Goal: Task Accomplishment & Management: Manage account settings

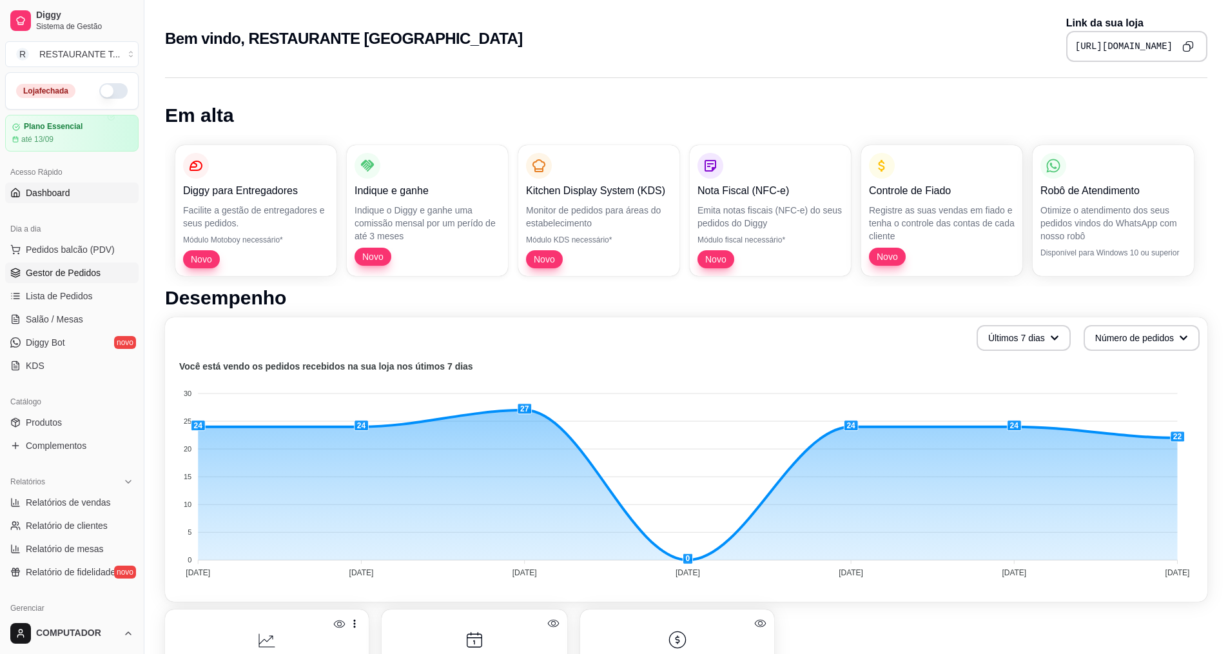
click at [67, 266] on link "Gestor de Pedidos" at bounding box center [71, 272] width 133 height 21
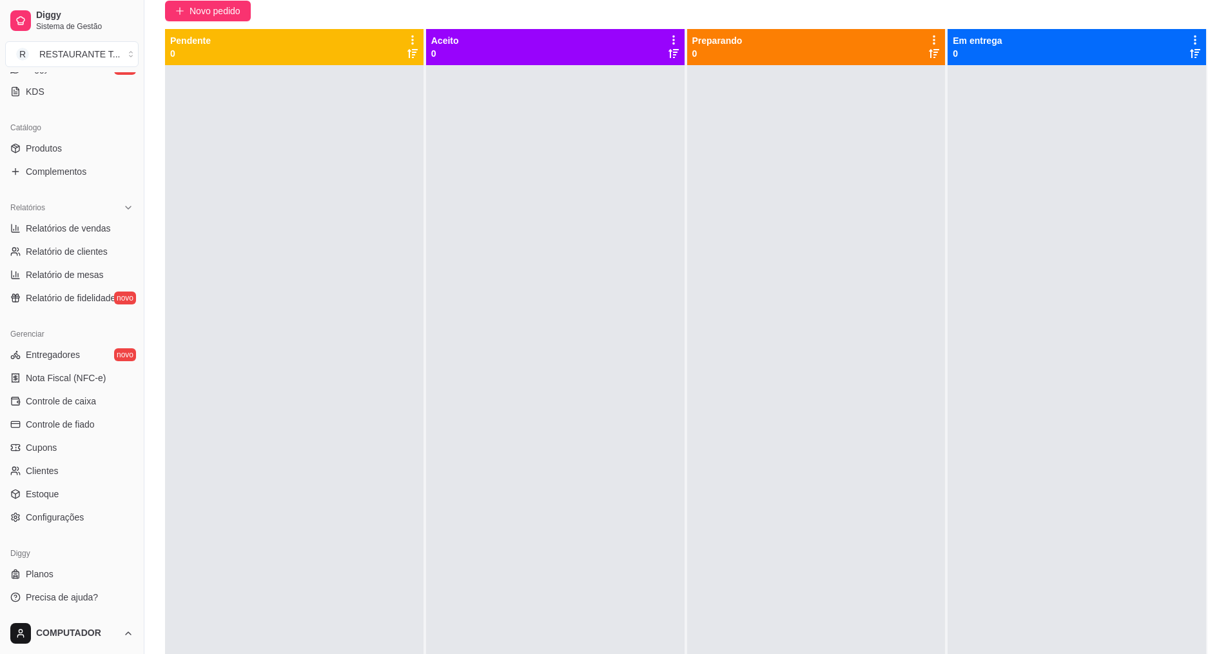
scroll to position [197, 0]
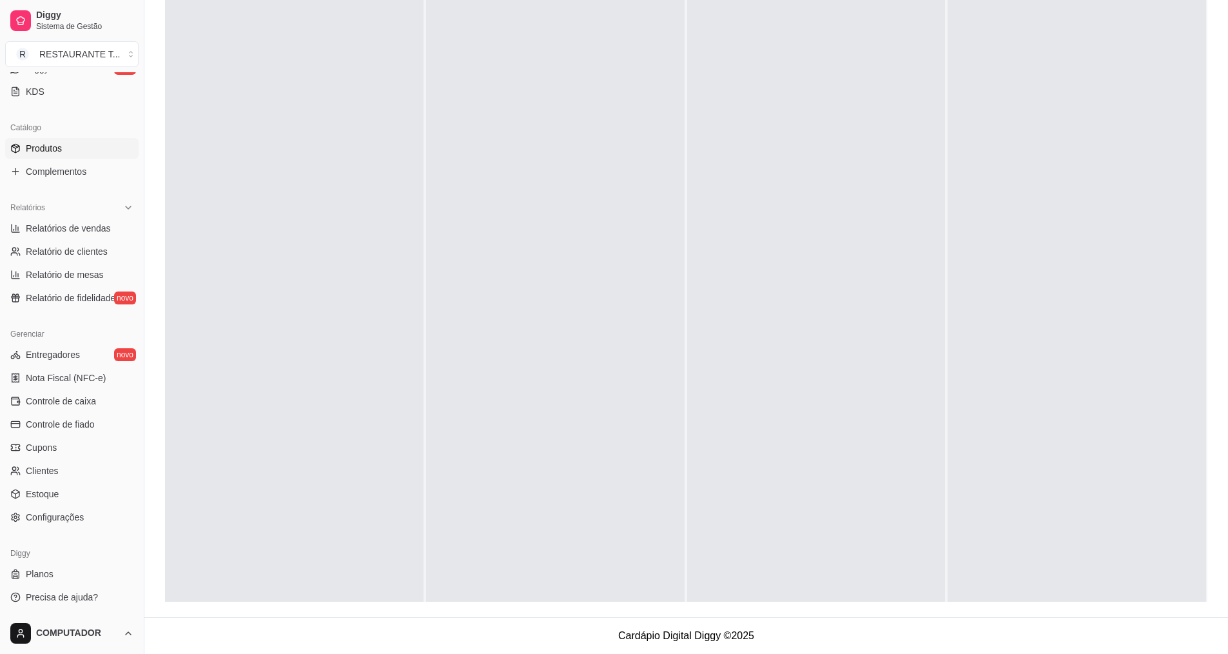
click at [82, 153] on link "Produtos" at bounding box center [71, 148] width 133 height 21
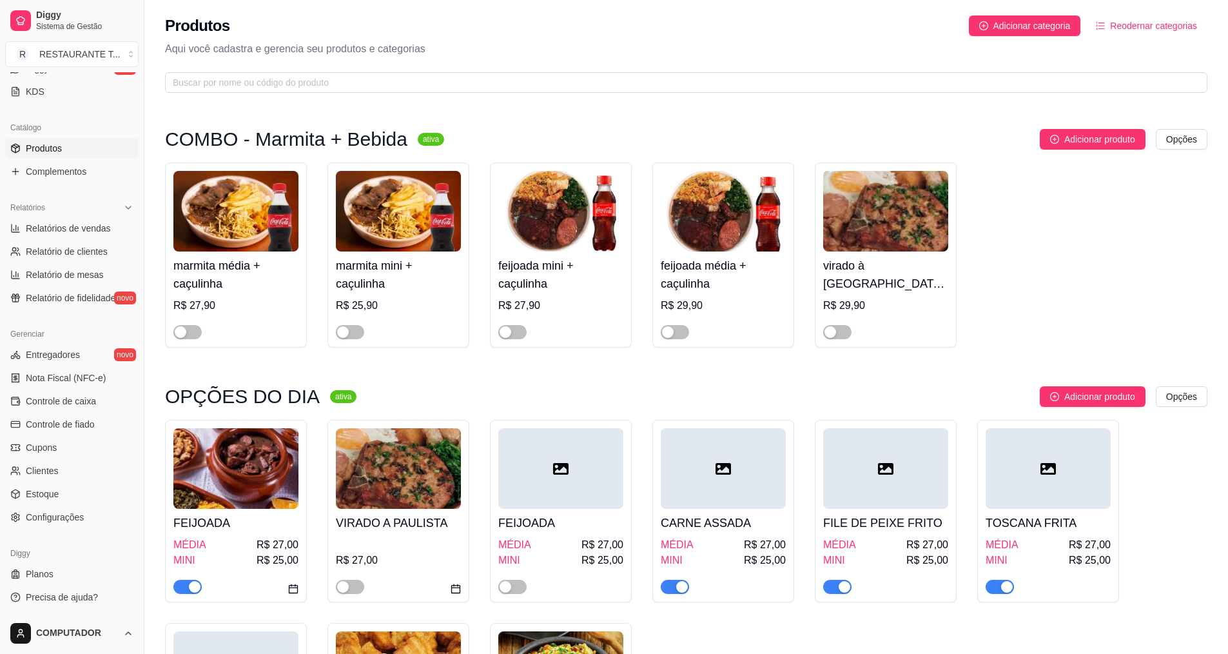
click at [193, 592] on div "button" at bounding box center [195, 587] width 12 height 12
click at [355, 590] on span "button" at bounding box center [350, 587] width 28 height 14
click at [553, 519] on h4 "FEIJOADA" at bounding box center [560, 523] width 125 height 18
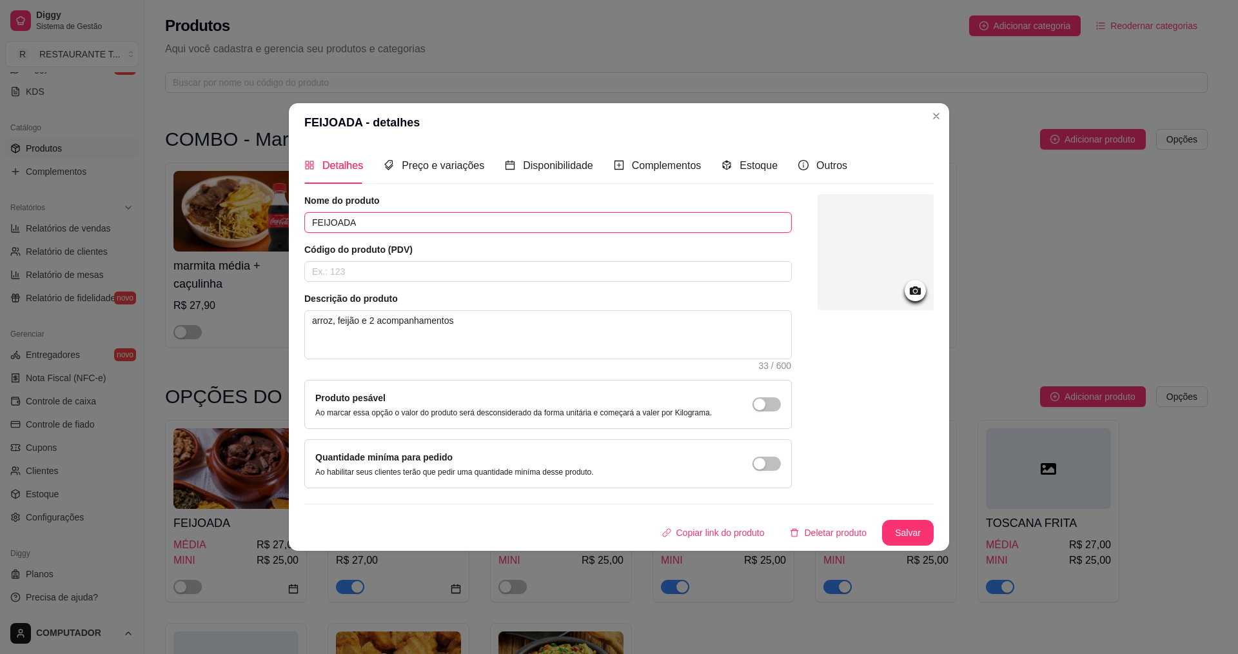
click at [370, 220] on input "FEIJOADA" at bounding box center [547, 222] width 487 height 21
type input "F"
type input "PARMEGIANA DE [PERSON_NAME]"
click at [922, 530] on button "Salvar" at bounding box center [907, 532] width 50 height 25
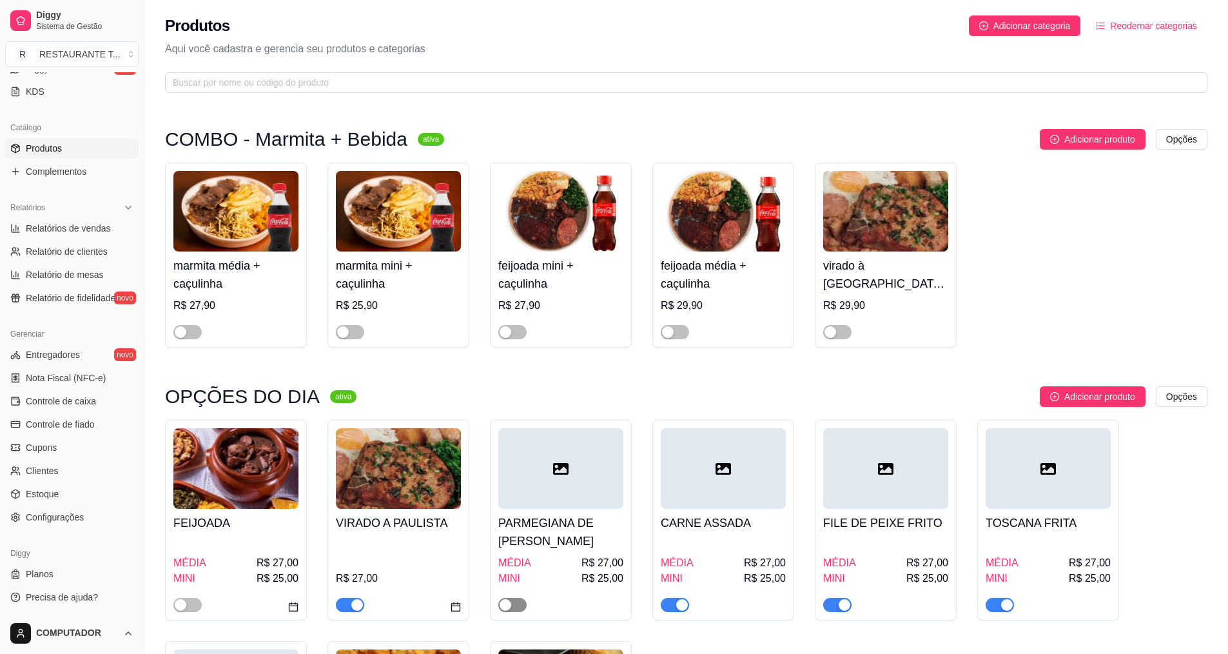
click at [508, 605] on div "button" at bounding box center [506, 605] width 12 height 12
click at [754, 527] on h4 "CARNE ASSADA" at bounding box center [723, 523] width 125 height 18
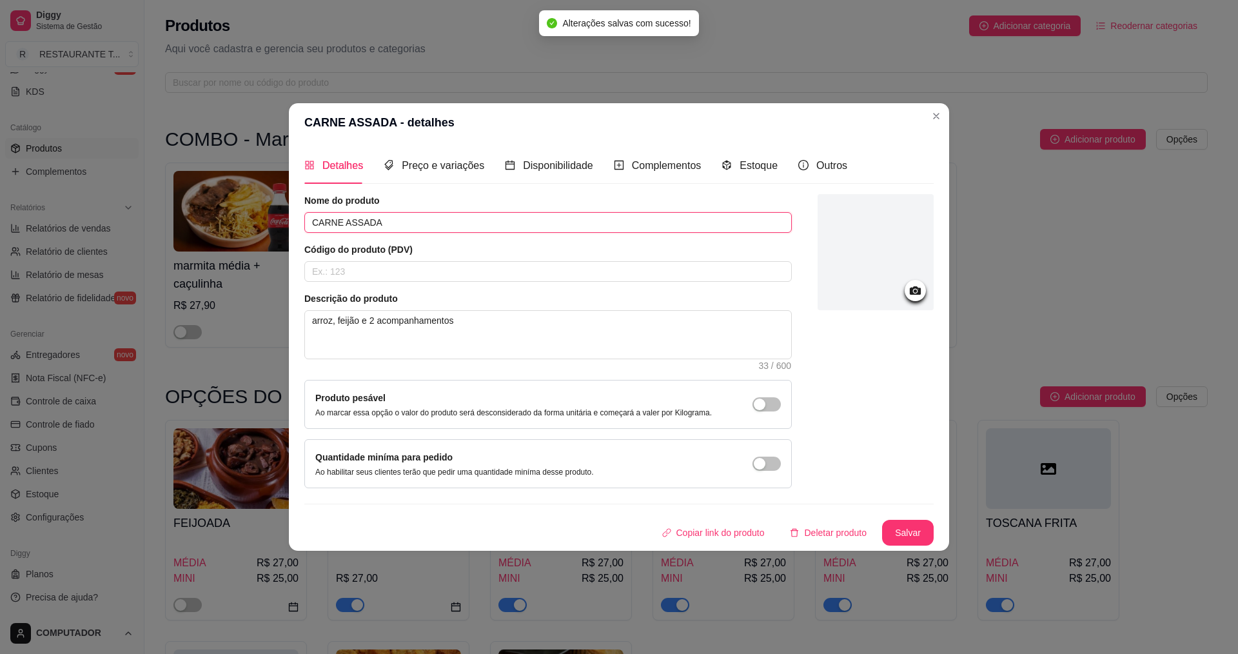
click at [505, 219] on input "CARNE ASSADA" at bounding box center [547, 222] width 487 height 21
type input "C"
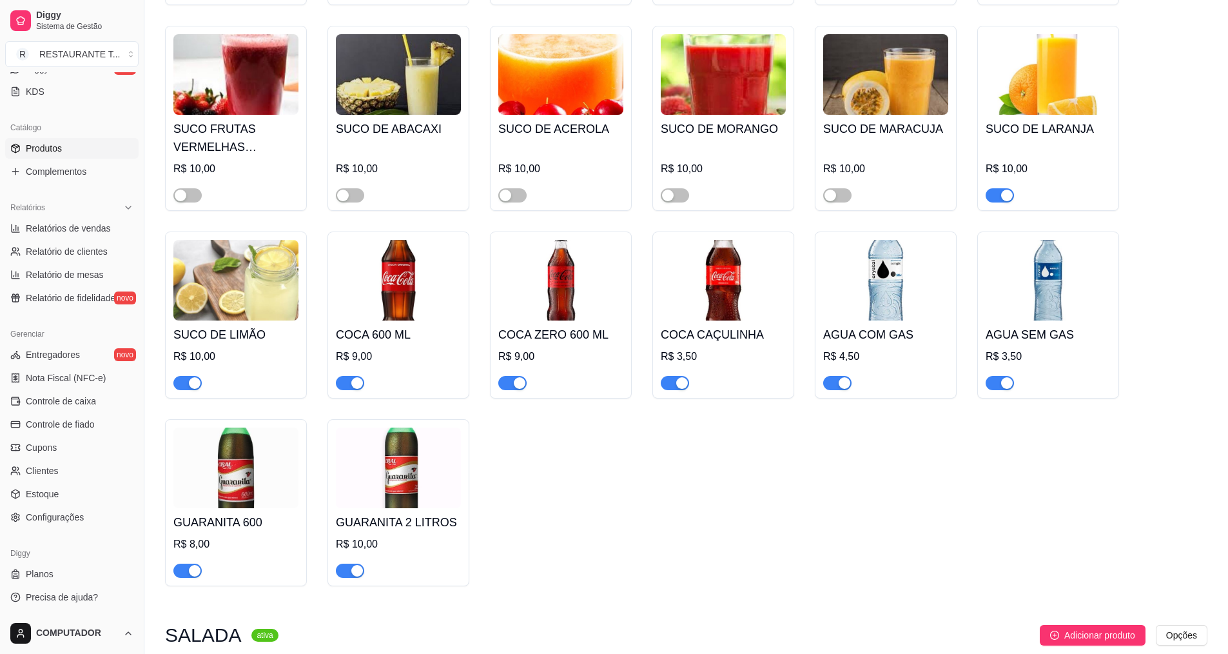
scroll to position [1998, 0]
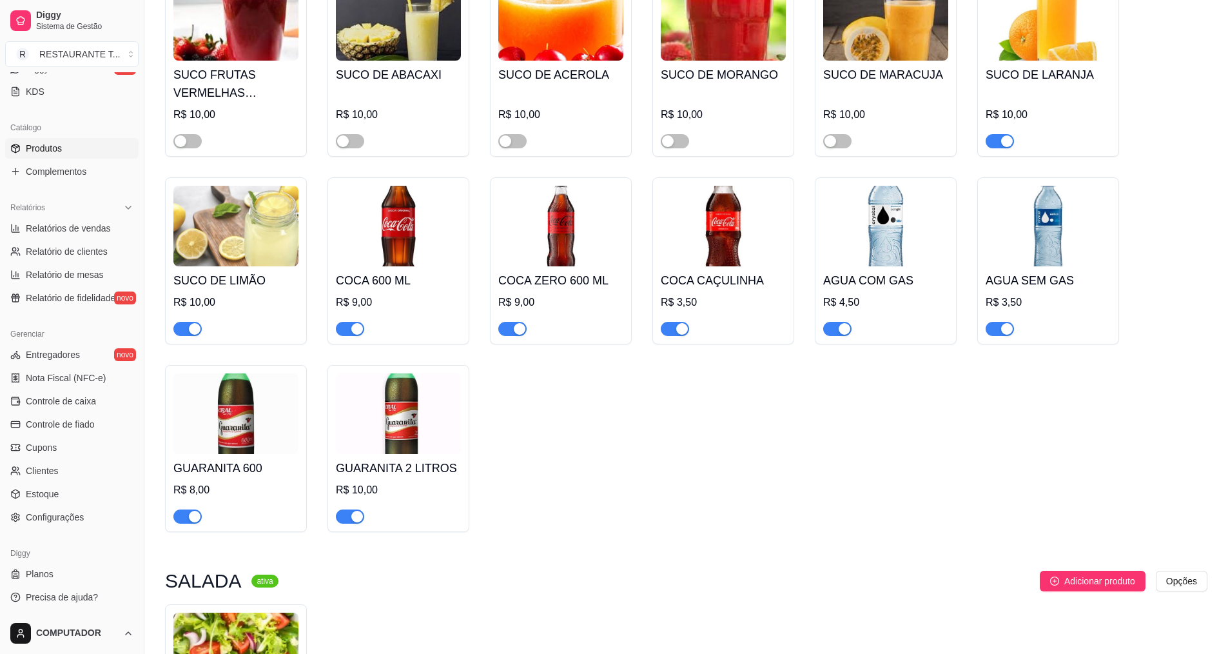
click at [283, 442] on img at bounding box center [235, 413] width 125 height 81
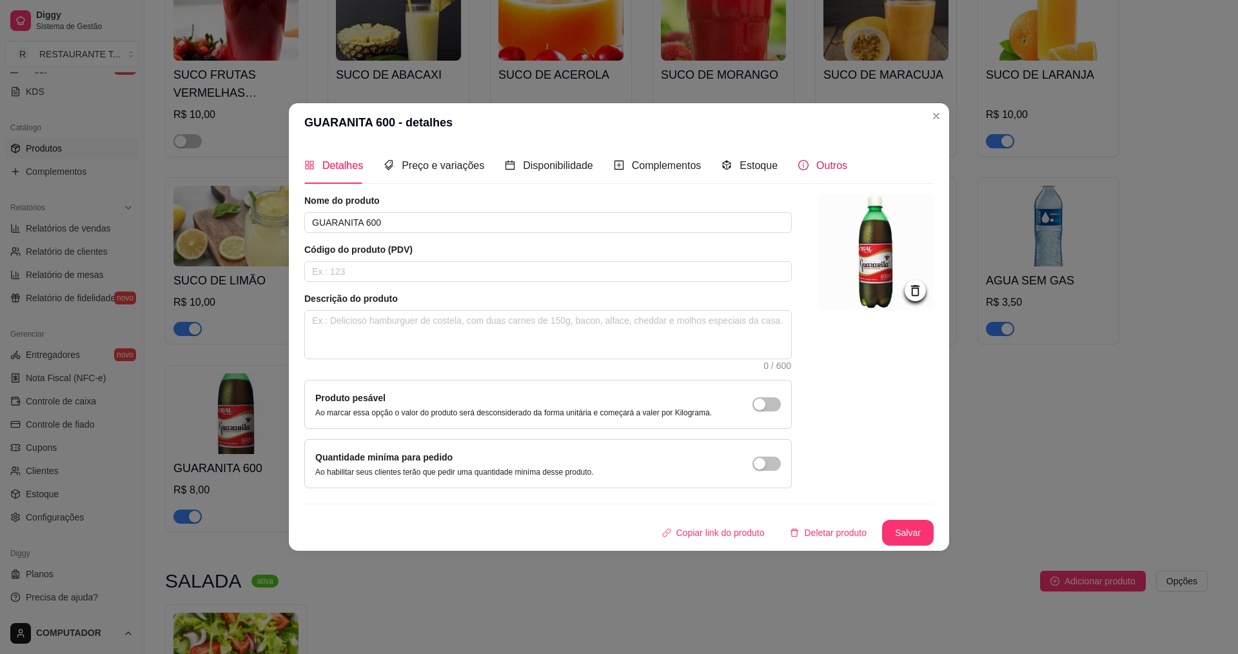
click at [832, 171] on span "Outros" at bounding box center [831, 165] width 31 height 11
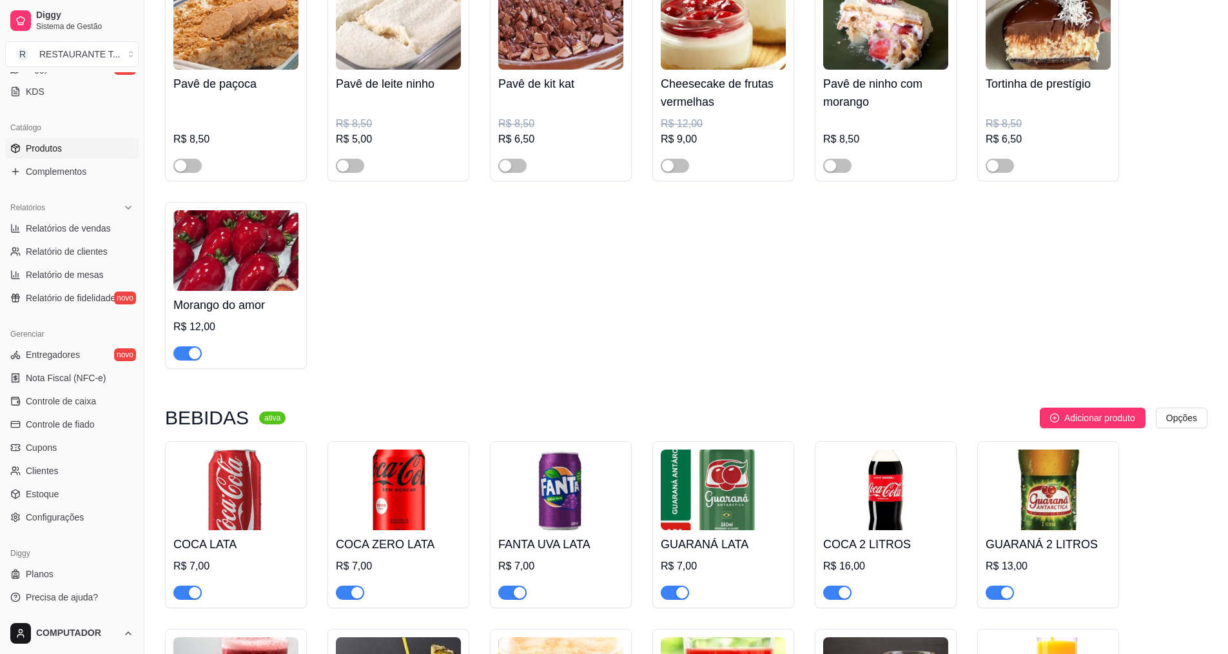
scroll to position [1289, 0]
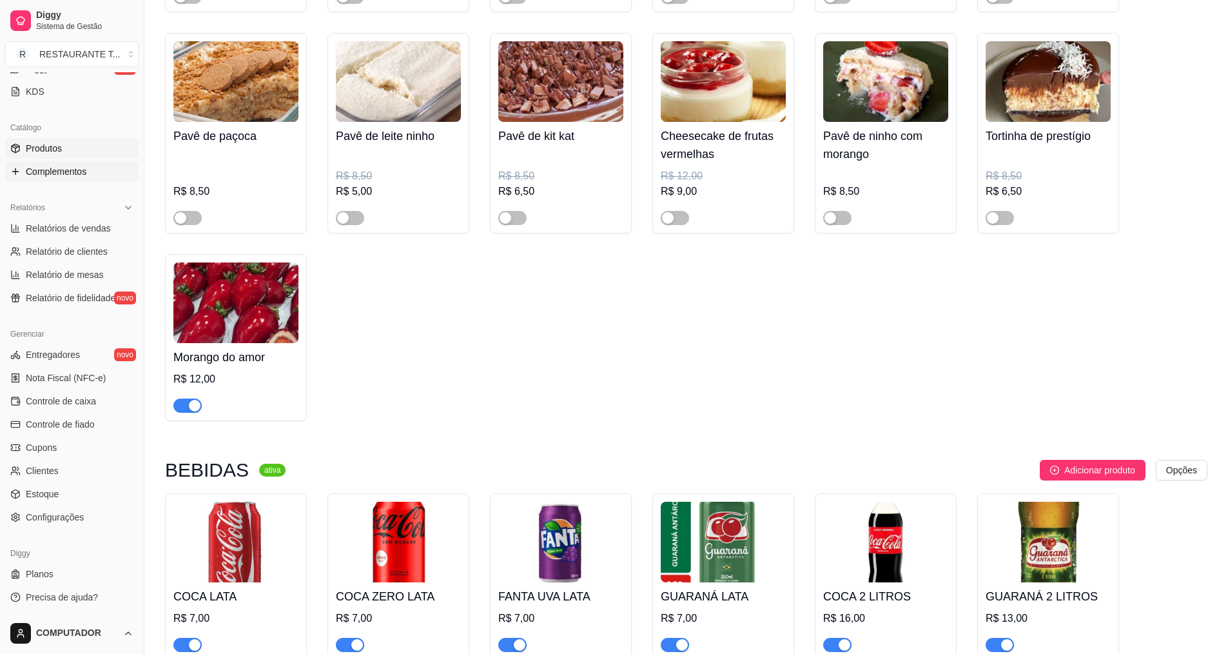
click at [92, 173] on link "Complementos" at bounding box center [71, 171] width 133 height 21
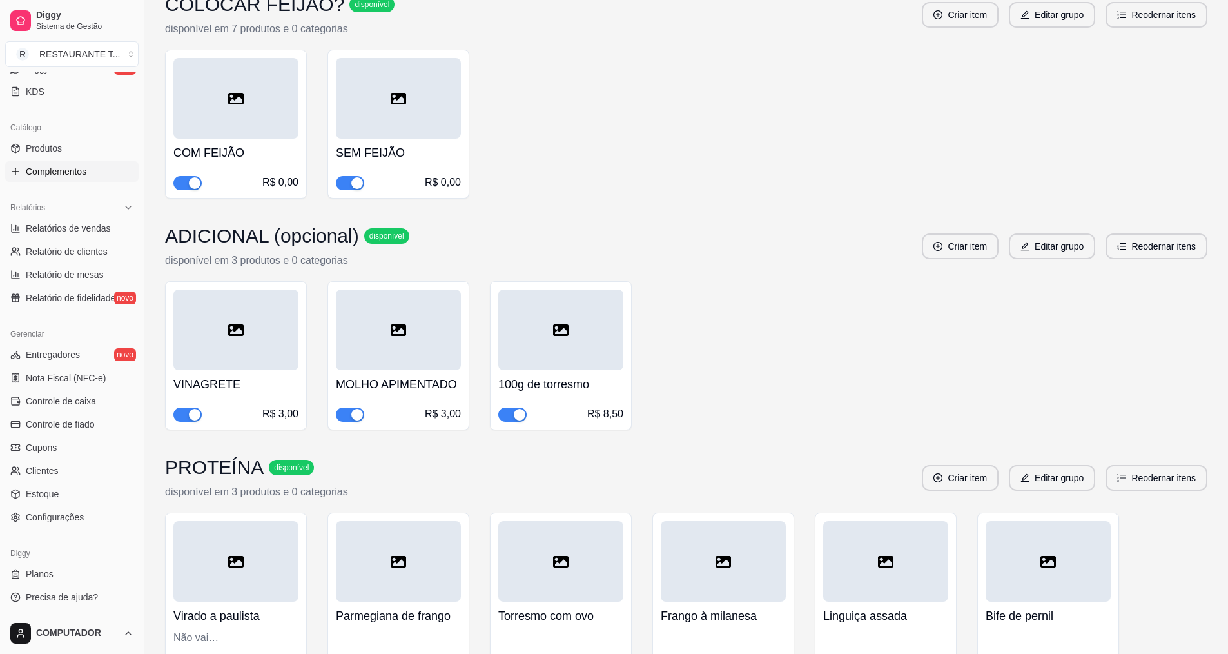
scroll to position [1547, 0]
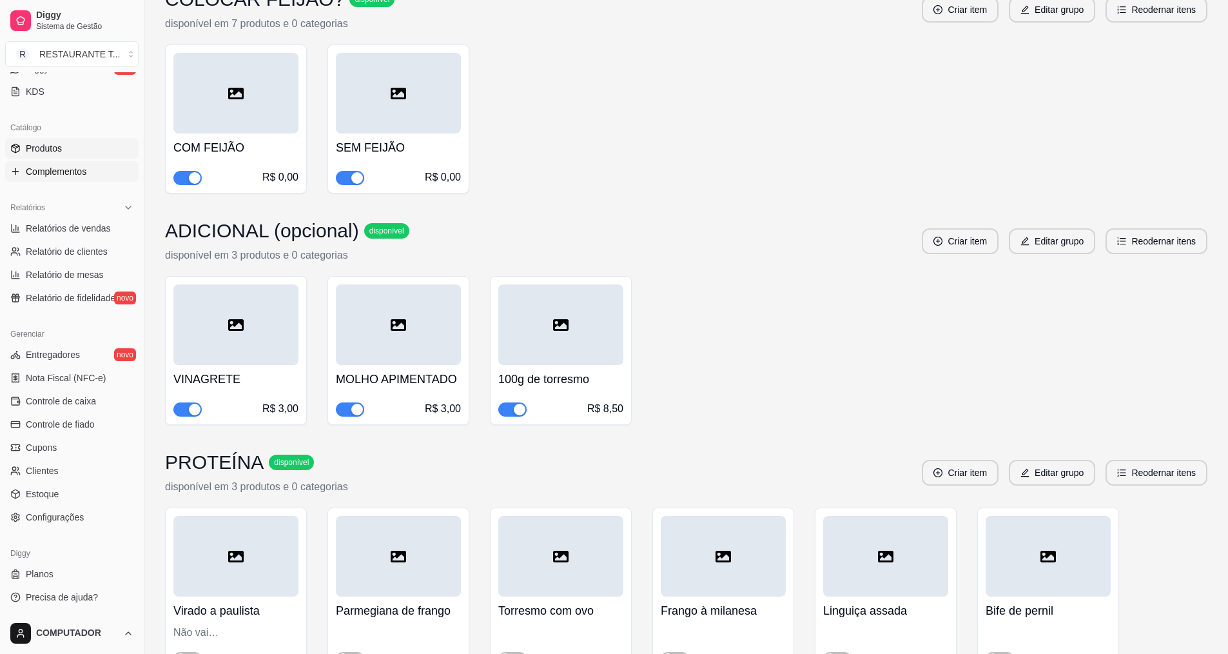
click at [60, 155] on link "Produtos" at bounding box center [71, 148] width 133 height 21
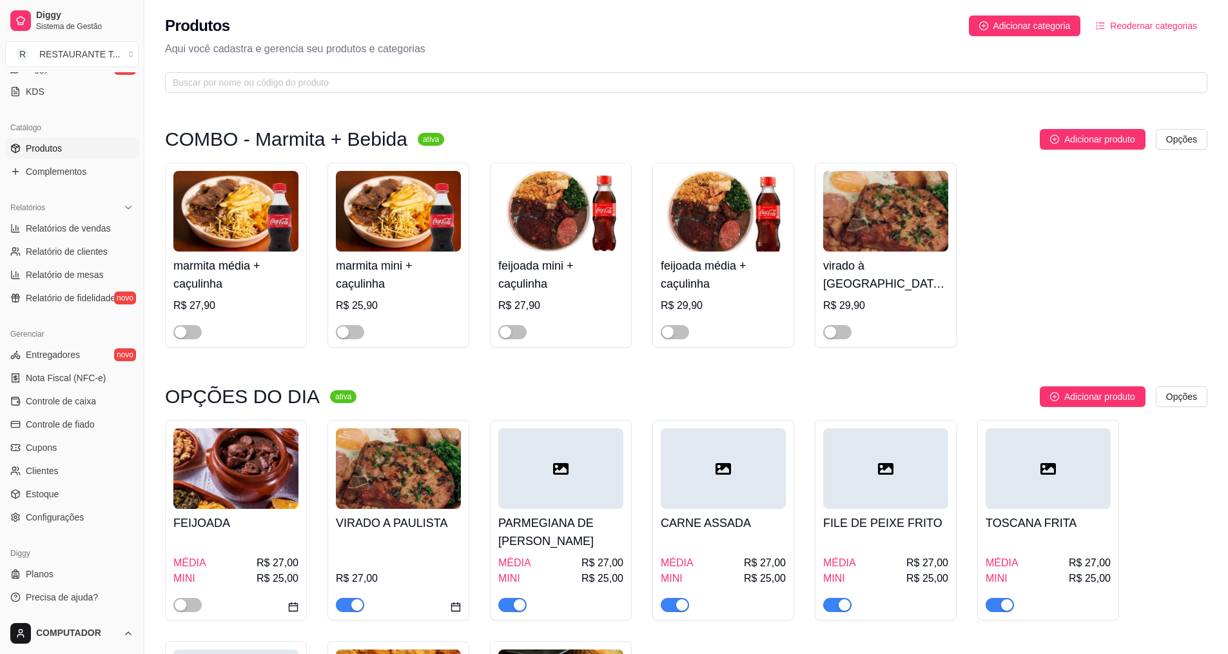
click at [684, 523] on h4 "CARNE ASSADA" at bounding box center [723, 523] width 125 height 18
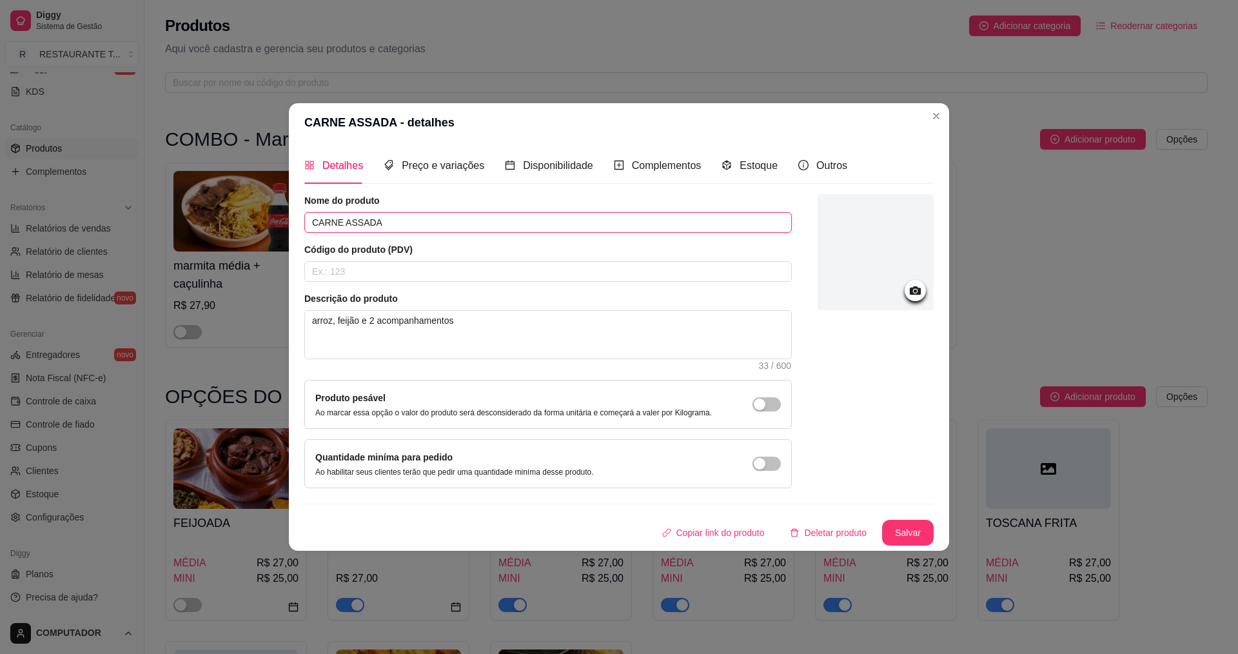
click at [463, 226] on input "CARNE ASSADA" at bounding box center [547, 222] width 487 height 21
type input "C"
type input "RABADA"
click at [917, 519] on div "Nome do produto RABADA Código do produto (PDV) Descrição do produto arroz, feij…" at bounding box center [618, 369] width 629 height 351
click at [896, 528] on button "Salvar" at bounding box center [908, 533] width 52 height 26
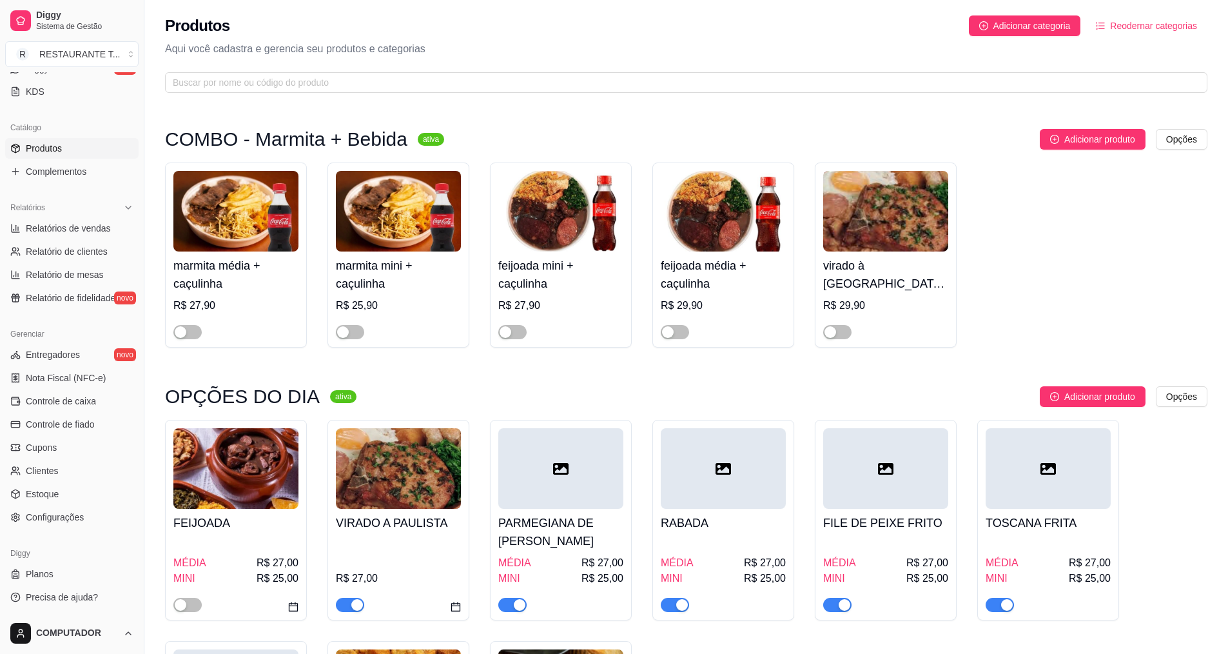
click at [913, 520] on h4 "FILE DE PEIXE FRITO" at bounding box center [885, 523] width 125 height 18
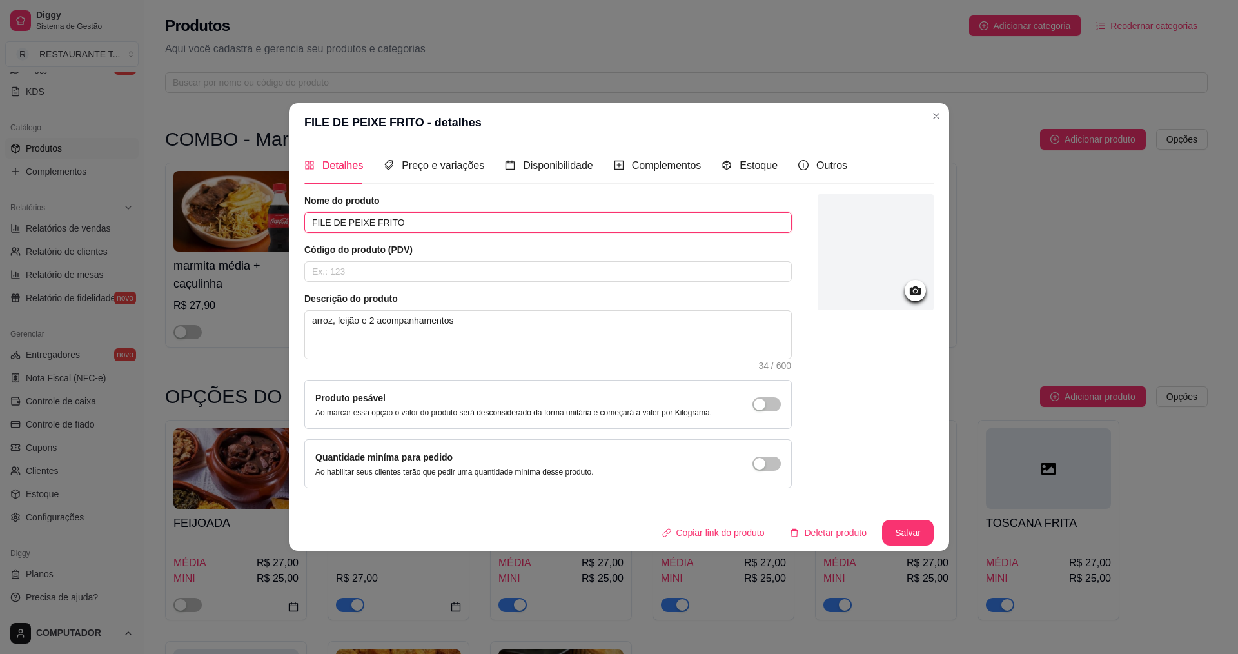
click at [424, 219] on input "FILE DE PEIXE FRITO" at bounding box center [547, 222] width 487 height 21
type input "F"
type input "BIFE DE [PERSON_NAME]"
click at [907, 544] on button "Salvar" at bounding box center [907, 532] width 50 height 25
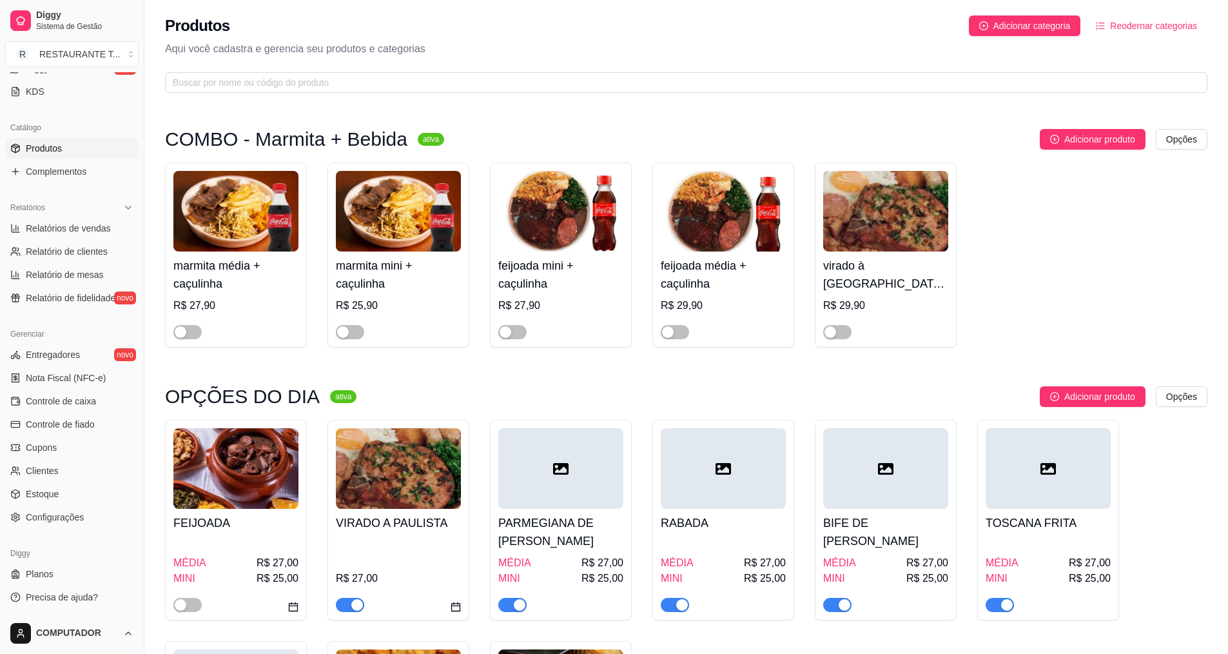
click at [995, 523] on h4 "TOSCANA FRITA" at bounding box center [1048, 523] width 125 height 18
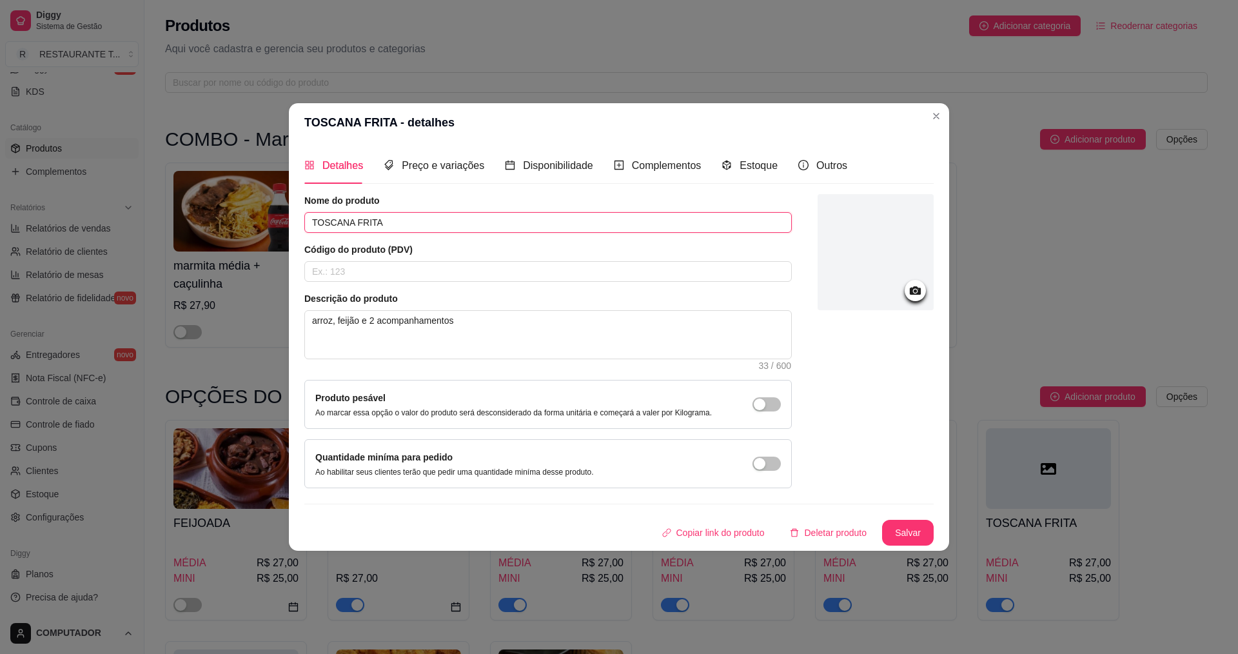
click at [460, 220] on input "TOSCANA FRITA" at bounding box center [547, 222] width 487 height 21
type input "T"
type input "FRANGO COM BATATA"
click at [901, 538] on button "Salvar" at bounding box center [907, 532] width 50 height 25
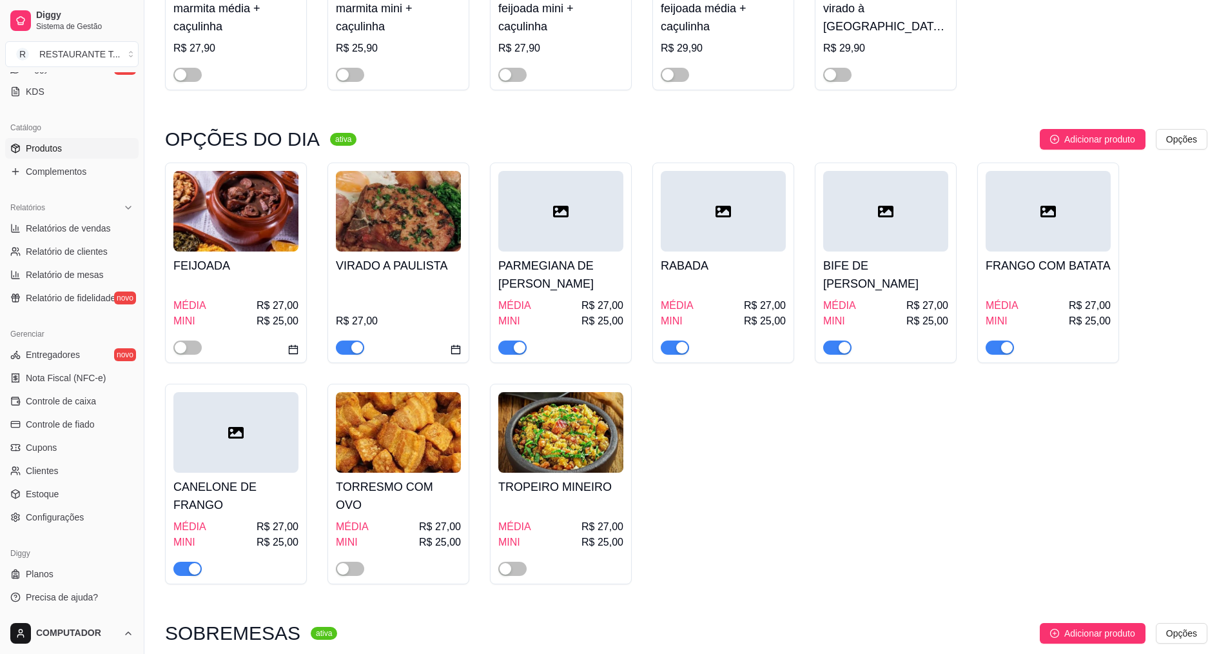
scroll to position [258, 0]
click at [193, 572] on div "button" at bounding box center [195, 568] width 12 height 12
click at [30, 163] on link "Complementos" at bounding box center [71, 171] width 133 height 21
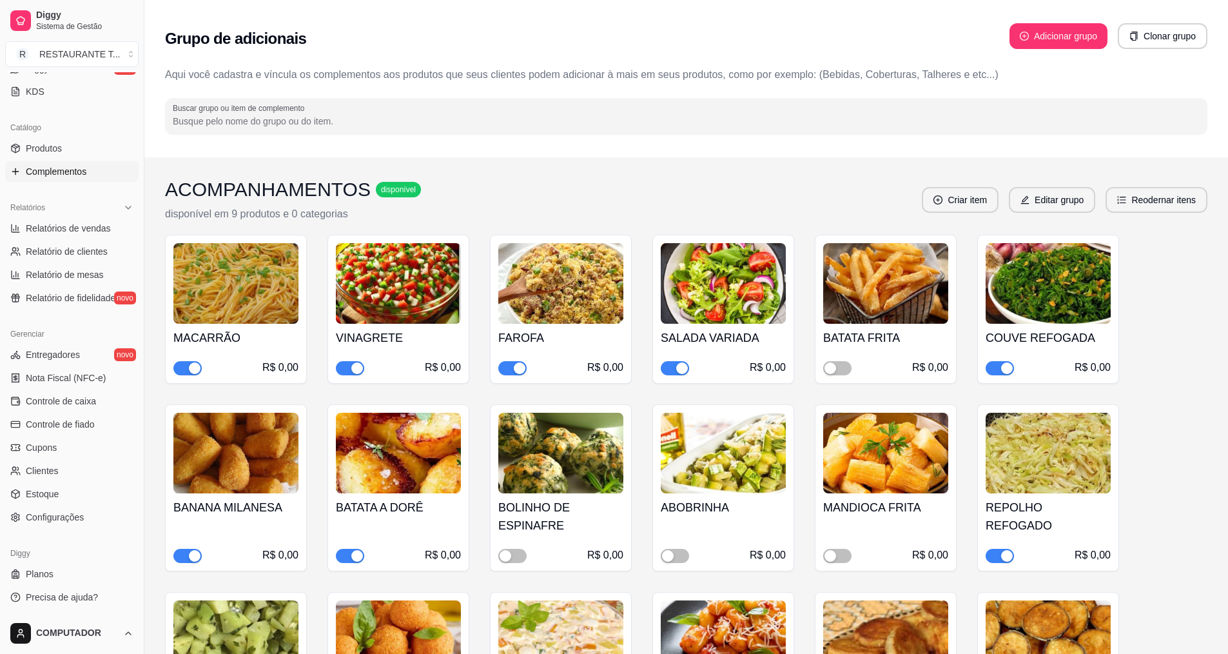
click at [355, 556] on div "button" at bounding box center [357, 556] width 12 height 12
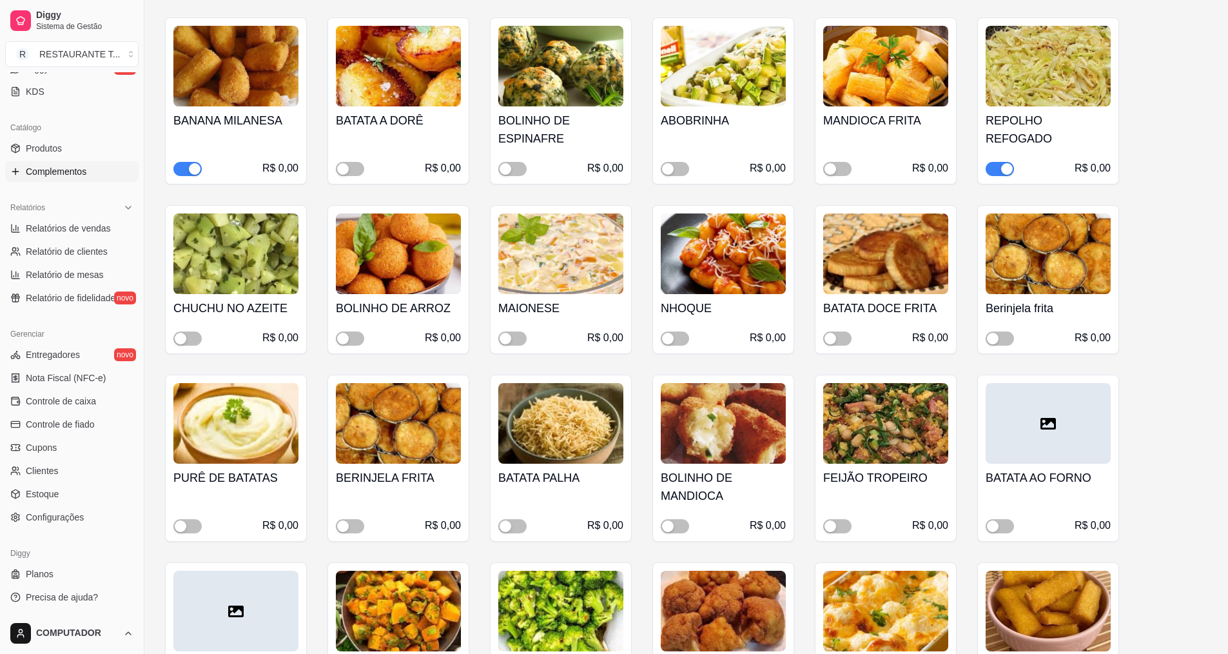
scroll to position [516, 0]
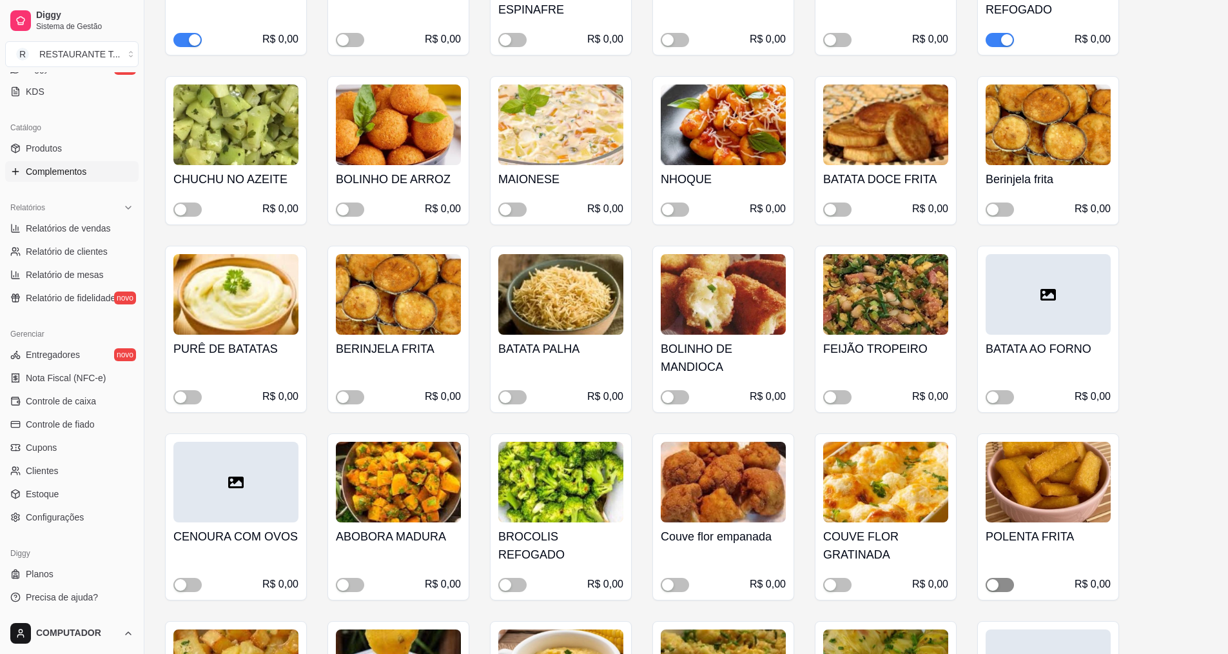
click at [1001, 587] on span "button" at bounding box center [1000, 585] width 28 height 14
click at [676, 394] on span "button" at bounding box center [675, 397] width 28 height 14
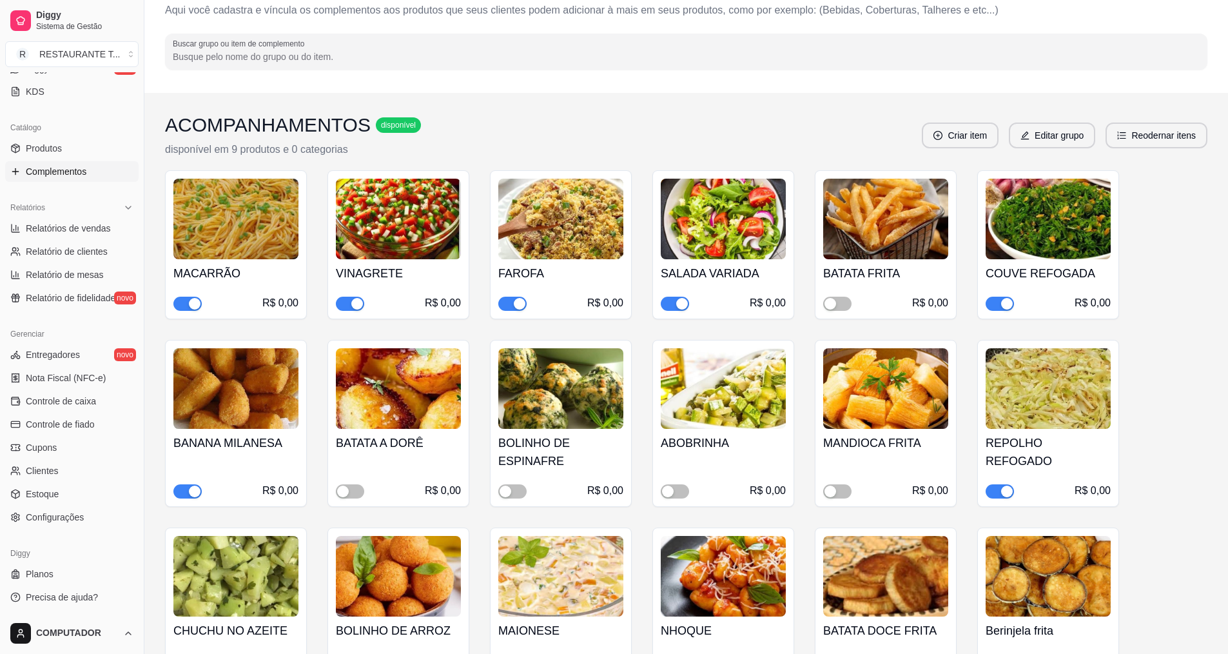
scroll to position [0, 0]
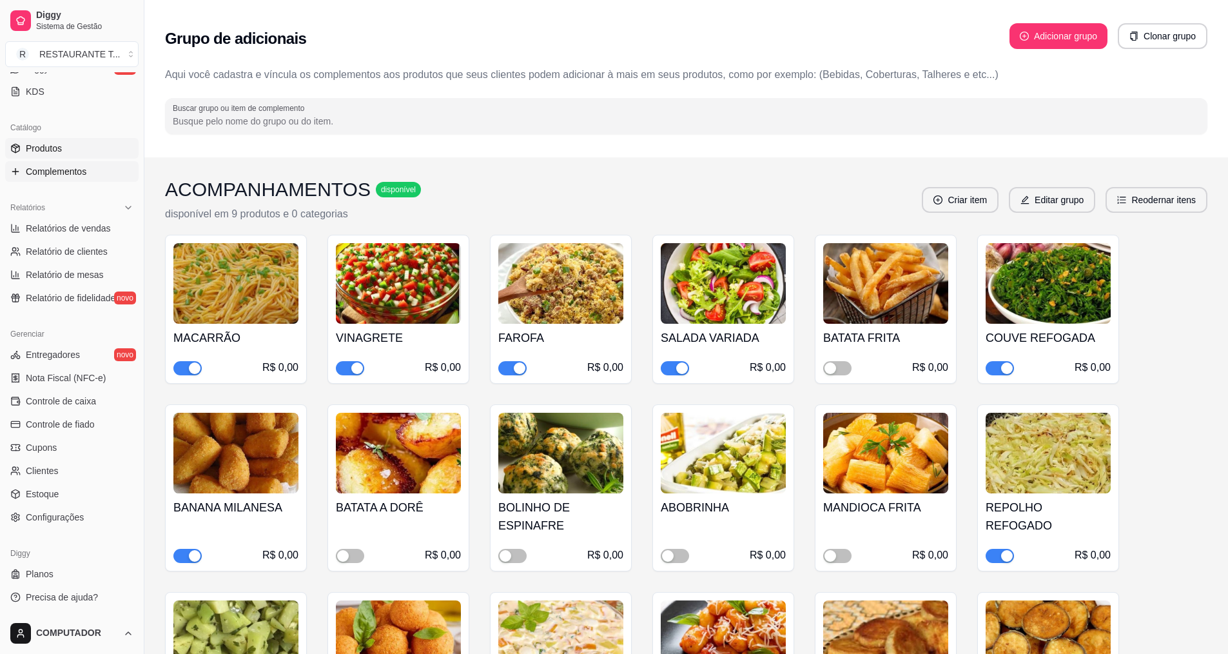
click at [48, 148] on span "Produtos" at bounding box center [44, 148] width 36 height 13
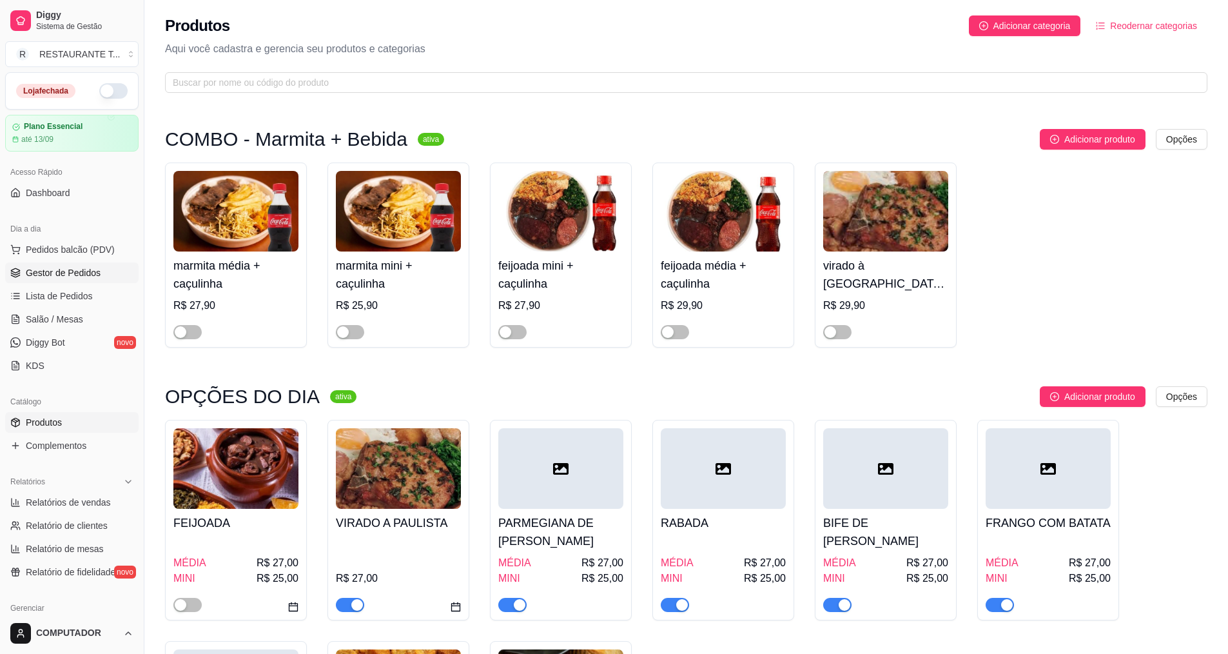
click at [79, 264] on link "Gestor de Pedidos" at bounding box center [71, 272] width 133 height 21
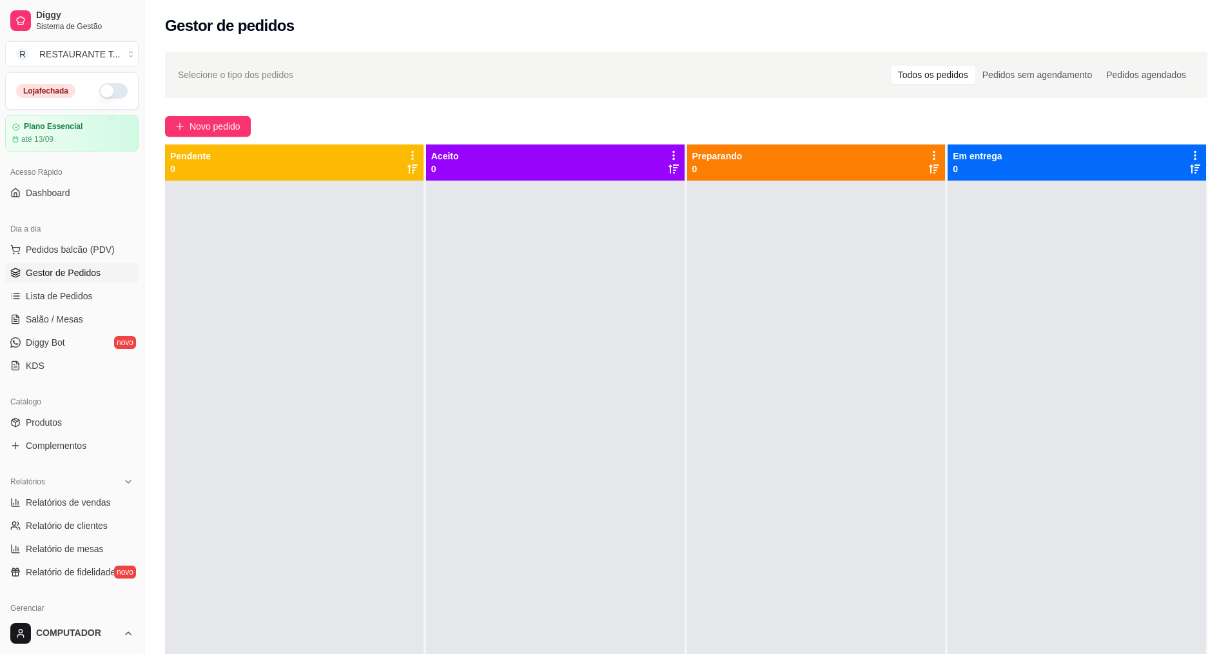
scroll to position [197, 0]
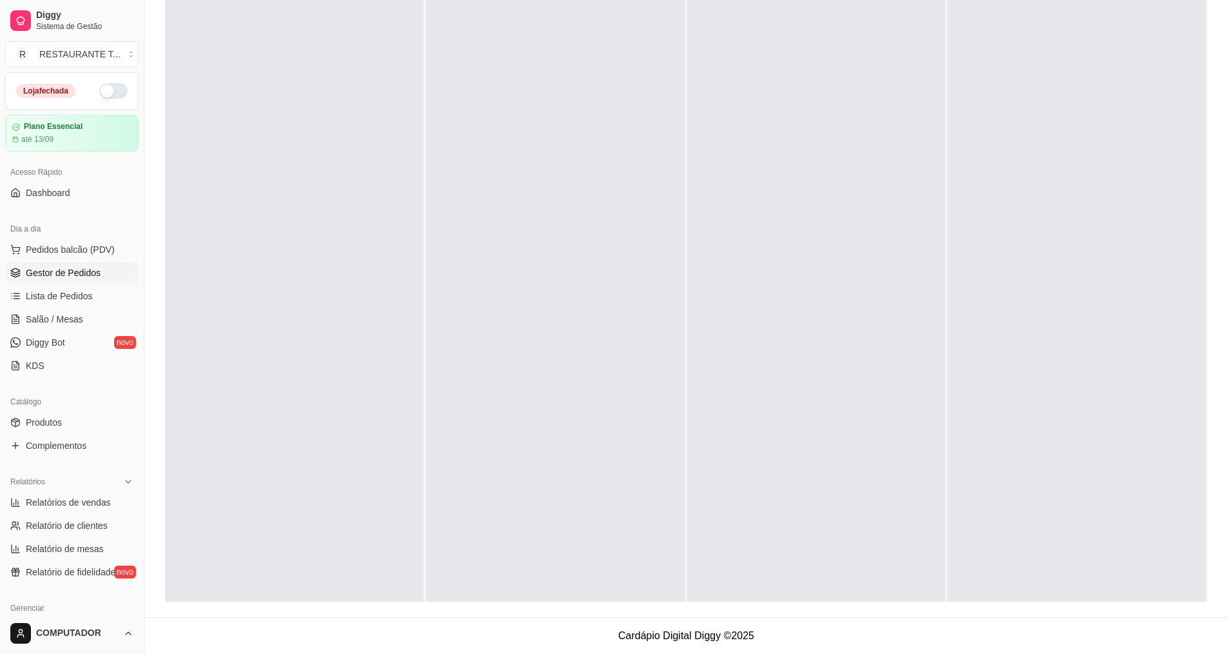
click at [60, 307] on ul "Pedidos balcão (PDV) Gestor de Pedidos Lista de Pedidos Salão / Mesas Diggy Bot…" at bounding box center [71, 307] width 133 height 137
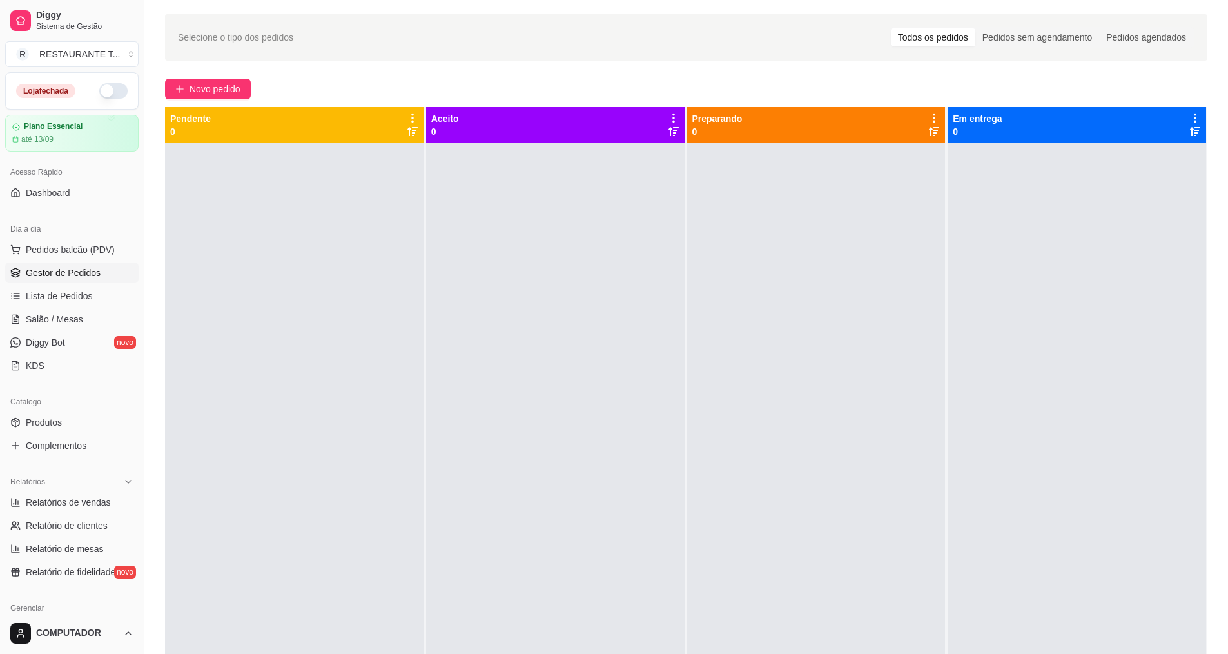
scroll to position [0, 0]
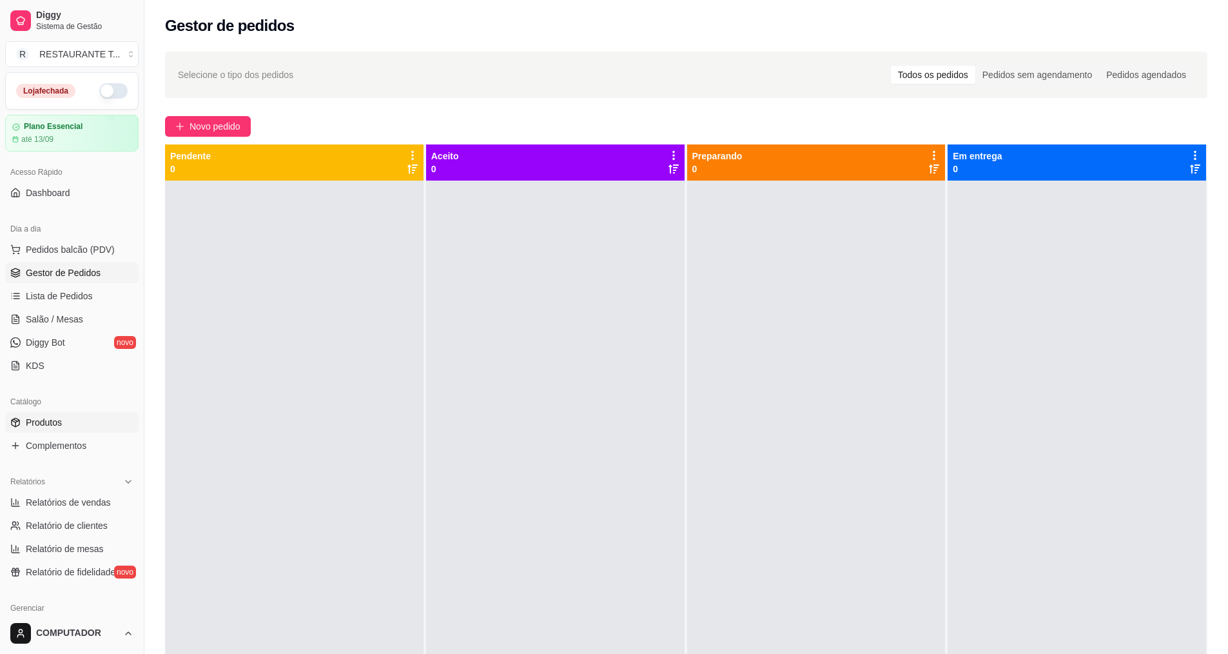
click at [98, 414] on link "Produtos" at bounding box center [71, 422] width 133 height 21
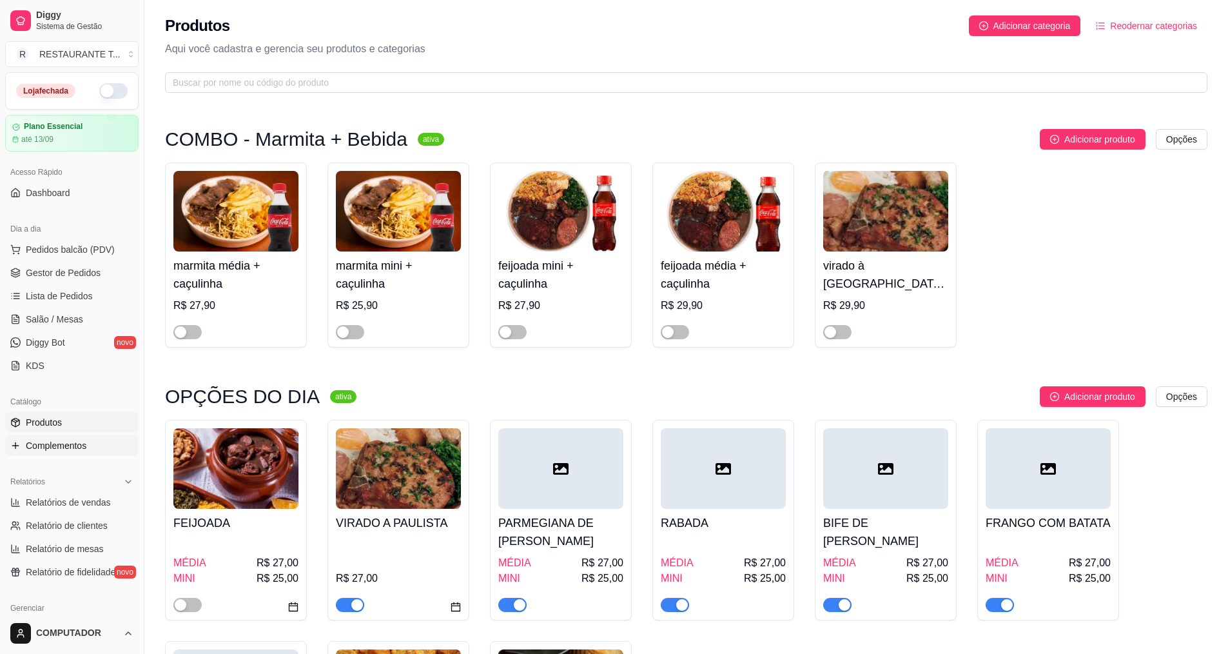
click at [93, 447] on link "Complementos" at bounding box center [71, 445] width 133 height 21
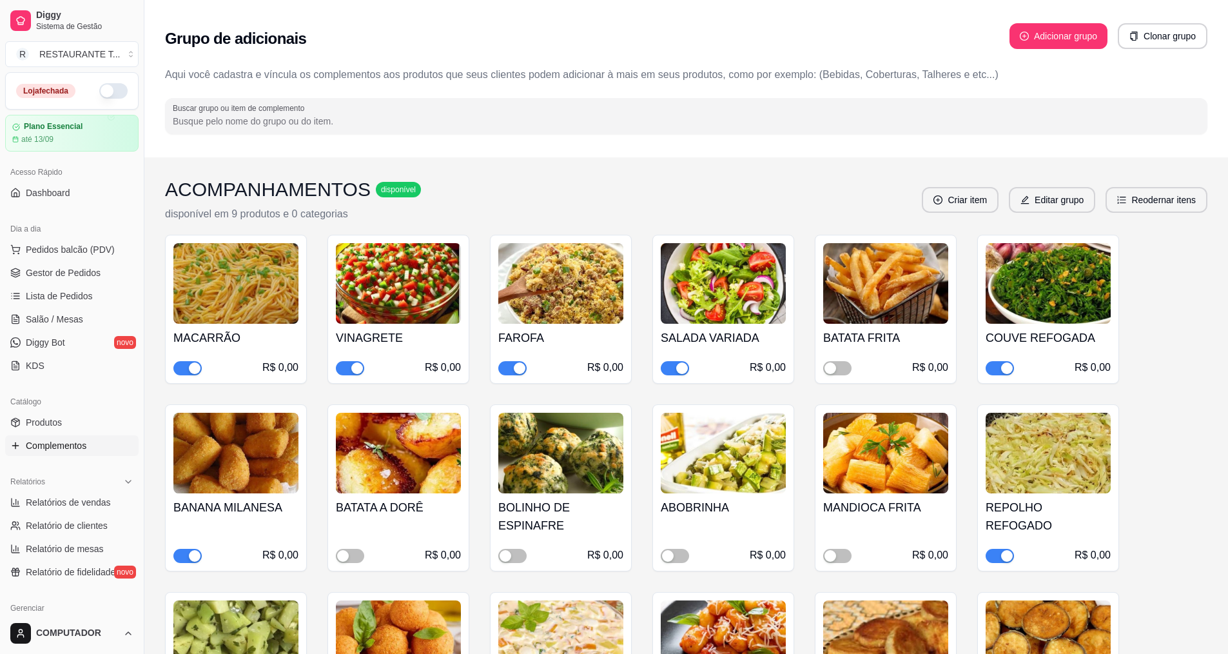
scroll to position [193, 0]
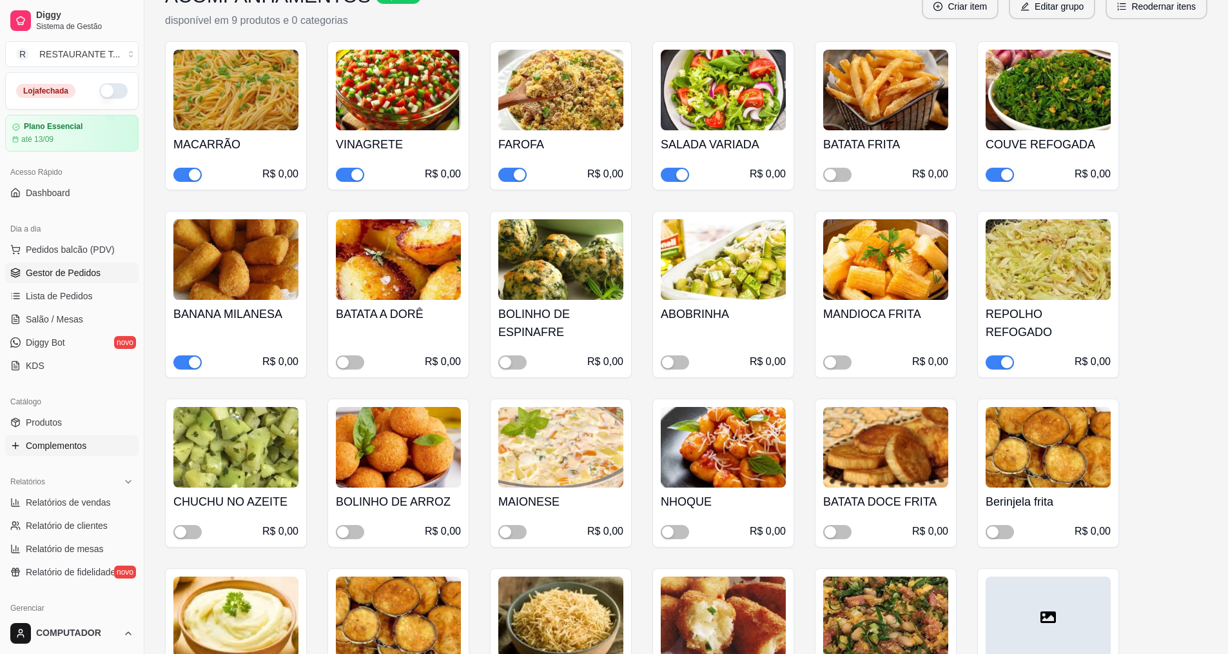
click at [106, 271] on link "Gestor de Pedidos" at bounding box center [71, 272] width 133 height 21
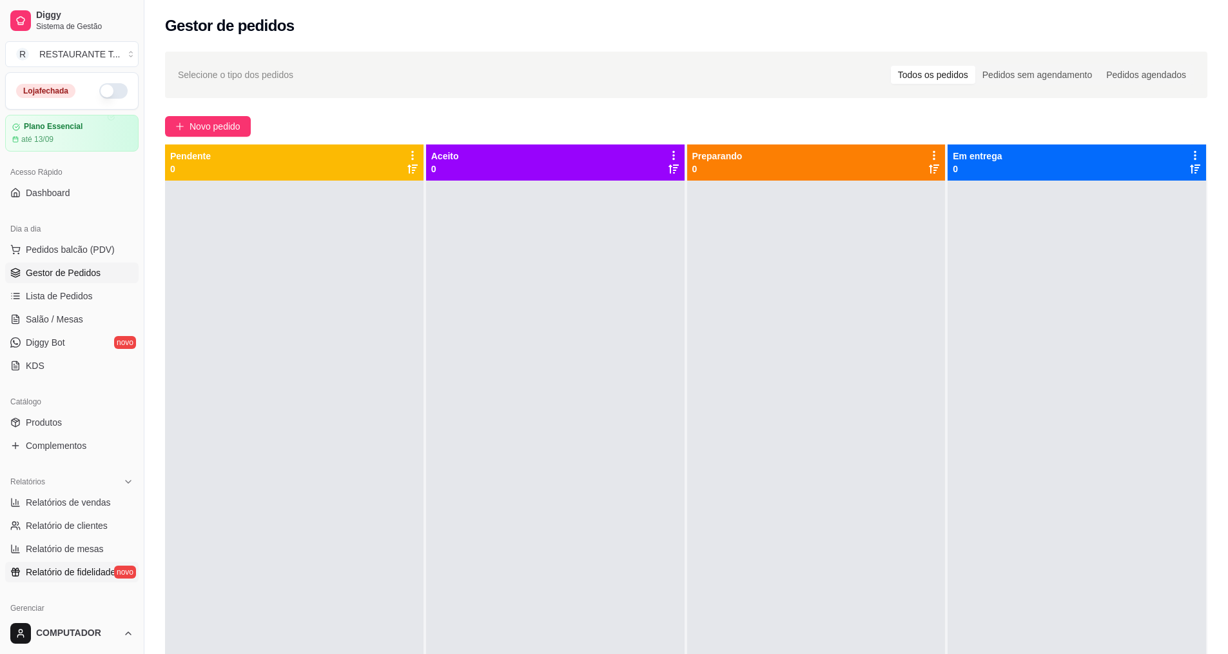
click at [45, 569] on span "Relatório de fidelidade" at bounding box center [71, 571] width 90 height 13
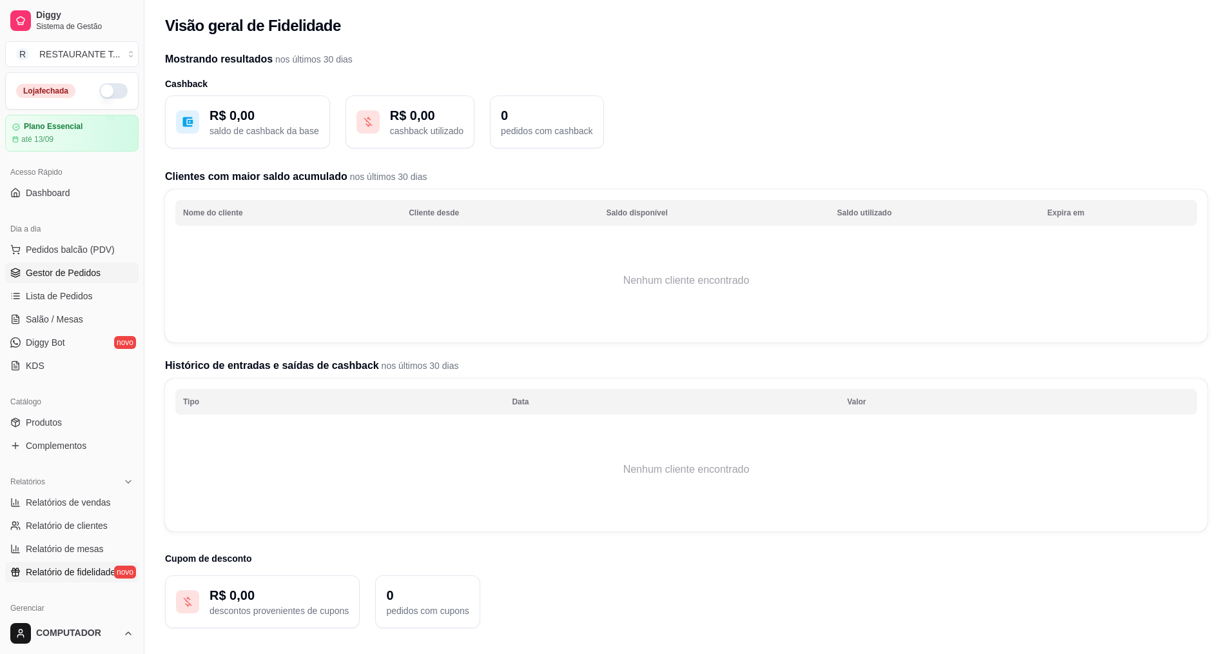
click at [40, 269] on span "Gestor de Pedidos" at bounding box center [63, 272] width 75 height 13
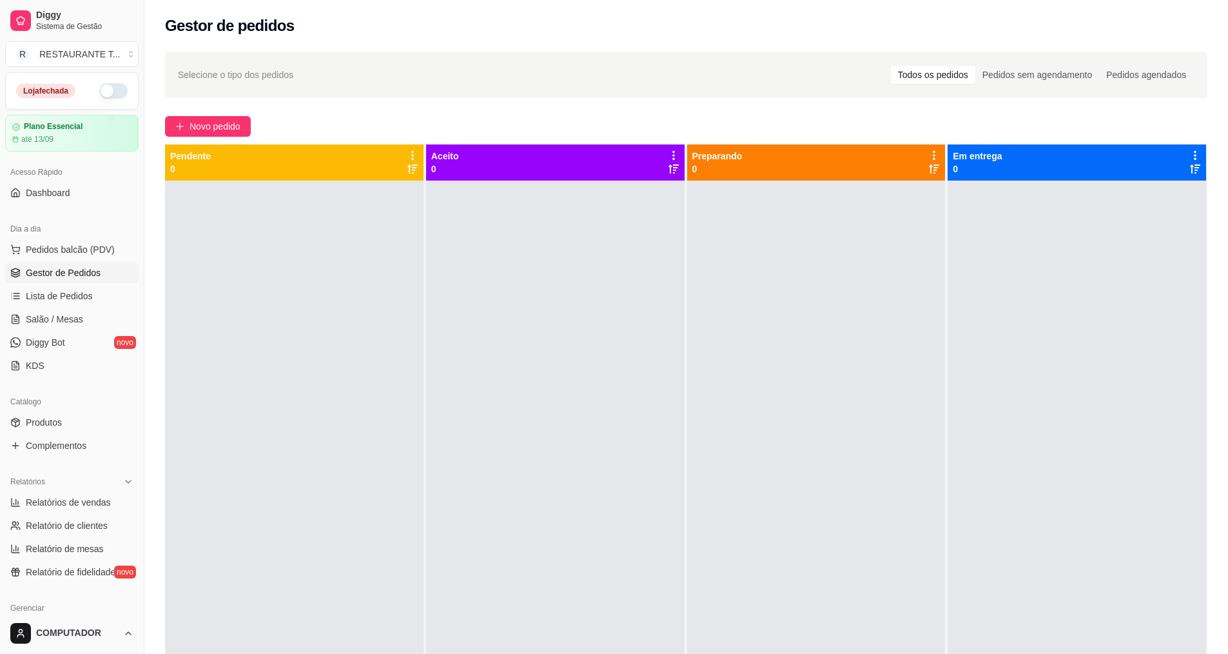
click at [110, 90] on button "button" at bounding box center [113, 90] width 28 height 15
click at [1122, 508] on div at bounding box center [1077, 507] width 258 height 654
click at [202, 124] on span "Novo pedido" at bounding box center [215, 126] width 51 height 14
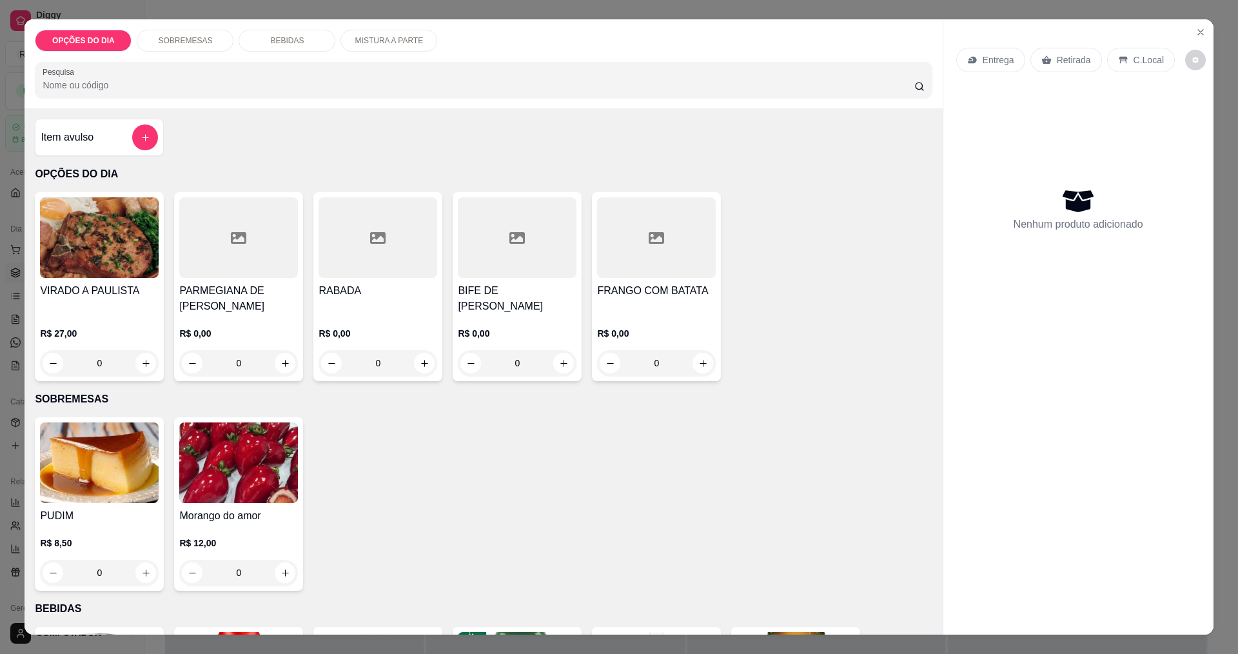
click at [139, 364] on div "0" at bounding box center [99, 363] width 119 height 26
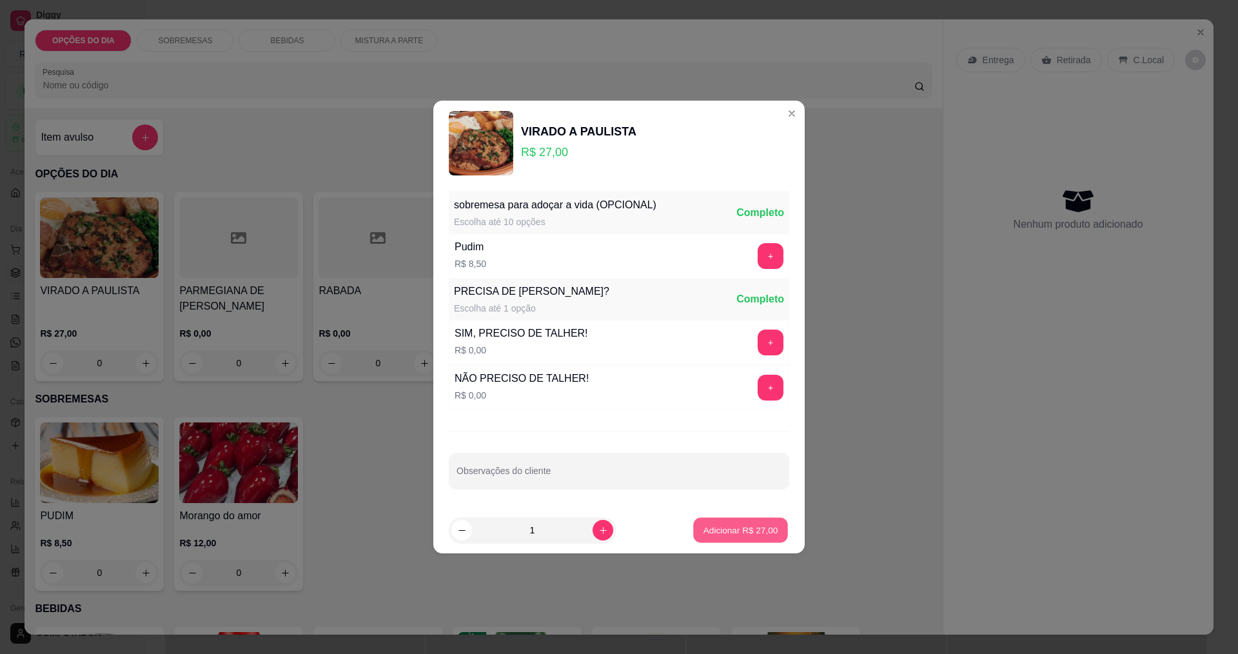
click at [706, 530] on p "Adicionar R$ 27,00" at bounding box center [740, 529] width 75 height 12
type input "1"
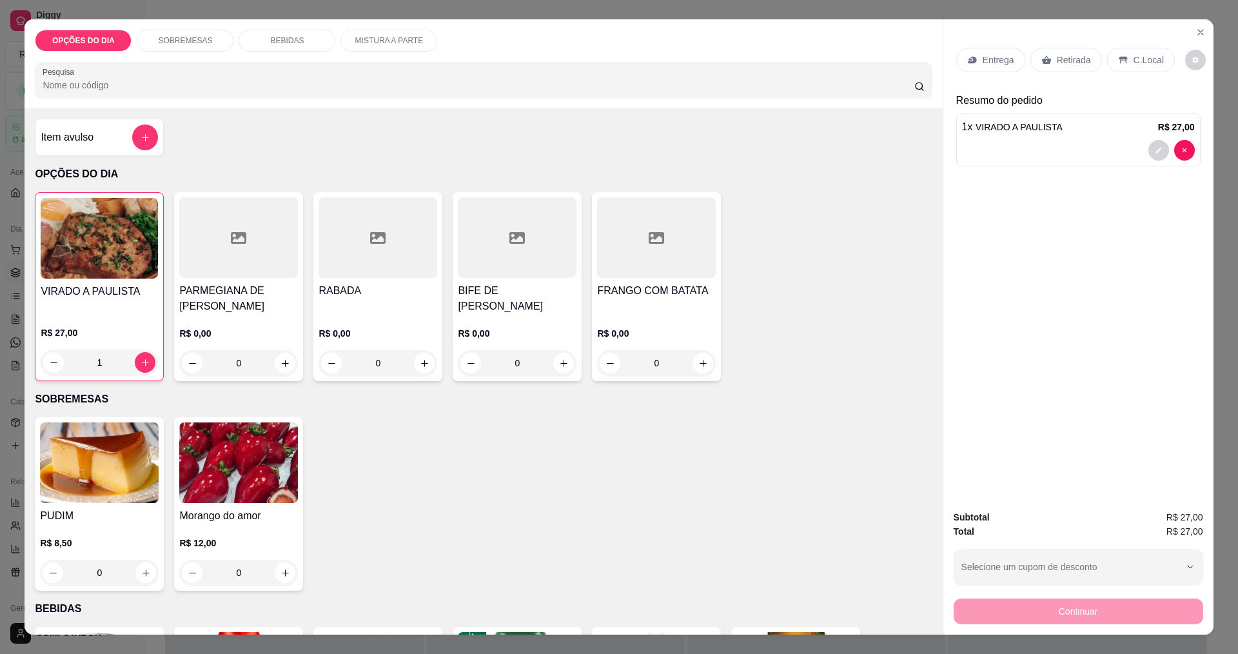
click at [976, 138] on div "1 x VIRADO A PAULISTA R$ 27,00" at bounding box center [1078, 139] width 244 height 53
click at [133, 135] on button "add-separate-item" at bounding box center [145, 137] width 25 height 25
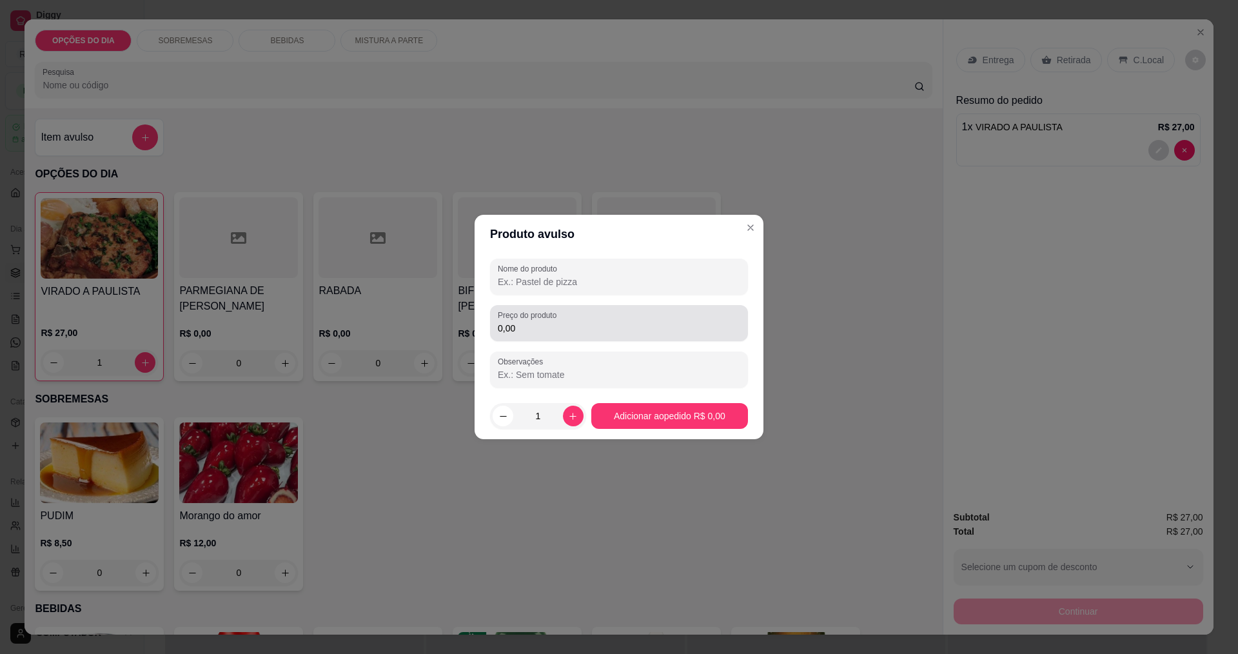
click at [576, 286] on input "Nome do produto" at bounding box center [619, 281] width 242 height 13
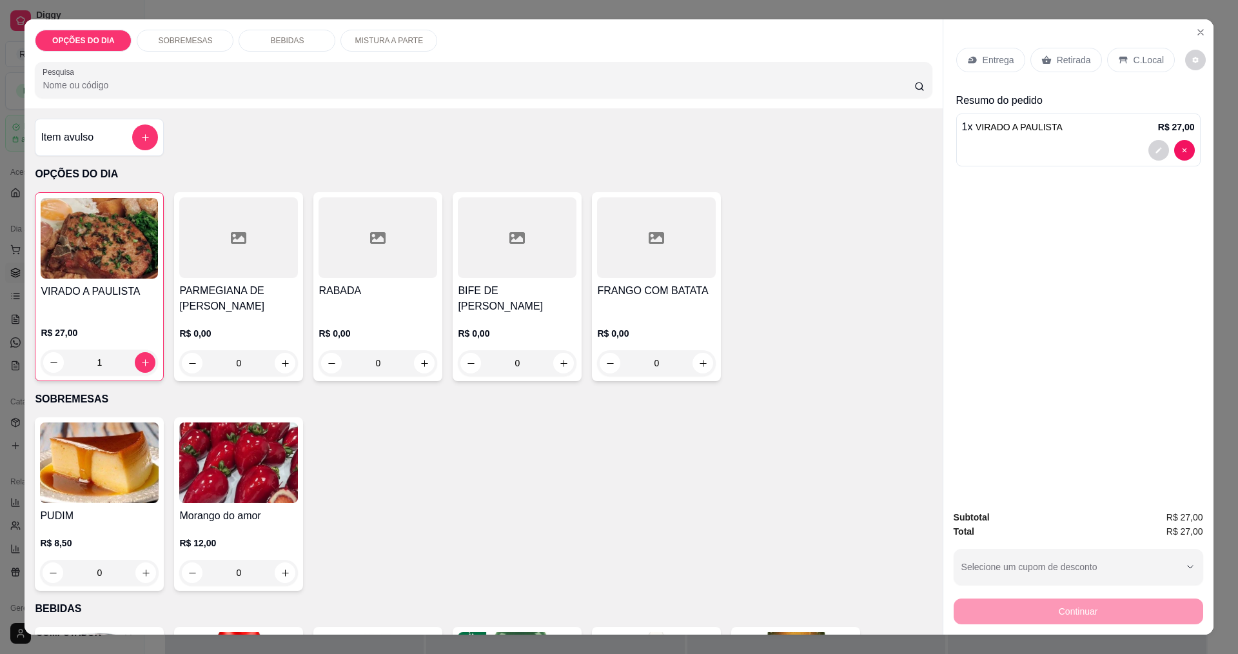
click at [46, 371] on div "1" at bounding box center [99, 362] width 117 height 26
click at [1195, 31] on icon "Close" at bounding box center [1200, 32] width 10 height 10
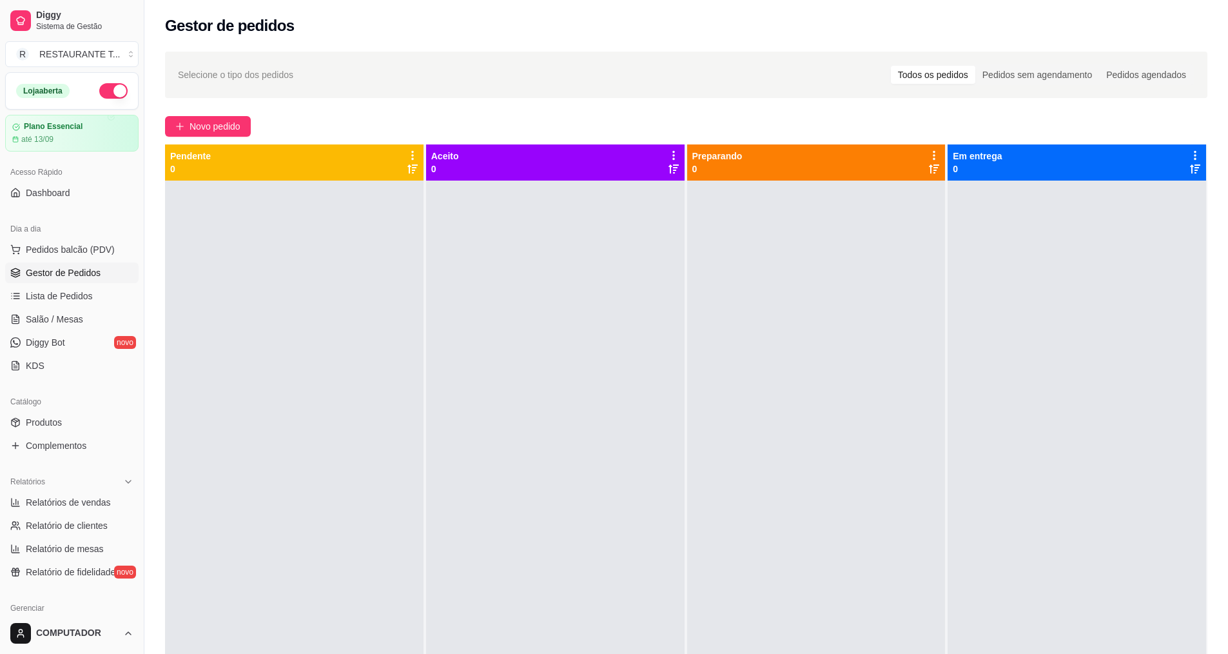
click at [217, 115] on div "Selecione o tipo dos pedidos Todos os pedidos Pedidos sem agendamento Pedidos a…" at bounding box center [686, 429] width 1084 height 770
click at [223, 130] on span "Novo pedido" at bounding box center [215, 126] width 51 height 14
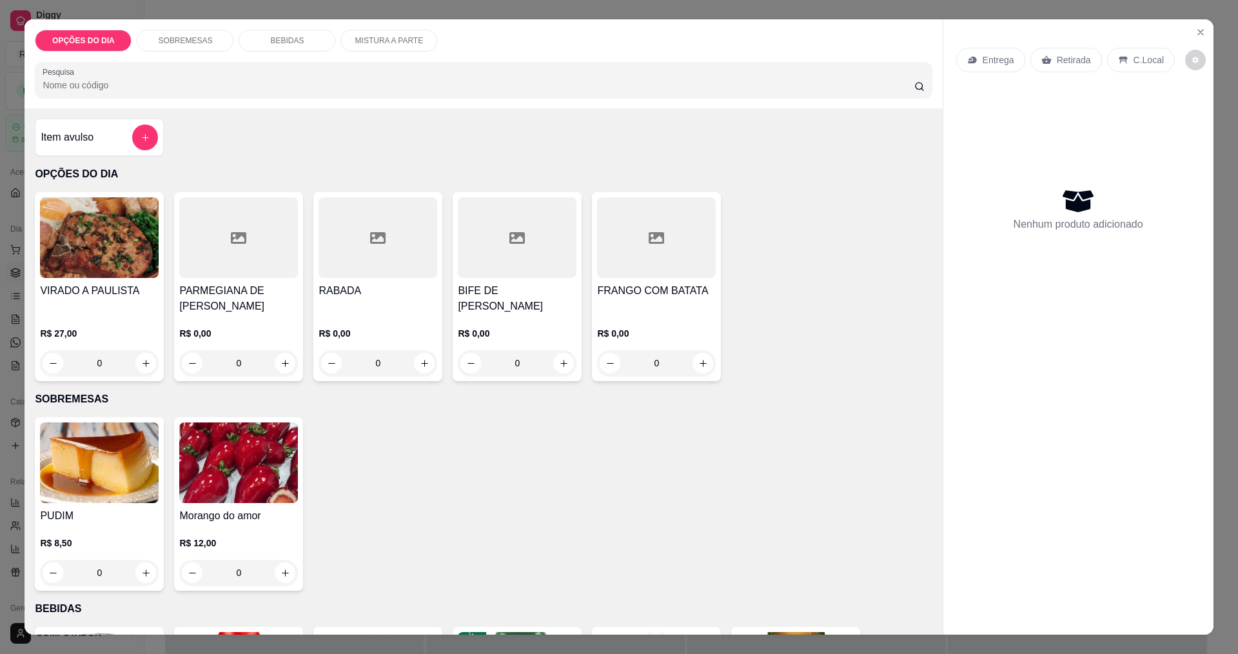
click at [564, 366] on div "0" at bounding box center [517, 363] width 119 height 26
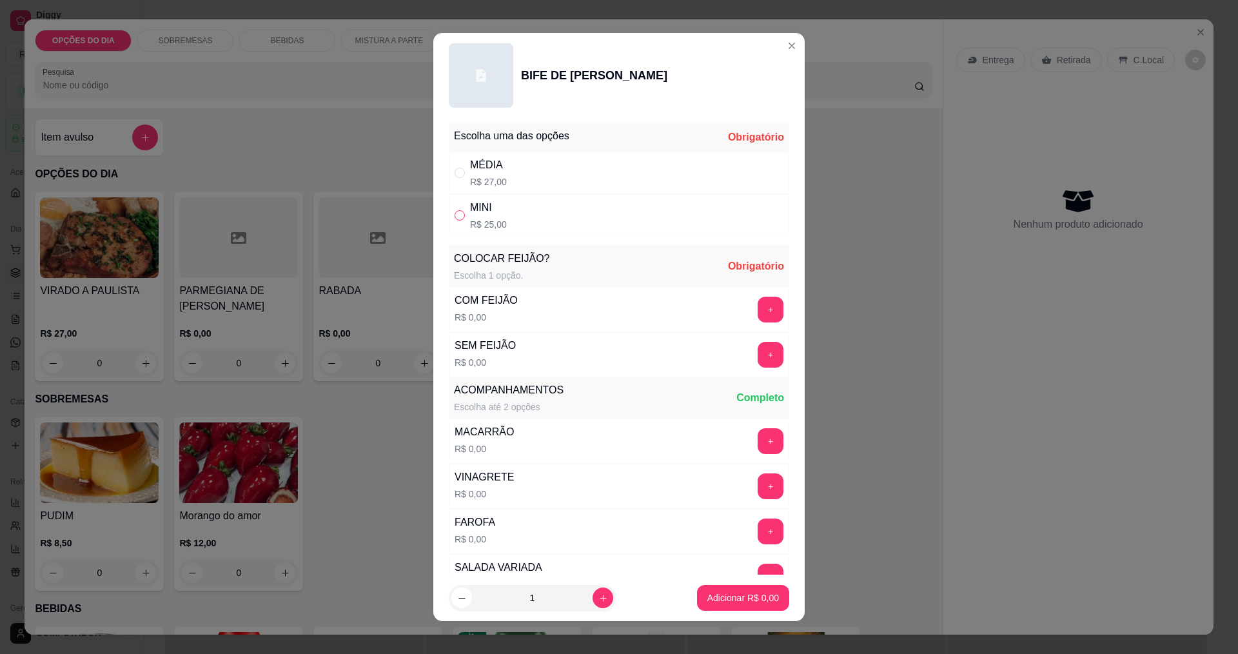
click at [456, 217] on input "" at bounding box center [459, 215] width 10 height 10
radio input "true"
click at [757, 311] on button "+" at bounding box center [770, 310] width 26 height 26
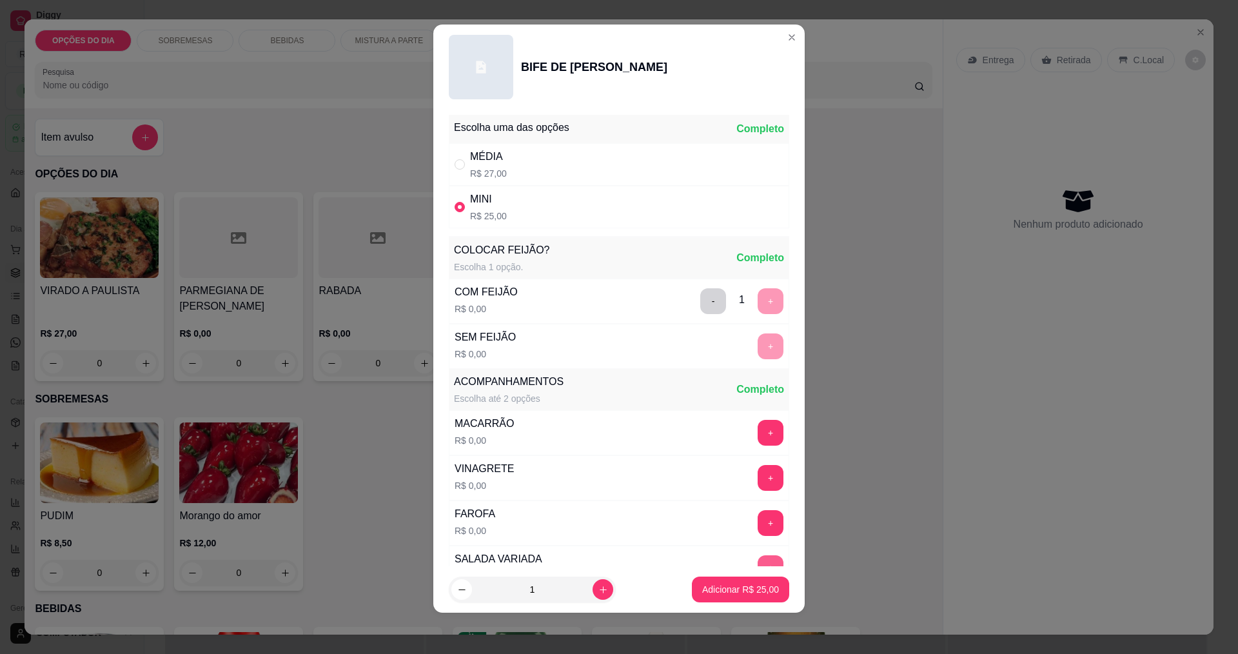
scroll to position [259, 0]
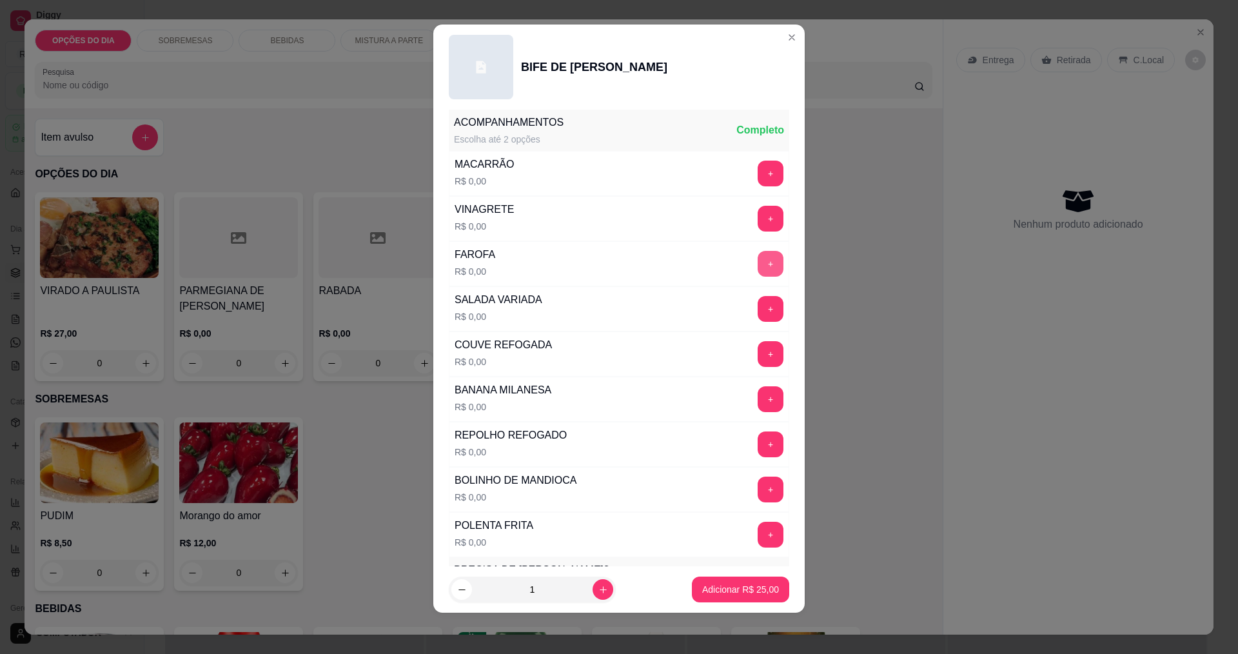
click at [757, 262] on button "+" at bounding box center [770, 264] width 26 height 26
click at [758, 217] on button "+" at bounding box center [770, 218] width 25 height 25
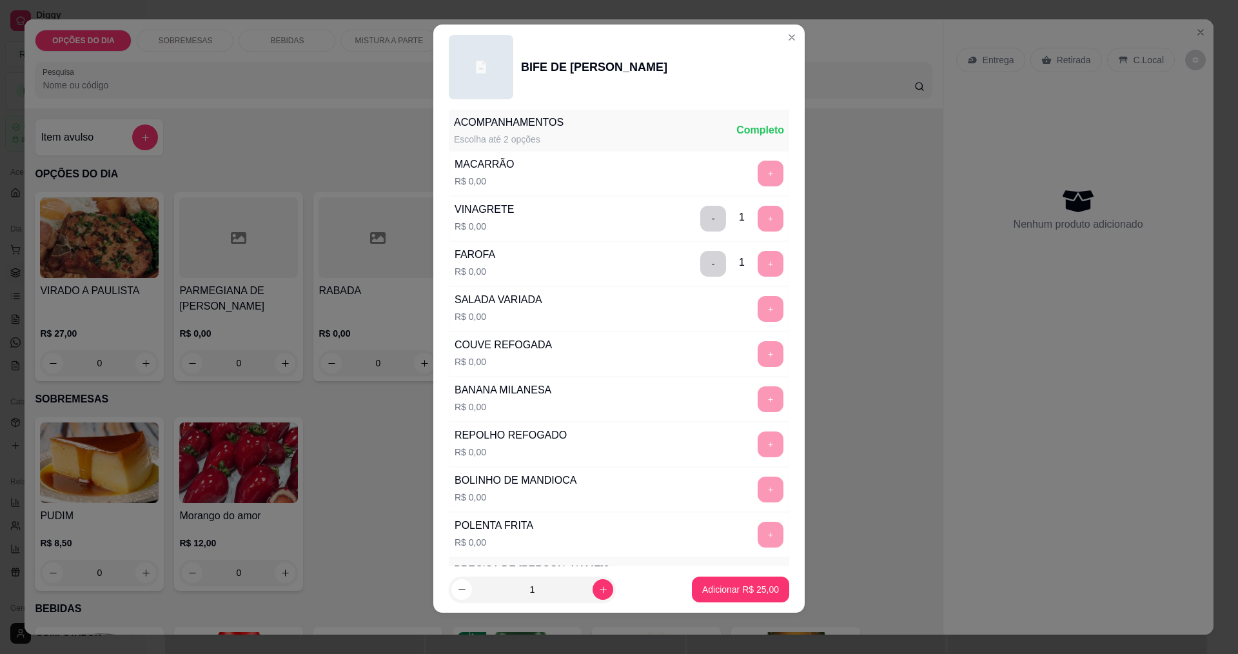
scroll to position [564, 0]
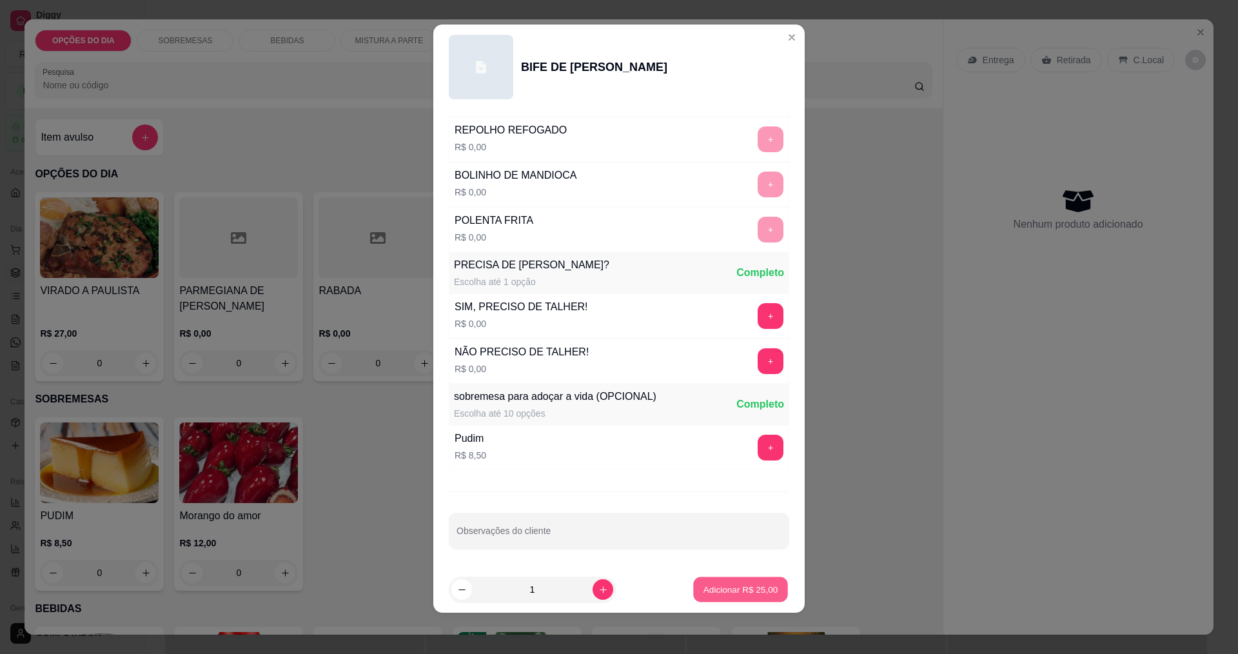
click at [729, 585] on p "Adicionar R$ 25,00" at bounding box center [740, 589] width 75 height 12
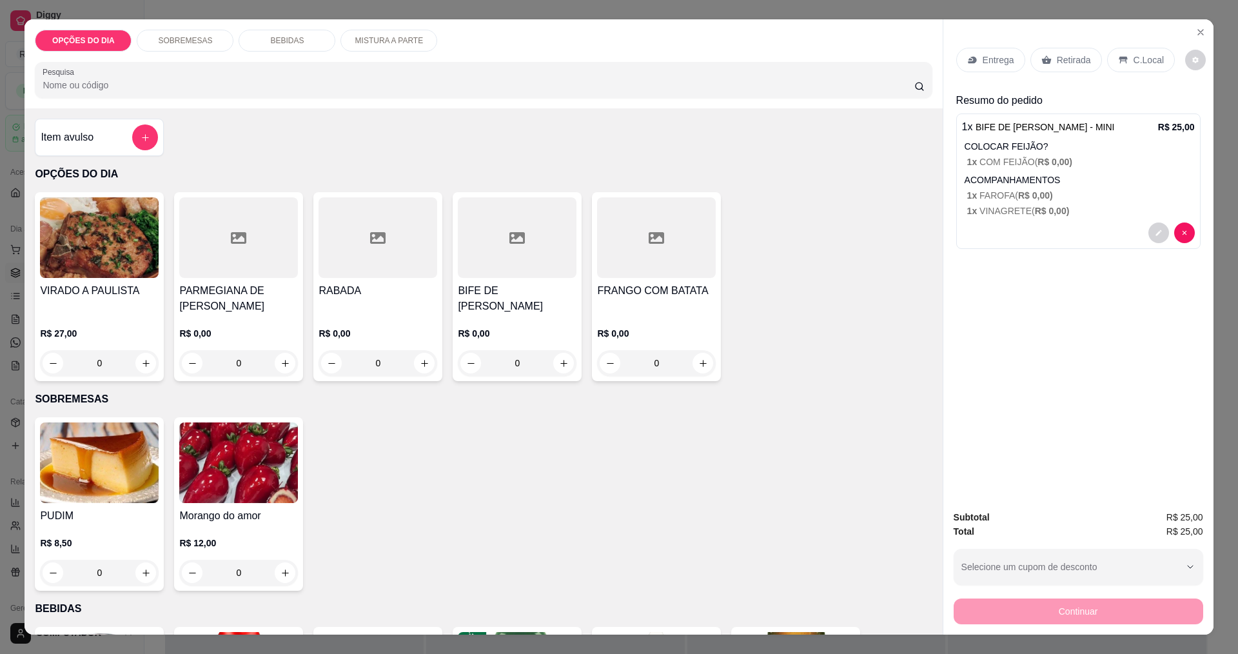
click at [966, 53] on div "Entrega" at bounding box center [990, 60] width 69 height 24
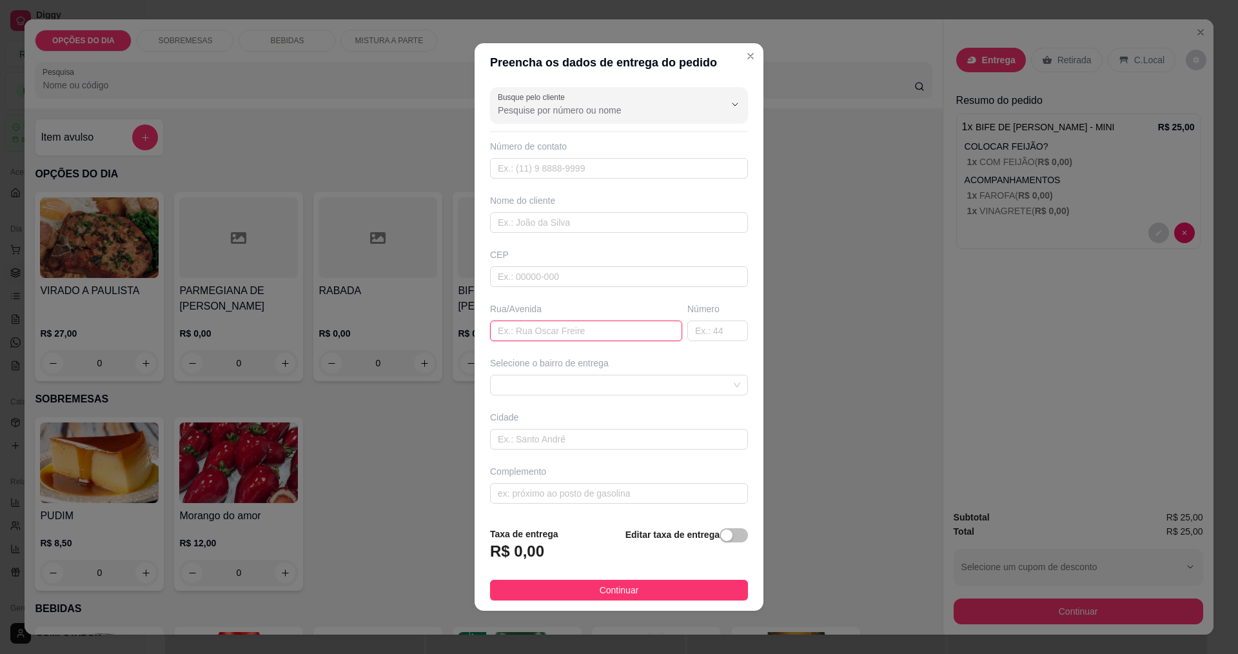
click at [612, 337] on input "text" at bounding box center [586, 330] width 192 height 21
click at [612, 226] on input "text" at bounding box center [619, 222] width 258 height 21
type input "SELMA"
click at [579, 333] on input "text" at bounding box center [586, 330] width 192 height 21
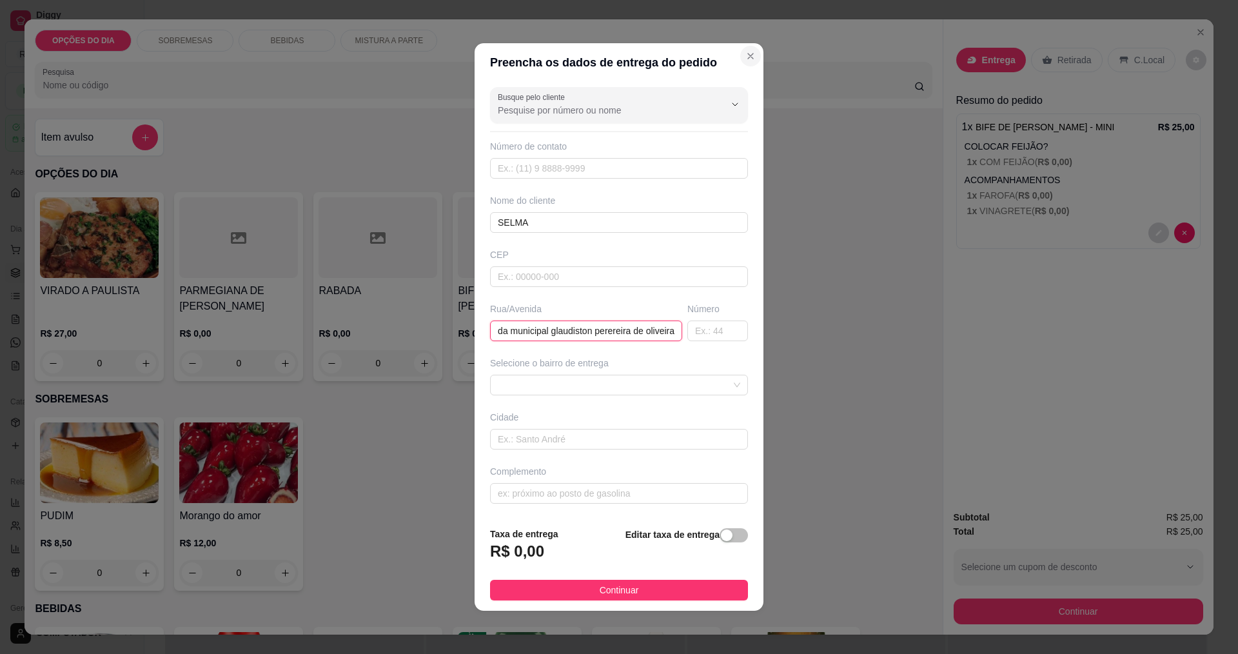
type input "estrada municipal glaudiston perereira de oliveira"
type input "811"
click at [663, 329] on input "estrada municipal glaudiston perereira de oliveira" at bounding box center [586, 330] width 192 height 21
click at [569, 330] on input "estrada municipal glaudiston perereira de oliveira" at bounding box center [586, 330] width 192 height 21
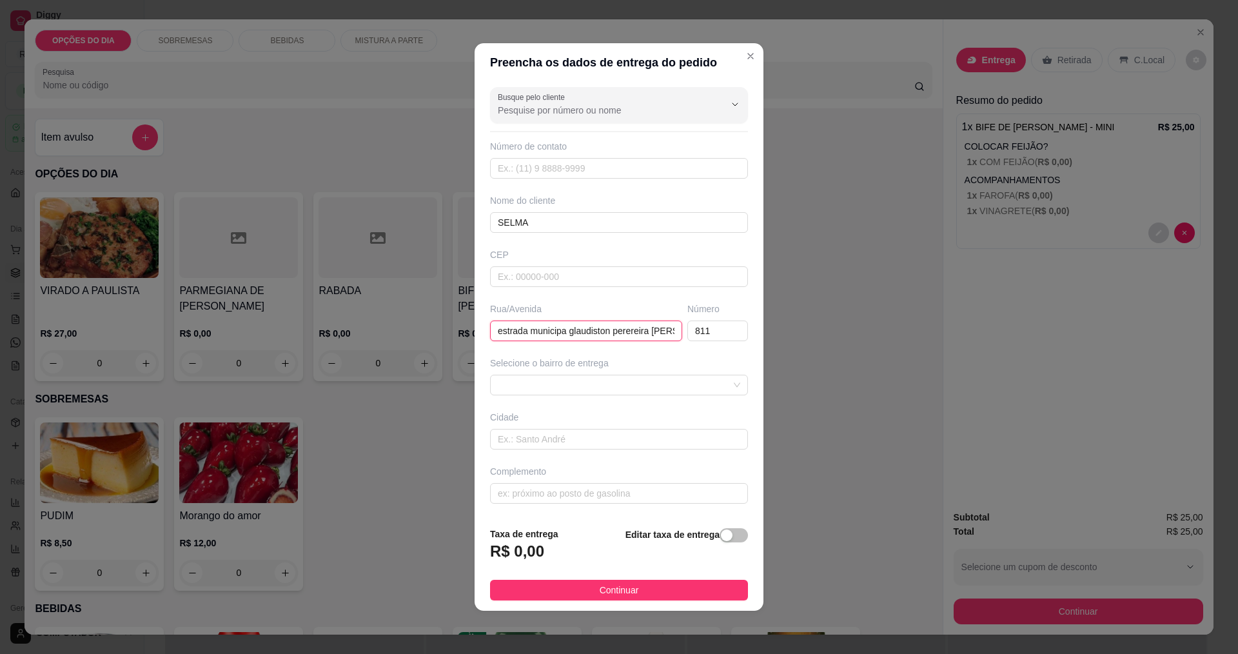
type input "estrada municipal glaudiston perereira de oliveira"
click at [585, 385] on span at bounding box center [619, 384] width 242 height 19
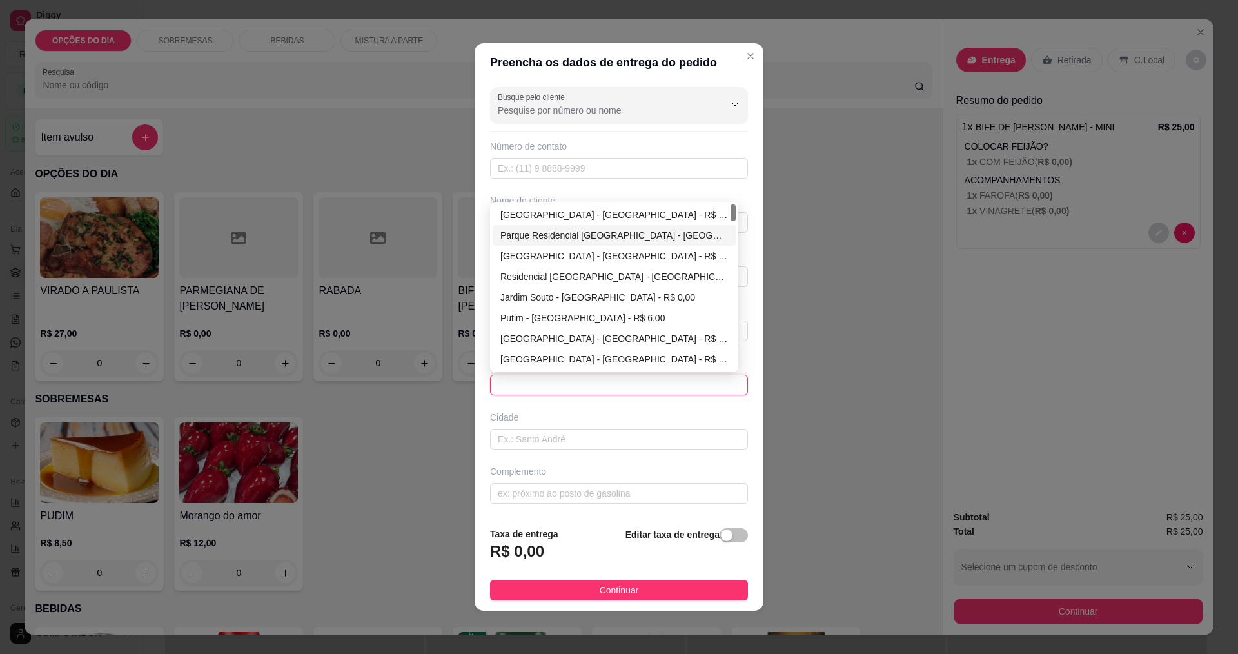
click at [571, 240] on div "Parque Residencial [GEOGRAPHIC_DATA] - [GEOGRAPHIC_DATA] - R$ 0,00" at bounding box center [614, 235] width 228 height 14
type input "[GEOGRAPHIC_DATA]"
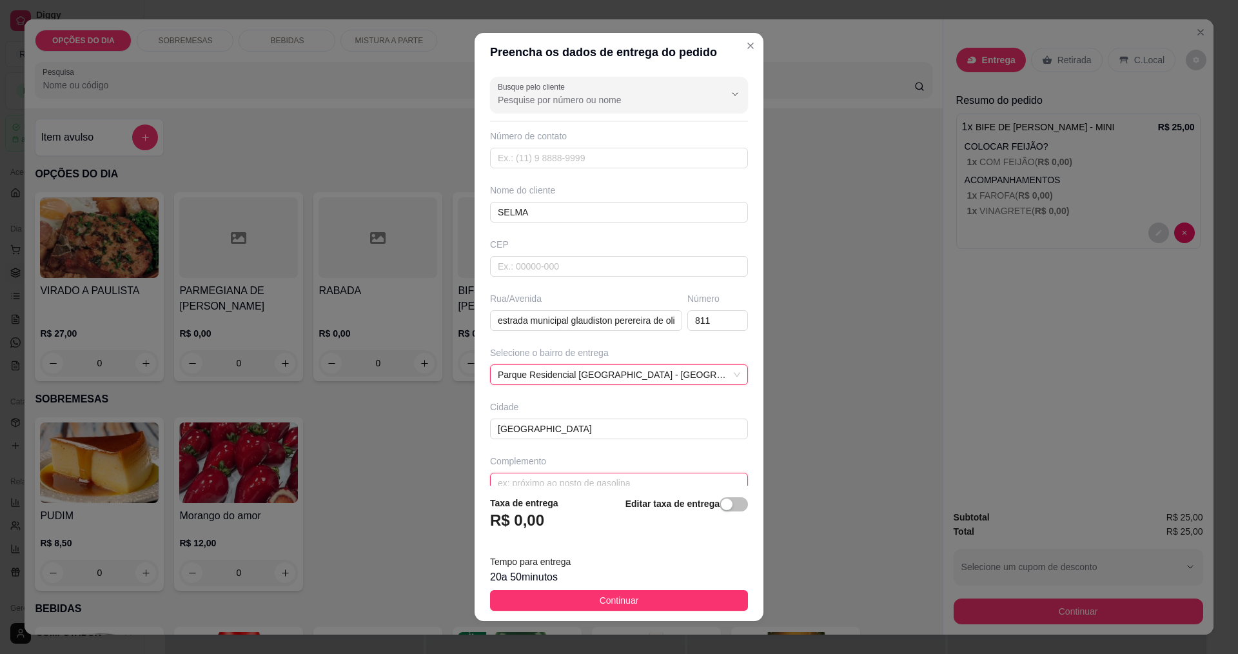
click at [569, 481] on input "text" at bounding box center [619, 483] width 258 height 21
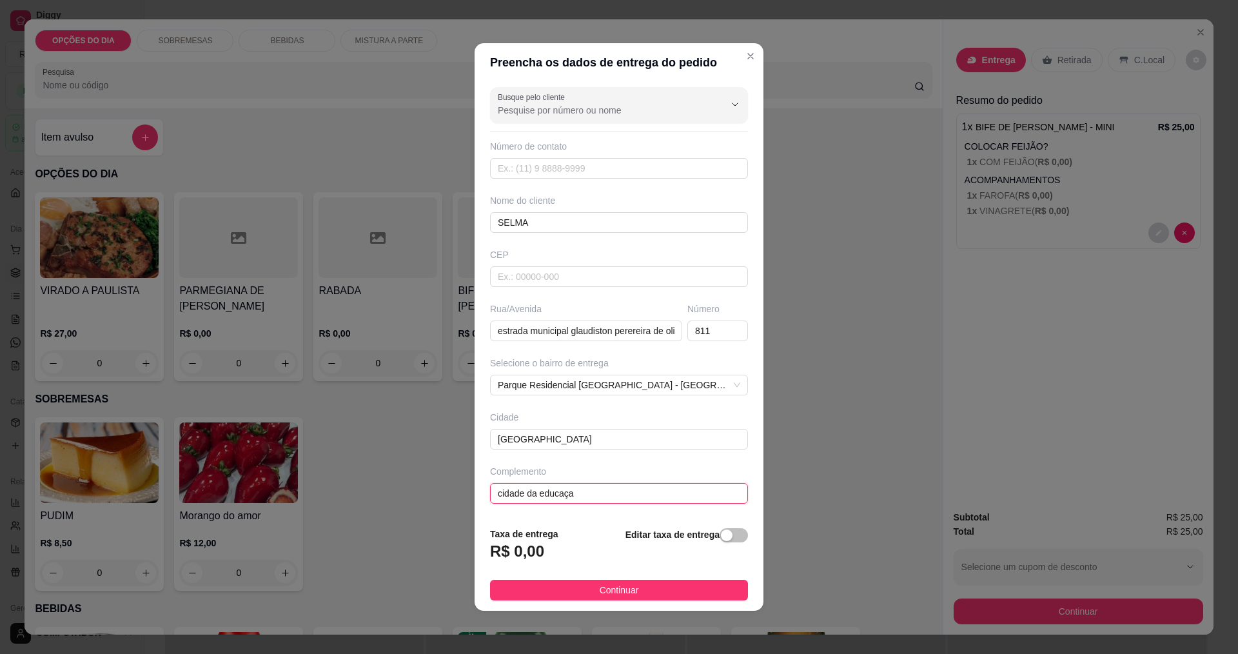
type input "cidade da educaçao"
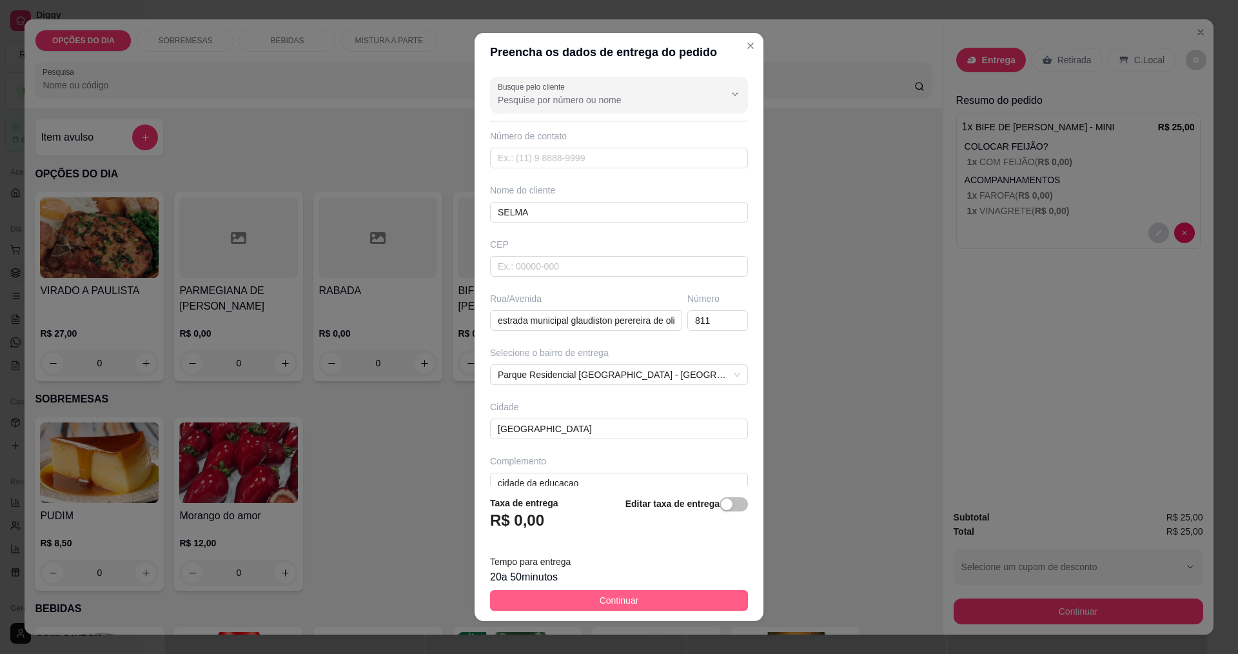
click at [567, 596] on button "Continuar" at bounding box center [619, 600] width 258 height 21
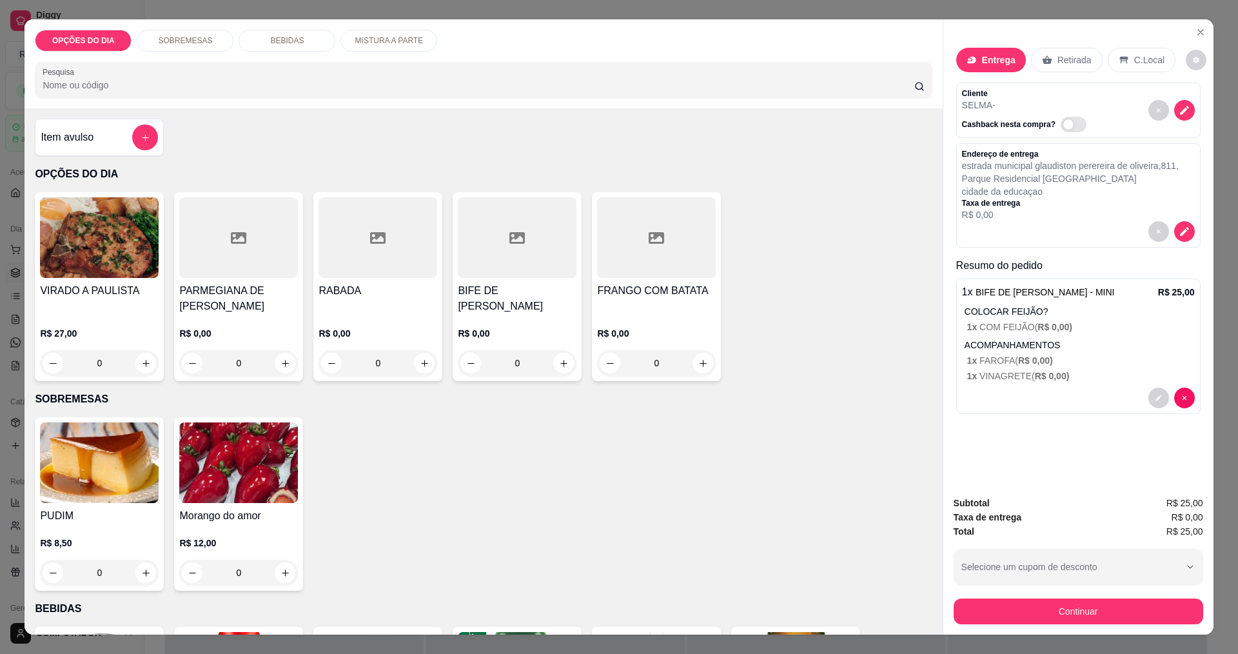
click at [1068, 327] on p "1 x COM FEIJÃO ( R$ 0,00 )" at bounding box center [1081, 326] width 228 height 13
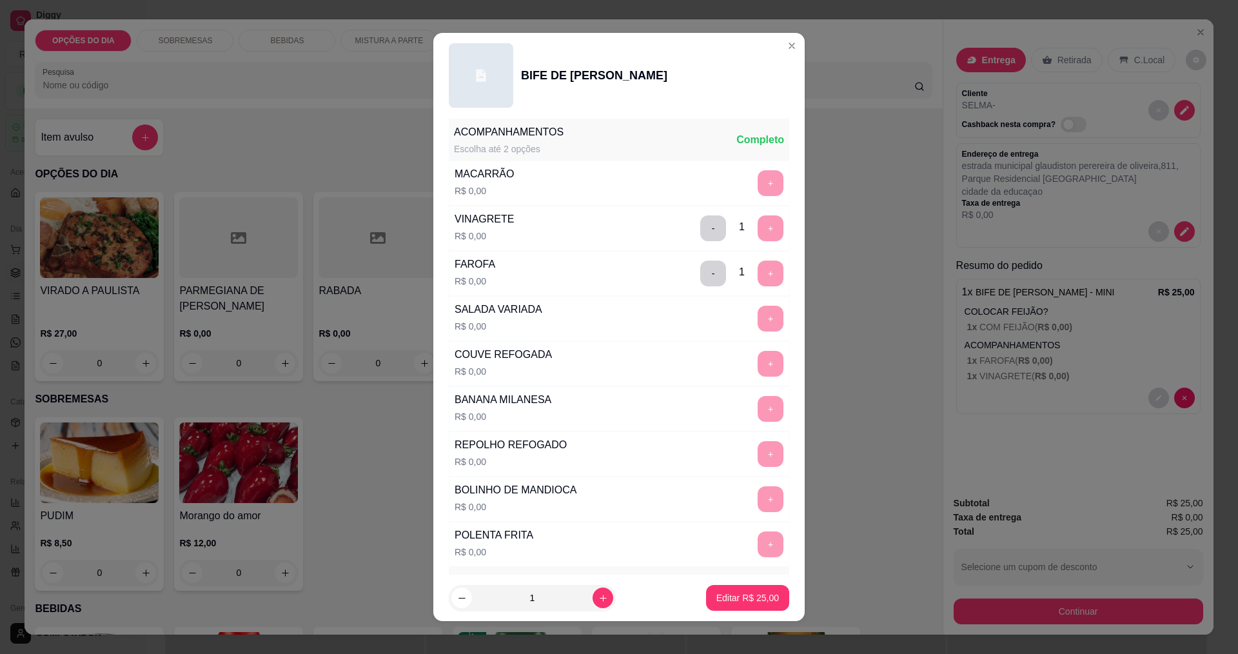
scroll to position [516, 0]
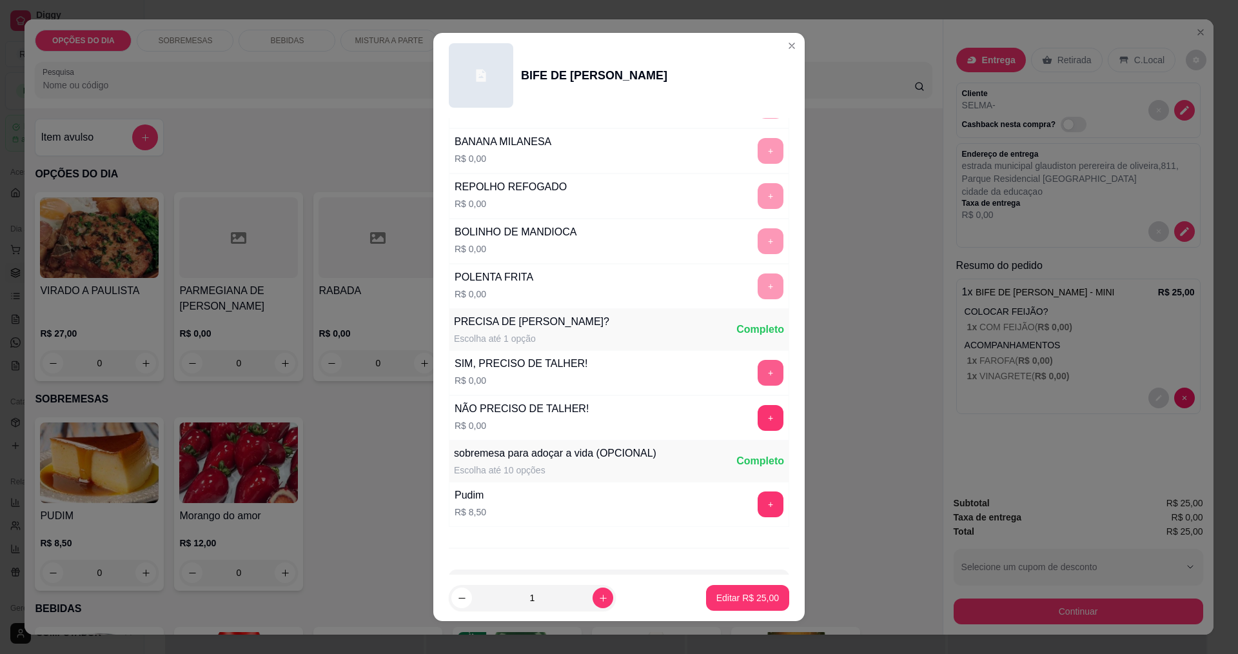
click at [757, 378] on button "+" at bounding box center [770, 373] width 26 height 26
click at [730, 598] on p "Editar R$ 25,00" at bounding box center [747, 598] width 61 height 12
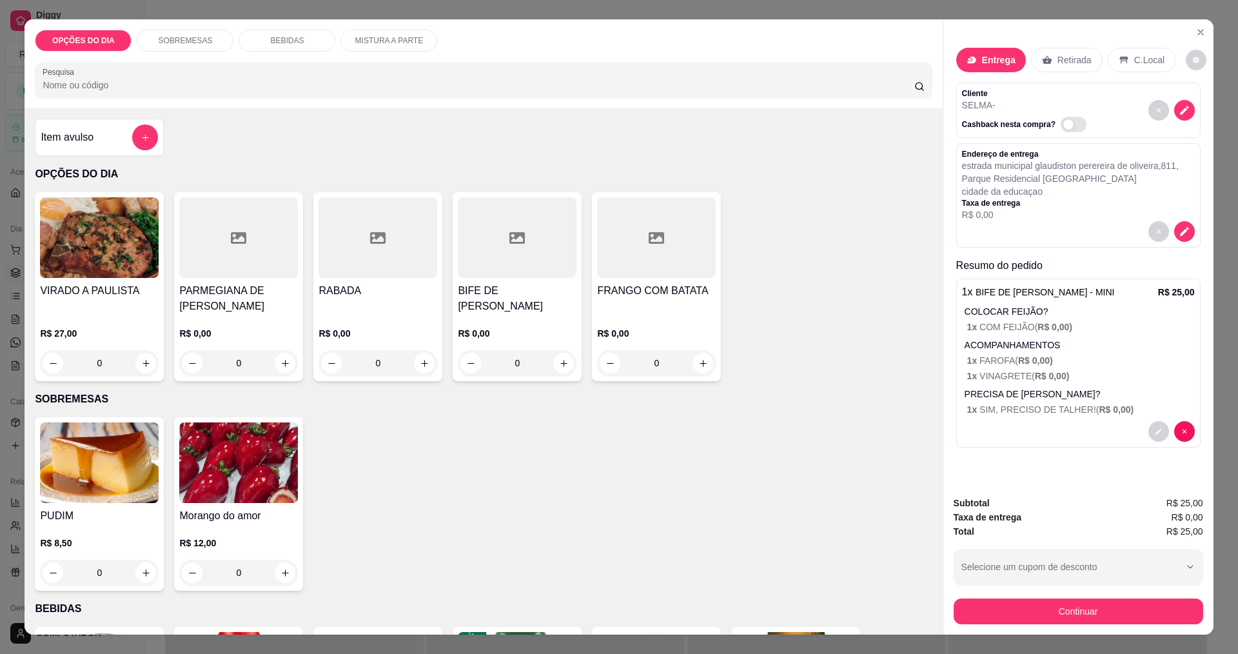
click at [995, 615] on button "Continuar" at bounding box center [1077, 611] width 249 height 26
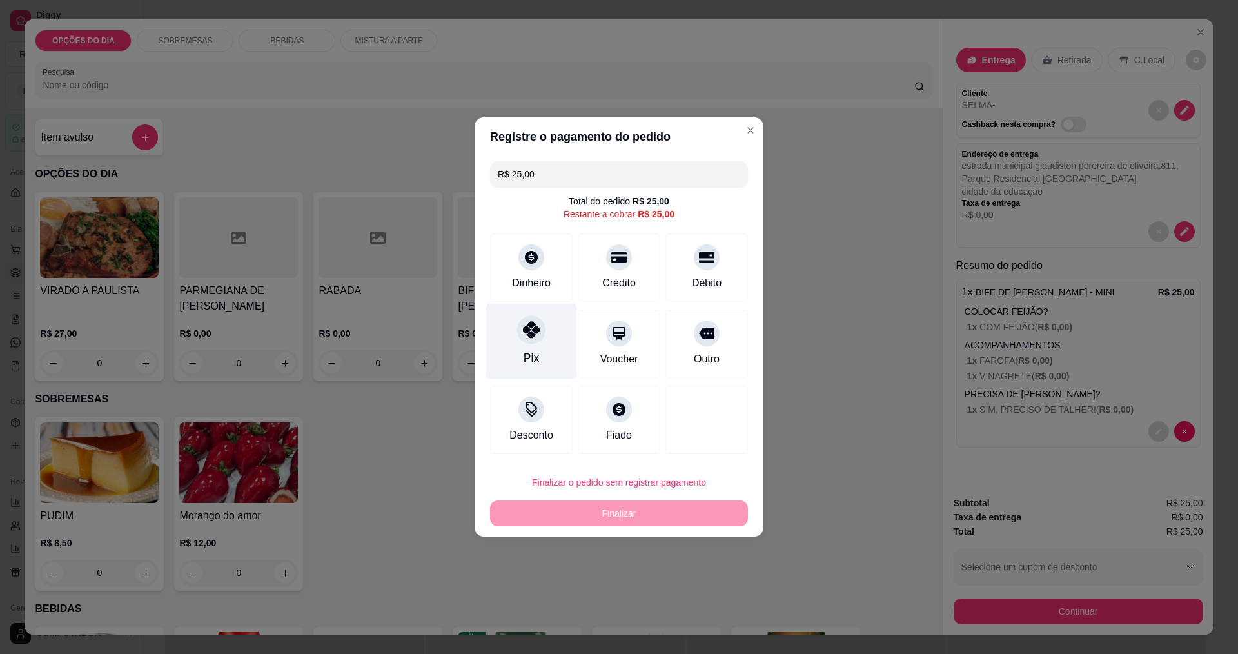
click at [559, 347] on div "Pix" at bounding box center [531, 341] width 91 height 75
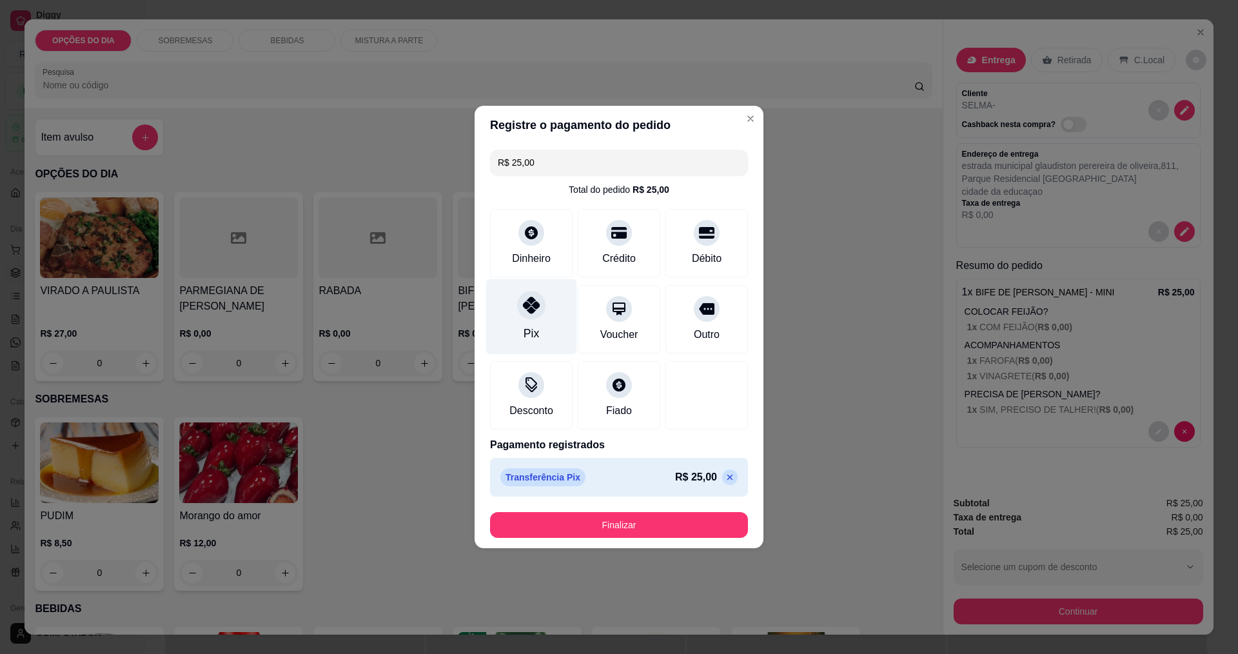
type input "R$ 0,00"
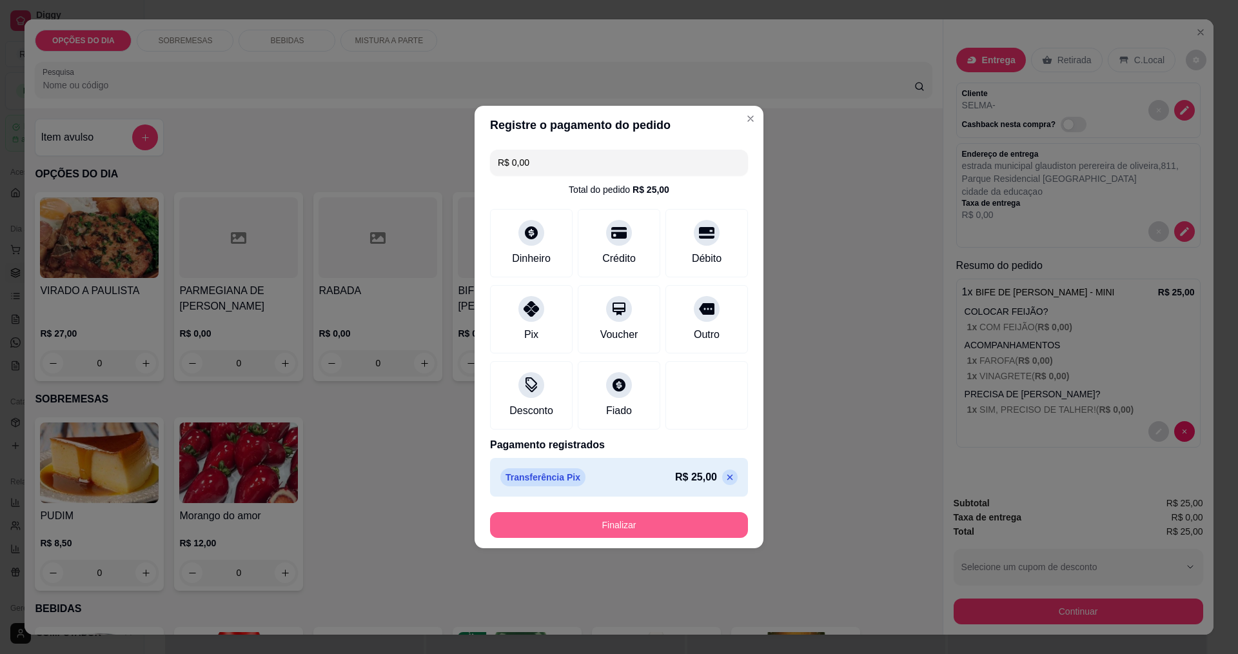
click at [610, 520] on button "Finalizar" at bounding box center [619, 525] width 258 height 26
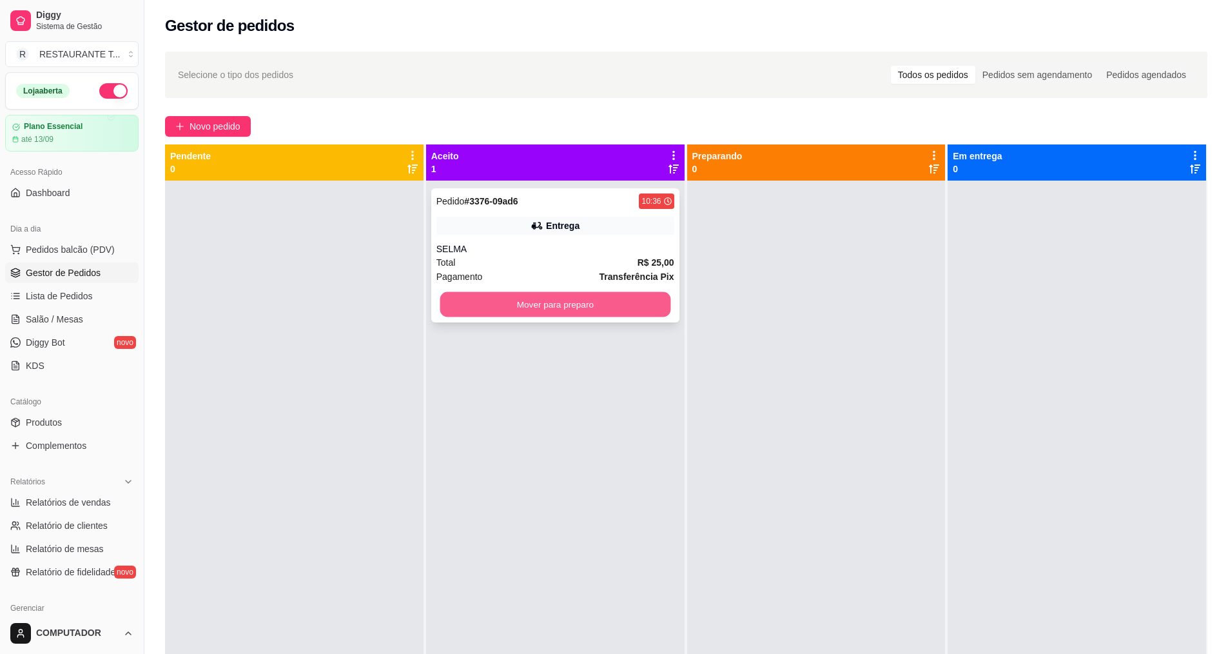
click at [491, 306] on button "Mover para preparo" at bounding box center [555, 304] width 231 height 25
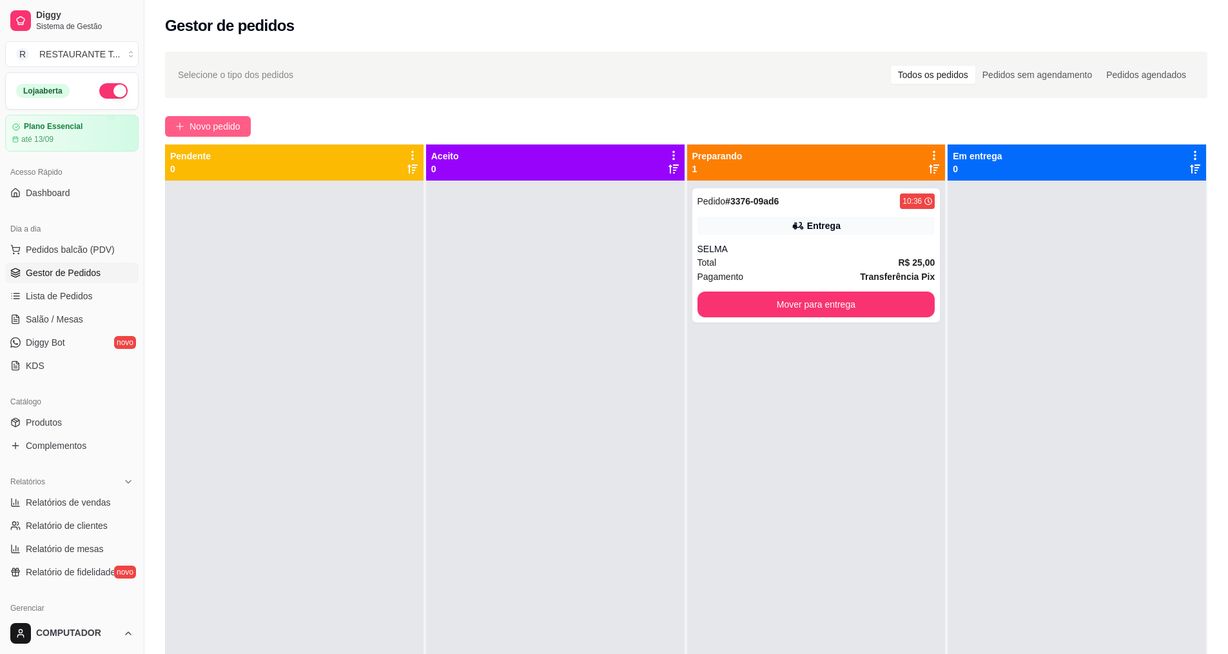
click at [237, 130] on span "Novo pedido" at bounding box center [215, 126] width 51 height 14
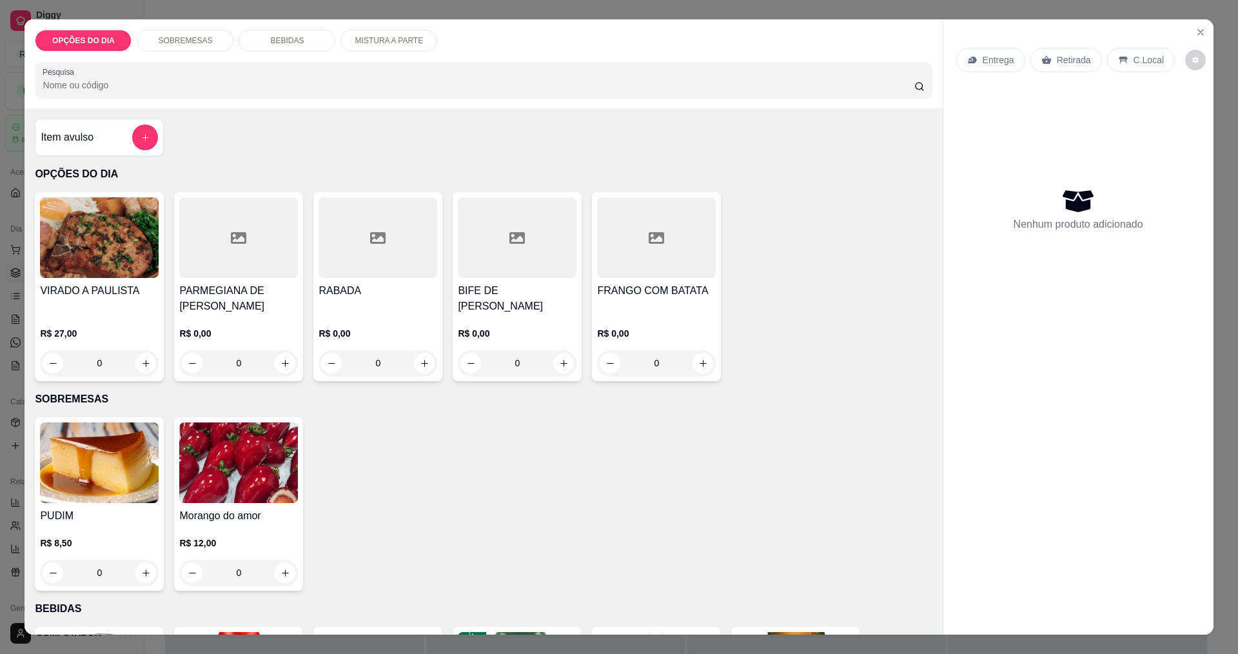
click at [284, 363] on div "0" at bounding box center [238, 363] width 119 height 26
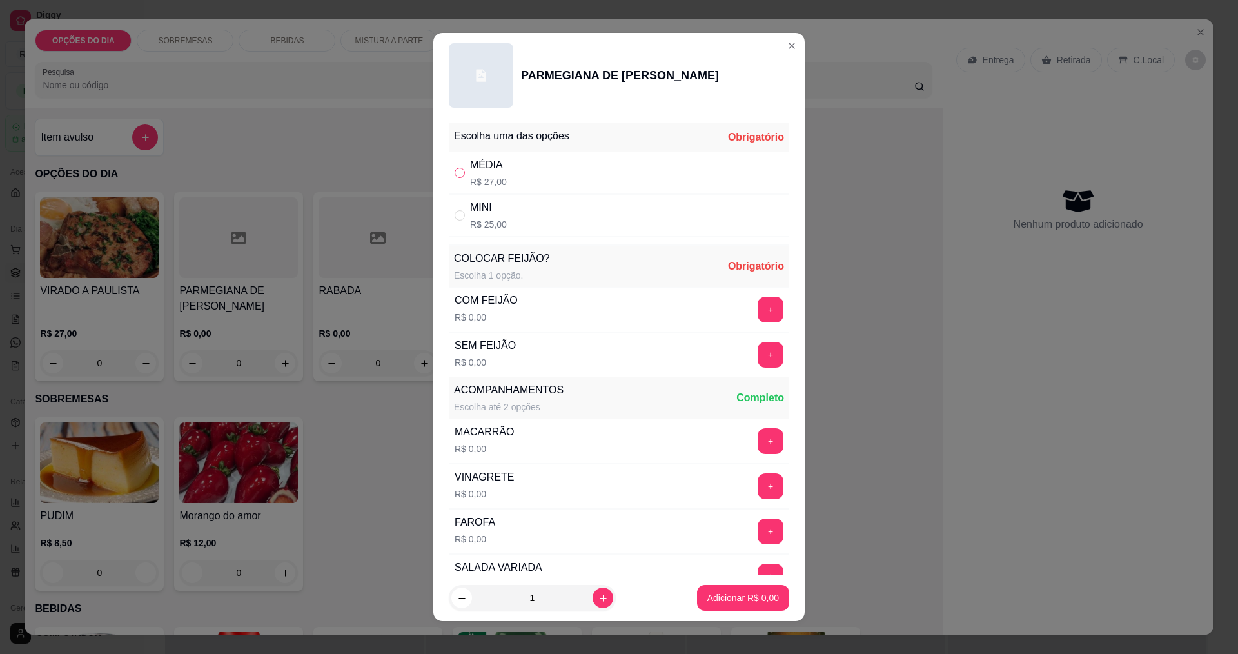
click at [454, 173] on input "" at bounding box center [459, 173] width 10 height 10
radio input "true"
click at [758, 317] on button "+" at bounding box center [770, 309] width 25 height 25
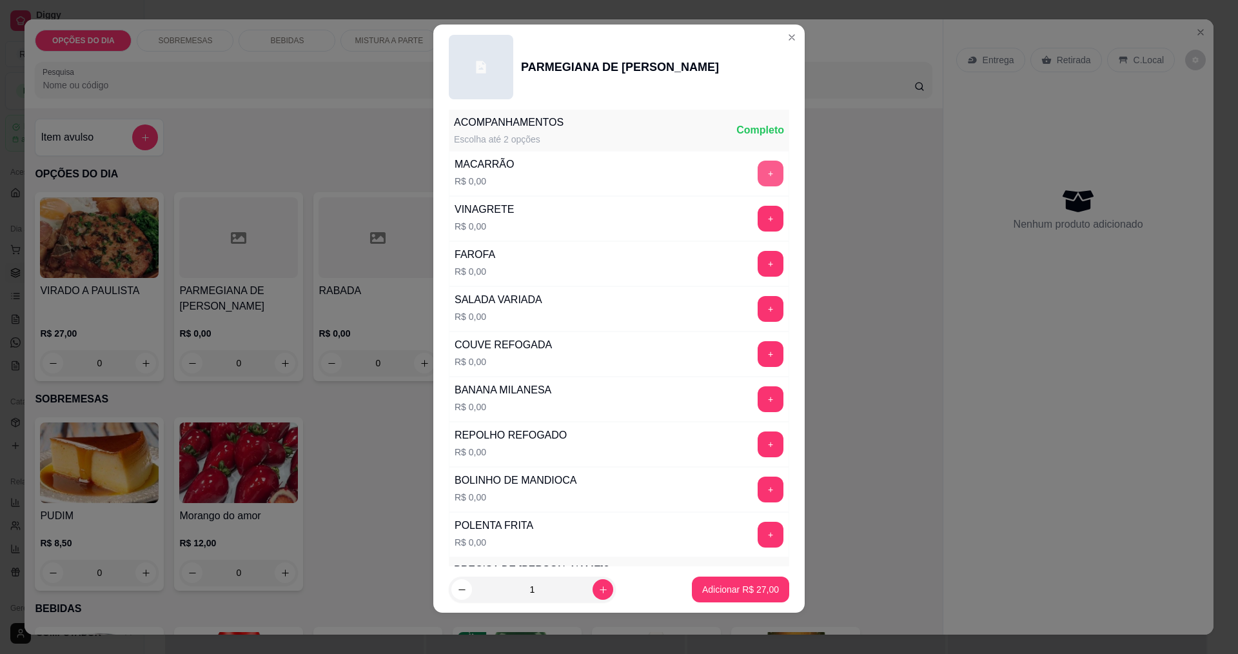
click at [757, 173] on button "+" at bounding box center [770, 174] width 26 height 26
click at [758, 257] on button "+" at bounding box center [770, 263] width 25 height 25
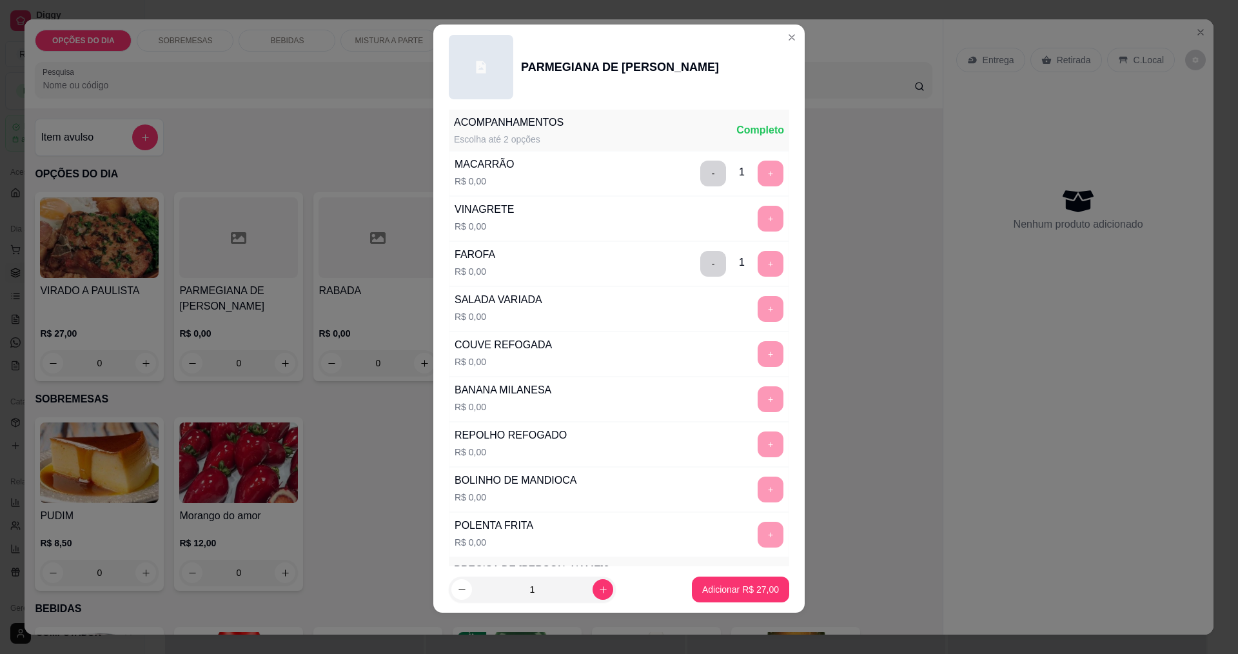
scroll to position [564, 0]
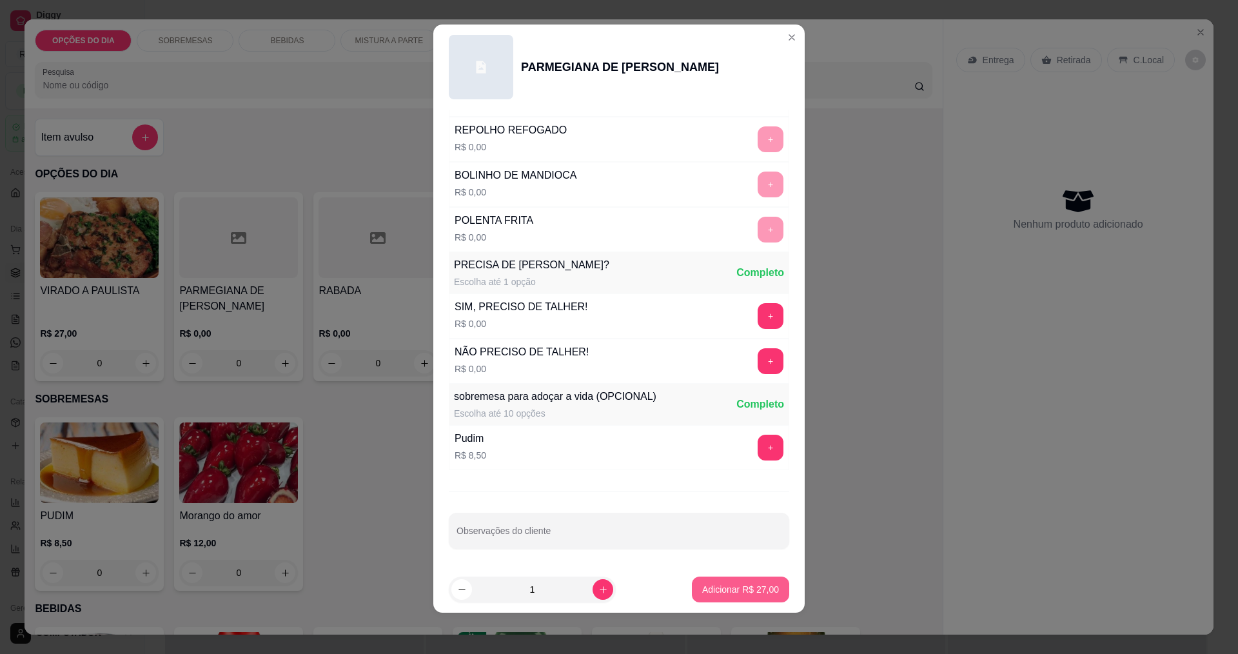
click at [738, 597] on button "Adicionar R$ 27,00" at bounding box center [740, 589] width 97 height 26
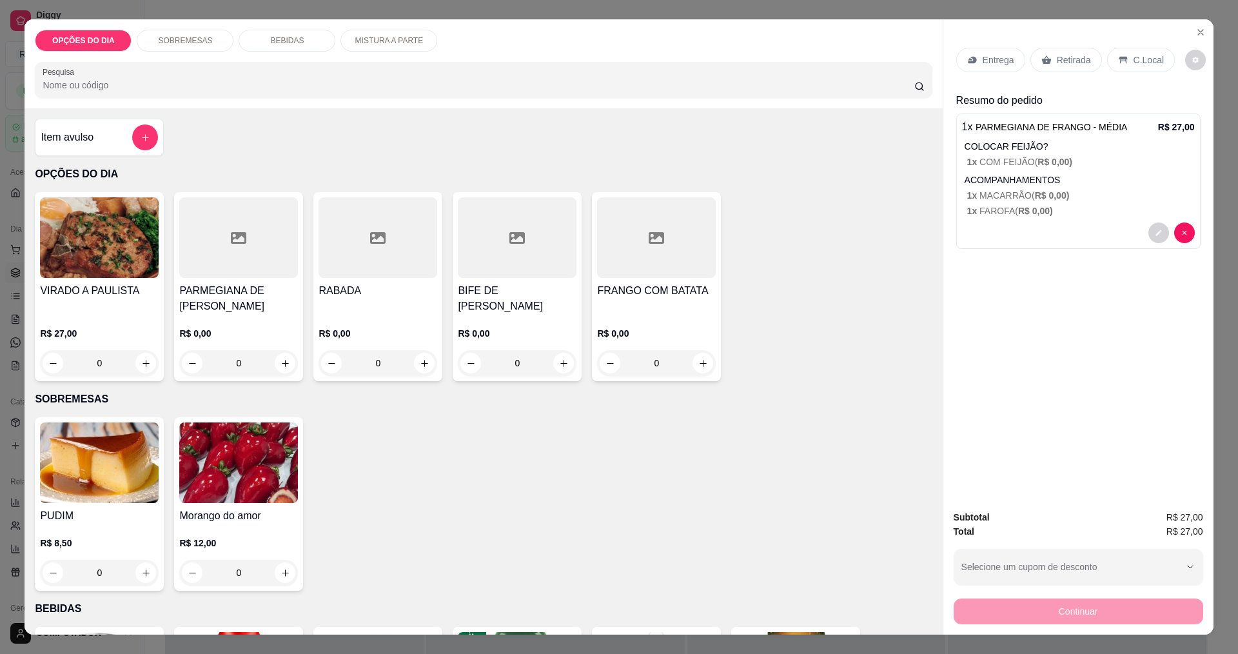
click at [142, 366] on div "0" at bounding box center [99, 363] width 119 height 26
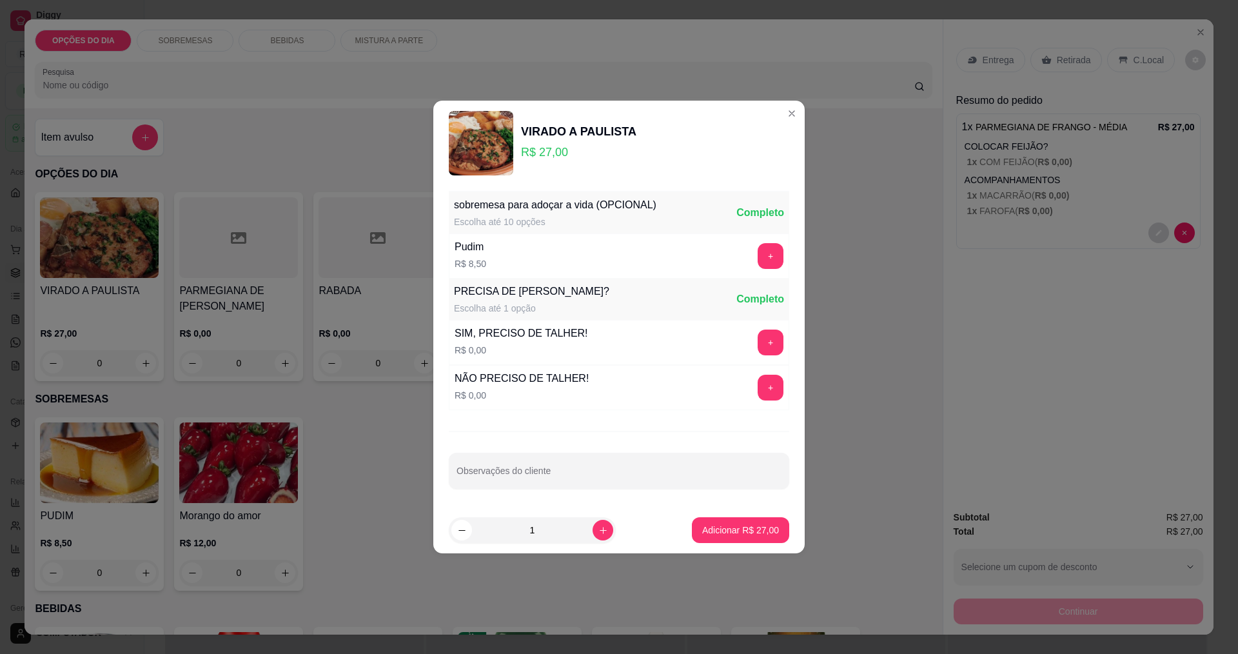
click at [712, 540] on button "Adicionar R$ 27,00" at bounding box center [740, 530] width 97 height 26
type input "1"
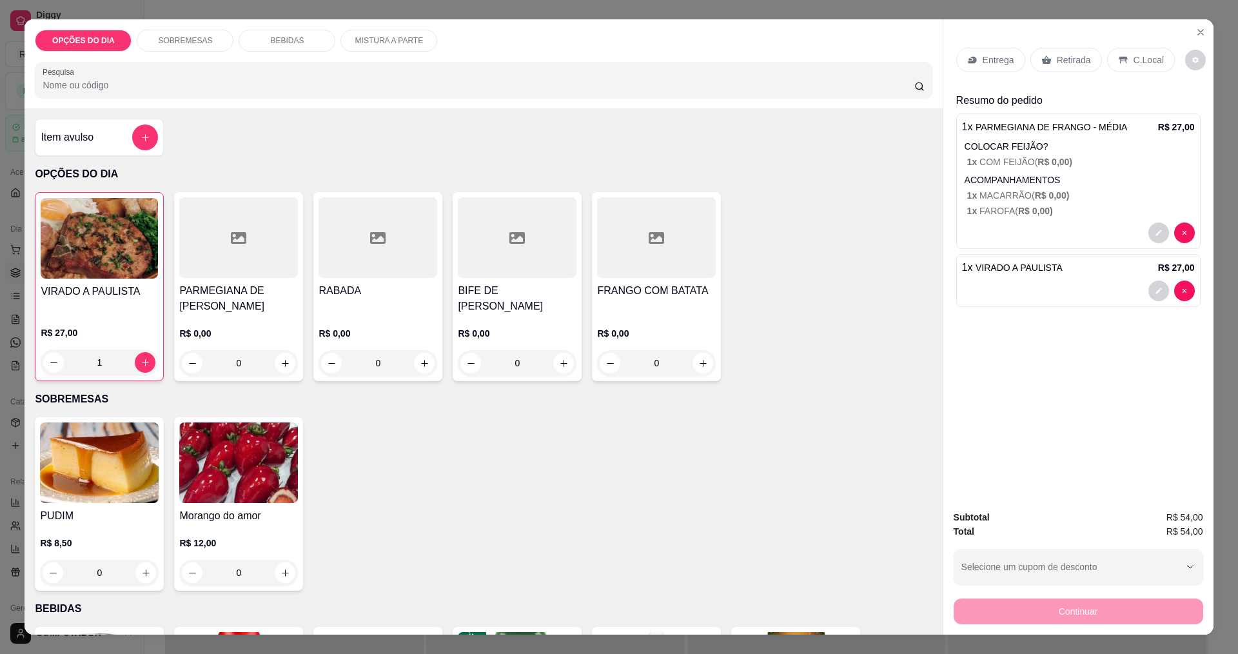
click at [1199, 32] on icon "Close" at bounding box center [1200, 32] width 10 height 10
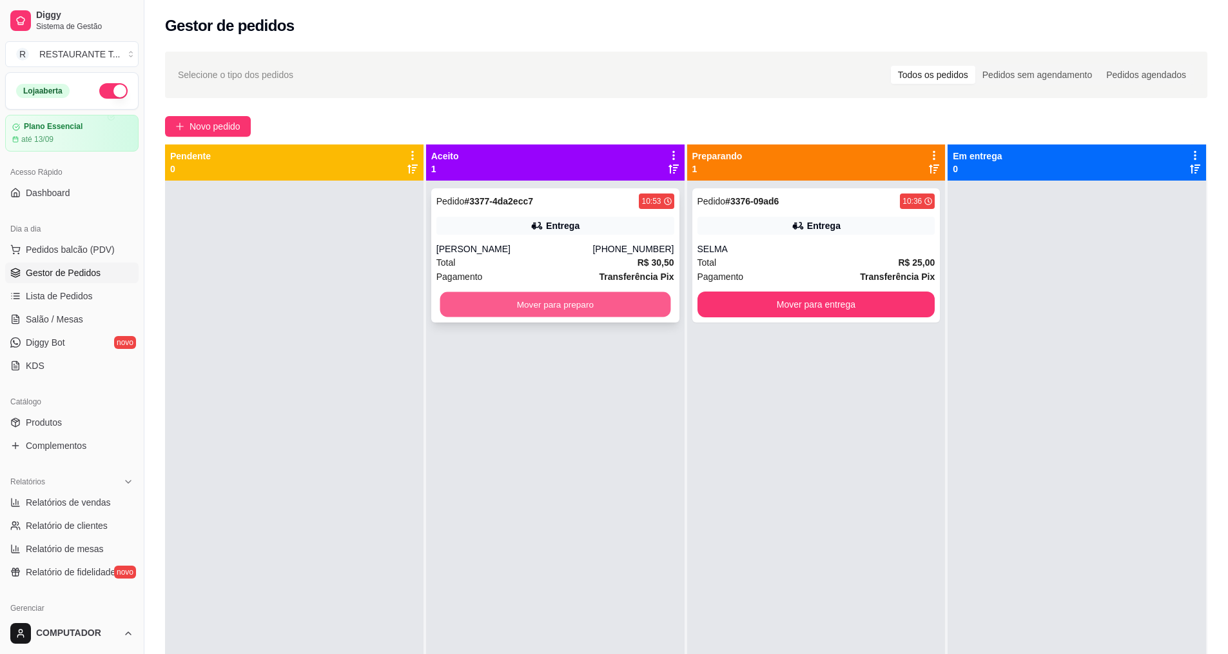
click at [521, 309] on button "Mover para preparo" at bounding box center [555, 304] width 231 height 25
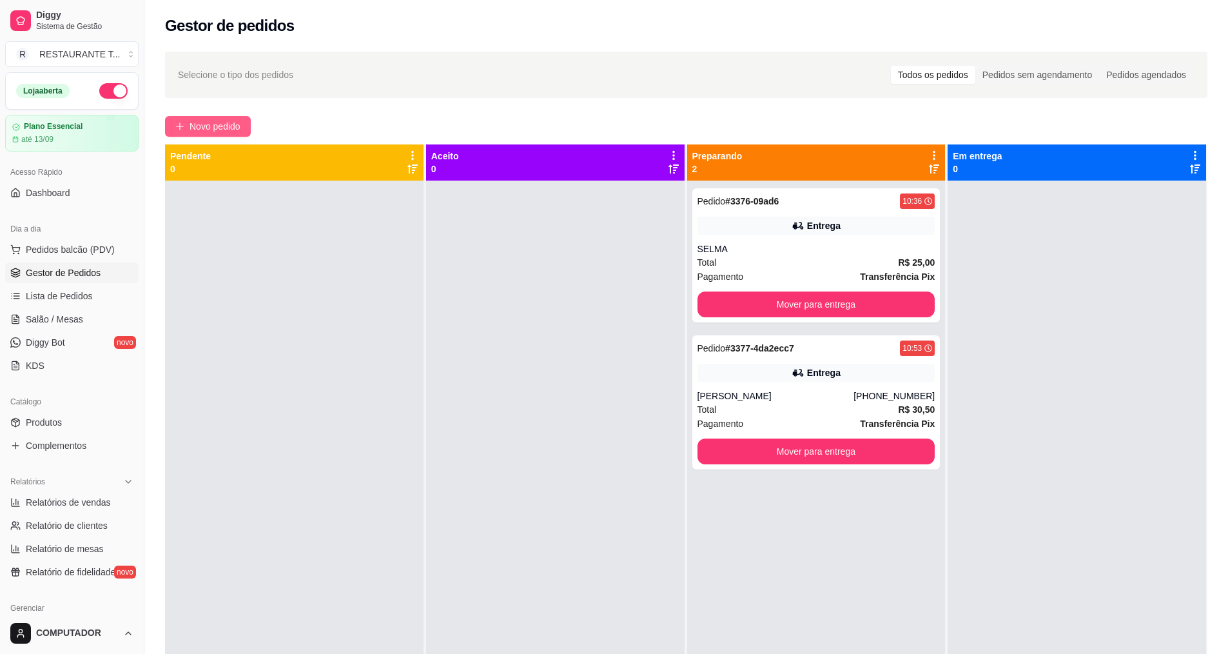
click at [185, 121] on button "Novo pedido" at bounding box center [208, 126] width 86 height 21
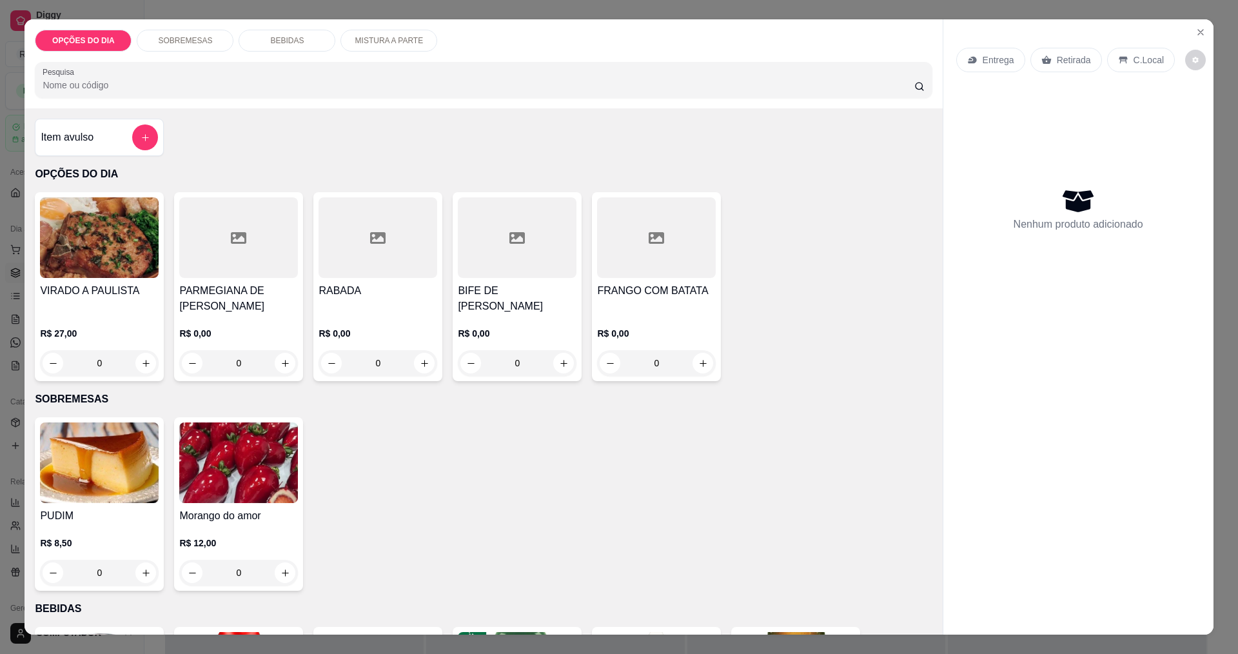
click at [558, 369] on div "0" at bounding box center [517, 363] width 119 height 26
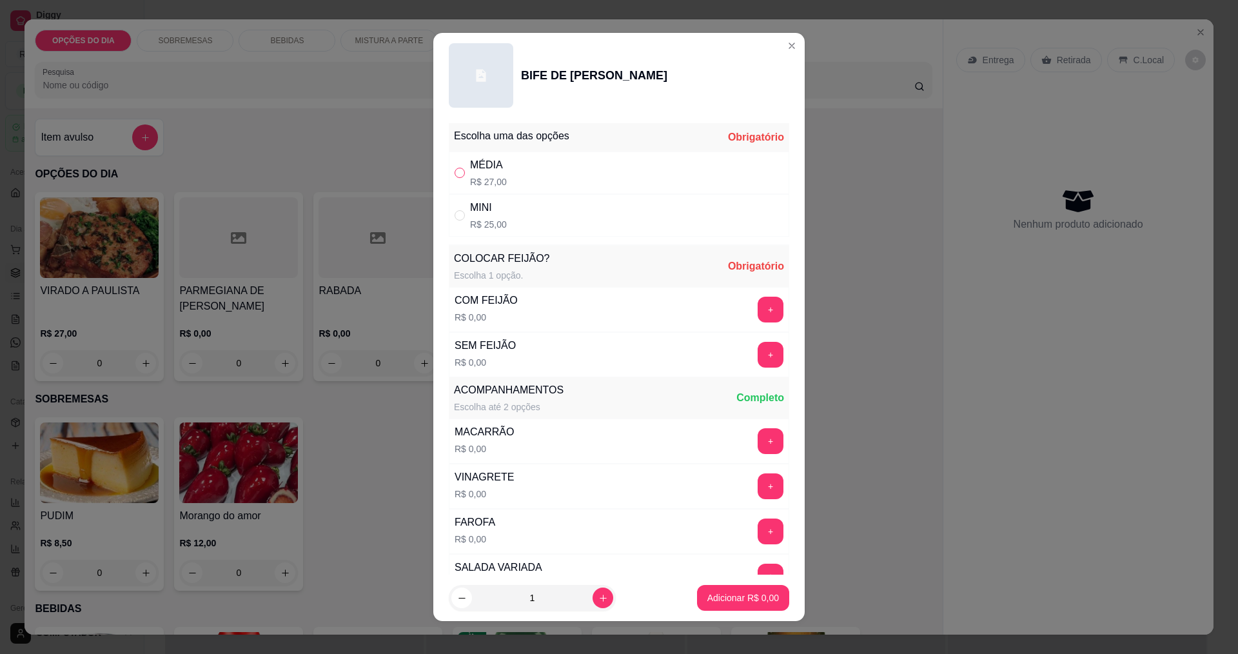
click at [454, 178] on label "" at bounding box center [459, 173] width 10 height 14
click at [454, 178] on input "" at bounding box center [459, 173] width 10 height 10
click at [757, 309] on button "+" at bounding box center [770, 310] width 26 height 26
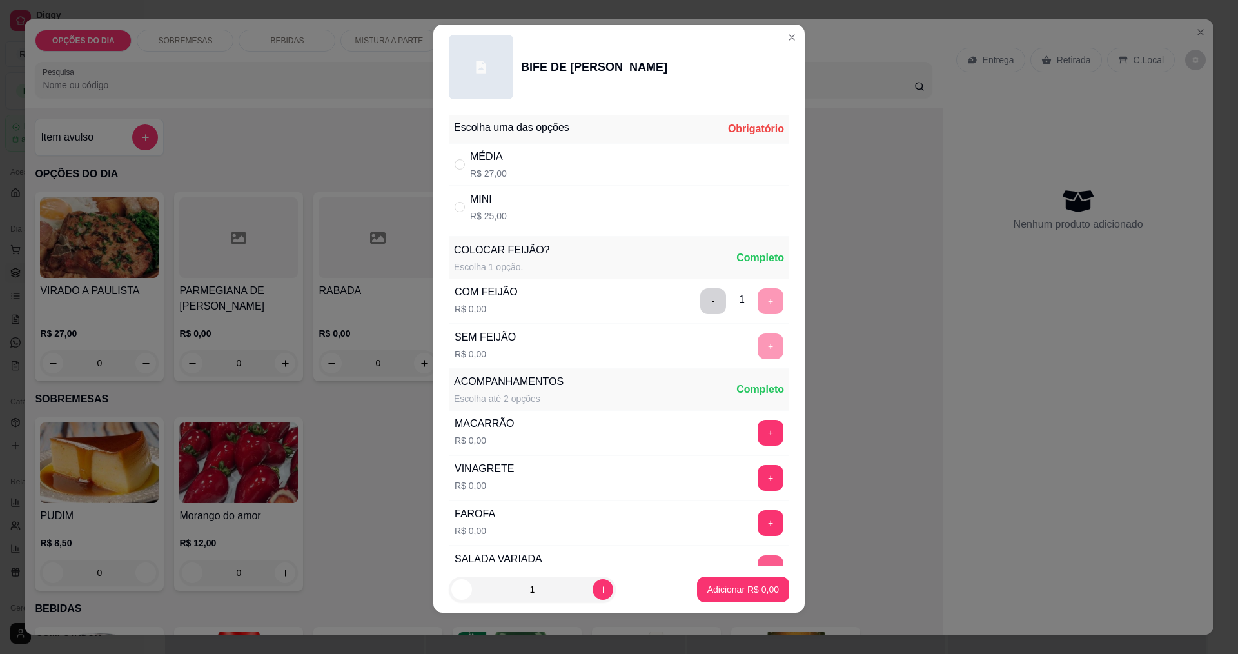
scroll to position [259, 0]
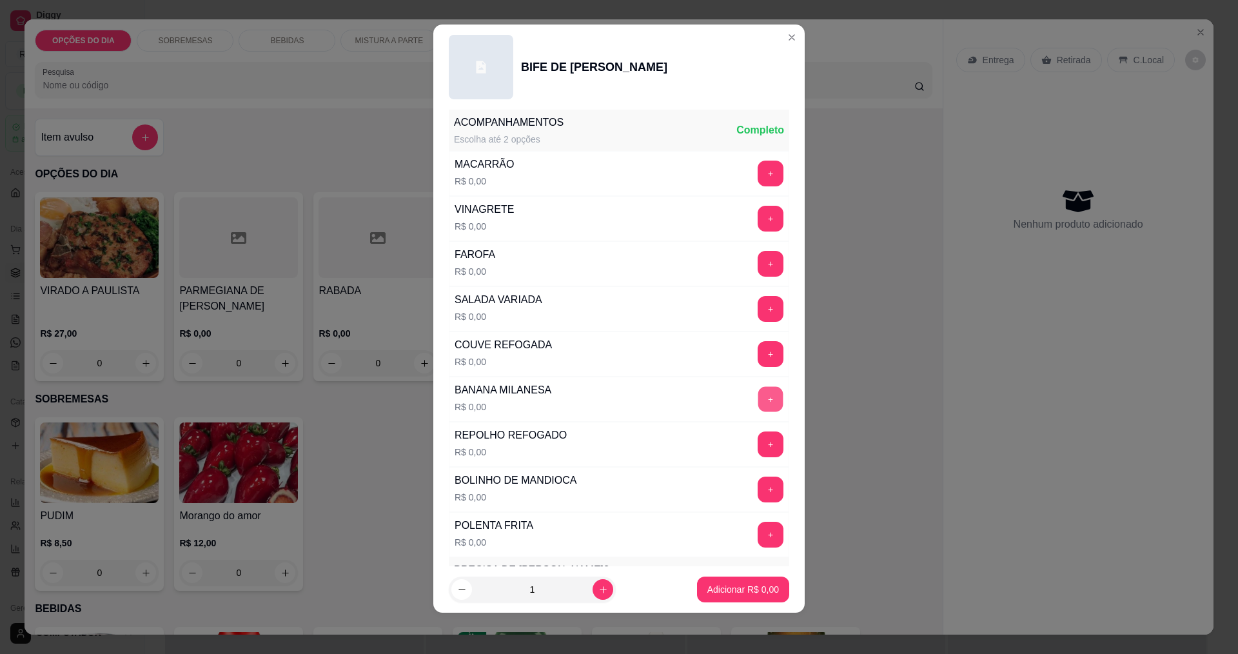
click at [758, 404] on button "+" at bounding box center [770, 398] width 25 height 25
click at [758, 487] on button "+" at bounding box center [770, 488] width 25 height 25
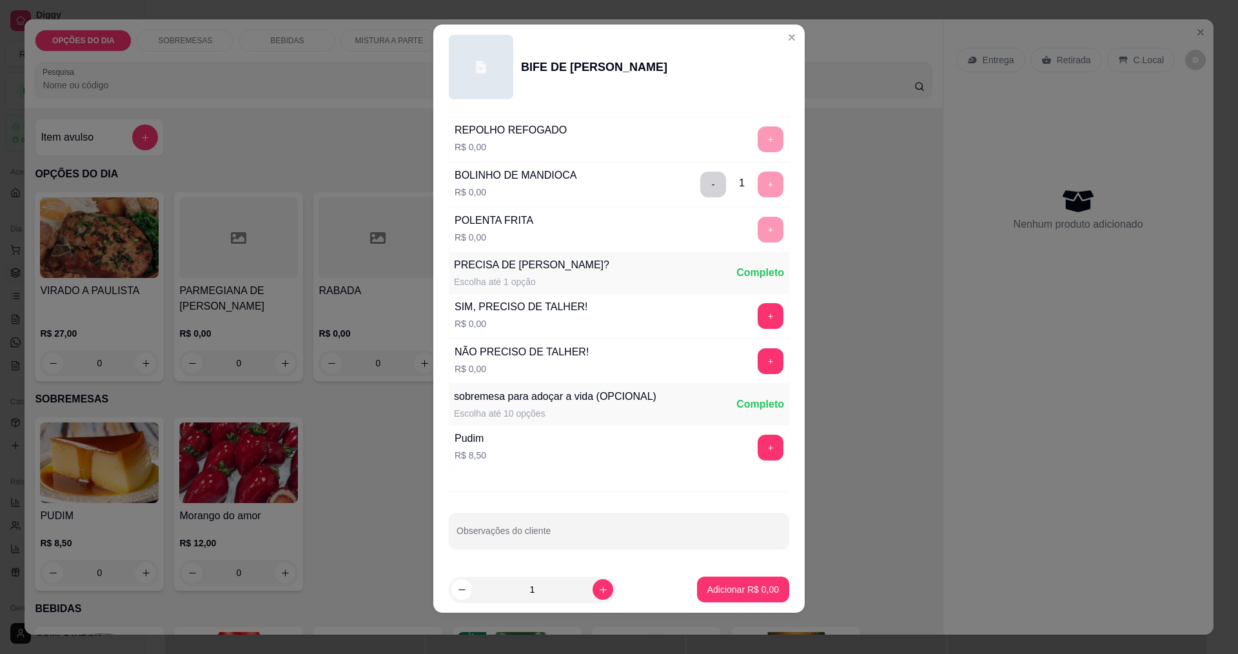
scroll to position [0, 0]
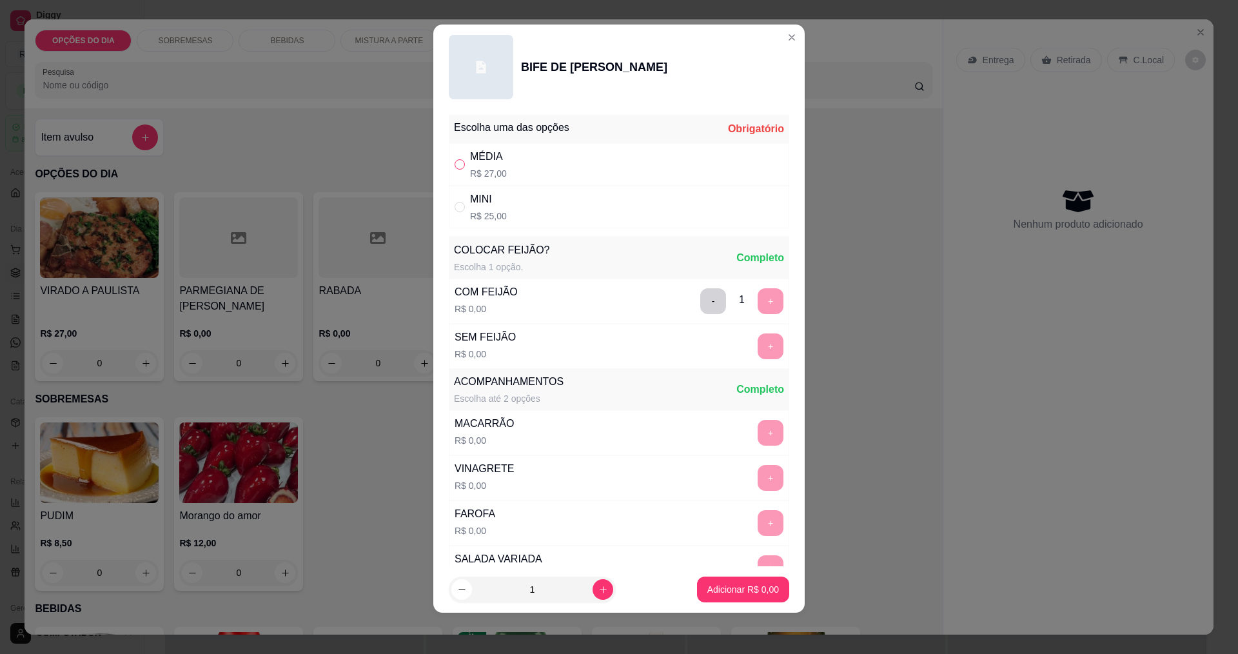
click at [456, 164] on input "" at bounding box center [459, 164] width 10 height 10
radio input "true"
click at [734, 591] on p "Adicionar R$ 27,00" at bounding box center [740, 589] width 75 height 12
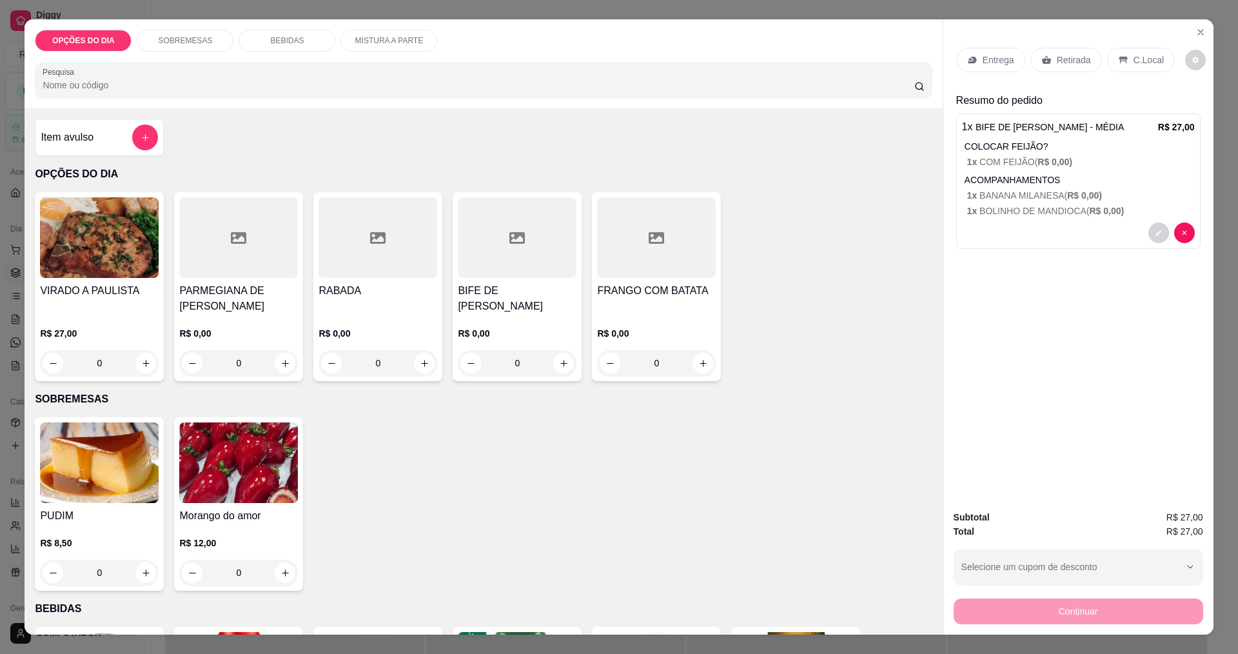
click at [969, 62] on icon at bounding box center [972, 60] width 8 height 7
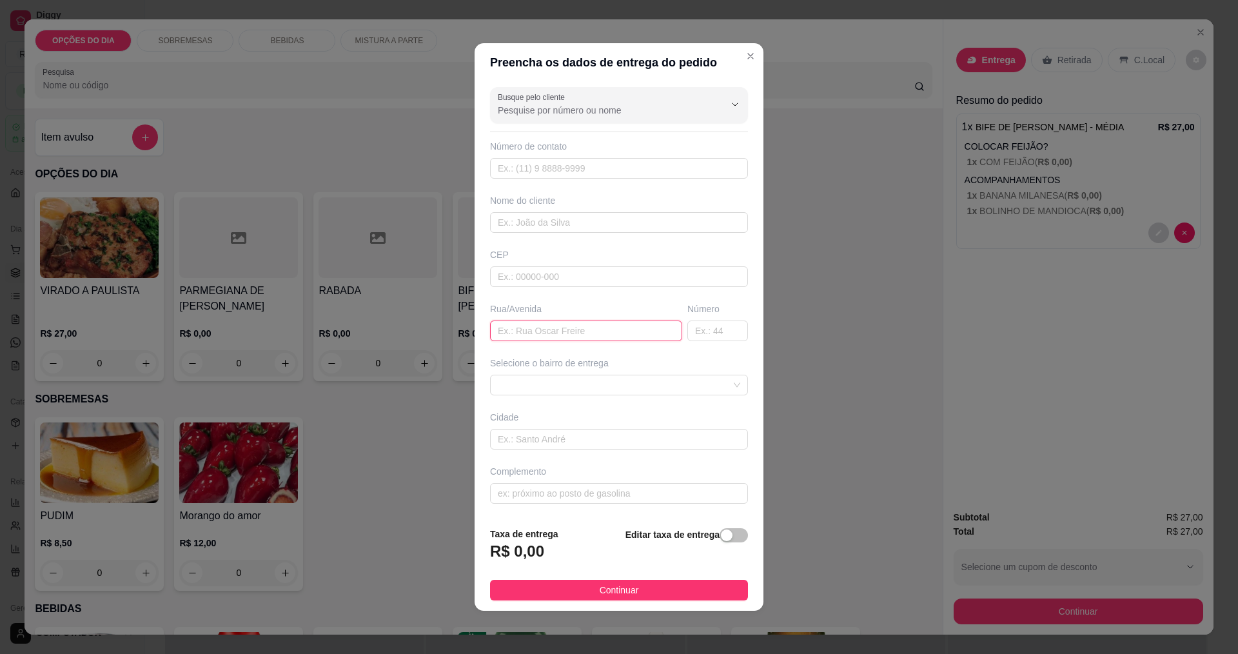
click at [527, 335] on input "text" at bounding box center [586, 330] width 192 height 21
type input "[PERSON_NAME]"
click at [582, 383] on span at bounding box center [619, 384] width 242 height 19
type input "100"
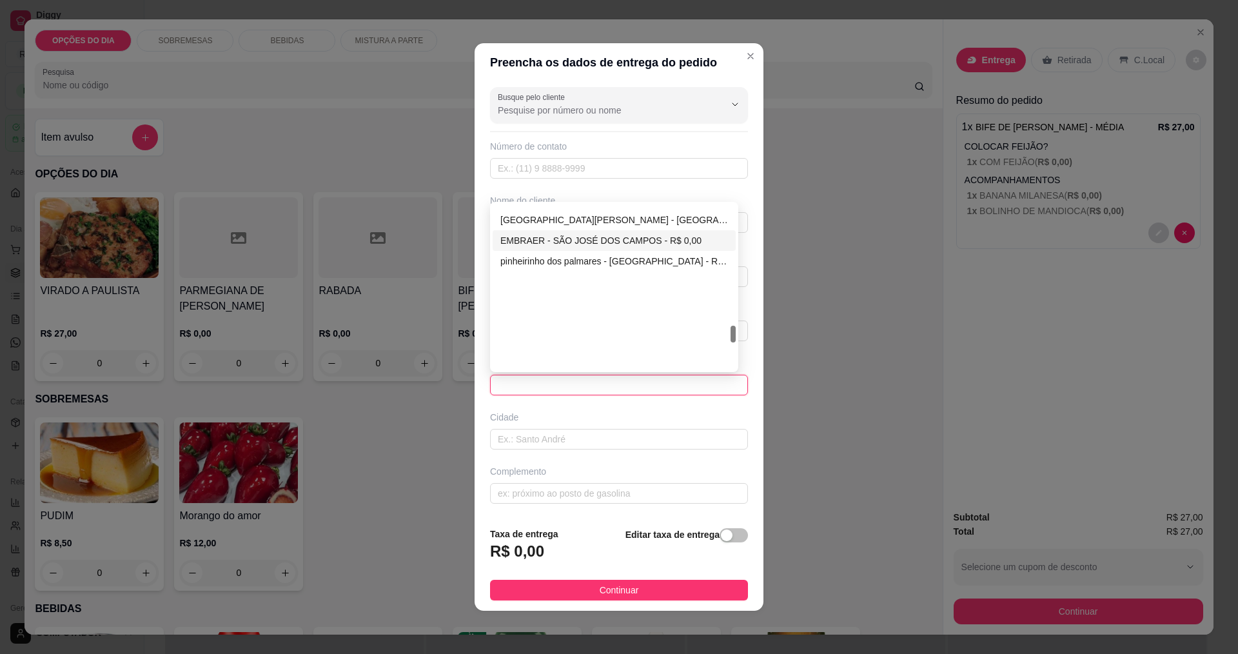
scroll to position [1080, 0]
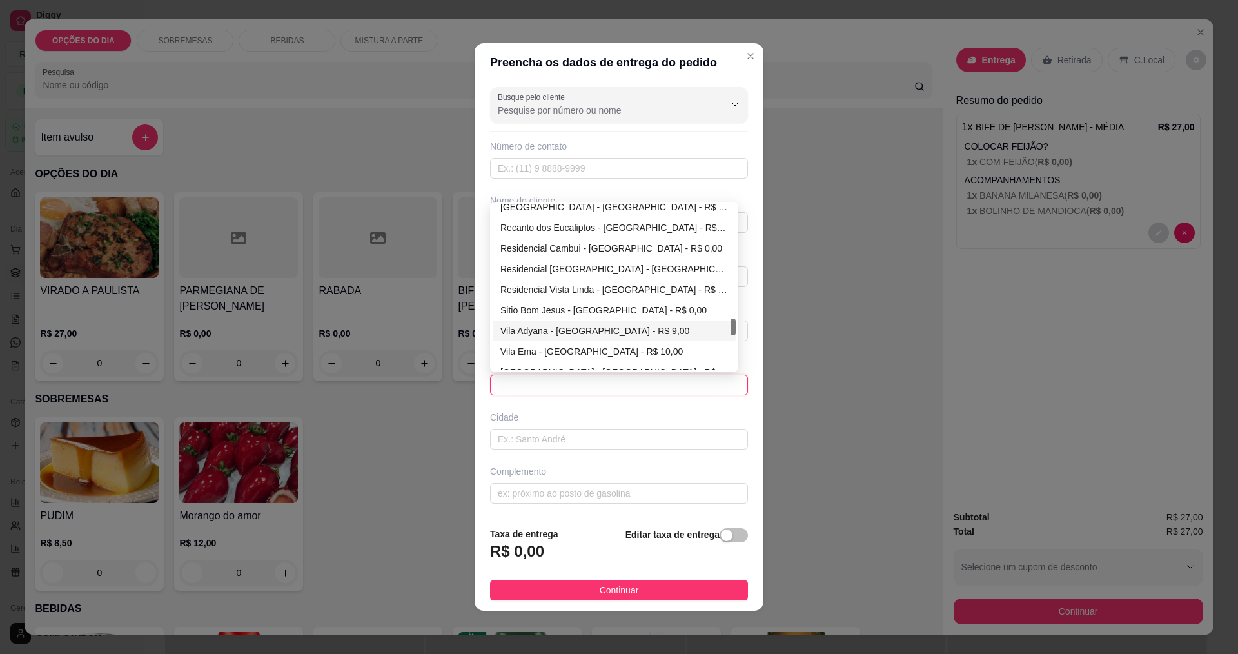
drag, startPoint x: 543, startPoint y: 285, endPoint x: 552, endPoint y: 336, distance: 51.7
click at [552, 336] on div "[GEOGRAPHIC_DATA] - [GEOGRAPHIC_DATA] - R$ 14,00 Recanto [GEOGRAPHIC_DATA] - [G…" at bounding box center [613, 300] width 243 height 206
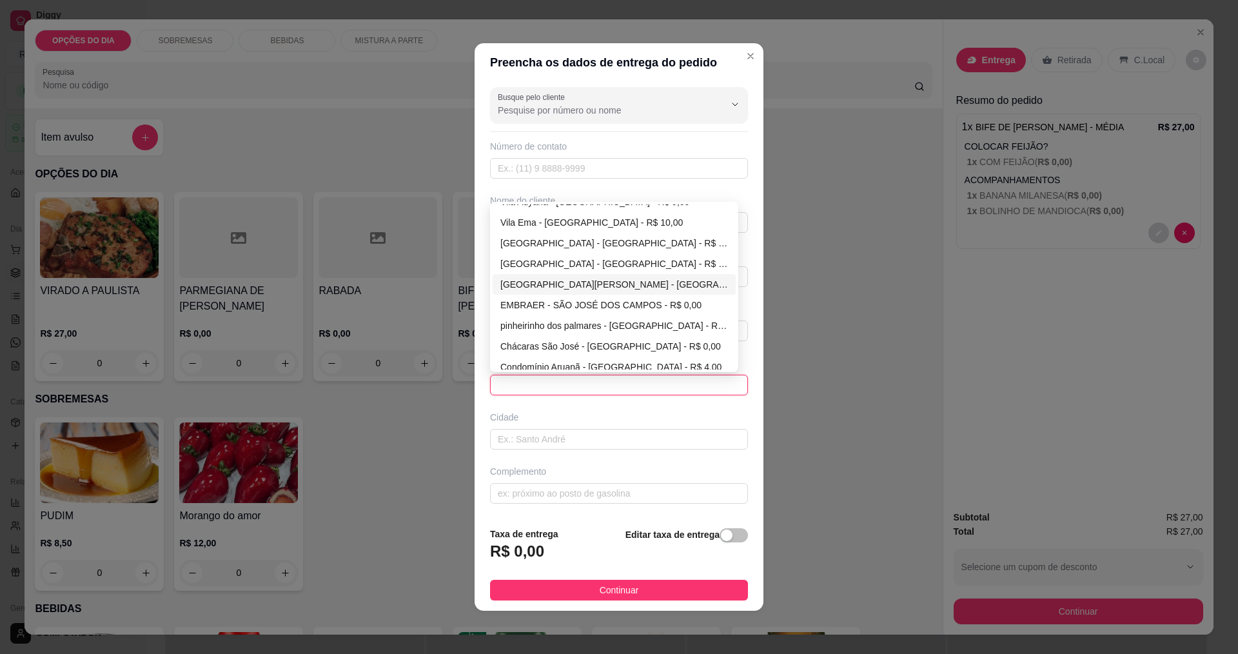
click at [529, 288] on div "[GEOGRAPHIC_DATA][PERSON_NAME] - [GEOGRAPHIC_DATA] - R$ 0,00" at bounding box center [614, 284] width 228 height 14
type input "[GEOGRAPHIC_DATA]"
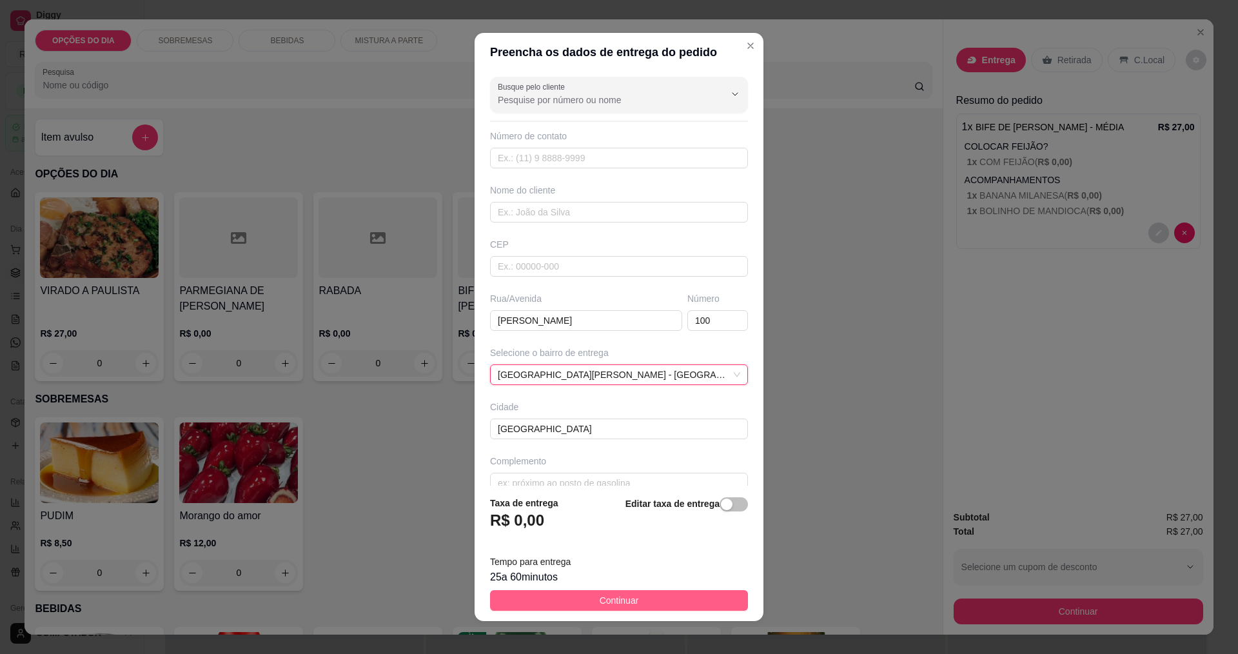
click at [545, 607] on button "Continuar" at bounding box center [619, 600] width 258 height 21
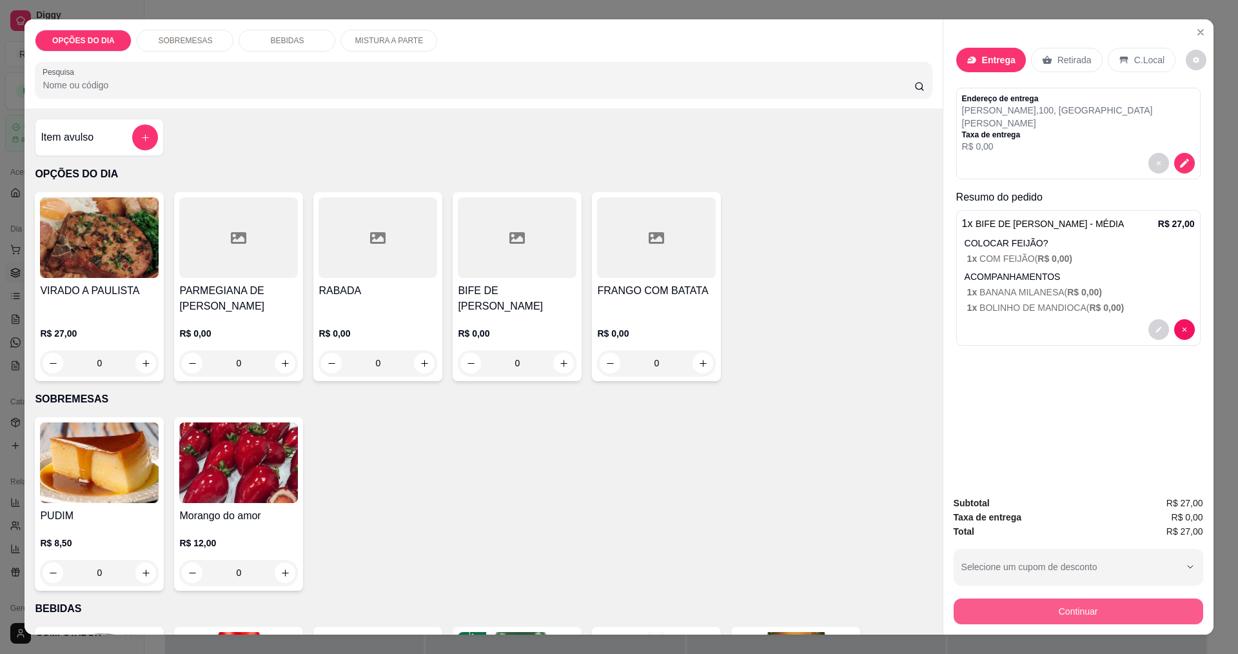
click at [1046, 607] on button "Continuar" at bounding box center [1077, 611] width 249 height 26
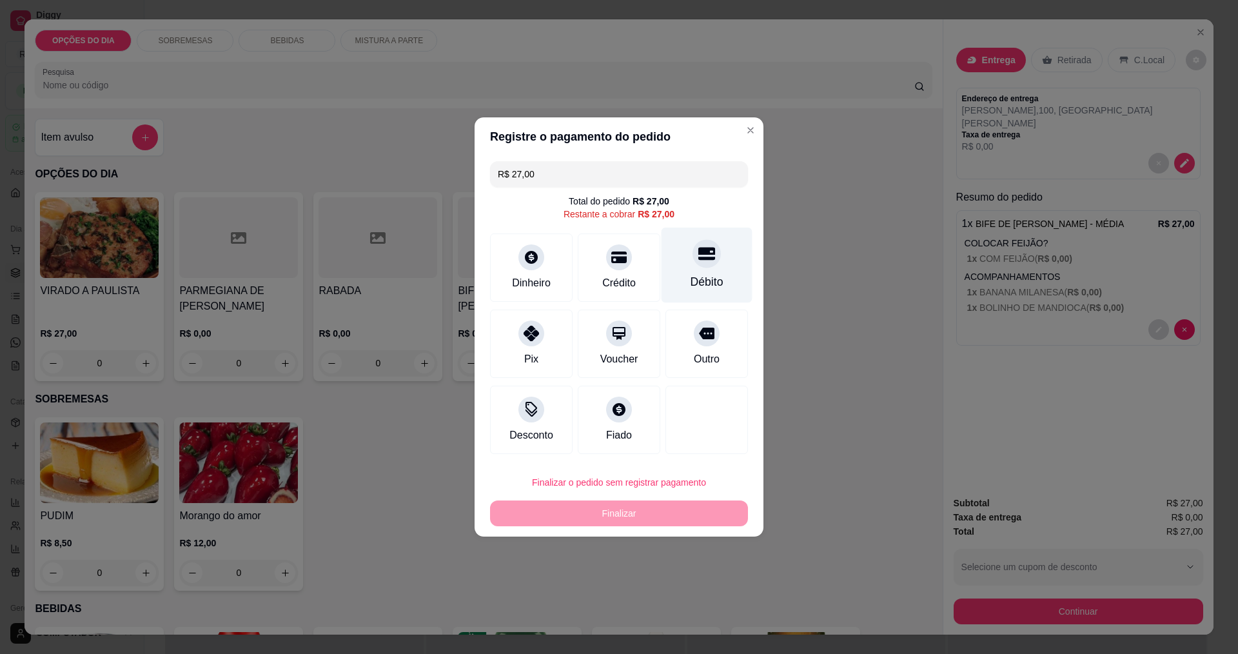
click at [723, 280] on div "Débito" at bounding box center [706, 265] width 91 height 75
type input "R$ 0,00"
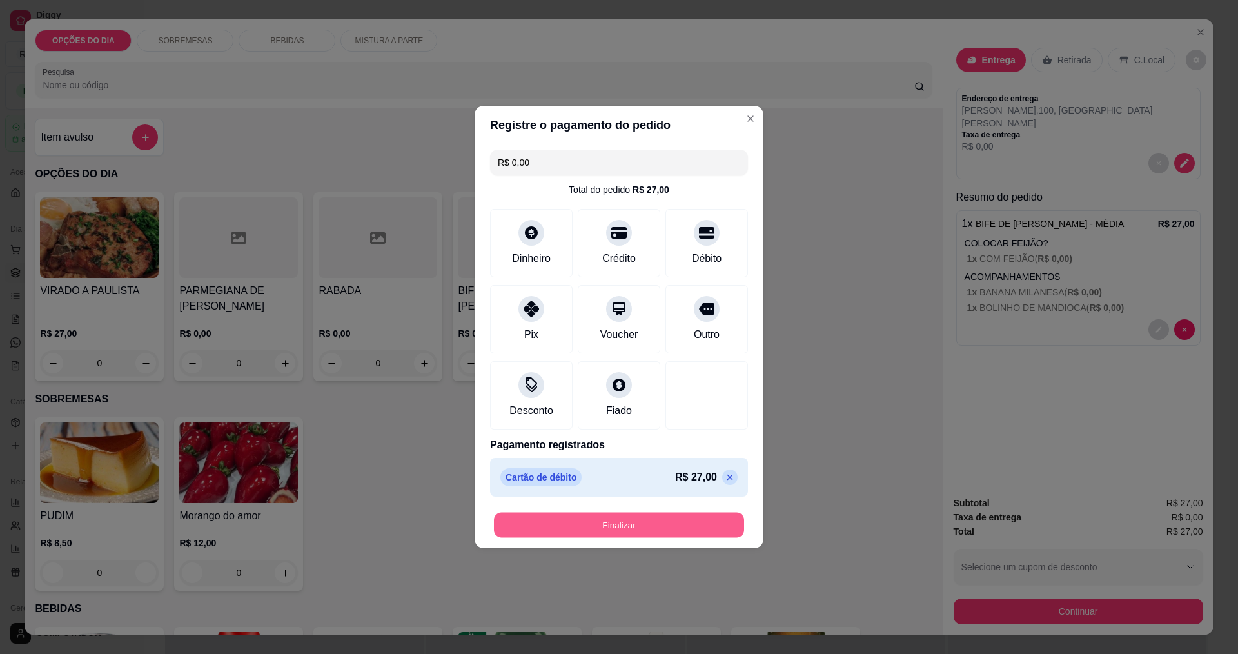
click at [678, 526] on button "Finalizar" at bounding box center [619, 524] width 250 height 25
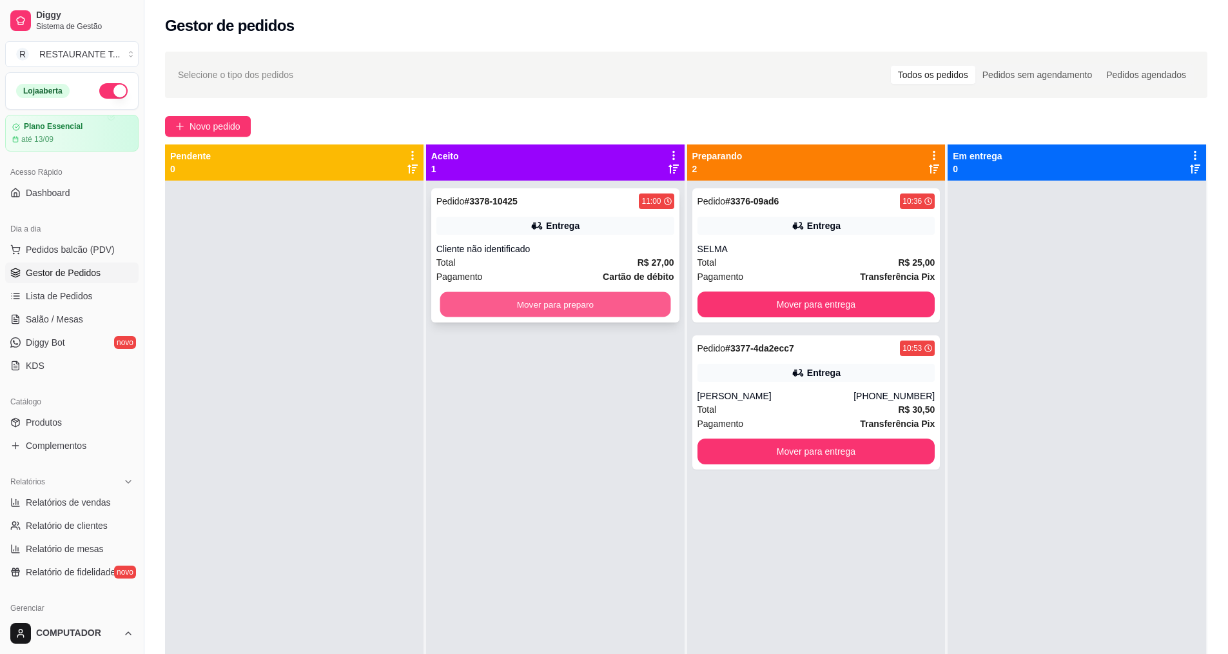
click at [583, 298] on button "Mover para preparo" at bounding box center [555, 304] width 231 height 25
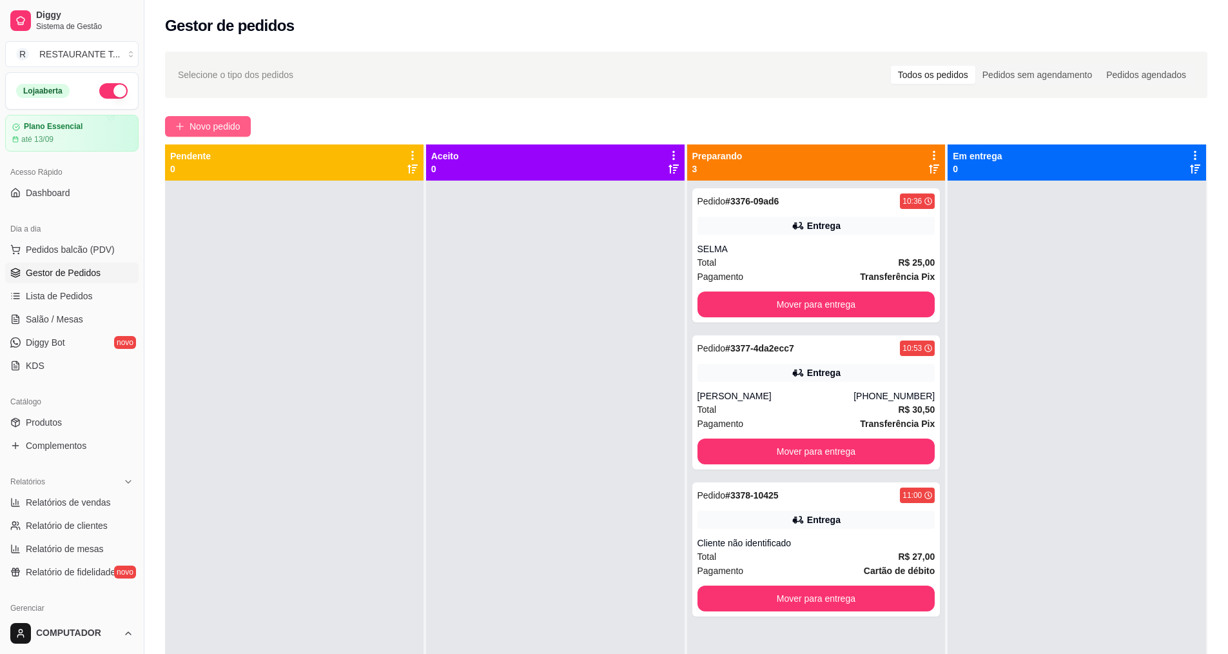
click at [175, 126] on button "Novo pedido" at bounding box center [208, 126] width 86 height 21
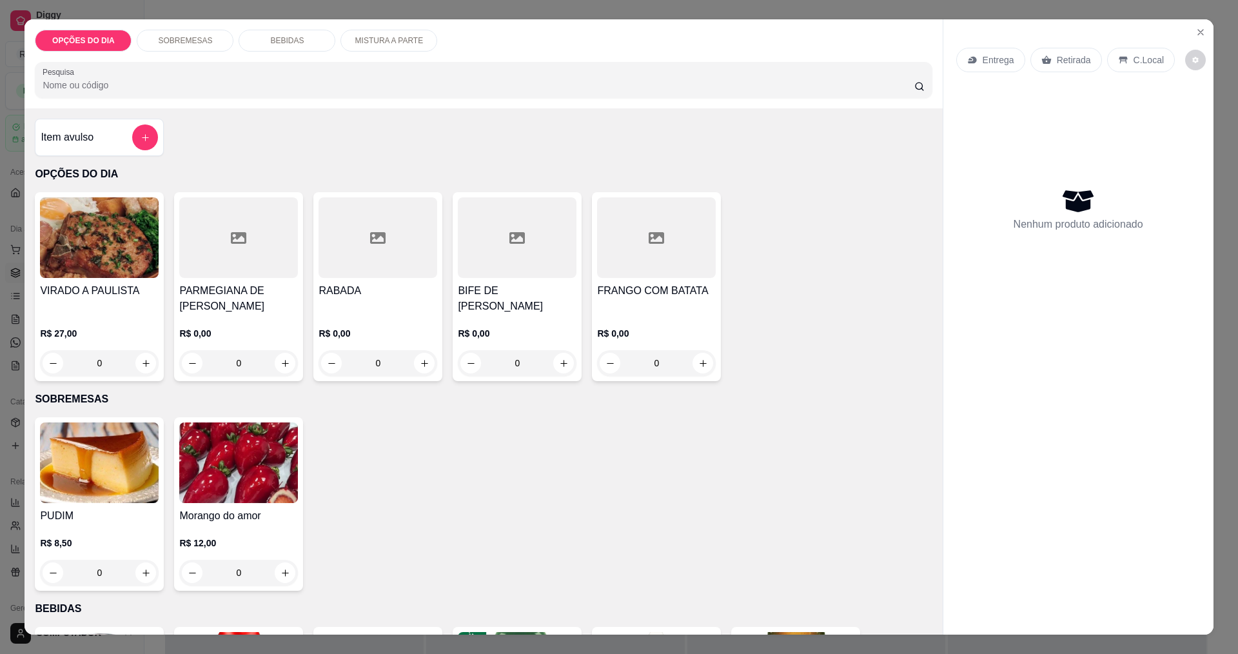
click at [279, 369] on div "0" at bounding box center [238, 363] width 119 height 26
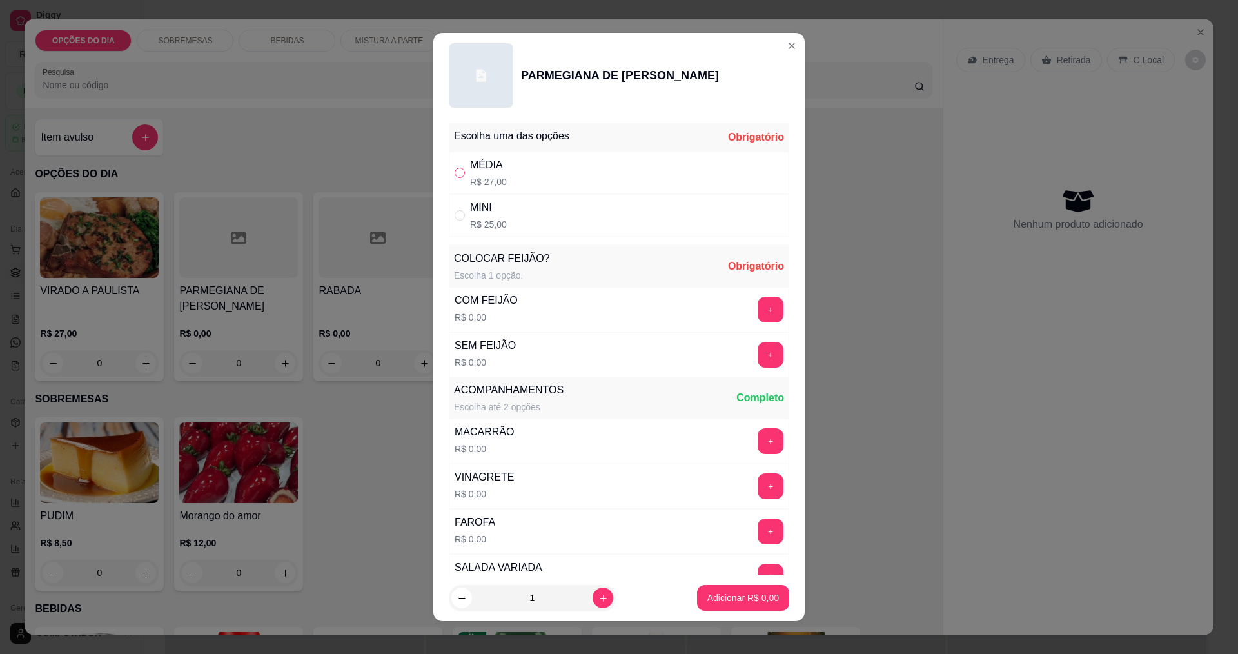
click at [454, 170] on input "" at bounding box center [459, 173] width 10 height 10
radio input "true"
click at [758, 310] on button "+" at bounding box center [770, 309] width 25 height 25
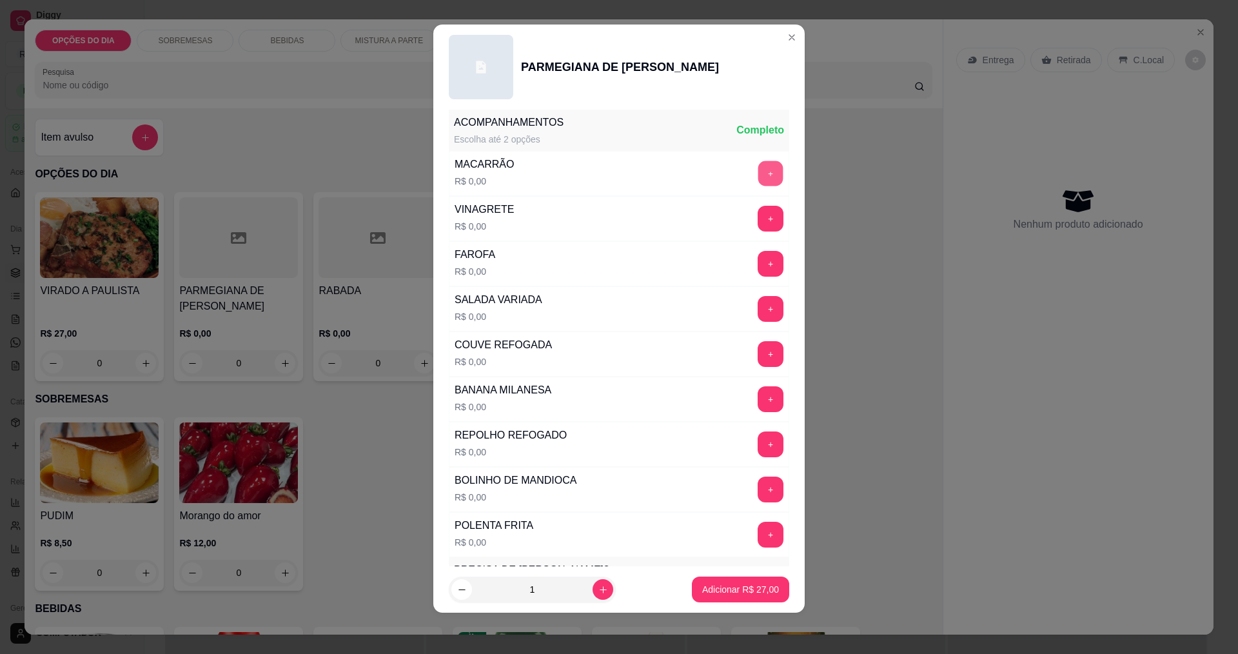
click at [758, 171] on button "+" at bounding box center [770, 173] width 25 height 25
click at [758, 264] on button "+" at bounding box center [770, 263] width 25 height 25
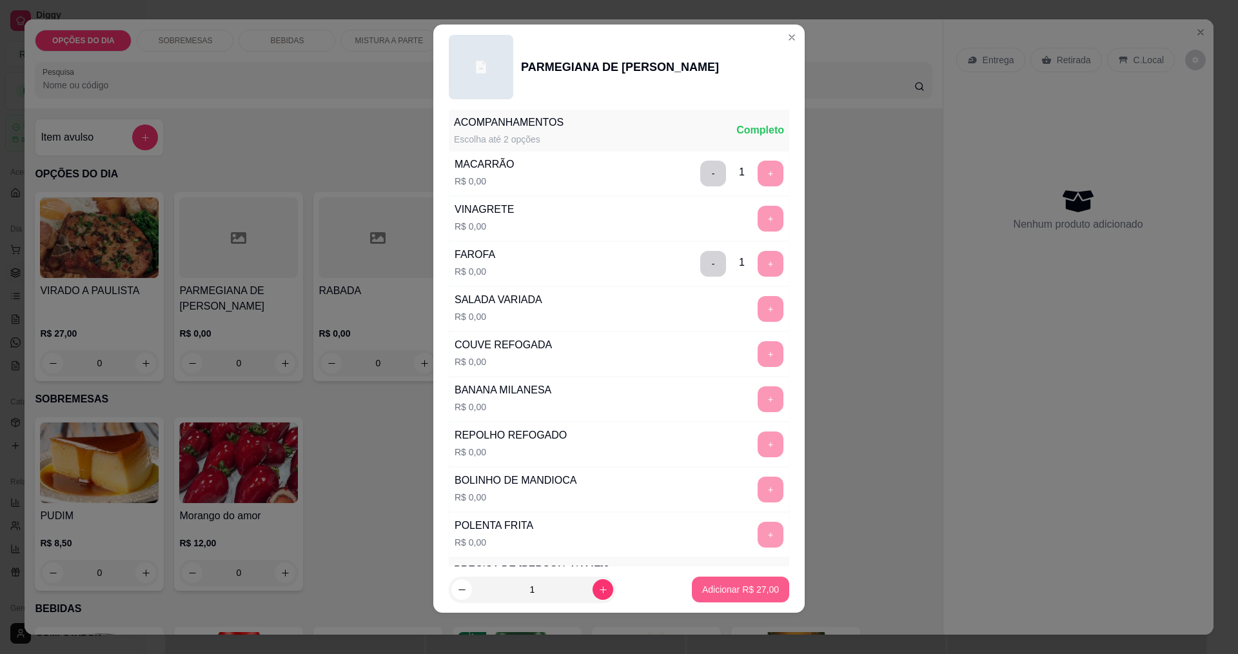
scroll to position [564, 0]
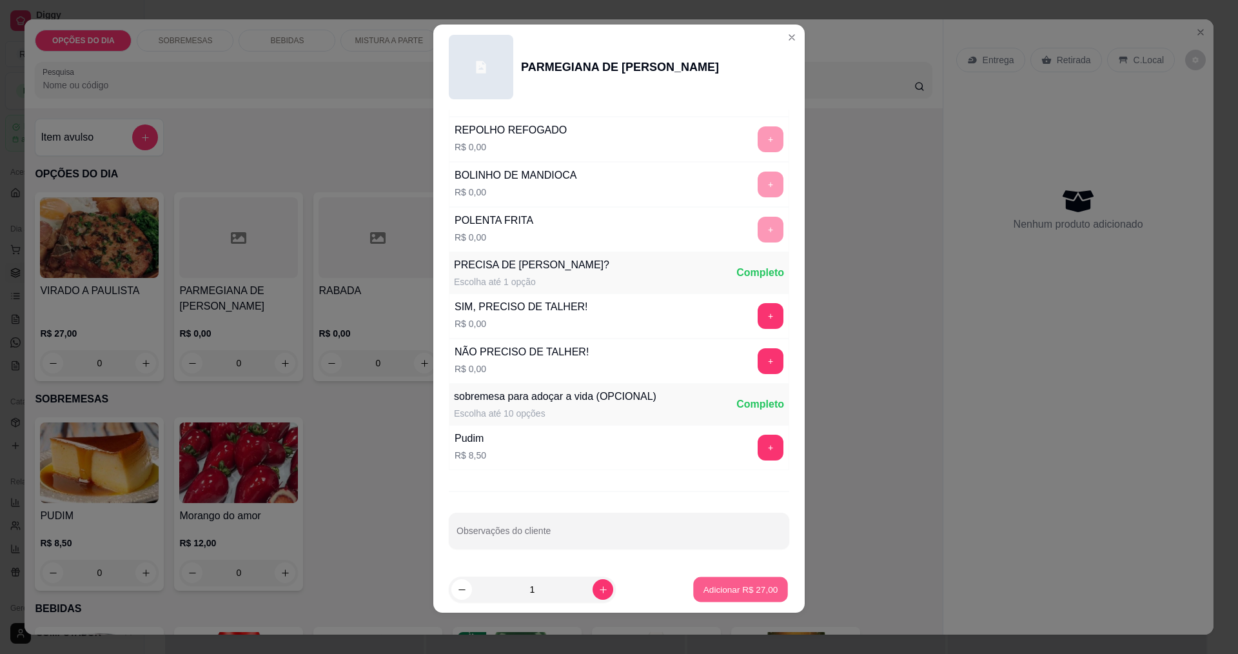
click at [709, 584] on p "Adicionar R$ 27,00" at bounding box center [740, 589] width 75 height 12
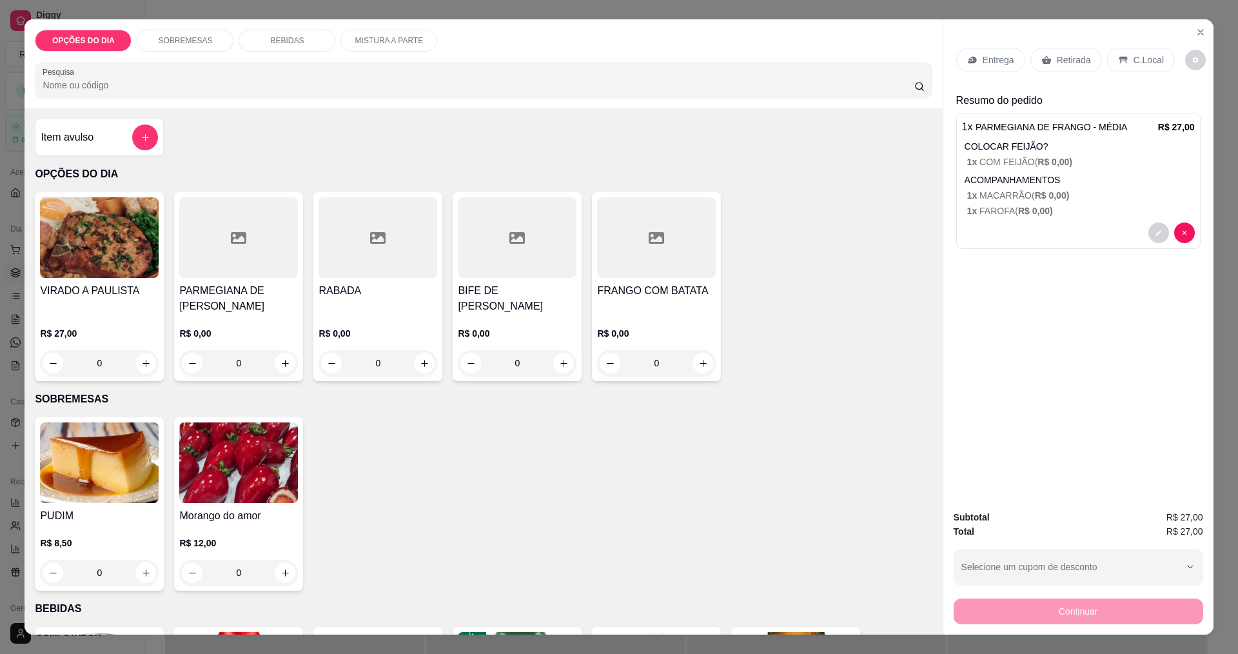
click at [138, 366] on div "0" at bounding box center [99, 363] width 119 height 26
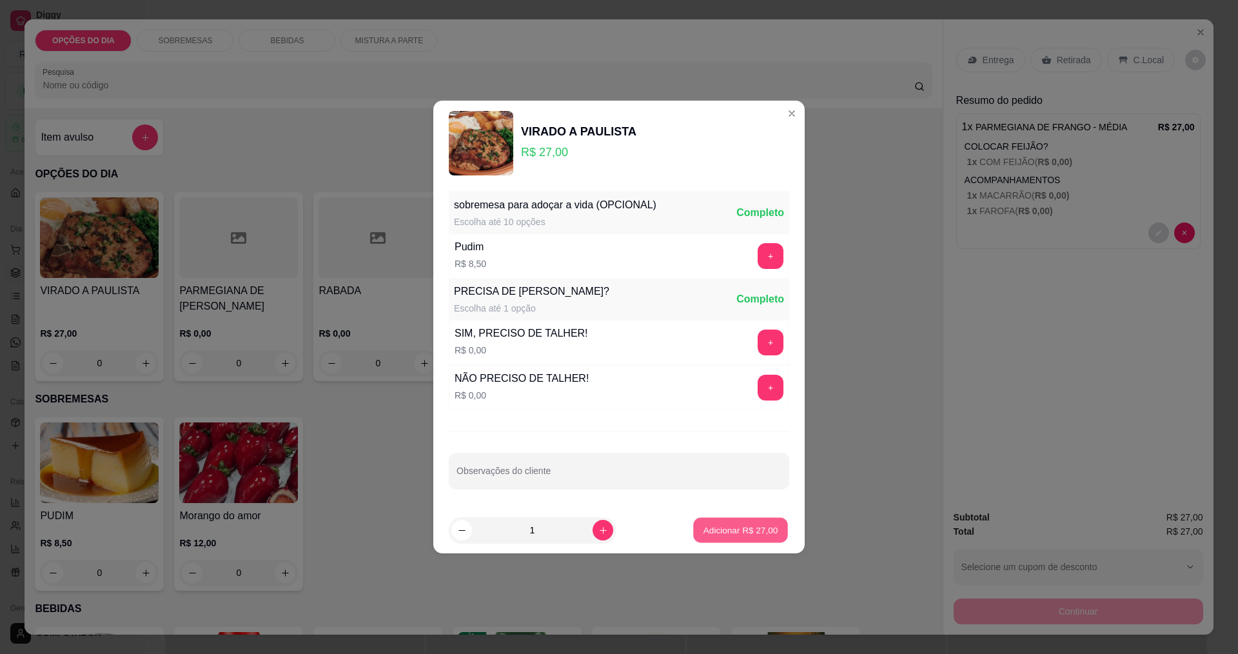
click at [711, 529] on p "Adicionar R$ 27,00" at bounding box center [740, 529] width 75 height 12
type input "1"
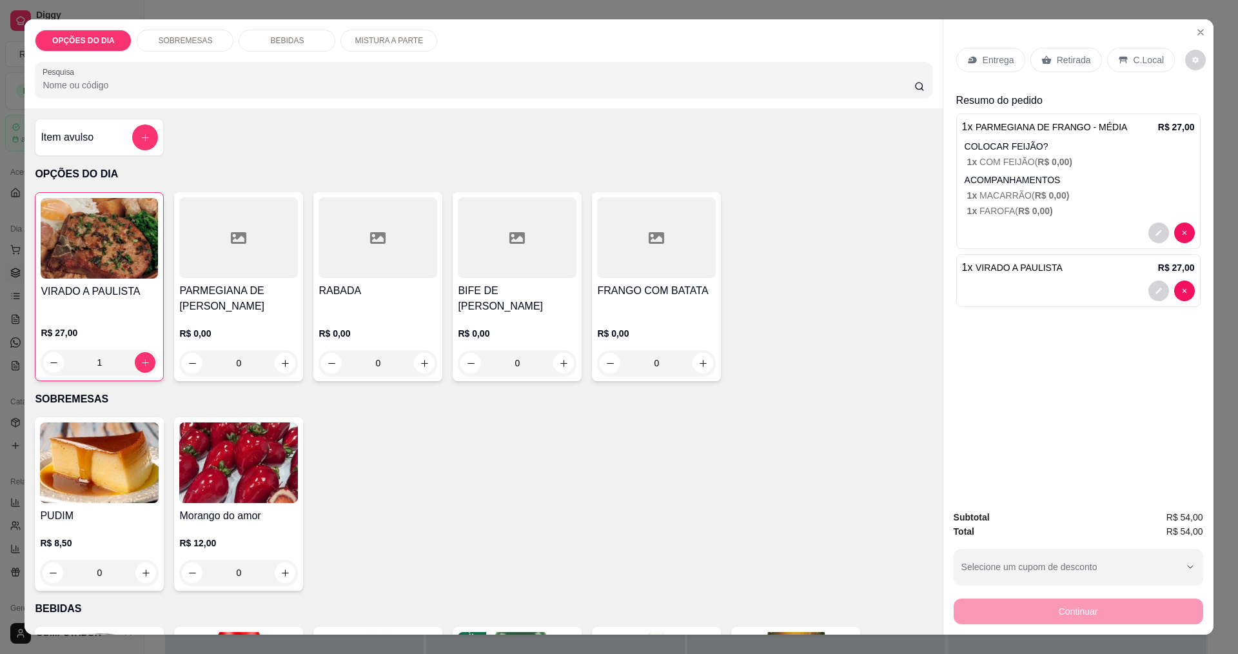
click at [134, 366] on div "1" at bounding box center [99, 362] width 117 height 26
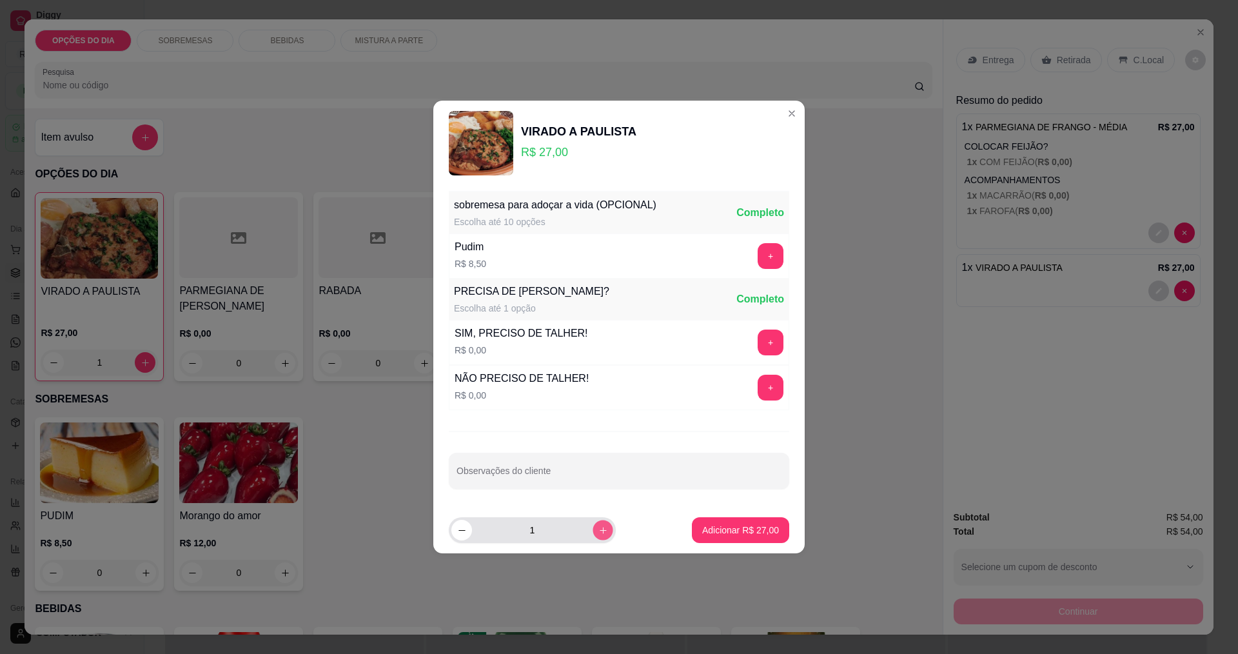
click at [599, 530] on icon "increase-product-quantity" at bounding box center [602, 530] width 6 height 6
type input "2"
click at [703, 533] on p "Adicionar R$ 54,00" at bounding box center [740, 529] width 75 height 12
type input "3"
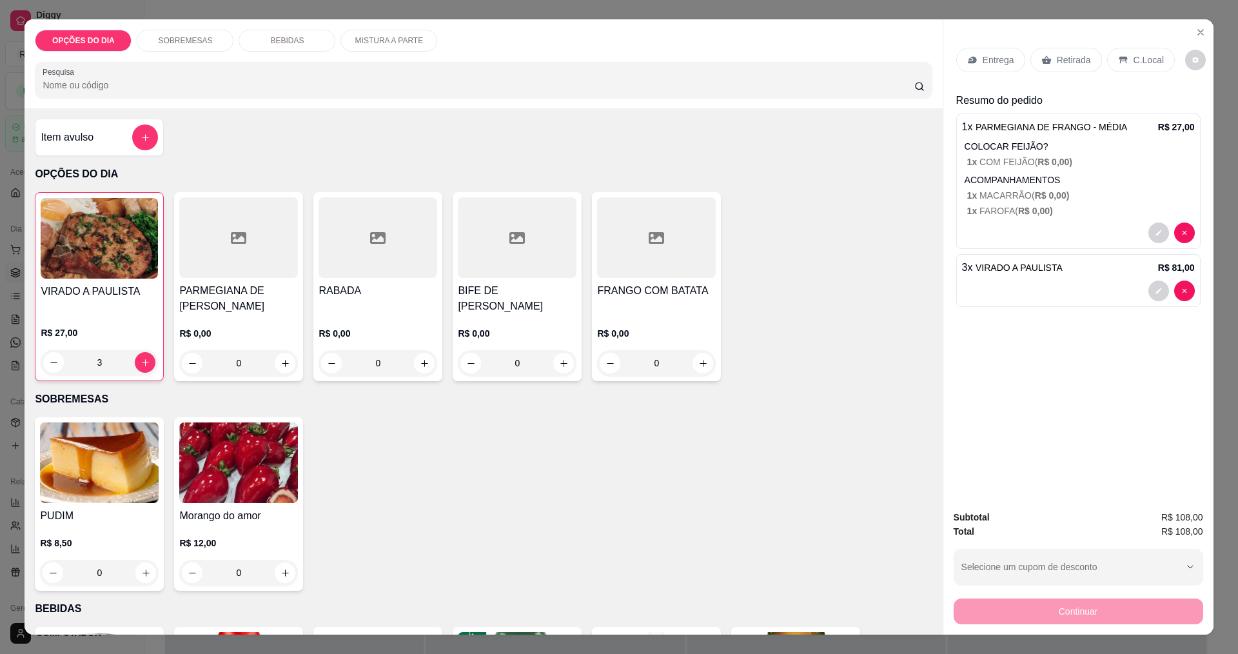
click at [975, 57] on div "Entrega" at bounding box center [990, 60] width 69 height 24
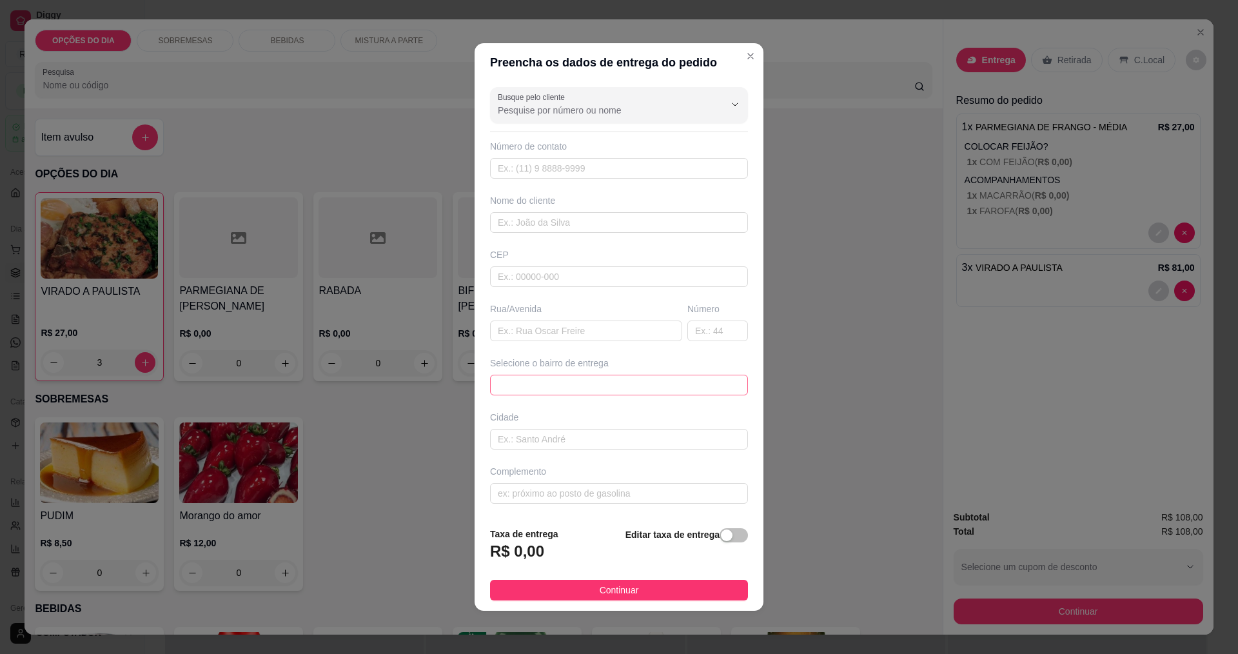
click at [610, 380] on span at bounding box center [619, 384] width 242 height 19
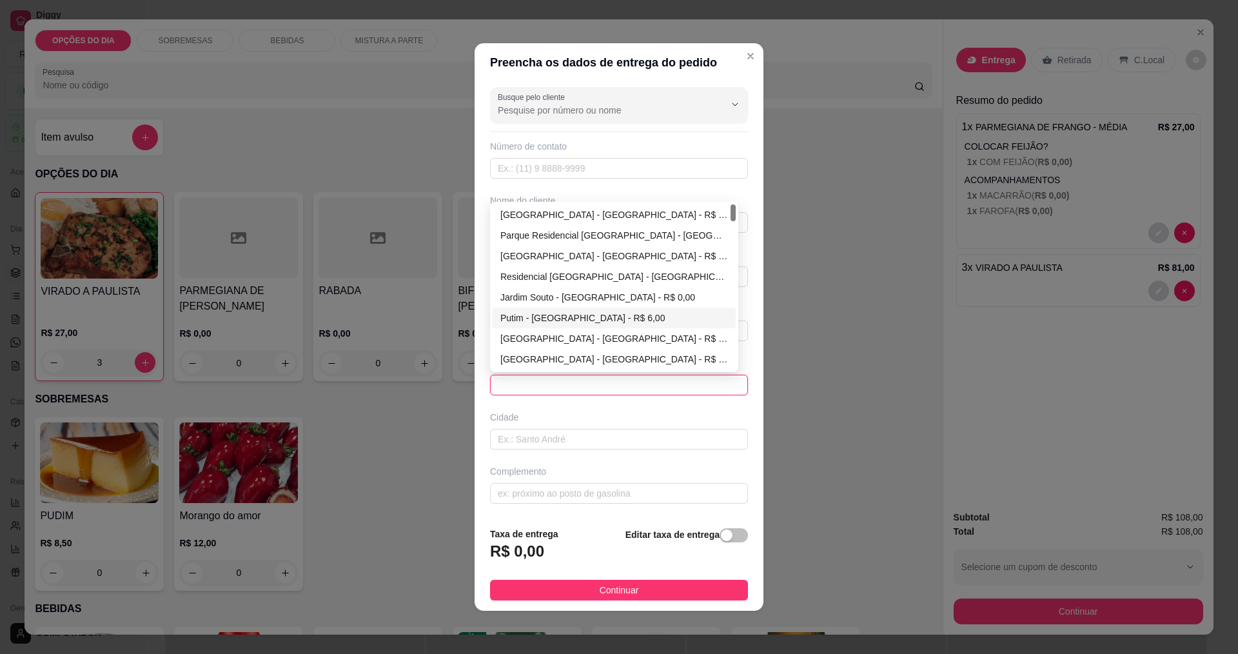
click at [543, 319] on div "Putim - [GEOGRAPHIC_DATA] - R$ 6,00" at bounding box center [614, 318] width 228 height 14
type input "[GEOGRAPHIC_DATA]"
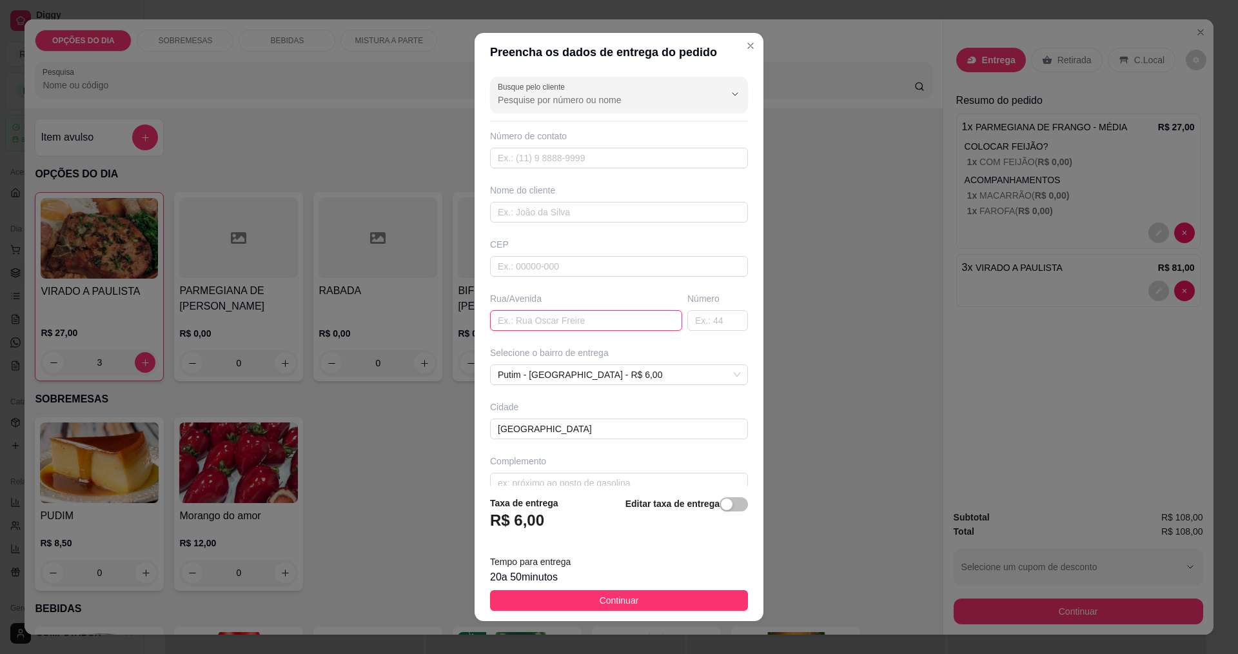
click at [578, 318] on input "text" at bounding box center [586, 320] width 192 height 21
click at [518, 318] on input "portalemarmores" at bounding box center [586, 320] width 192 height 21
click at [519, 326] on input "portalemarmores" at bounding box center [586, 320] width 192 height 21
type input "portale marmores"
click at [627, 603] on span "Continuar" at bounding box center [618, 600] width 39 height 14
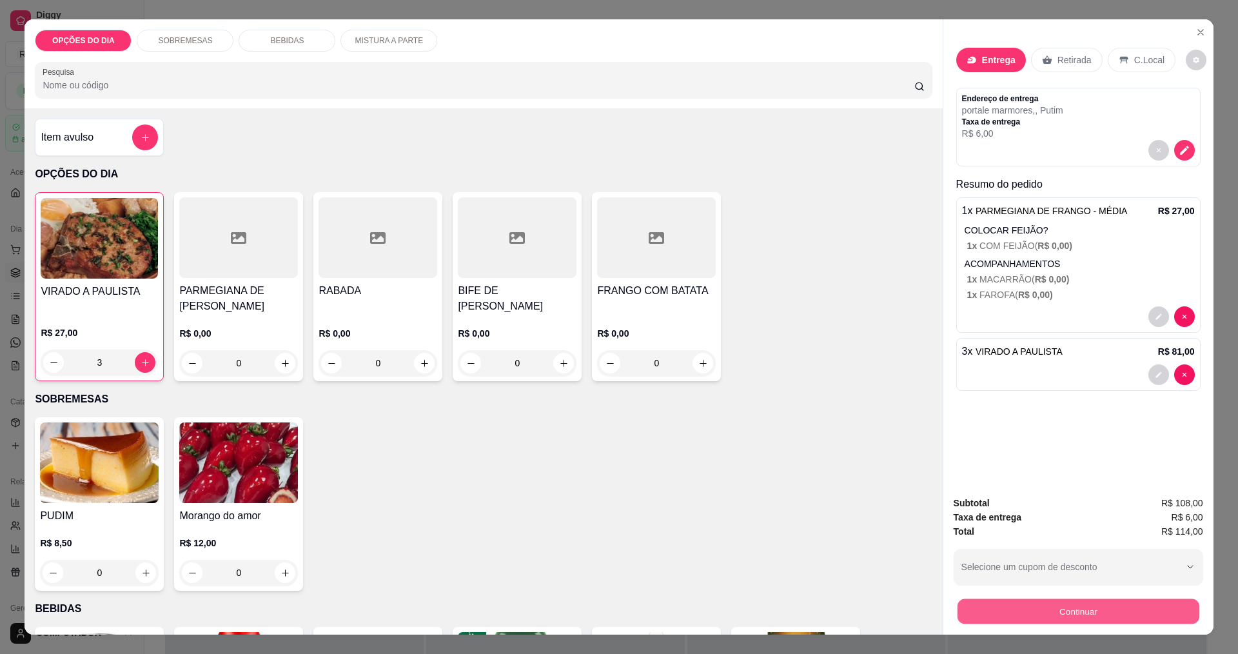
click at [1004, 611] on button "Continuar" at bounding box center [1078, 610] width 242 height 25
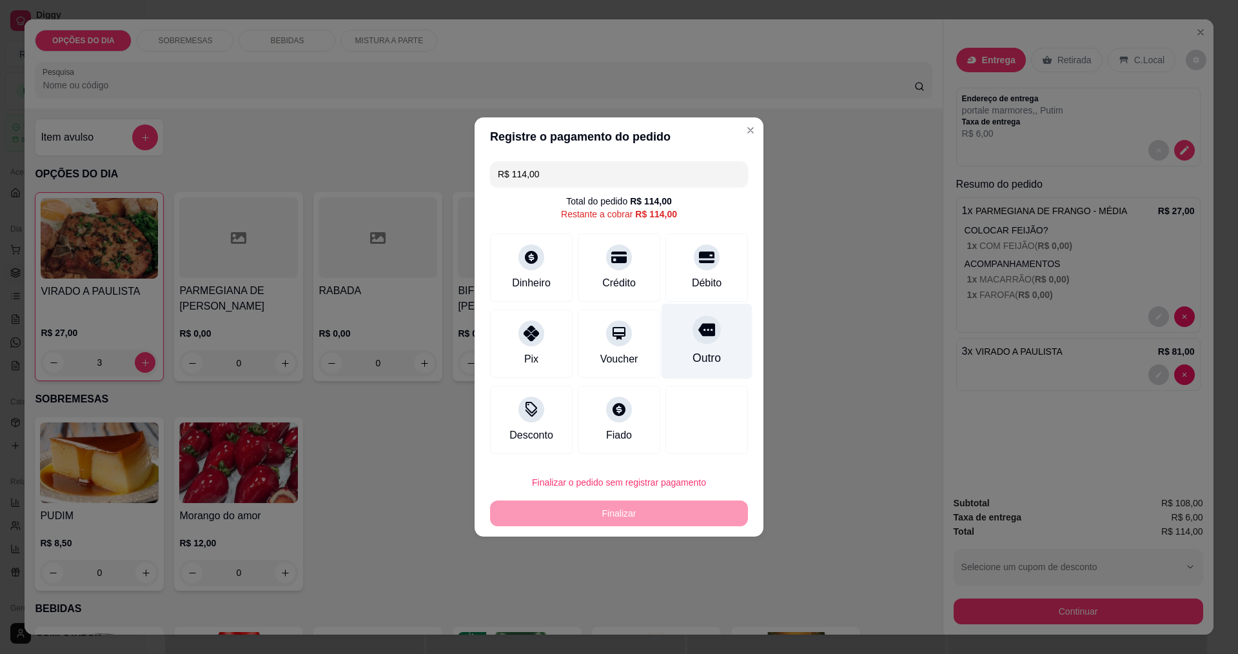
click at [695, 375] on div "Outro" at bounding box center [706, 341] width 91 height 75
type input "R$ 0,00"
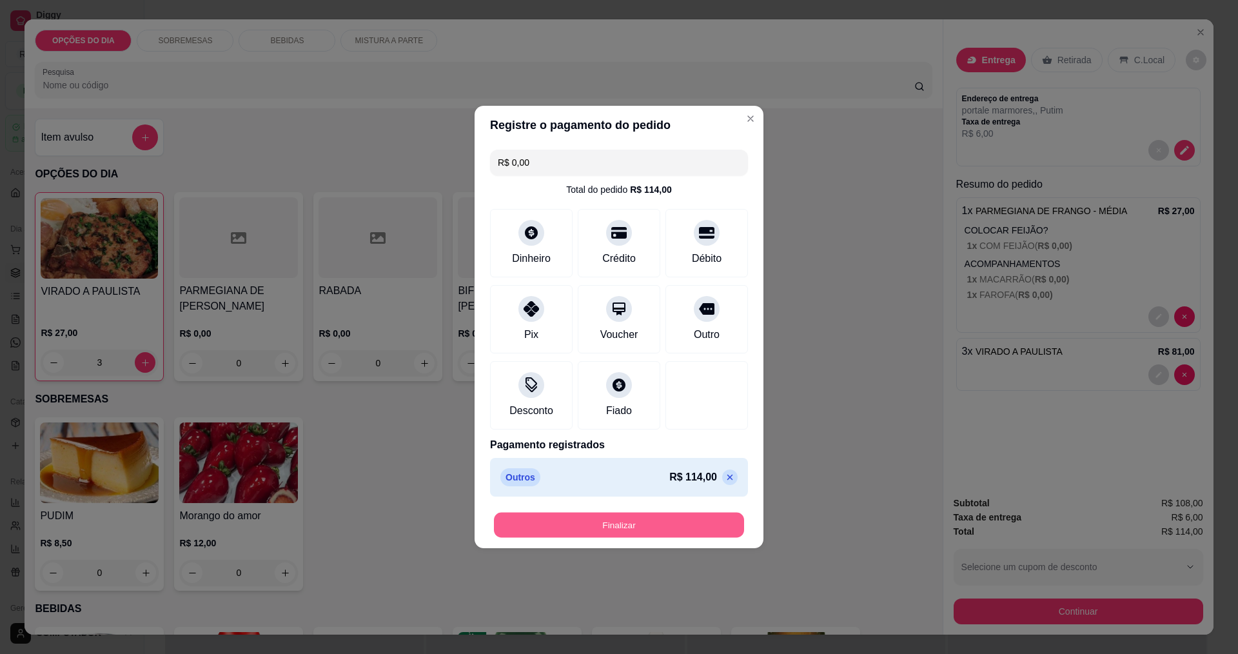
click at [652, 527] on button "Finalizar" at bounding box center [619, 524] width 250 height 25
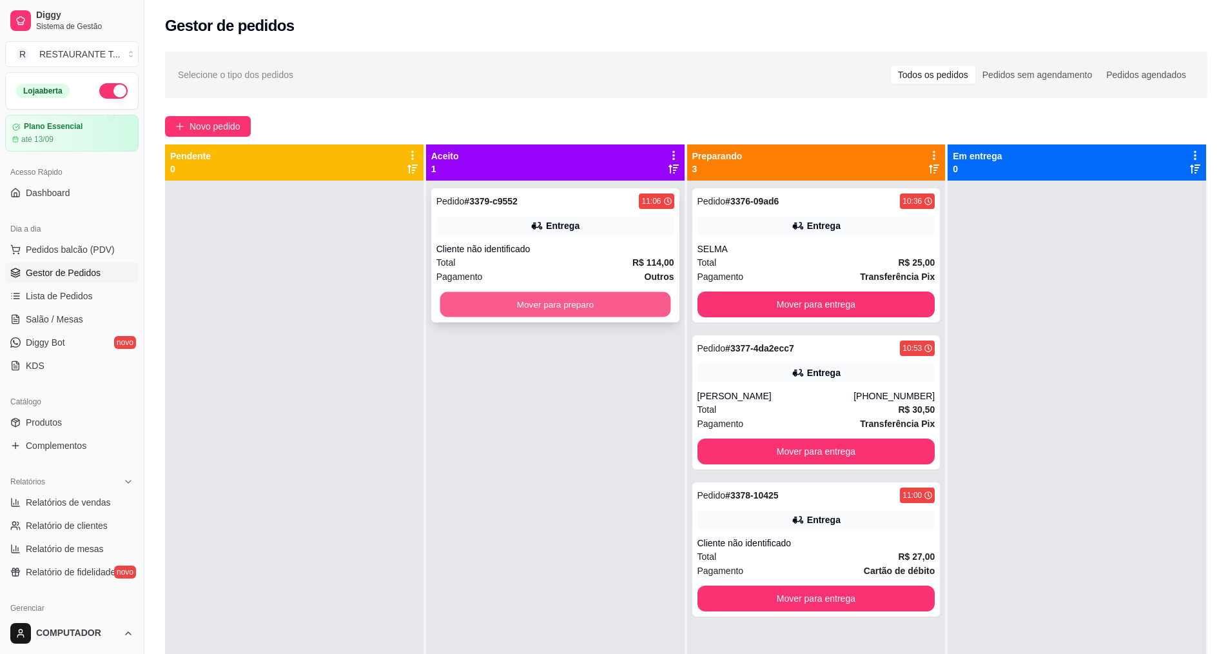
click at [616, 309] on button "Mover para preparo" at bounding box center [555, 304] width 231 height 25
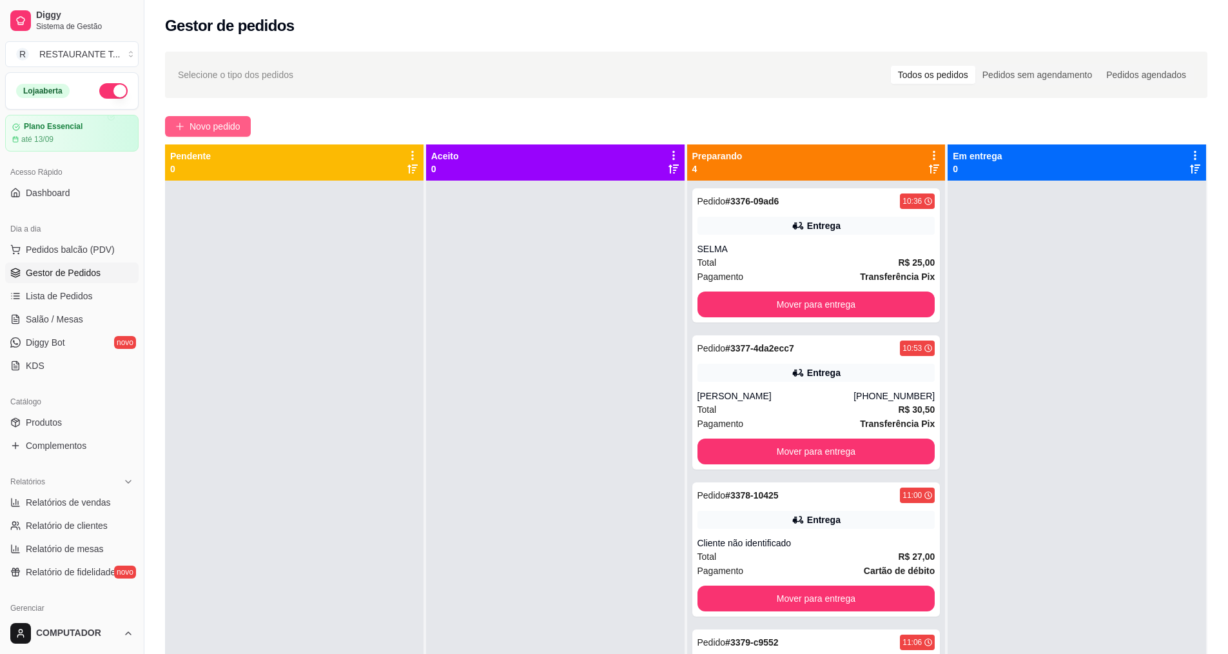
click at [204, 133] on button "Novo pedido" at bounding box center [208, 126] width 86 height 21
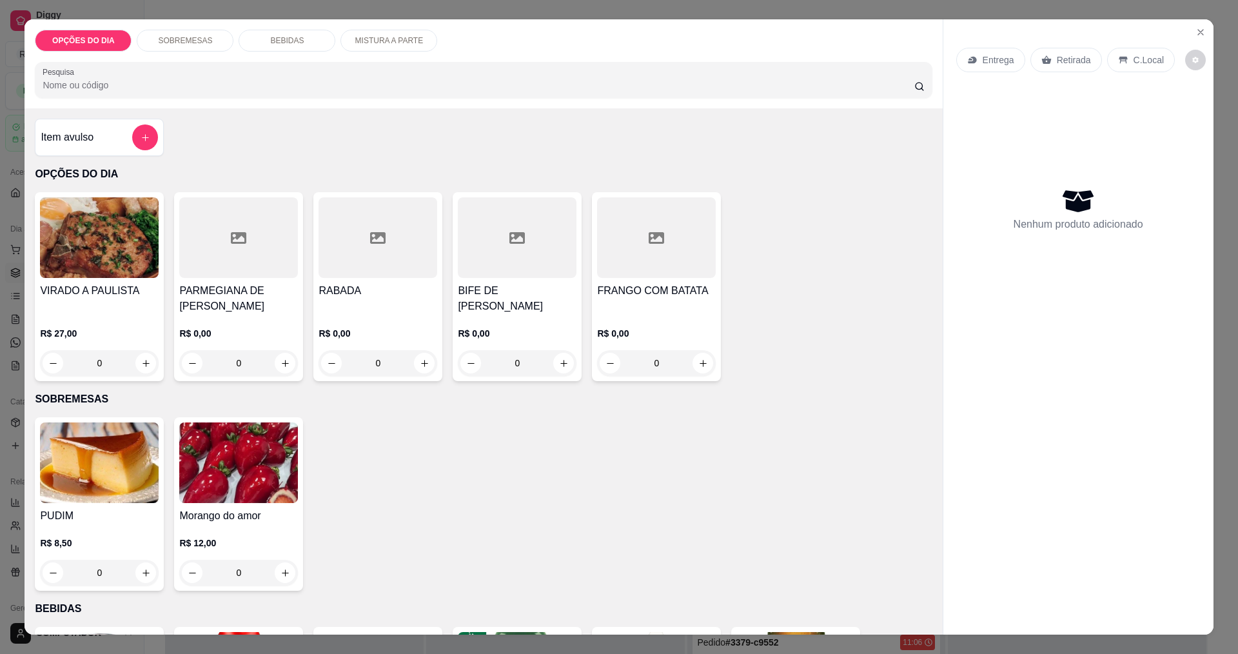
click at [416, 364] on div "0" at bounding box center [377, 363] width 119 height 26
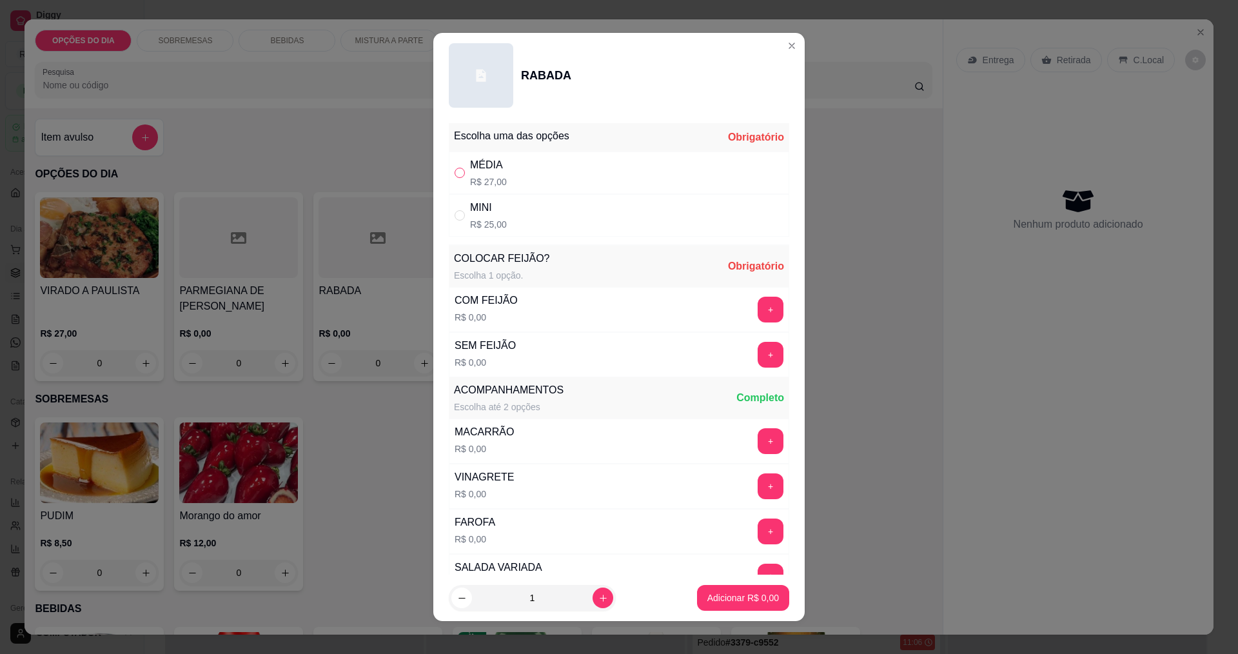
click at [455, 172] on input "" at bounding box center [459, 173] width 10 height 10
radio input "true"
click at [758, 307] on button "+" at bounding box center [770, 309] width 25 height 25
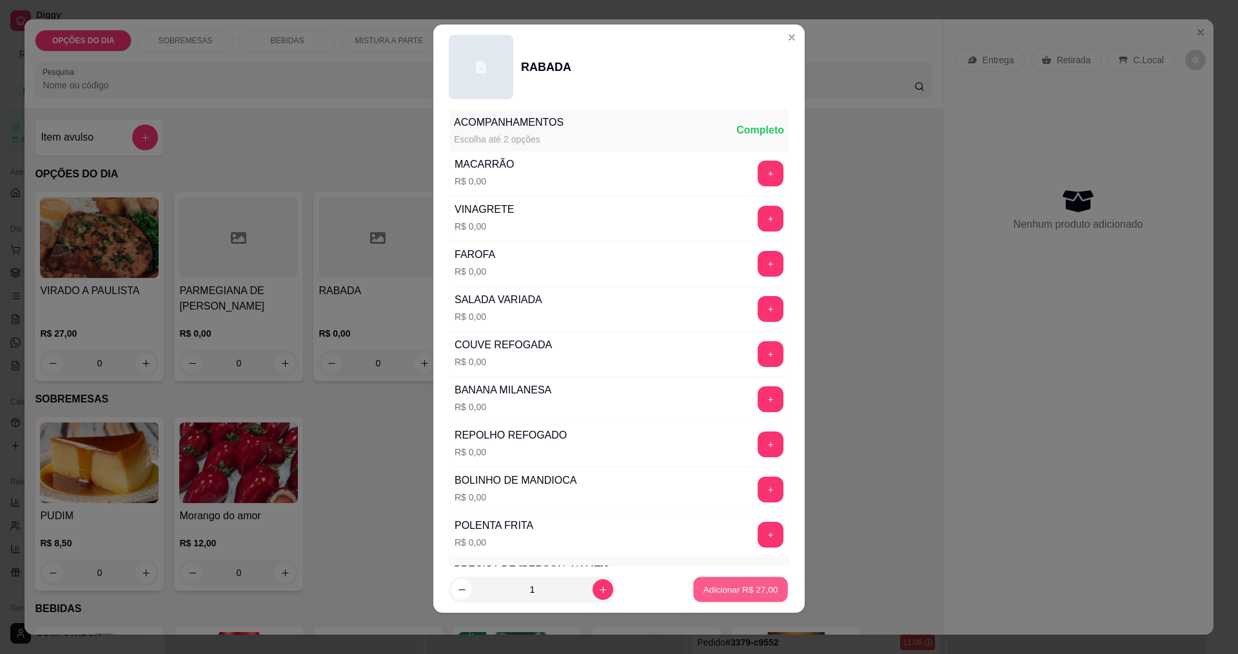
click at [717, 597] on button "Adicionar R$ 27,00" at bounding box center [740, 589] width 95 height 25
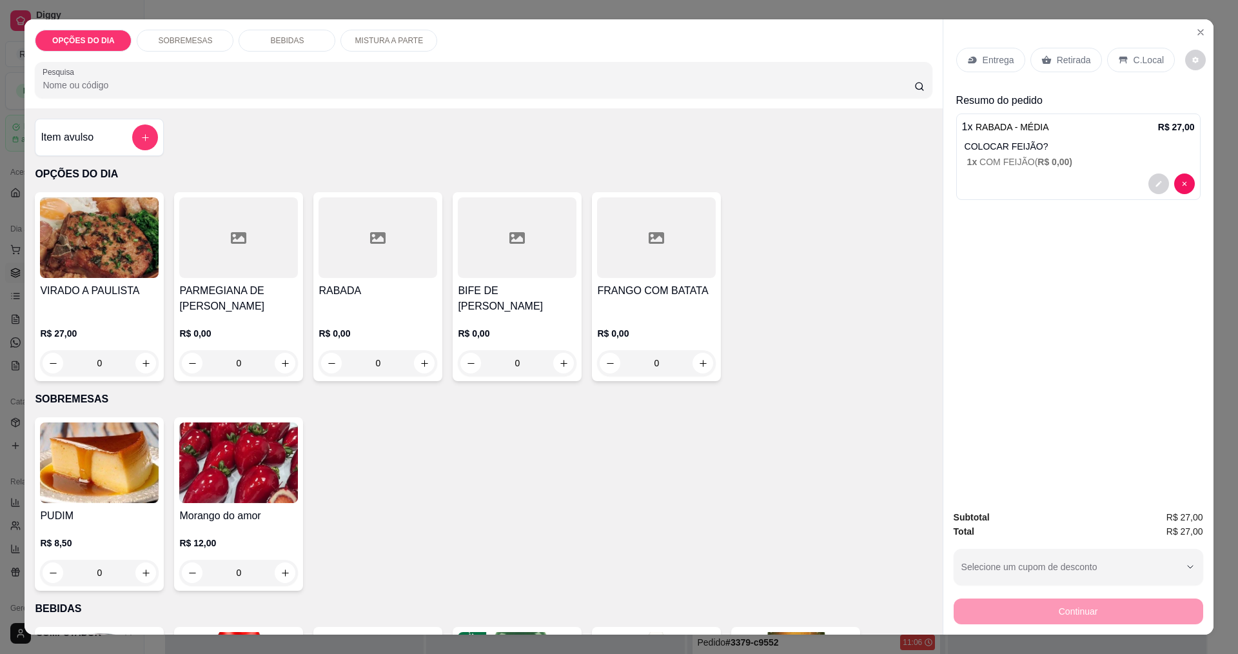
click at [144, 367] on div "0" at bounding box center [99, 363] width 119 height 26
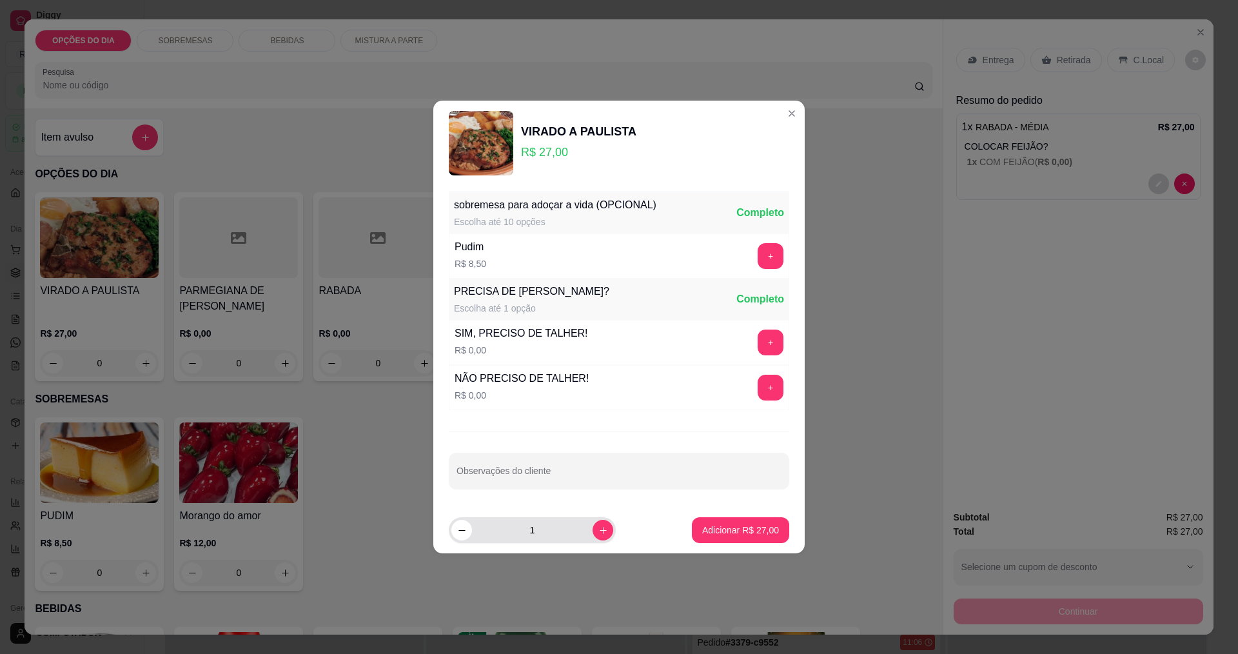
click at [598, 532] on icon "increase-product-quantity" at bounding box center [603, 530] width 10 height 10
type input "2"
click at [703, 525] on p "Adicionar R$ 54,00" at bounding box center [740, 529] width 75 height 12
type input "2"
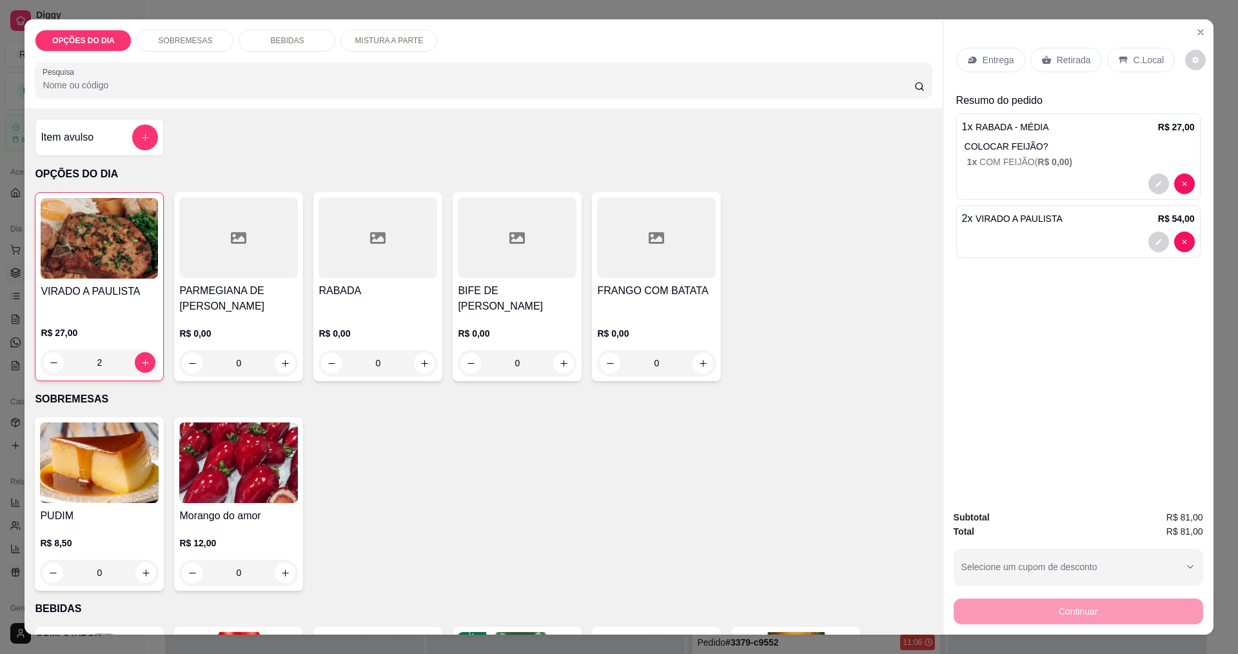
click at [982, 64] on p "Entrega" at bounding box center [998, 60] width 32 height 13
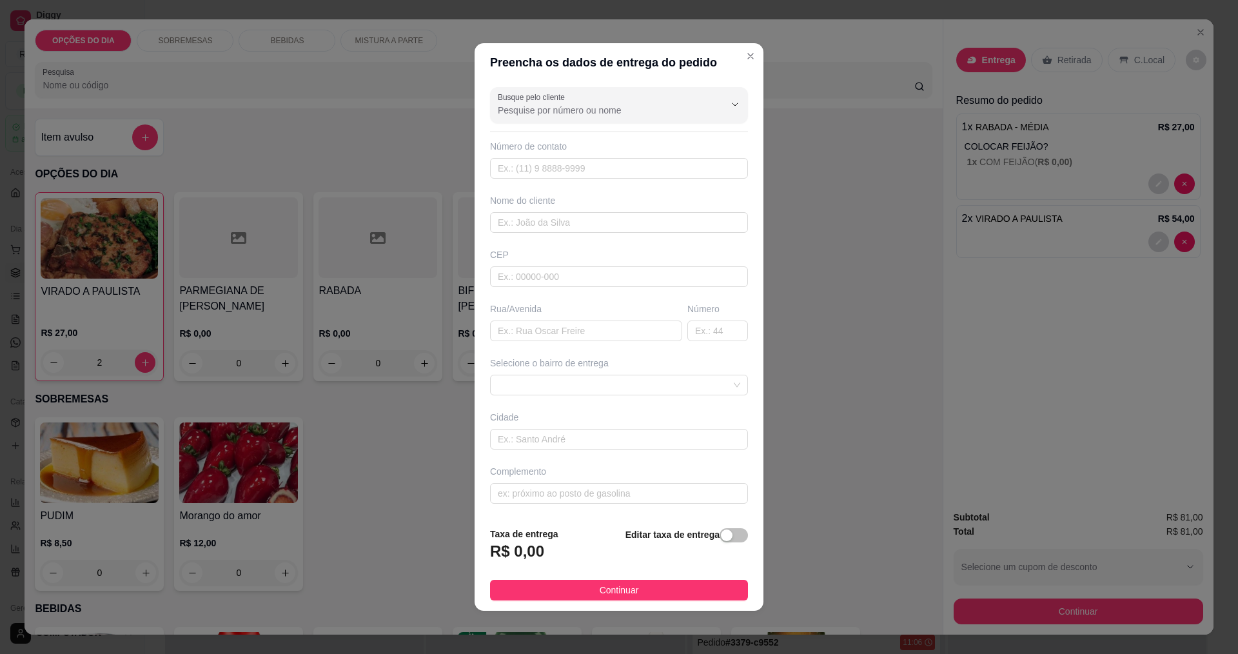
click at [658, 103] on div at bounding box center [619, 105] width 242 height 26
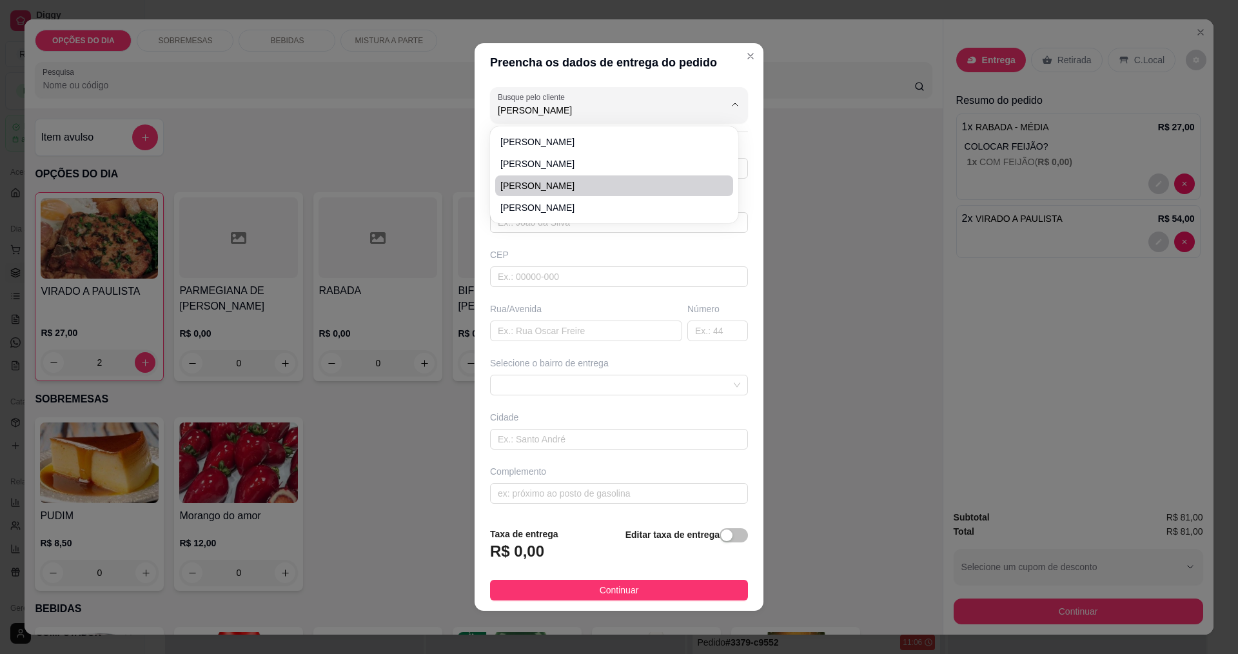
click at [527, 184] on span "[PERSON_NAME]" at bounding box center [607, 185] width 215 height 13
type input "[PERSON_NAME]"
type input "12988521256"
type input "[PERSON_NAME]"
type input "MADRE [PERSON_NAME]"
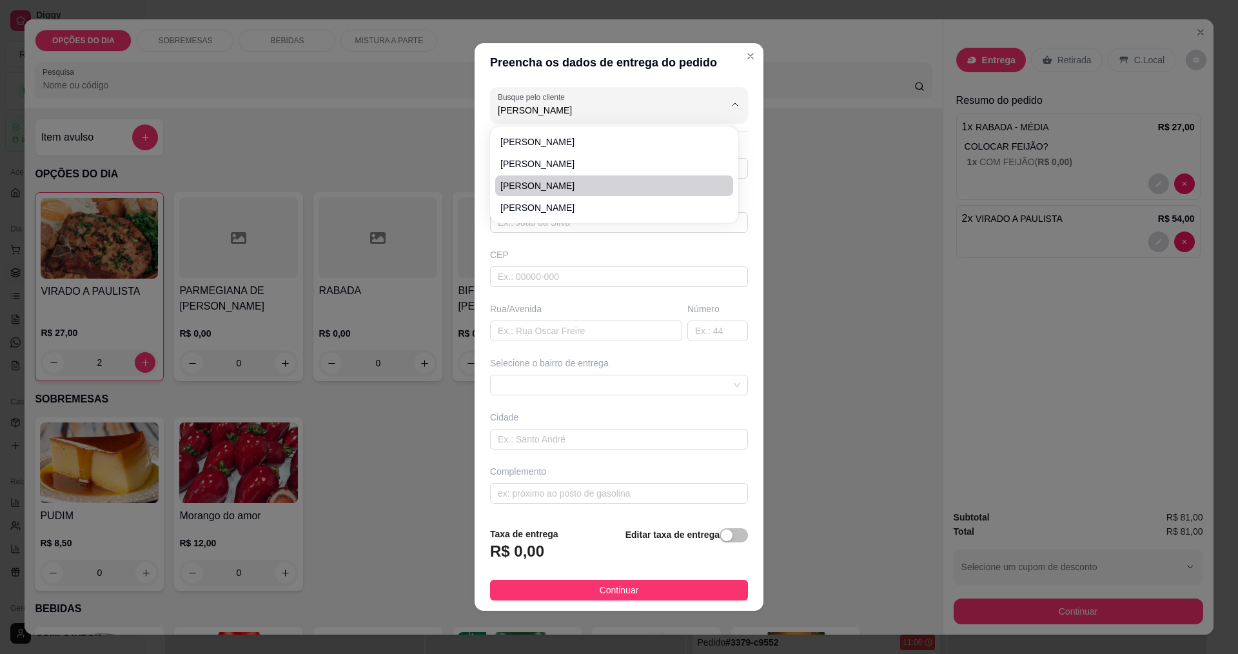
type input "1760"
type input "[GEOGRAPHIC_DATA]"
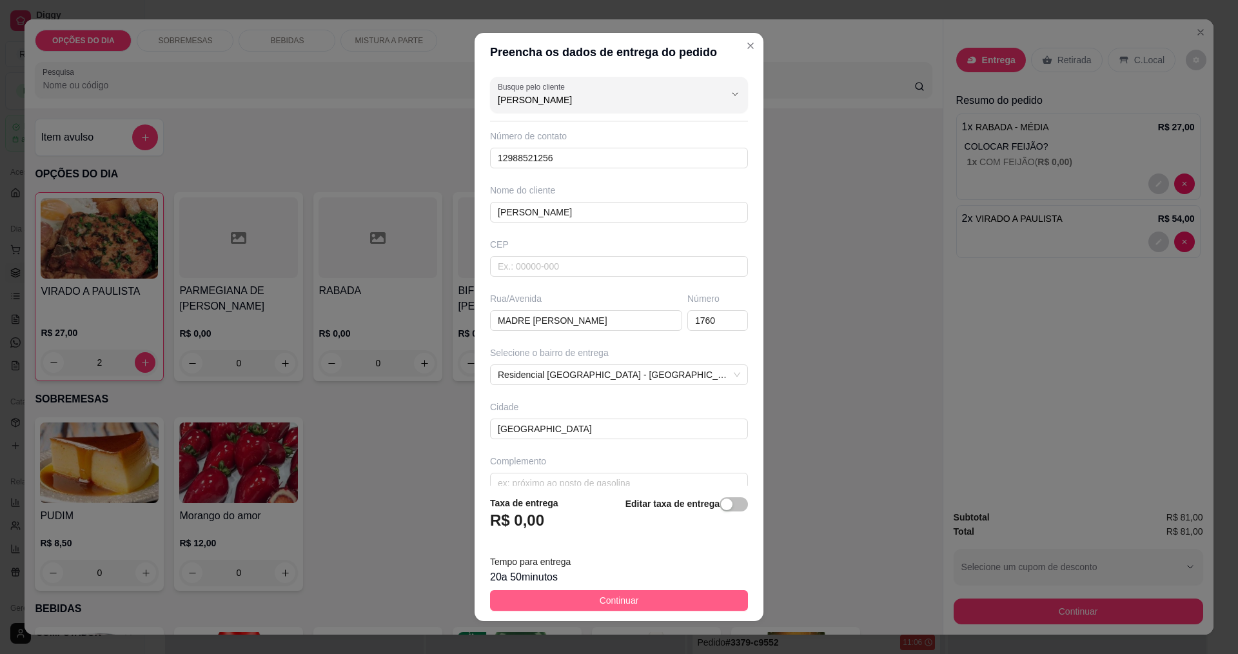
click at [599, 601] on span "Continuar" at bounding box center [618, 600] width 39 height 14
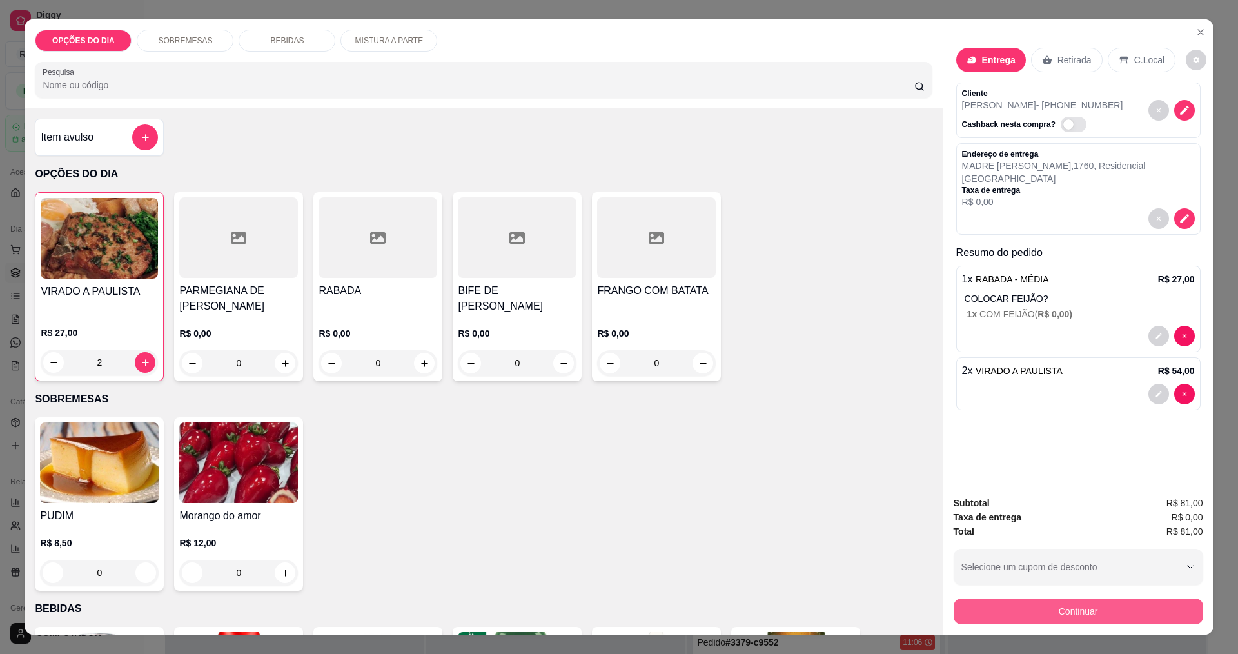
click at [899, 583] on div "PUDIM R$ 8,50 0 Morango do amor R$ 12,00 0" at bounding box center [483, 503] width 897 height 173
click at [1026, 618] on button "Continuar" at bounding box center [1077, 611] width 249 height 26
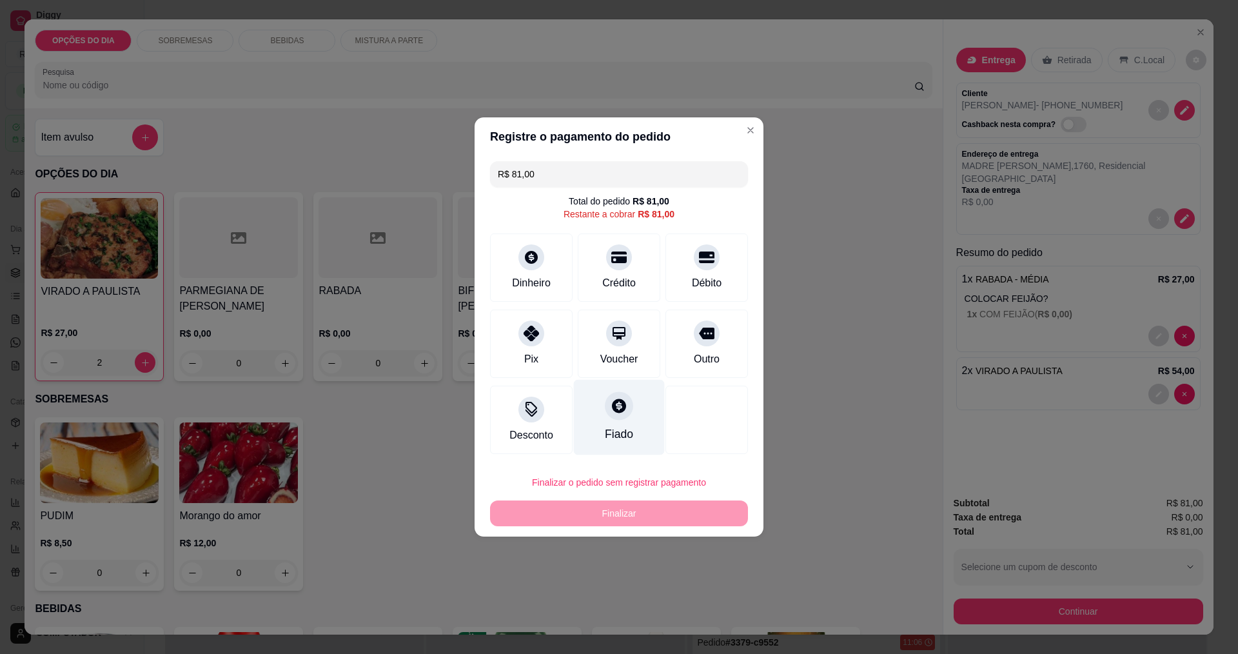
click at [618, 413] on icon at bounding box center [619, 405] width 14 height 14
type input "R$ 0,00"
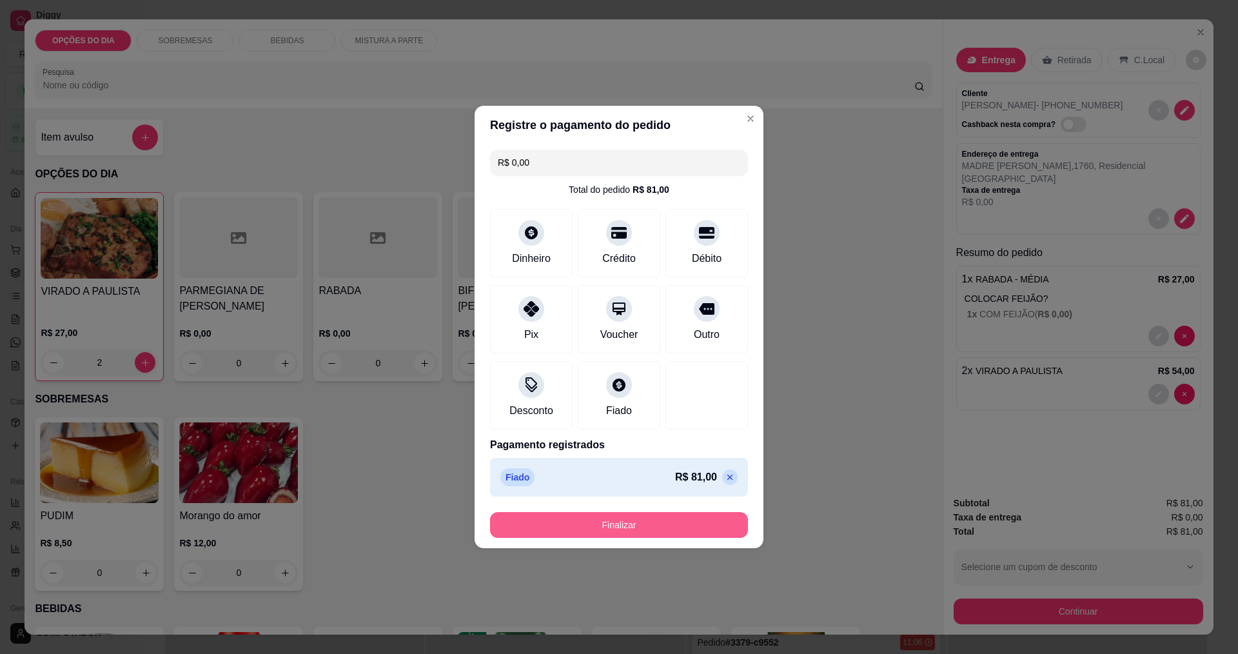
click at [648, 536] on button "Finalizar" at bounding box center [619, 525] width 258 height 26
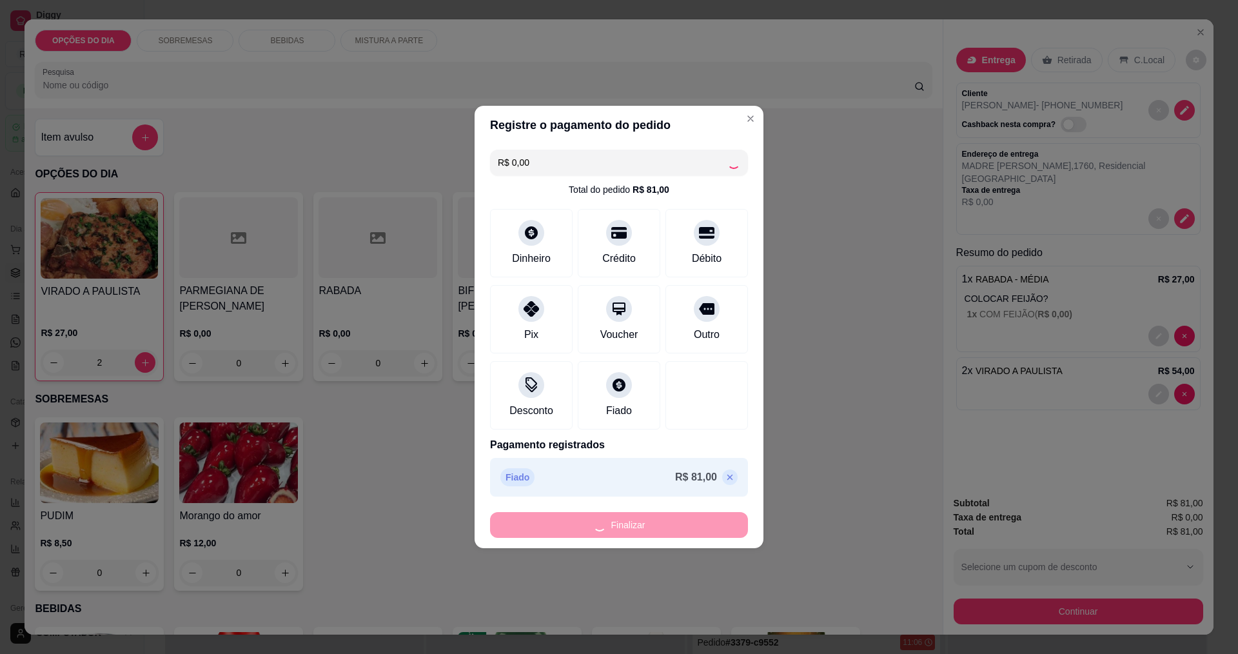
type input "0"
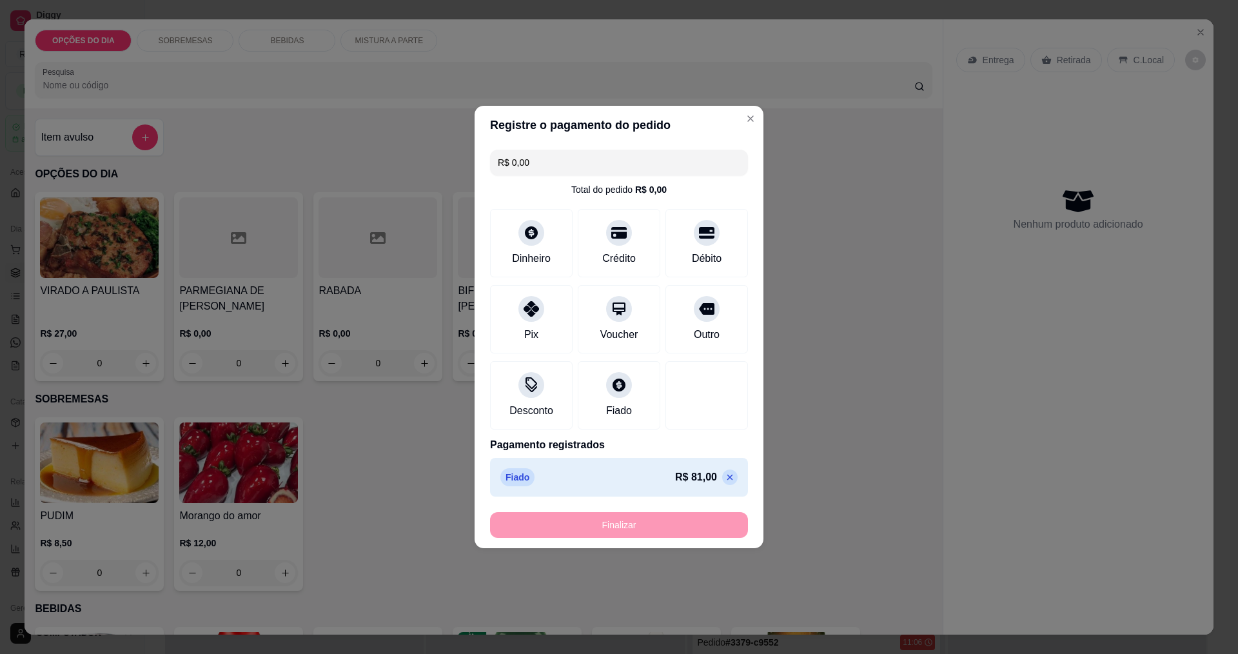
type input "-R$ 81,00"
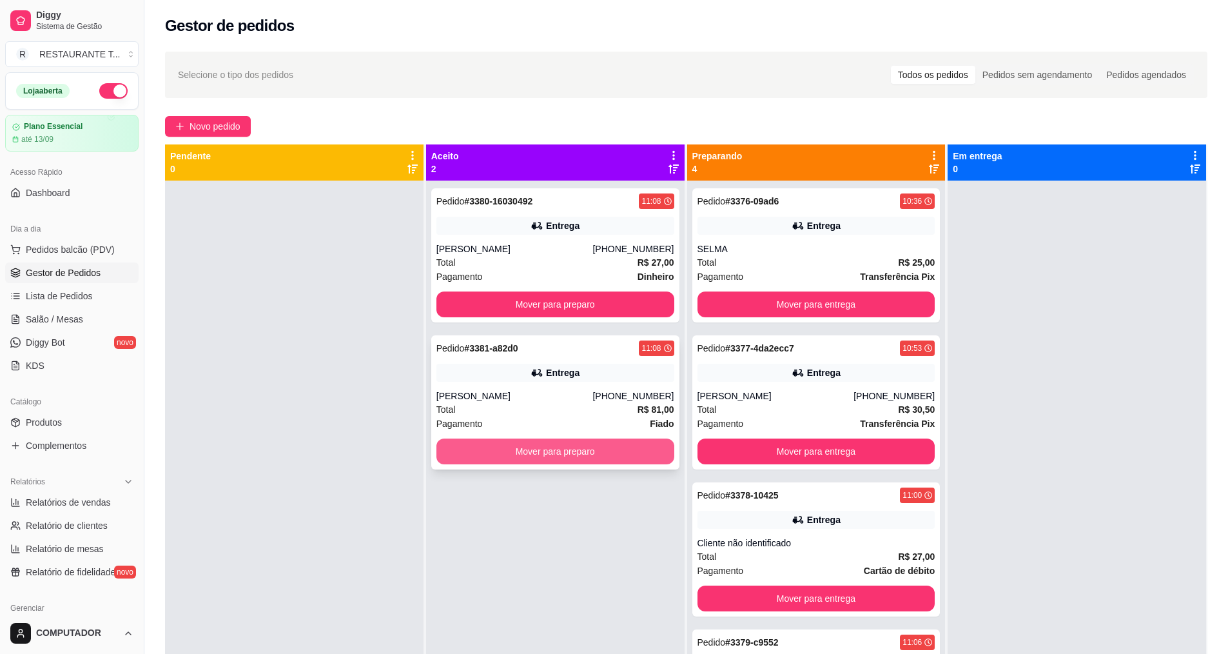
click at [639, 445] on button "Mover para preparo" at bounding box center [555, 451] width 238 height 26
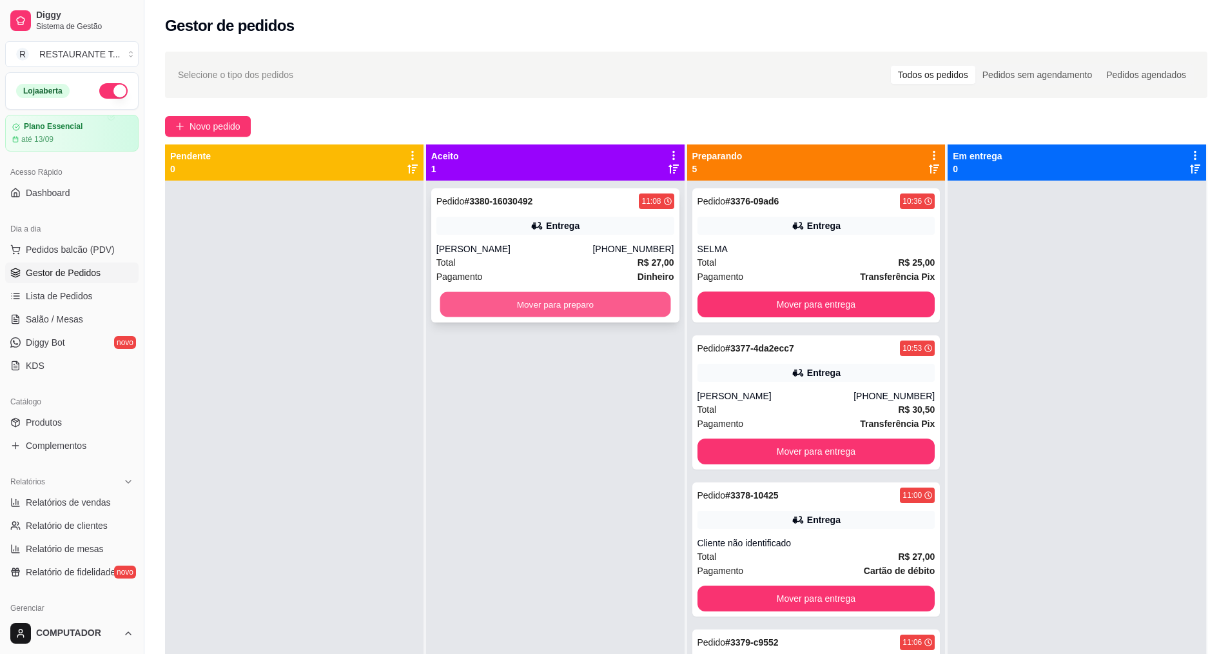
click at [621, 313] on button "Mover para preparo" at bounding box center [555, 304] width 231 height 25
click at [621, 312] on button "Mover para preparo" at bounding box center [555, 304] width 231 height 25
click at [578, 305] on button "Mover para preparo" at bounding box center [555, 304] width 231 height 25
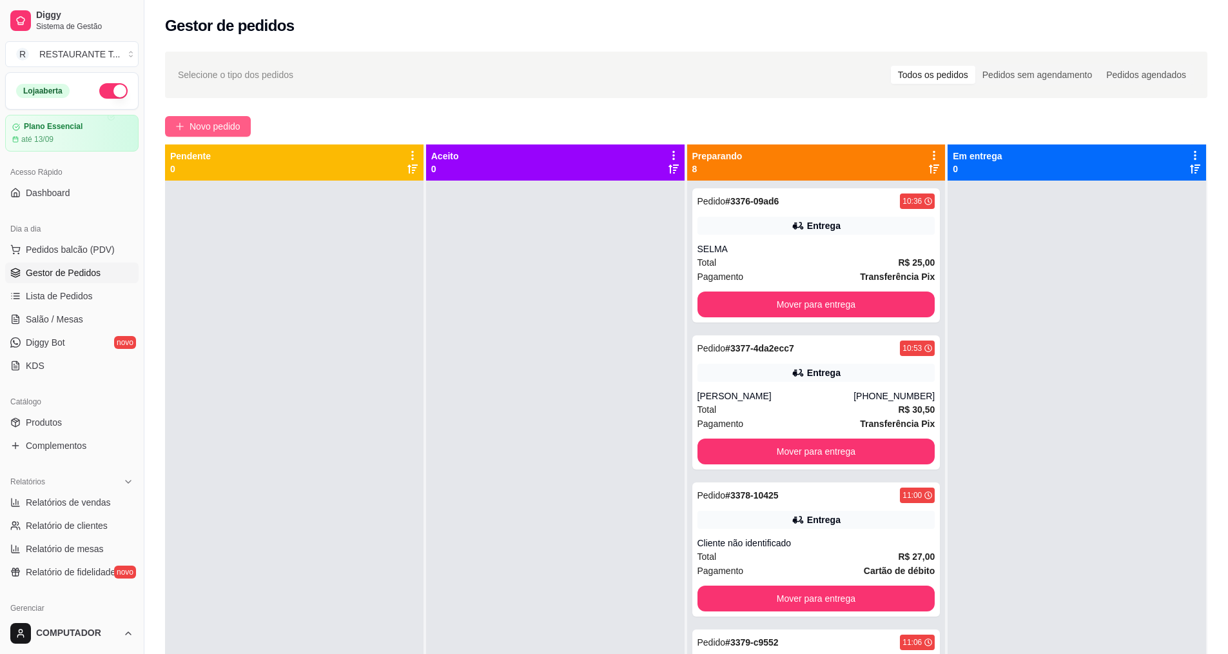
click at [240, 128] on span "Novo pedido" at bounding box center [215, 126] width 51 height 14
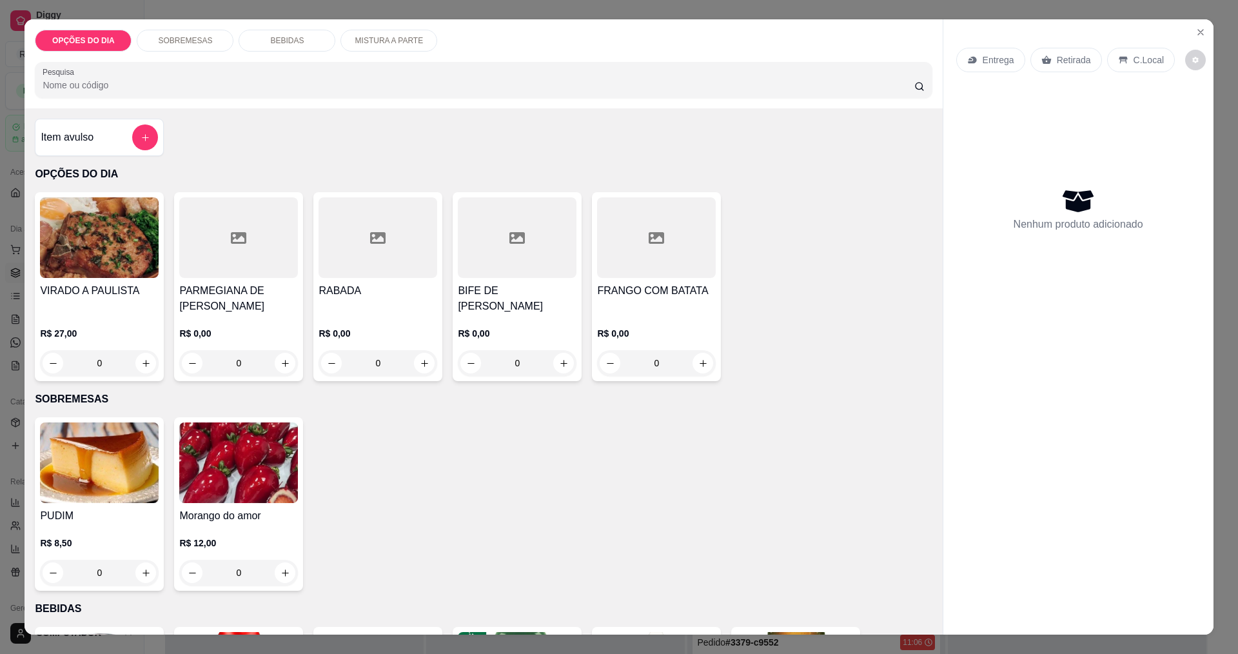
click at [558, 364] on div "0" at bounding box center [517, 363] width 119 height 26
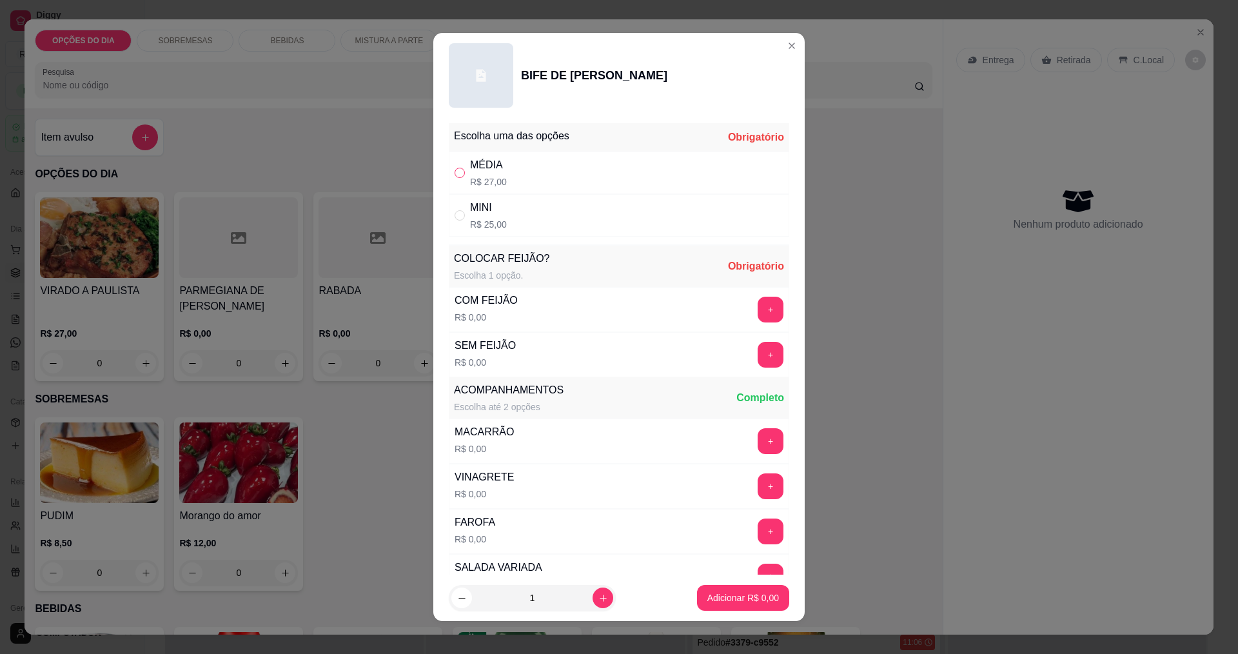
click at [454, 176] on input "" at bounding box center [459, 173] width 10 height 10
radio input "true"
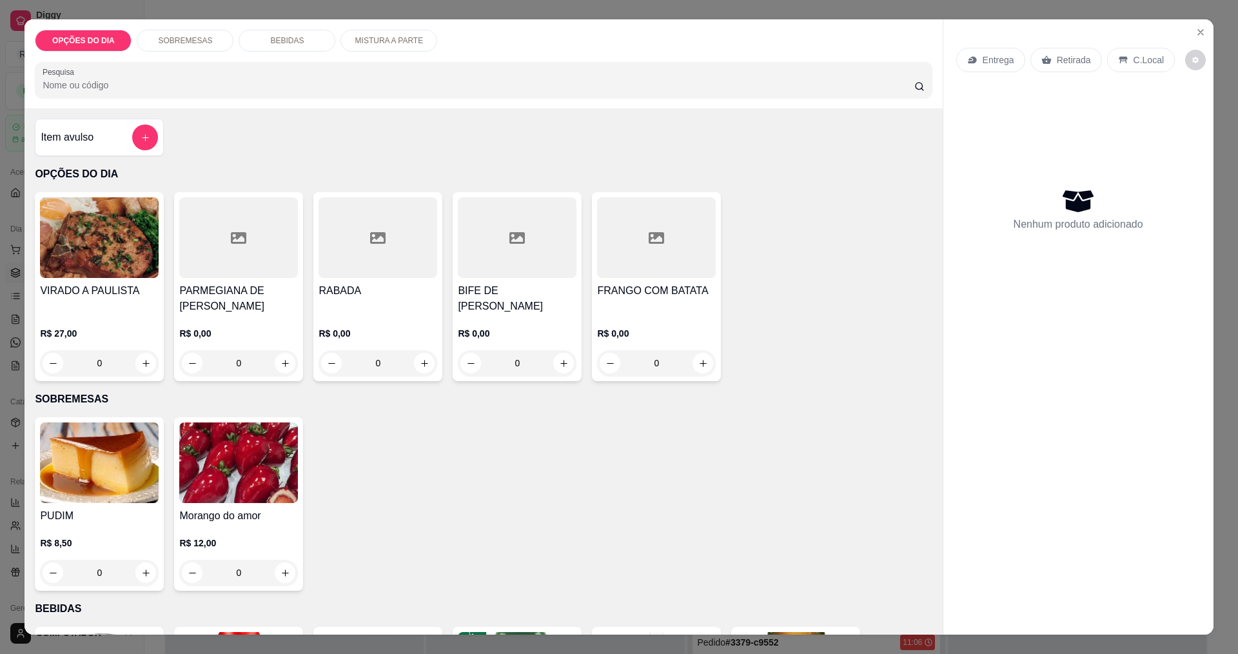
click at [418, 363] on div "0" at bounding box center [377, 363] width 119 height 26
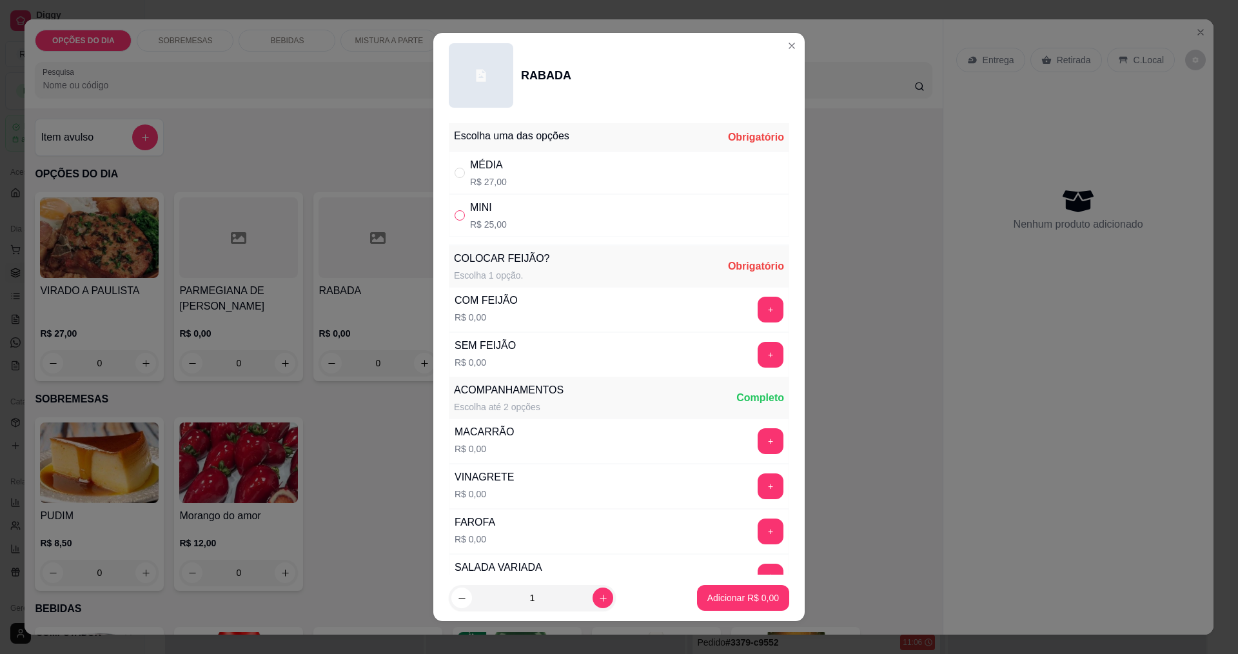
click at [454, 212] on input "" at bounding box center [459, 215] width 10 height 10
radio input "true"
click at [758, 356] on button "+" at bounding box center [770, 354] width 25 height 25
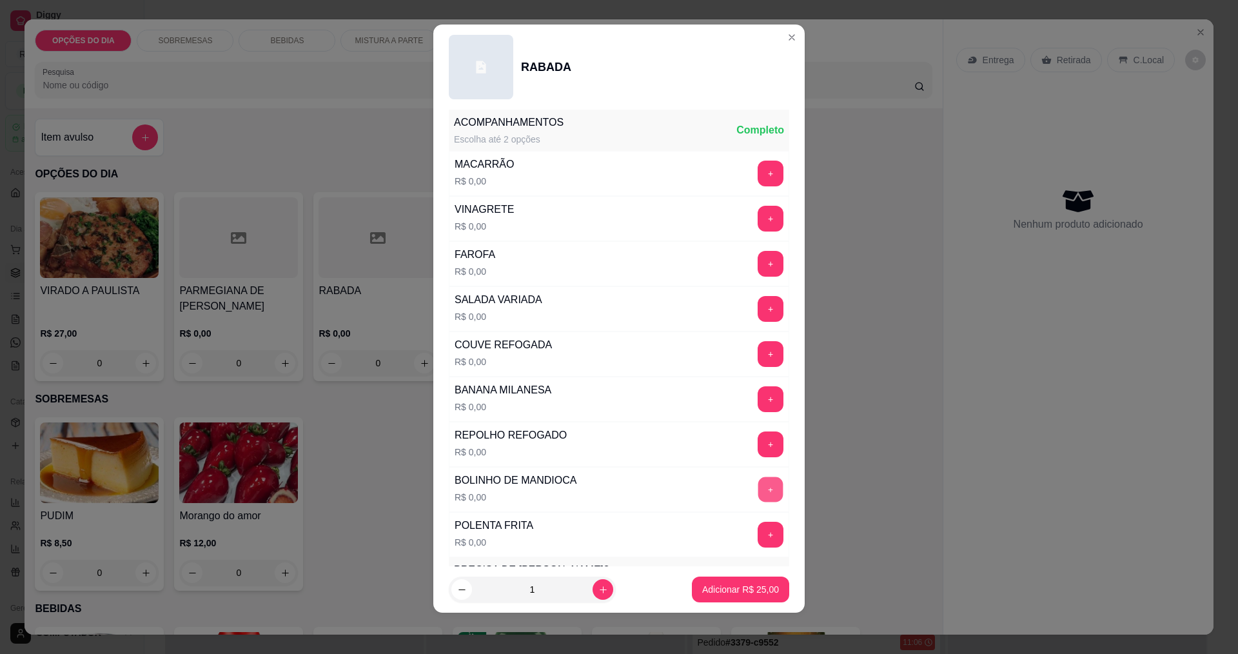
click at [758, 489] on button "+" at bounding box center [770, 488] width 25 height 25
click at [693, 592] on button "Adicionar R$ 25,00" at bounding box center [740, 589] width 95 height 25
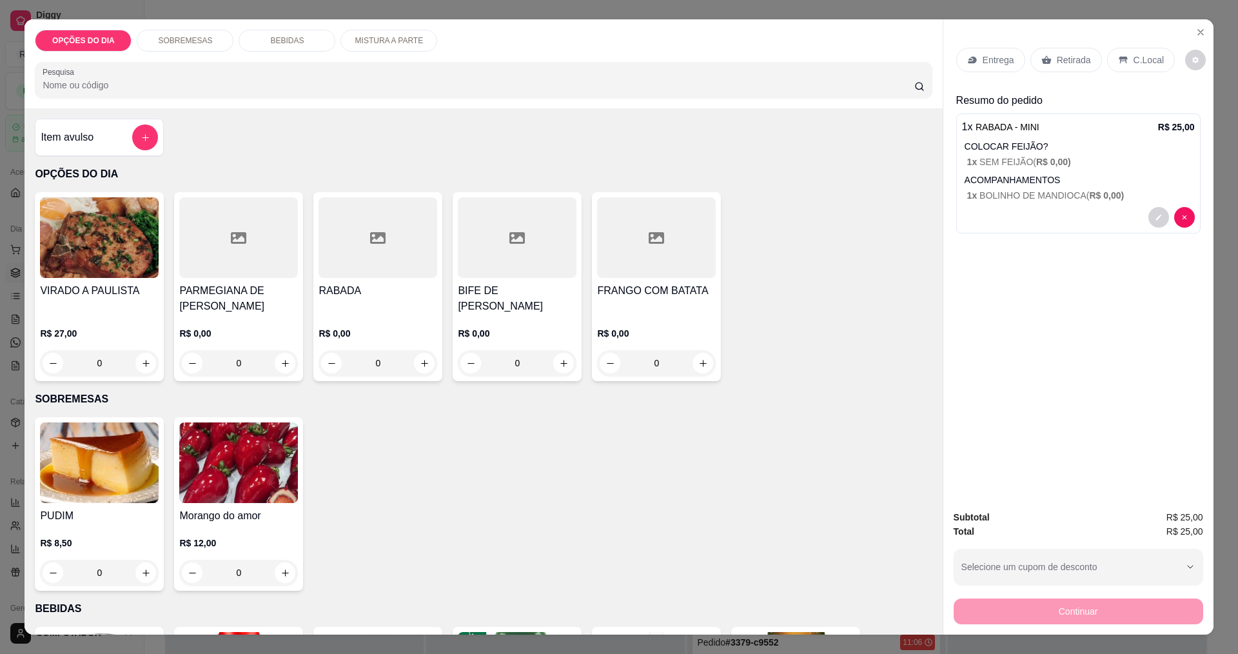
click at [968, 60] on icon at bounding box center [970, 59] width 4 height 3
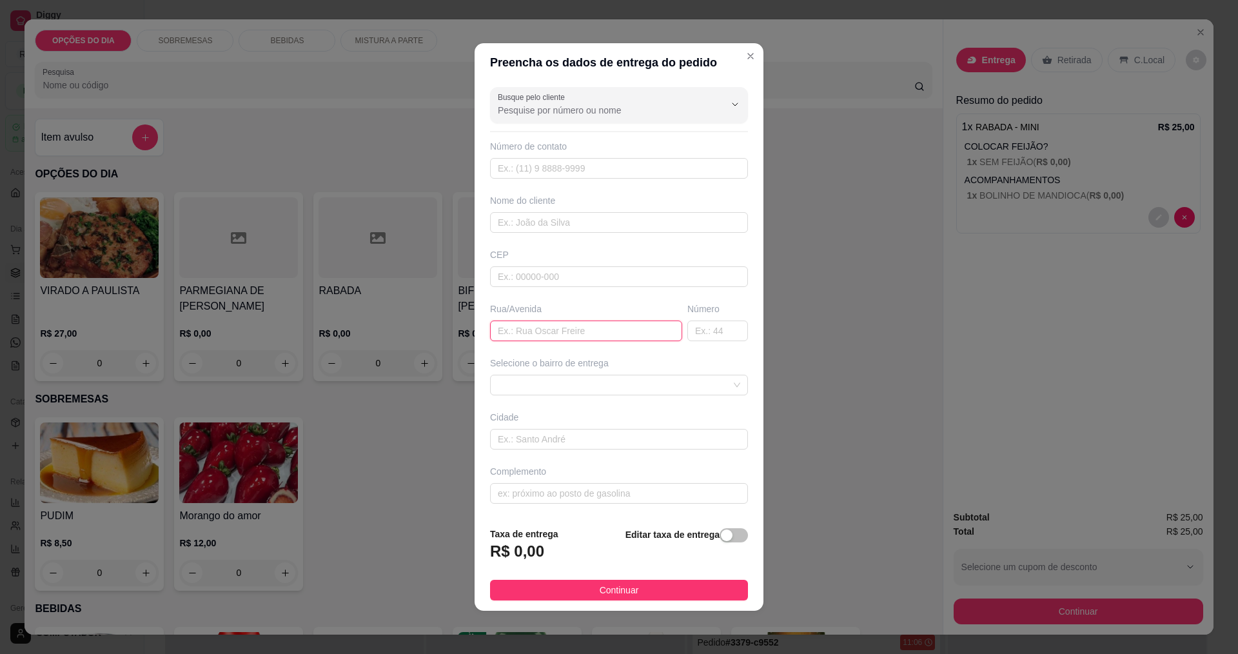
click at [511, 328] on input "text" at bounding box center [586, 330] width 192 height 21
click at [544, 387] on span at bounding box center [619, 384] width 242 height 19
type input "capricorni12"
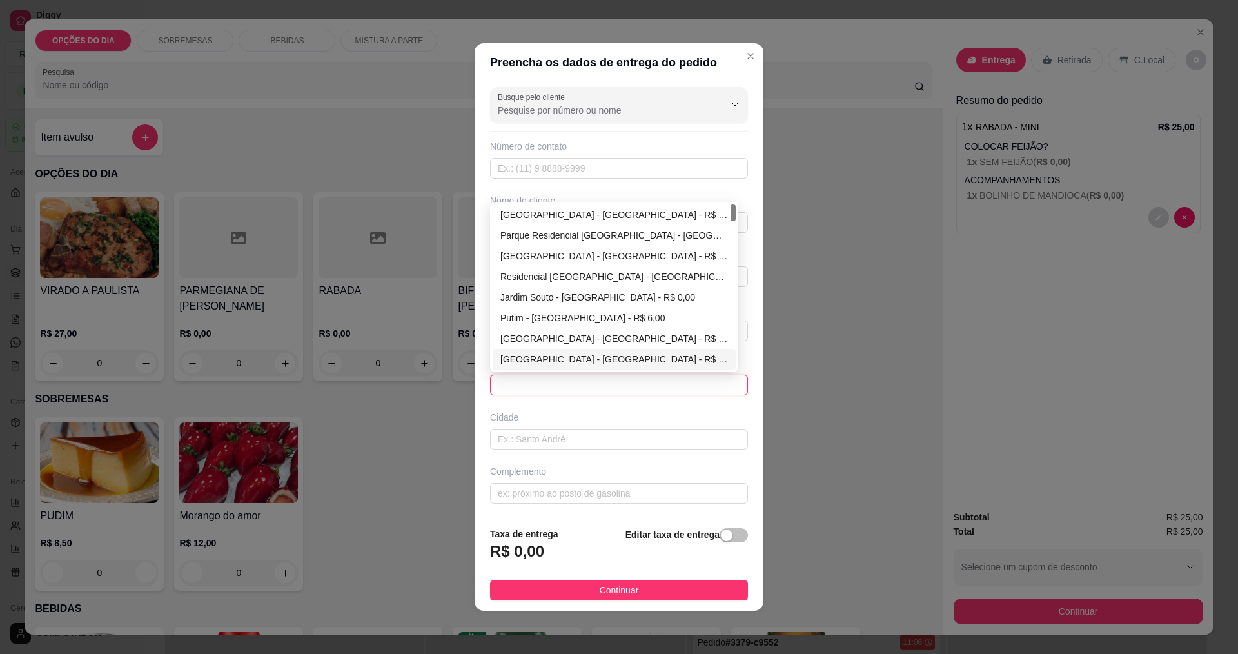
click at [550, 251] on div "[GEOGRAPHIC_DATA] - [GEOGRAPHIC_DATA] - R$ 0,00" at bounding box center [614, 256] width 228 height 14
type input "[GEOGRAPHIC_DATA]"
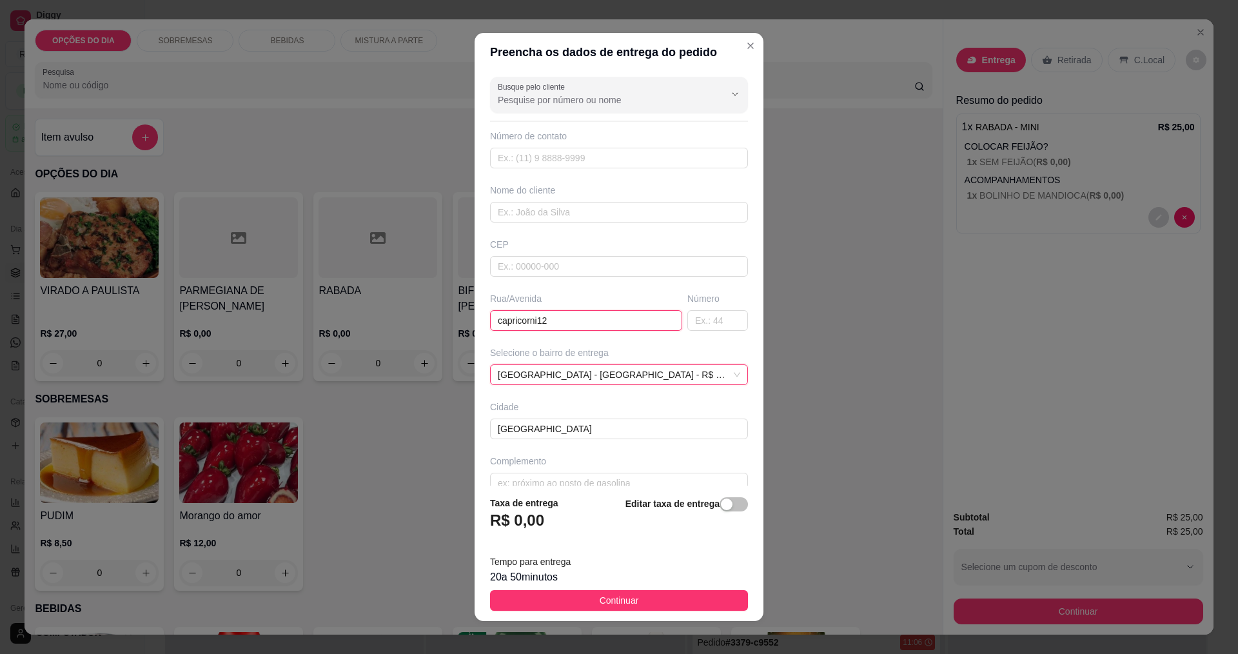
click at [591, 316] on input "capricorni12" at bounding box center [586, 320] width 192 height 21
type input "capricorniO"
type input "12"
click at [588, 332] on div "Busque pelo cliente Número de contato Nome do cliente CEP Rua/[GEOGRAPHIC_DATA]…" at bounding box center [618, 279] width 289 height 414
click at [607, 320] on input "capricorniO" at bounding box center [586, 320] width 192 height 21
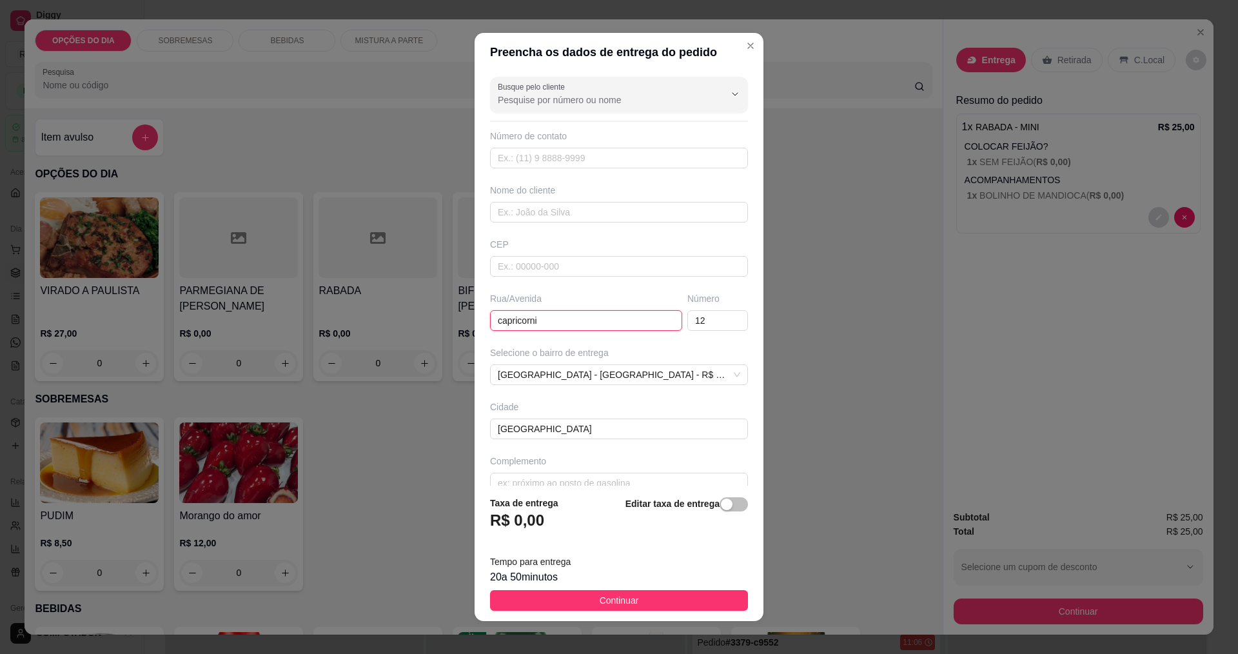
type input "capricornio"
click at [536, 597] on button "Continuar" at bounding box center [619, 600] width 258 height 21
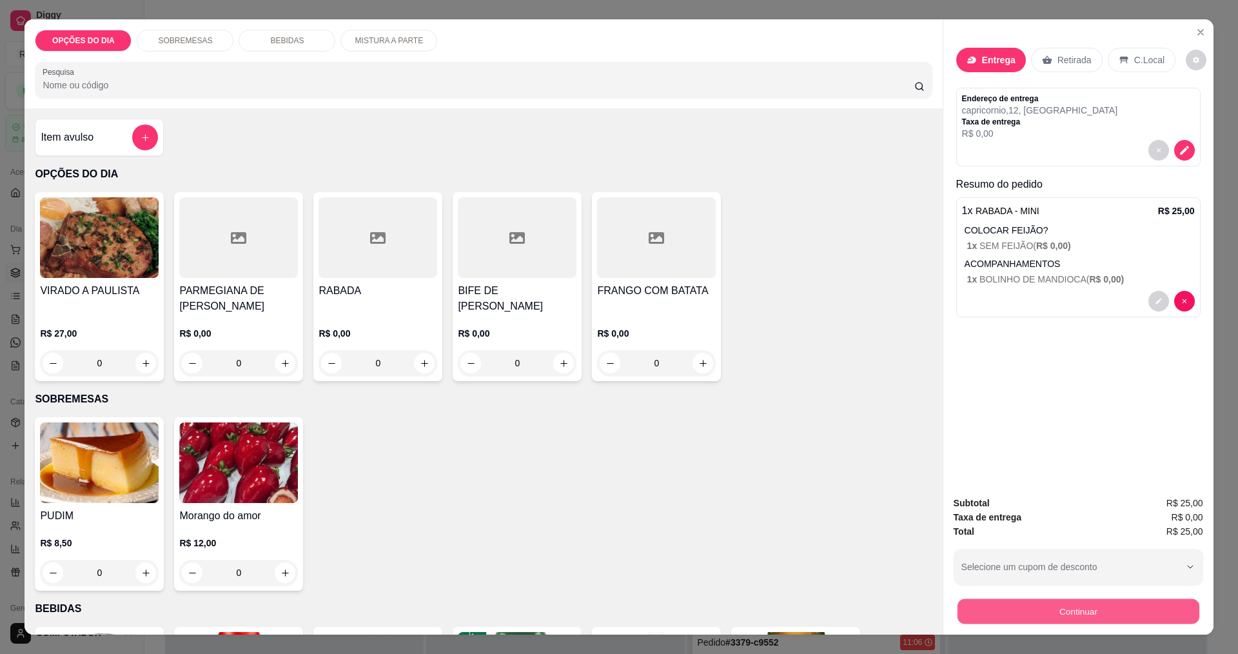
click at [1087, 617] on button "Continuar" at bounding box center [1078, 610] width 242 height 25
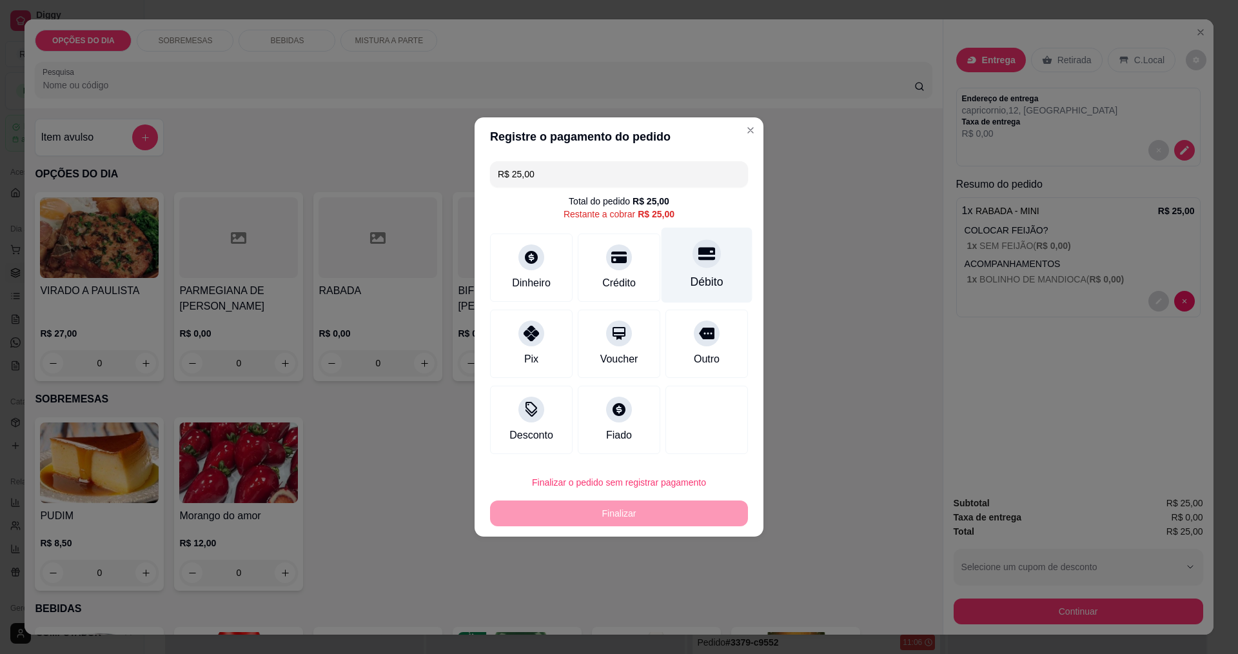
click at [670, 258] on div "Débito" at bounding box center [706, 265] width 91 height 75
type input "R$ 0,00"
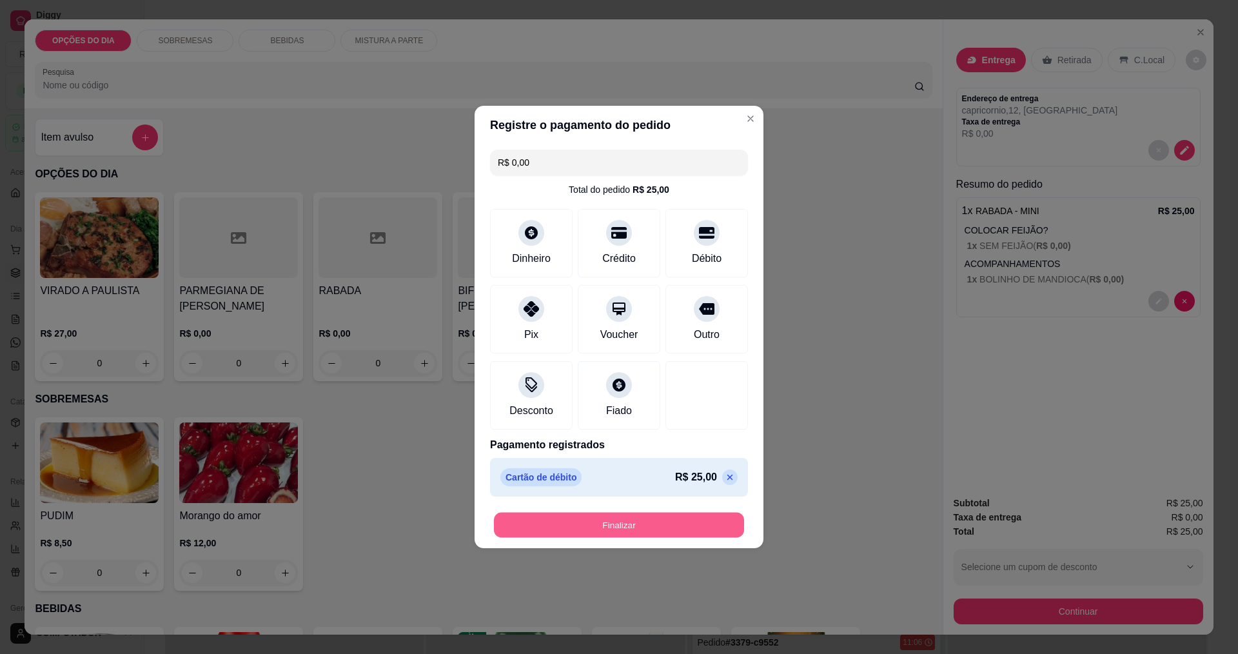
click at [699, 526] on button "Finalizar" at bounding box center [619, 524] width 250 height 25
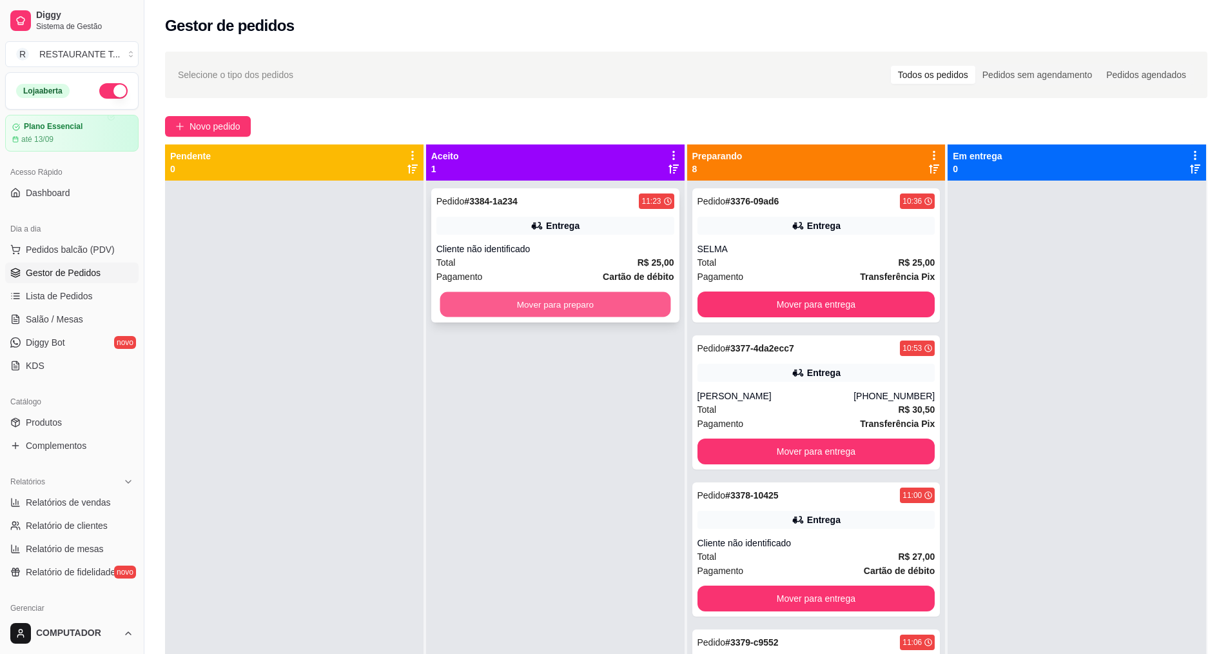
click at [592, 308] on button "Mover para preparo" at bounding box center [555, 304] width 231 height 25
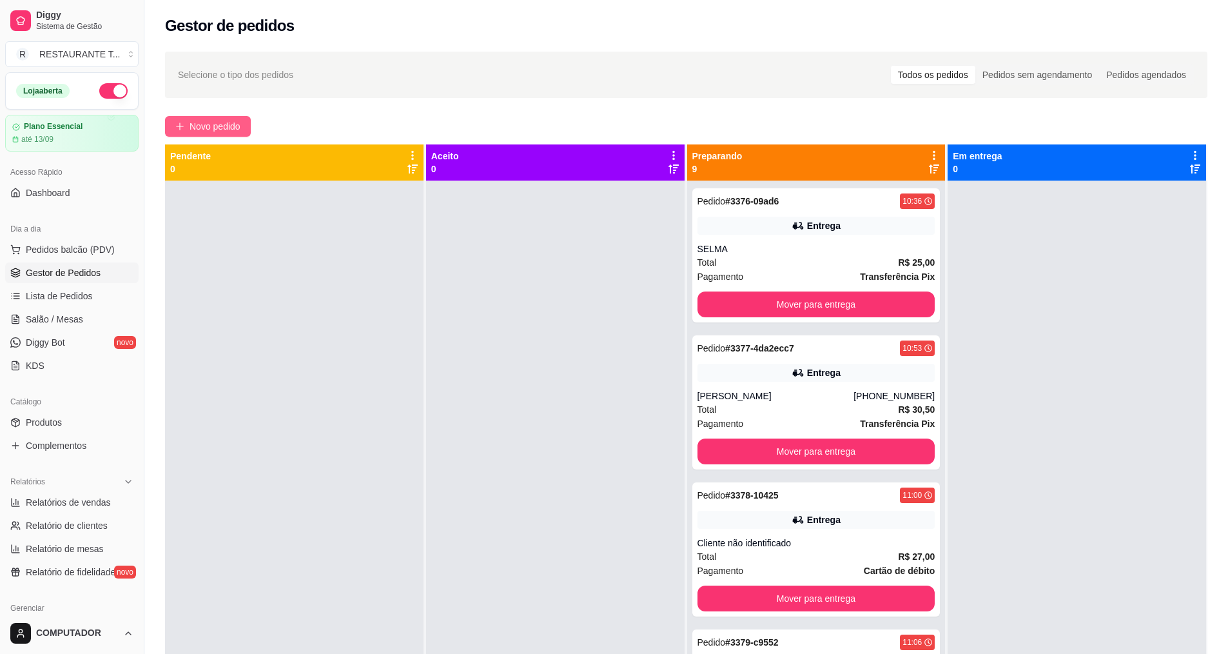
click at [216, 129] on span "Novo pedido" at bounding box center [215, 126] width 51 height 14
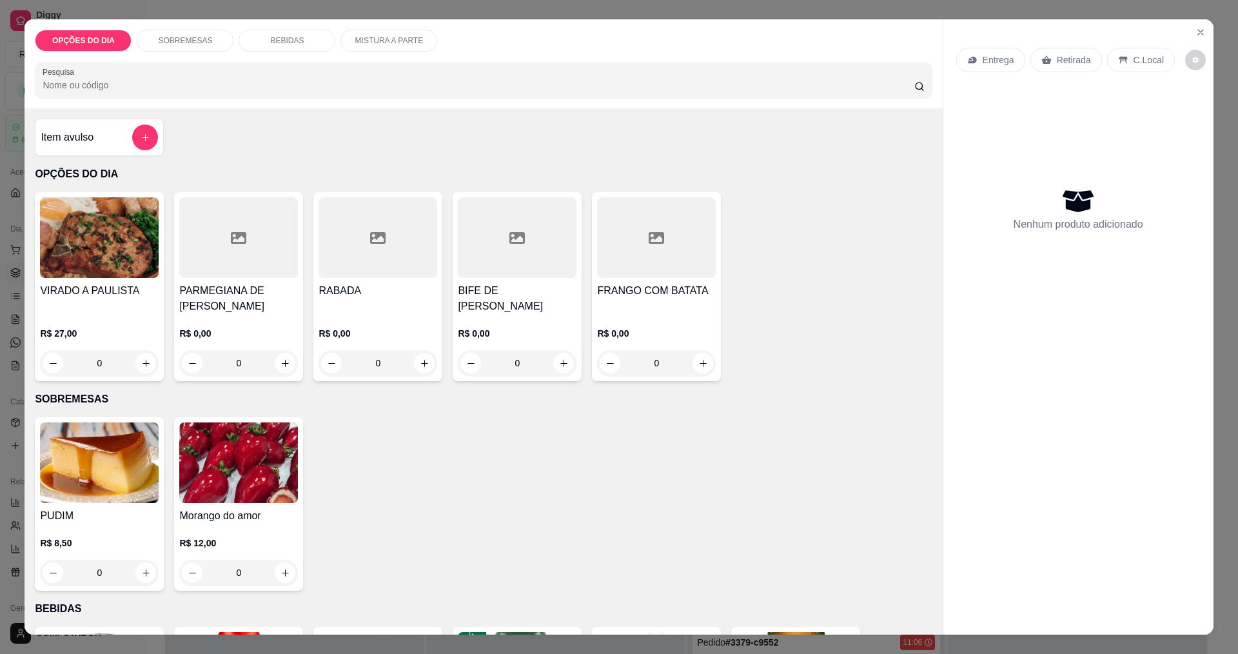
click at [552, 364] on div "0" at bounding box center [517, 363] width 119 height 26
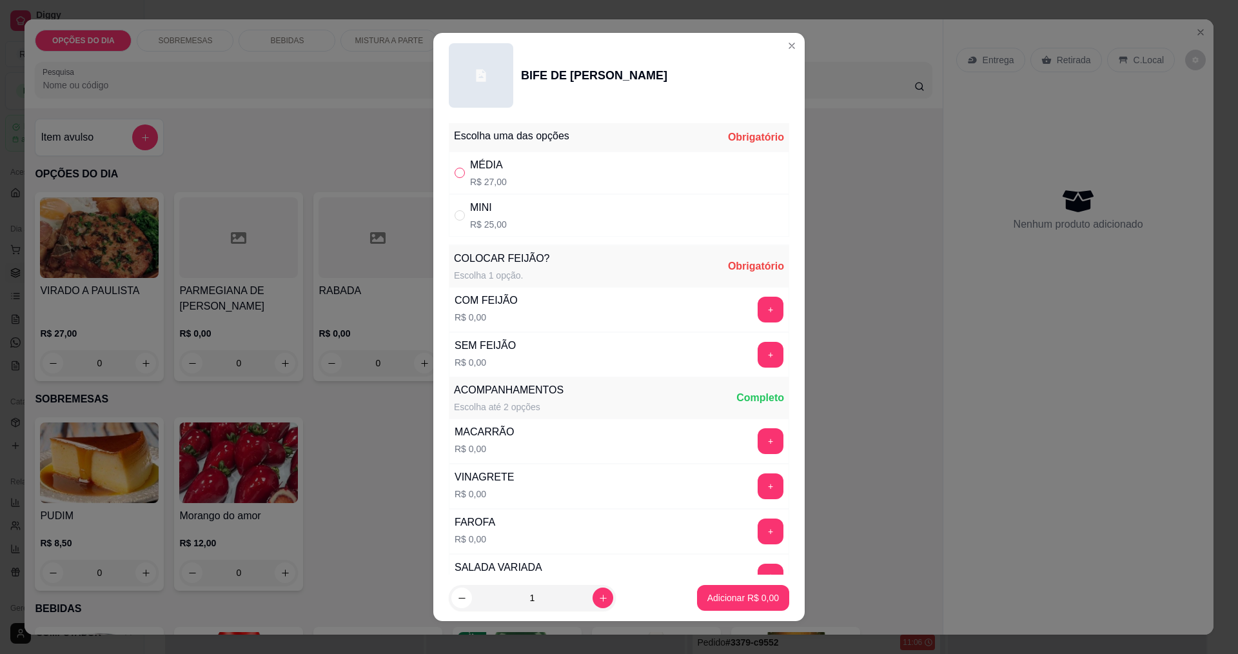
click at [454, 170] on input "" at bounding box center [459, 173] width 10 height 10
radio input "true"
click at [757, 318] on button "+" at bounding box center [770, 310] width 26 height 26
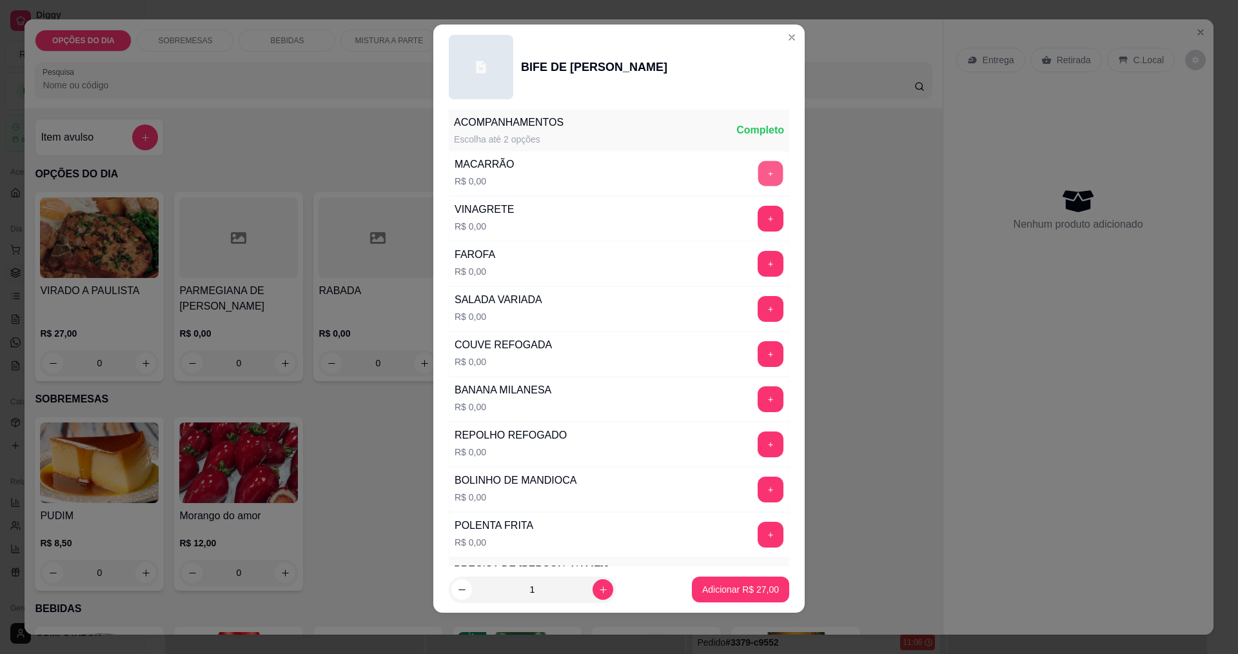
click at [758, 176] on button "+" at bounding box center [770, 173] width 25 height 25
click at [758, 396] on button "+" at bounding box center [770, 398] width 25 height 25
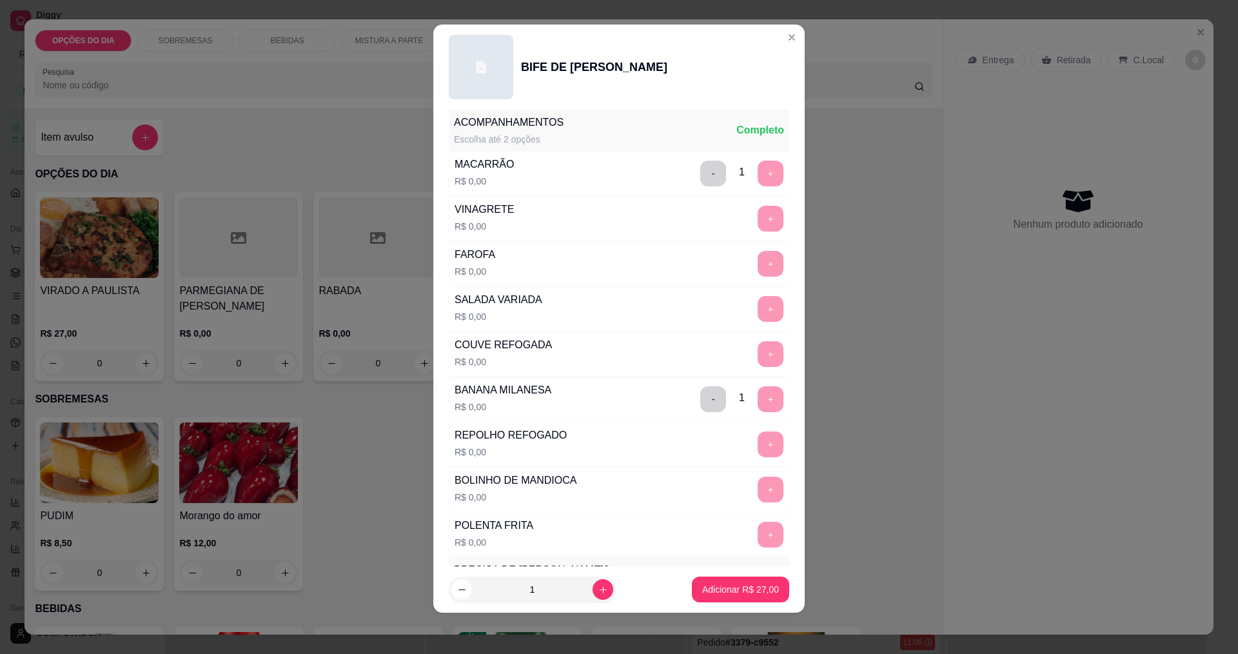
scroll to position [564, 0]
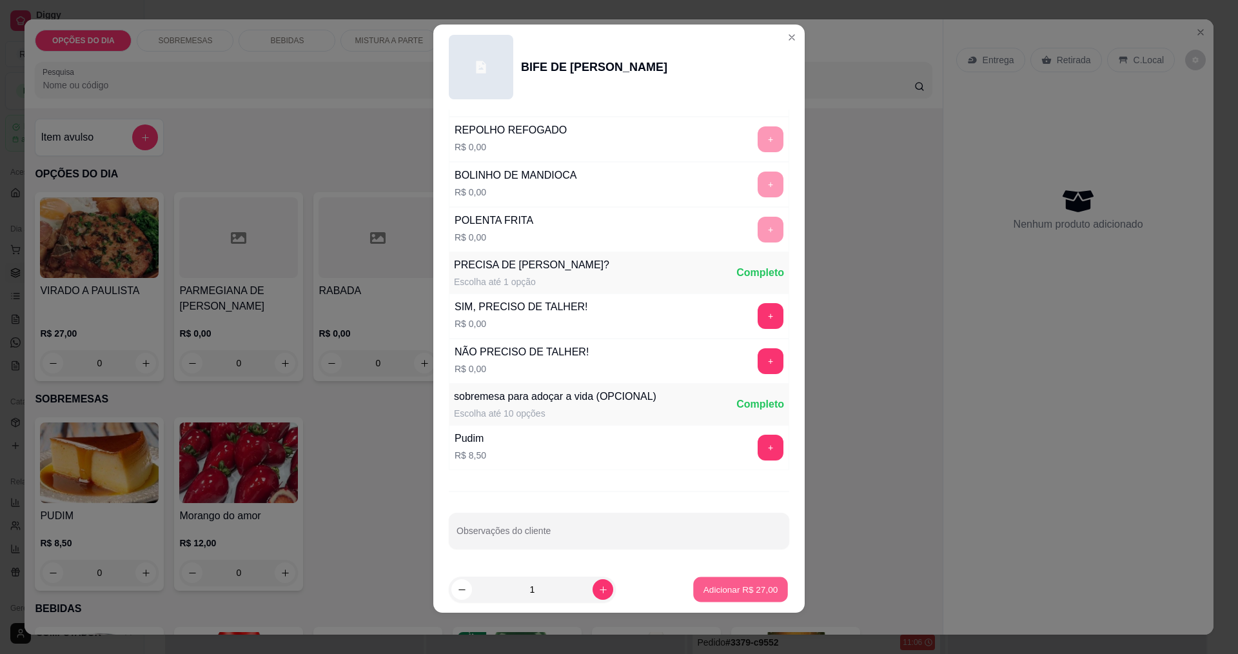
click at [748, 585] on p "Adicionar R$ 27,00" at bounding box center [740, 589] width 75 height 12
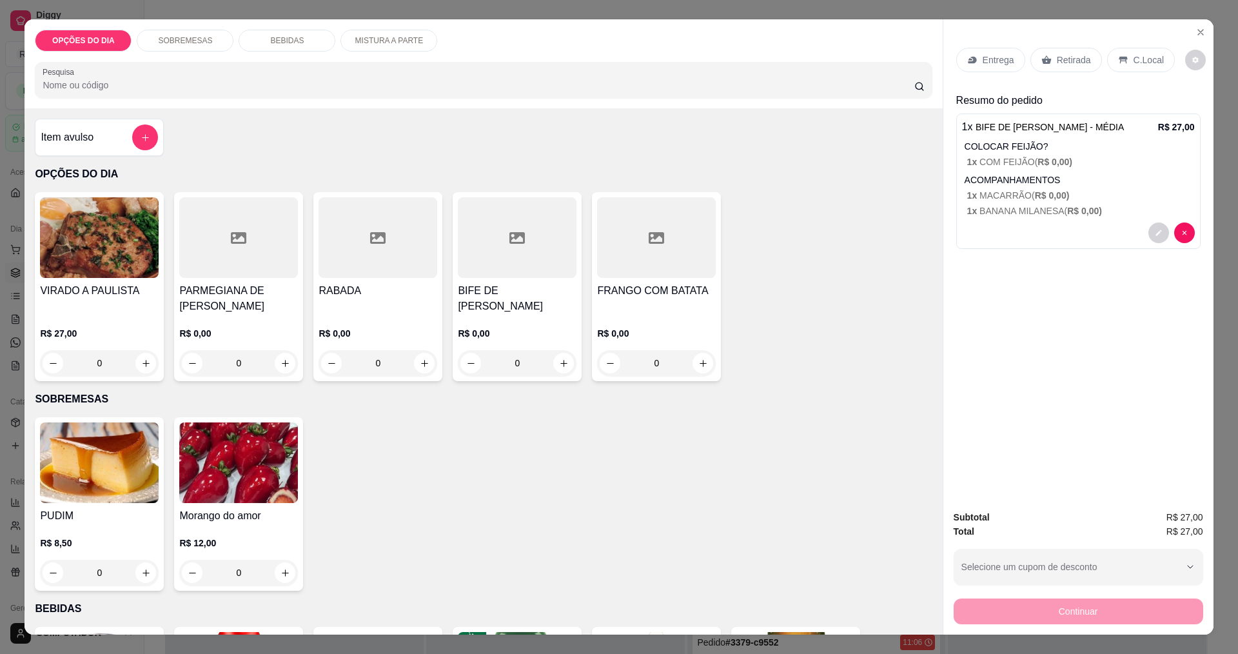
click at [982, 63] on p "Entrega" at bounding box center [998, 60] width 32 height 13
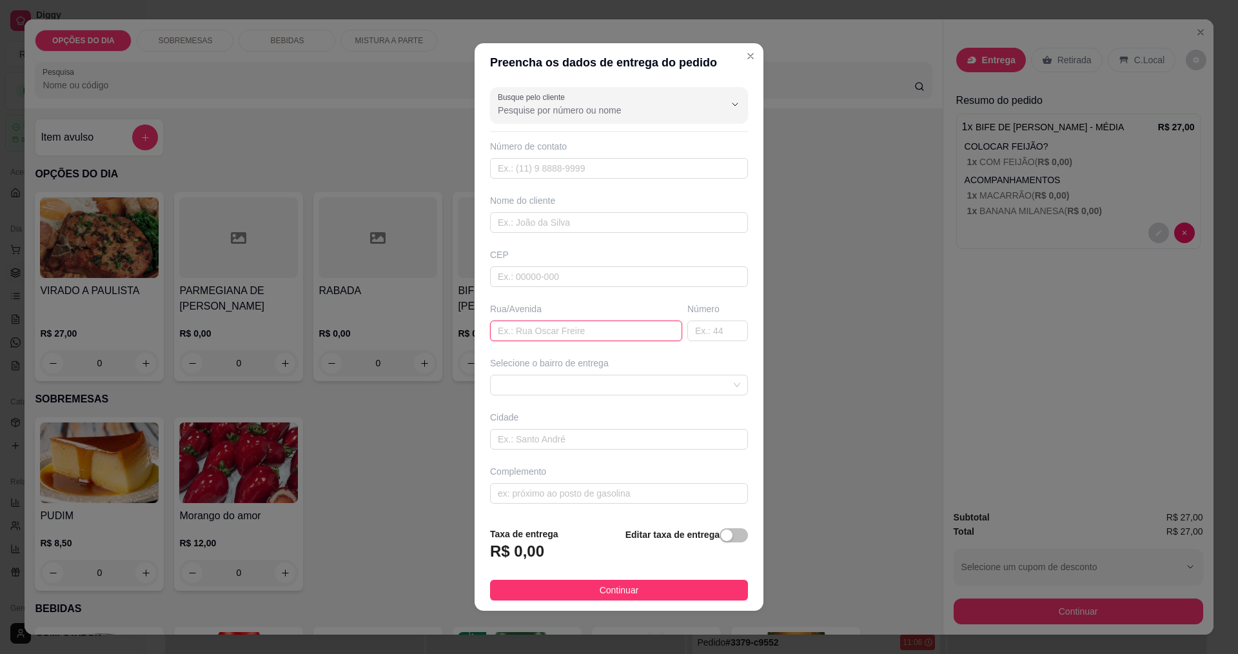
click at [518, 334] on input "text" at bounding box center [586, 330] width 192 height 21
type input "rua 3"
click at [562, 389] on span at bounding box center [619, 384] width 242 height 19
type input "100"
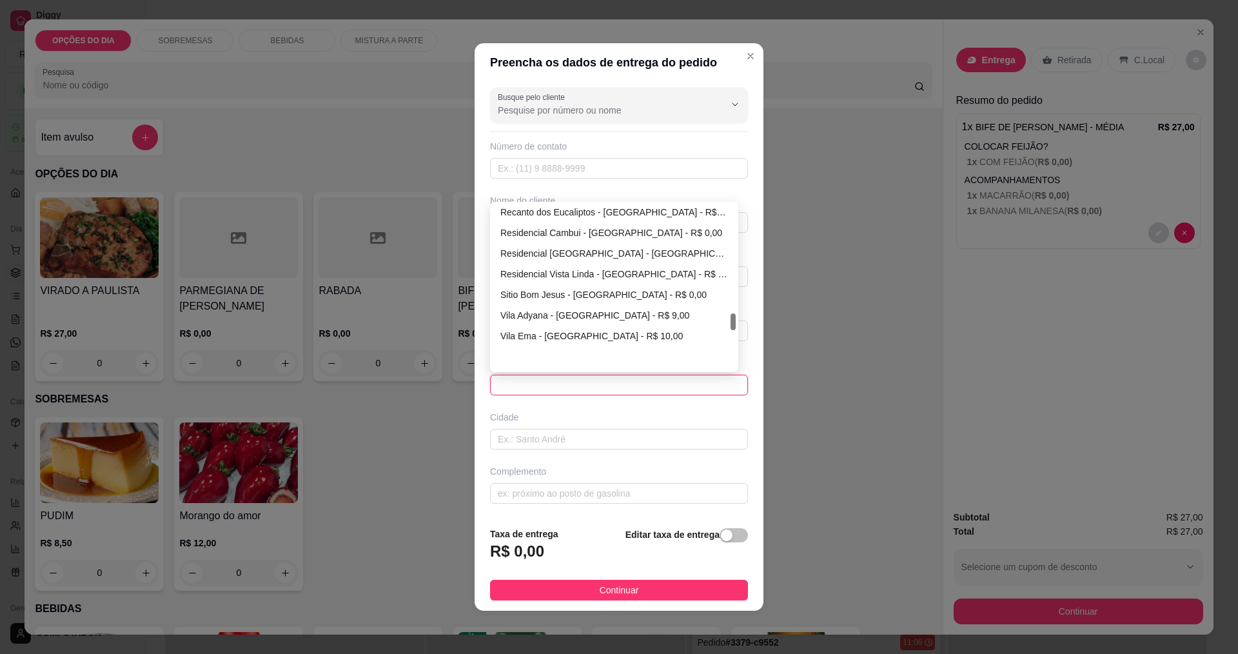
scroll to position [1031, 0]
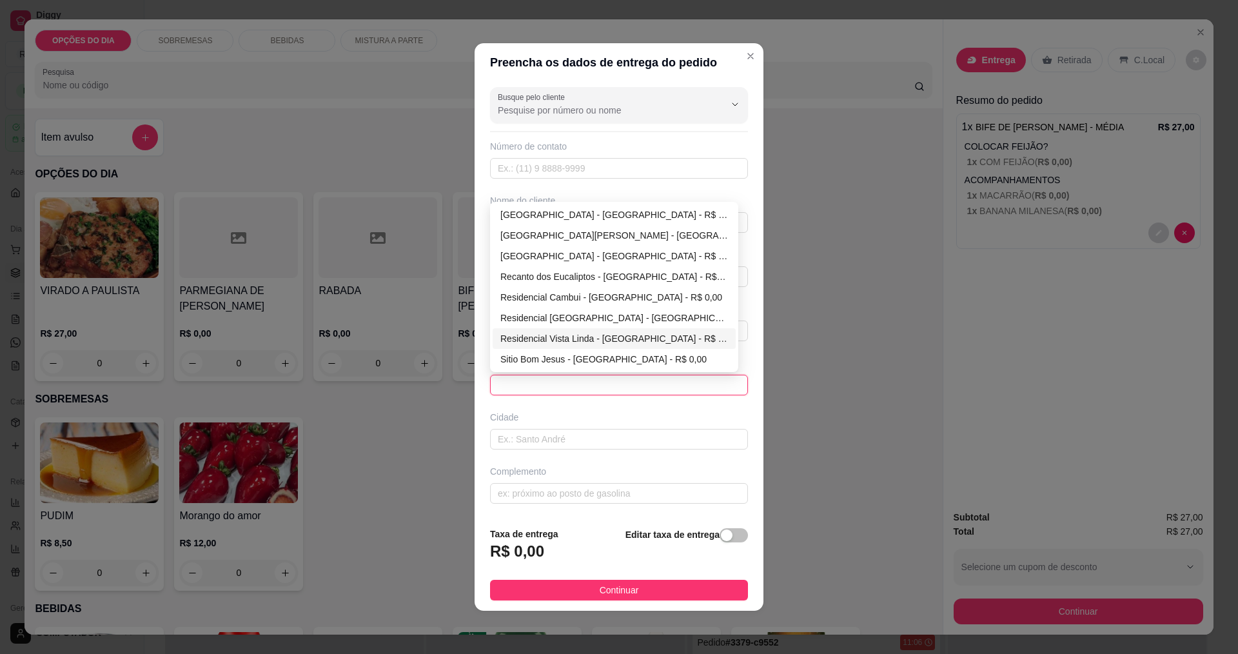
click at [523, 361] on div "Sitio Bom Jesus - [GEOGRAPHIC_DATA] - R$ 0,00" at bounding box center [614, 359] width 228 height 14
type input "[GEOGRAPHIC_DATA]"
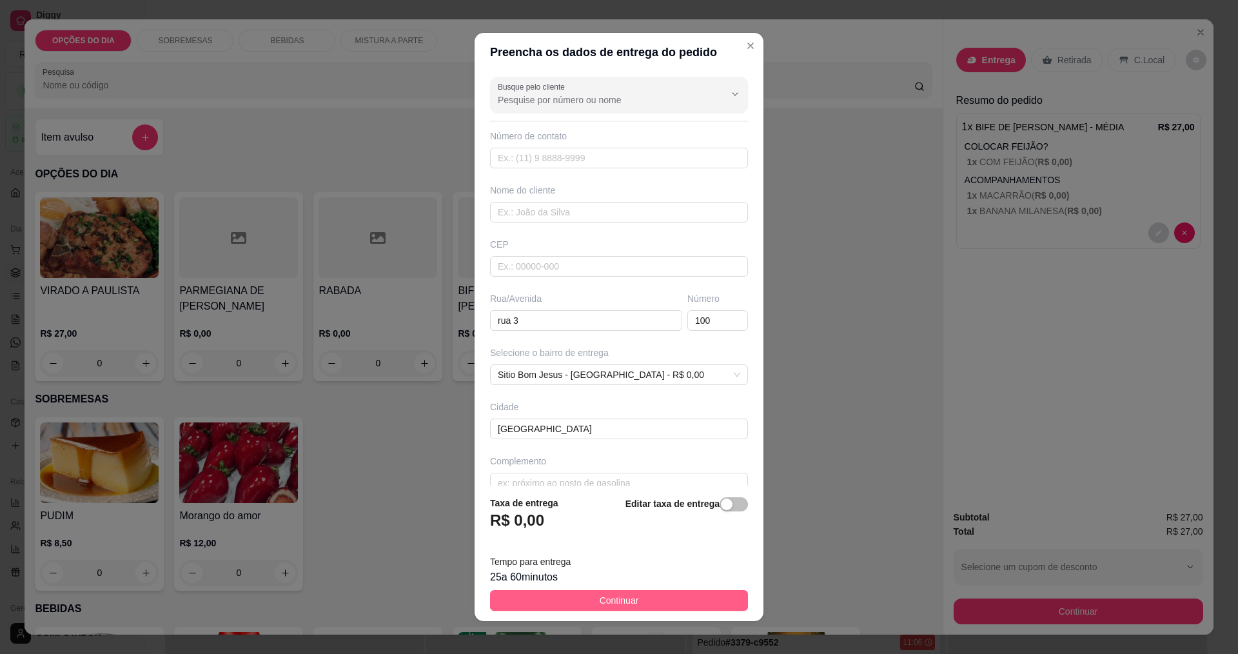
click at [650, 592] on button "Continuar" at bounding box center [619, 600] width 258 height 21
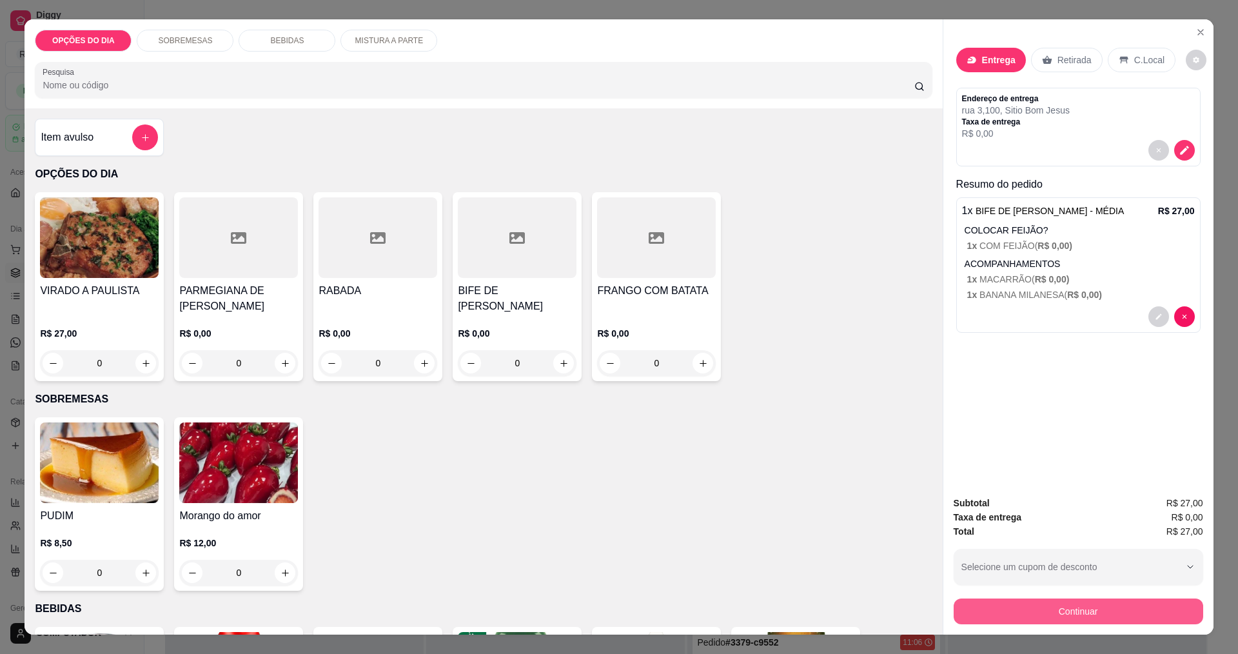
click at [1017, 609] on button "Continuar" at bounding box center [1077, 611] width 249 height 26
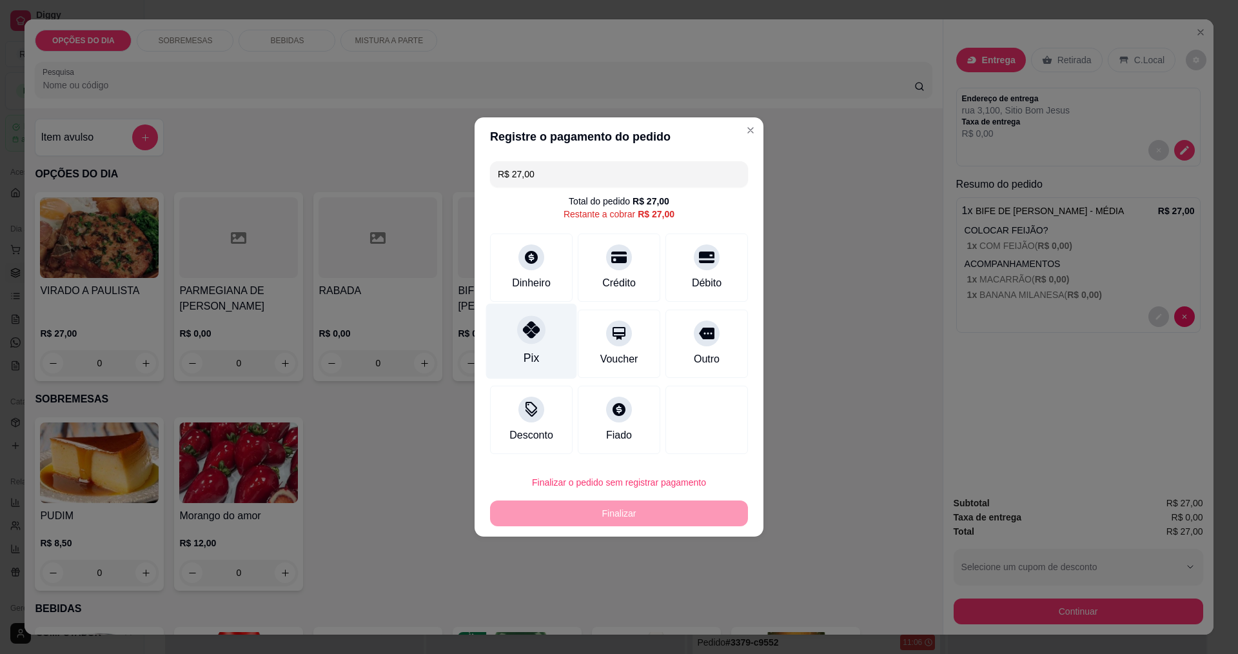
click at [525, 357] on div "Pix" at bounding box center [530, 357] width 15 height 17
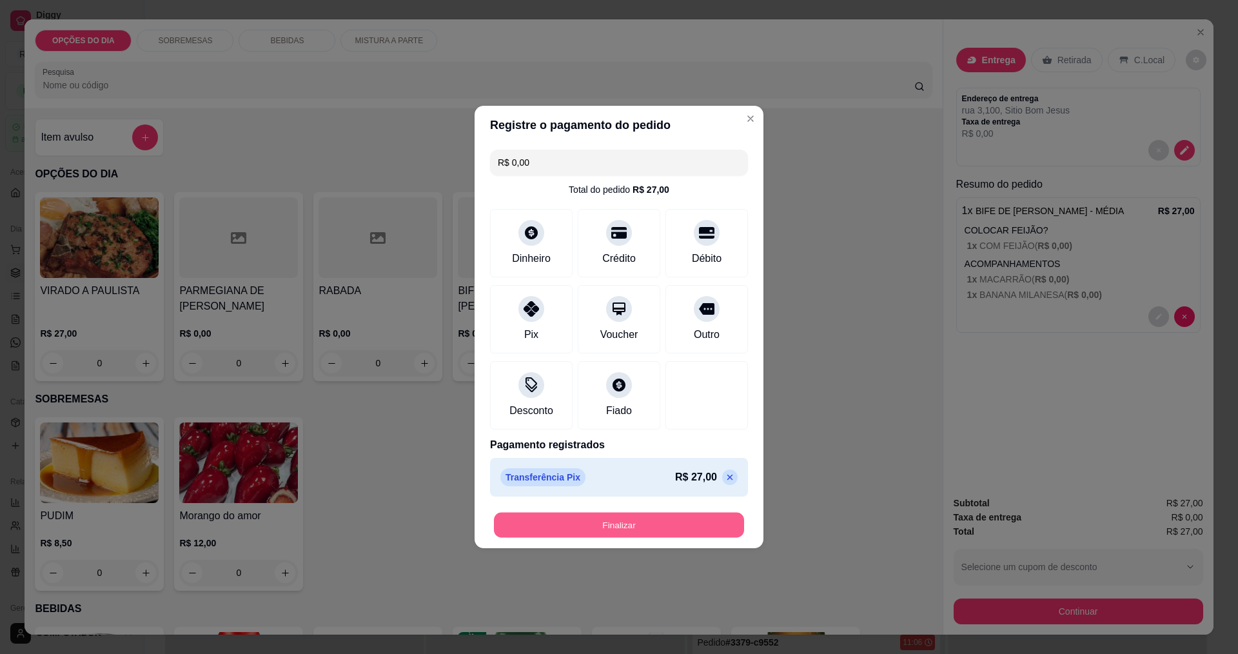
click at [634, 537] on button "Finalizar" at bounding box center [619, 524] width 250 height 25
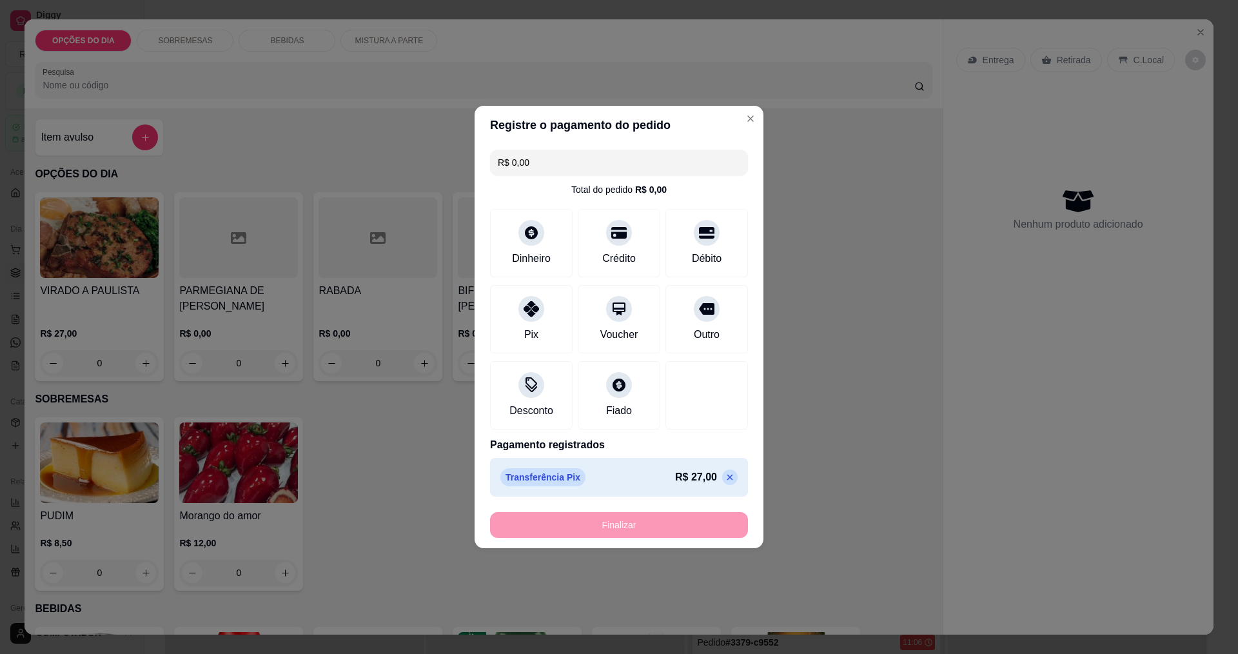
type input "-R$ 27,00"
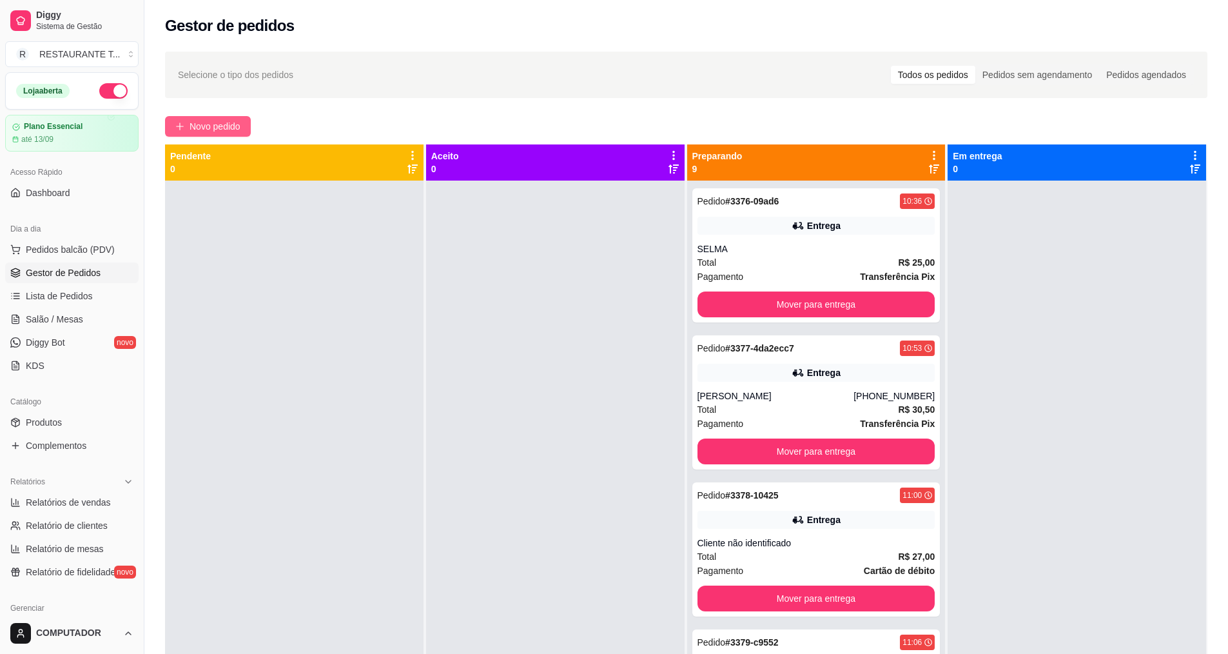
click at [225, 130] on span "Novo pedido" at bounding box center [215, 126] width 51 height 14
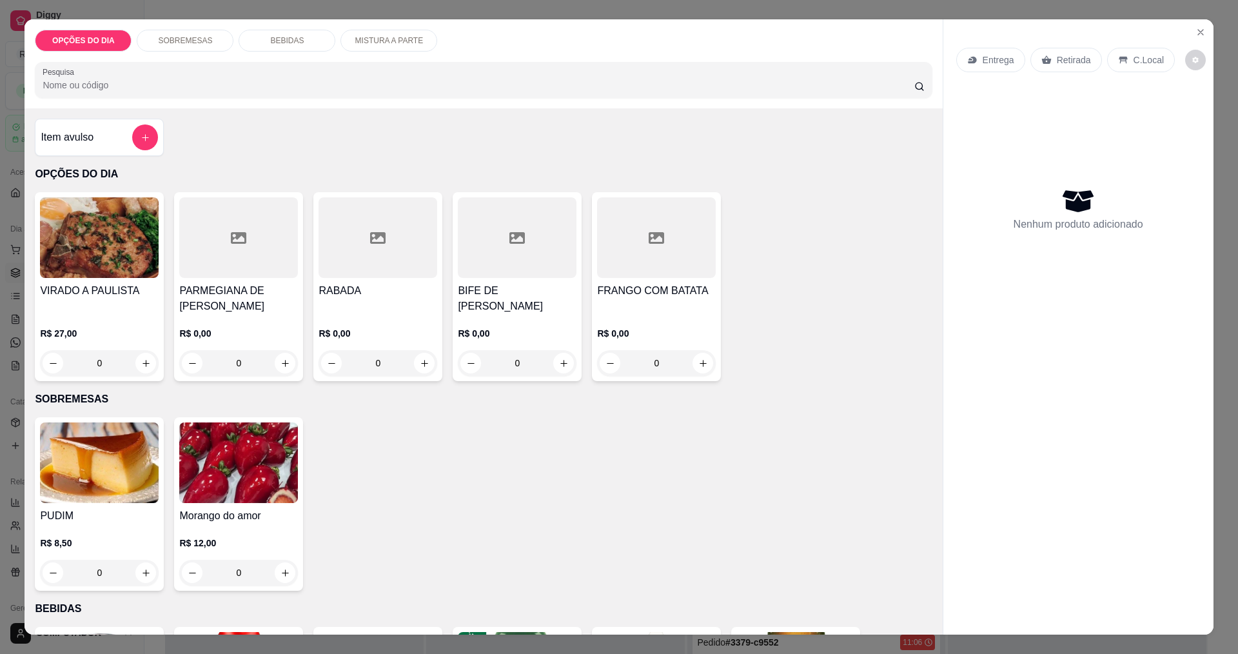
click at [279, 367] on div "0" at bounding box center [238, 363] width 119 height 26
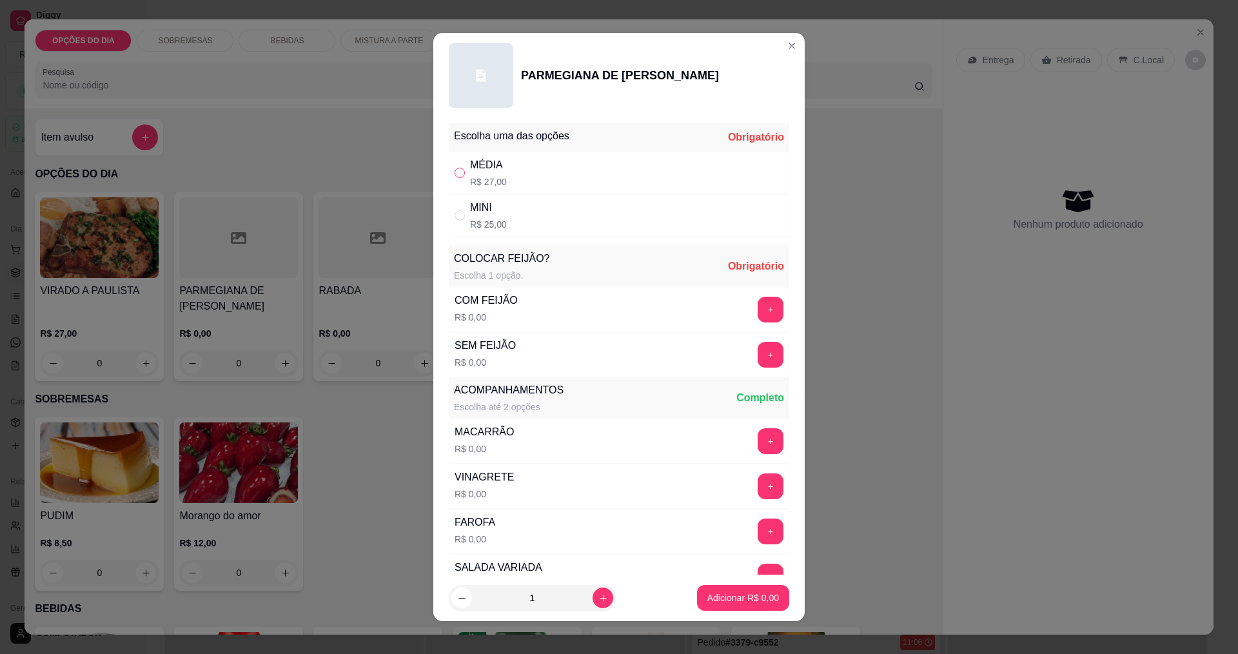
click at [458, 173] on input "" at bounding box center [459, 173] width 10 height 10
radio input "true"
click at [758, 315] on button "+" at bounding box center [770, 309] width 25 height 25
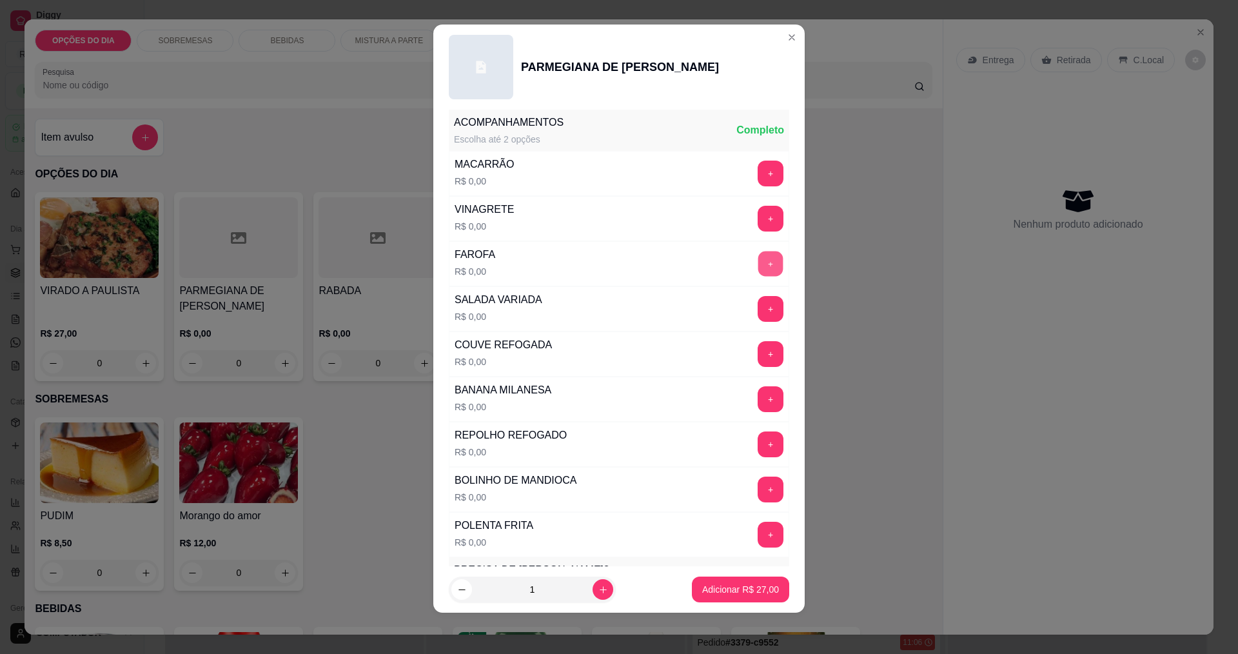
click at [758, 271] on button "+" at bounding box center [770, 263] width 25 height 25
click at [758, 219] on button "+" at bounding box center [770, 218] width 25 height 25
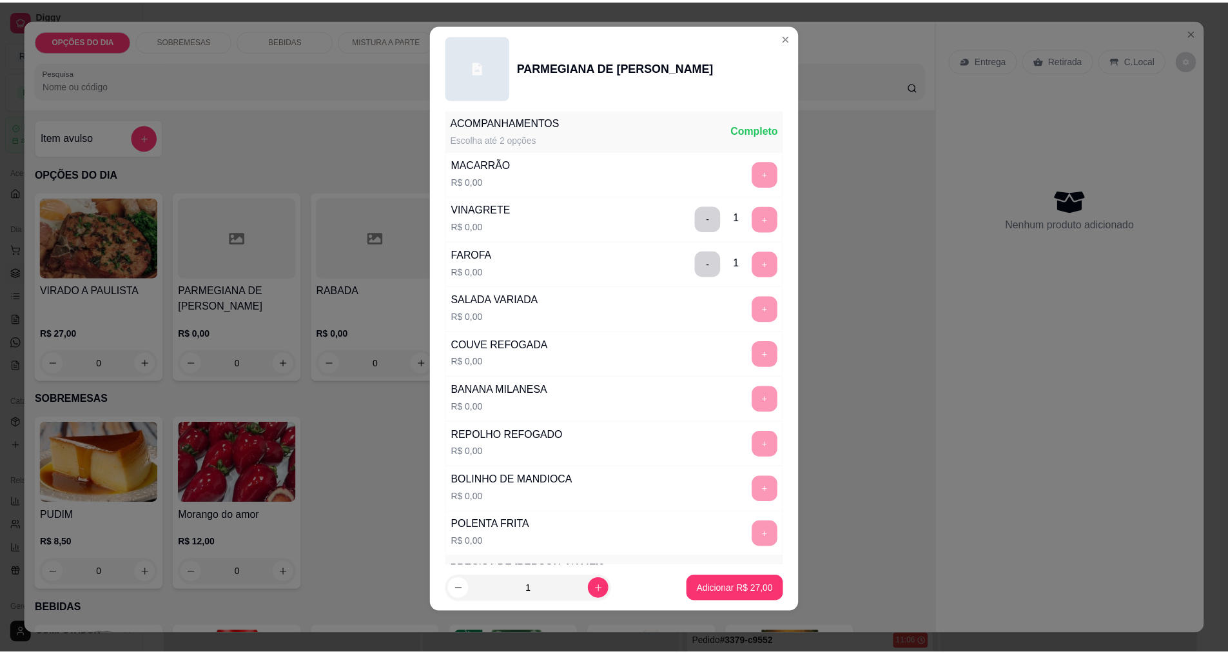
scroll to position [564, 0]
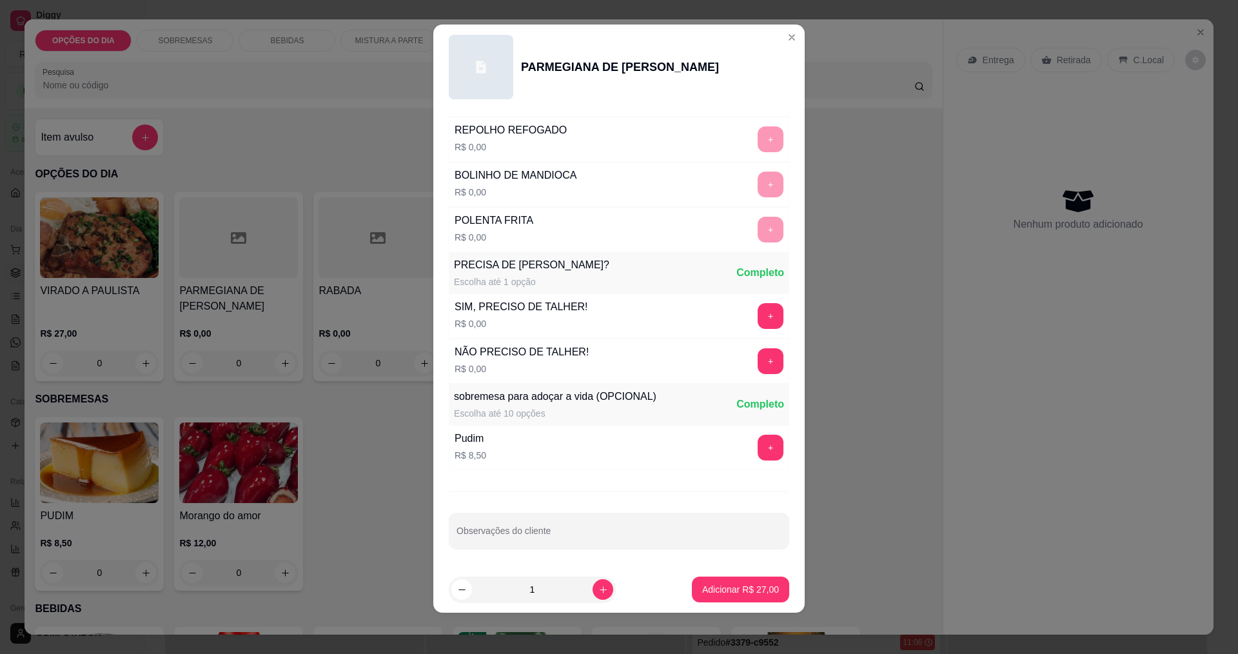
click at [743, 589] on p "Adicionar R$ 27,00" at bounding box center [740, 589] width 77 height 13
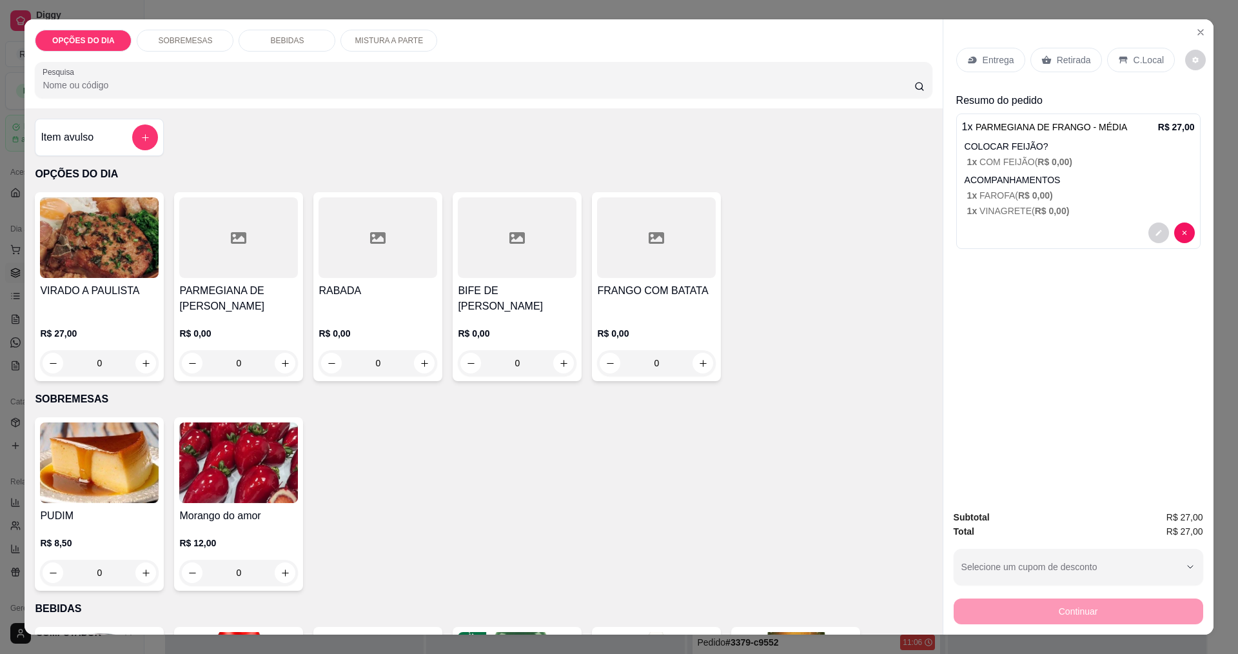
click at [135, 364] on div "0" at bounding box center [99, 363] width 119 height 26
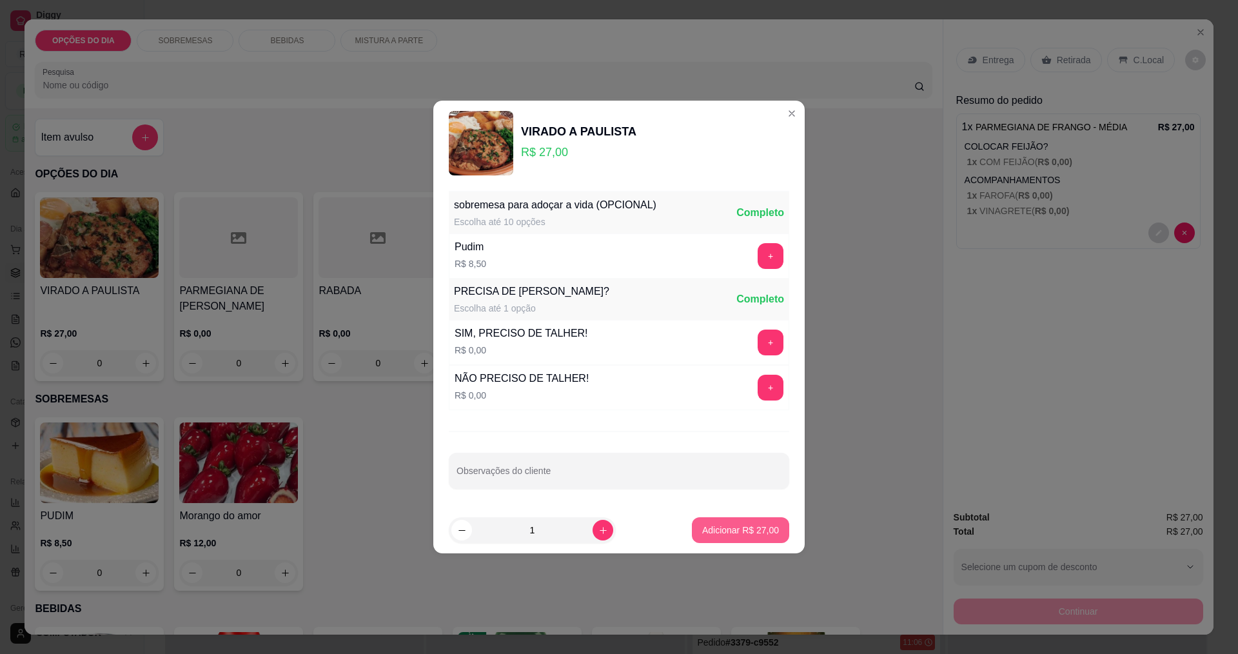
click at [729, 532] on p "Adicionar R$ 27,00" at bounding box center [740, 529] width 77 height 13
type input "1"
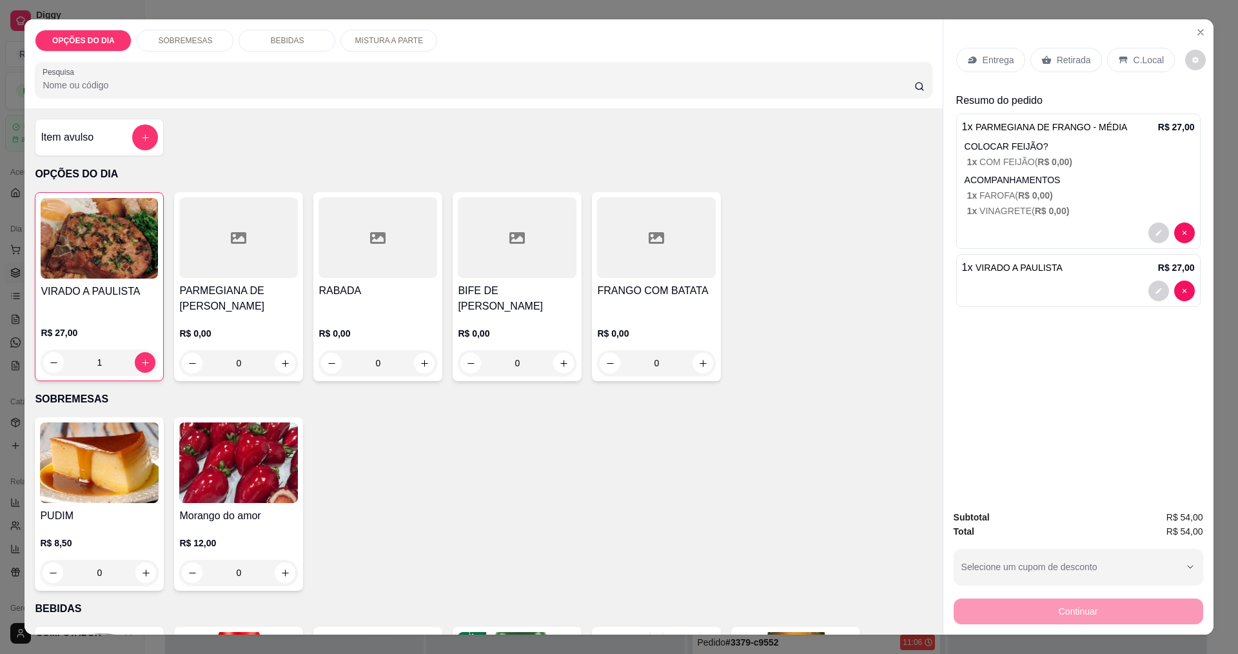
click at [982, 65] on p "Entrega" at bounding box center [998, 60] width 32 height 13
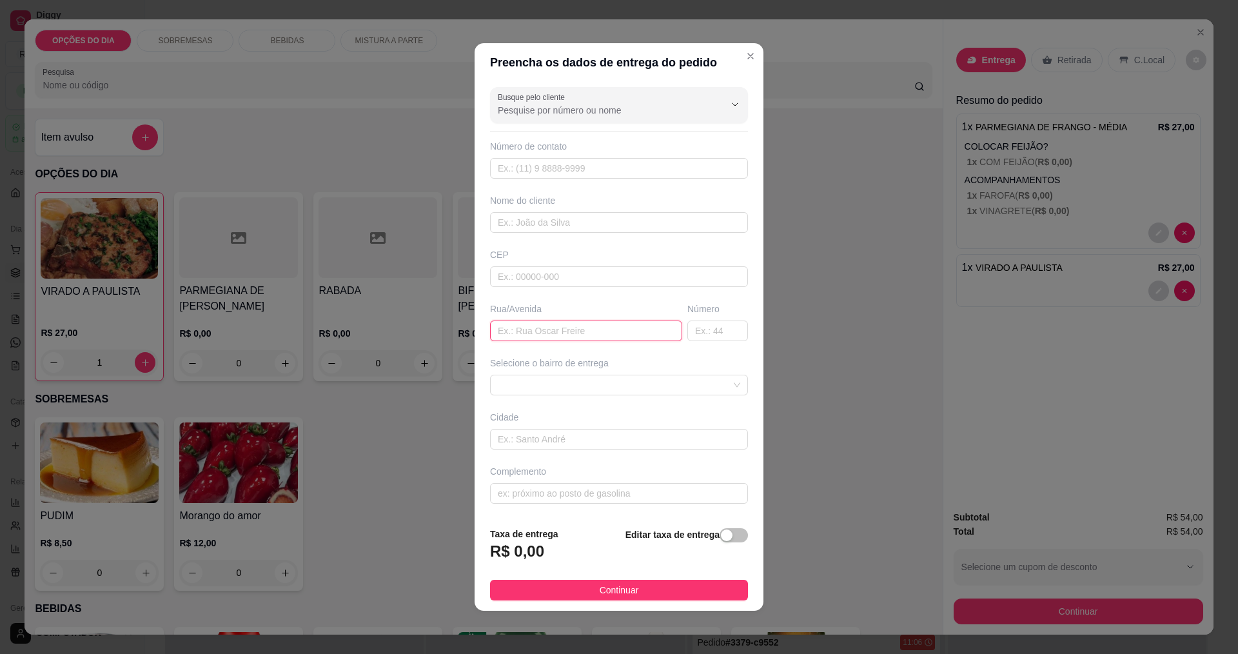
click at [625, 331] on input "text" at bounding box center [586, 330] width 192 height 21
type input "embraer"
click at [692, 329] on input "text" at bounding box center [717, 330] width 61 height 21
click at [702, 378] on span at bounding box center [619, 384] width 242 height 19
type input "f42"
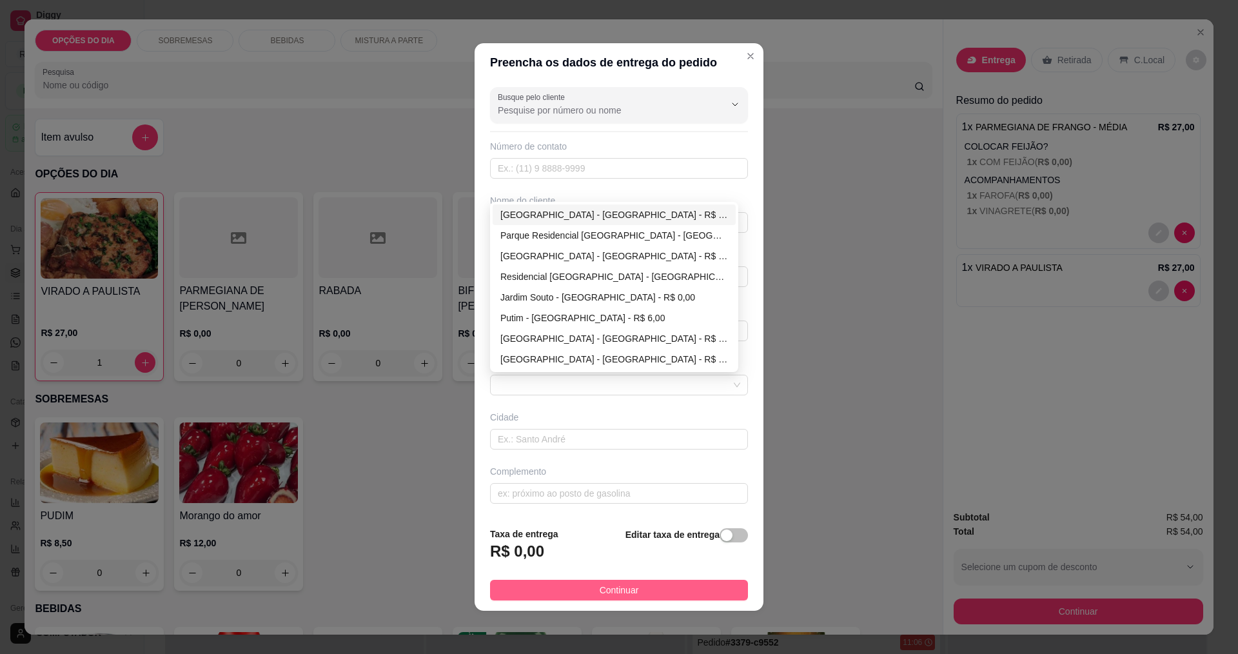
click at [653, 594] on button "Continuar" at bounding box center [619, 590] width 258 height 21
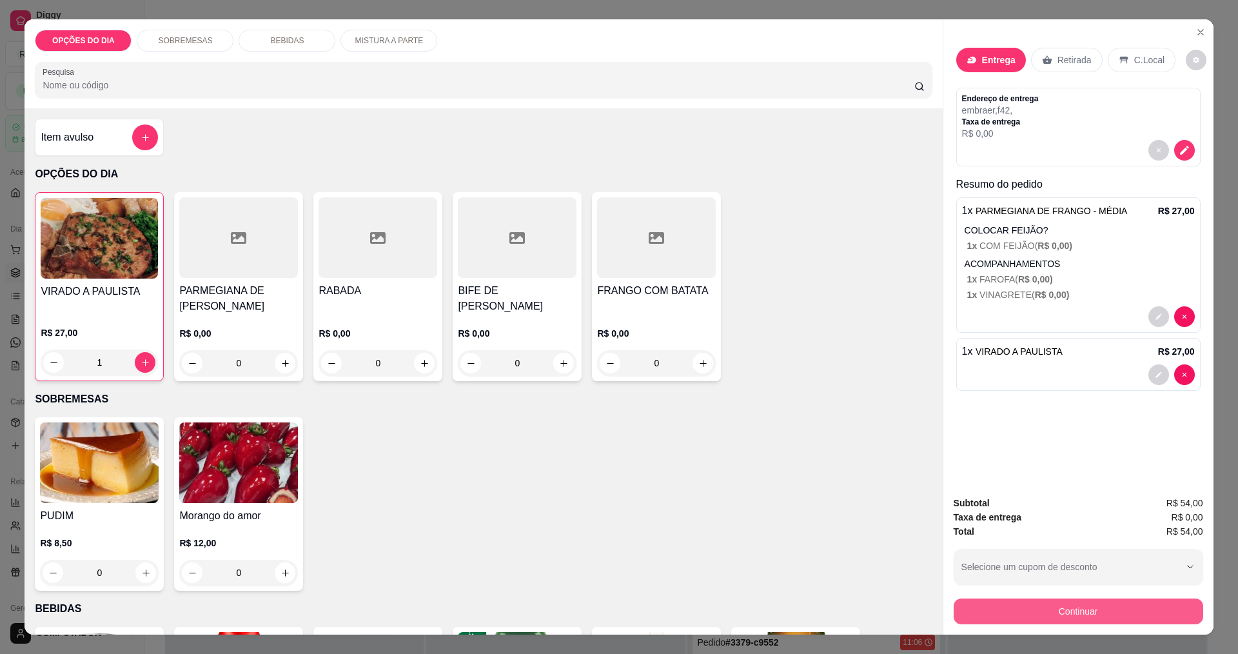
click at [1026, 619] on button "Continuar" at bounding box center [1077, 611] width 249 height 26
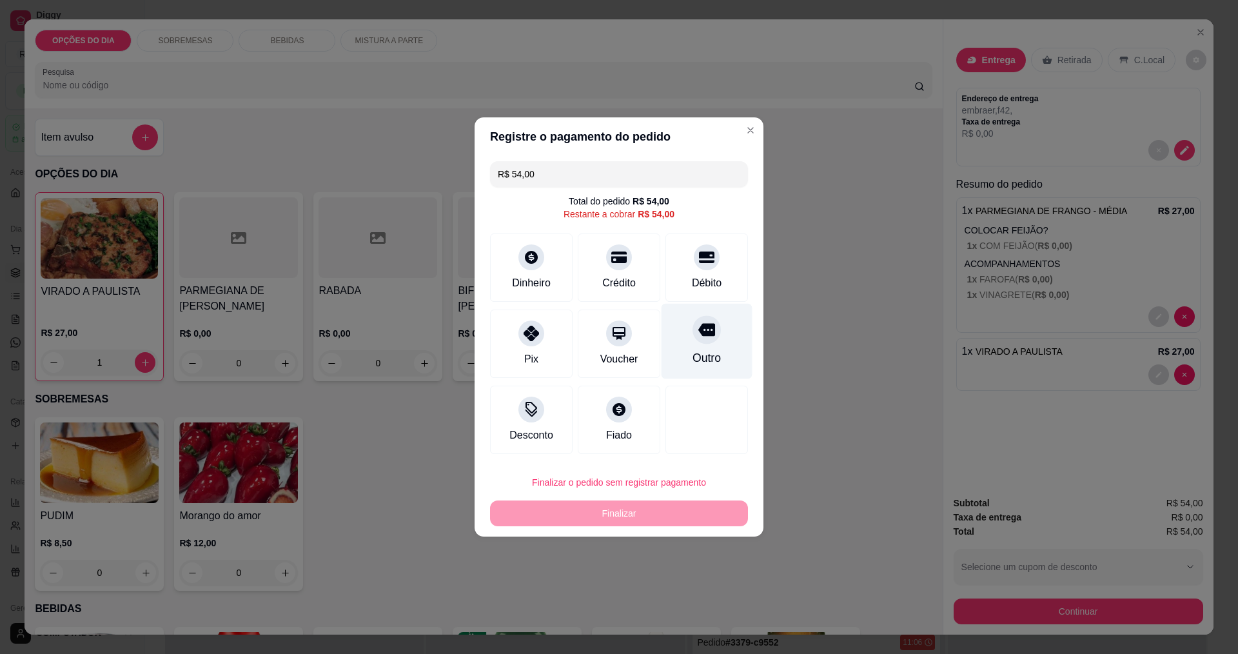
click at [710, 346] on div "Outro" at bounding box center [706, 341] width 91 height 75
type input "R$ 0,00"
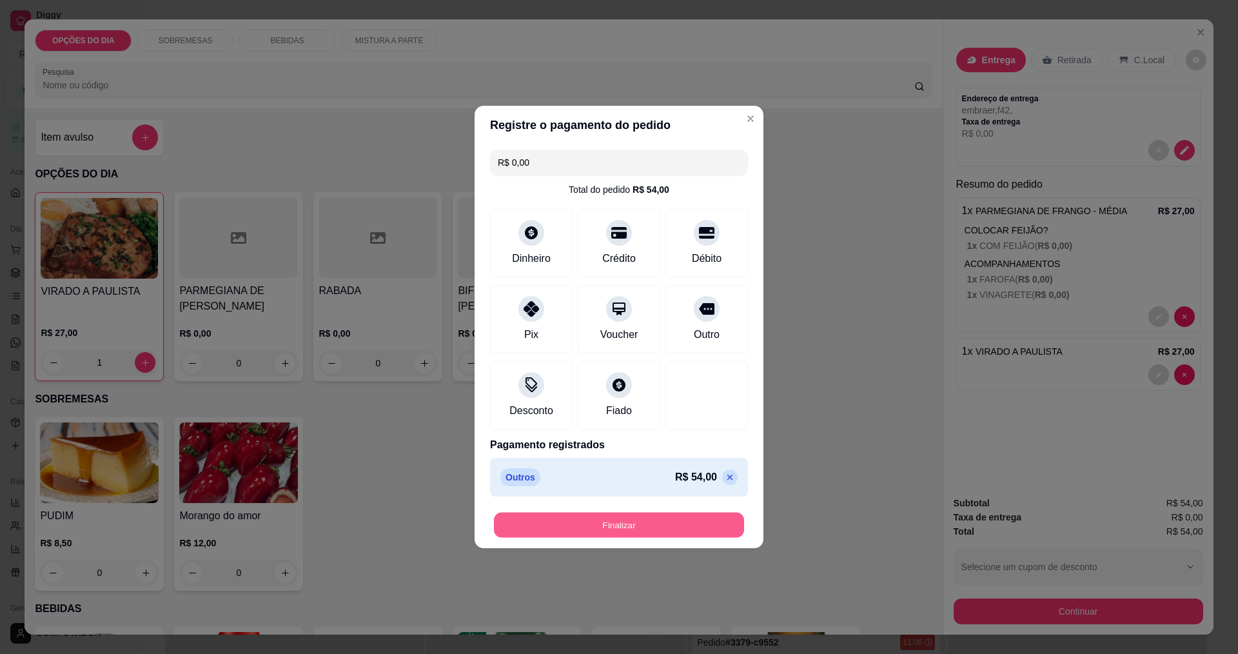
click at [687, 522] on button "Finalizar" at bounding box center [619, 524] width 250 height 25
type input "0"
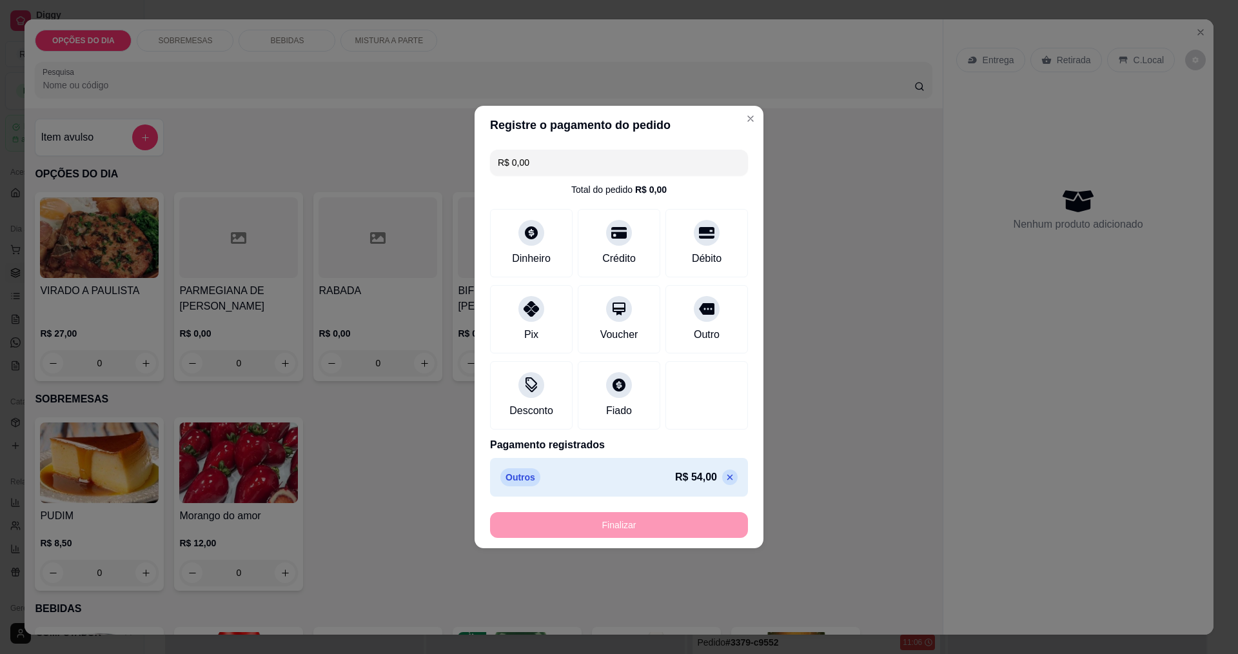
type input "-R$ 54,00"
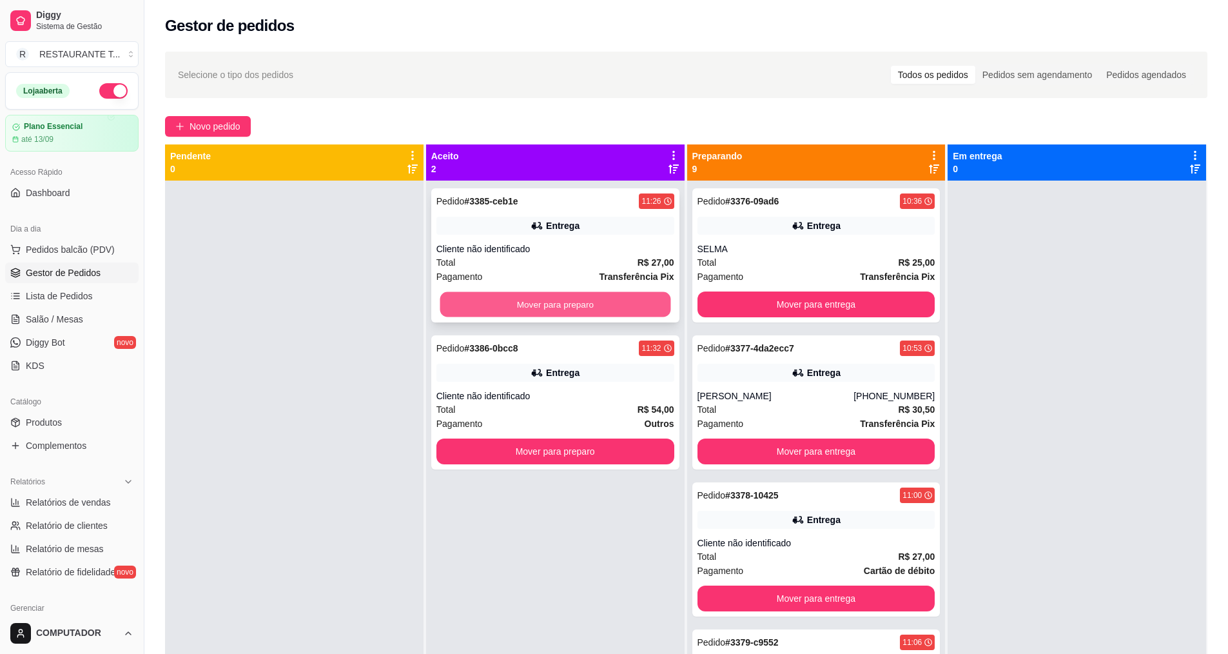
click at [572, 302] on button "Mover para preparo" at bounding box center [555, 304] width 231 height 25
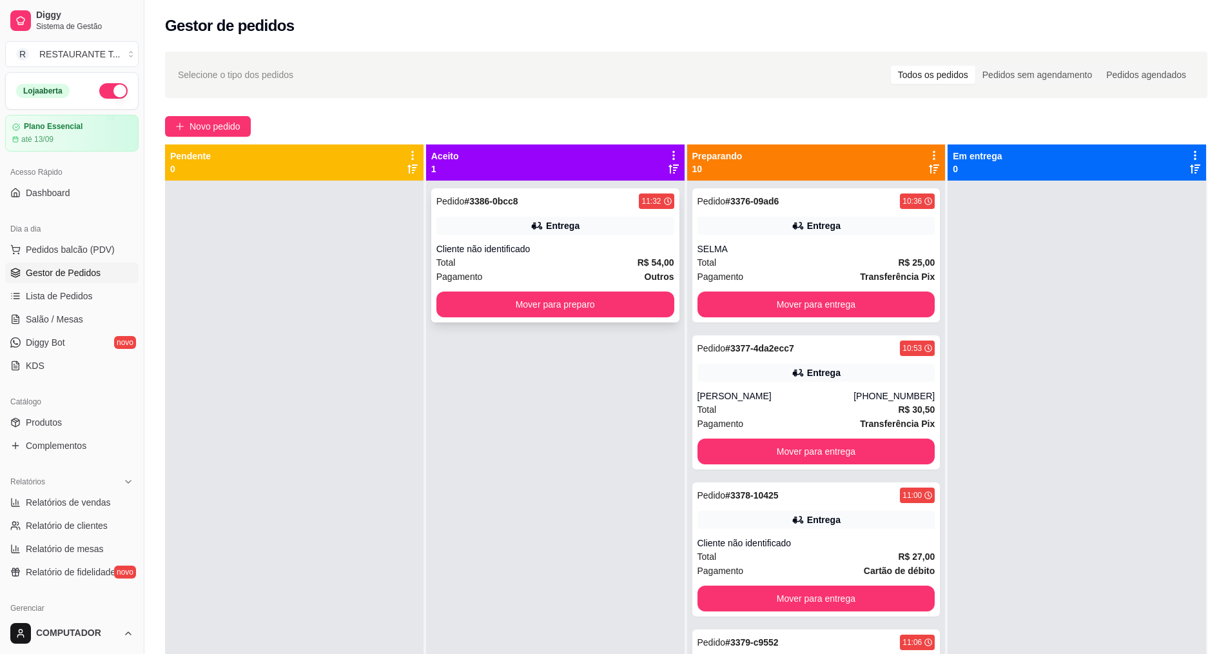
click at [581, 247] on div "Cliente não identificado" at bounding box center [555, 248] width 238 height 13
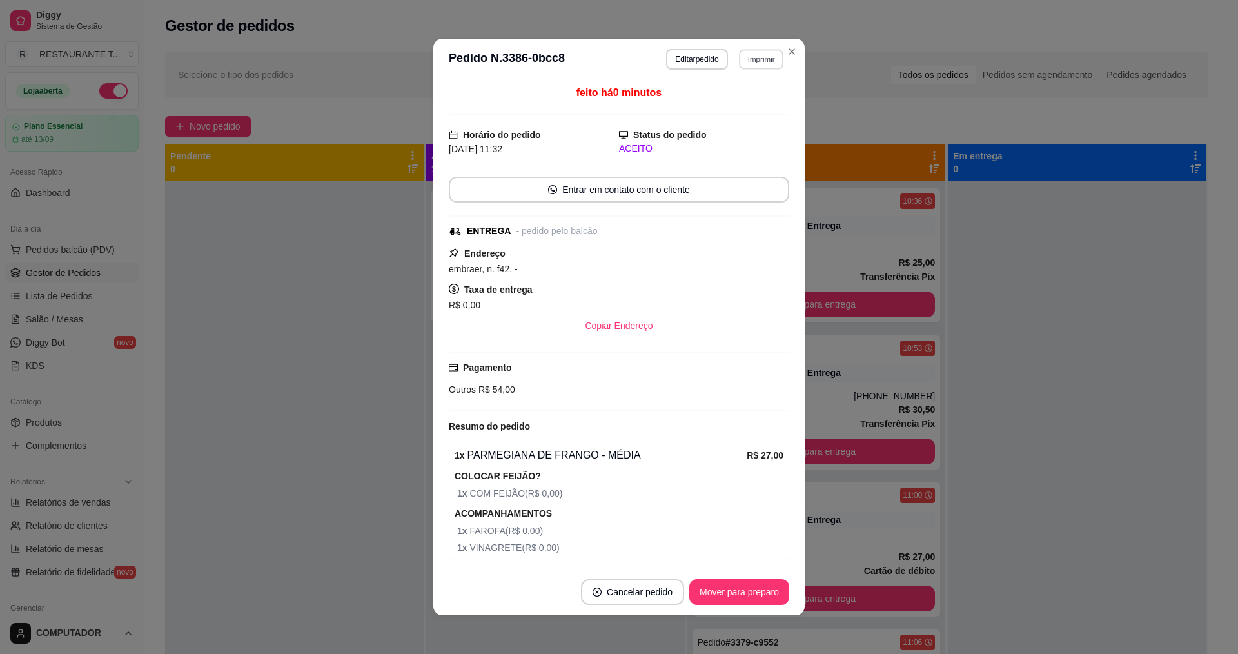
click at [750, 54] on button "Imprimir" at bounding box center [761, 59] width 44 height 20
click at [732, 106] on button "IMPRESSORA" at bounding box center [733, 105] width 90 height 20
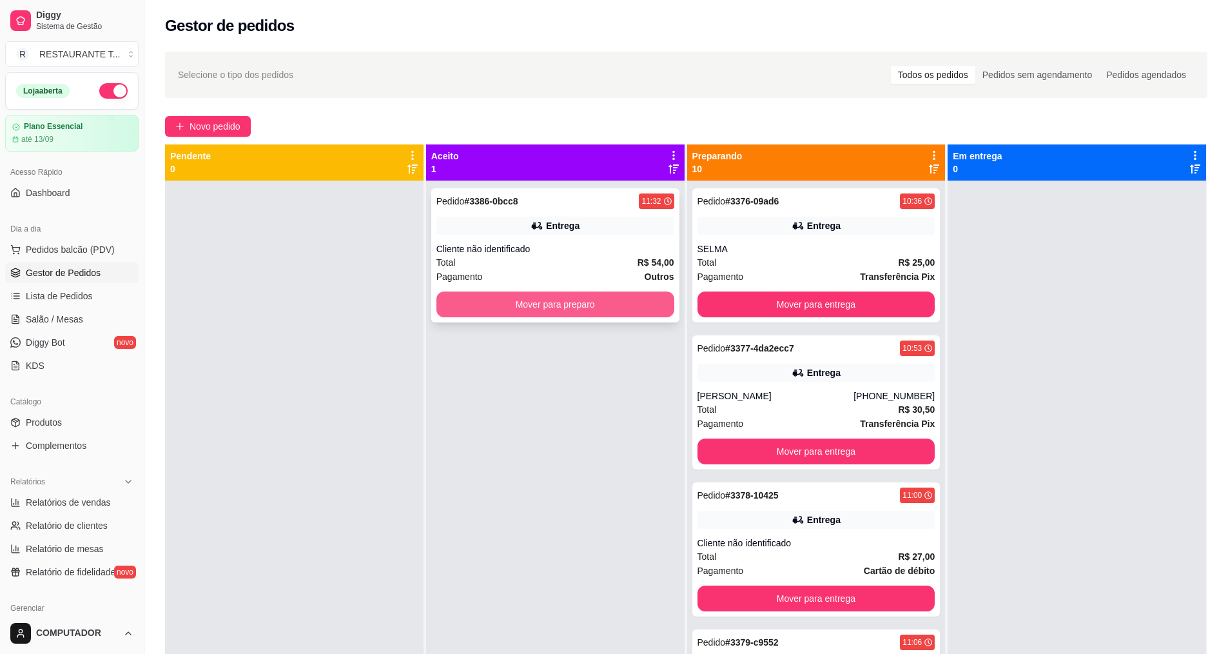
click at [553, 306] on button "Mover para preparo" at bounding box center [555, 304] width 238 height 26
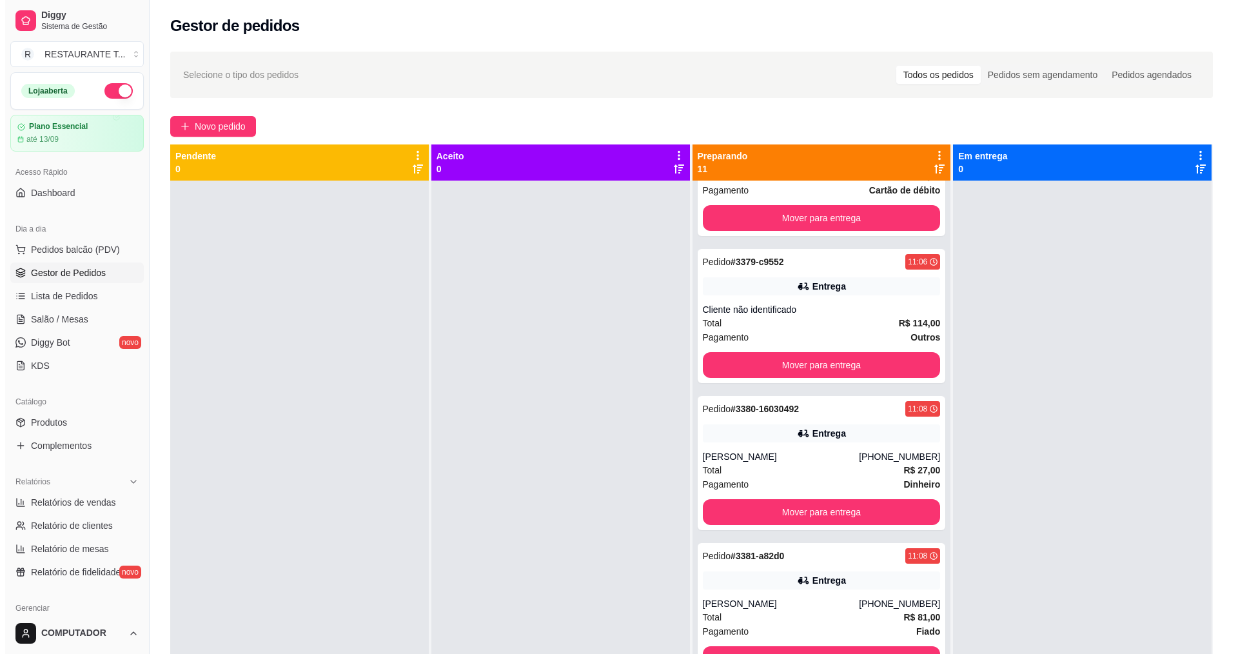
scroll to position [387, 0]
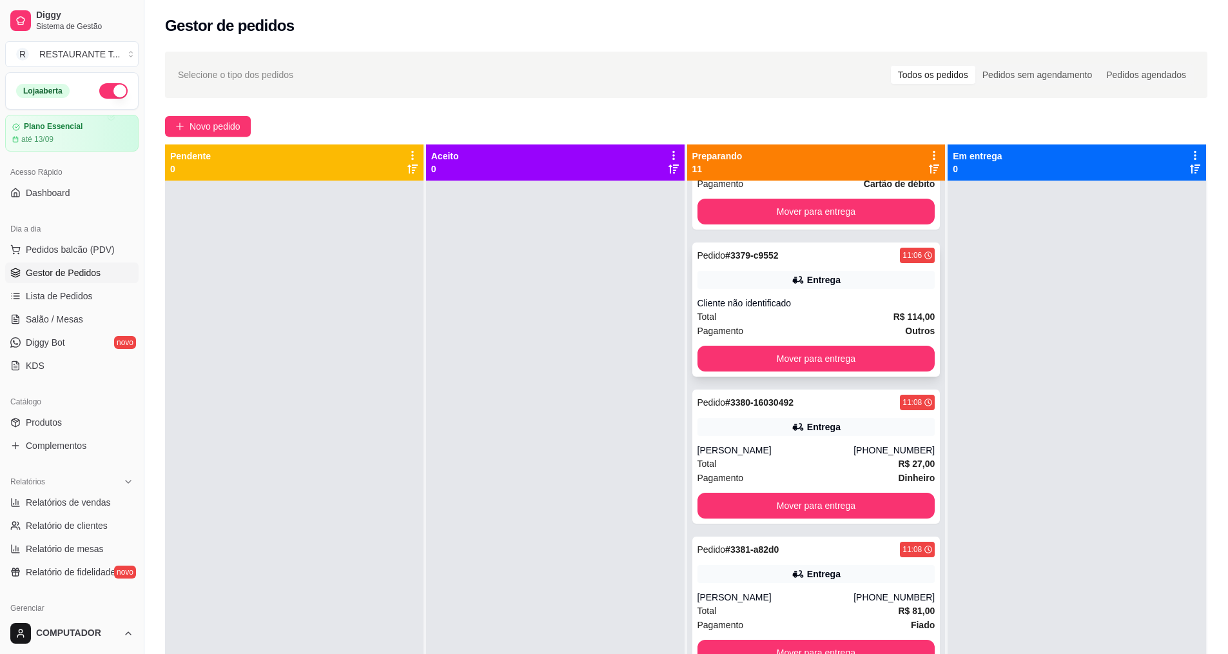
click at [824, 315] on div "Total R$ 114,00" at bounding box center [816, 316] width 238 height 14
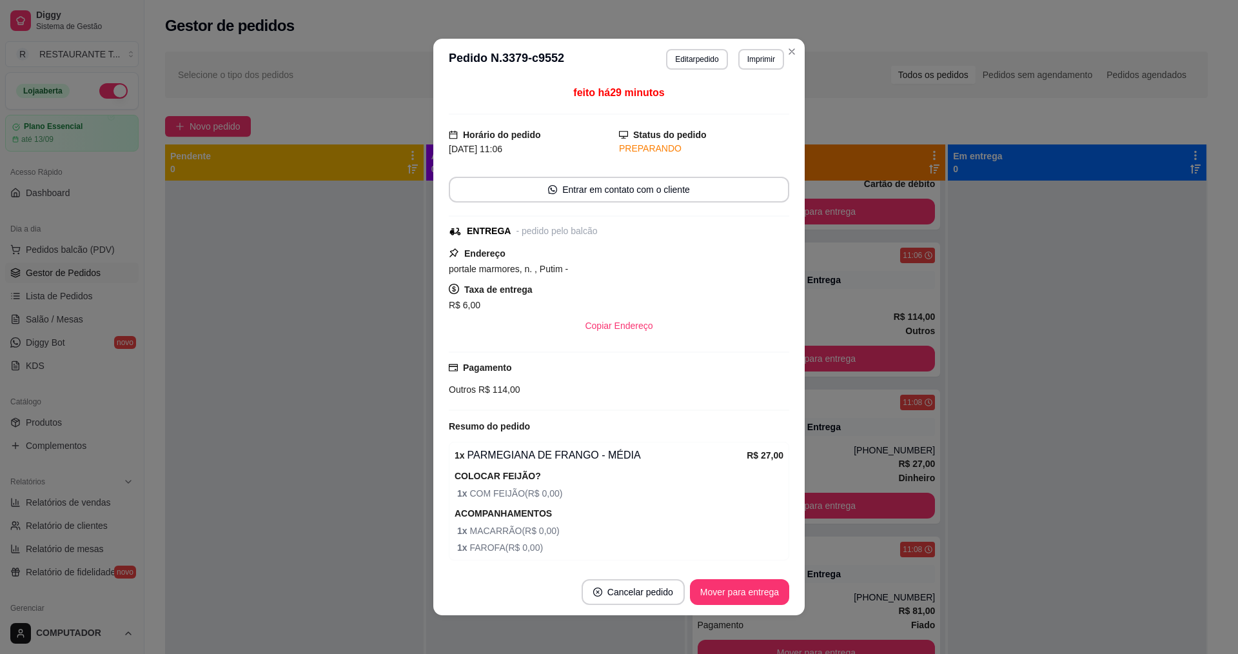
scroll to position [64, 0]
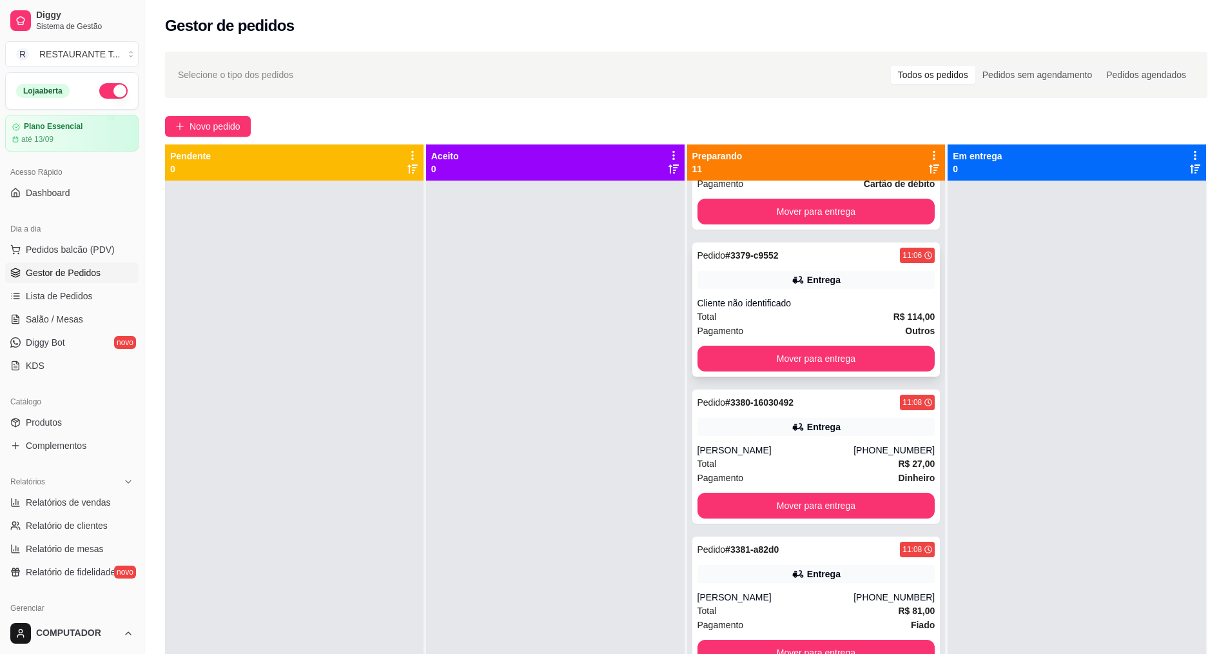
click at [773, 250] on strong "# 3379-c9552" at bounding box center [752, 255] width 54 height 10
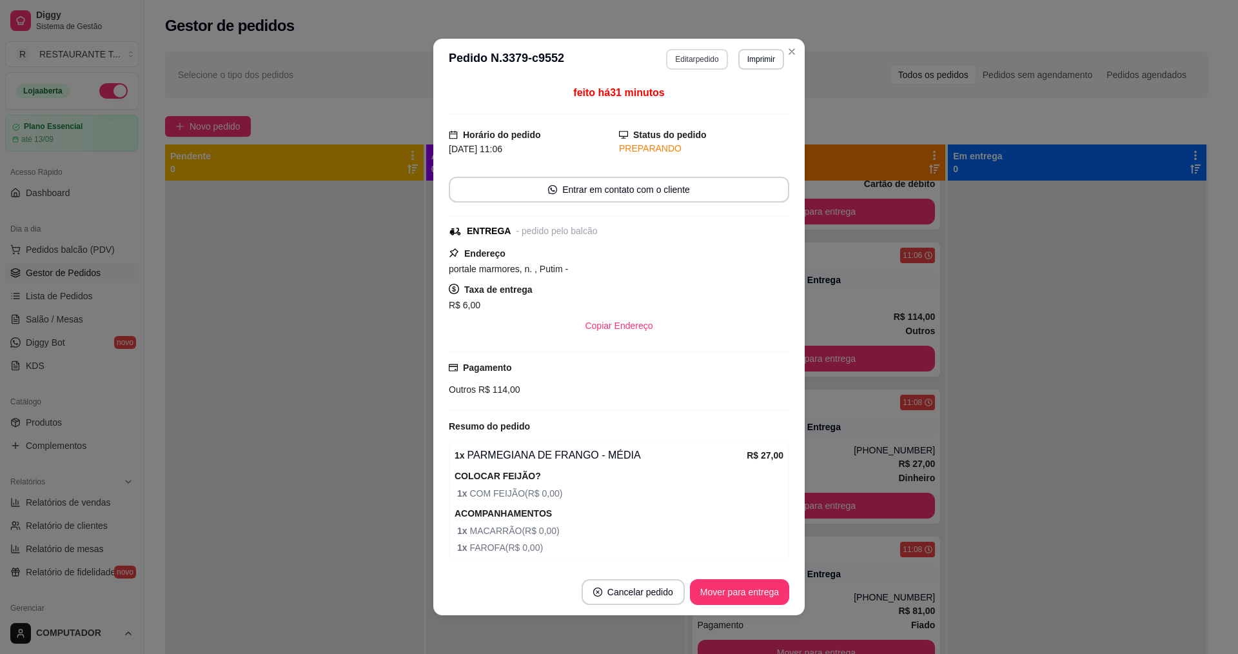
click at [714, 59] on button "Editar pedido" at bounding box center [696, 59] width 61 height 21
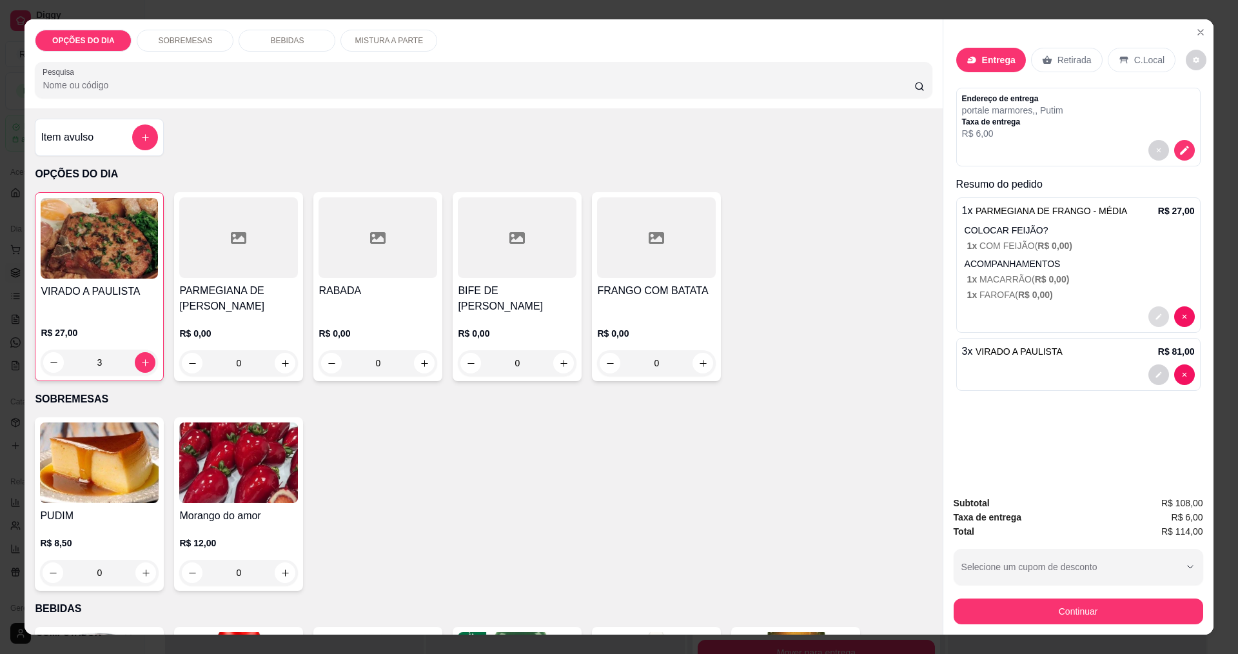
click at [1155, 319] on icon "decrease-product-quantity" at bounding box center [1159, 317] width 8 height 8
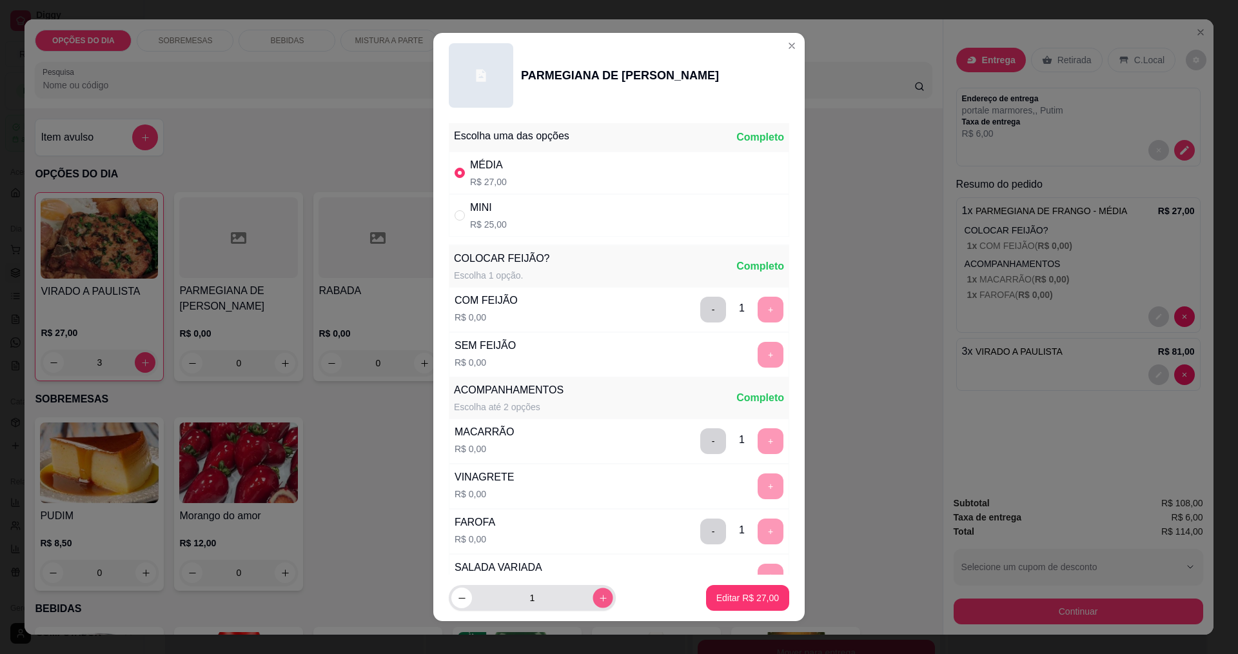
click at [598, 595] on icon "increase-product-quantity" at bounding box center [603, 598] width 10 height 10
type input "2"
click at [742, 602] on p "Editar R$ 54,00" at bounding box center [747, 598] width 61 height 12
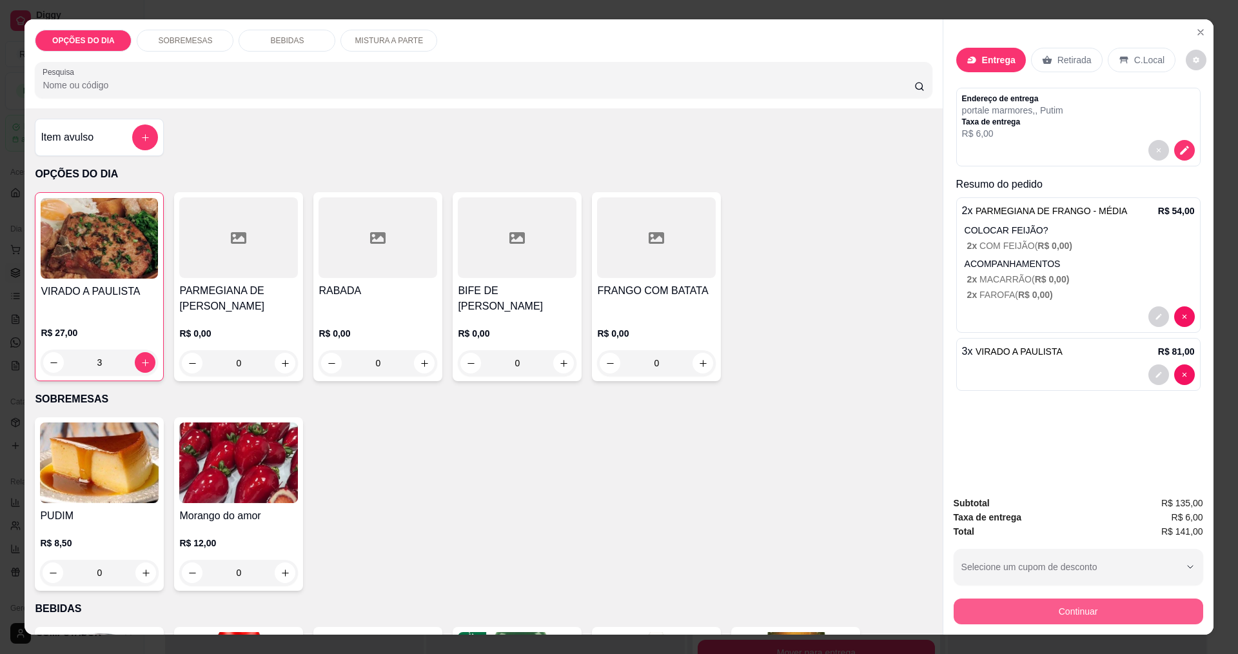
click at [1064, 618] on button "Continuar" at bounding box center [1077, 611] width 249 height 26
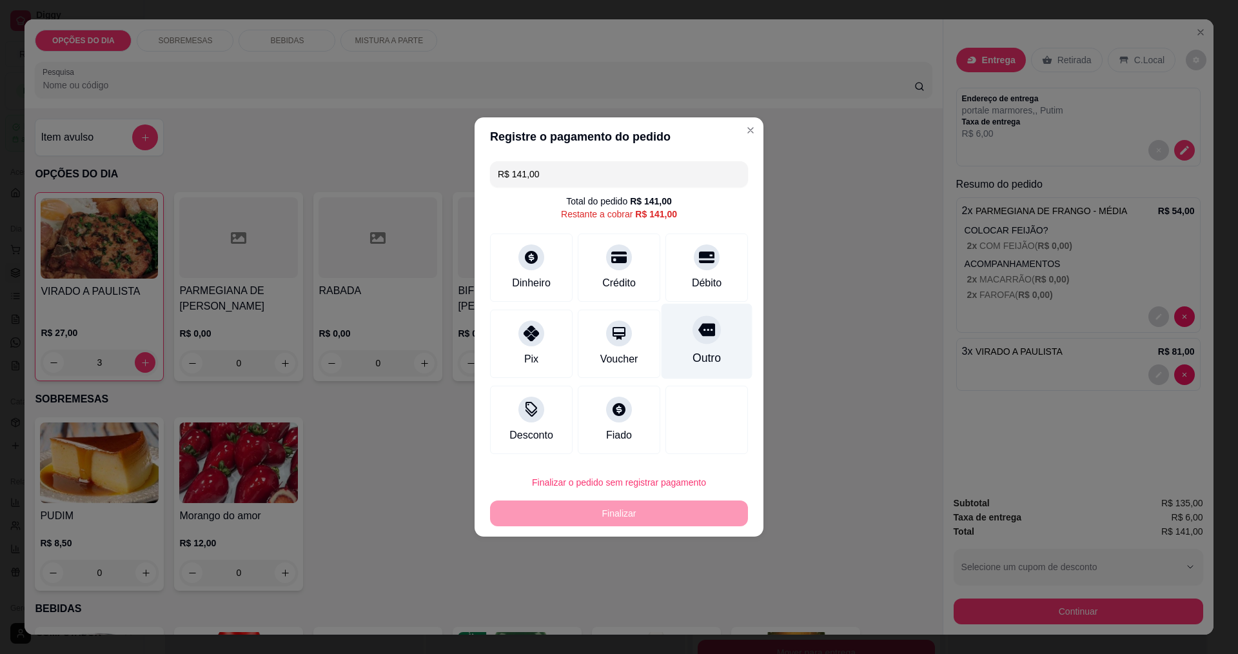
click at [701, 351] on div "Outro" at bounding box center [706, 357] width 28 height 17
type input "R$ 0,00"
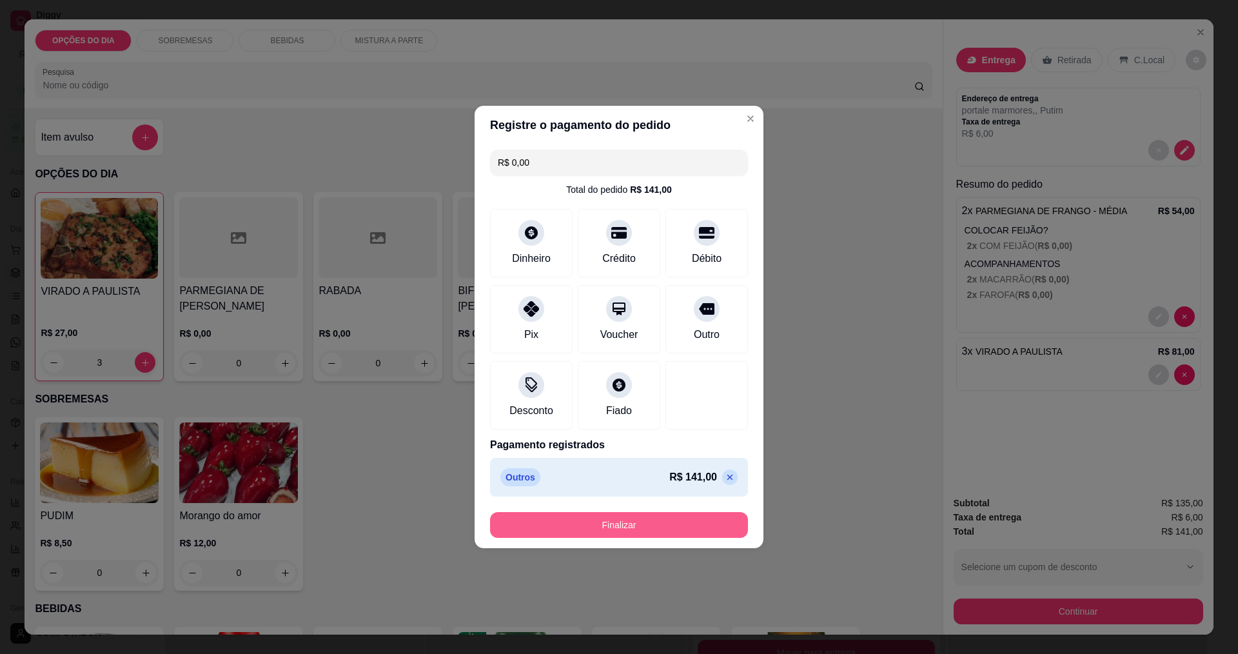
click at [683, 525] on button "Finalizar" at bounding box center [619, 525] width 258 height 26
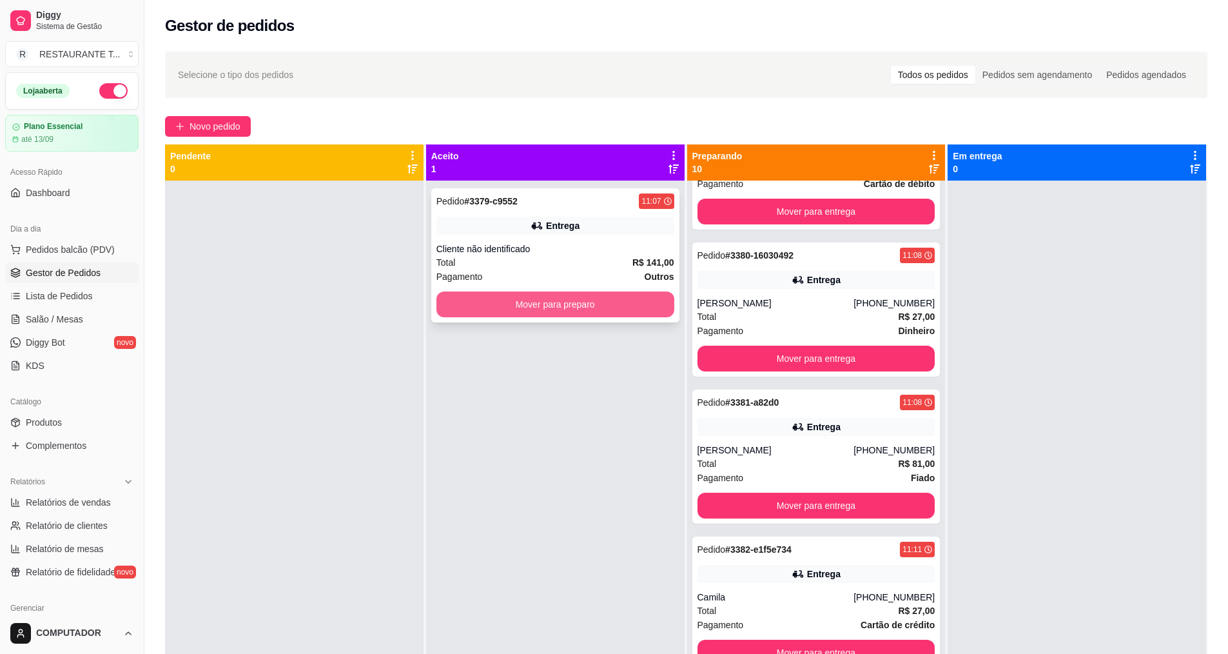
click at [645, 303] on button "Mover para preparo" at bounding box center [555, 304] width 238 height 26
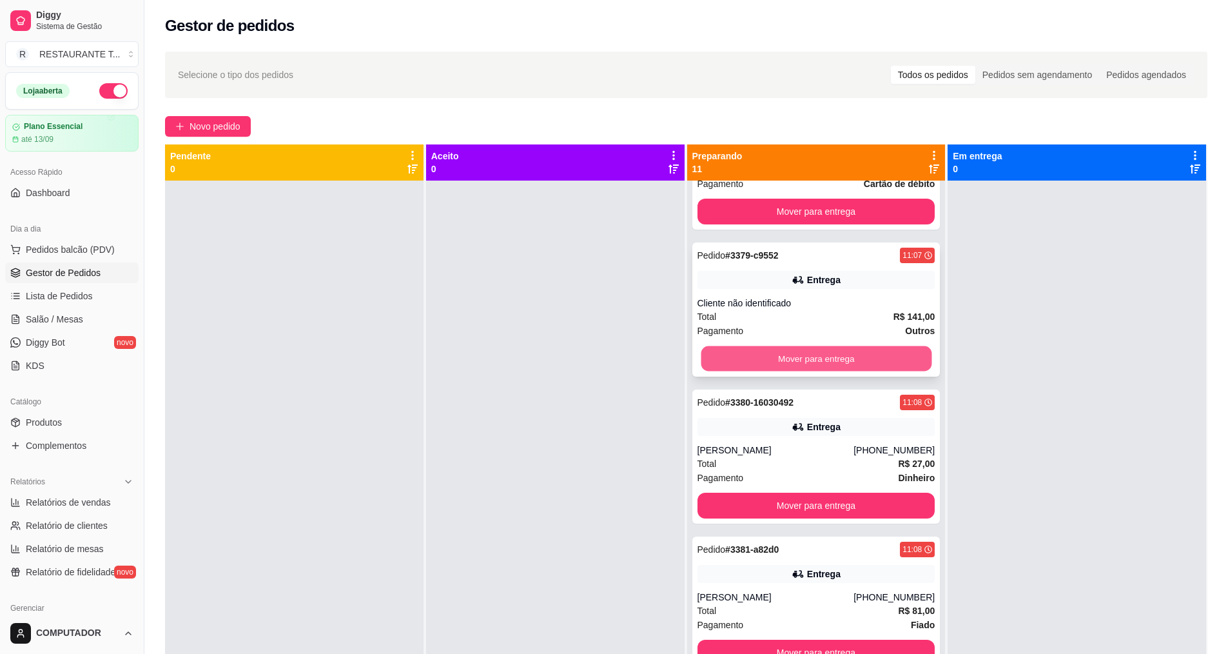
click at [804, 358] on button "Mover para entrega" at bounding box center [816, 358] width 231 height 25
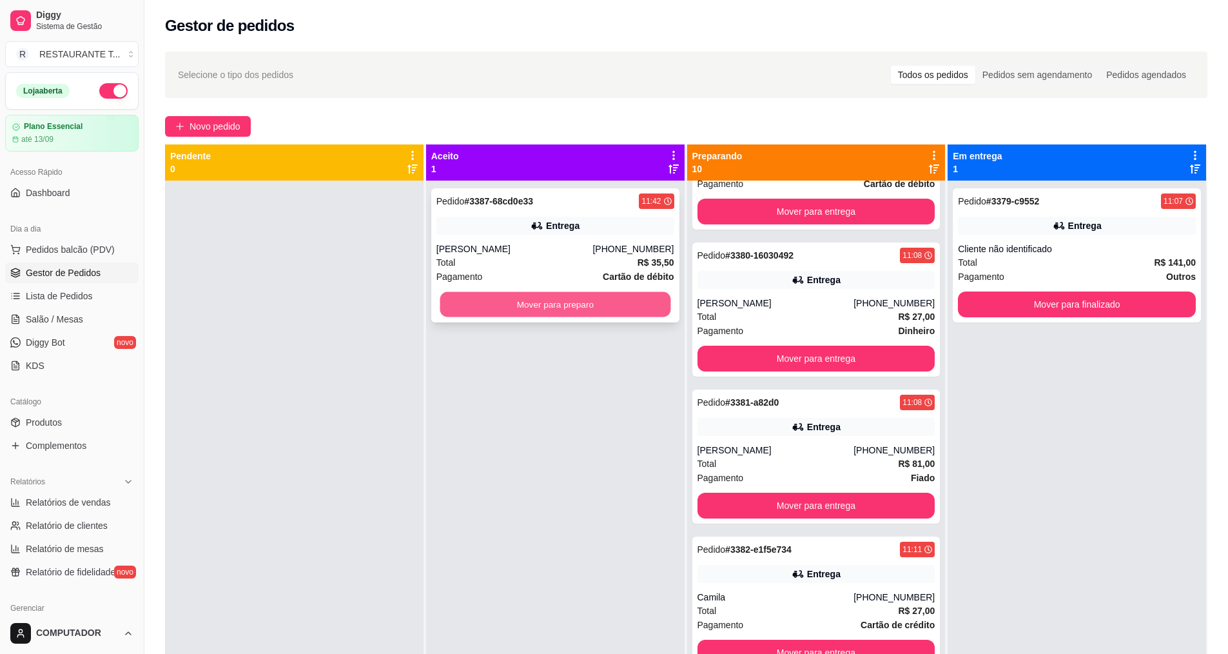
click at [632, 299] on button "Mover para preparo" at bounding box center [555, 304] width 231 height 25
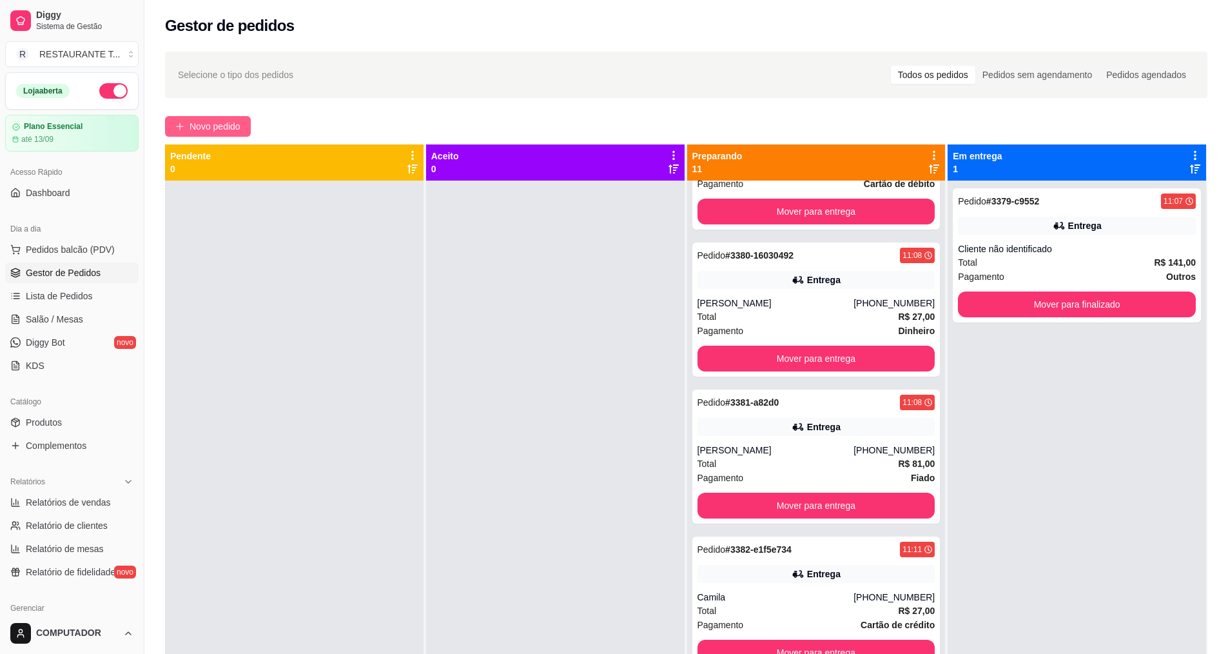
click at [232, 131] on span "Novo pedido" at bounding box center [215, 126] width 51 height 14
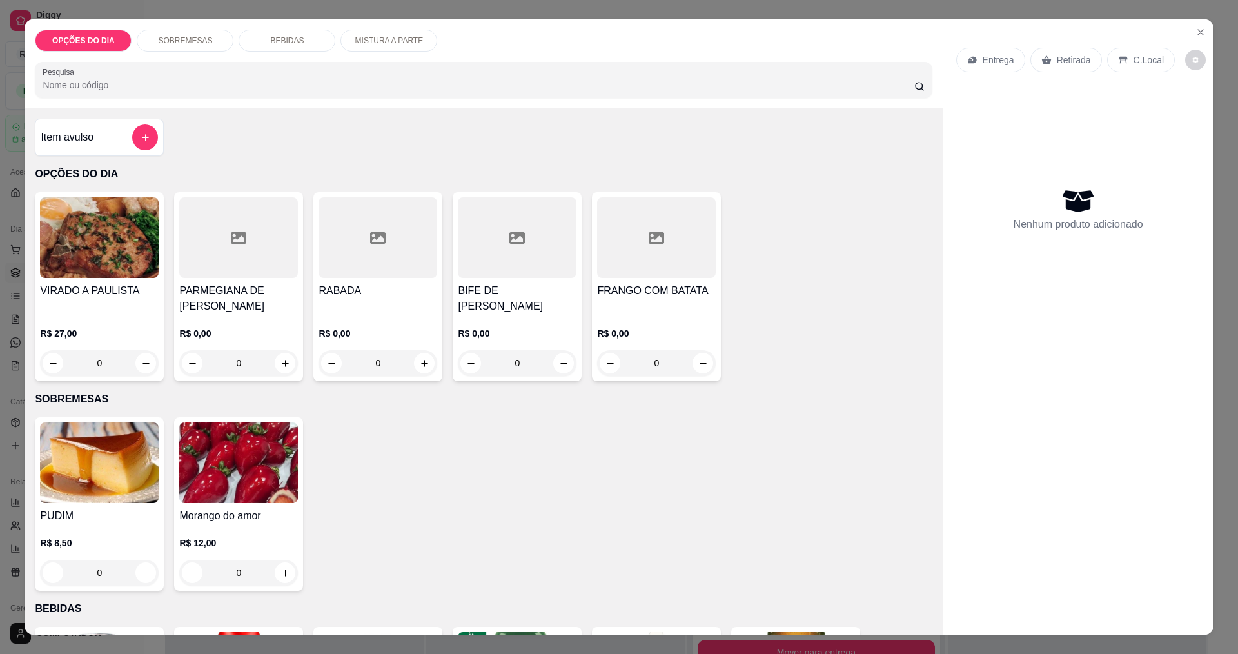
click at [422, 366] on div "0" at bounding box center [377, 363] width 119 height 26
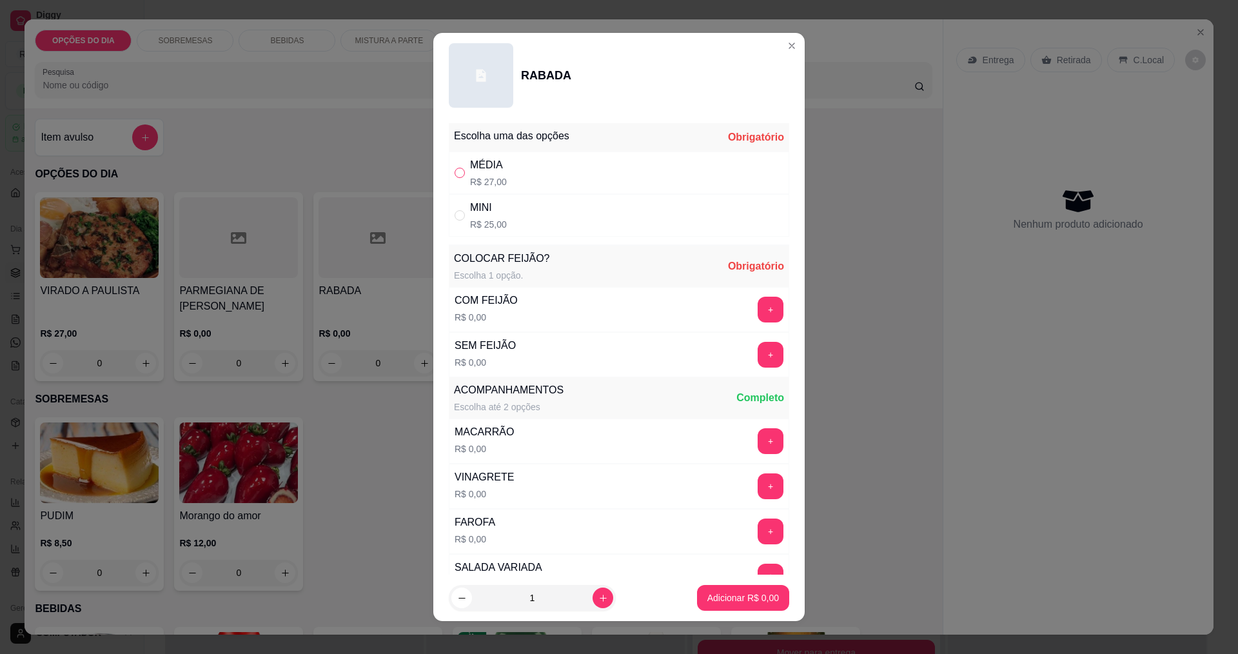
click at [457, 177] on input "" at bounding box center [459, 173] width 10 height 10
radio input "true"
click at [758, 315] on button "+" at bounding box center [770, 309] width 25 height 25
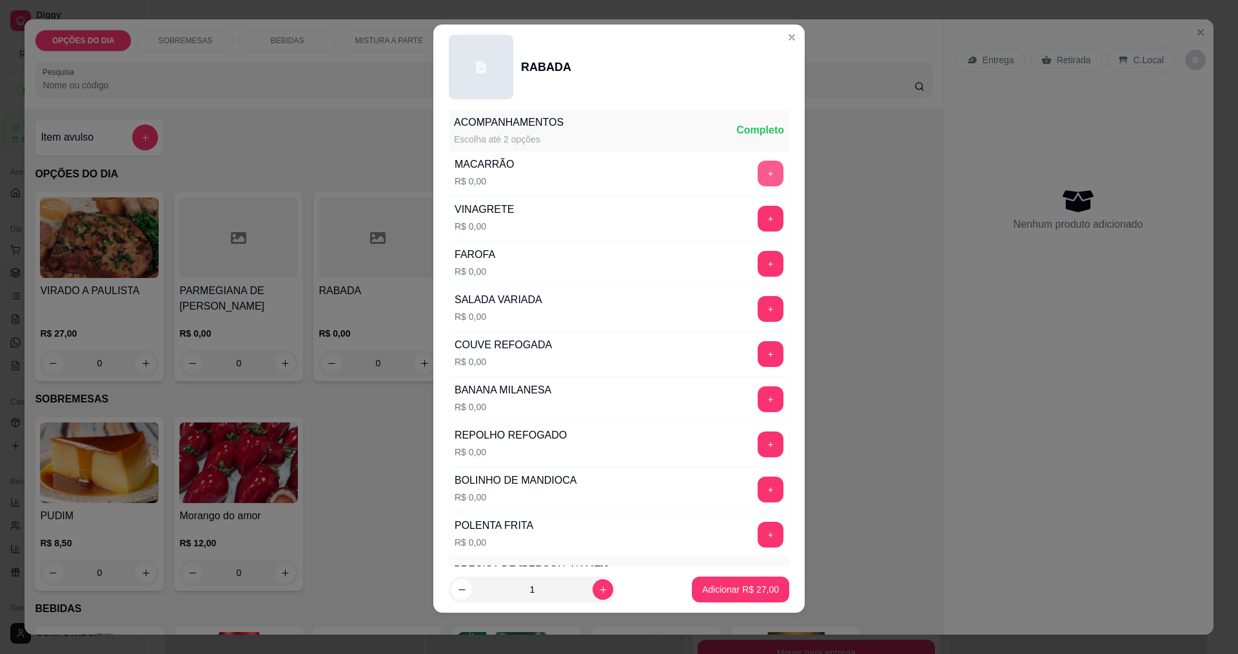
click at [757, 180] on button "+" at bounding box center [770, 174] width 26 height 26
click at [757, 356] on button "+" at bounding box center [770, 354] width 26 height 26
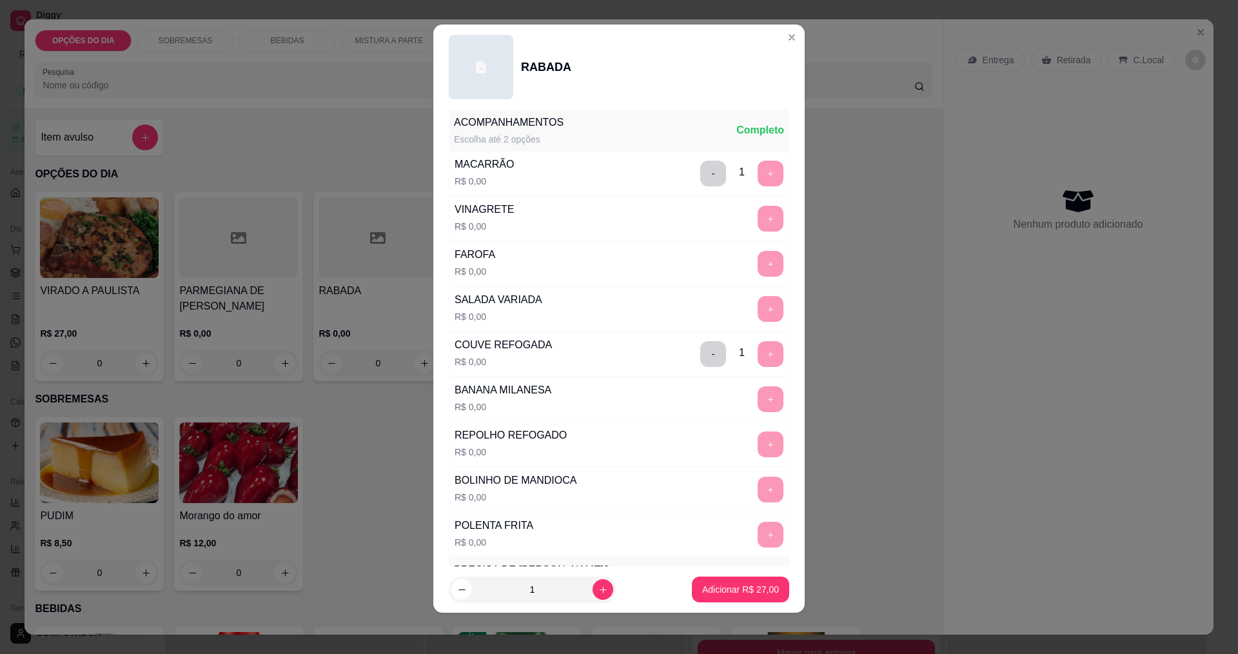
scroll to position [564, 0]
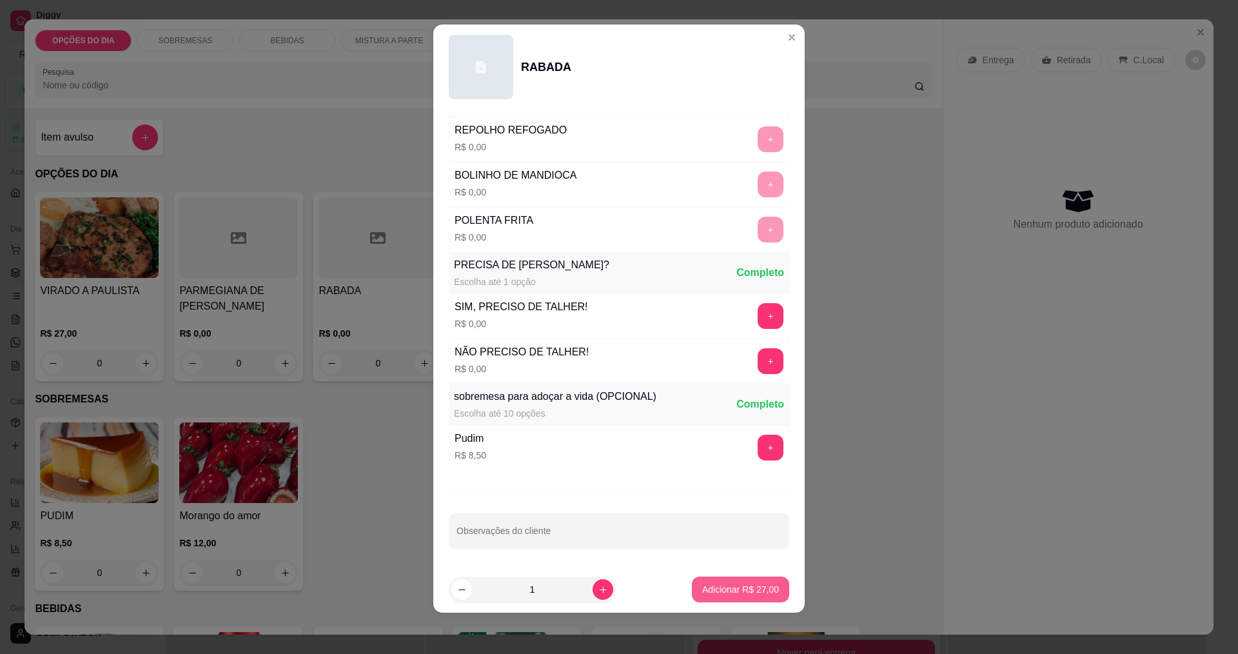
click at [723, 589] on p "Adicionar R$ 27,00" at bounding box center [740, 589] width 77 height 13
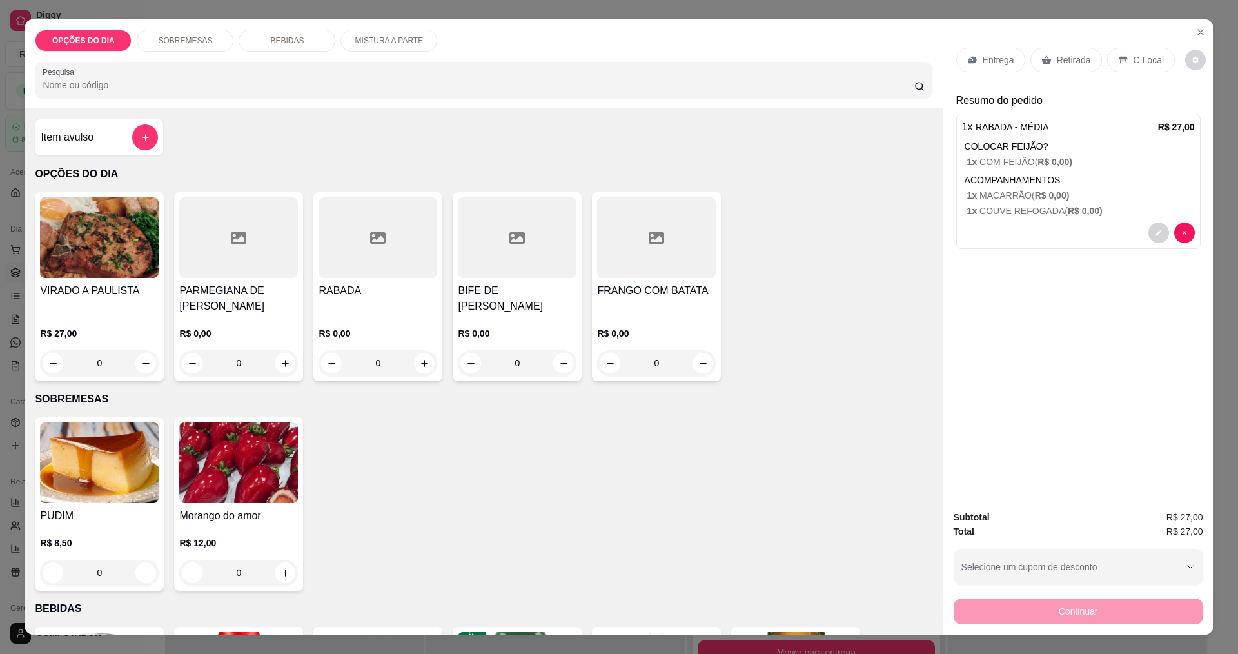
click at [972, 61] on icon at bounding box center [972, 60] width 10 height 10
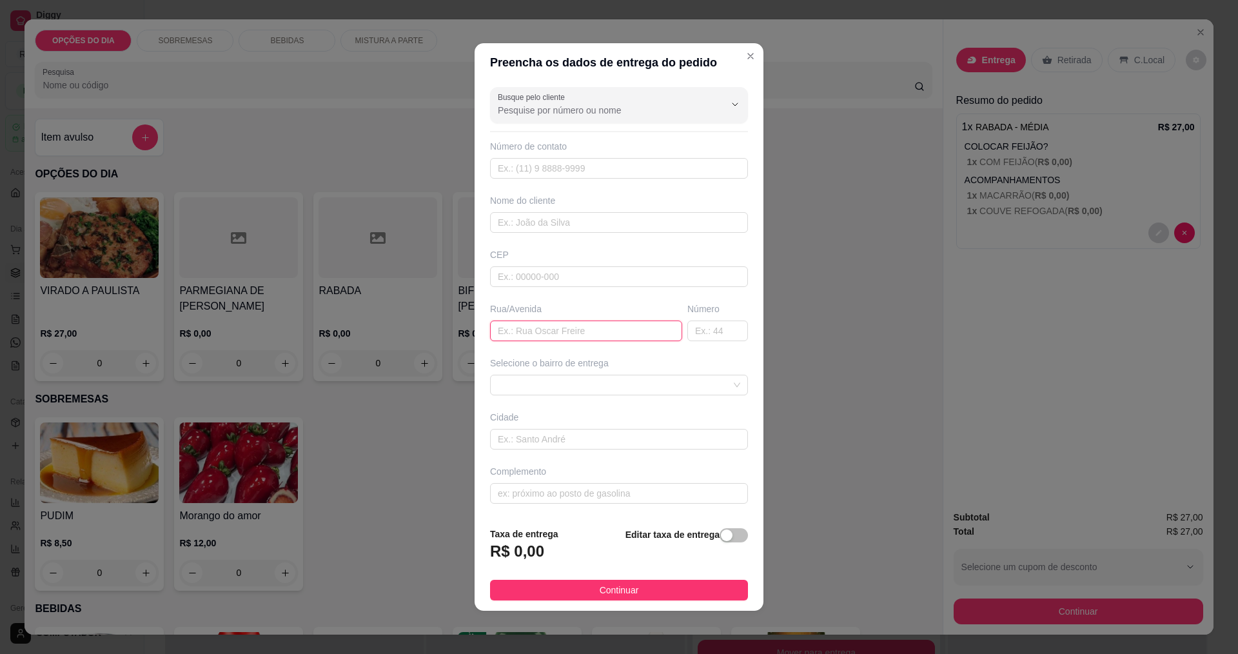
click at [603, 331] on input "text" at bounding box center [586, 330] width 192 height 21
type input "[PERSON_NAME]"
click at [609, 385] on span at bounding box center [619, 384] width 242 height 19
type input "1071"
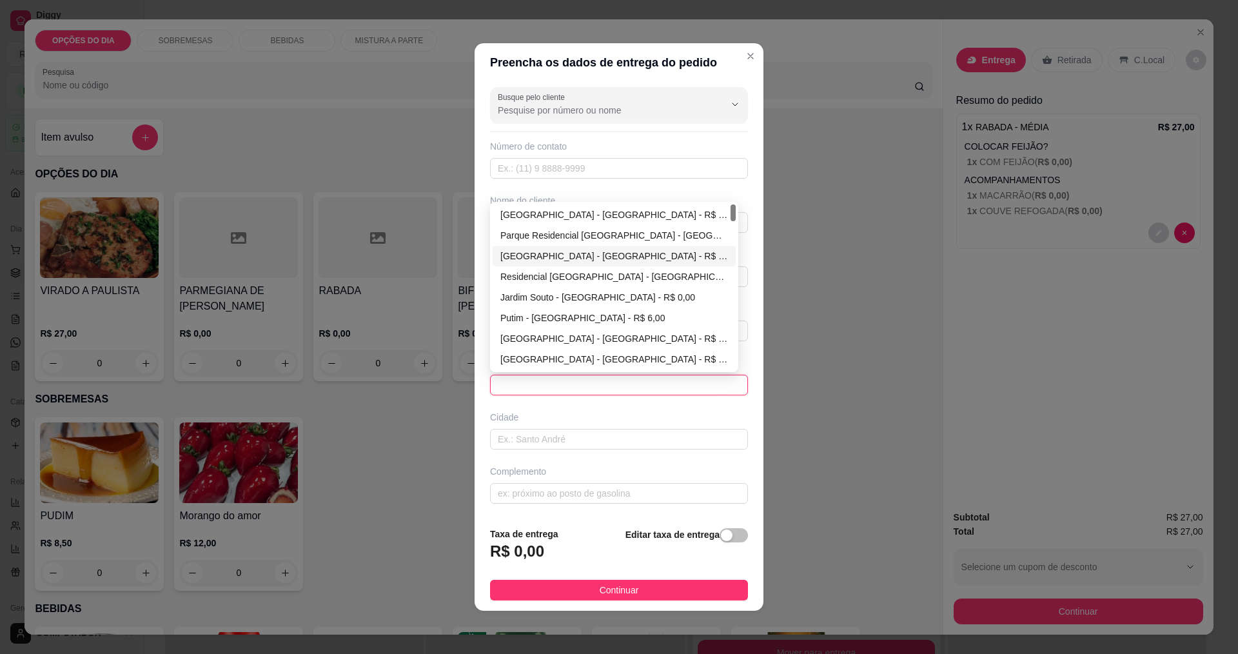
click at [621, 258] on div "[GEOGRAPHIC_DATA] - [GEOGRAPHIC_DATA] - R$ 0,00" at bounding box center [614, 256] width 228 height 14
type input "[GEOGRAPHIC_DATA]"
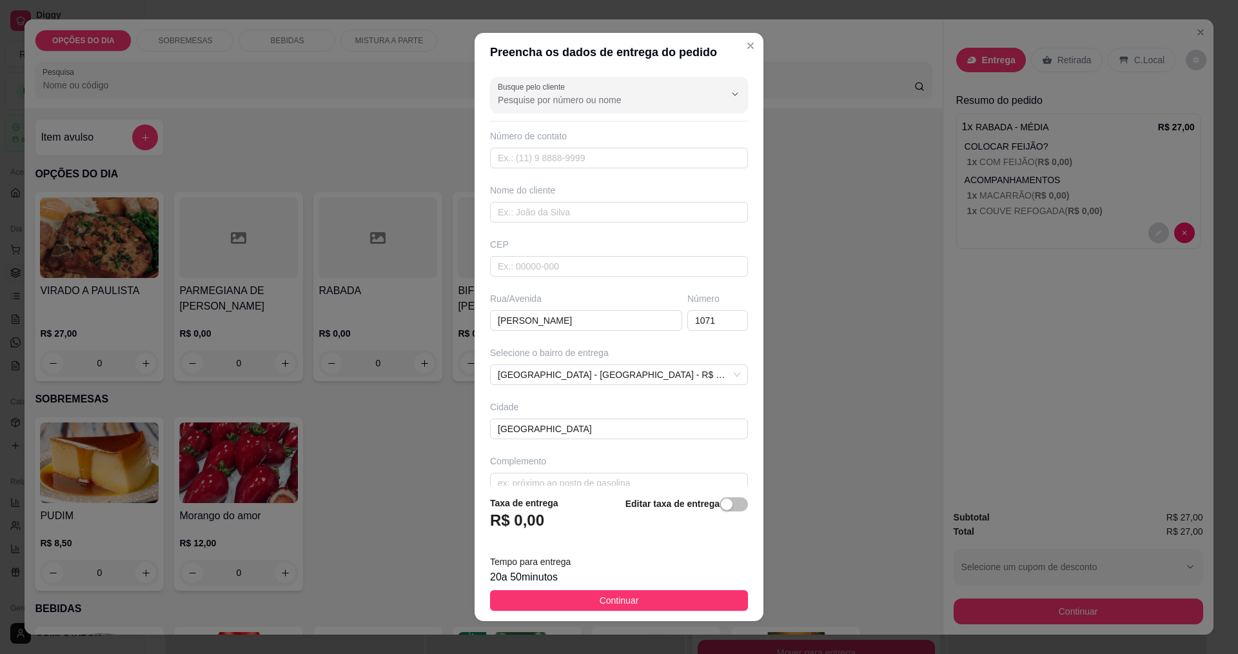
click at [658, 587] on footer "Taxa de entrega R$ 0,00 Editar taxa de entrega Tempo para entrega 20 a 50 minut…" at bounding box center [618, 552] width 289 height 135
click at [661, 606] on button "Continuar" at bounding box center [619, 600] width 258 height 21
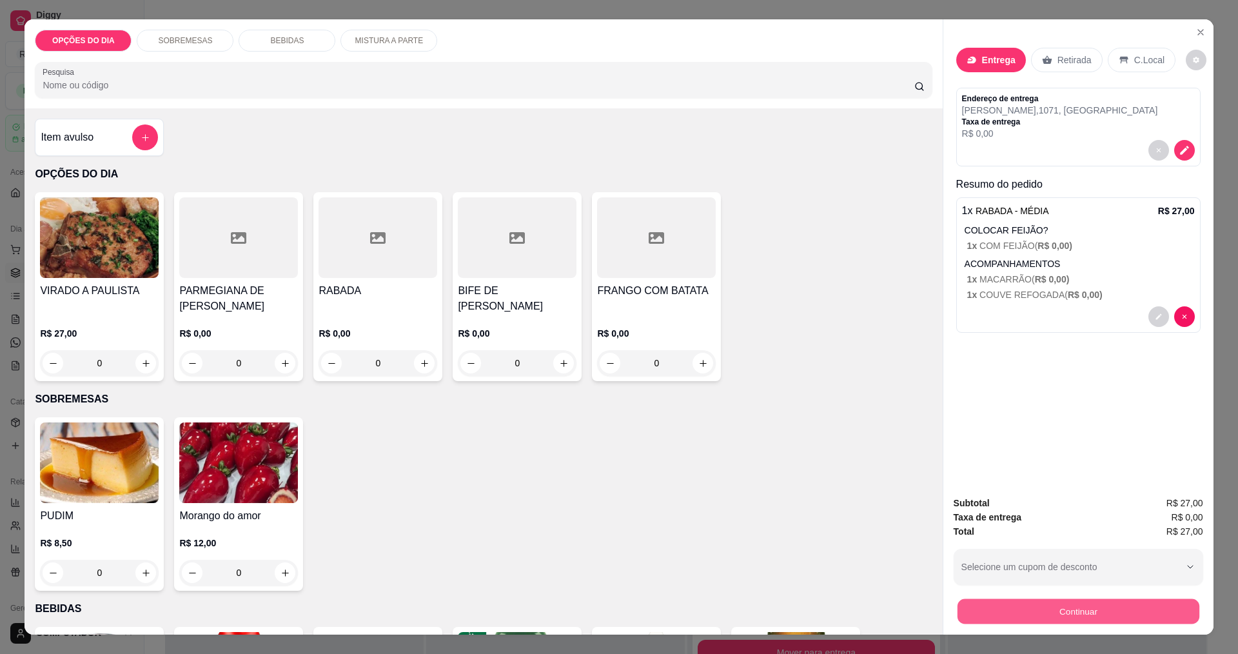
click at [1013, 612] on button "Continuar" at bounding box center [1078, 610] width 242 height 25
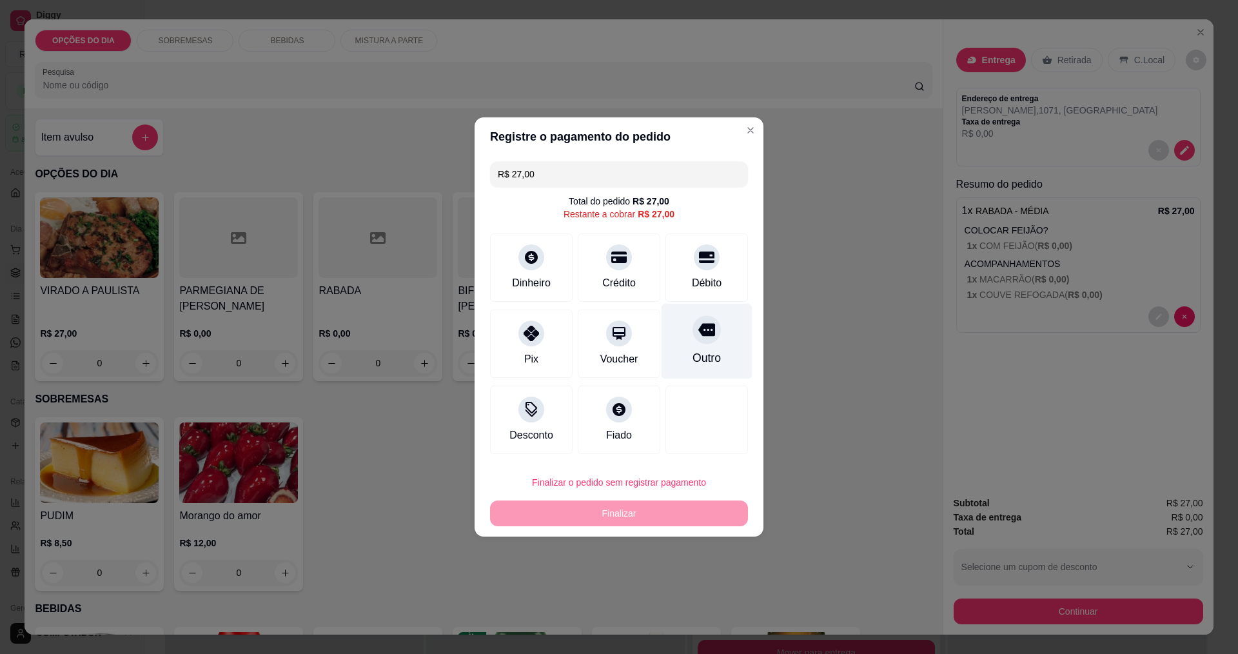
click at [704, 338] on icon at bounding box center [706, 329] width 17 height 17
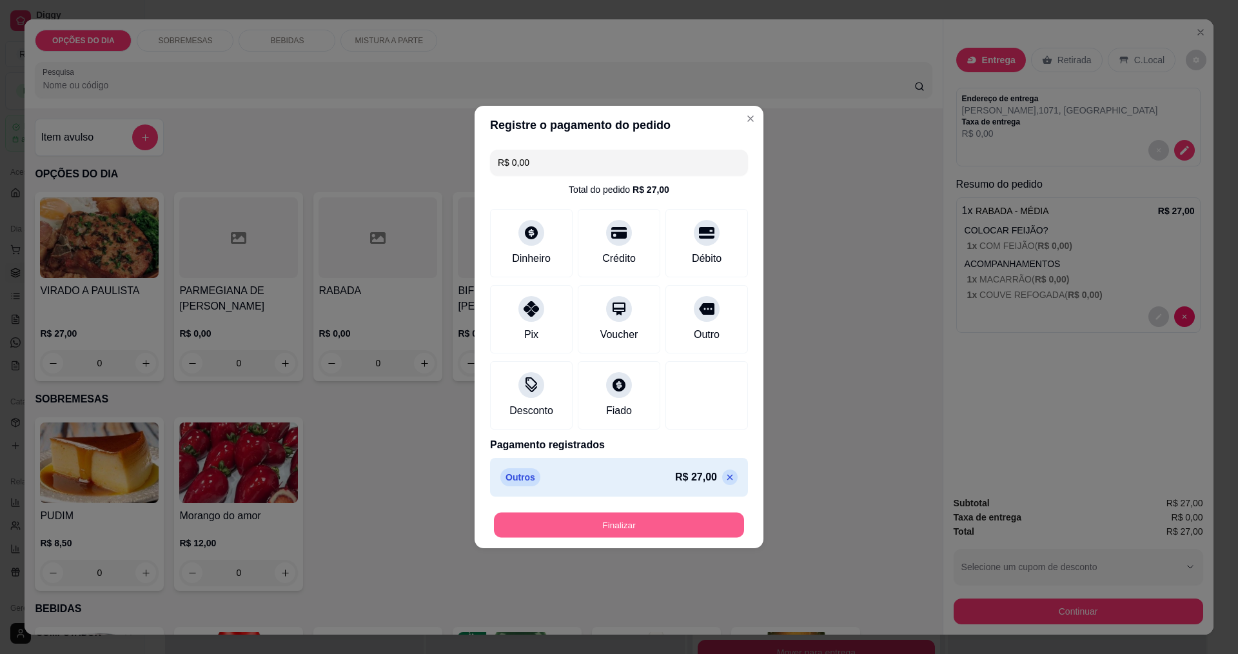
click at [663, 535] on button "Finalizar" at bounding box center [619, 524] width 250 height 25
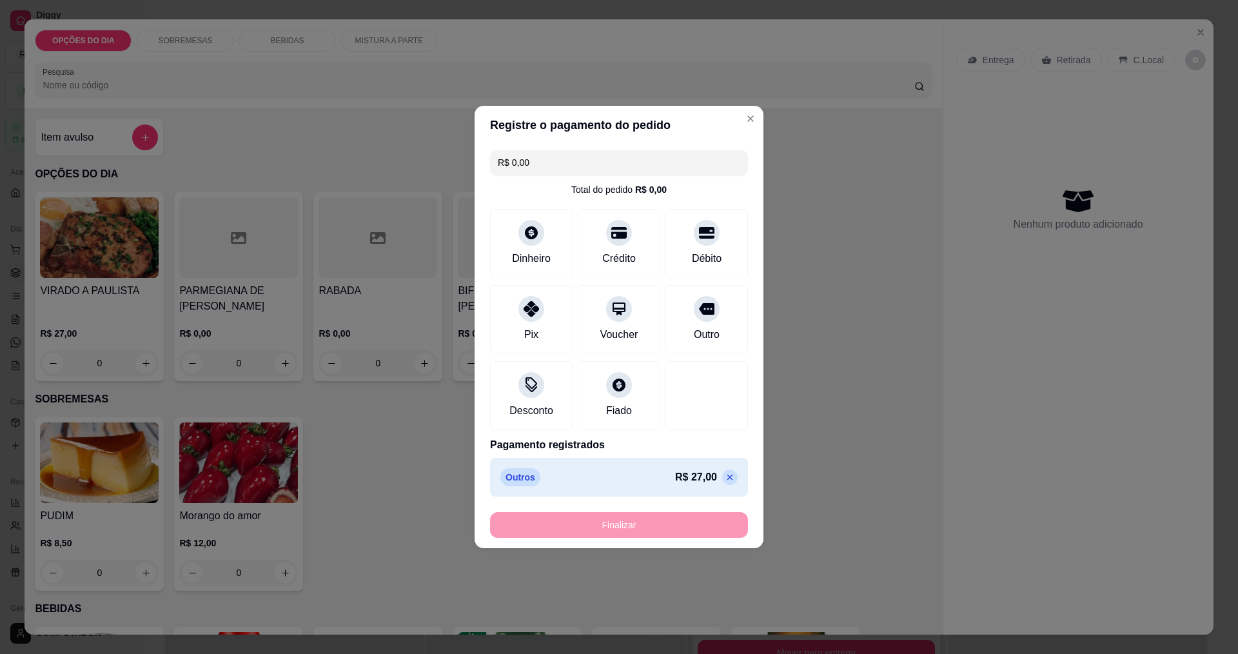
type input "-R$ 27,00"
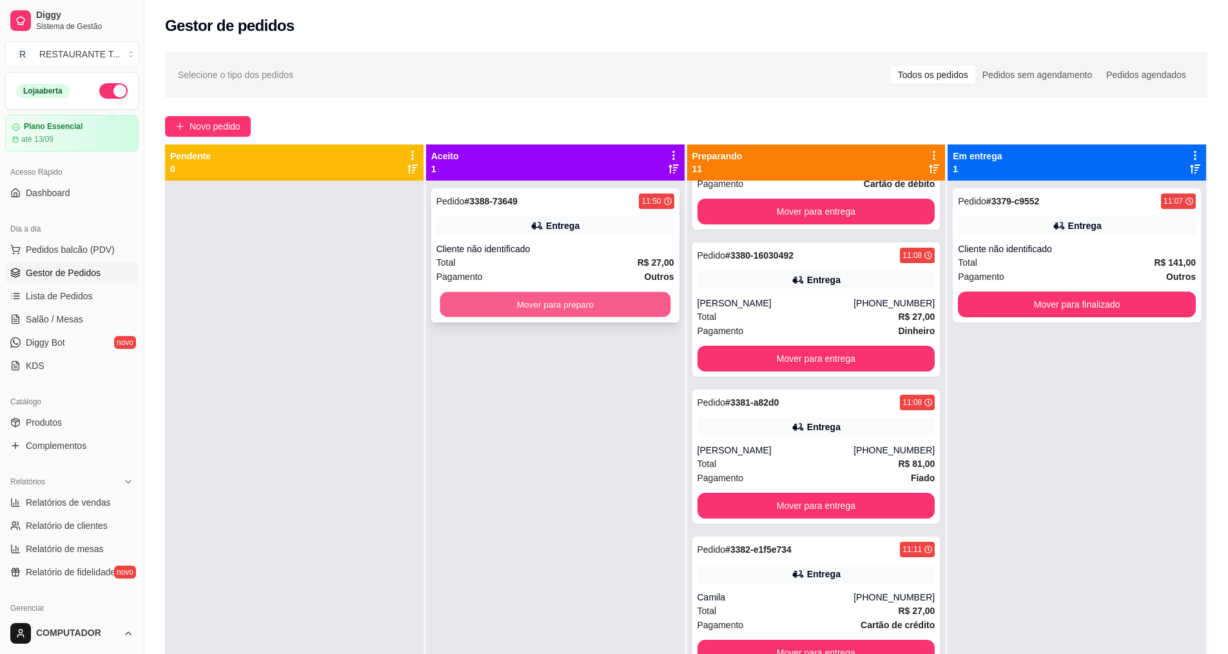
click at [601, 308] on button "Mover para preparo" at bounding box center [555, 304] width 231 height 25
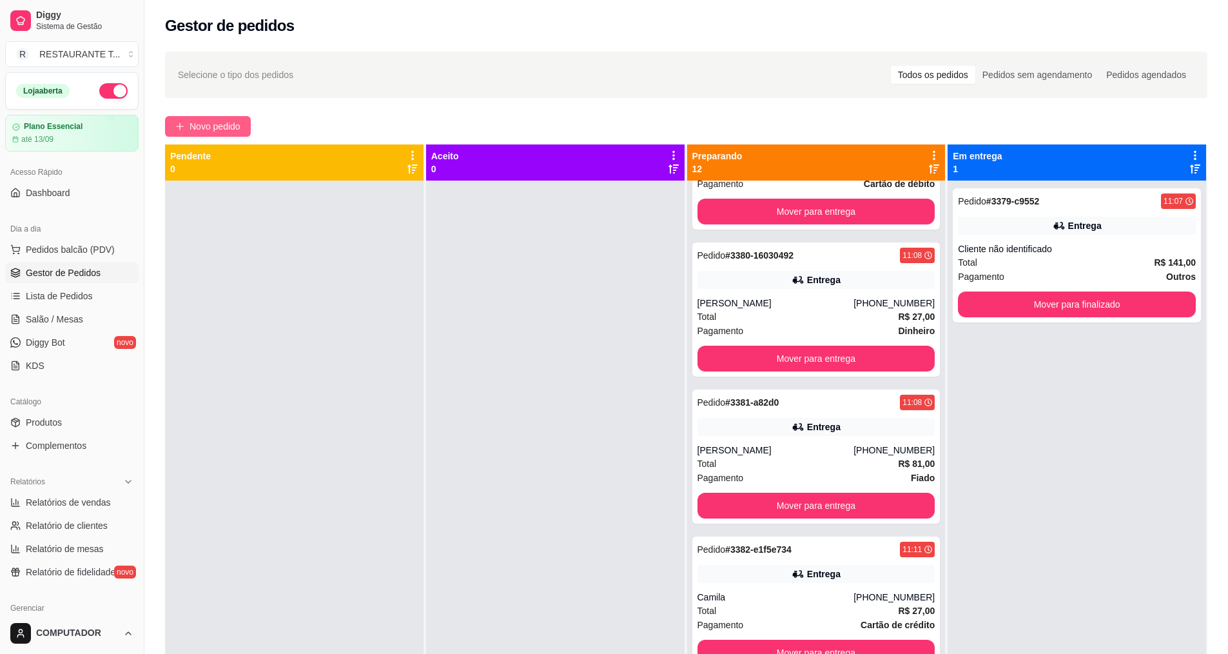
click at [243, 135] on button "Novo pedido" at bounding box center [208, 126] width 86 height 21
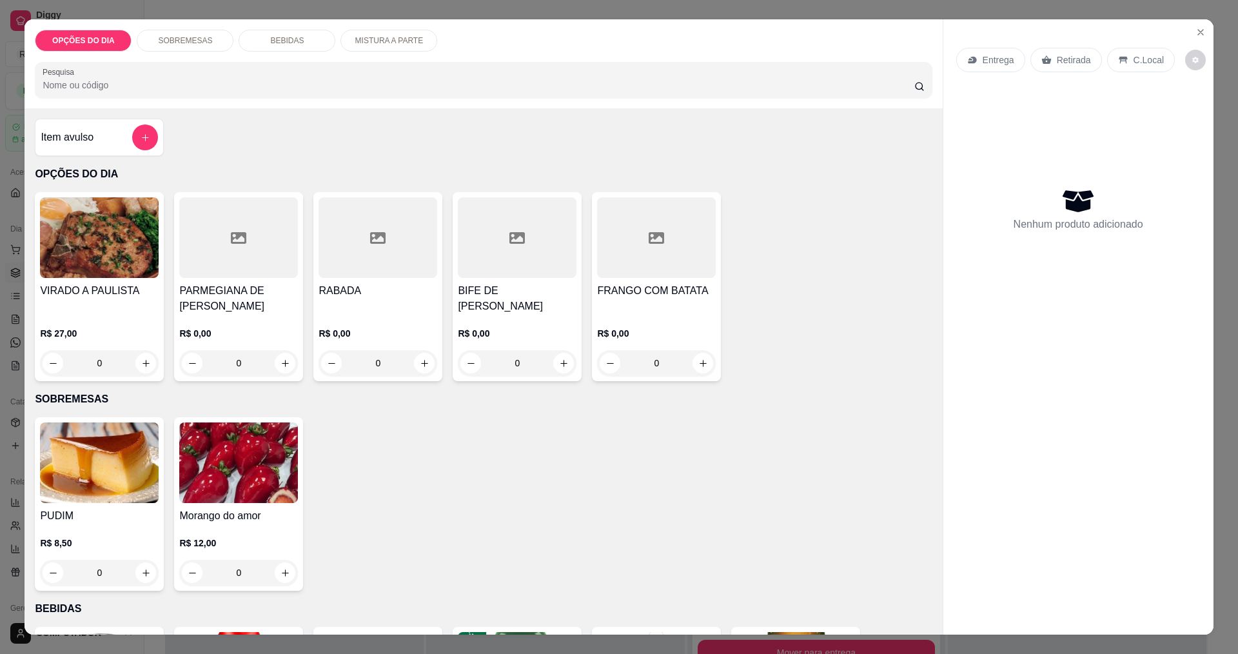
click at [559, 366] on div "0" at bounding box center [517, 363] width 119 height 26
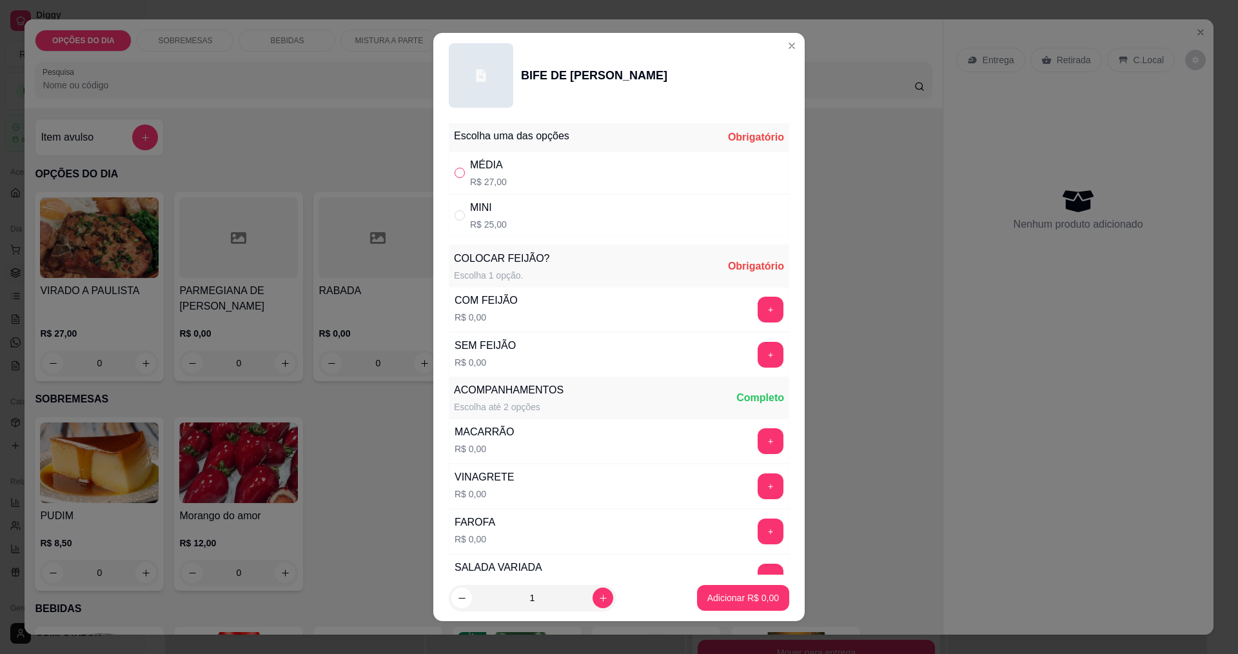
click at [454, 176] on input "" at bounding box center [459, 173] width 10 height 10
radio input "true"
click at [758, 360] on button "+" at bounding box center [770, 354] width 25 height 25
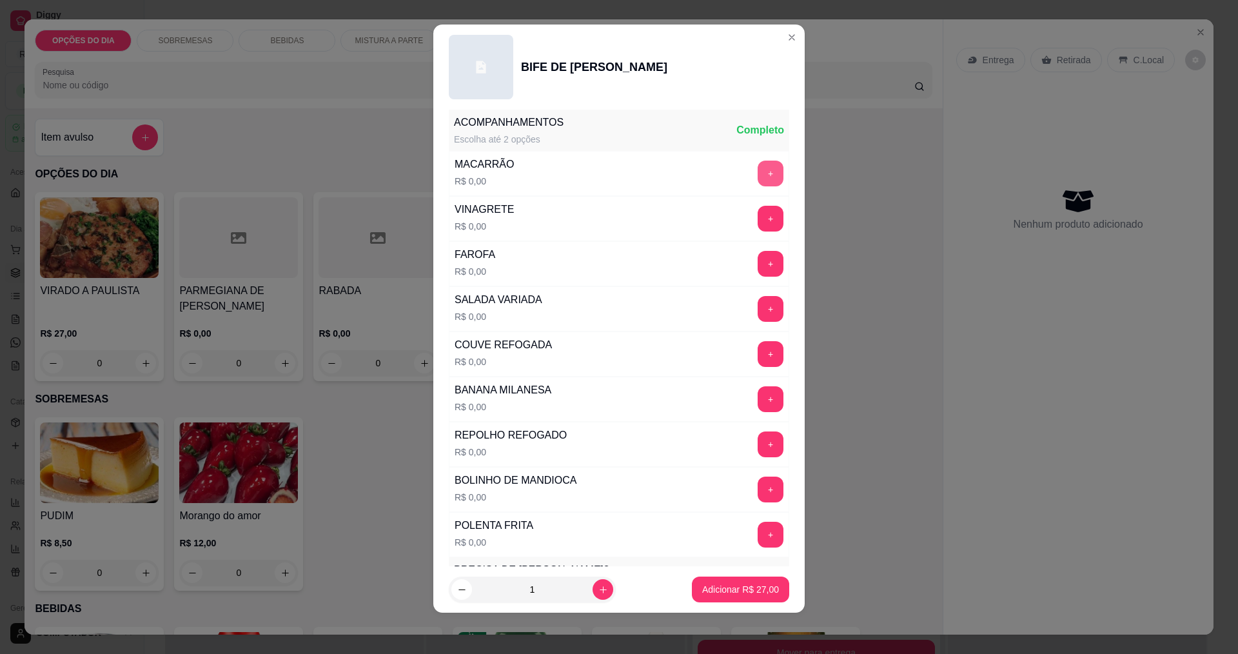
click at [757, 166] on button "+" at bounding box center [770, 174] width 26 height 26
click at [757, 258] on button "+" at bounding box center [770, 264] width 26 height 26
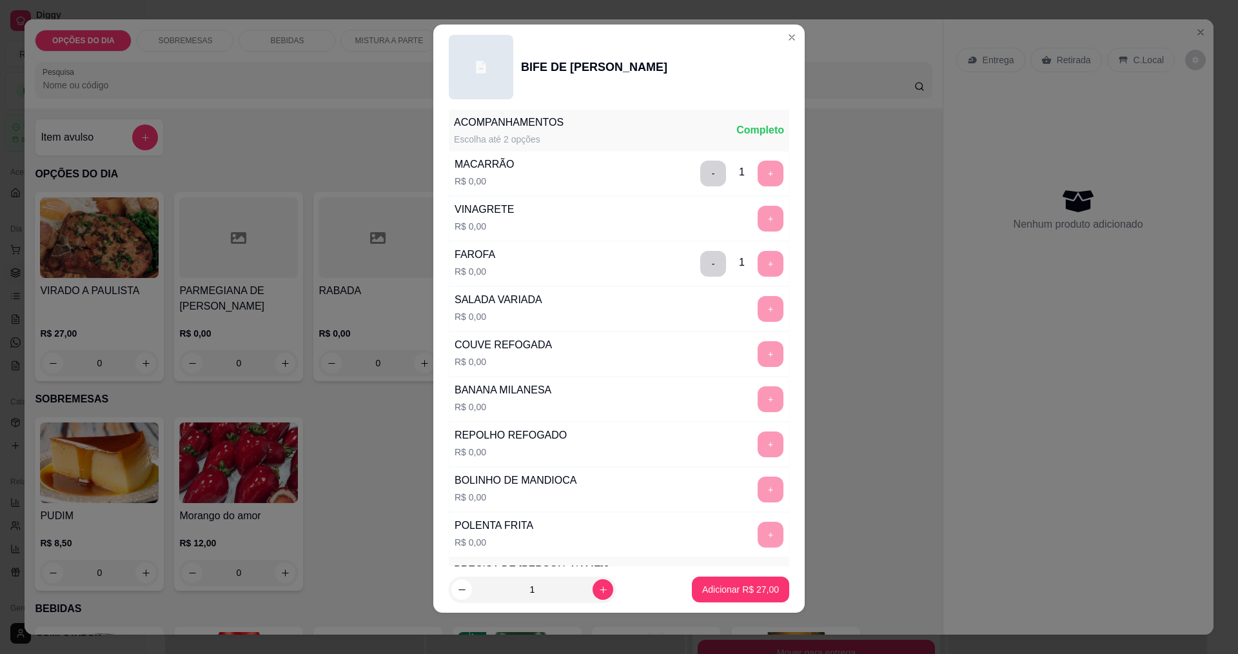
scroll to position [564, 0]
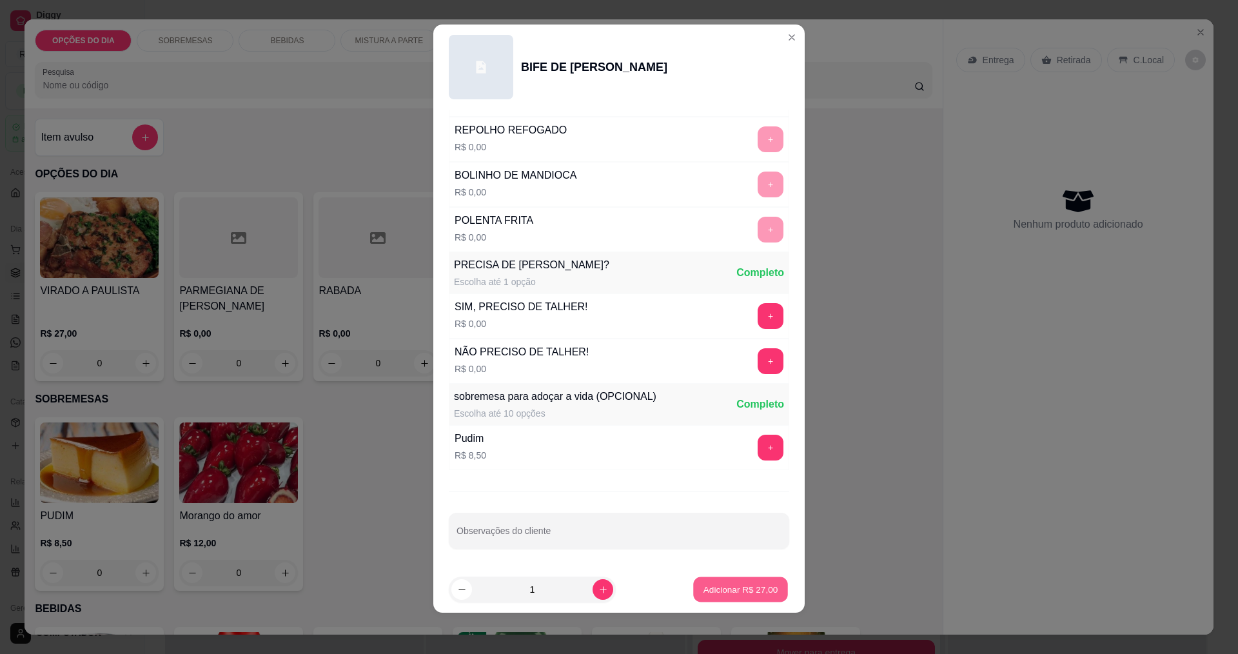
click at [755, 592] on p "Adicionar R$ 27,00" at bounding box center [740, 589] width 75 height 12
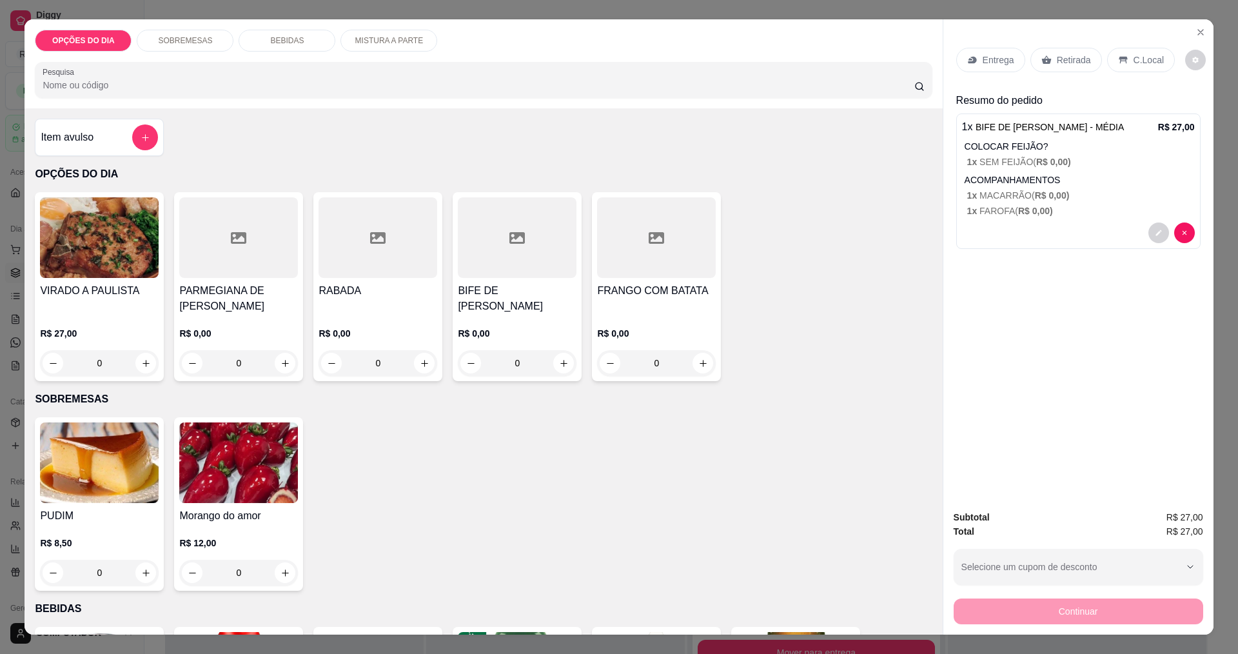
click at [982, 63] on p "Entrega" at bounding box center [998, 60] width 32 height 13
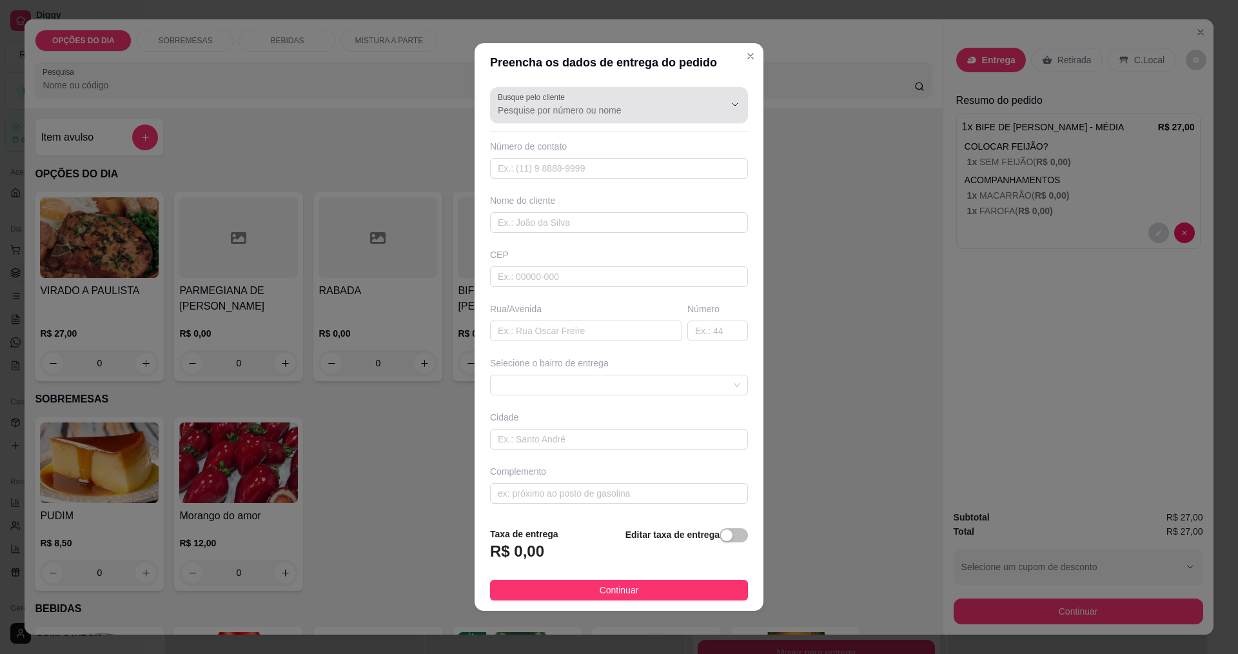
click at [679, 108] on input "Busque pelo cliente" at bounding box center [601, 110] width 206 height 13
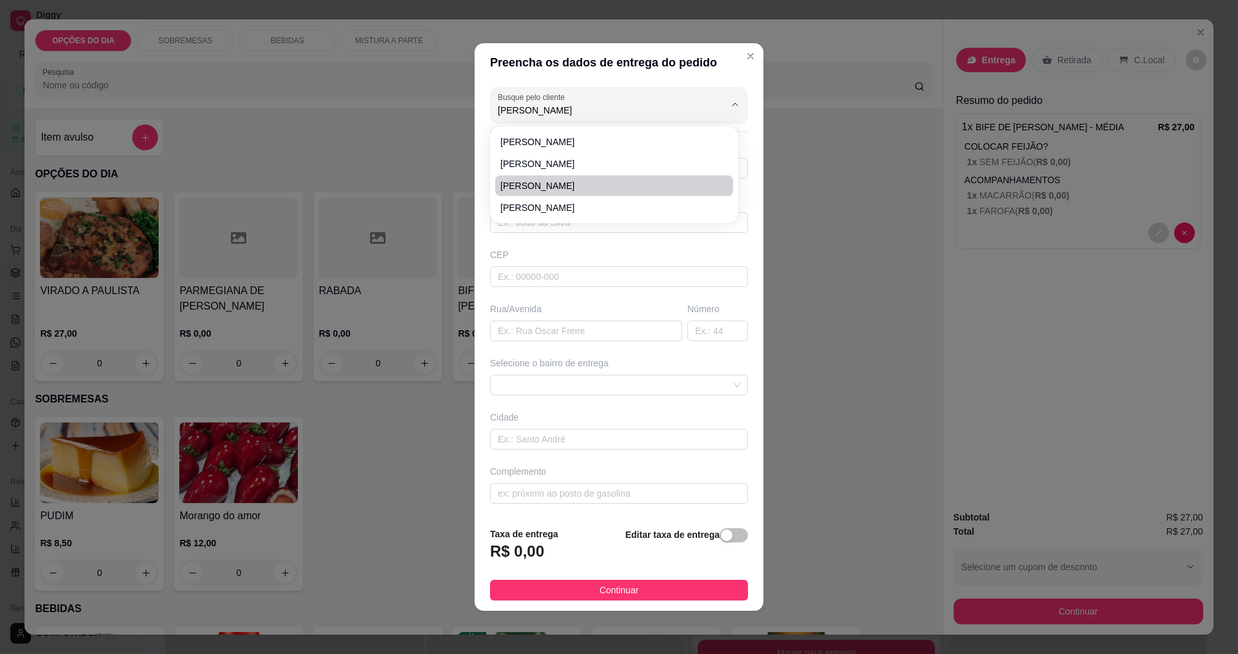
click at [562, 180] on span "[PERSON_NAME]" at bounding box center [607, 185] width 215 height 13
type input "[PERSON_NAME]"
type input "12988521256"
type input "[PERSON_NAME]"
type input "MADRE [PERSON_NAME]"
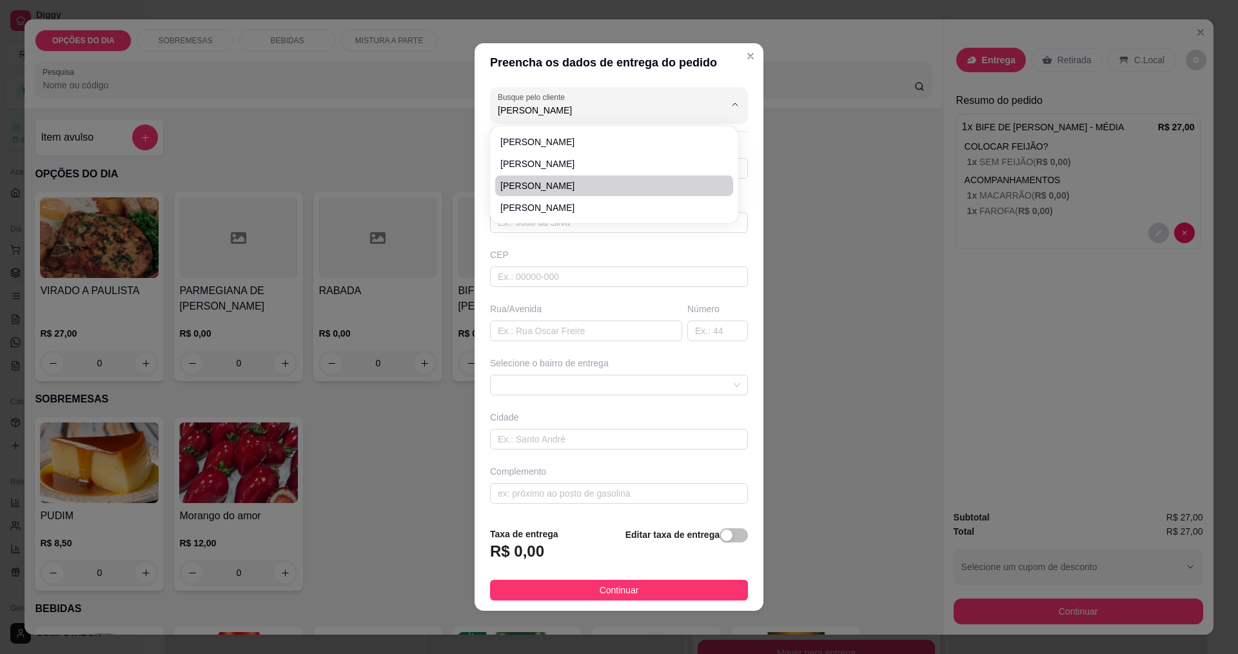
type input "1760"
type input "[GEOGRAPHIC_DATA]"
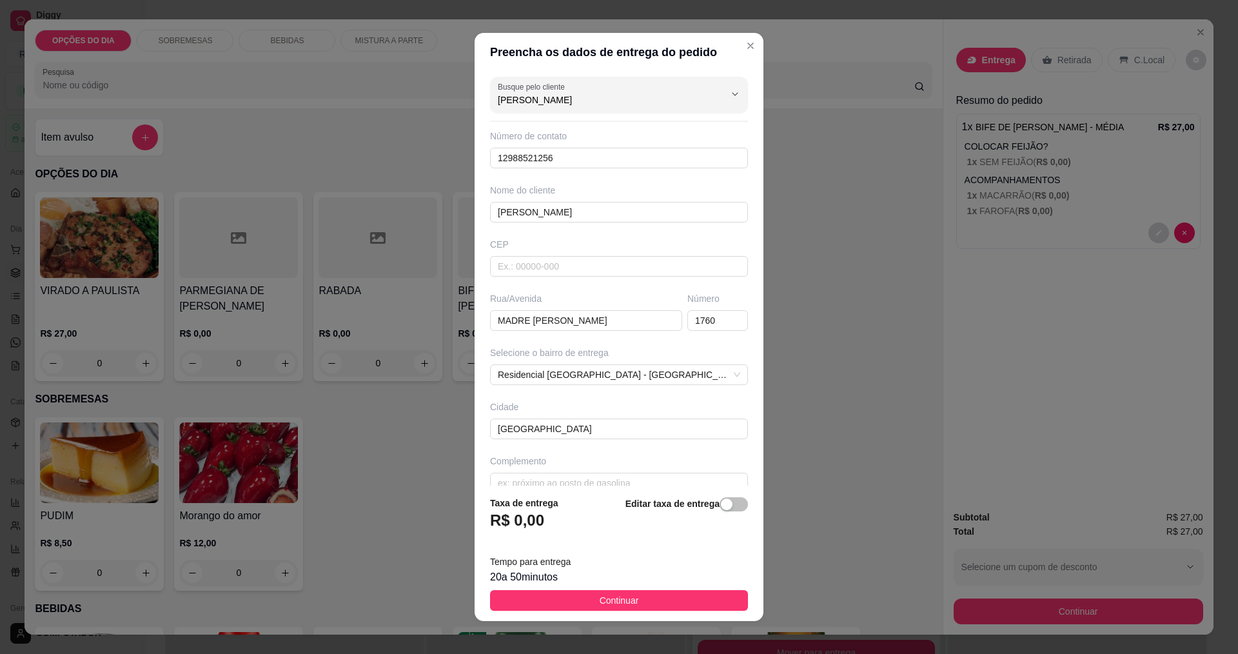
type input "[PERSON_NAME]"
click at [550, 585] on div "20 a 50 minutos" at bounding box center [619, 576] width 258 height 15
click at [615, 608] on button "Continuar" at bounding box center [619, 600] width 258 height 21
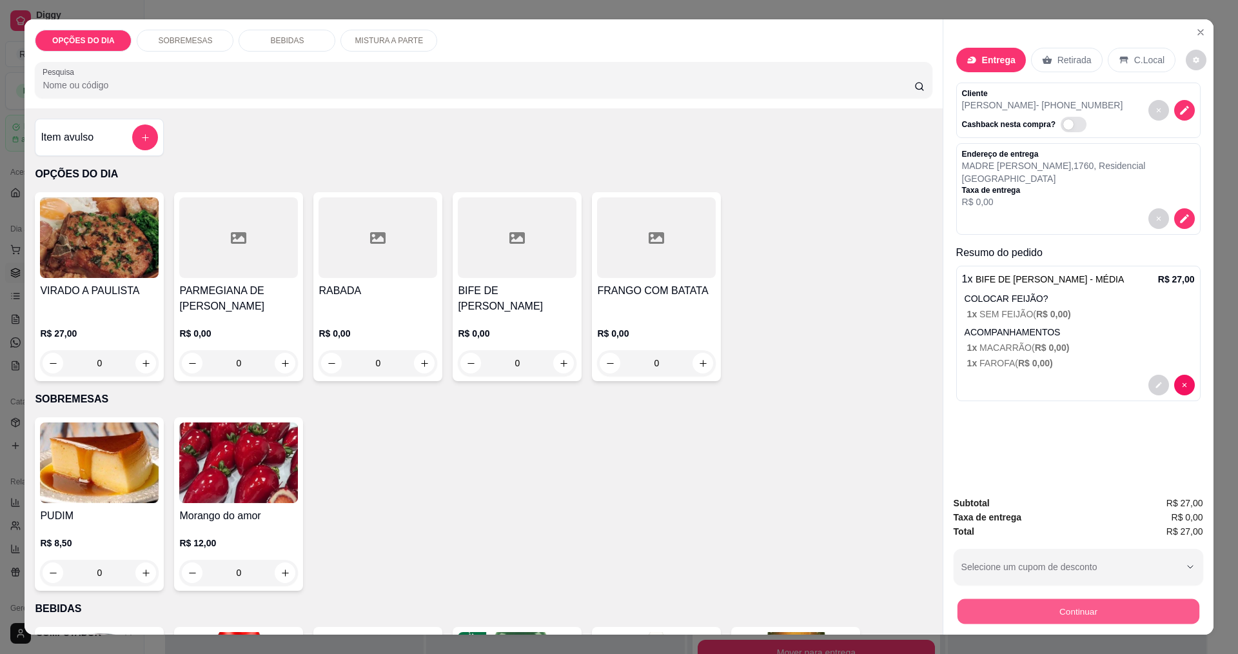
click at [999, 605] on button "Continuar" at bounding box center [1078, 610] width 242 height 25
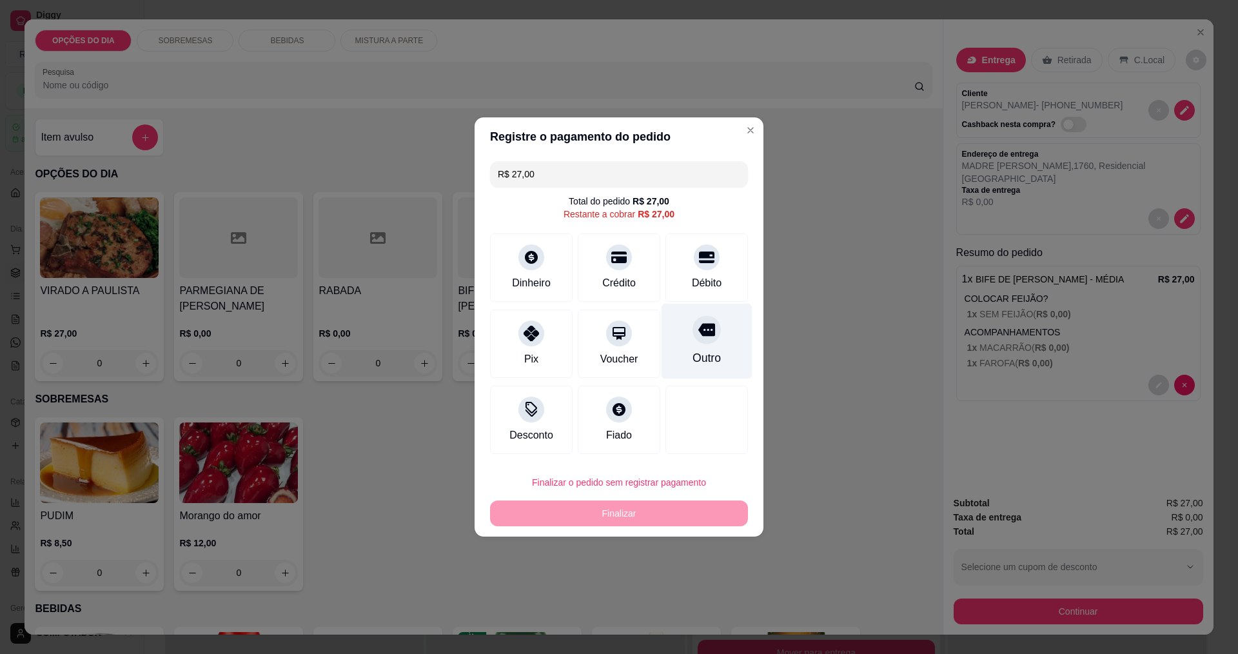
click at [700, 367] on div "Outro" at bounding box center [706, 341] width 91 height 75
type input "R$ 0,00"
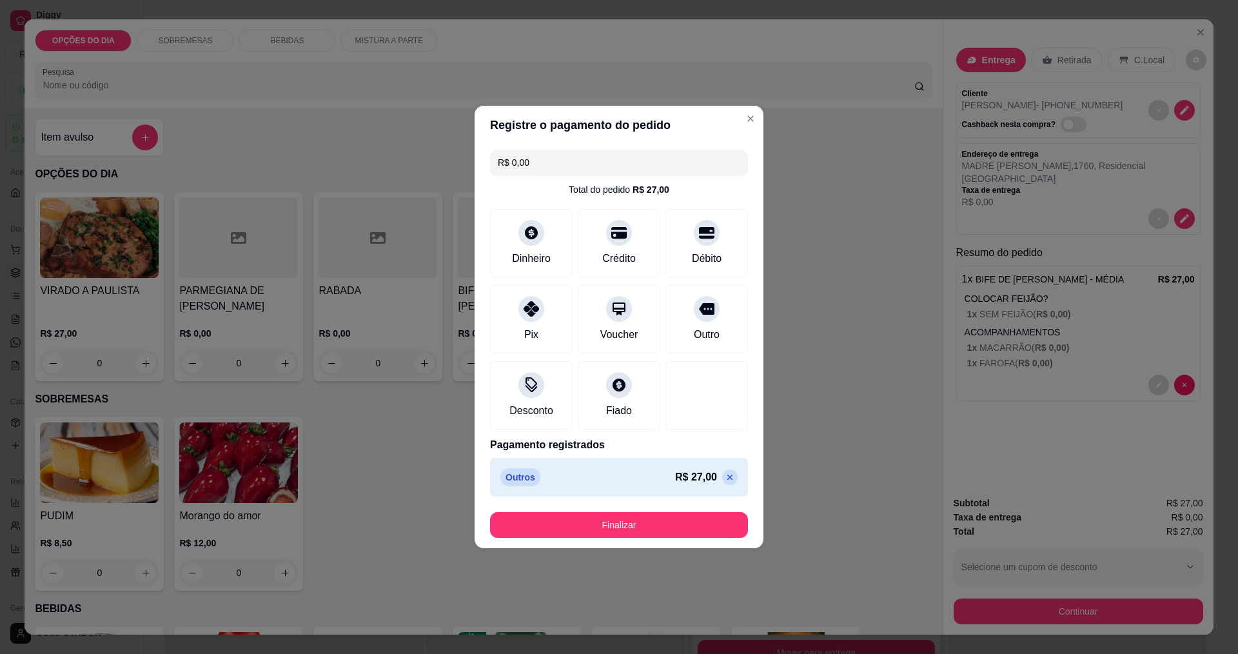
click at [715, 541] on footer "Finalizar" at bounding box center [618, 525] width 289 height 46
click at [714, 534] on button "Finalizar" at bounding box center [619, 524] width 250 height 25
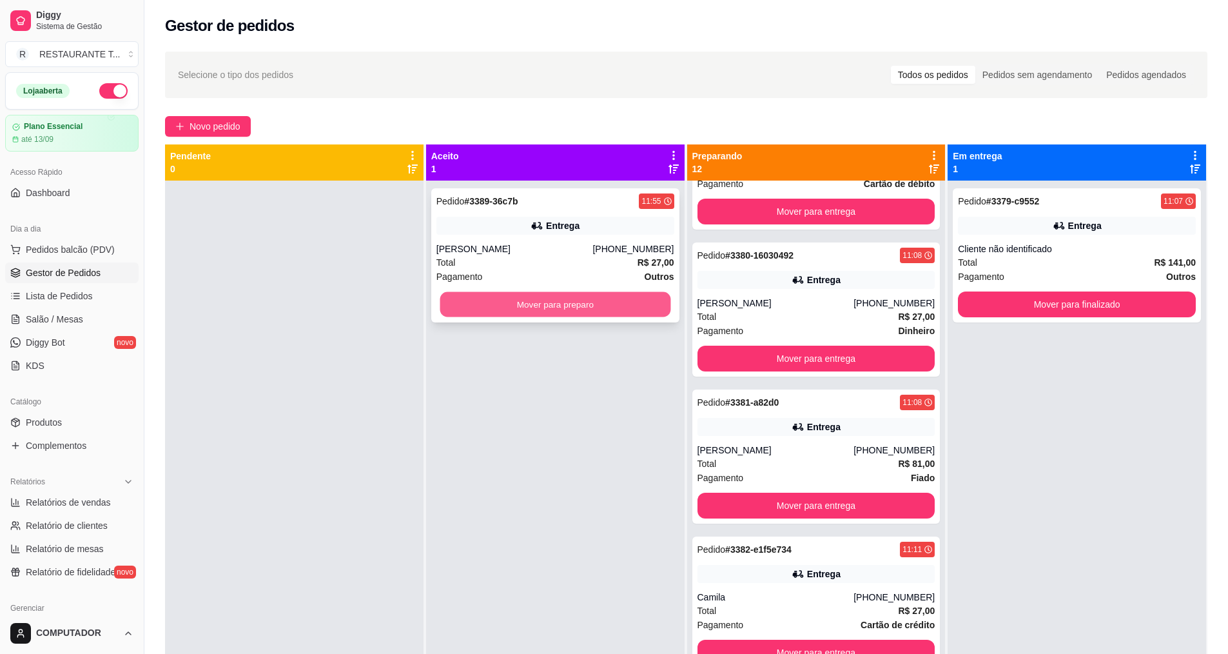
click at [537, 306] on button "Mover para preparo" at bounding box center [555, 304] width 231 height 25
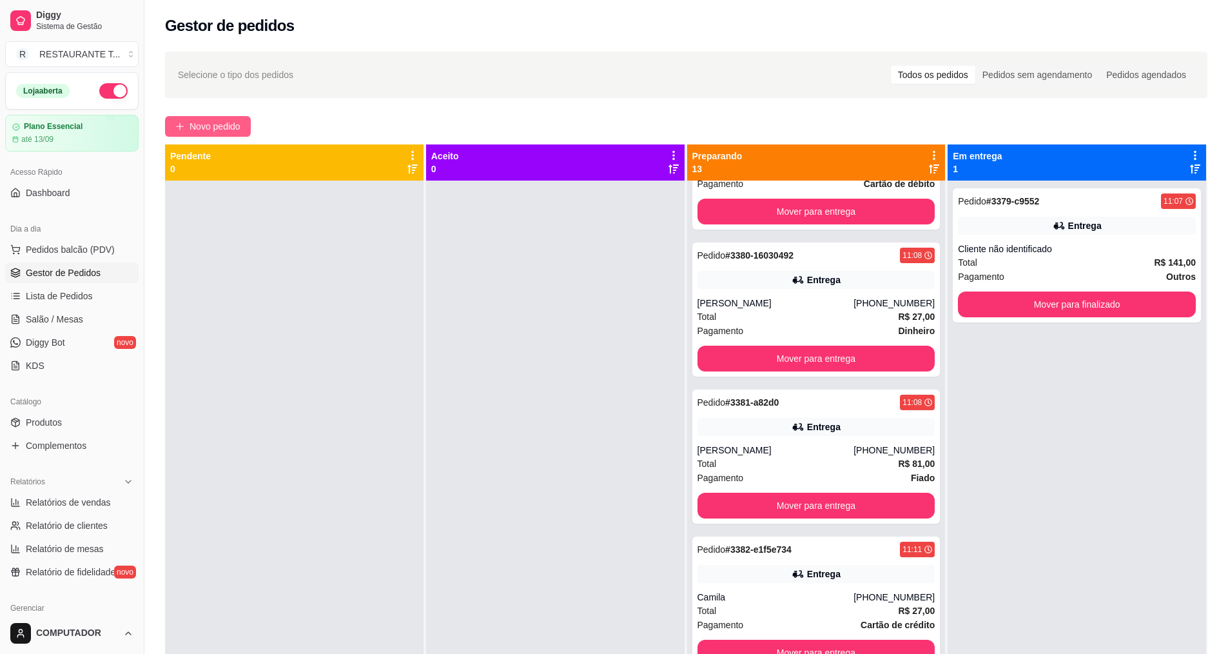
click at [200, 128] on span "Novo pedido" at bounding box center [215, 126] width 51 height 14
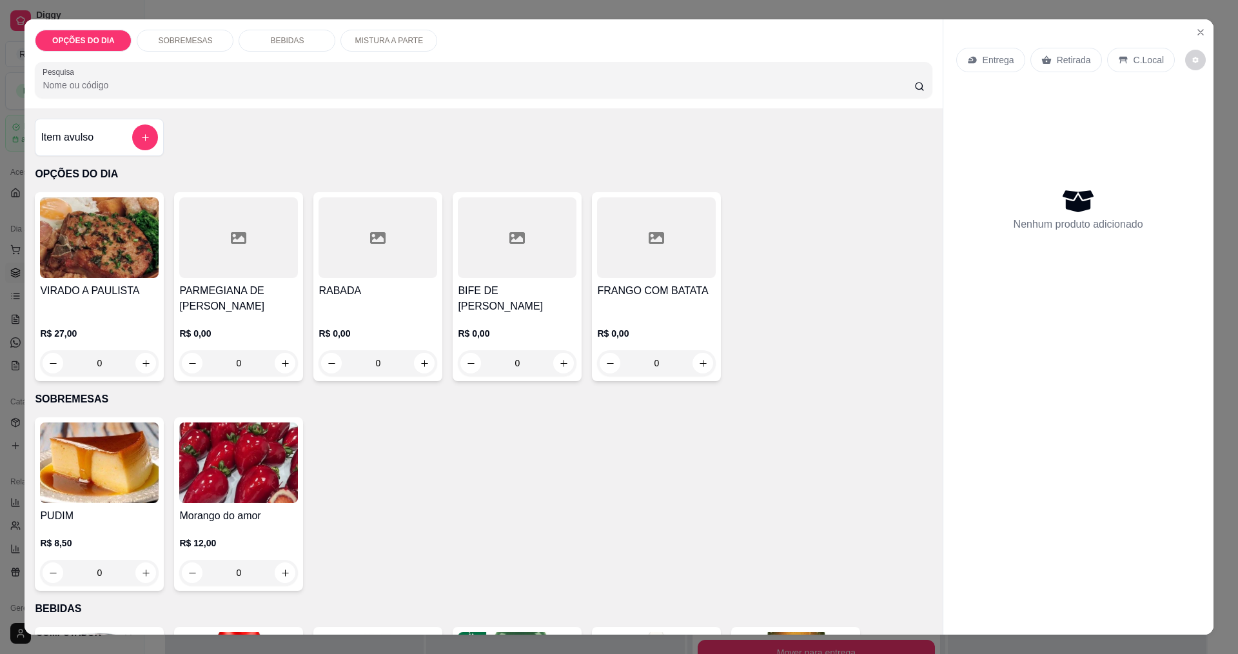
click at [281, 366] on div "0" at bounding box center [238, 363] width 119 height 26
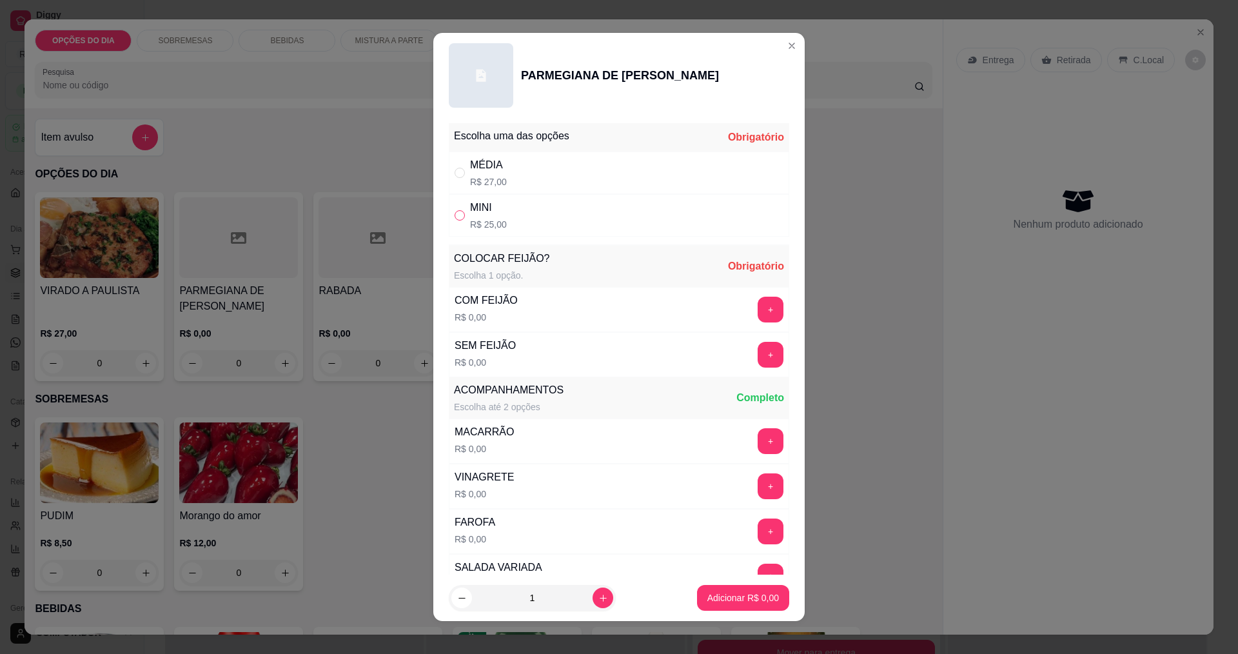
click at [454, 216] on input "" at bounding box center [459, 215] width 10 height 10
radio input "true"
click at [758, 314] on button "+" at bounding box center [770, 309] width 25 height 25
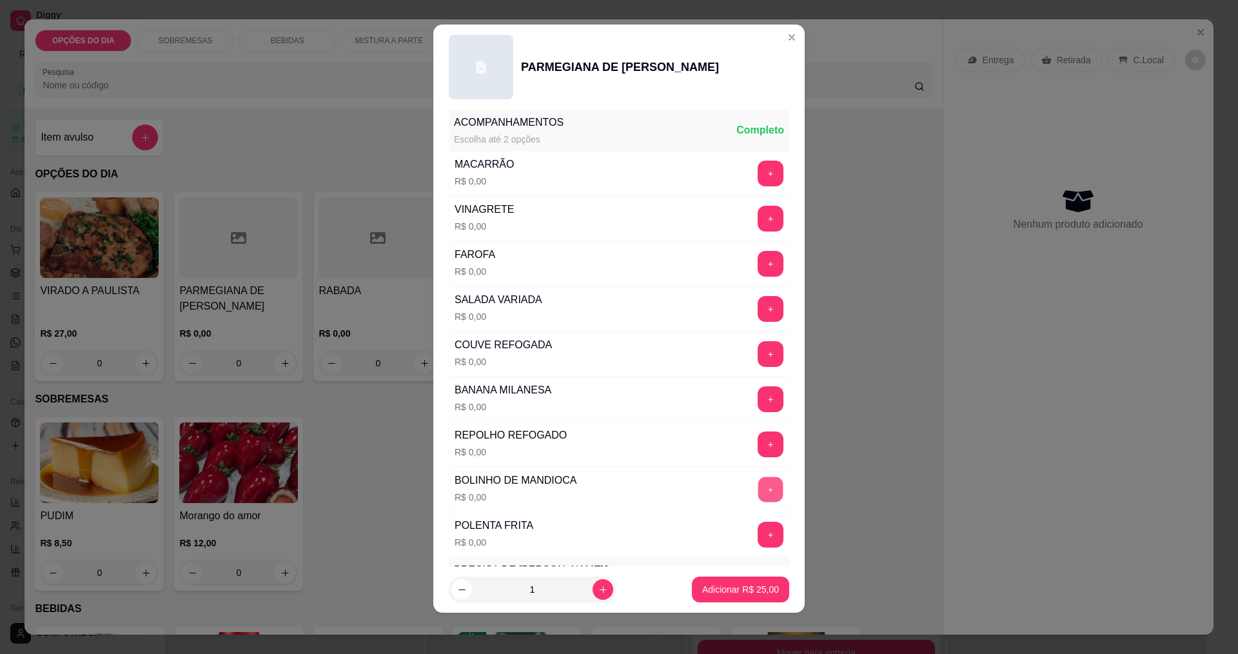
click at [758, 495] on button "+" at bounding box center [770, 488] width 25 height 25
click at [757, 344] on button "+" at bounding box center [770, 354] width 26 height 26
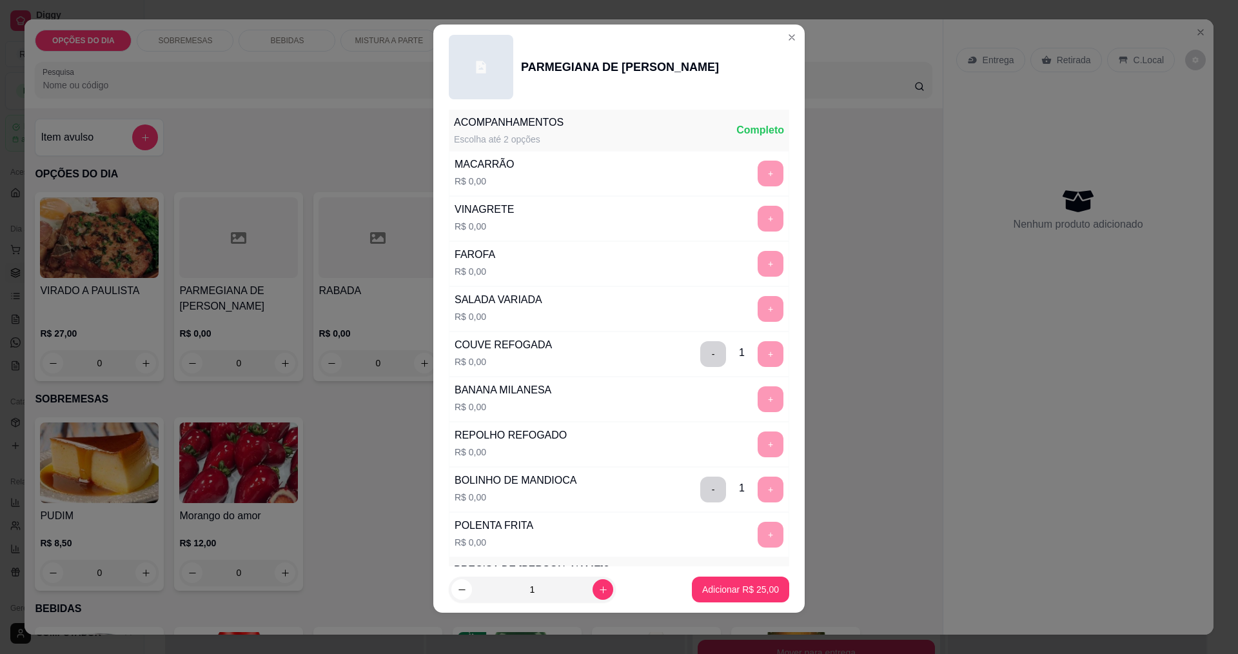
scroll to position [564, 0]
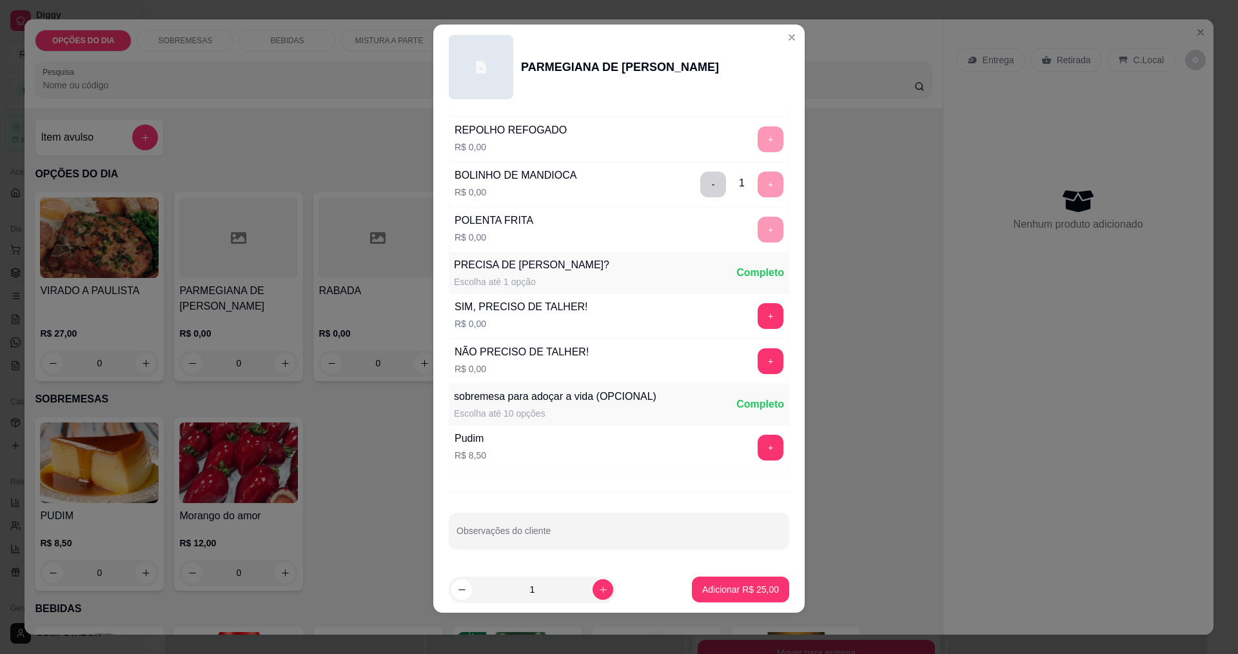
click at [761, 315] on div "+" at bounding box center [770, 316] width 36 height 26
click at [757, 320] on button "+" at bounding box center [770, 316] width 26 height 26
click at [717, 589] on p "Adicionar R$ 25,00" at bounding box center [740, 589] width 75 height 12
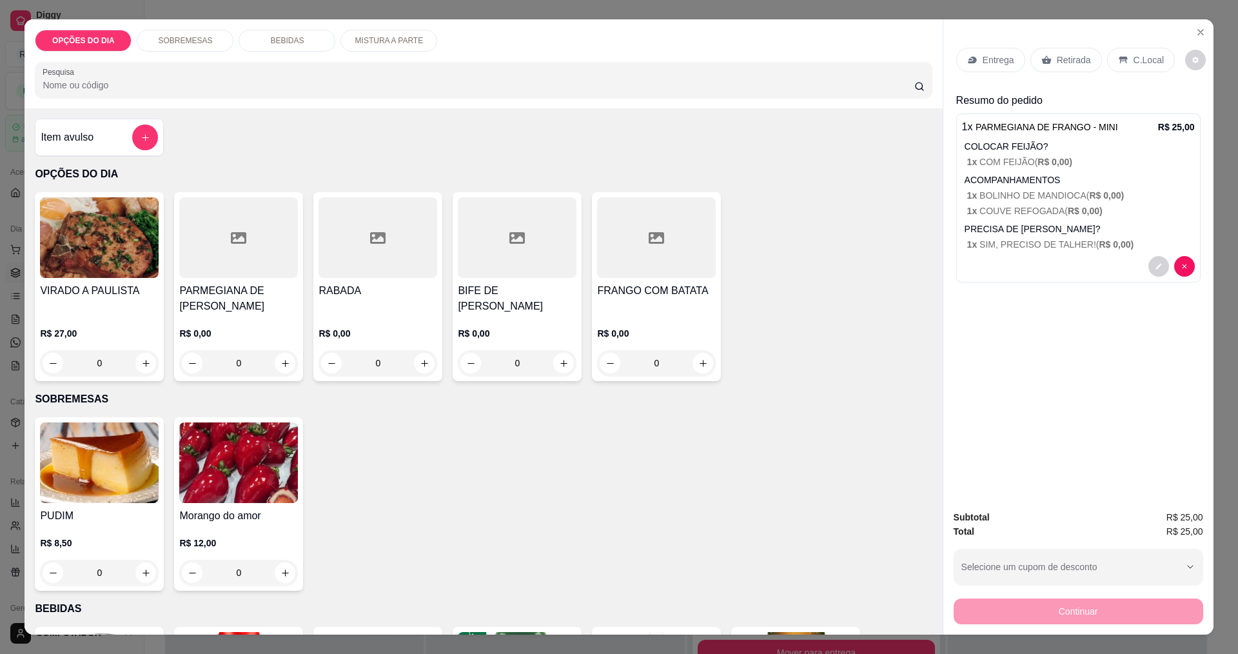
scroll to position [387, 0]
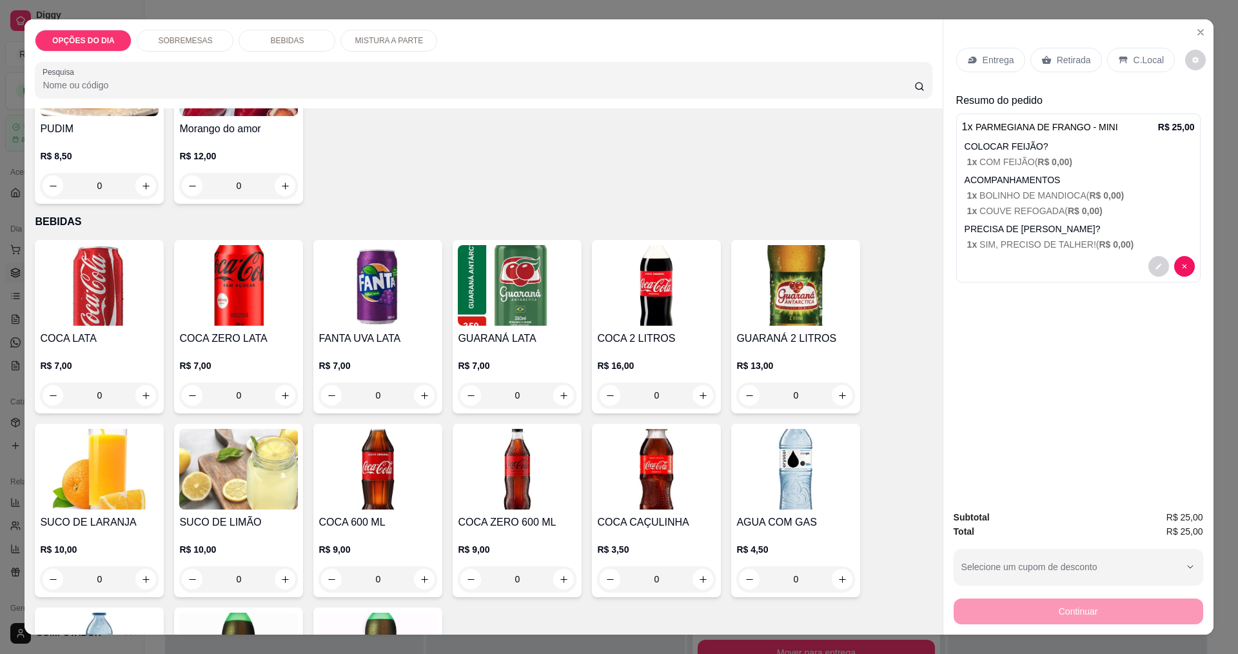
click at [422, 582] on icon "increase-product-quantity" at bounding box center [425, 579] width 10 height 10
type input "1"
click at [982, 62] on p "Entrega" at bounding box center [998, 60] width 32 height 13
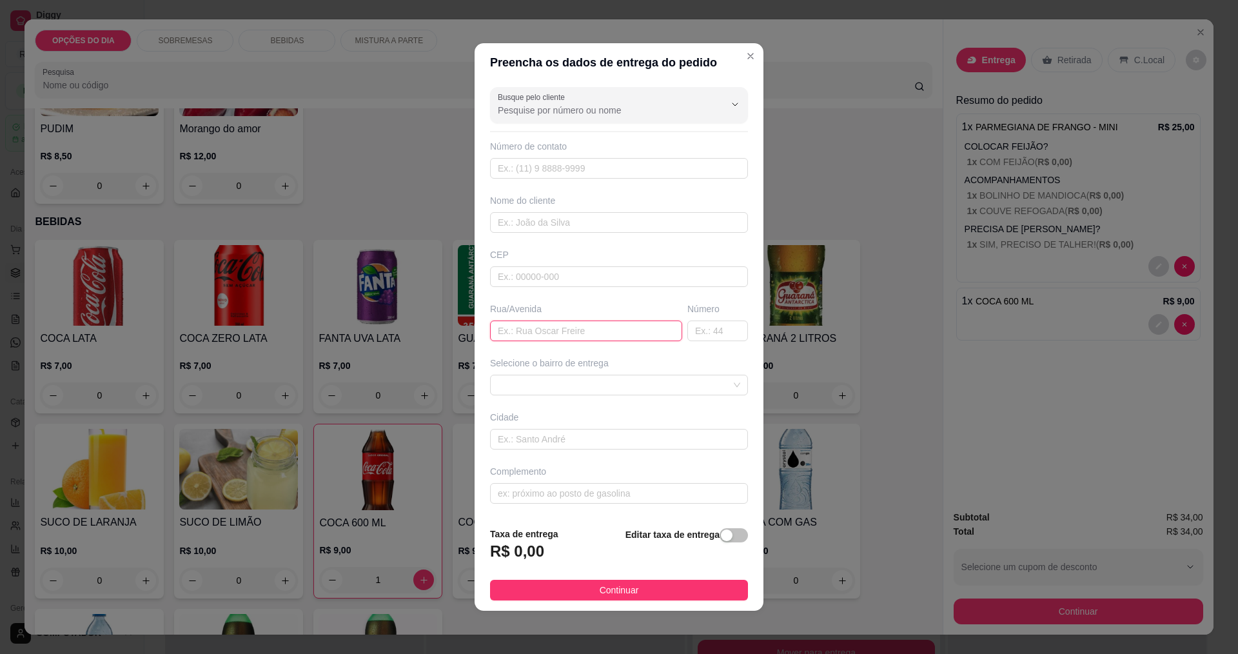
click at [594, 333] on input "text" at bounding box center [586, 330] width 192 height 21
click at [663, 380] on span at bounding box center [619, 384] width 242 height 19
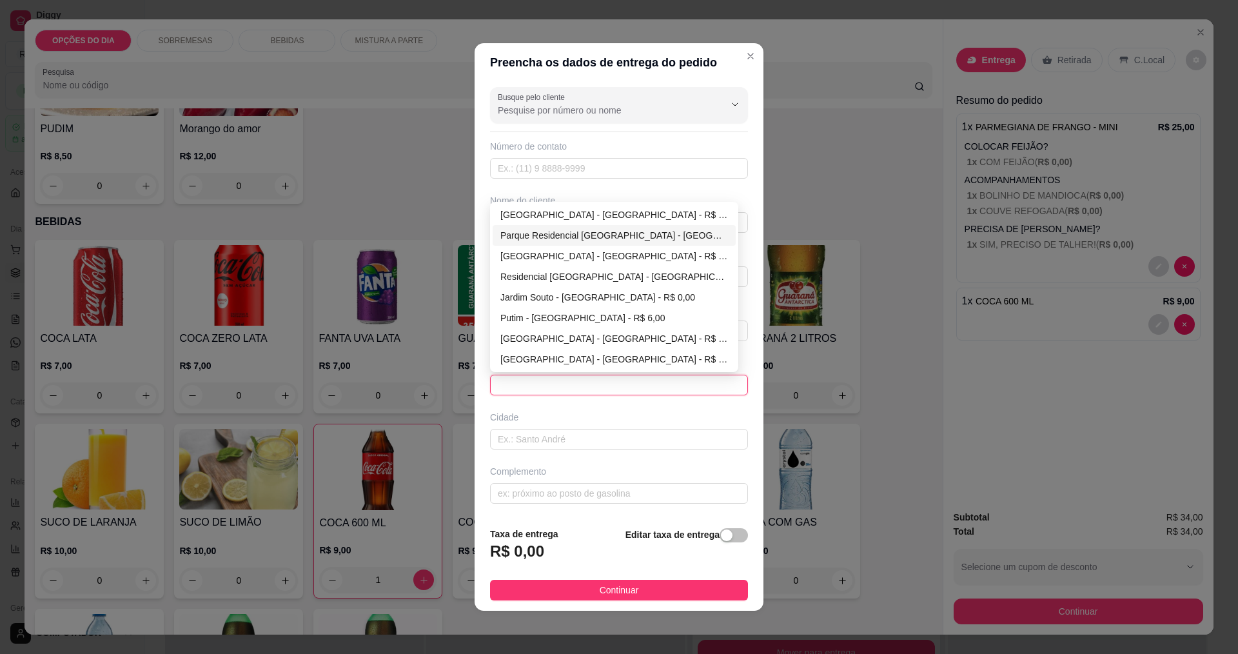
click at [607, 233] on div "Parque Residencial [GEOGRAPHIC_DATA] - [GEOGRAPHIC_DATA] - R$ 0,00" at bounding box center [614, 235] width 228 height 14
type input "[GEOGRAPHIC_DATA]"
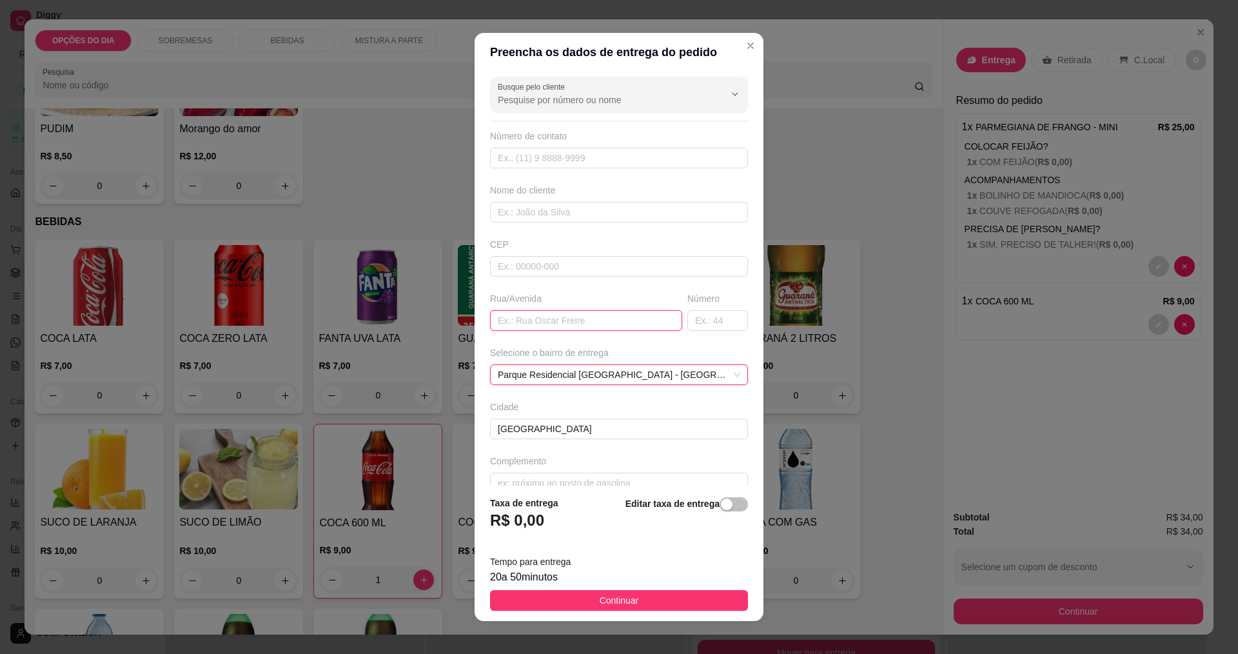
click at [592, 326] on input "text" at bounding box center [586, 320] width 192 height 21
type input "alexanfre [PERSON_NAME]"
click at [705, 320] on input "text" at bounding box center [717, 320] width 61 height 21
click at [709, 318] on input "891" at bounding box center [717, 320] width 61 height 21
type input "8"
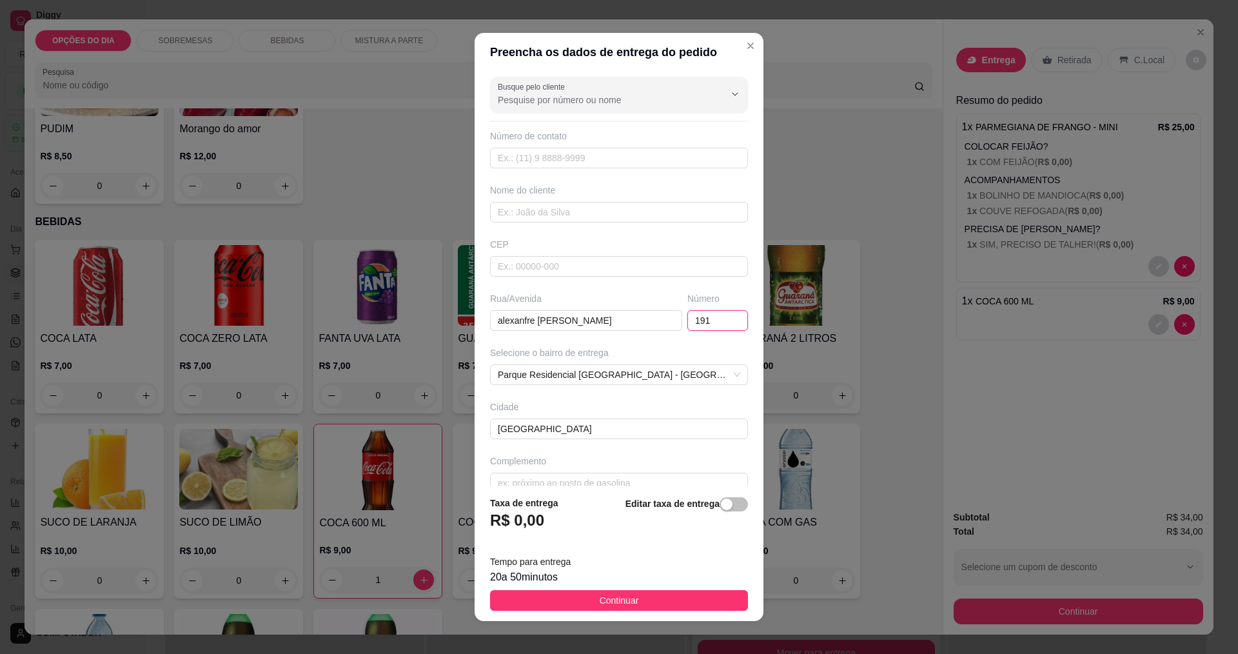
type input "191"
click at [534, 340] on div "Busque pelo cliente Número de contato Nome do cliente CEP Rua/[GEOGRAPHIC_DATA]…" at bounding box center [618, 279] width 289 height 414
click at [530, 315] on input "alexanfre [PERSON_NAME]" at bounding box center [586, 320] width 192 height 21
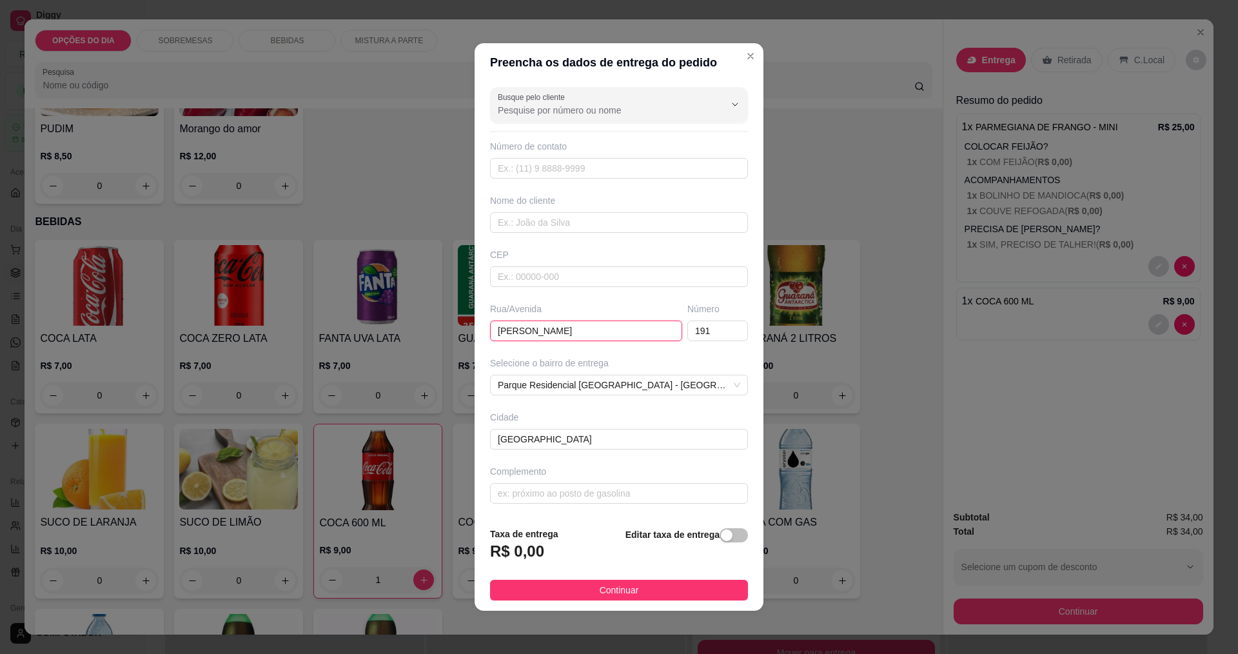
type input "[PERSON_NAME]"
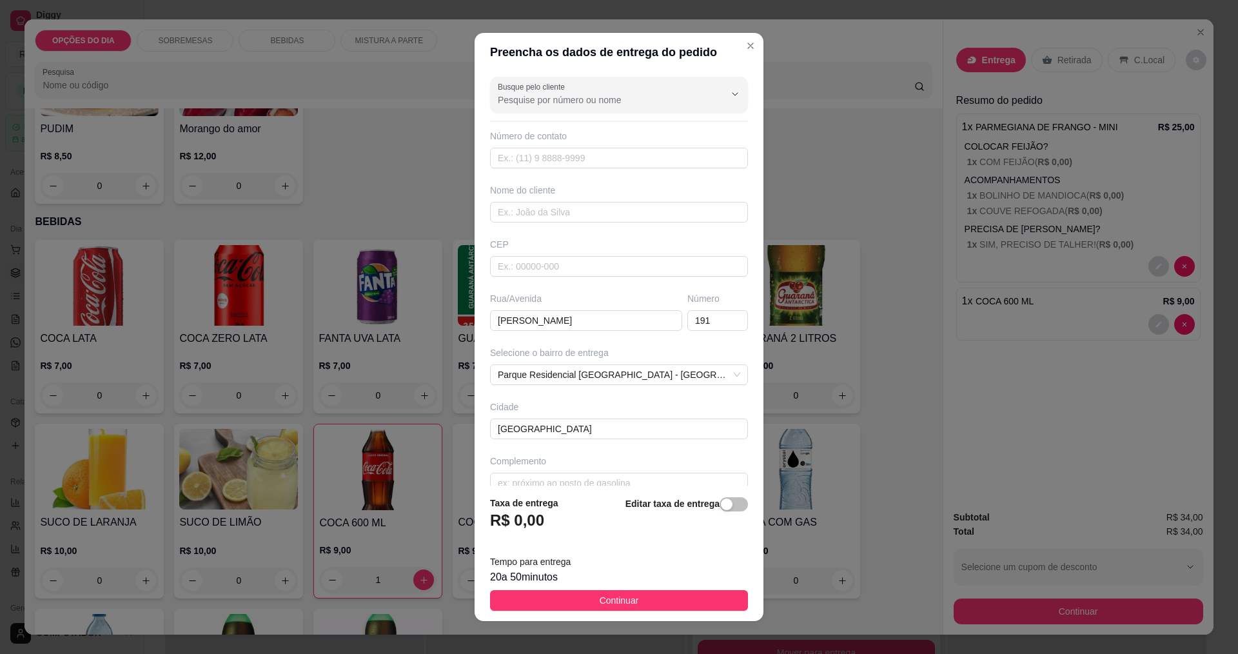
click at [598, 589] on footer "Taxa de entrega R$ 0,00 Editar taxa de entrega Tempo para entrega 20 a 50 minut…" at bounding box center [618, 552] width 289 height 135
click at [606, 601] on span "Continuar" at bounding box center [618, 600] width 39 height 14
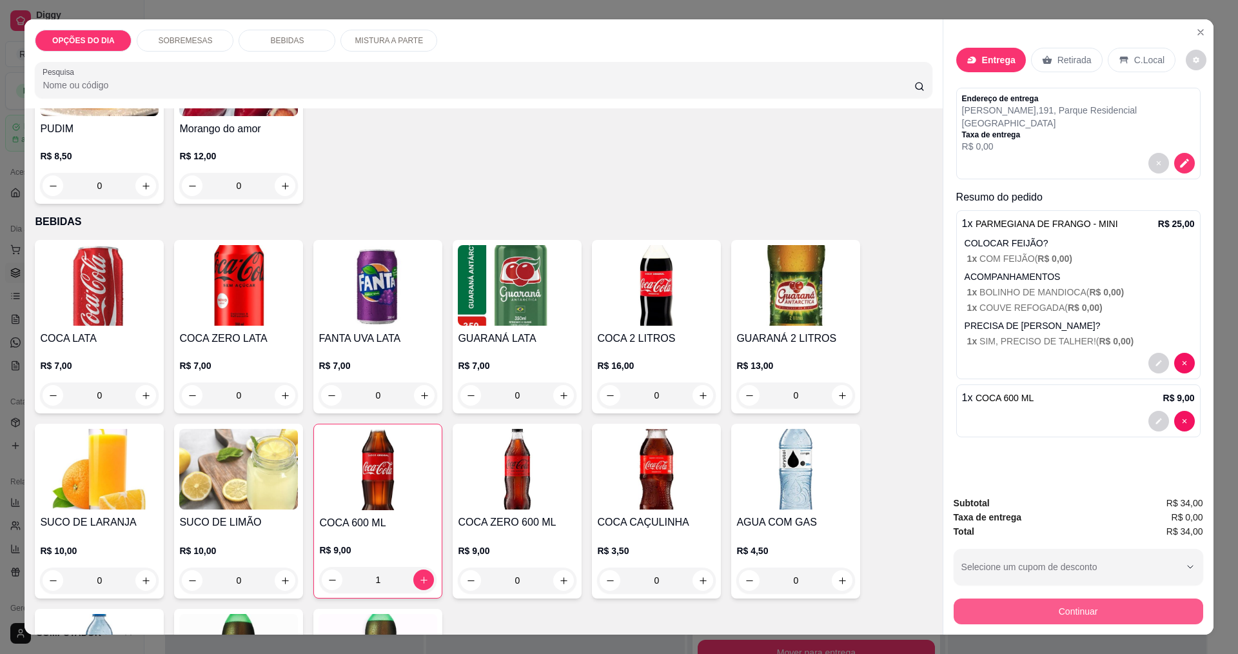
click at [1046, 605] on button "Continuar" at bounding box center [1077, 611] width 249 height 26
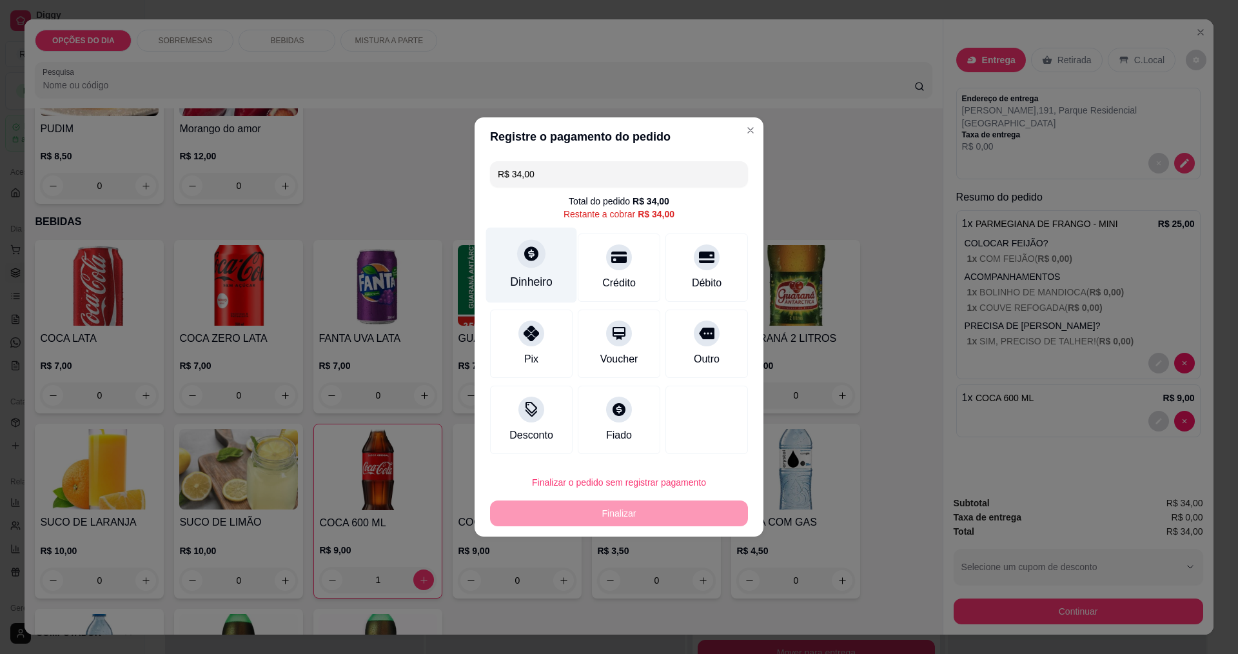
click at [536, 280] on div "Dinheiro" at bounding box center [531, 281] width 43 height 17
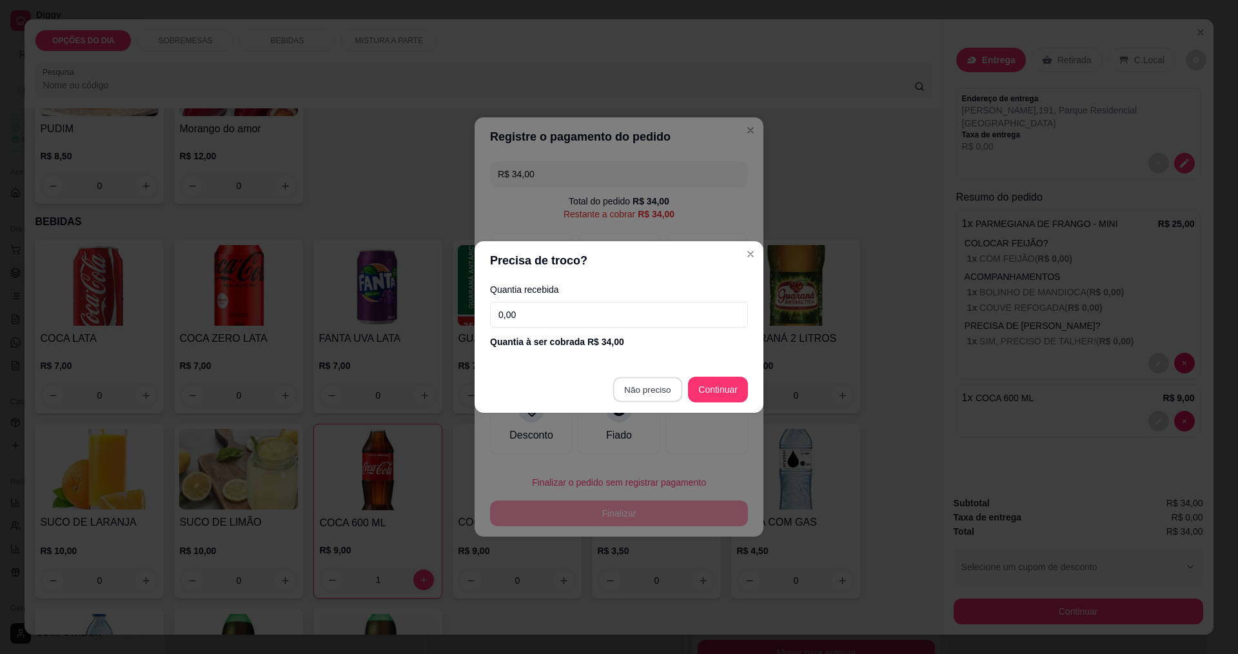
type input "R$ 0,00"
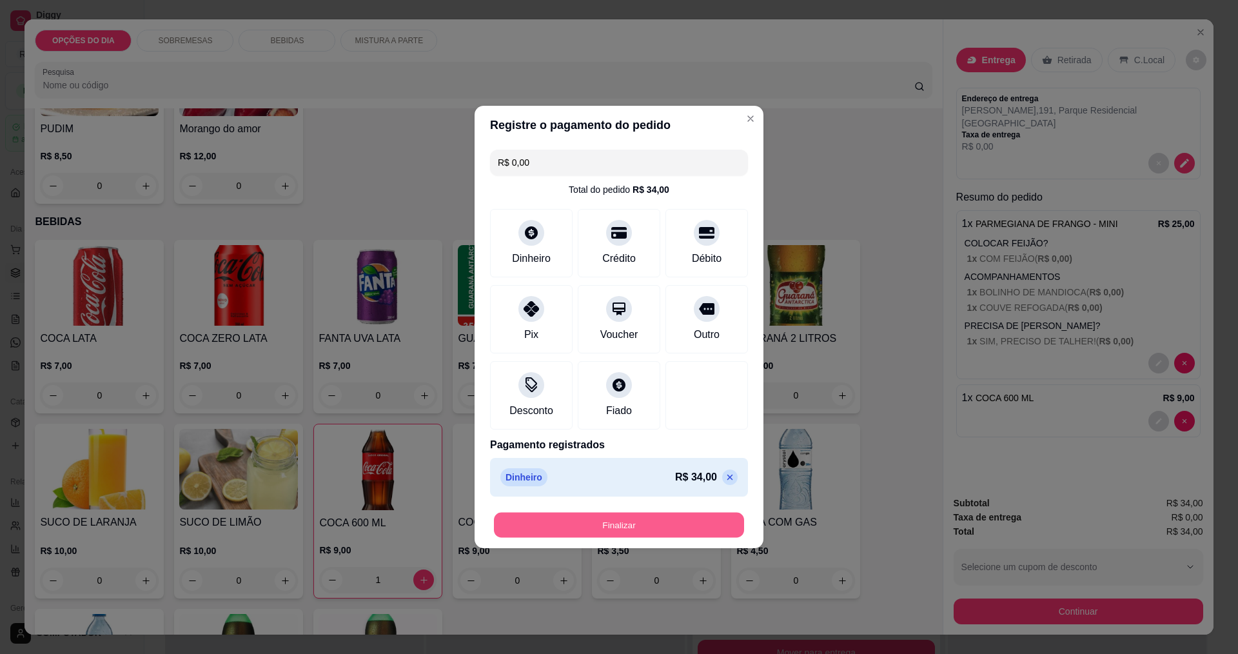
click at [639, 534] on button "Finalizar" at bounding box center [619, 524] width 250 height 25
type input "0"
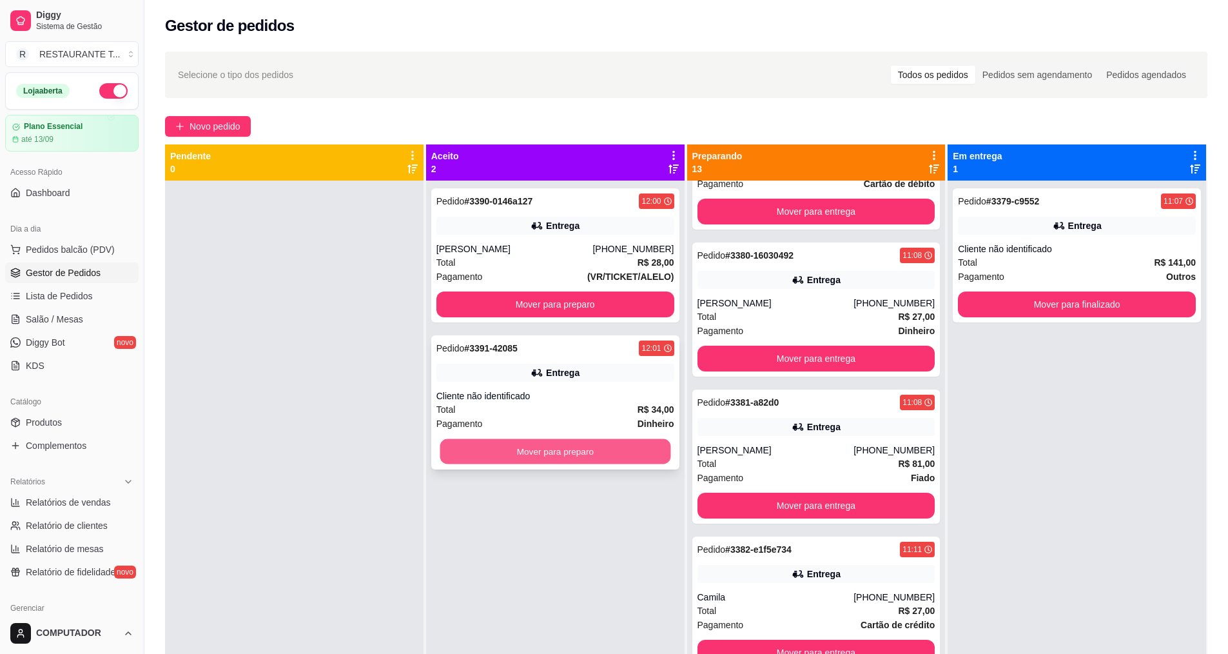
click at [551, 451] on button "Mover para preparo" at bounding box center [555, 451] width 231 height 25
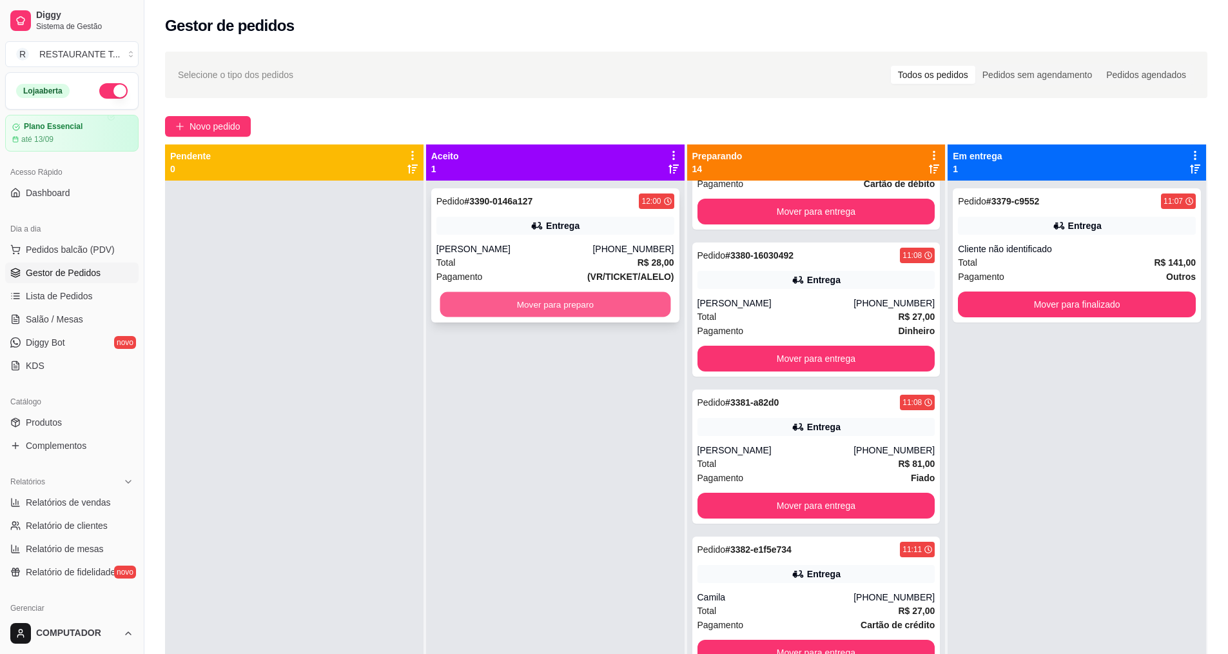
click at [567, 302] on button "Mover para preparo" at bounding box center [555, 304] width 231 height 25
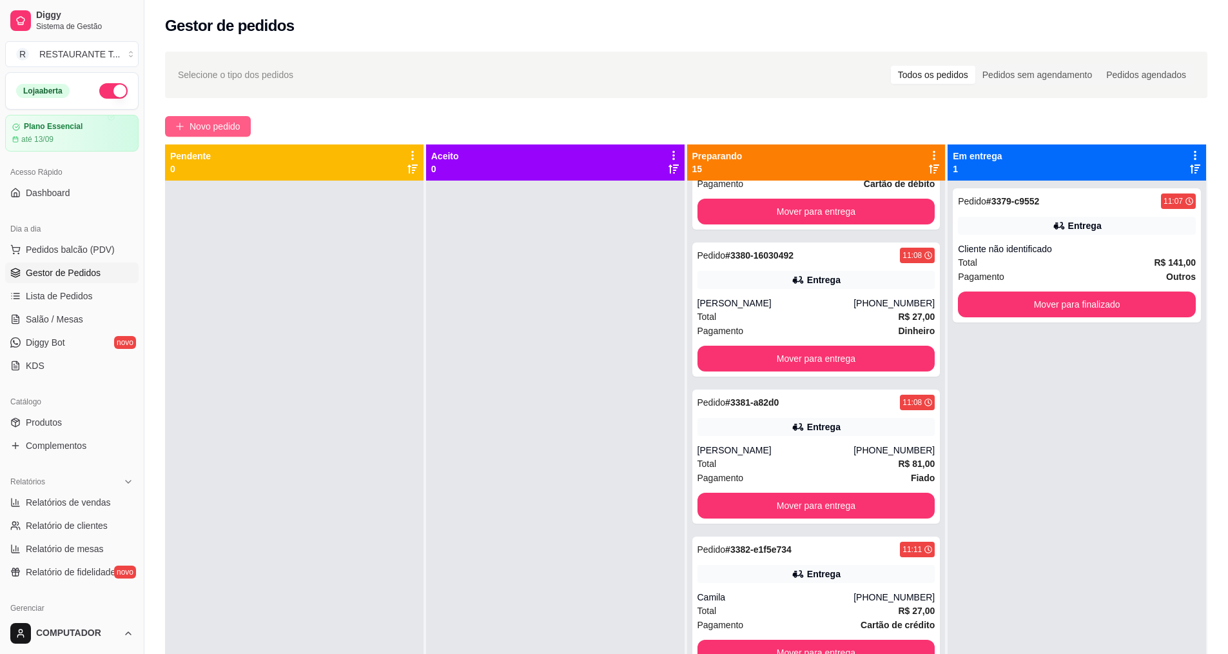
click at [227, 121] on span "Novo pedido" at bounding box center [215, 126] width 51 height 14
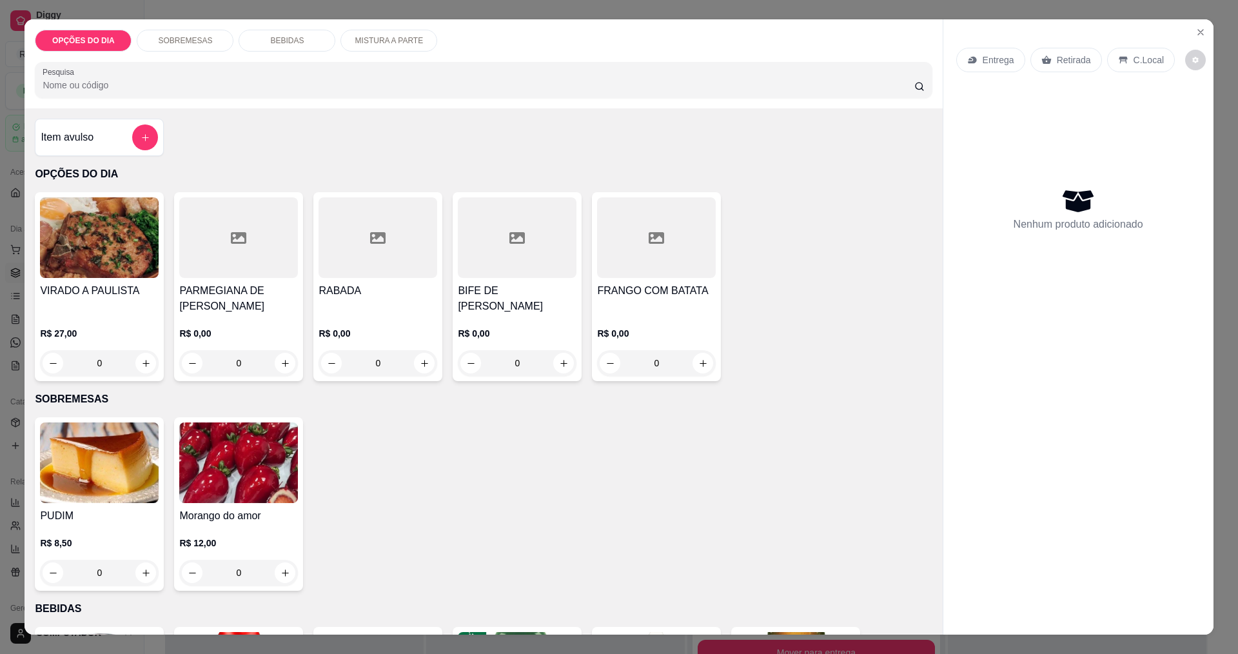
click at [282, 364] on div "0" at bounding box center [238, 363] width 119 height 26
click at [274, 365] on div "0" at bounding box center [238, 363] width 119 height 26
click at [567, 366] on div "0" at bounding box center [517, 363] width 119 height 26
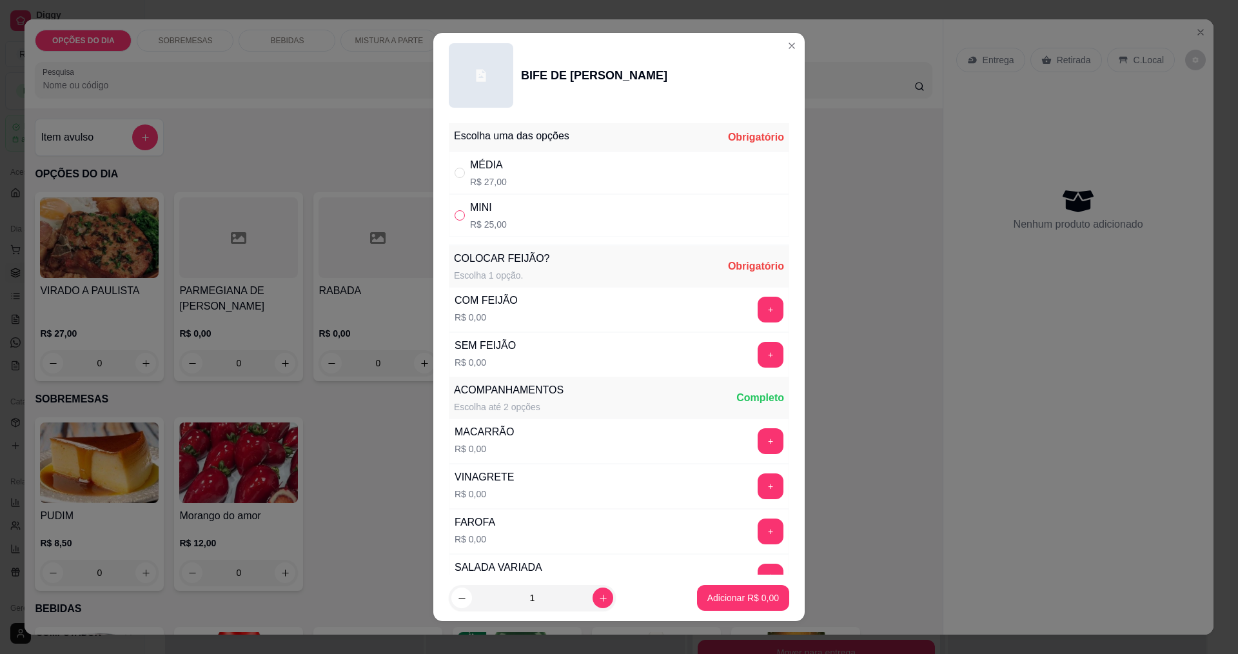
click at [454, 217] on input "" at bounding box center [459, 215] width 10 height 10
radio input "true"
click at [758, 313] on button "+" at bounding box center [770, 309] width 25 height 25
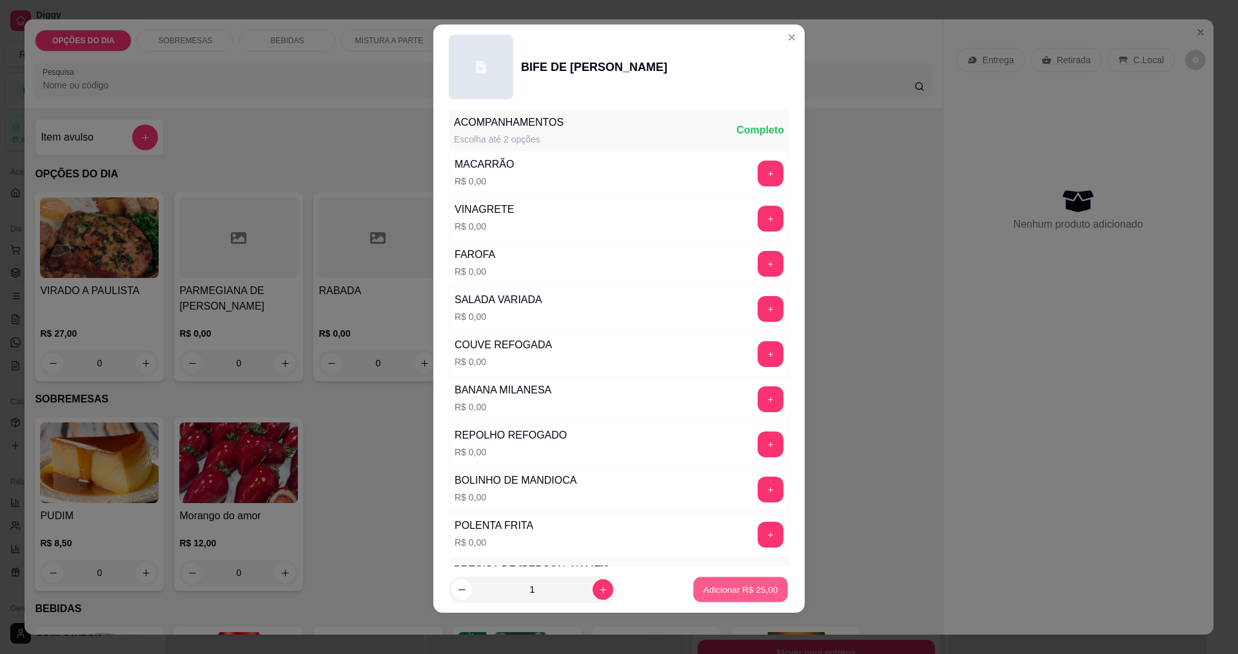
click at [712, 594] on p "Adicionar R$ 25,00" at bounding box center [740, 589] width 75 height 12
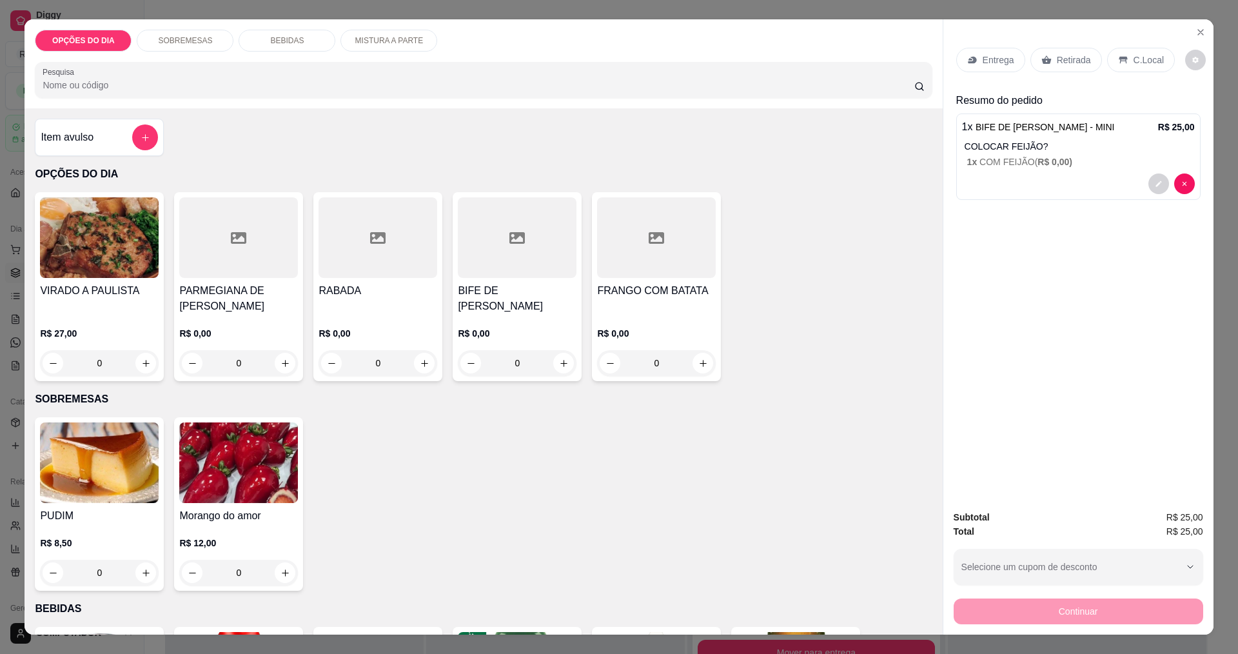
click at [995, 63] on p "Entrega" at bounding box center [998, 60] width 32 height 13
click at [1198, 31] on icon "Close" at bounding box center [1200, 32] width 5 height 5
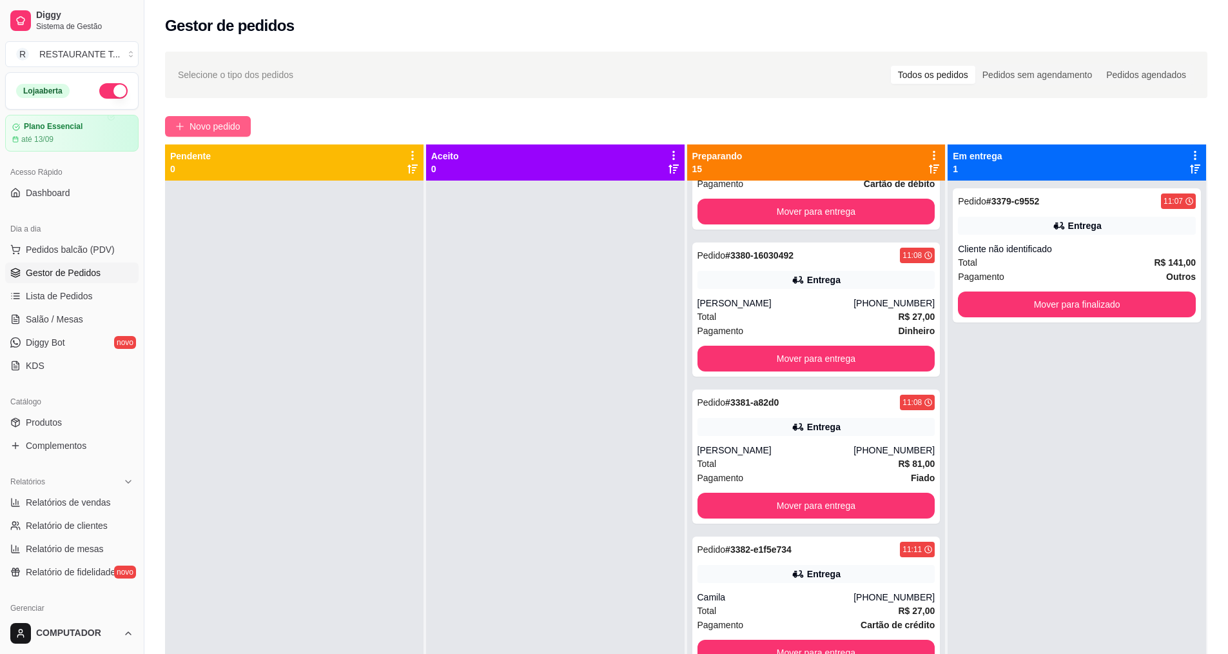
click at [233, 127] on span "Novo pedido" at bounding box center [215, 126] width 51 height 14
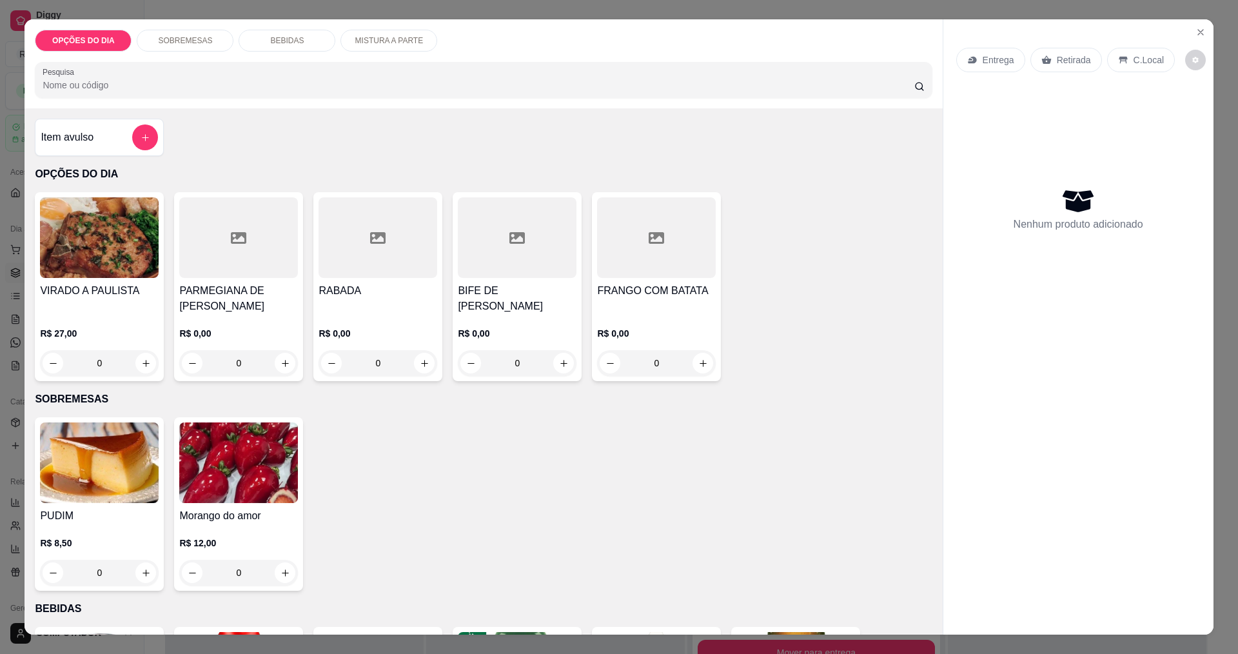
click at [284, 367] on div "0" at bounding box center [238, 363] width 119 height 26
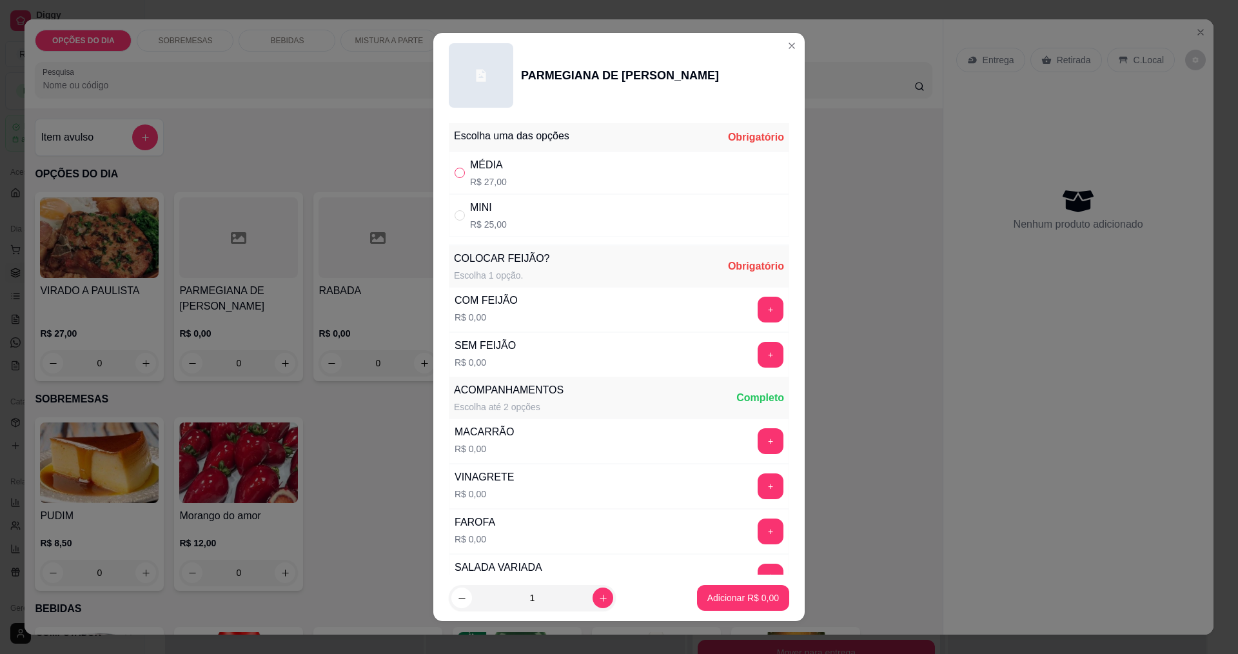
click at [454, 178] on label "" at bounding box center [459, 173] width 10 height 14
click at [454, 178] on input "" at bounding box center [459, 173] width 10 height 10
click at [758, 358] on button "+" at bounding box center [770, 354] width 25 height 25
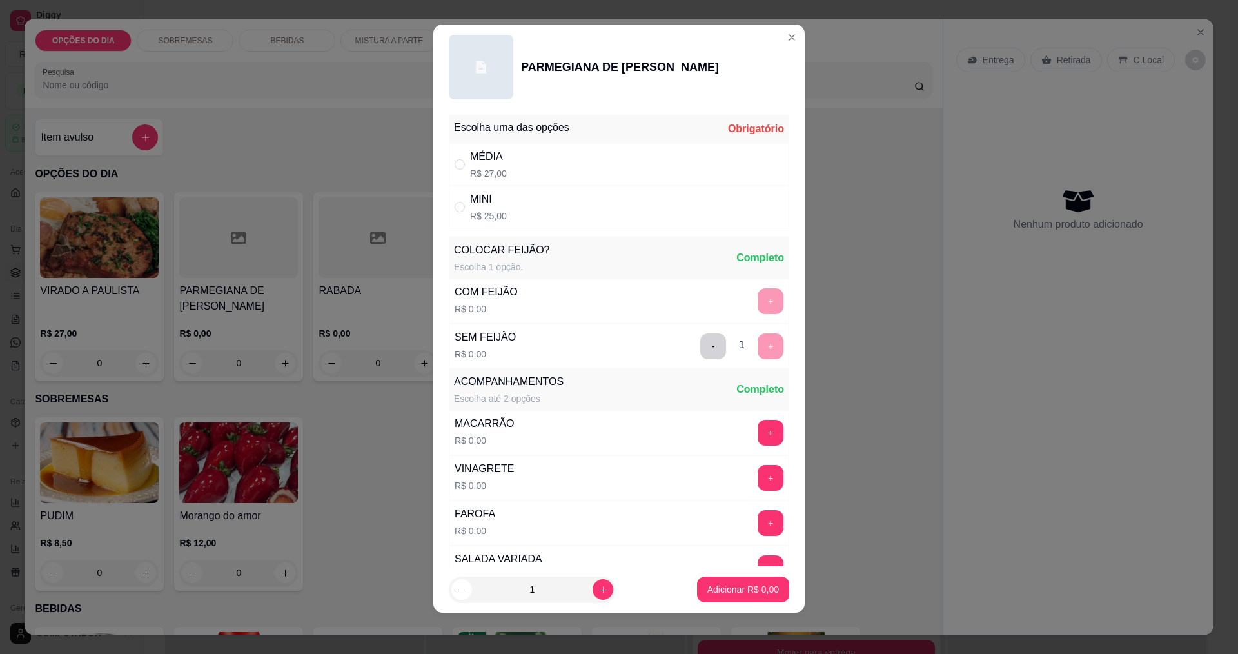
scroll to position [259, 0]
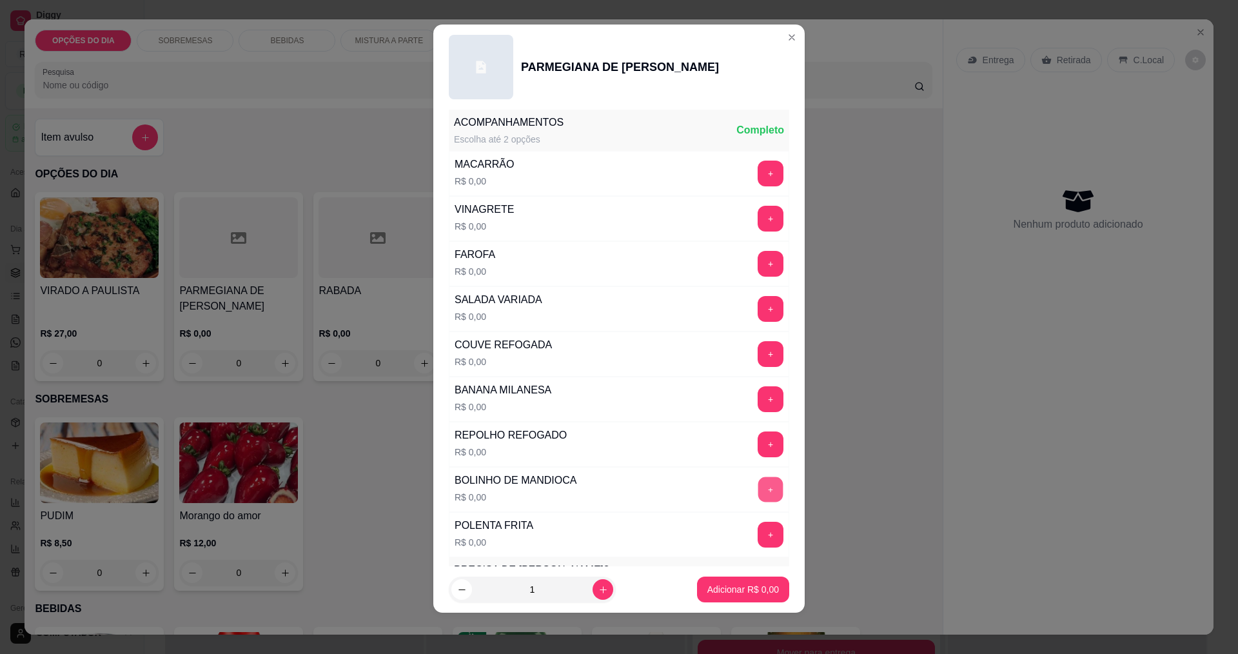
click at [758, 492] on button "+" at bounding box center [770, 488] width 25 height 25
click at [758, 493] on button "+" at bounding box center [770, 488] width 25 height 25
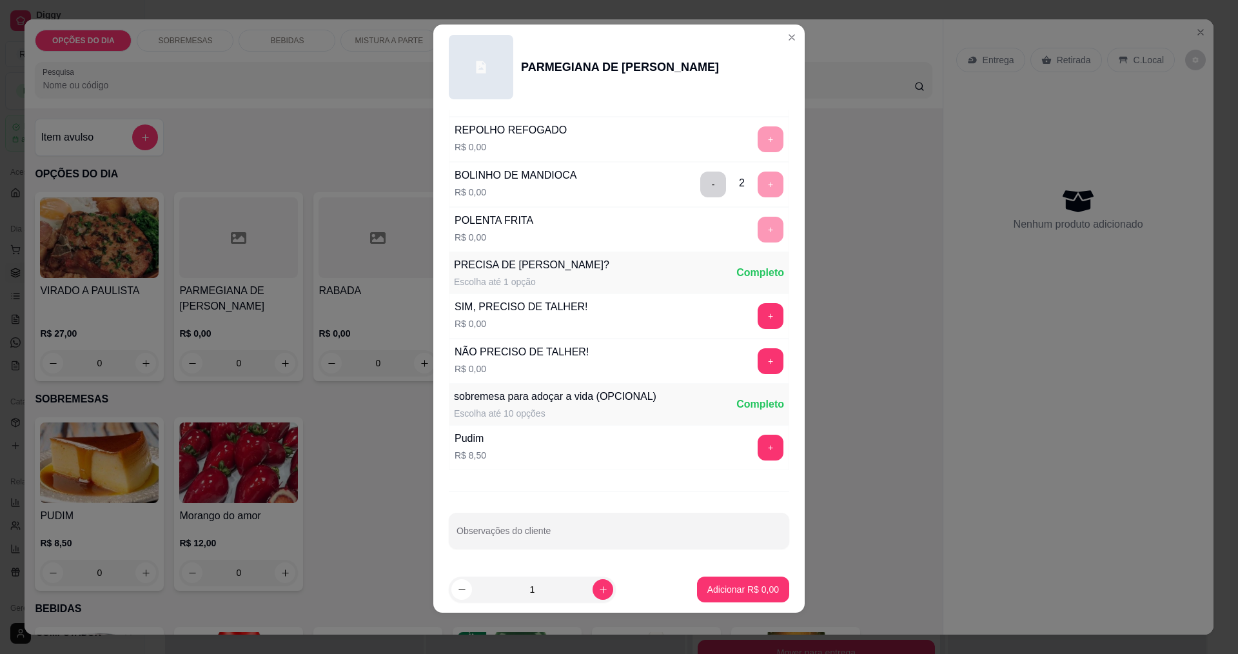
scroll to position [0, 0]
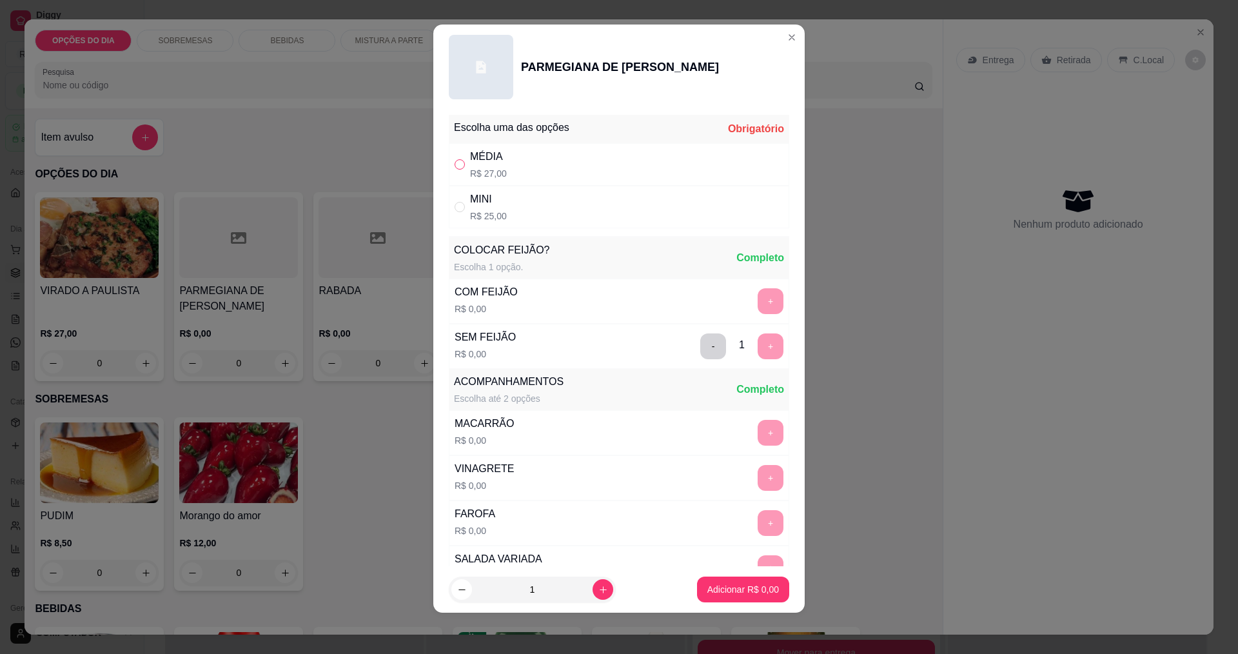
click at [458, 168] on input "" at bounding box center [459, 164] width 10 height 10
radio input "true"
click at [715, 593] on p "Adicionar R$ 27,00" at bounding box center [740, 589] width 75 height 12
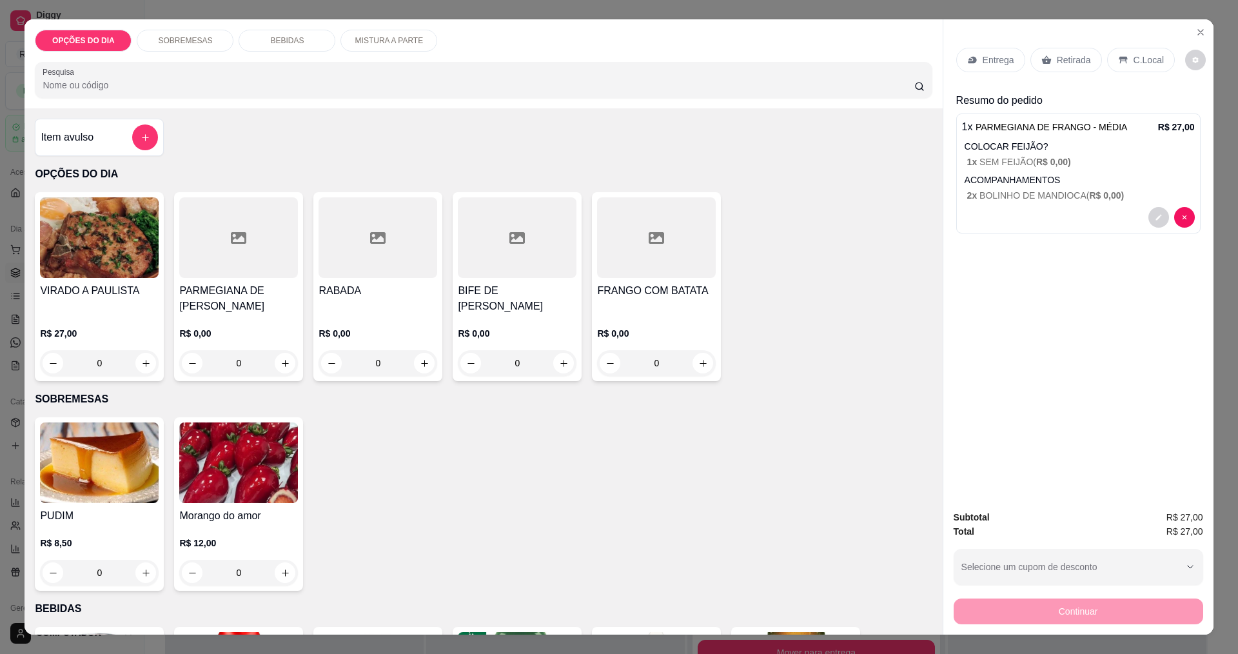
click at [982, 55] on p "Entrega" at bounding box center [998, 60] width 32 height 13
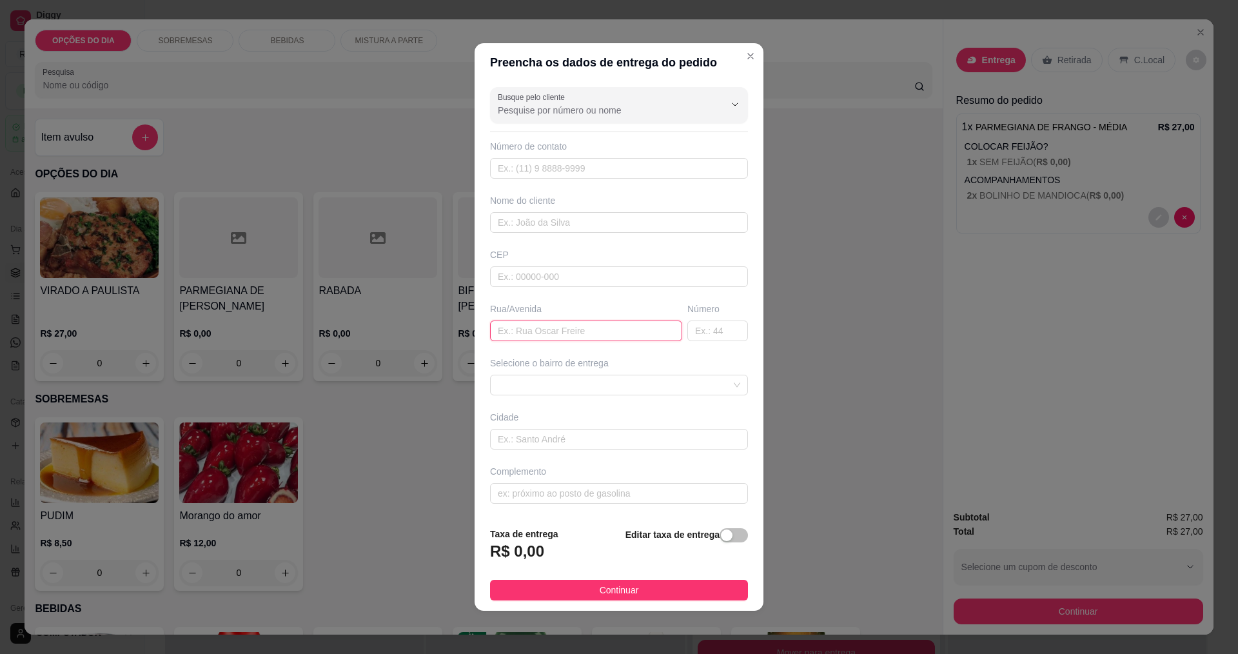
click at [547, 329] on input "text" at bounding box center [586, 330] width 192 height 21
type input "[PERSON_NAME]"
click at [621, 392] on span at bounding box center [619, 384] width 242 height 19
type input "100"
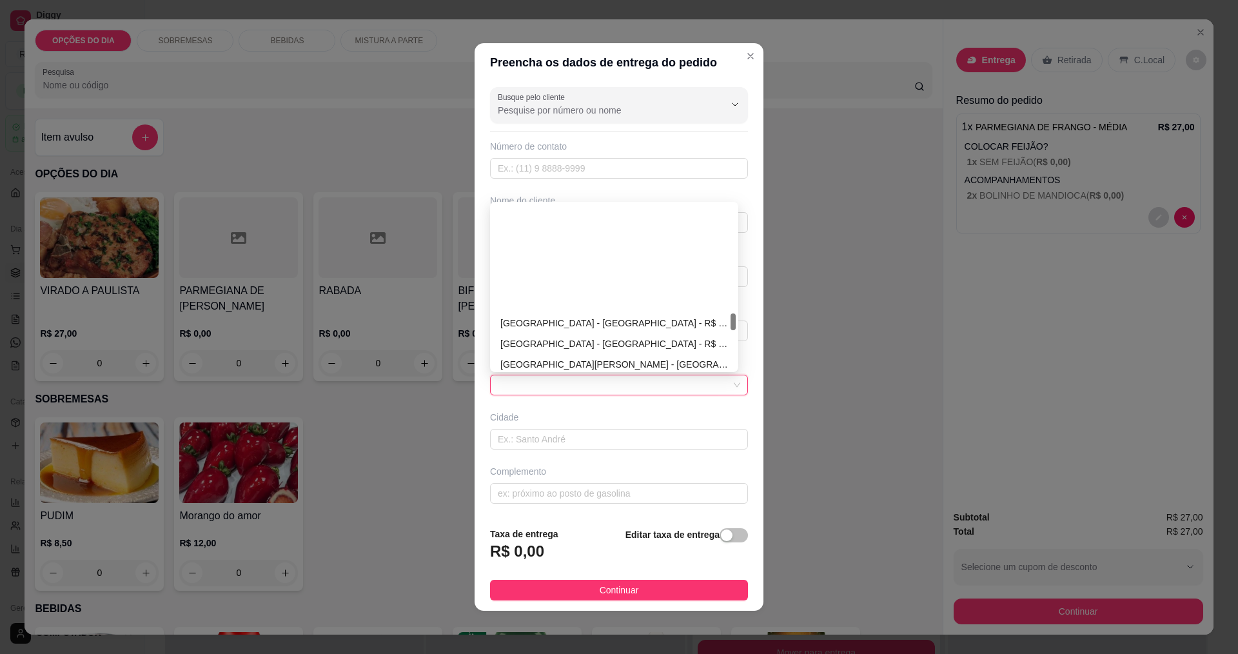
scroll to position [1031, 0]
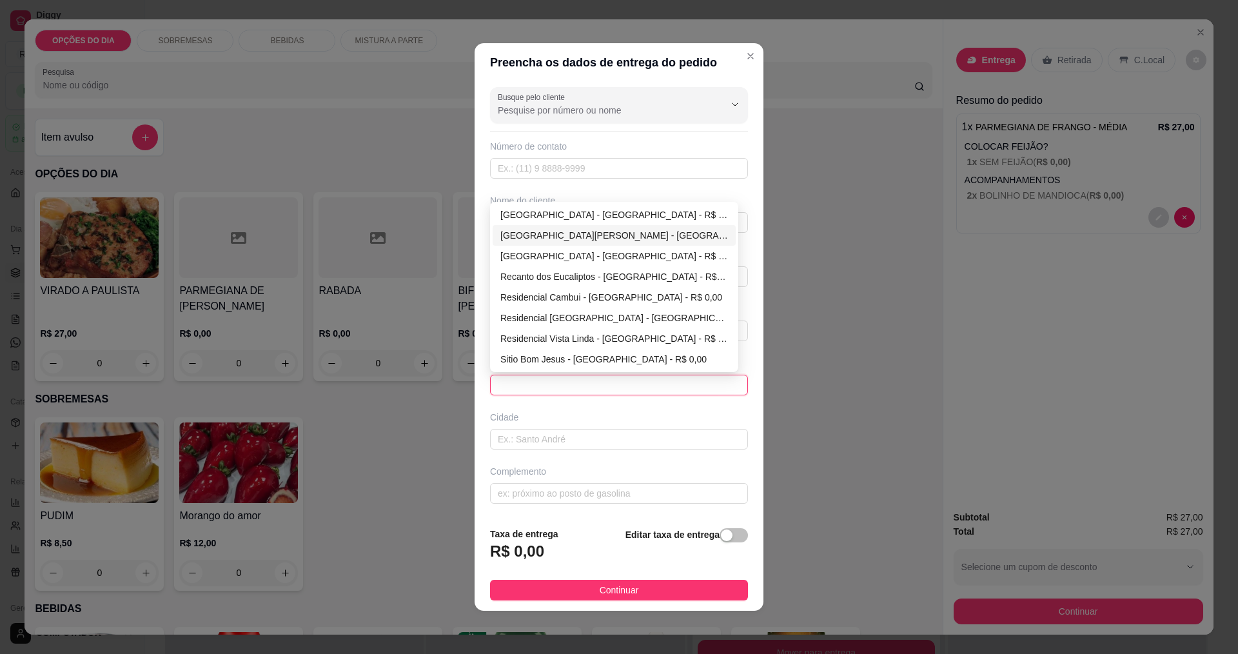
click at [553, 236] on div "[GEOGRAPHIC_DATA][PERSON_NAME] - [GEOGRAPHIC_DATA] - R$ 0,00" at bounding box center [614, 235] width 228 height 14
type input "[GEOGRAPHIC_DATA]"
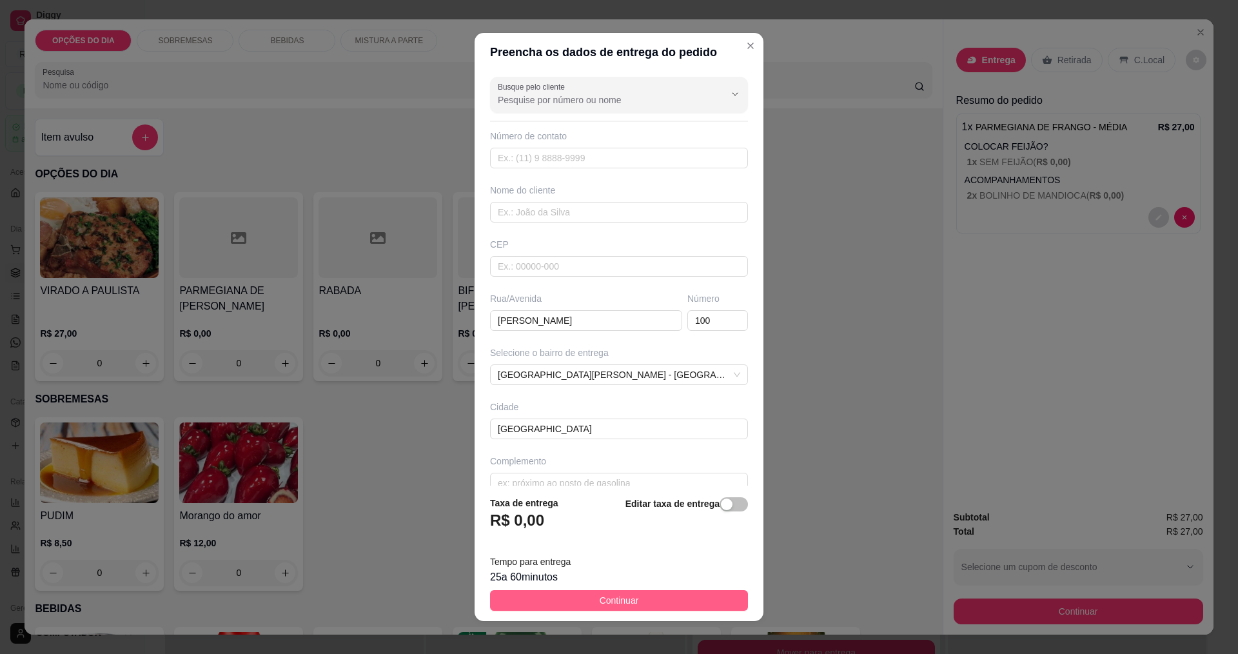
click at [629, 603] on button "Continuar" at bounding box center [619, 600] width 258 height 21
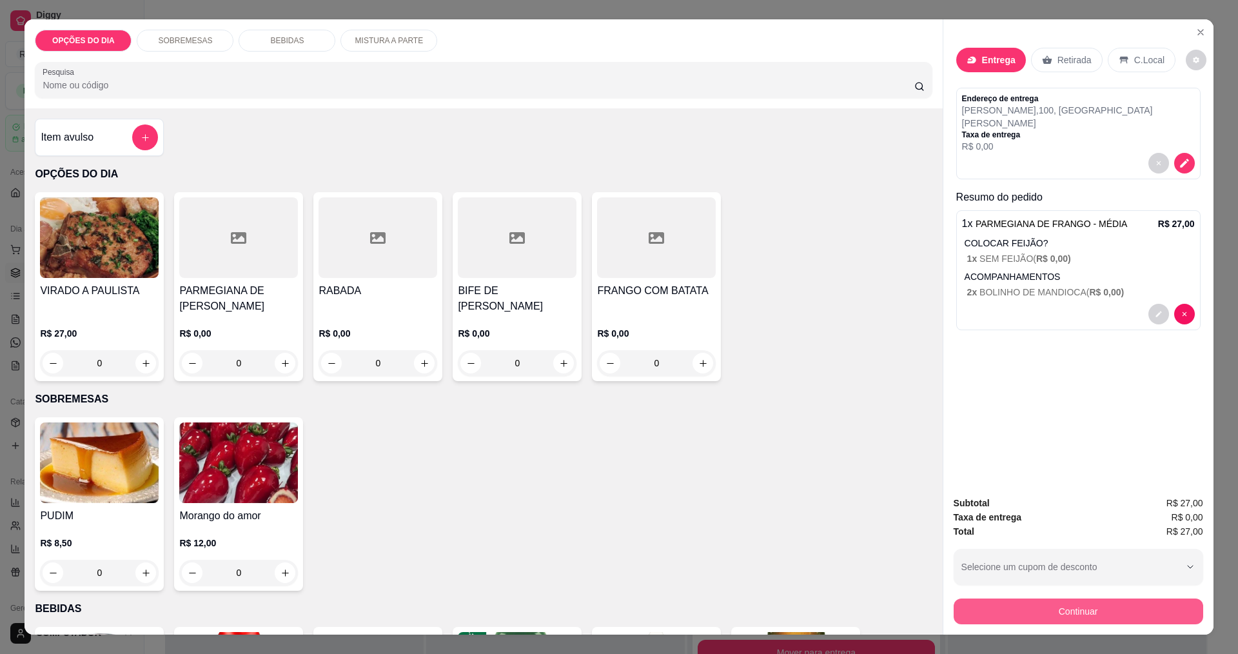
click at [1021, 615] on button "Continuar" at bounding box center [1077, 611] width 249 height 26
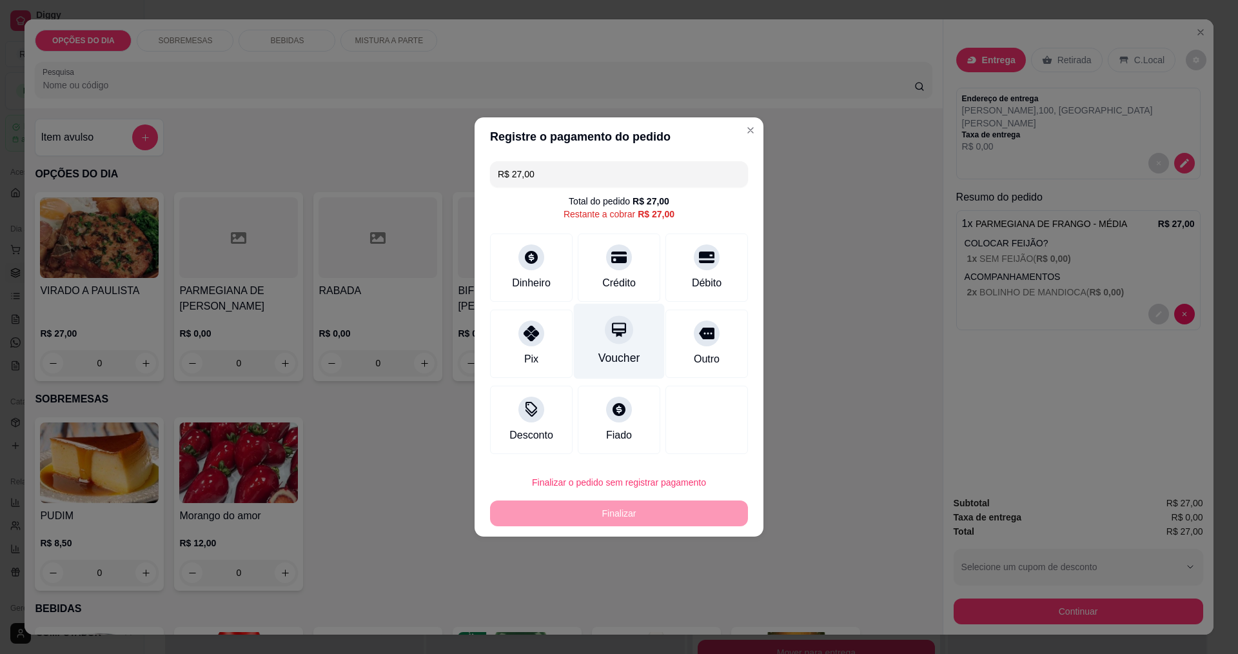
click at [632, 285] on div "Crédito" at bounding box center [619, 267] width 83 height 68
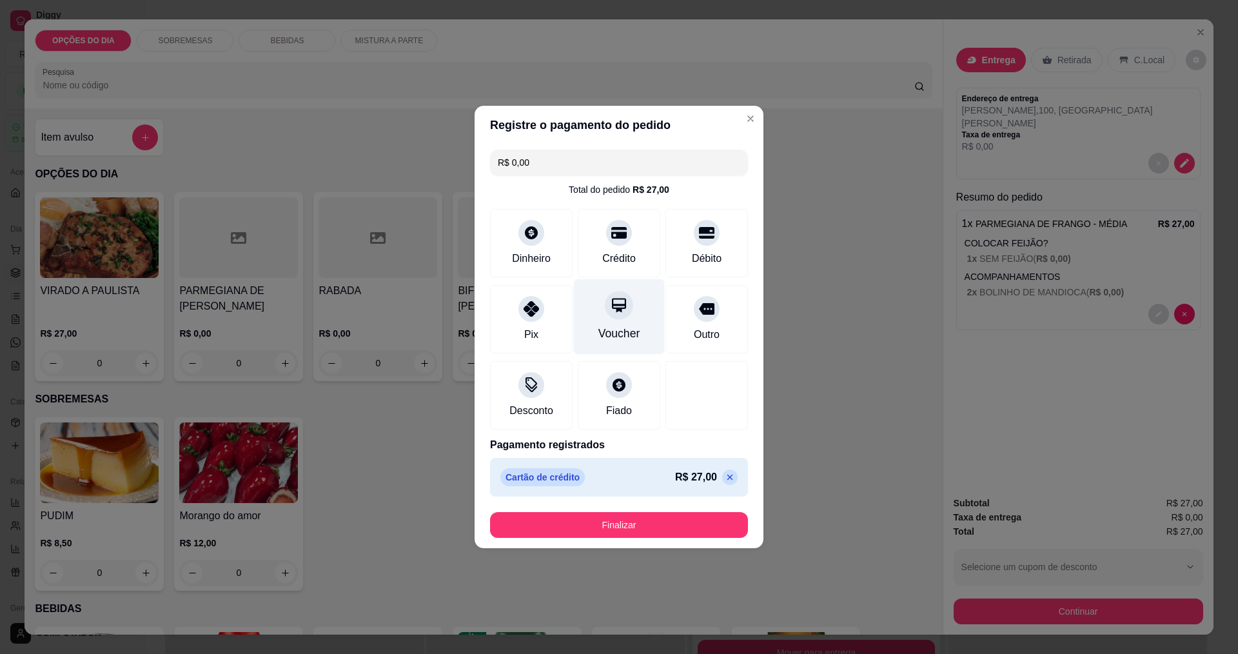
type input "R$ 0,00"
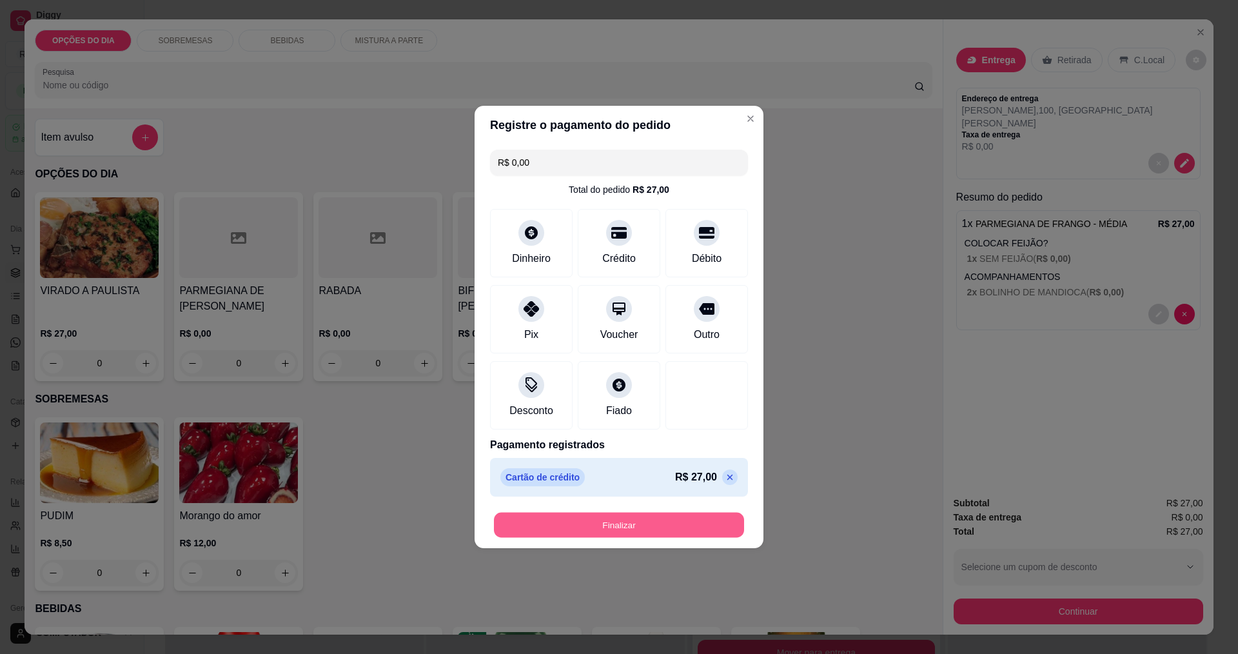
click at [596, 518] on button "Finalizar" at bounding box center [619, 524] width 250 height 25
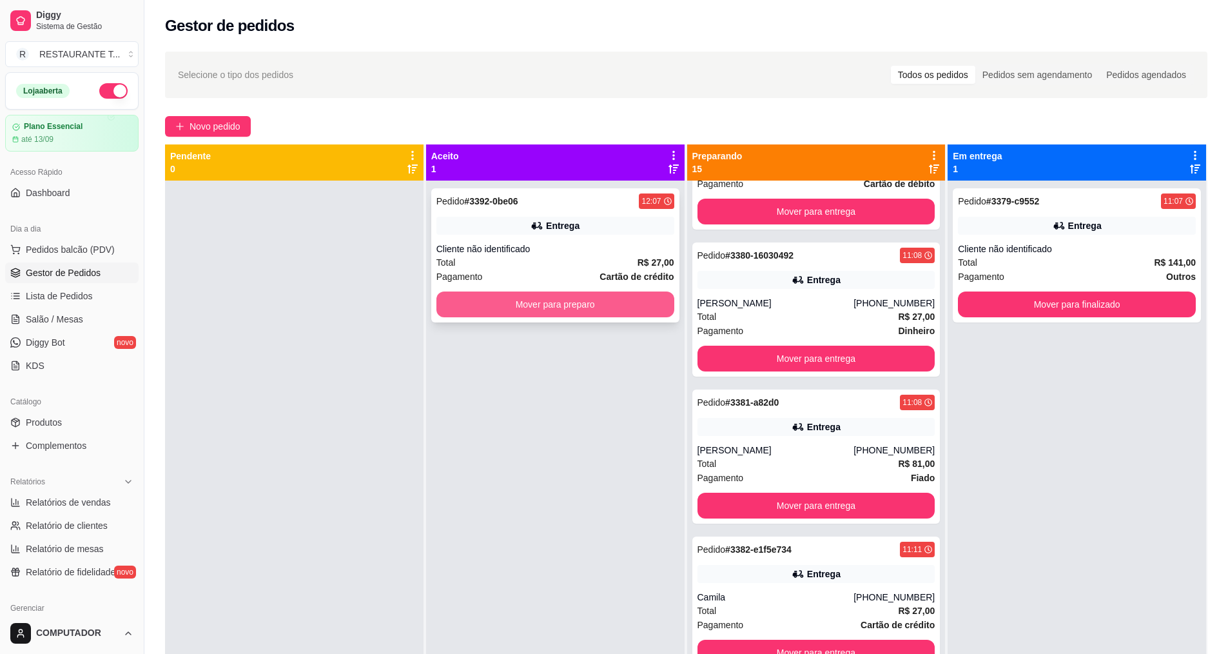
click at [563, 307] on button "Mover para preparo" at bounding box center [555, 304] width 238 height 26
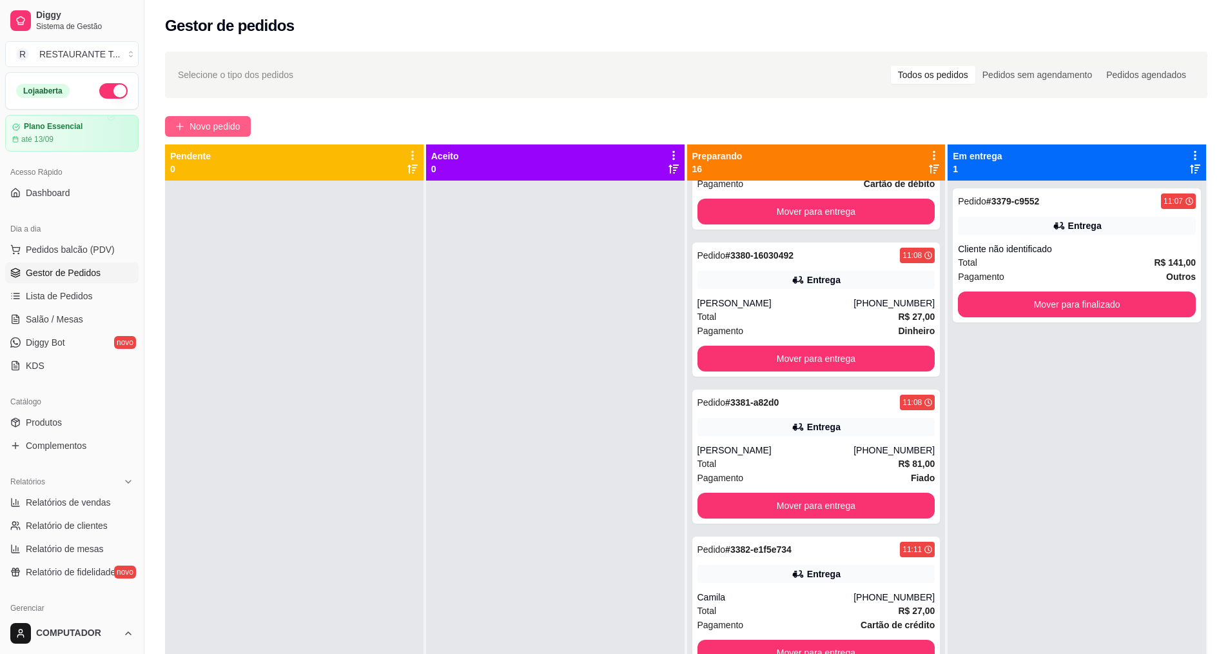
click at [235, 123] on span "Novo pedido" at bounding box center [215, 126] width 51 height 14
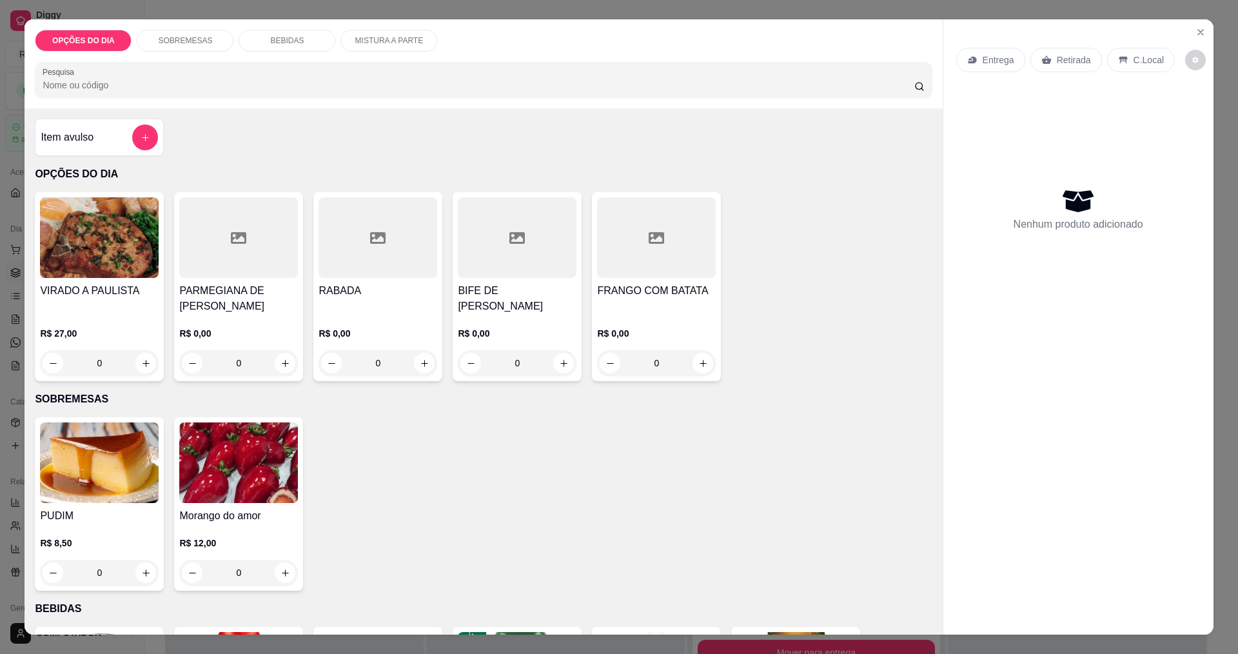
click at [274, 364] on div "0" at bounding box center [238, 363] width 119 height 26
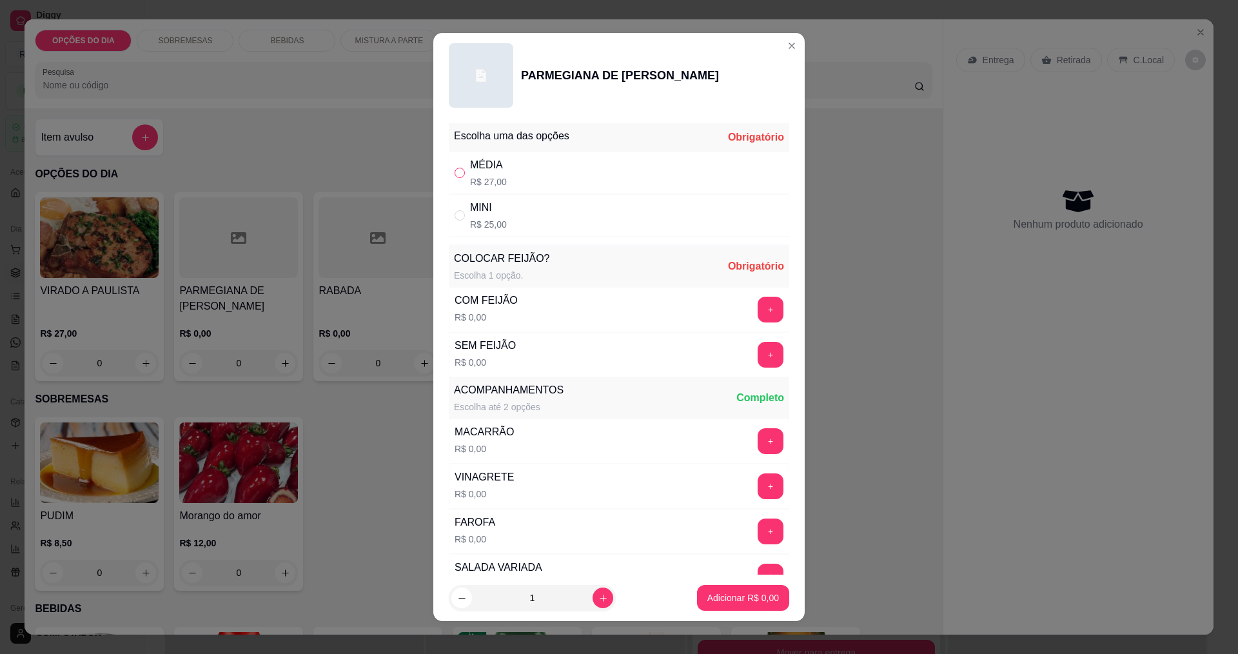
click at [454, 170] on input "" at bounding box center [459, 173] width 10 height 10
radio input "true"
click at [748, 323] on div "COM FEIJÃO R$ 0,00 +" at bounding box center [619, 309] width 340 height 45
click at [758, 311] on button "+" at bounding box center [770, 309] width 25 height 25
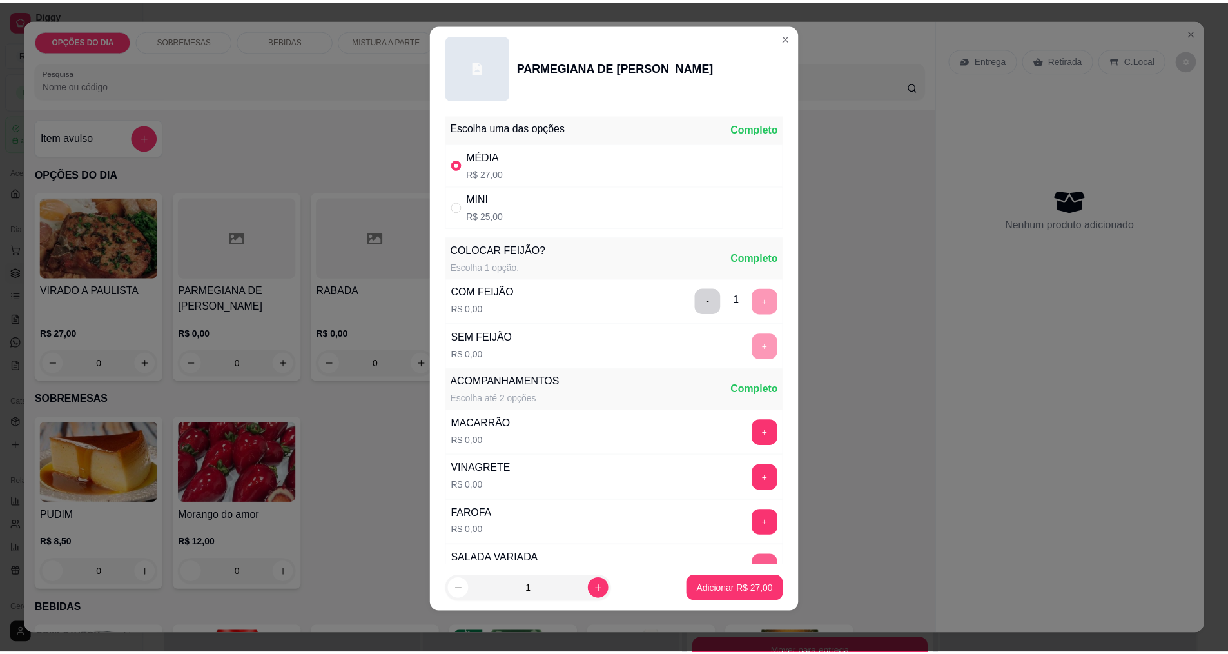
scroll to position [259, 0]
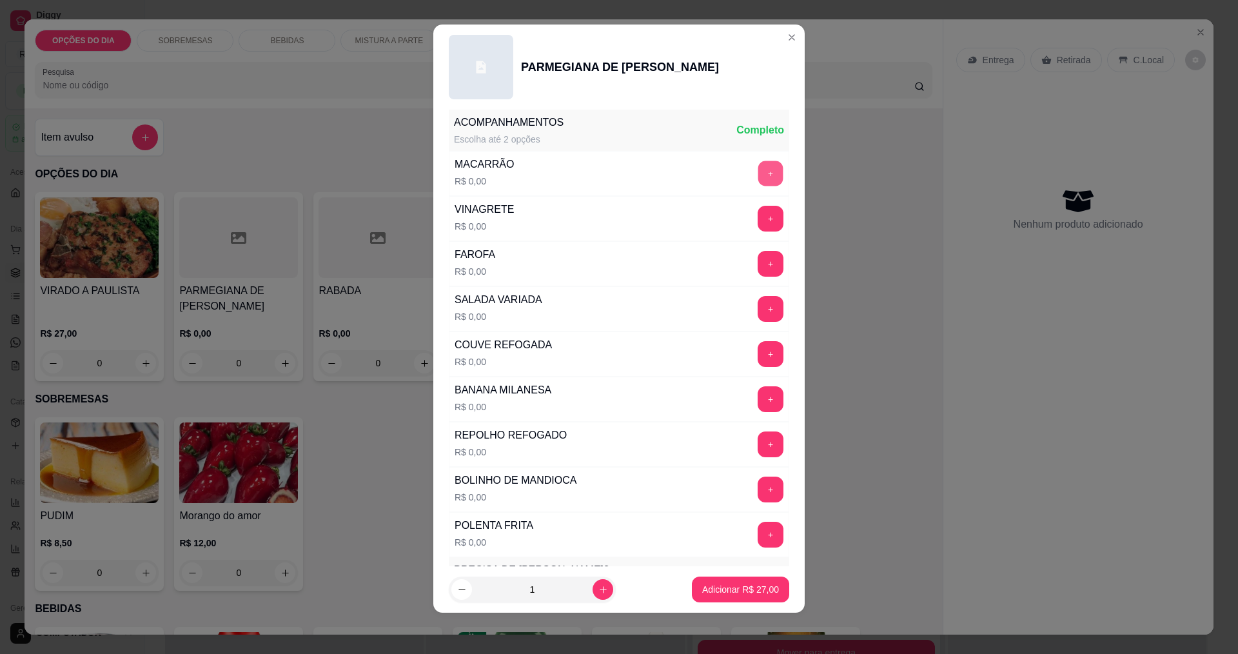
click at [758, 179] on button "+" at bounding box center [770, 173] width 25 height 25
click at [757, 258] on button "+" at bounding box center [770, 264] width 26 height 26
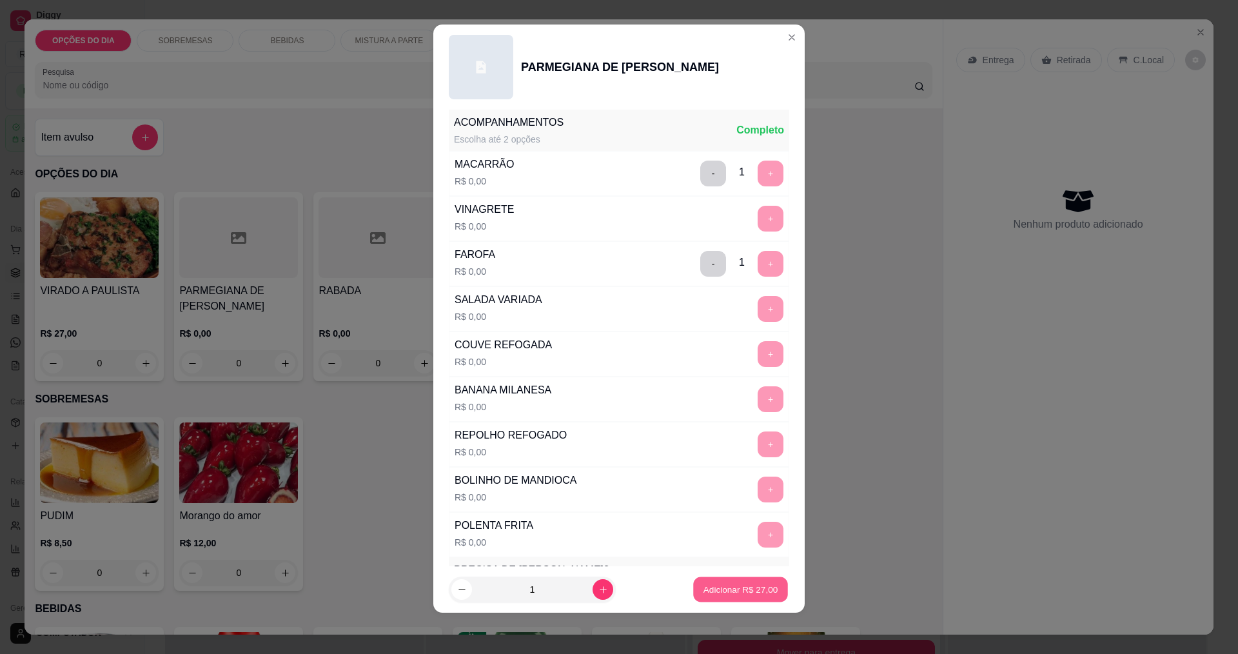
click at [703, 584] on p "Adicionar R$ 27,00" at bounding box center [740, 589] width 75 height 12
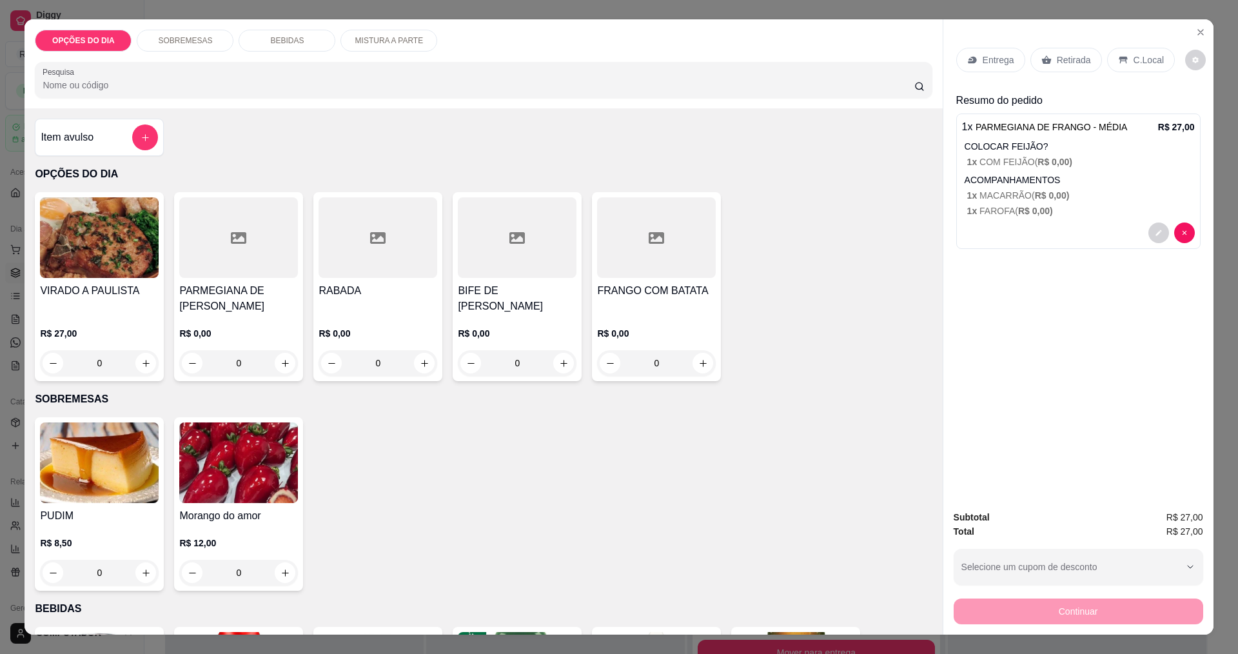
click at [975, 63] on div "Entrega" at bounding box center [990, 60] width 69 height 24
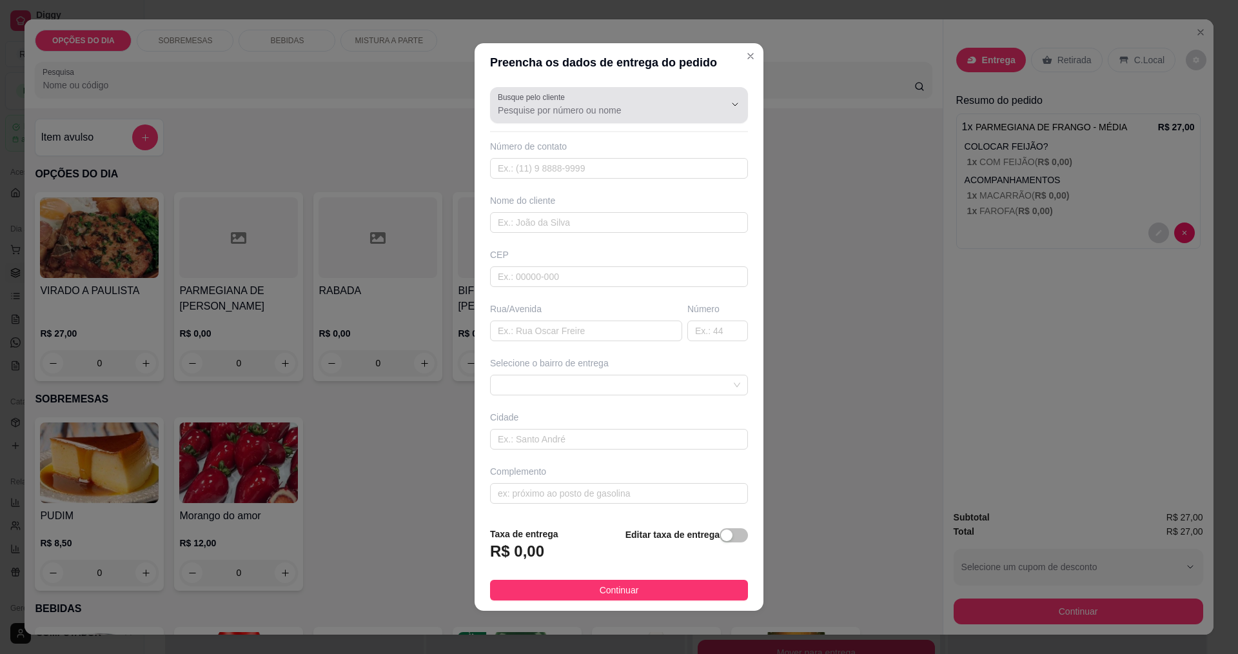
click at [546, 97] on label "Busque pelo cliente" at bounding box center [534, 97] width 72 height 11
click at [546, 104] on input "Busque pelo cliente" at bounding box center [601, 110] width 206 height 13
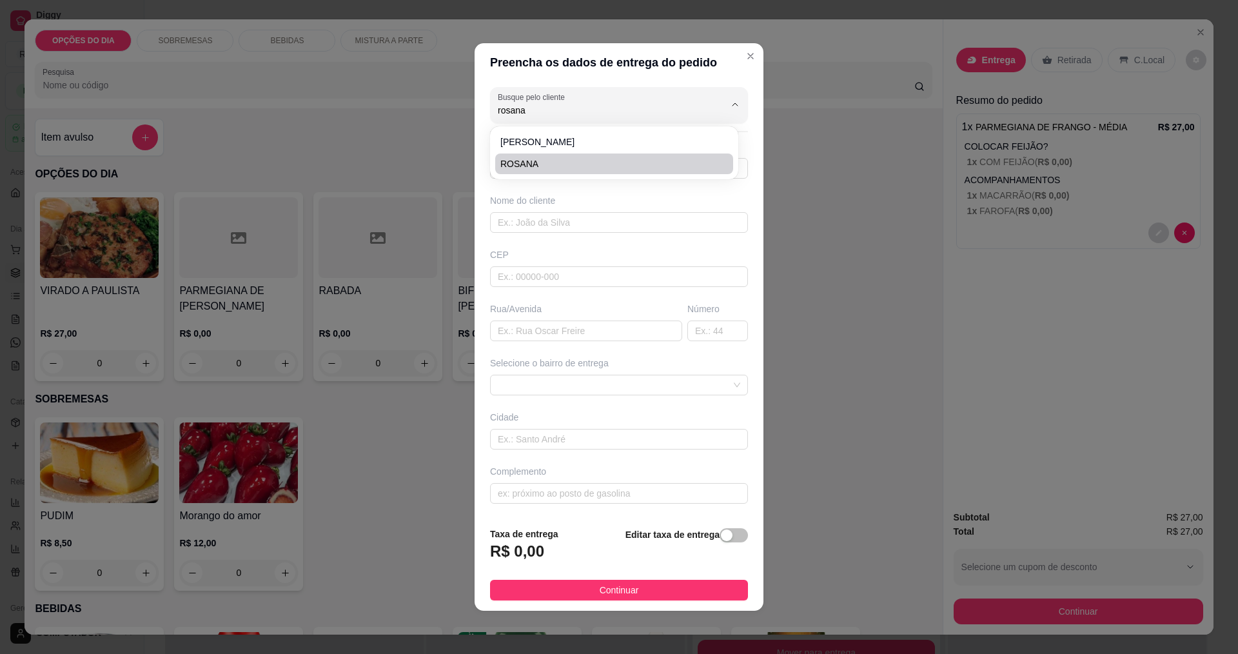
click at [525, 162] on span "ROSANA" at bounding box center [607, 163] width 215 height 13
type input "ROSANA"
type input "12997890057"
type input "ROSANA"
type input "[PERSON_NAME]"
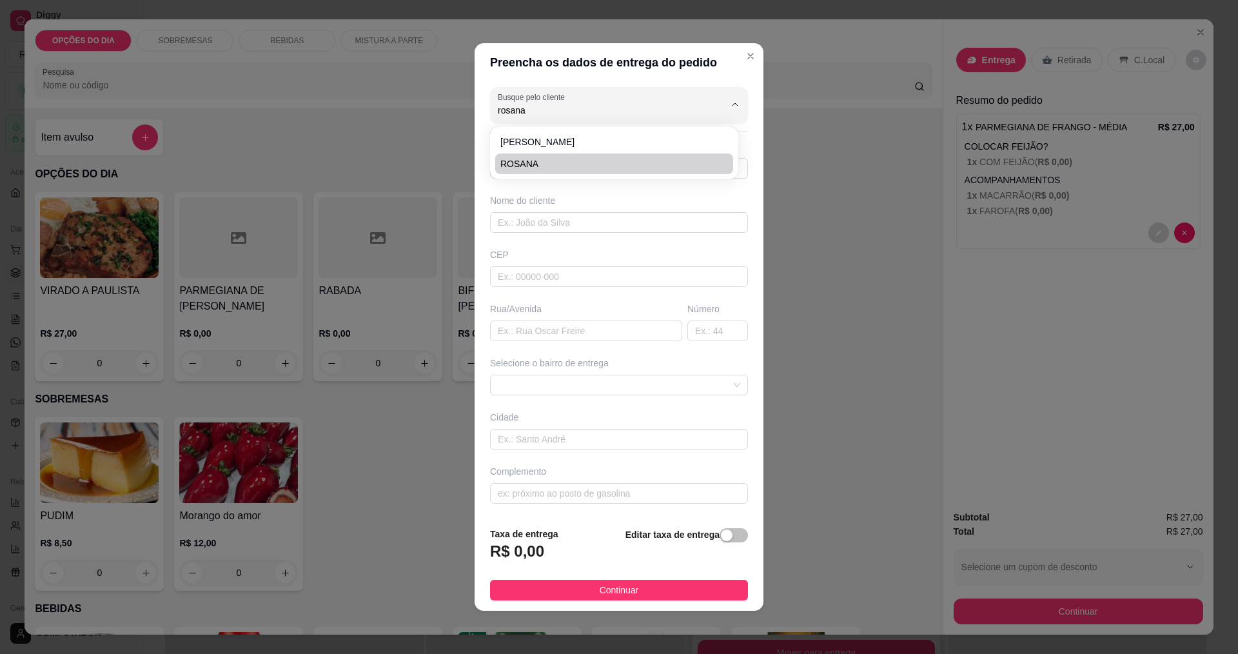
type input "172"
type input "[GEOGRAPHIC_DATA]"
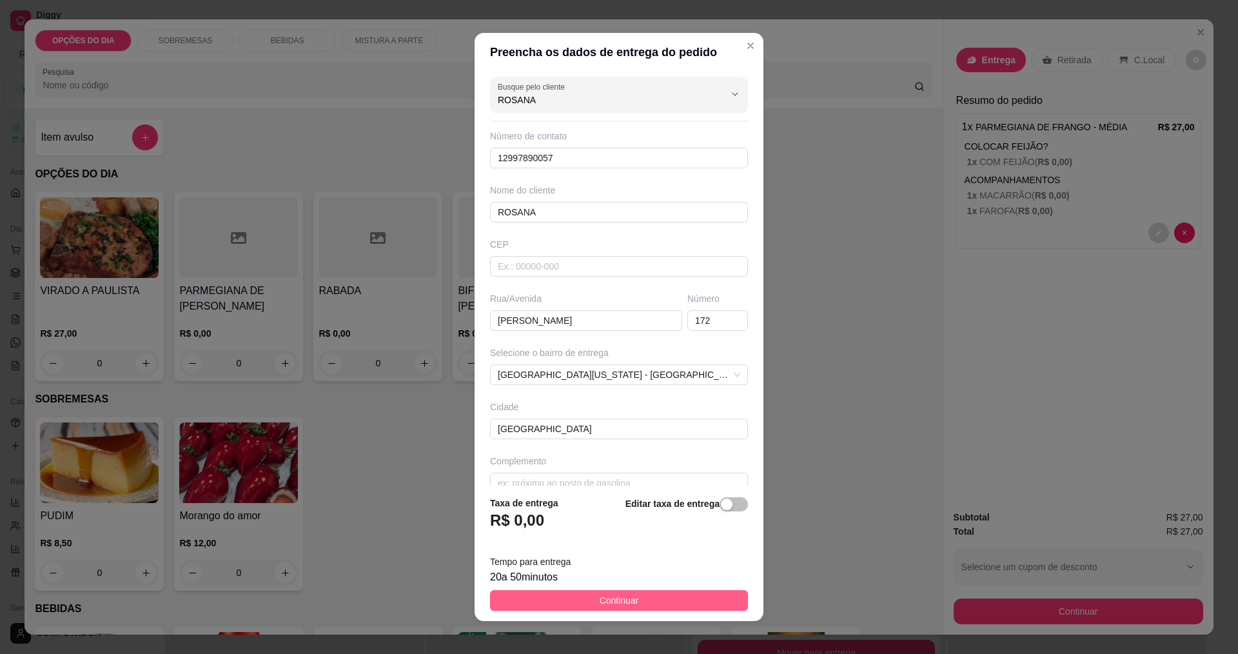
click at [604, 601] on span "Continuar" at bounding box center [618, 600] width 39 height 14
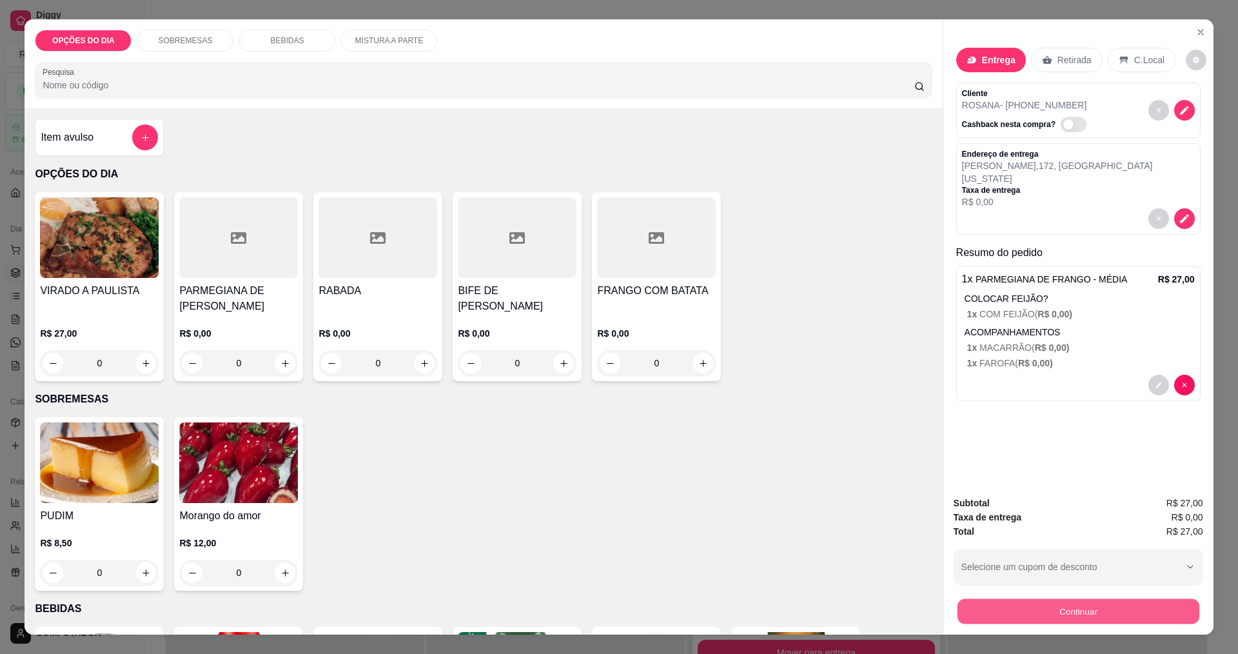
click at [1046, 618] on button "Continuar" at bounding box center [1078, 610] width 242 height 25
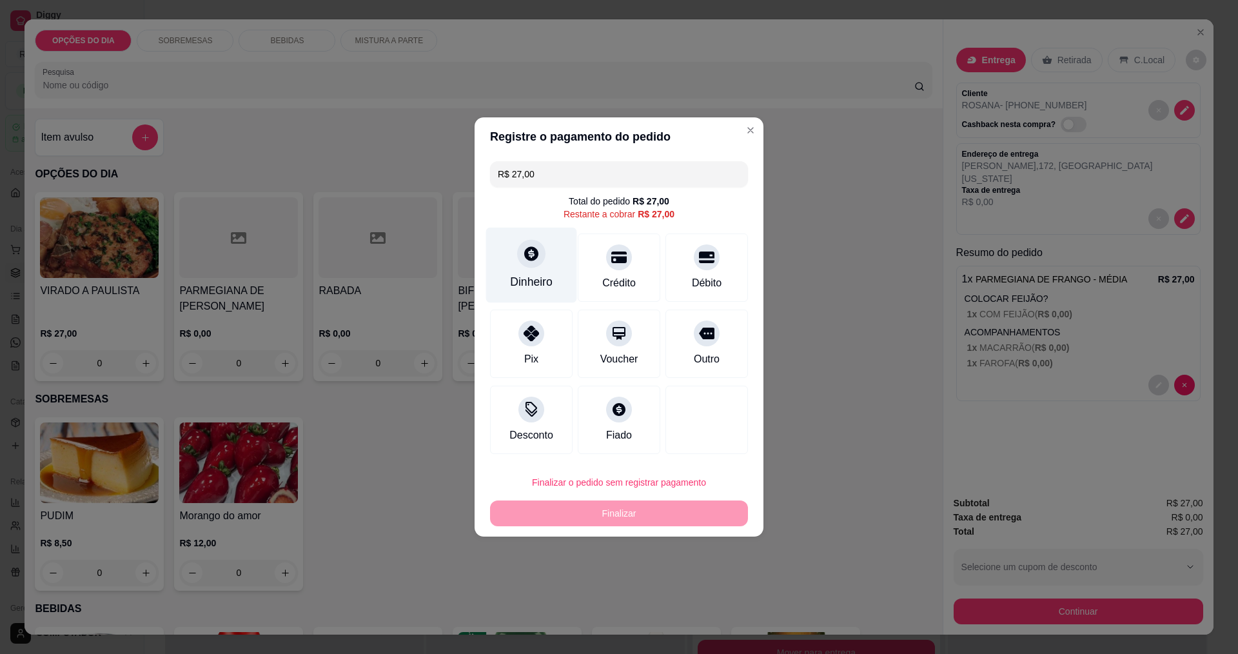
click at [521, 288] on div "Dinheiro" at bounding box center [531, 281] width 43 height 17
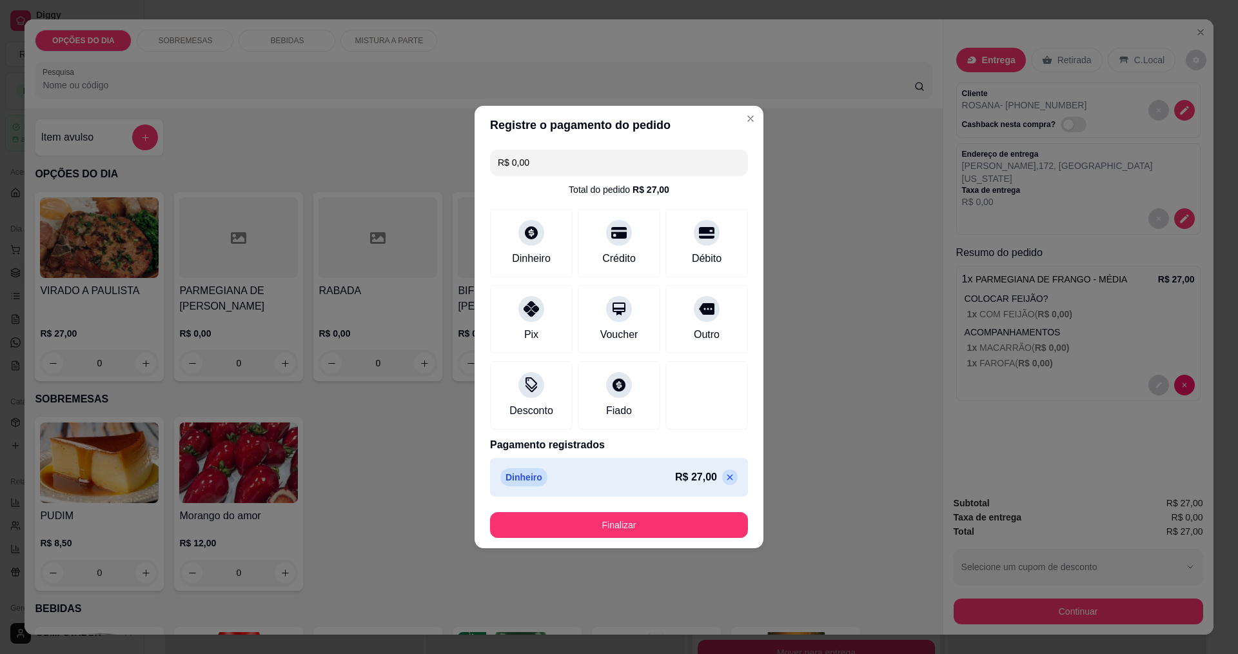
click at [648, 528] on button "Finalizar" at bounding box center [619, 525] width 258 height 26
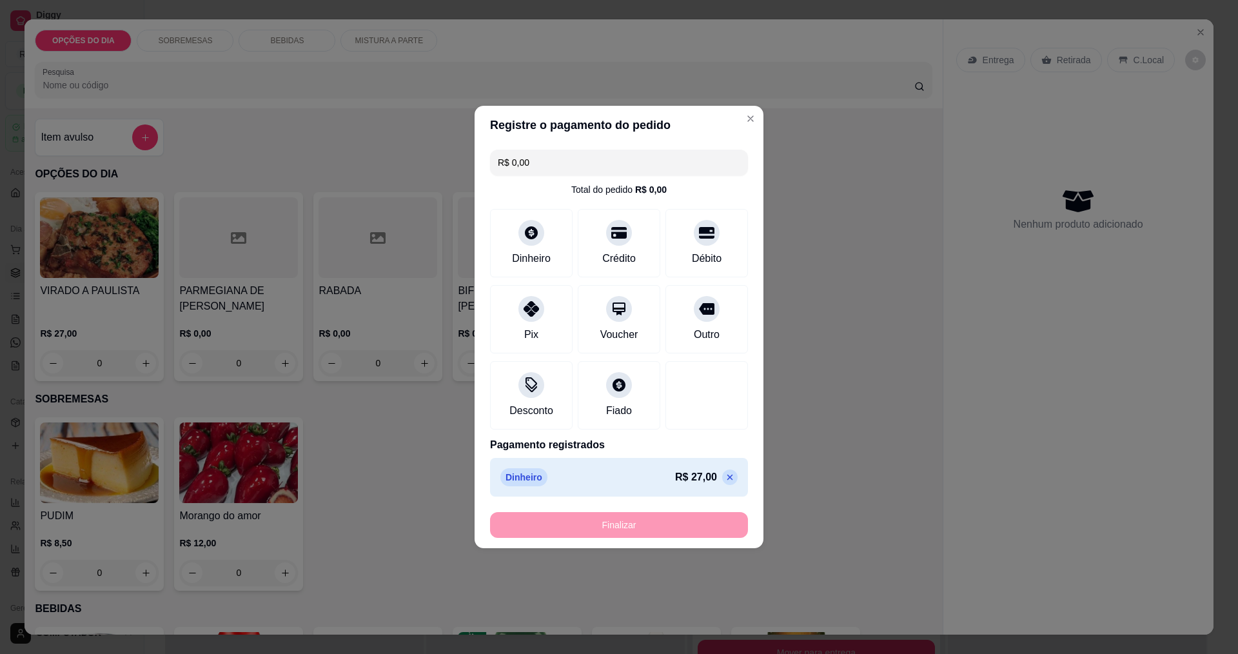
type input "-R$ 27,00"
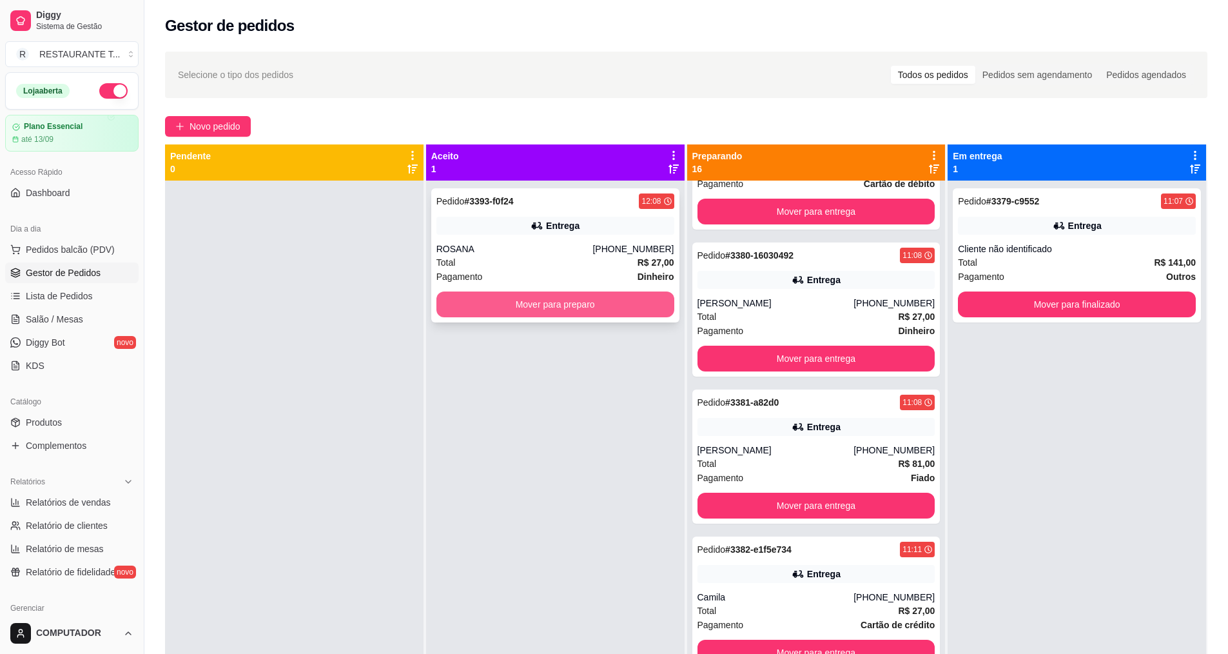
click at [500, 298] on button "Mover para preparo" at bounding box center [555, 304] width 238 height 26
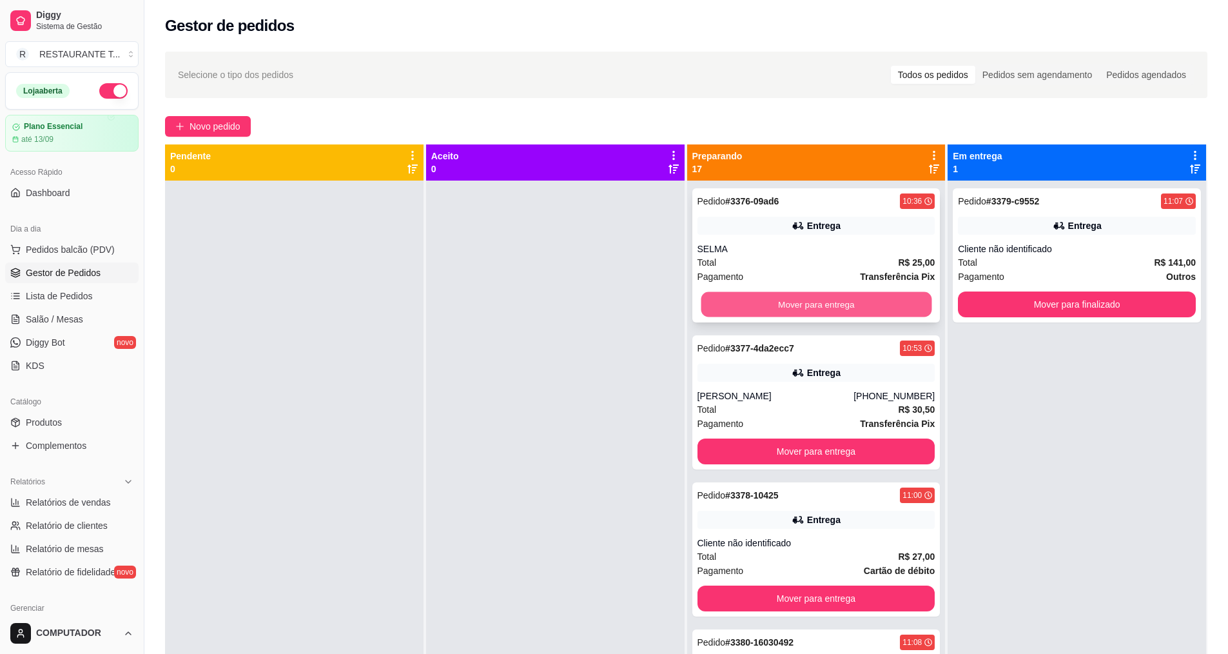
click at [846, 302] on button "Mover para entrega" at bounding box center [816, 304] width 231 height 25
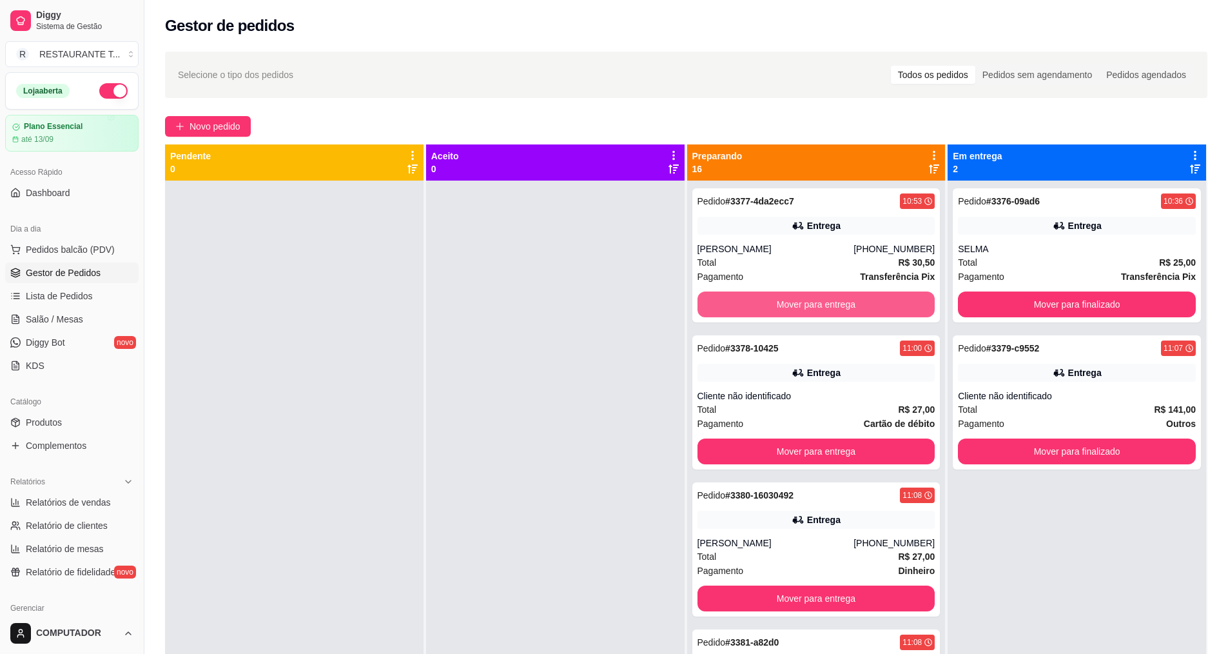
click at [846, 302] on button "Mover para entrega" at bounding box center [816, 304] width 238 height 26
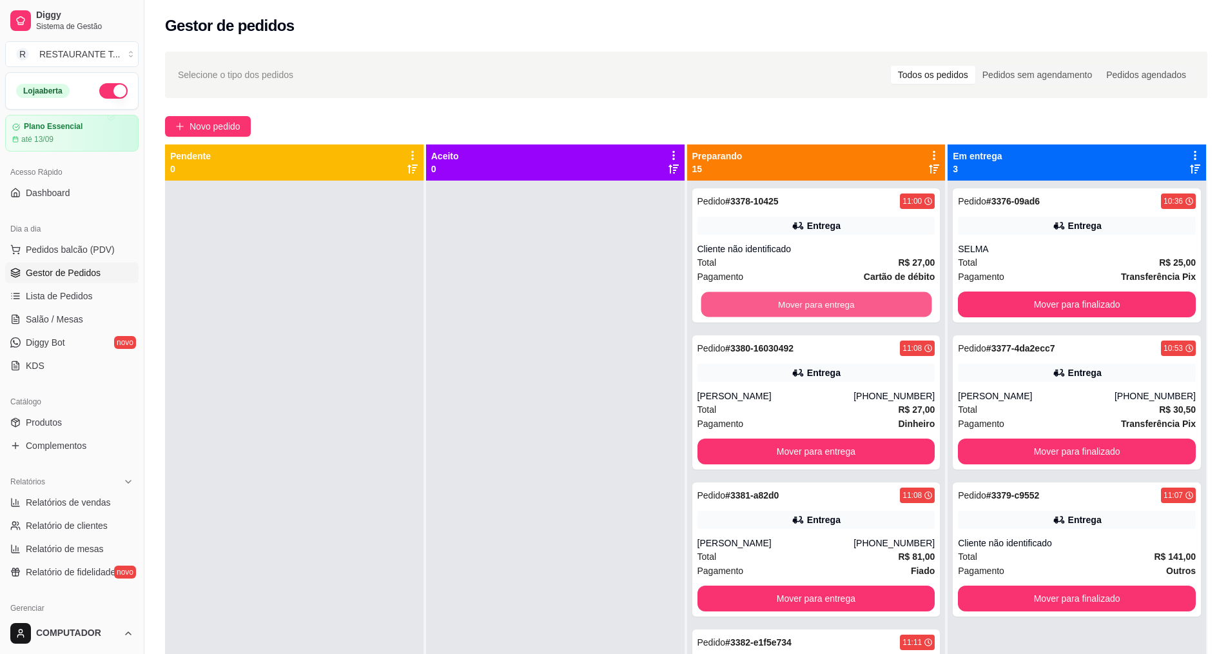
click at [846, 302] on button "Mover para entrega" at bounding box center [816, 304] width 231 height 25
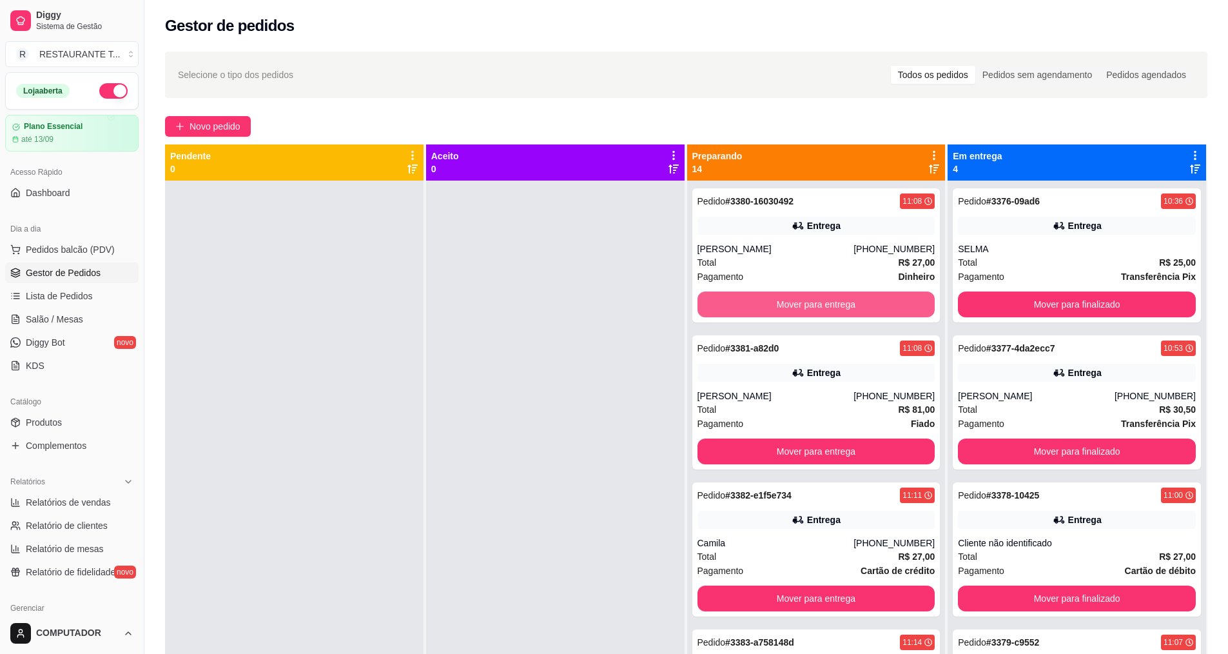
click at [846, 302] on button "Mover para entrega" at bounding box center [816, 304] width 238 height 26
click at [846, 302] on button "Mover para entrega" at bounding box center [816, 304] width 231 height 25
click at [846, 302] on button "Mover para entrega" at bounding box center [816, 304] width 238 height 26
click at [846, 302] on button "Mover para entrega" at bounding box center [816, 304] width 231 height 25
click at [846, 302] on button "Mover para entrega" at bounding box center [816, 304] width 238 height 26
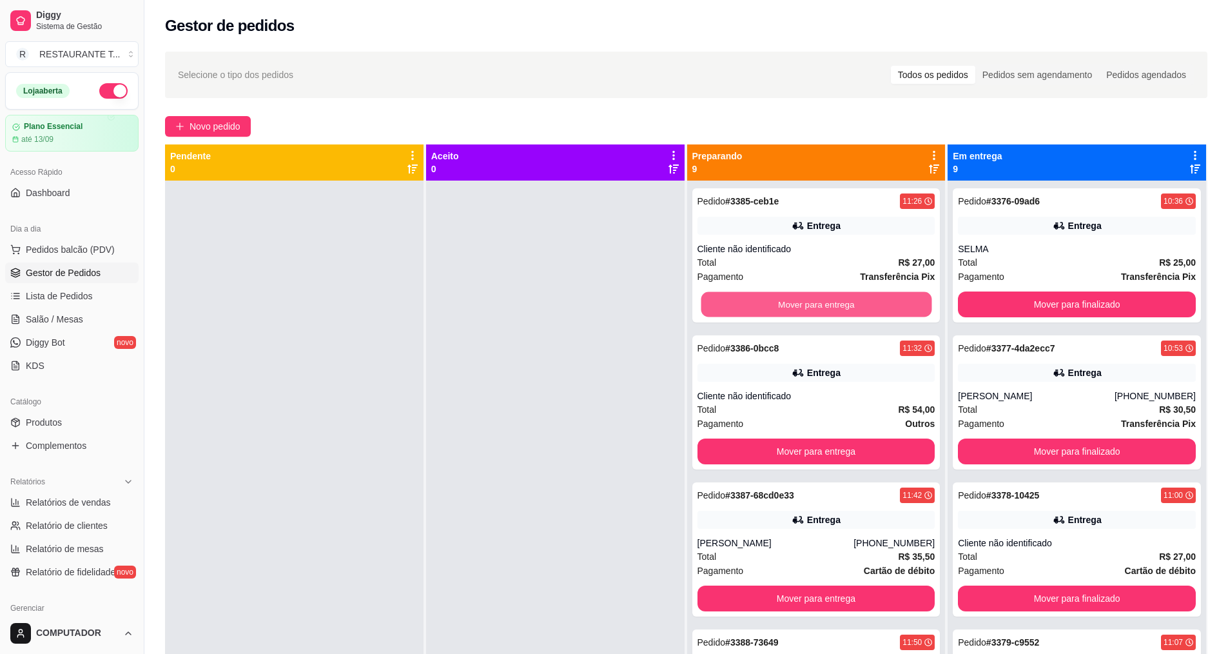
click at [846, 302] on button "Mover para entrega" at bounding box center [816, 304] width 231 height 25
click at [846, 302] on button "Mover para entrega" at bounding box center [816, 304] width 238 height 26
click at [846, 302] on button "Mover para entrega" at bounding box center [816, 304] width 231 height 25
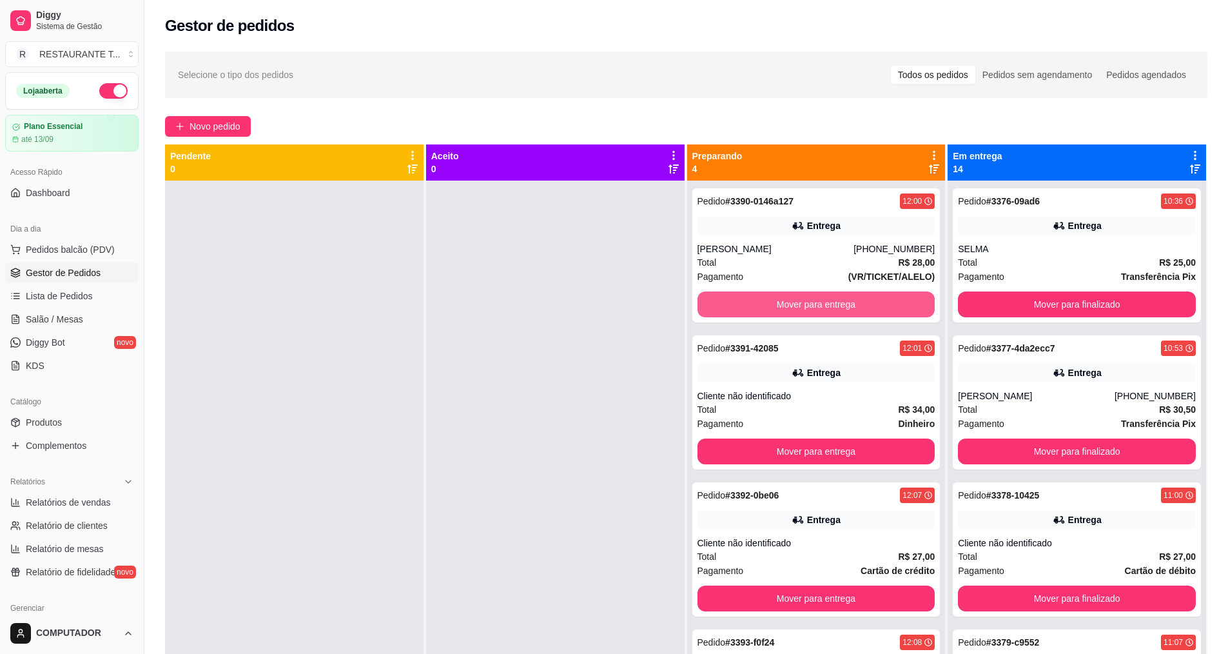
click at [846, 302] on button "Mover para entrega" at bounding box center [816, 304] width 238 height 26
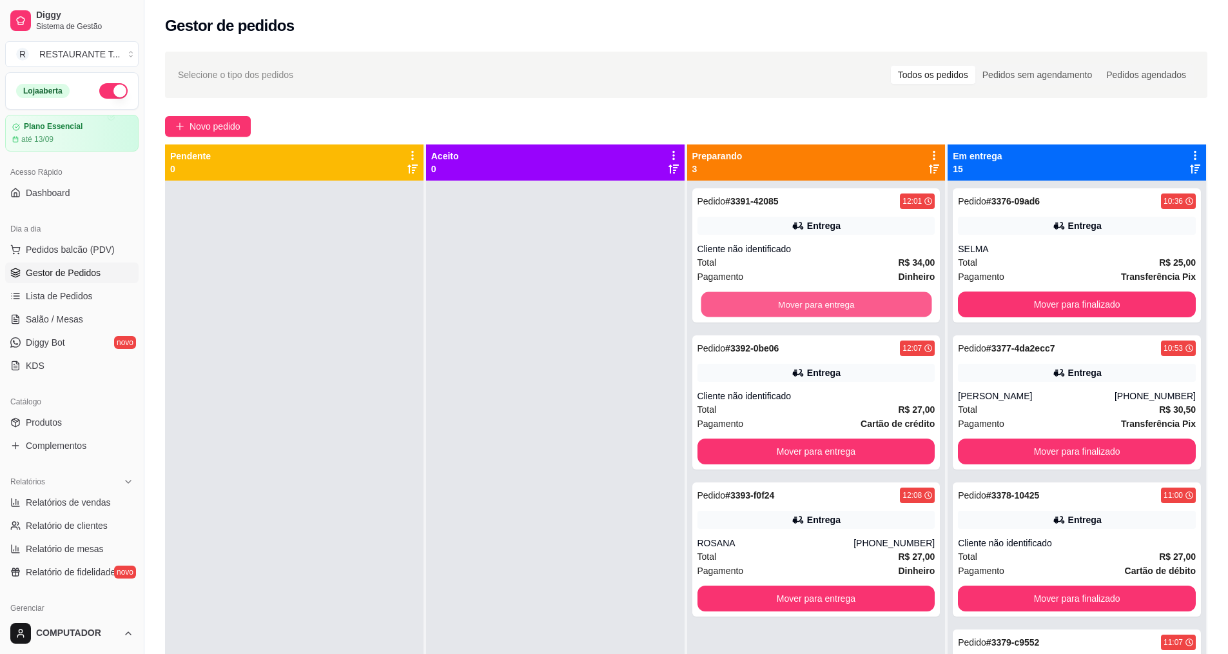
click at [846, 302] on button "Mover para entrega" at bounding box center [816, 304] width 231 height 25
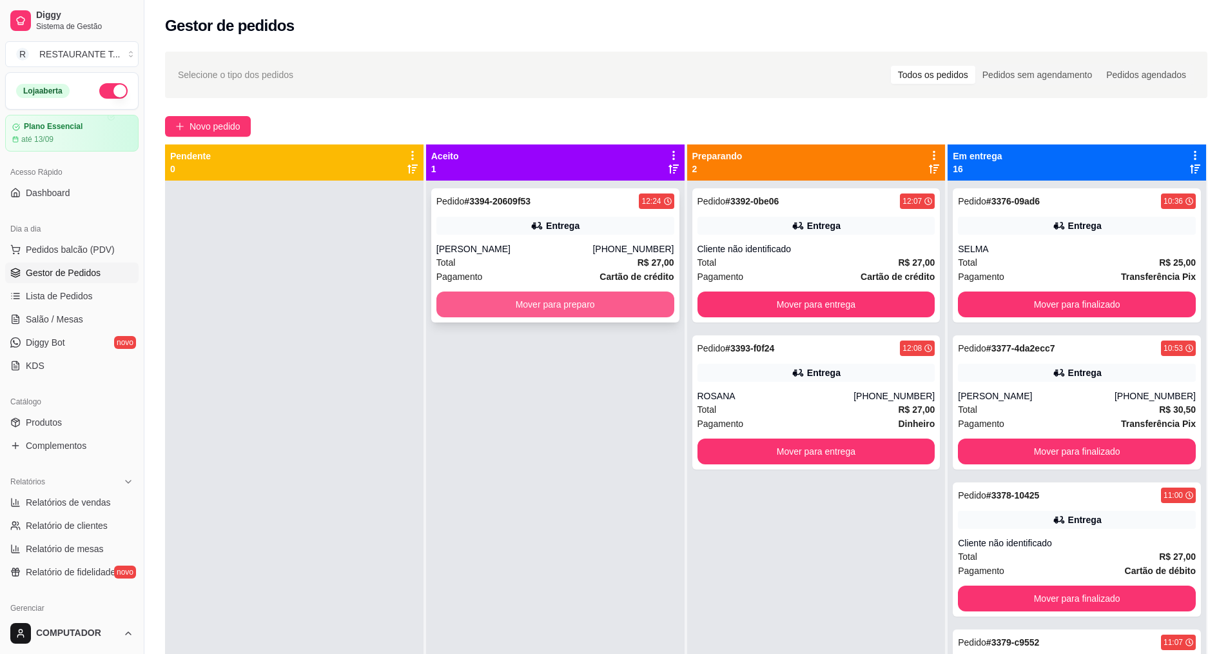
click at [531, 313] on button "Mover para preparo" at bounding box center [555, 304] width 238 height 26
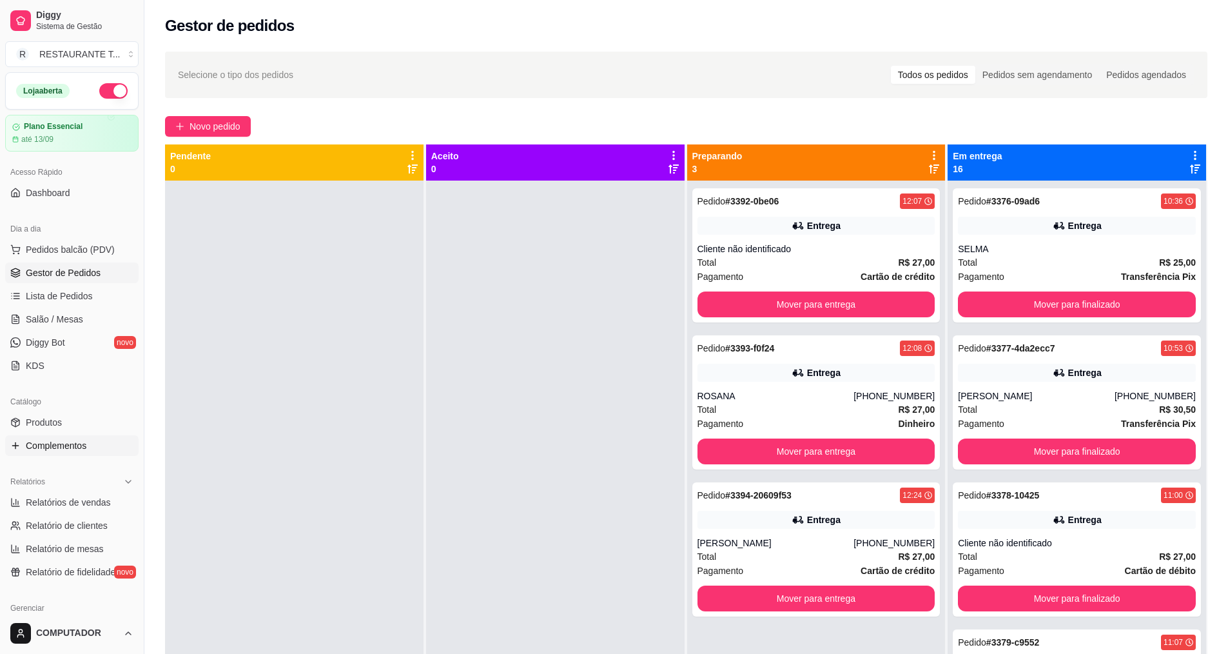
click at [55, 455] on link "Complementos" at bounding box center [71, 445] width 133 height 21
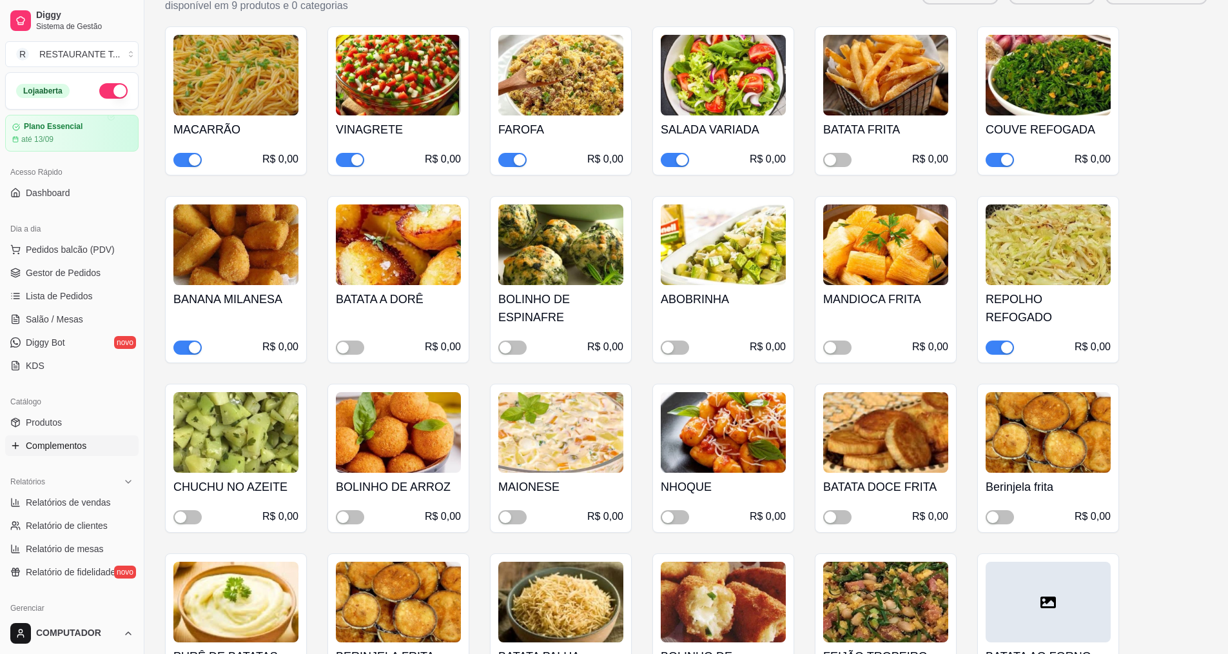
scroll to position [193, 0]
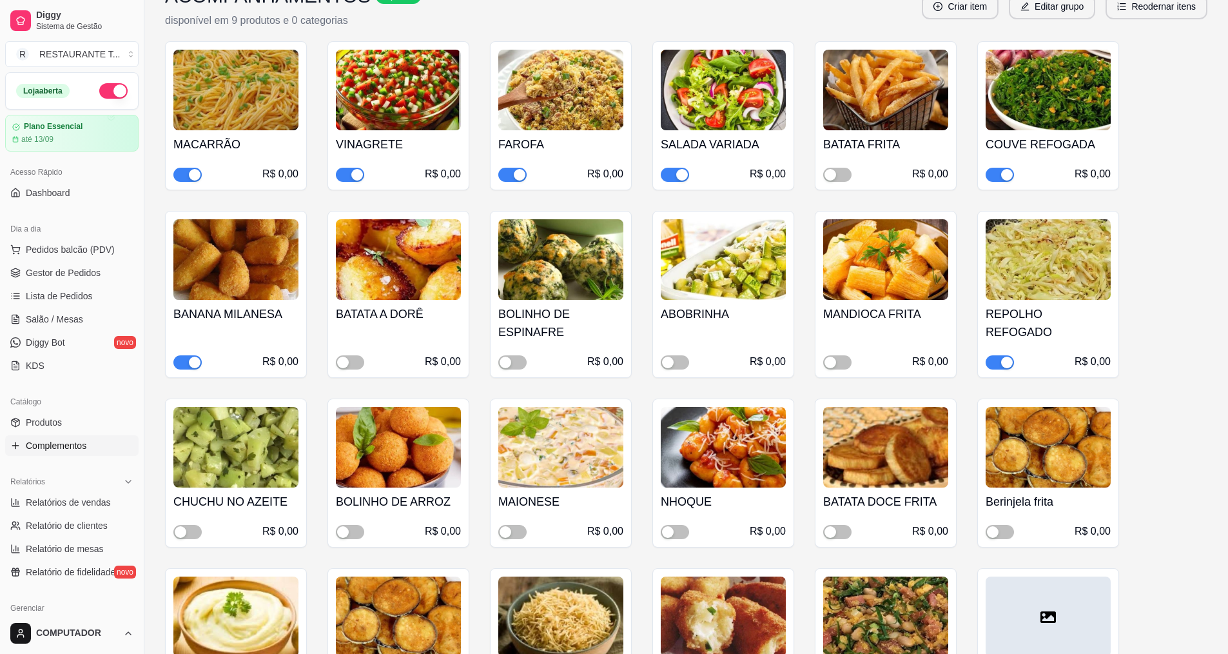
click at [997, 368] on span "button" at bounding box center [1000, 362] width 28 height 14
click at [53, 268] on span "Gestor de Pedidos" at bounding box center [63, 272] width 75 height 13
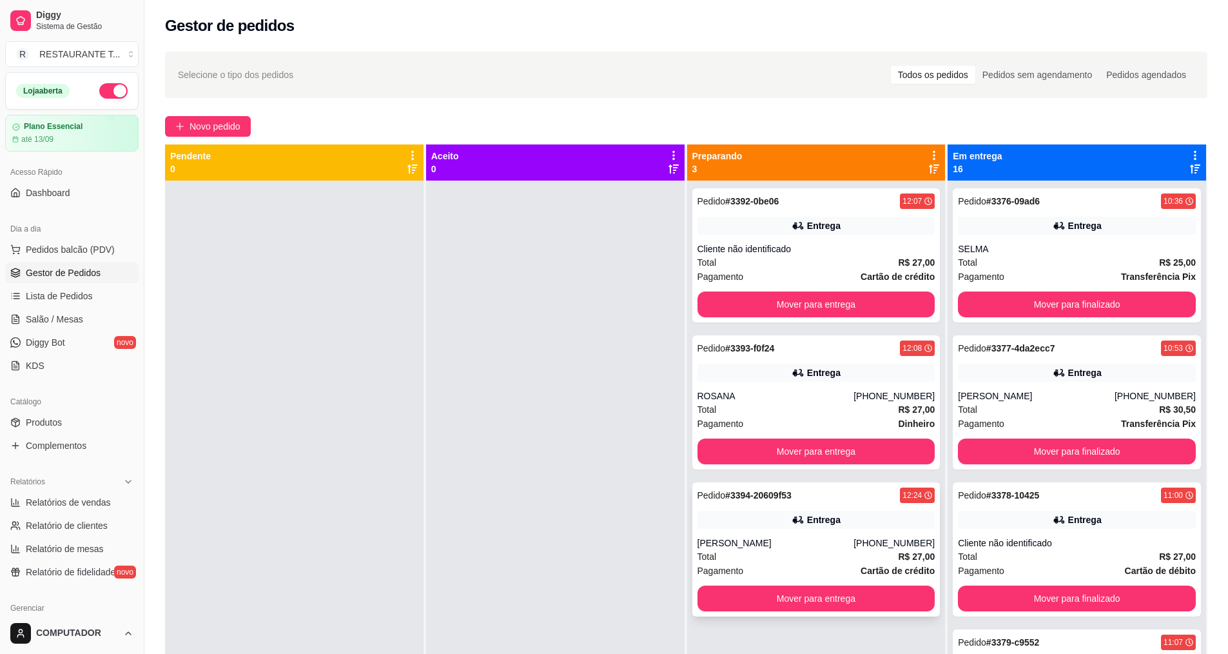
click at [832, 521] on div "Entrega" at bounding box center [824, 519] width 34 height 13
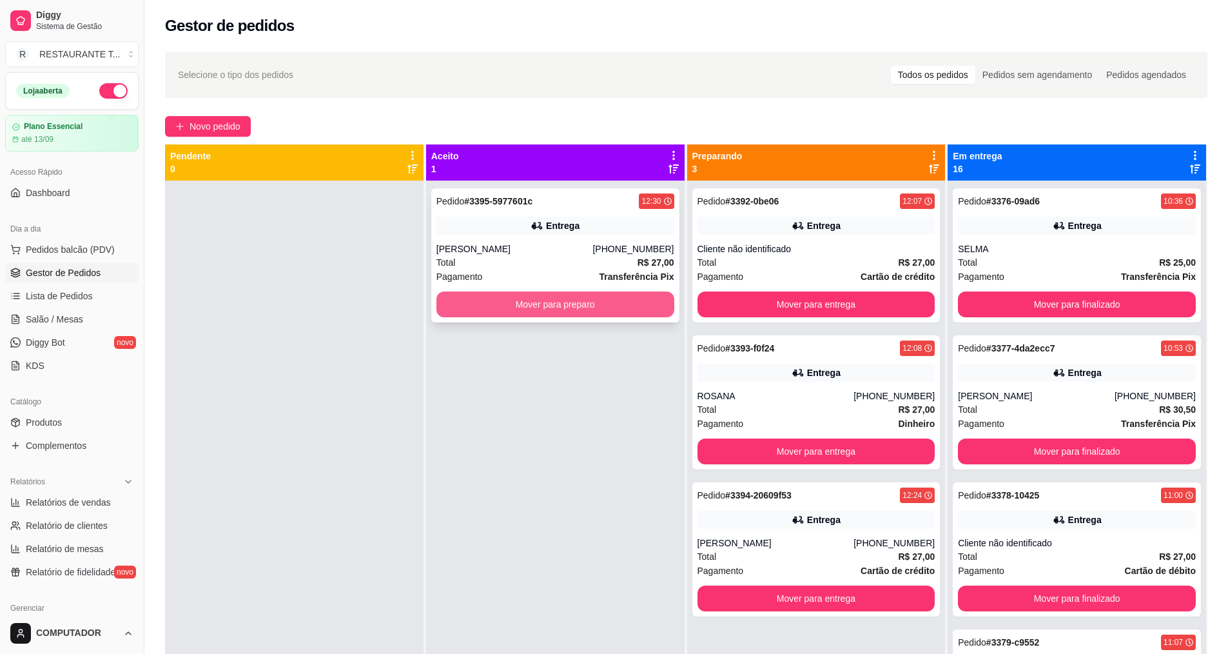
click at [619, 307] on button "Mover para preparo" at bounding box center [555, 304] width 238 height 26
click at [619, 307] on button "Mover para preparo" at bounding box center [555, 304] width 231 height 25
click at [619, 307] on button "Mover para preparo" at bounding box center [555, 304] width 238 height 26
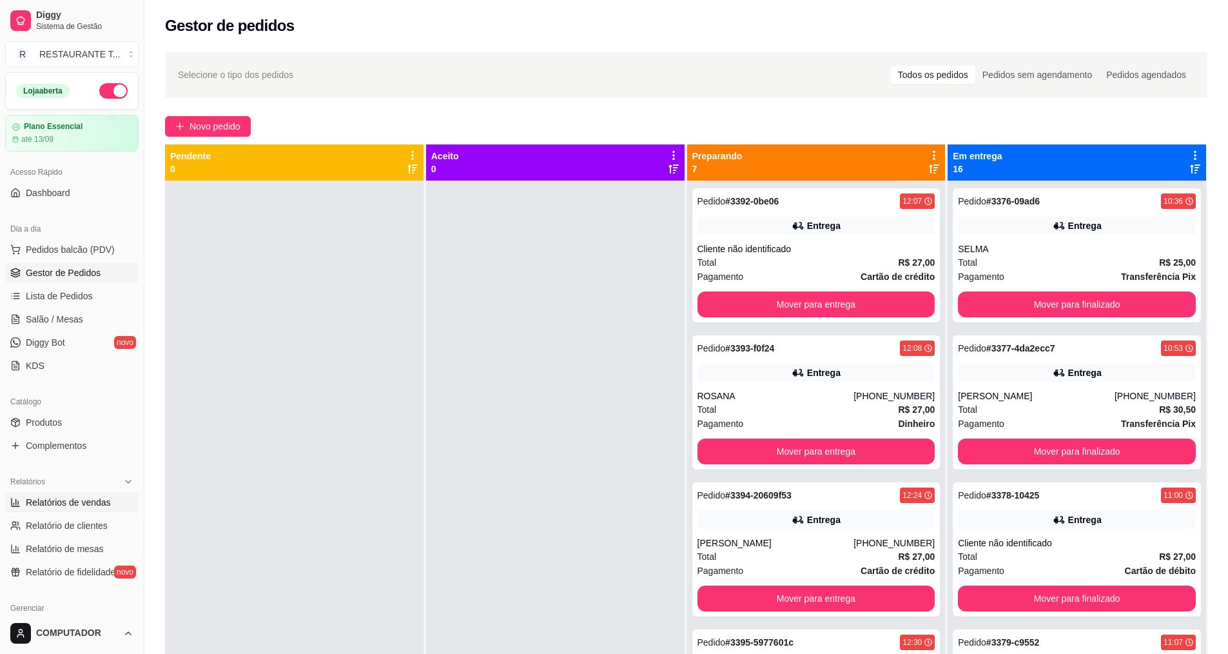
click at [68, 502] on span "Relatórios de vendas" at bounding box center [68, 502] width 85 height 13
select select "ALL"
select select "0"
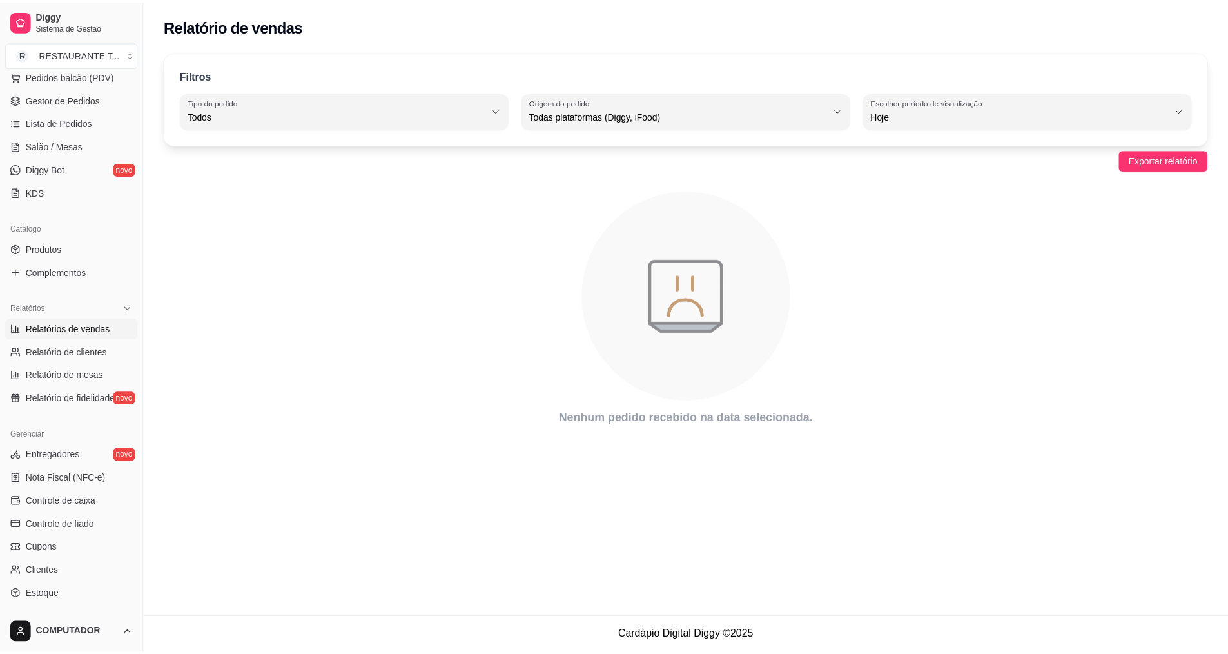
scroll to position [193, 0]
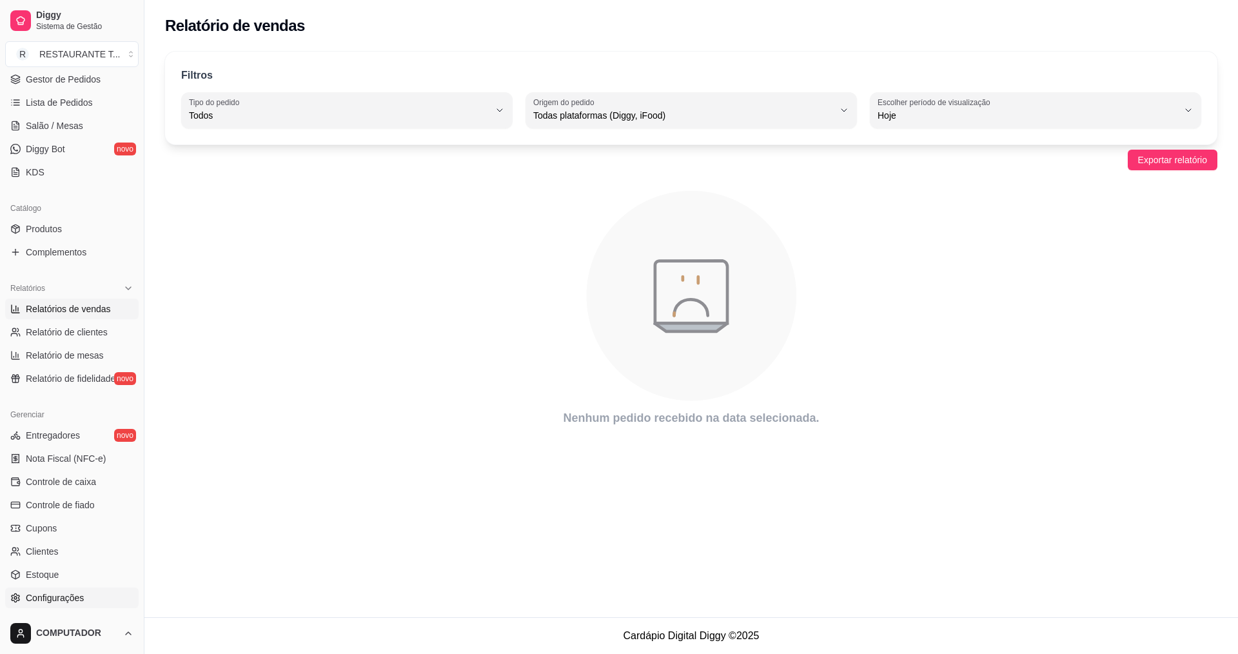
click at [62, 589] on link "Configurações" at bounding box center [71, 597] width 133 height 21
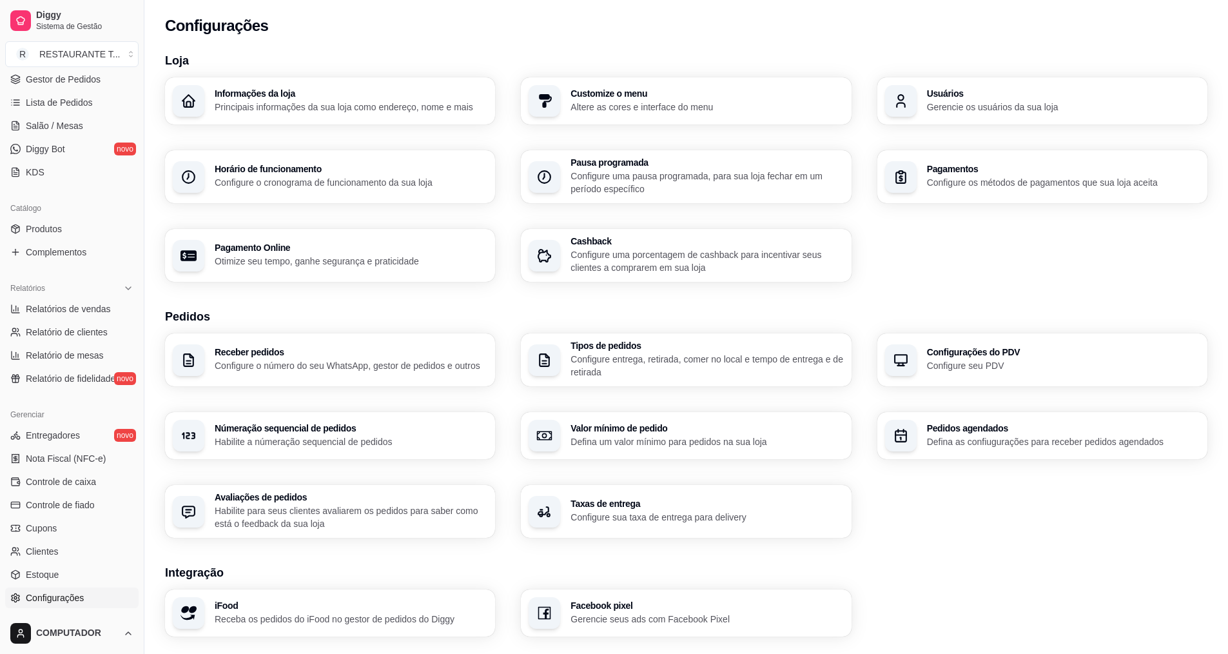
click at [986, 196] on div "Pagamentos Configure os métodos de pagamentos que sua loja aceita" at bounding box center [1042, 176] width 330 height 53
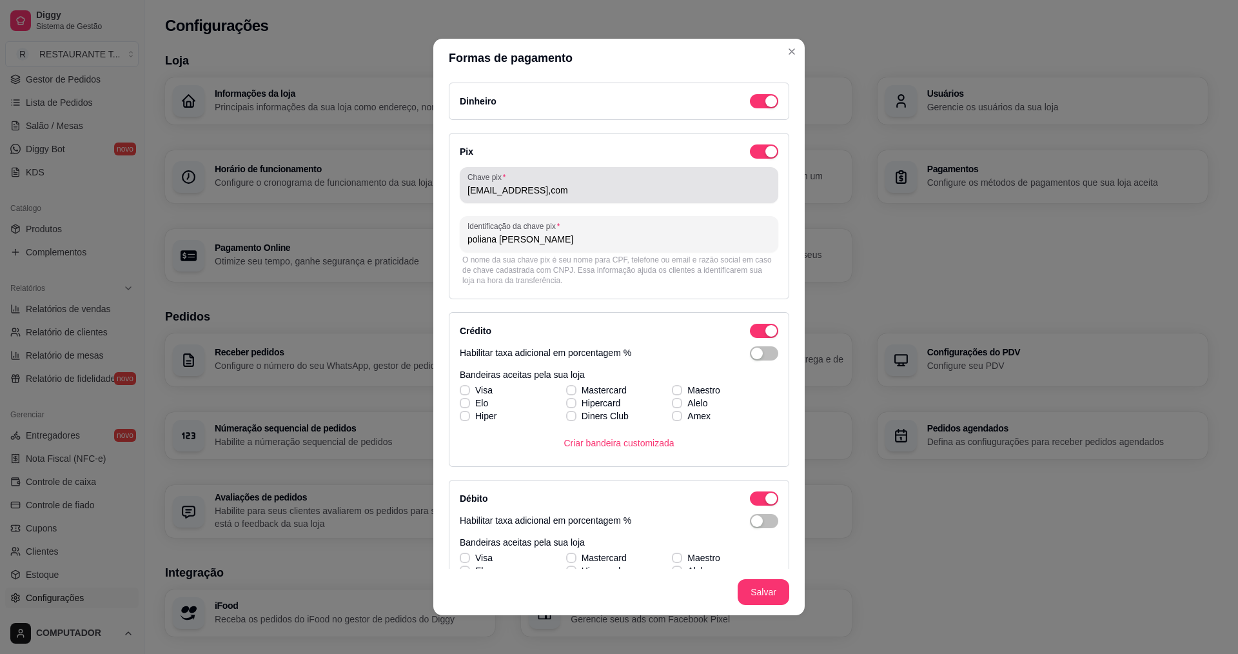
click at [572, 188] on input "[EMAIL_ADDRESS],com" at bounding box center [618, 190] width 303 height 13
type input "[EMAIL_ADDRESS][DOMAIN_NAME]"
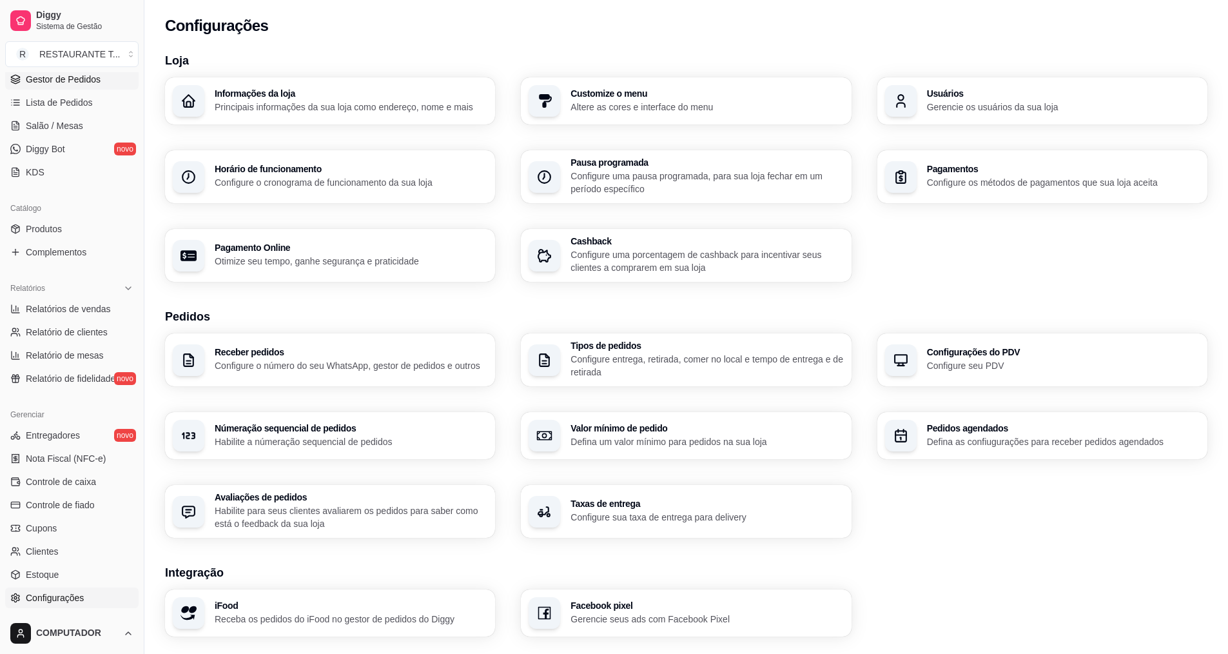
click at [68, 75] on span "Gestor de Pedidos" at bounding box center [63, 79] width 75 height 13
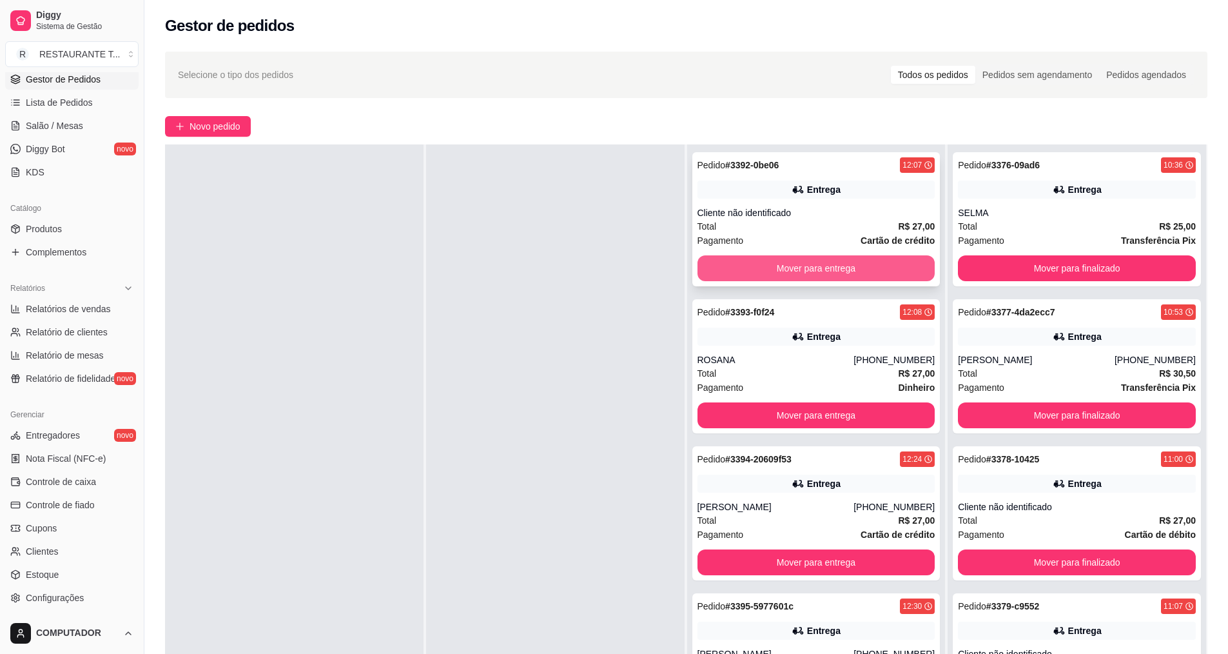
click at [846, 271] on button "Mover para entrega" at bounding box center [816, 268] width 238 height 26
click at [846, 270] on button "Mover para entrega" at bounding box center [816, 268] width 231 height 25
click at [846, 270] on button "Mover para entrega" at bounding box center [816, 268] width 238 height 26
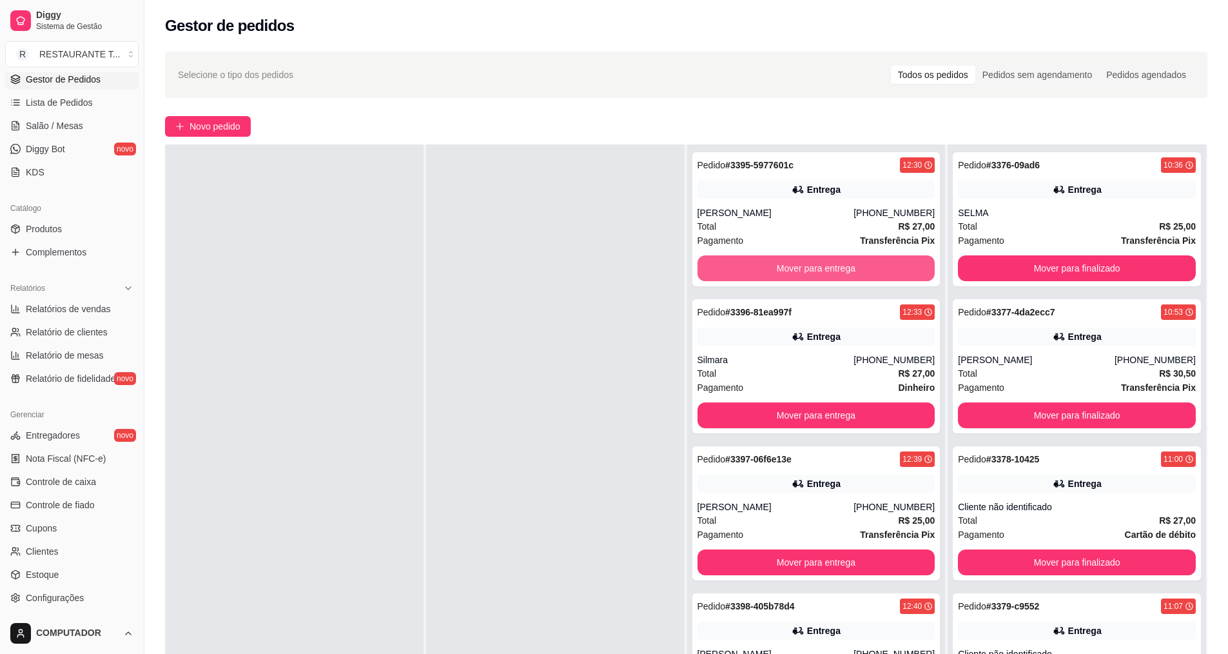
click at [846, 270] on button "Mover para entrega" at bounding box center [816, 268] width 238 height 26
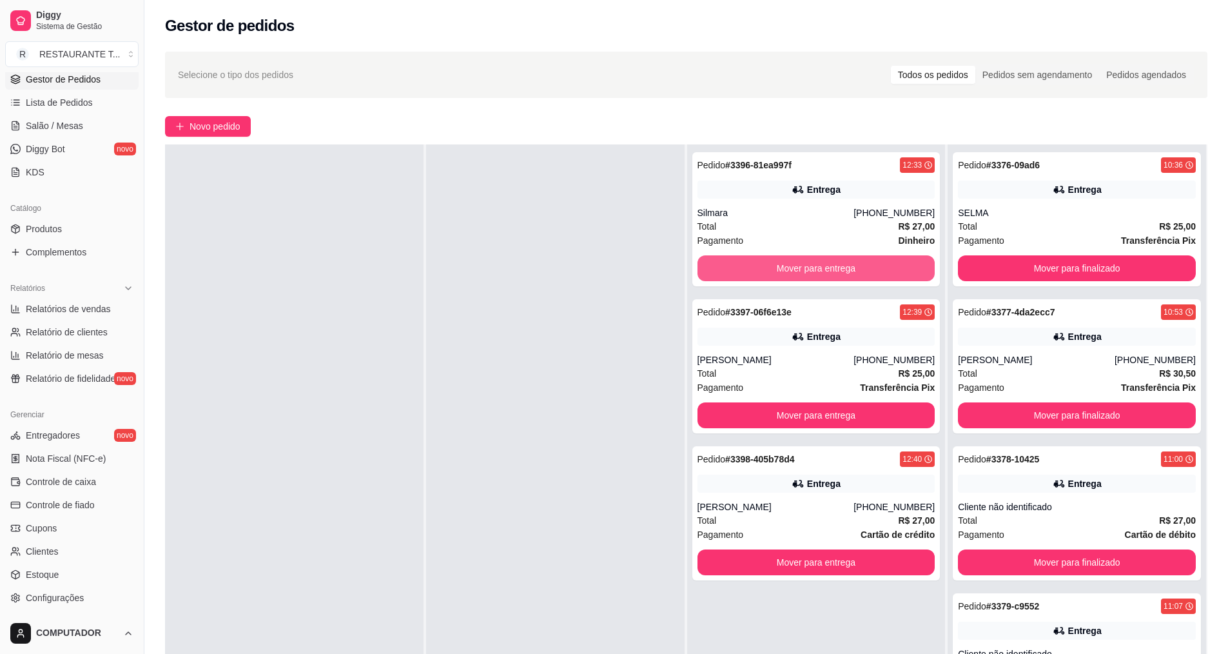
click at [846, 270] on button "Mover para entrega" at bounding box center [816, 268] width 238 height 26
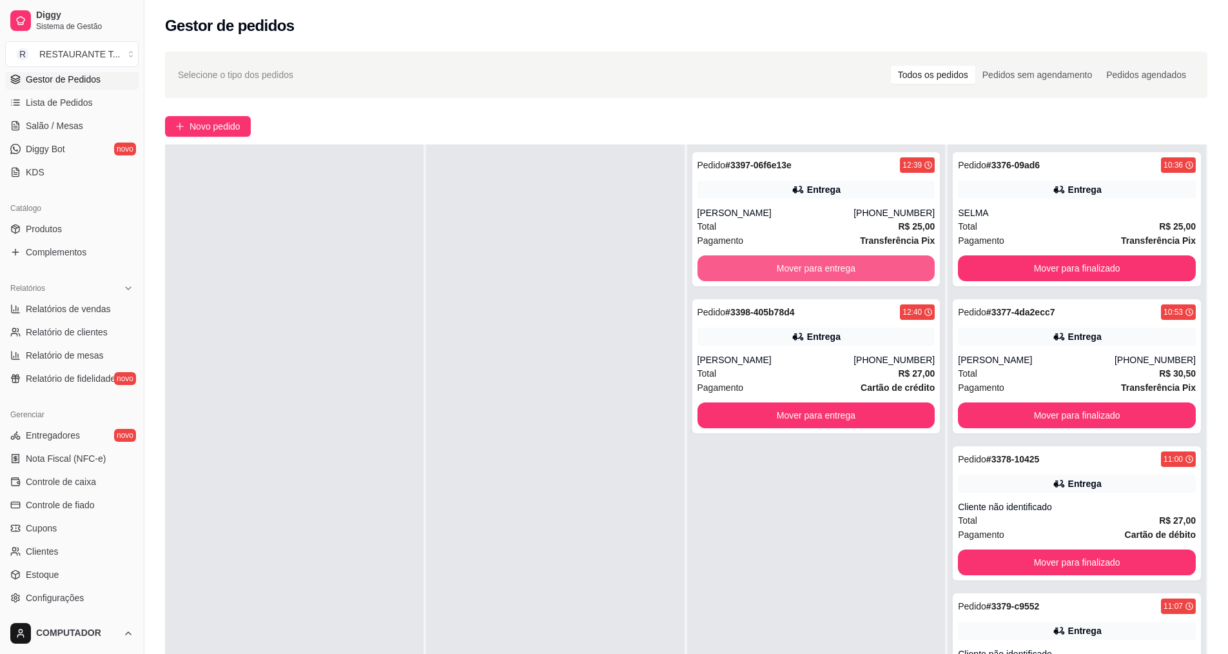
click at [846, 270] on button "Mover para entrega" at bounding box center [816, 268] width 238 height 26
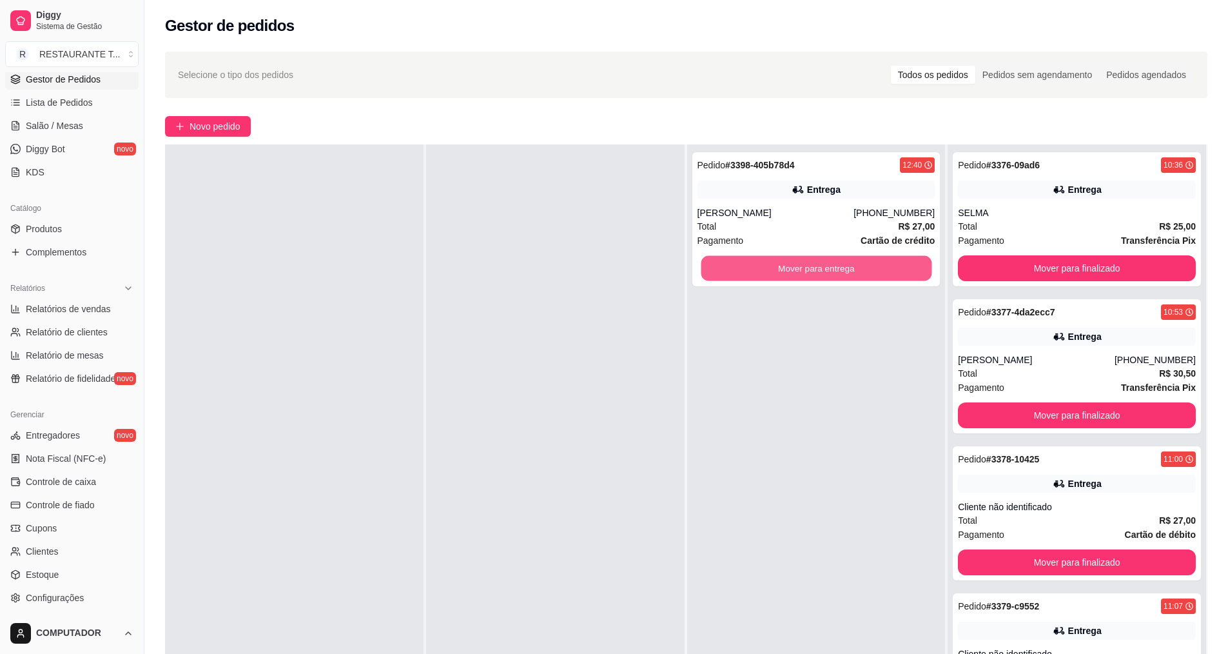
click at [846, 270] on button "Mover para entrega" at bounding box center [816, 268] width 231 height 25
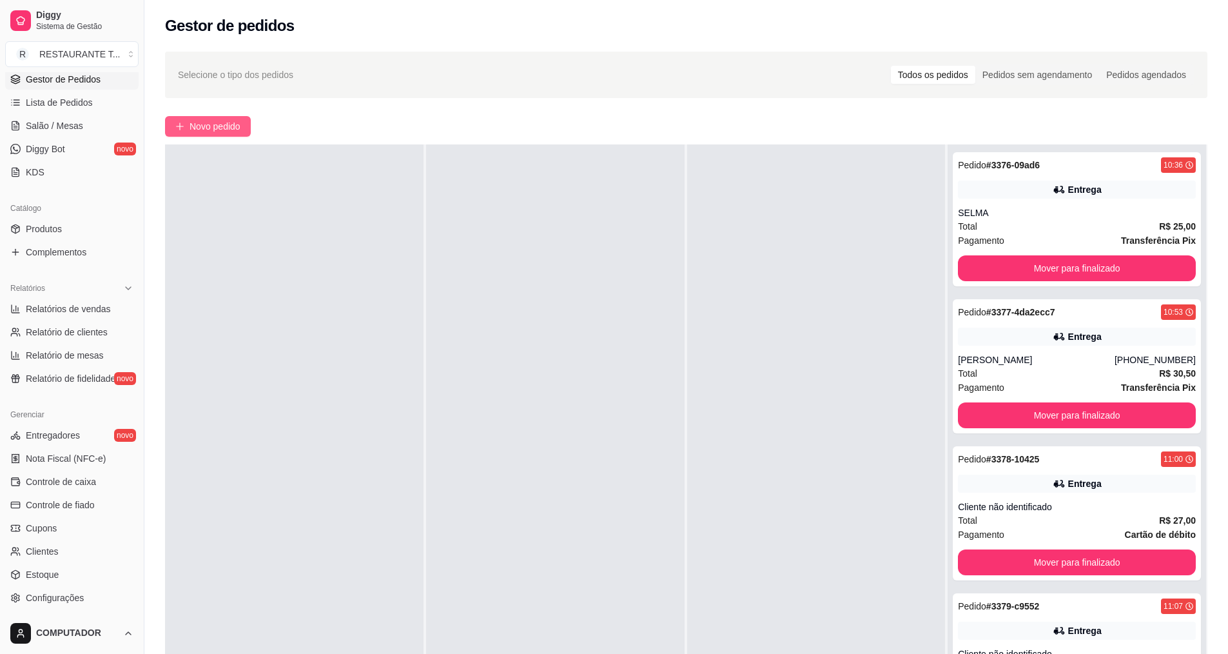
click at [186, 126] on button "Novo pedido" at bounding box center [208, 126] width 86 height 21
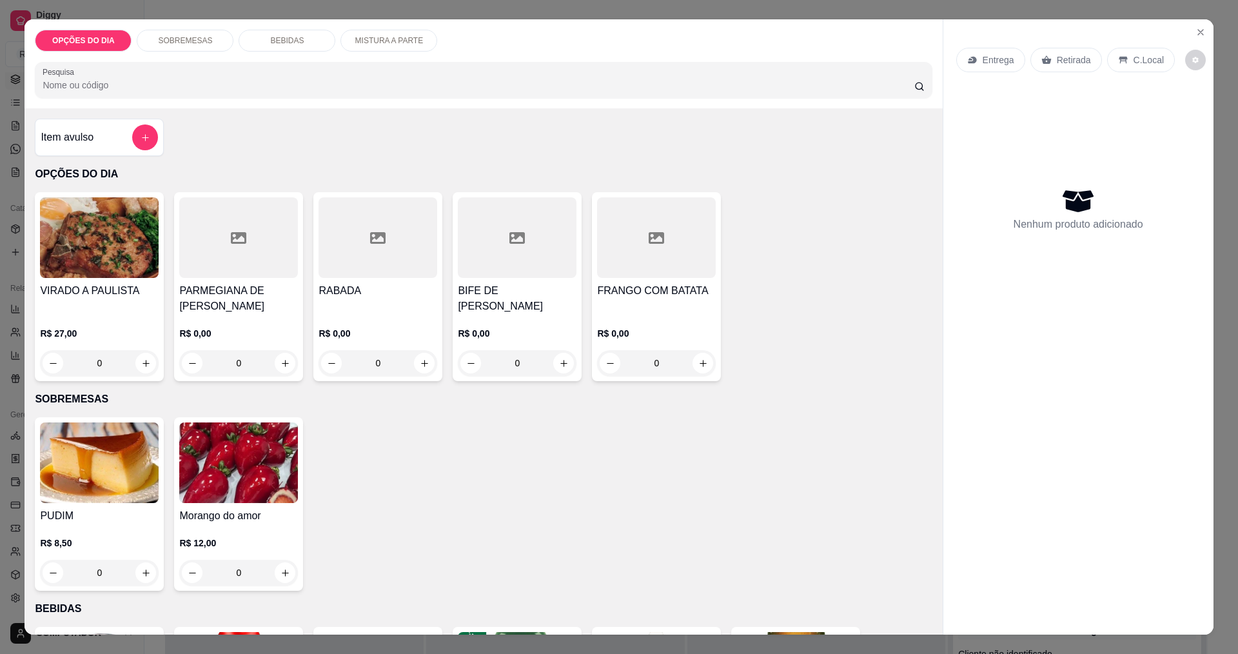
click at [423, 365] on div "0" at bounding box center [377, 363] width 119 height 26
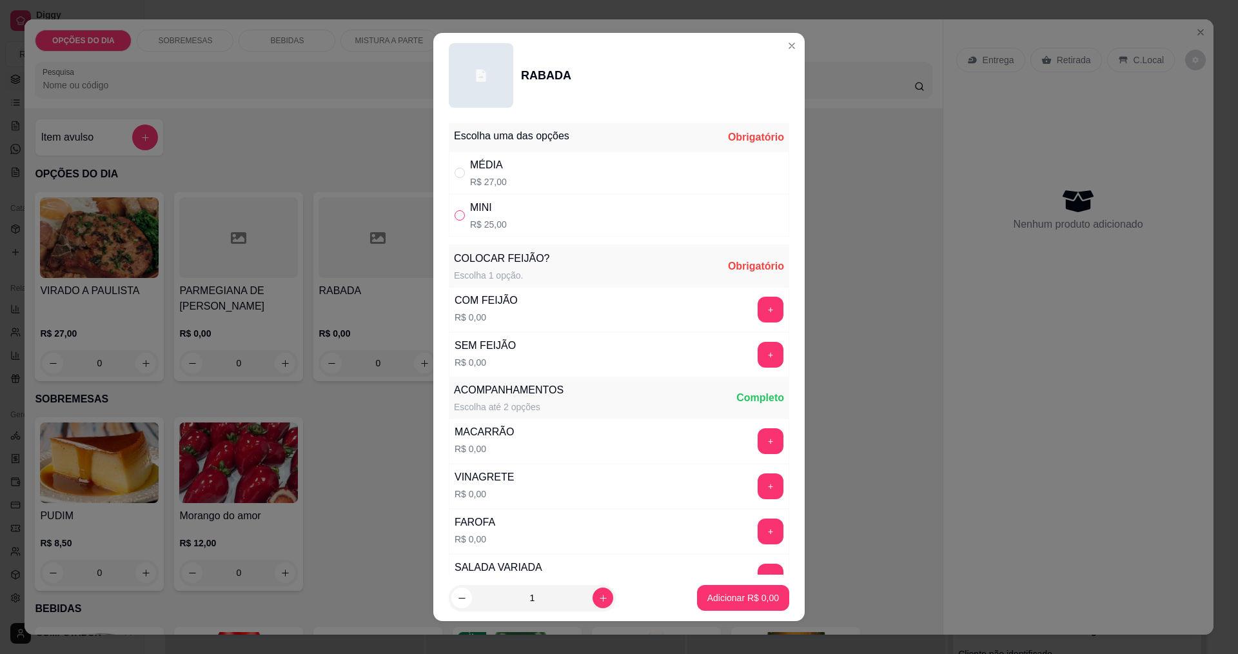
click at [455, 214] on input "" at bounding box center [459, 215] width 10 height 10
radio input "true"
click at [757, 306] on button "+" at bounding box center [770, 310] width 26 height 26
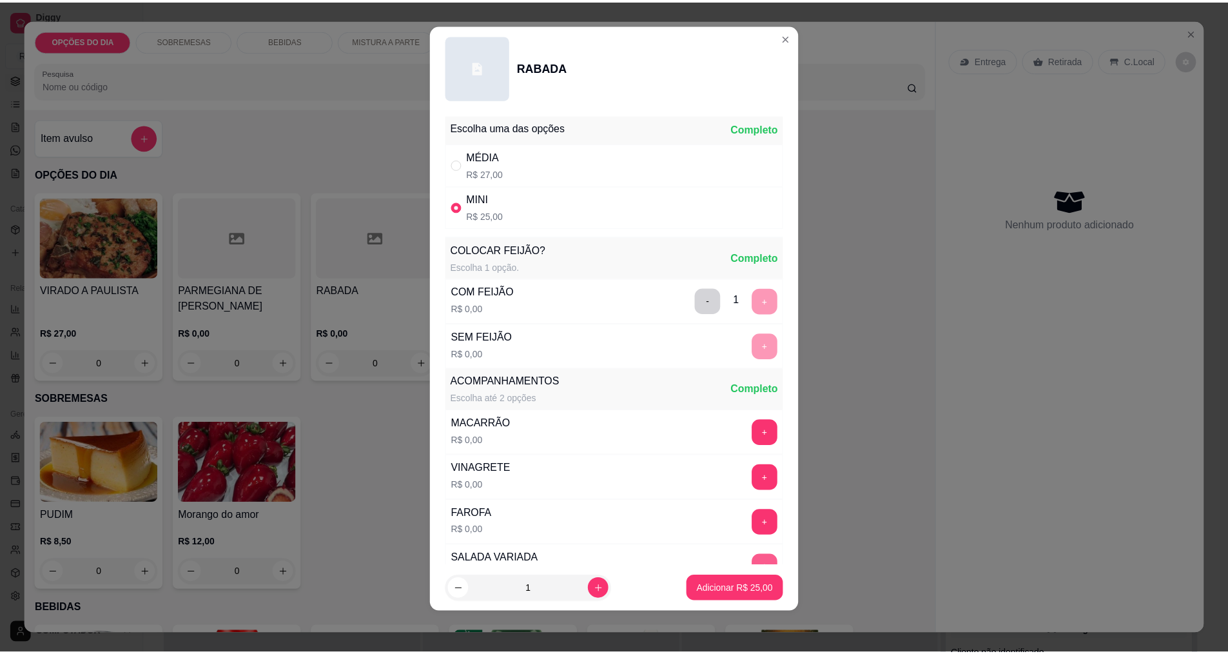
scroll to position [259, 0]
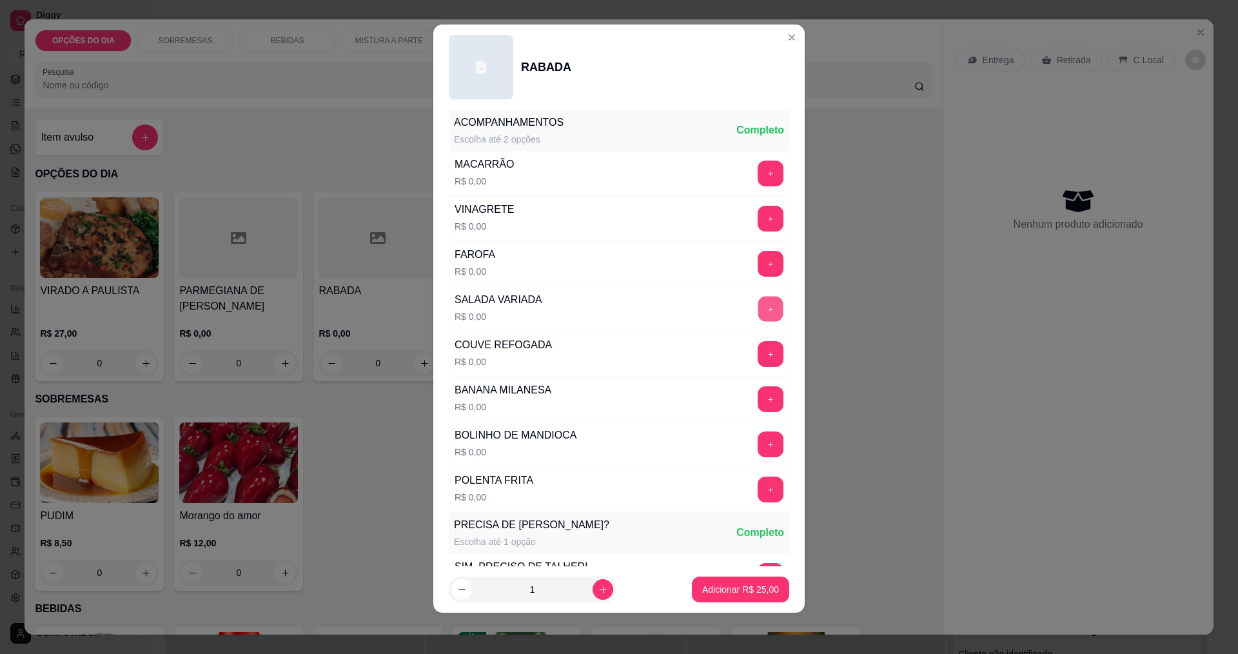
click at [758, 315] on button "+" at bounding box center [770, 308] width 25 height 25
click at [707, 593] on p "Adicionar R$ 25,00" at bounding box center [740, 589] width 75 height 12
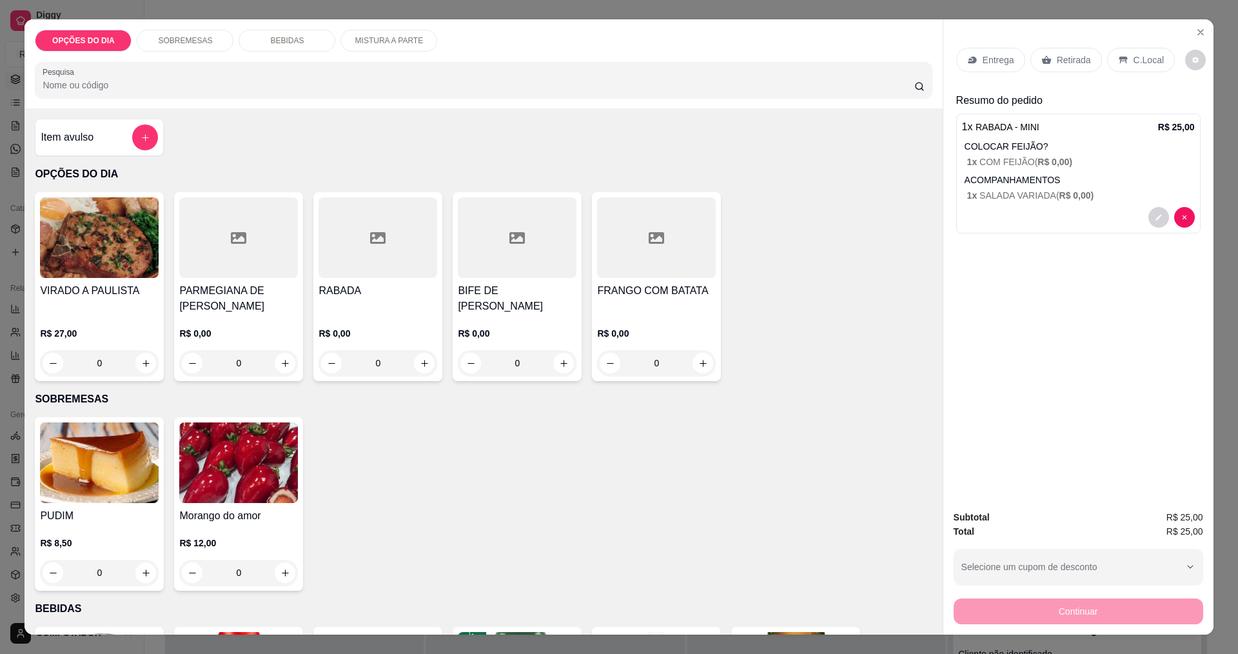
click at [141, 362] on div "0" at bounding box center [99, 363] width 119 height 26
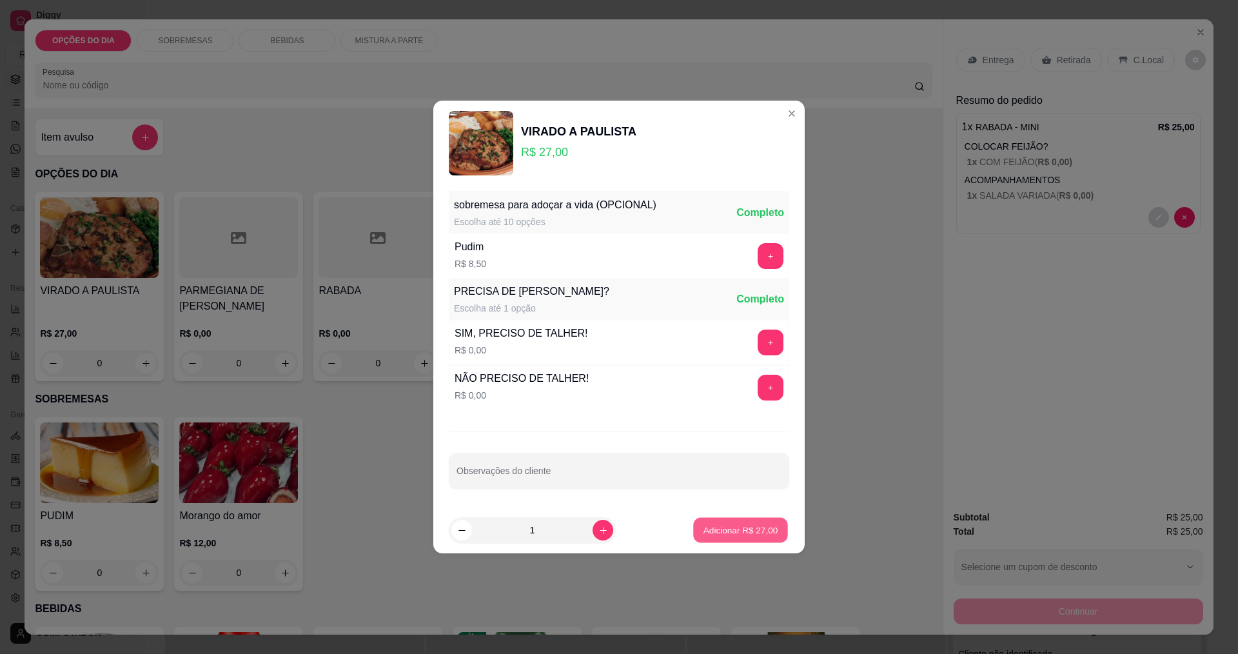
click at [767, 535] on p "Adicionar R$ 27,00" at bounding box center [740, 529] width 75 height 12
type input "1"
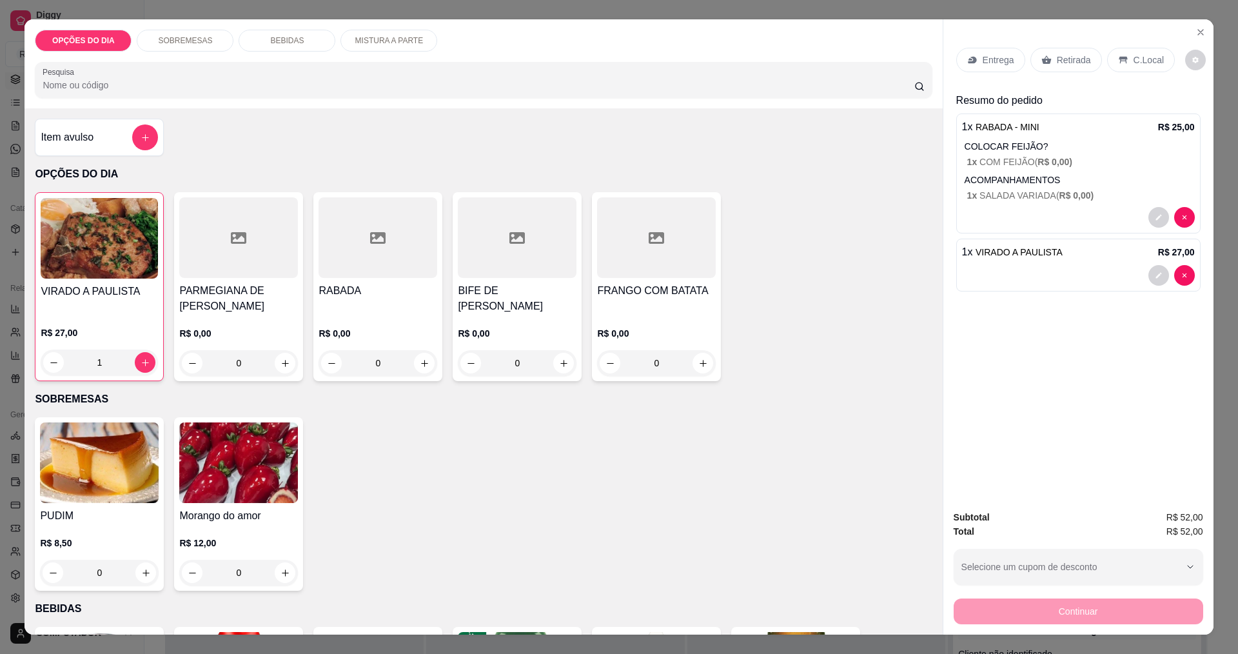
click at [1001, 61] on p "Entrega" at bounding box center [998, 60] width 32 height 13
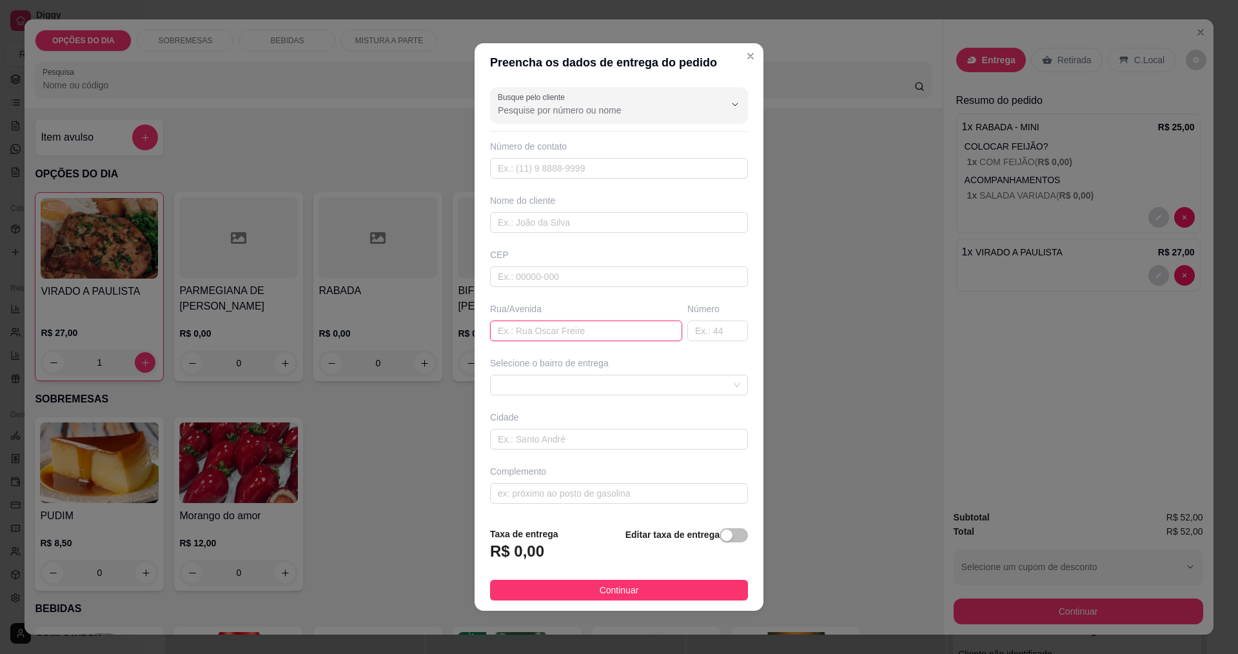
click at [565, 332] on input "text" at bounding box center [586, 330] width 192 height 21
type input "jupiter"
click at [603, 389] on span at bounding box center [619, 384] width 242 height 19
type input "336"
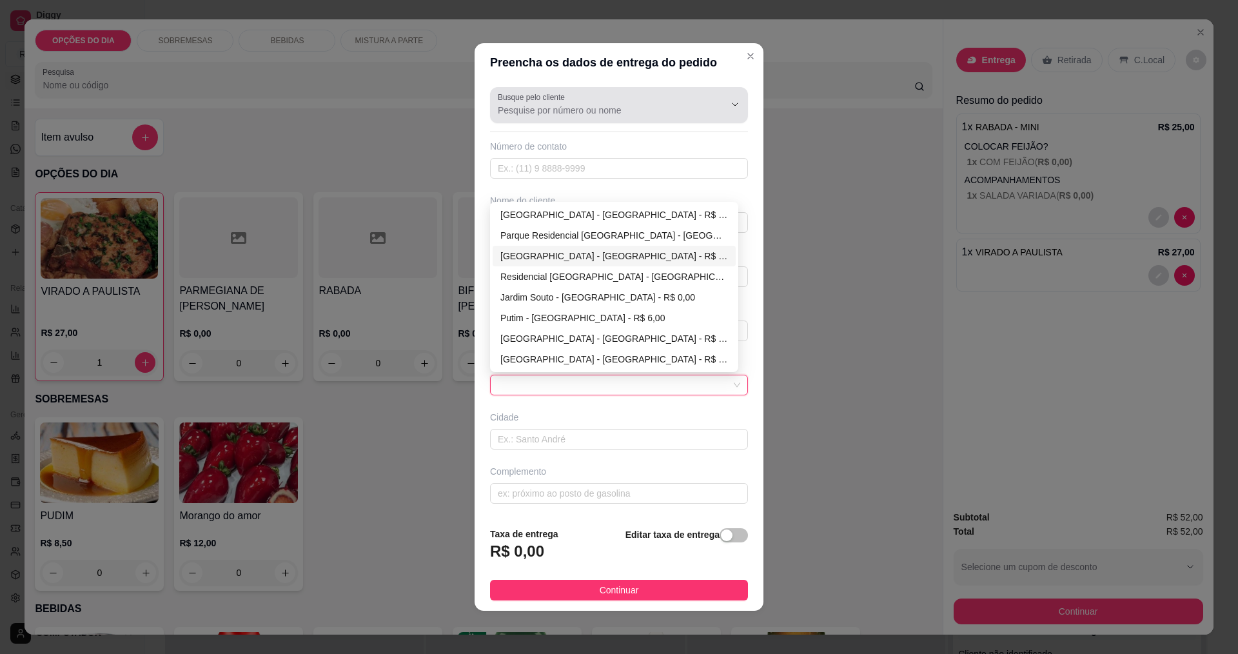
click at [616, 118] on div "Busque pelo cliente" at bounding box center [619, 105] width 258 height 36
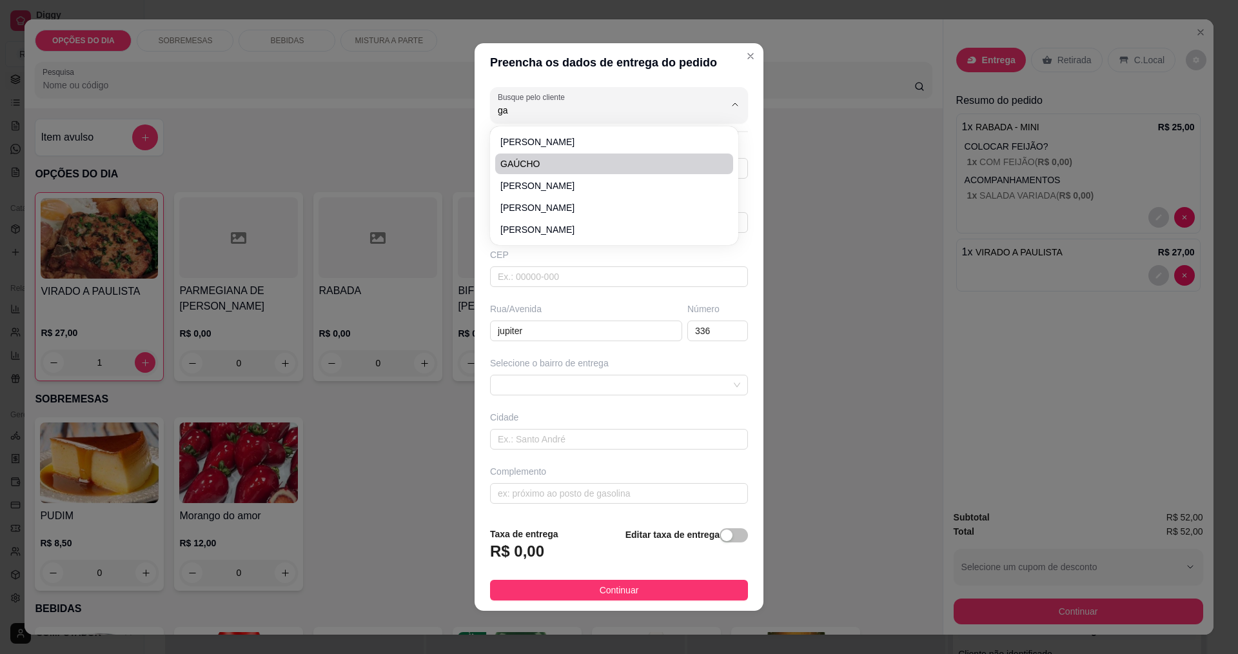
click at [520, 157] on span "GAÚCHO" at bounding box center [607, 163] width 215 height 13
type input "GAÚCHO"
type input "12988166003"
type input "GAÚCHO"
type input "jupiter"
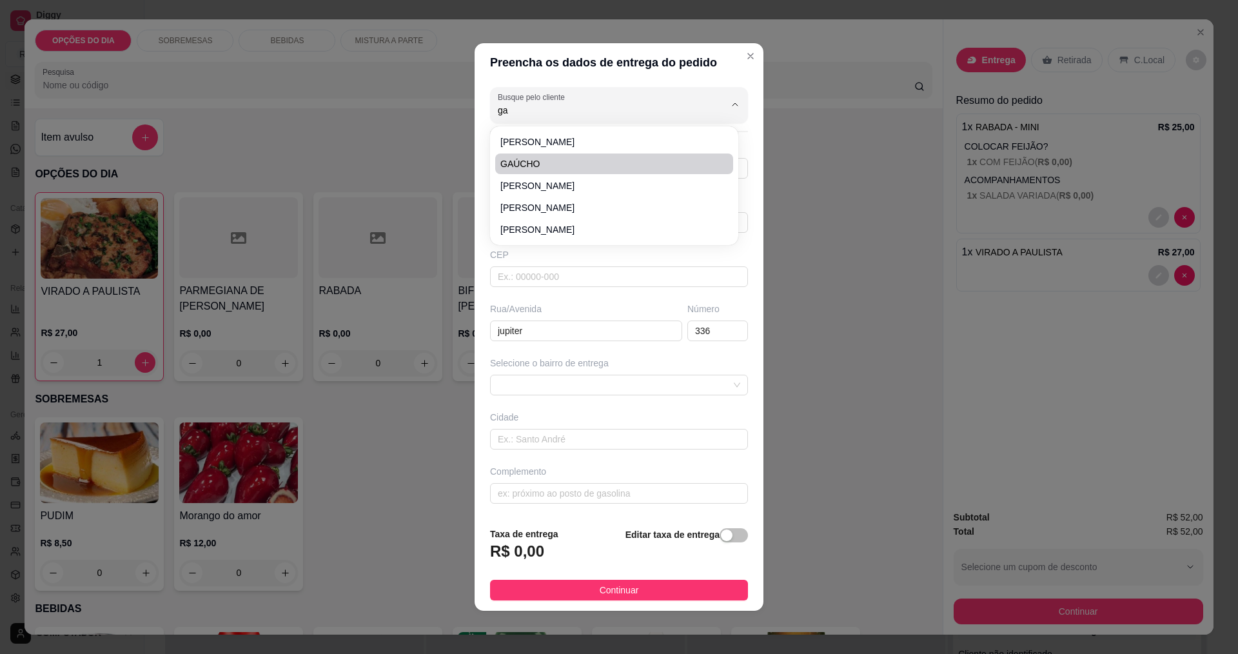
type input "[GEOGRAPHIC_DATA]"
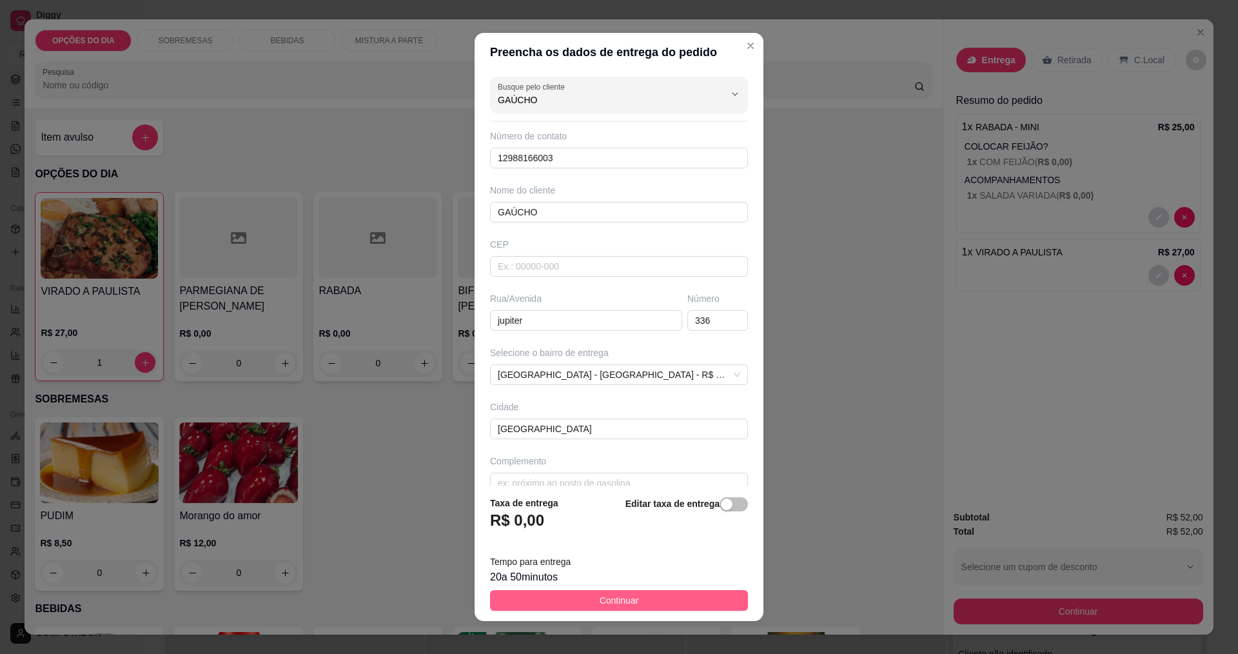
click at [631, 603] on button "Continuar" at bounding box center [619, 600] width 258 height 21
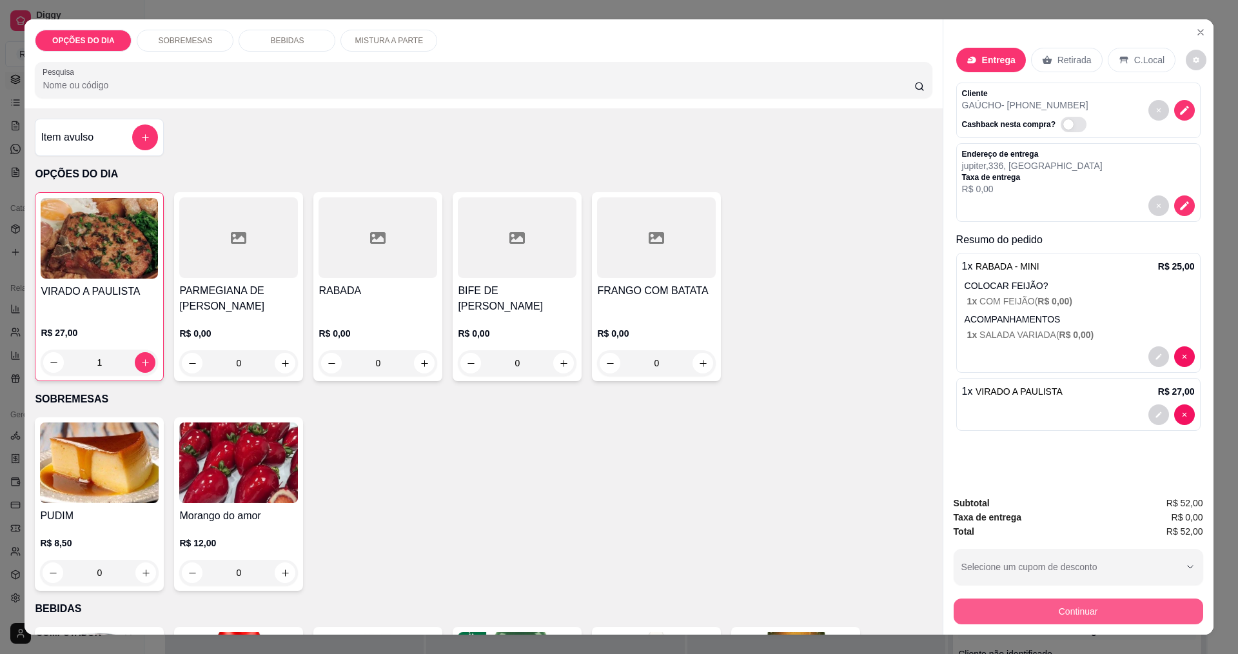
click at [1081, 609] on button "Continuar" at bounding box center [1077, 611] width 249 height 26
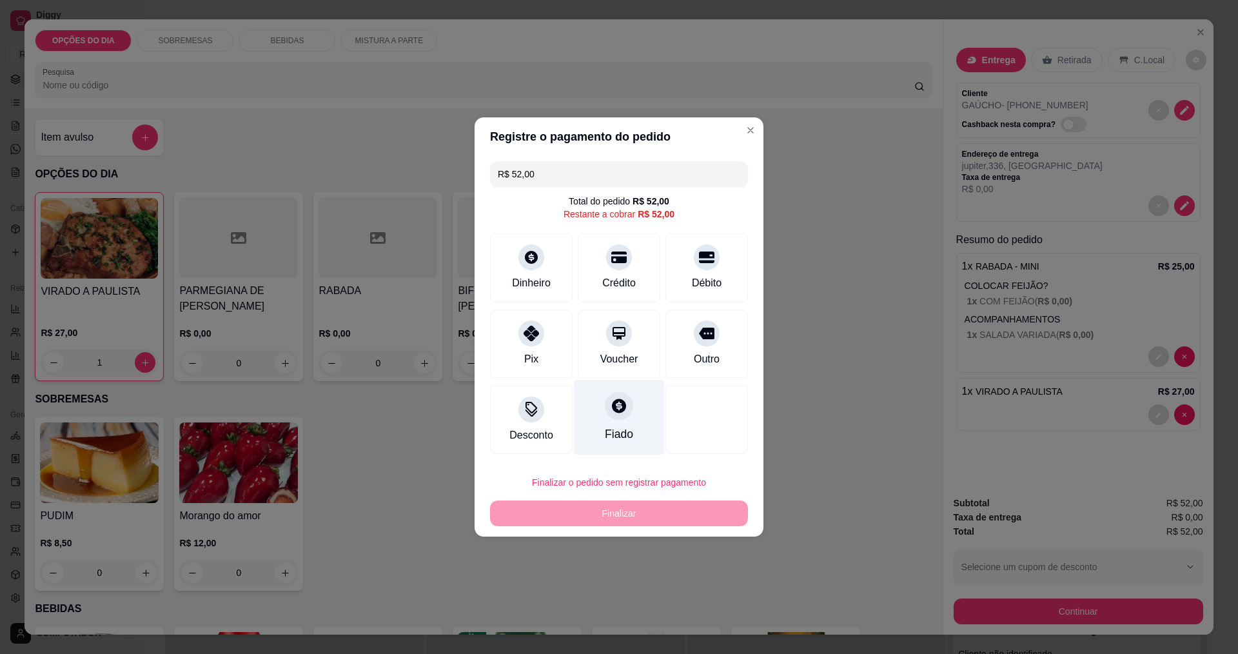
click at [607, 422] on div "Fiado" at bounding box center [619, 417] width 91 height 75
type input "R$ 0,00"
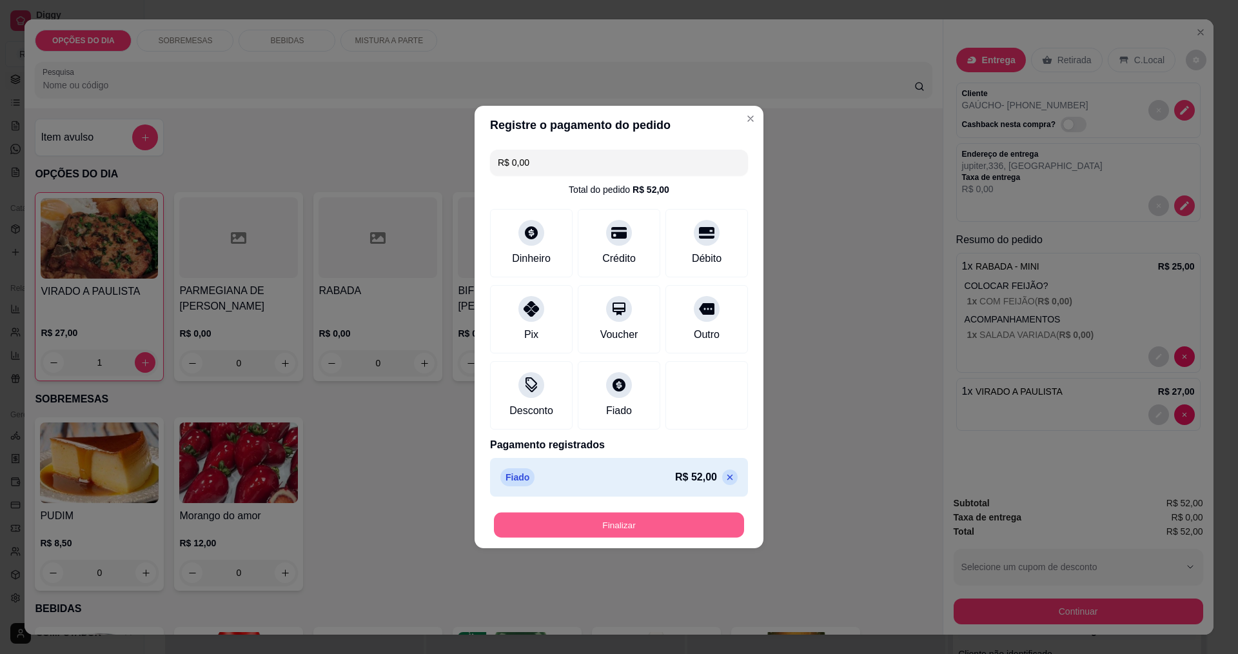
click at [655, 528] on button "Finalizar" at bounding box center [619, 524] width 250 height 25
type input "0"
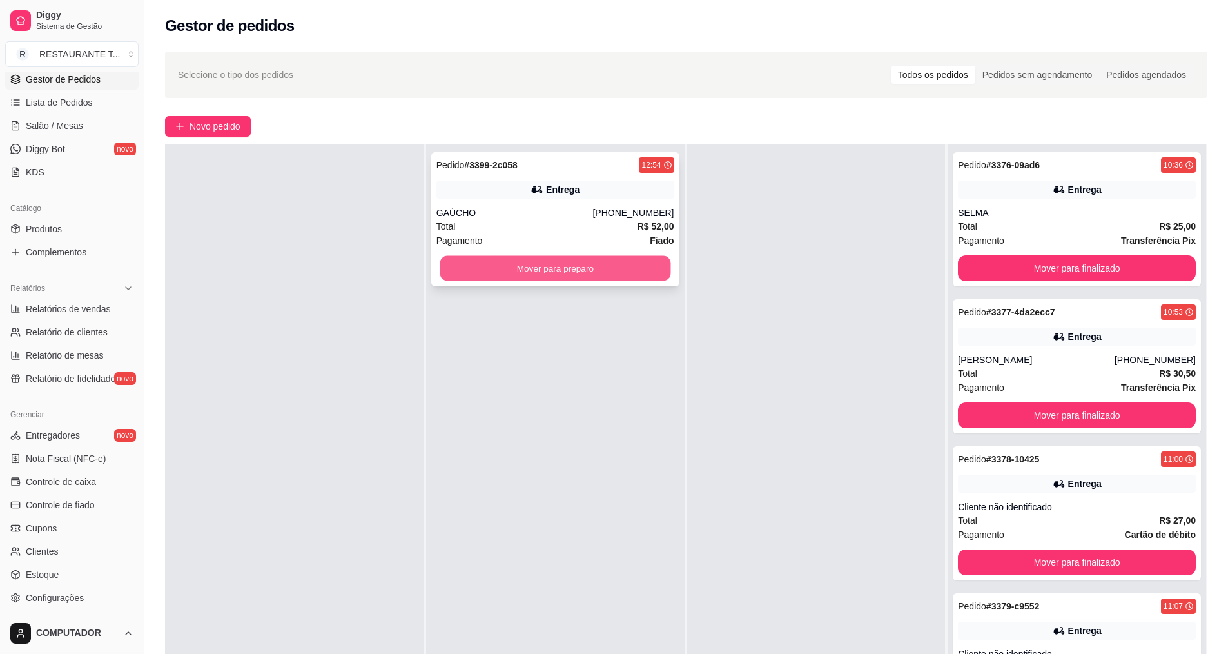
click at [529, 278] on button "Mover para preparo" at bounding box center [555, 268] width 231 height 25
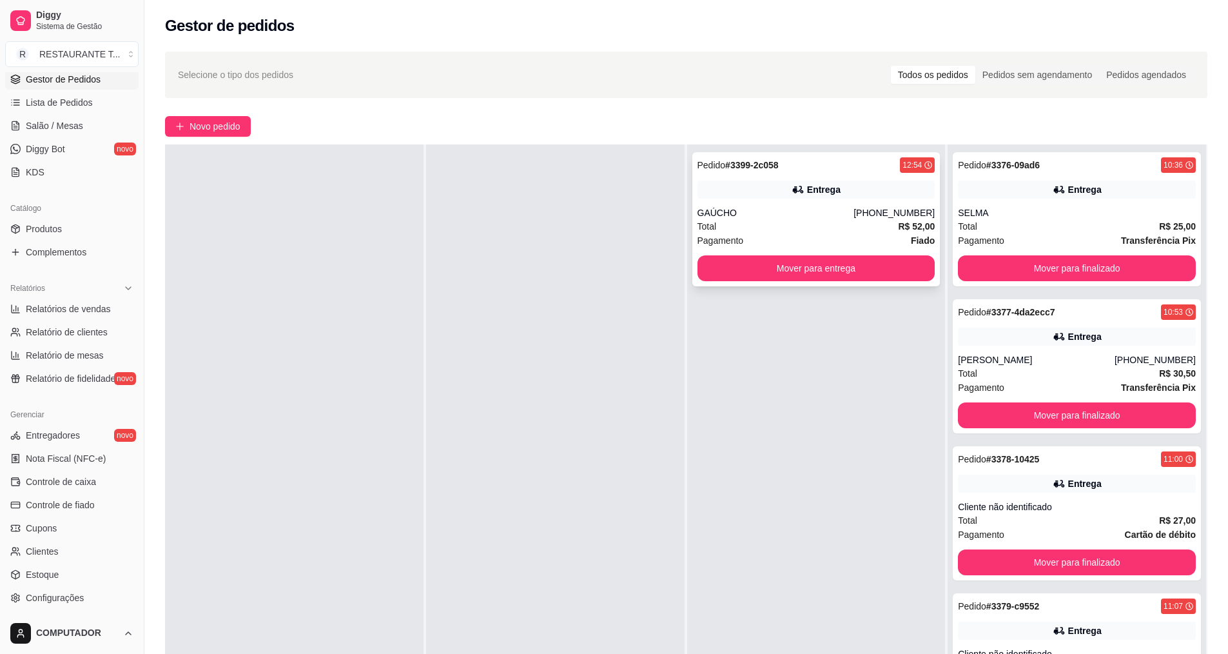
click at [769, 225] on div "Total R$ 52,00" at bounding box center [816, 226] width 238 height 14
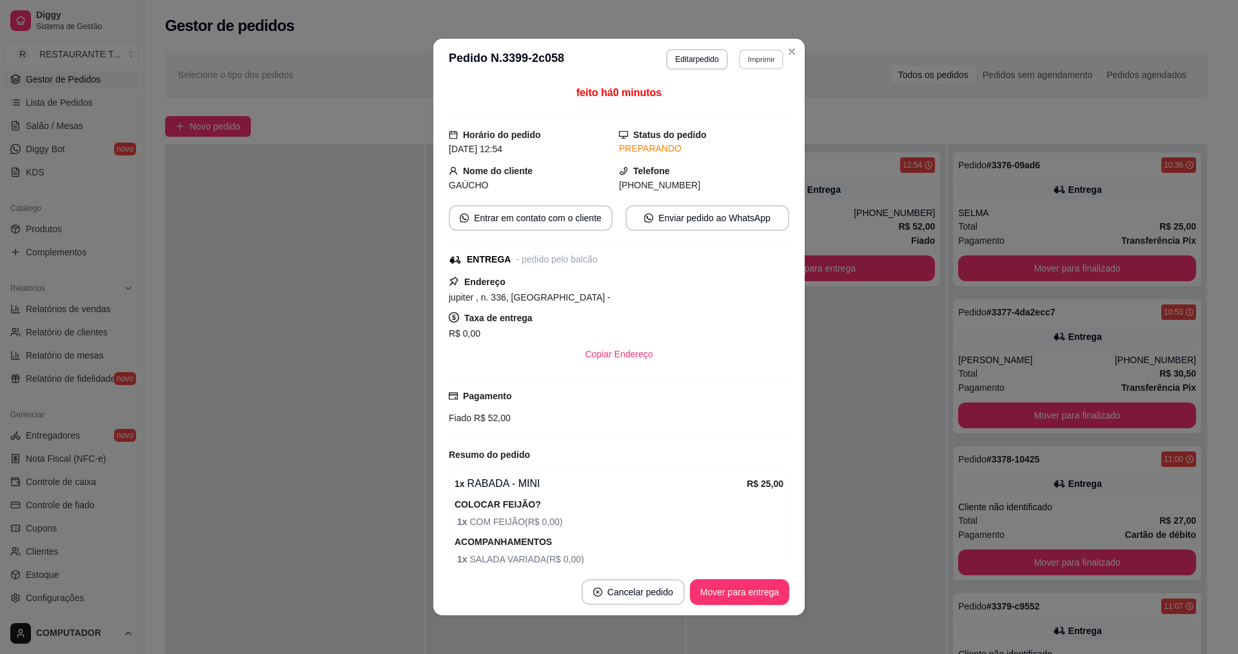
click at [760, 61] on button "Imprimir" at bounding box center [761, 59] width 44 height 20
click at [749, 102] on button "IMPRESSORA" at bounding box center [733, 104] width 93 height 21
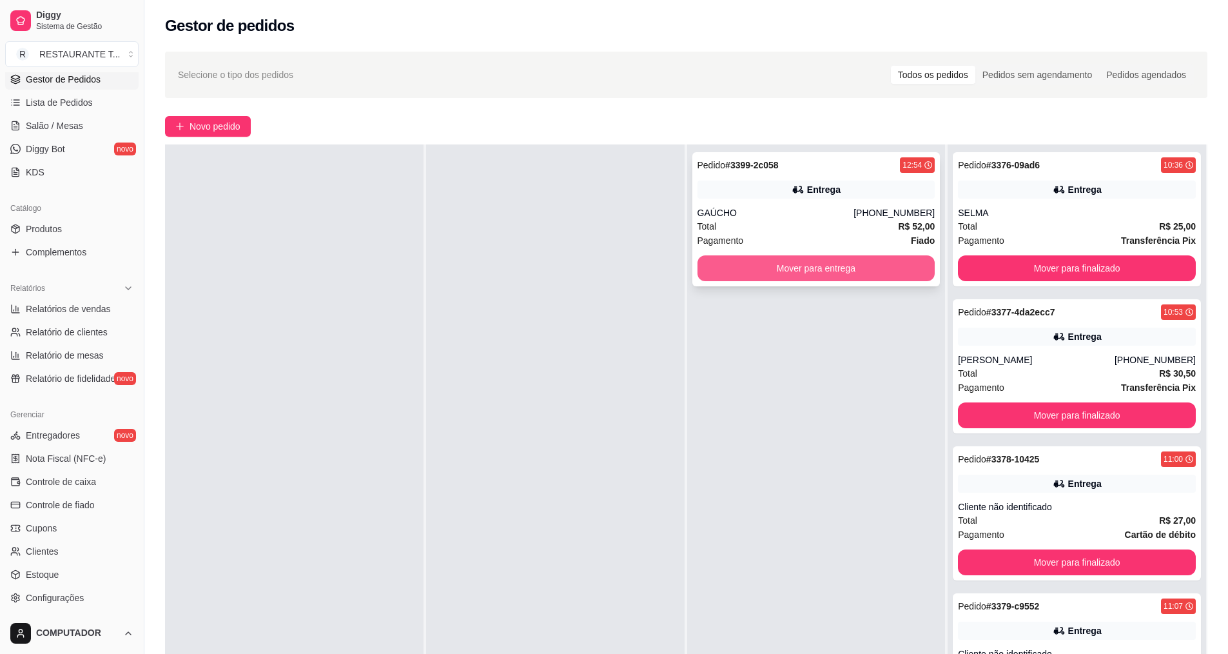
click at [812, 270] on button "Mover para entrega" at bounding box center [816, 268] width 238 height 26
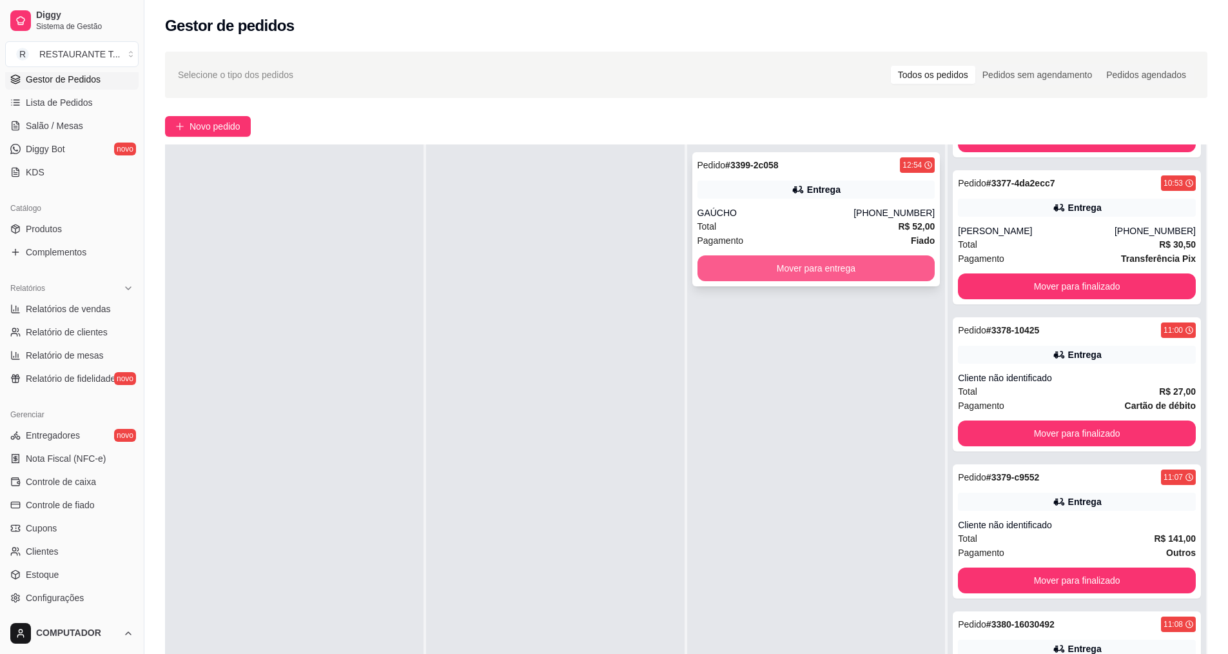
click at [828, 269] on button "Mover para entrega" at bounding box center [816, 268] width 238 height 26
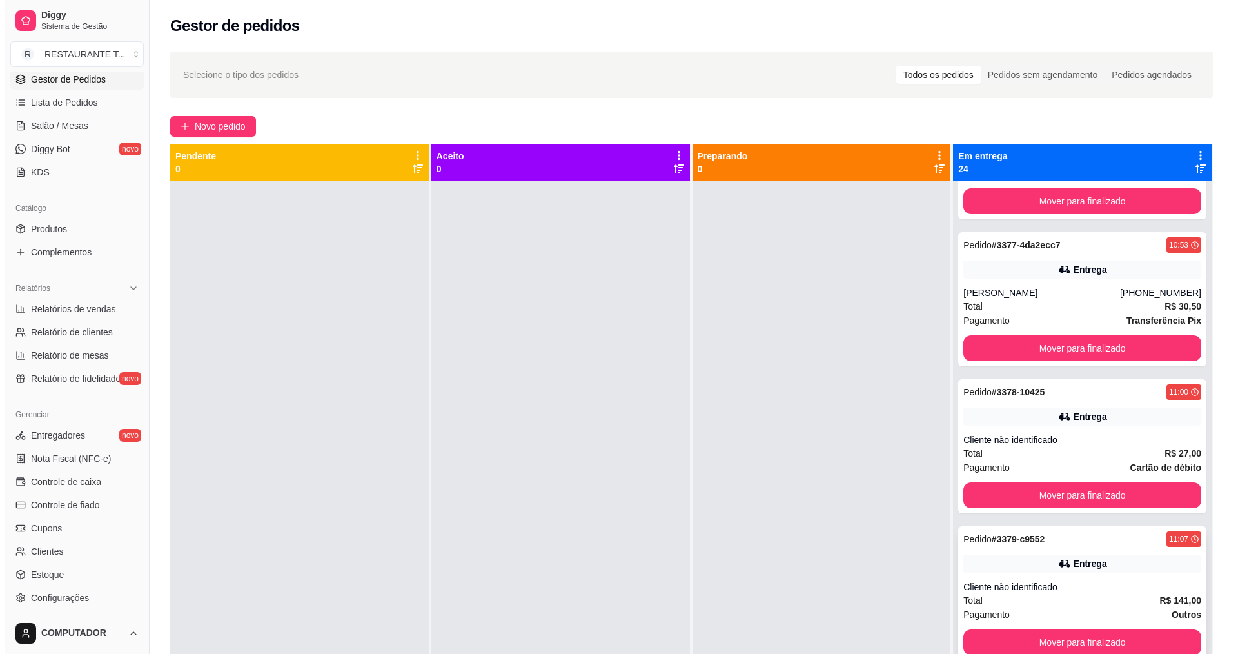
scroll to position [0, 0]
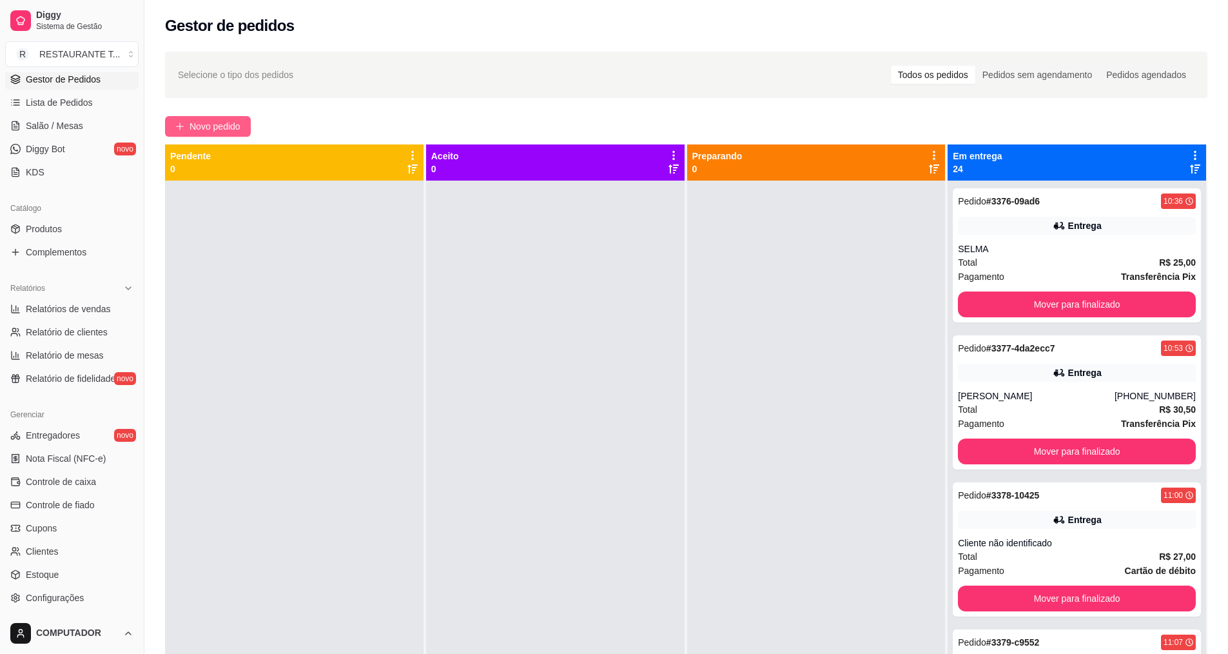
click at [200, 130] on span "Novo pedido" at bounding box center [215, 126] width 51 height 14
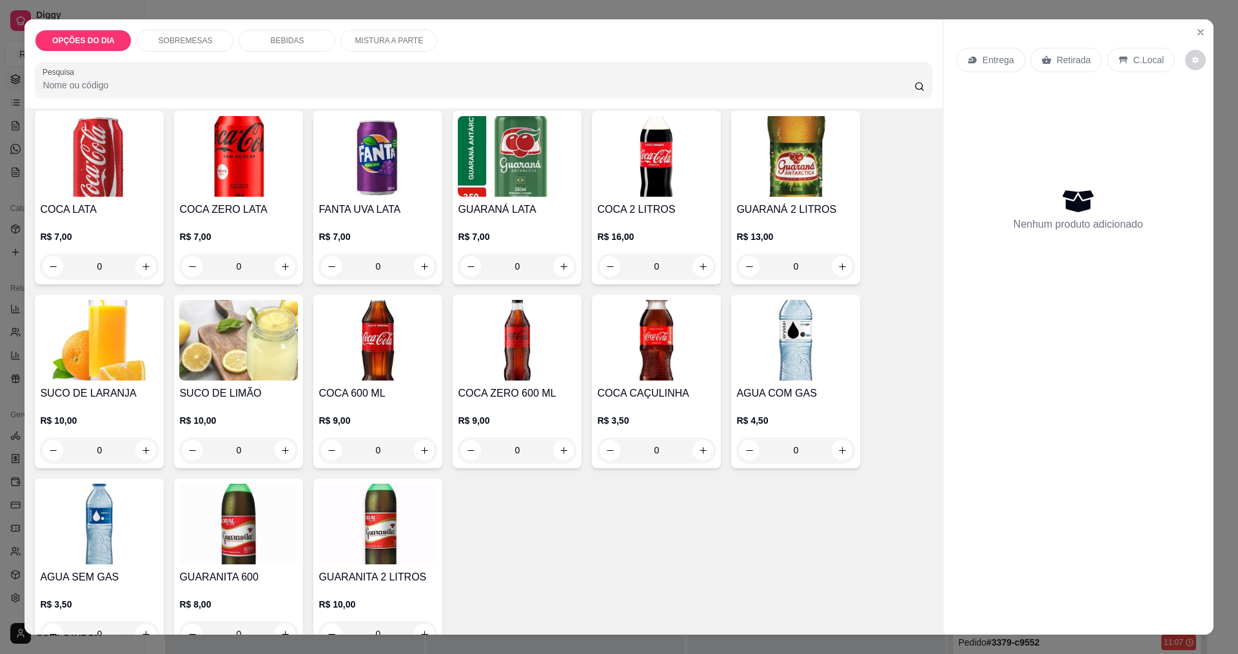
scroll to position [451, 0]
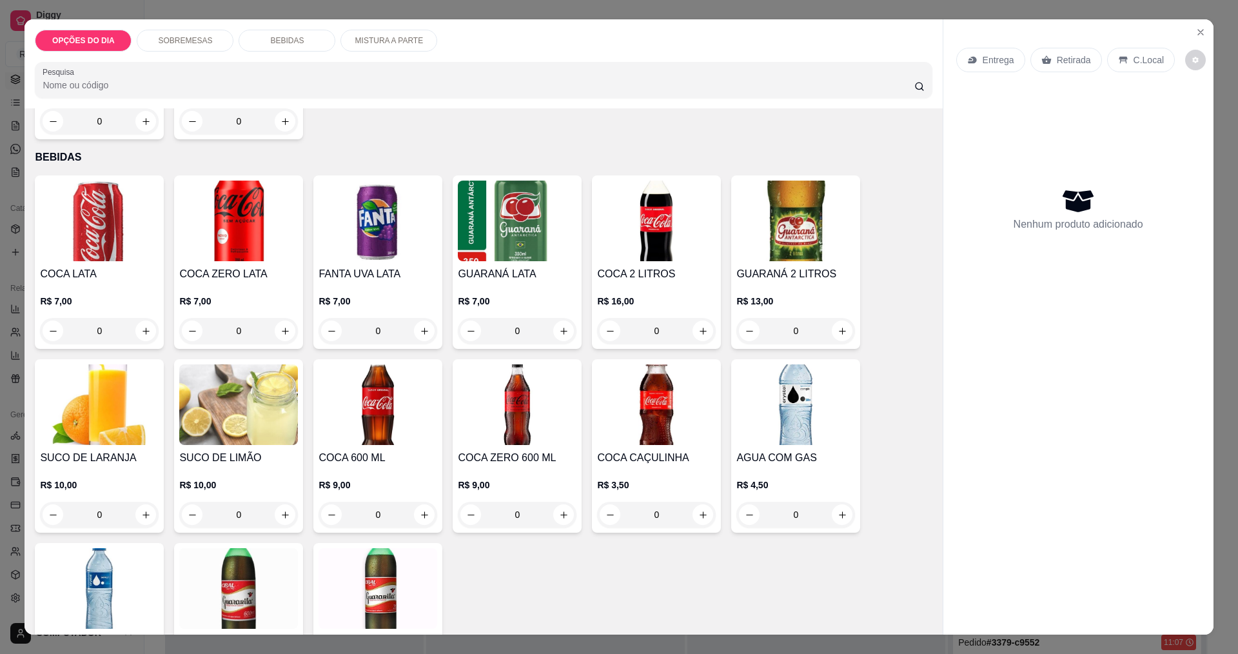
click at [141, 126] on icon "increase-product-quantity" at bounding box center [146, 122] width 10 height 10
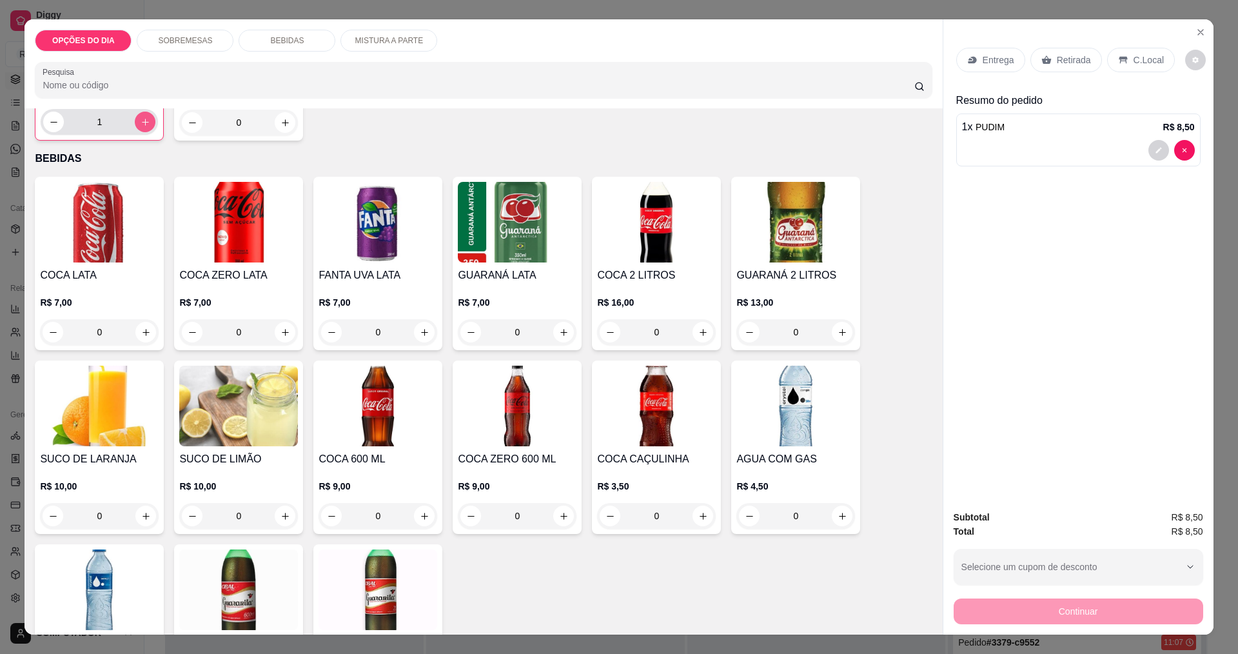
type input "1"
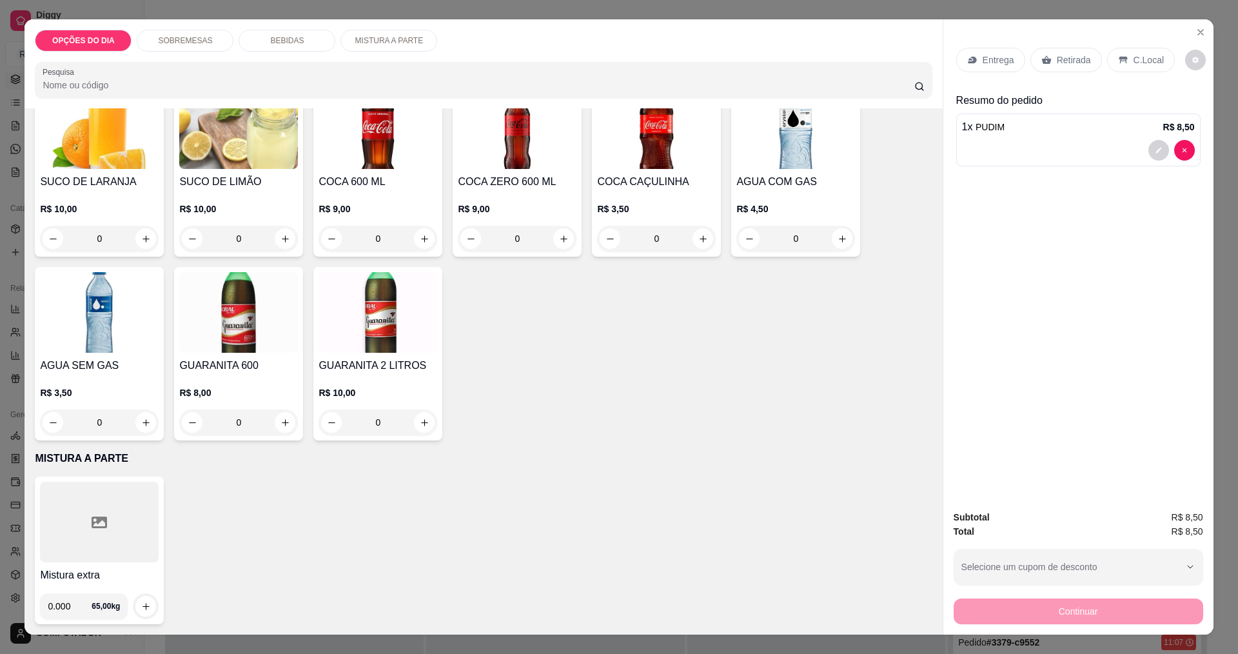
scroll to position [0, 0]
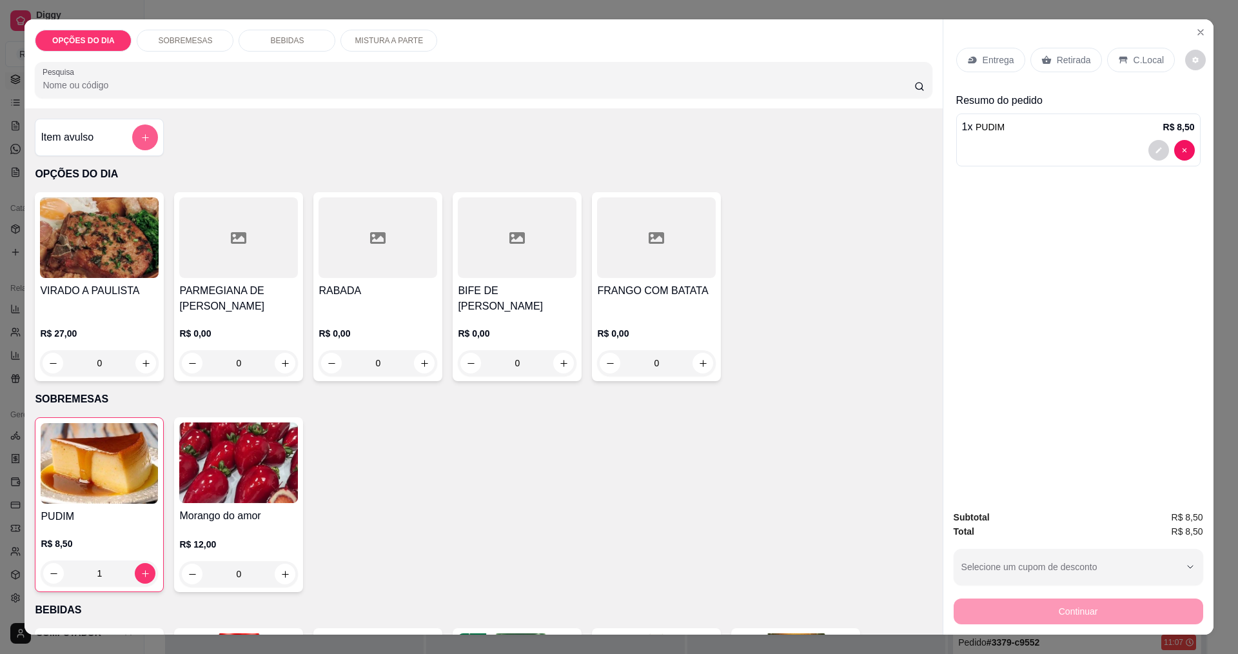
click at [151, 133] on button "add-separate-item" at bounding box center [145, 137] width 26 height 26
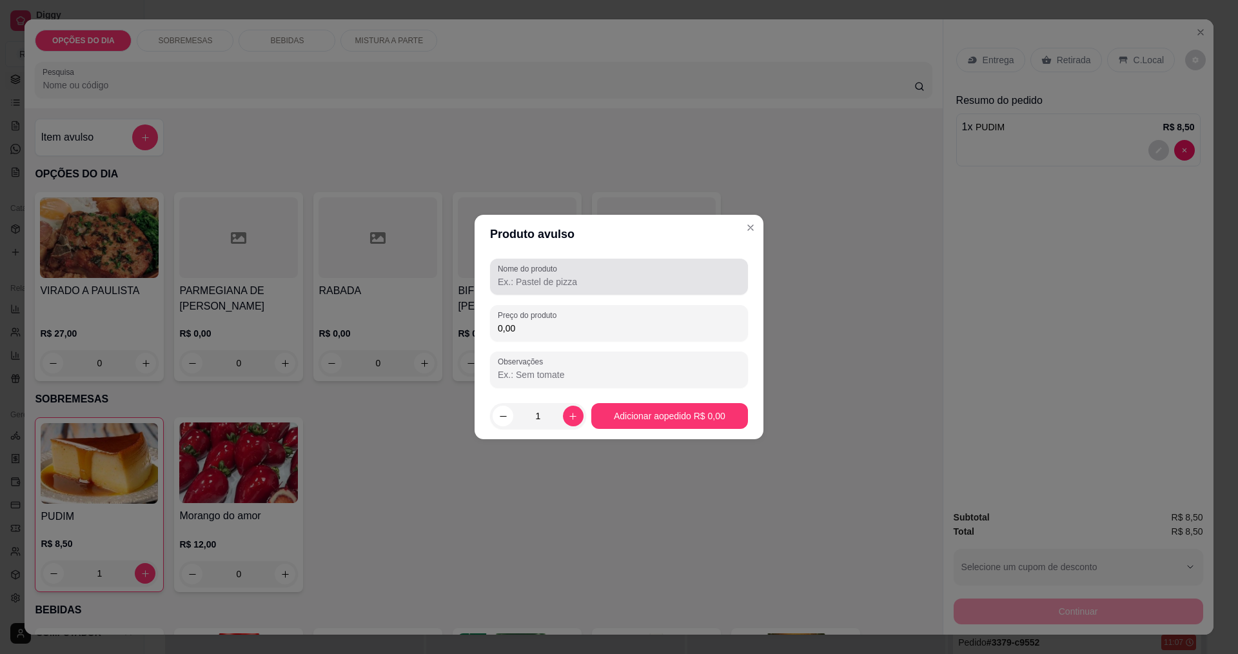
click at [561, 285] on input "Nome do produto" at bounding box center [619, 281] width 242 height 13
type input "coca litro"
click at [570, 326] on input "0,00" at bounding box center [619, 328] width 242 height 13
type input "10,00"
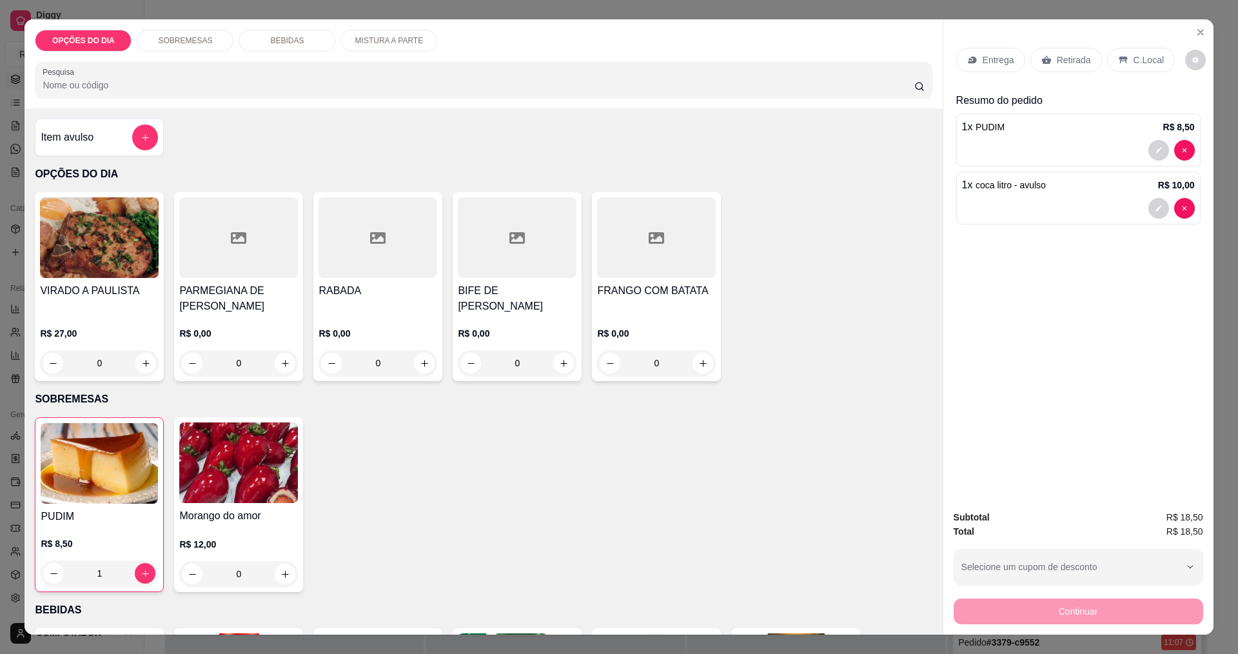
click at [141, 572] on icon "increase-product-quantity" at bounding box center [146, 574] width 10 height 10
type input "2"
click at [988, 66] on p "Entrega" at bounding box center [998, 60] width 32 height 13
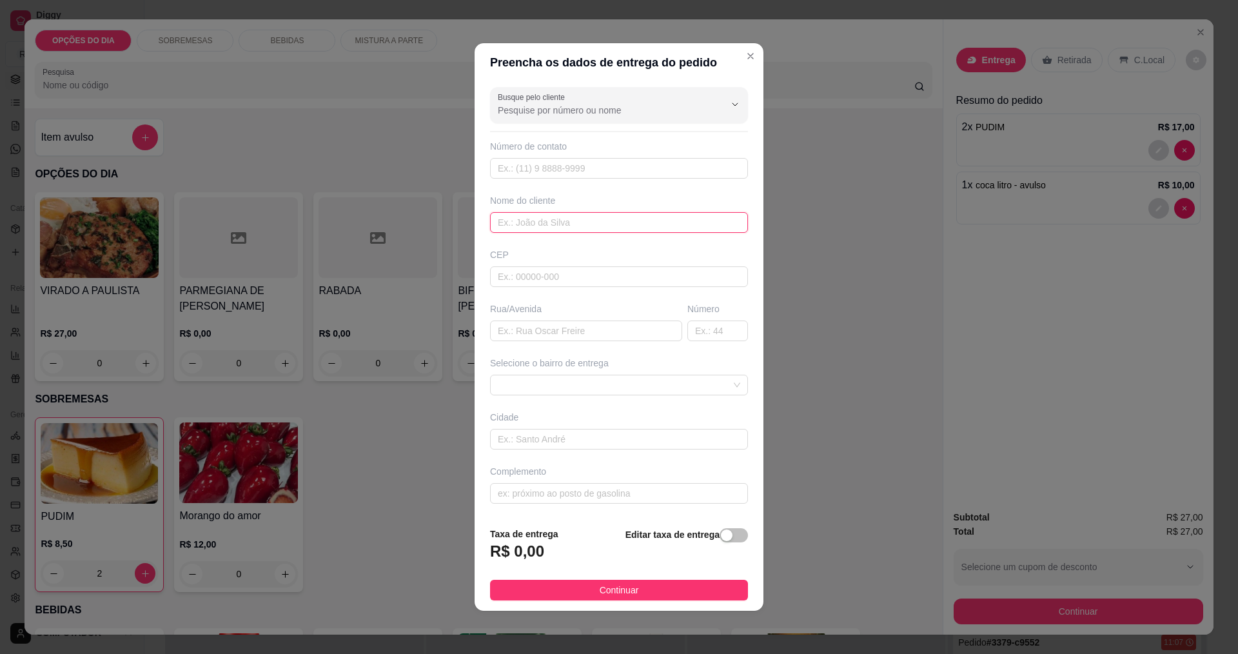
click at [569, 226] on input "text" at bounding box center [619, 222] width 258 height 21
click at [558, 339] on input "text" at bounding box center [586, 330] width 192 height 21
type input "rua 3"
click at [626, 379] on span at bounding box center [619, 384] width 242 height 19
type input "100"
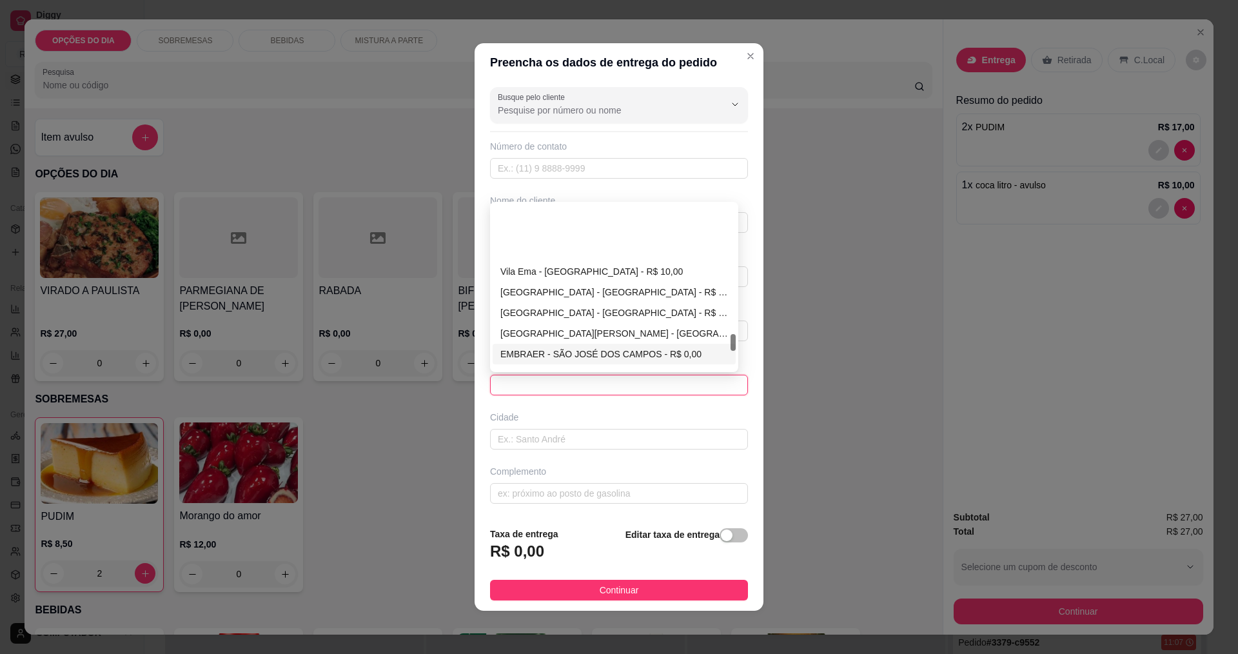
scroll to position [1225, 0]
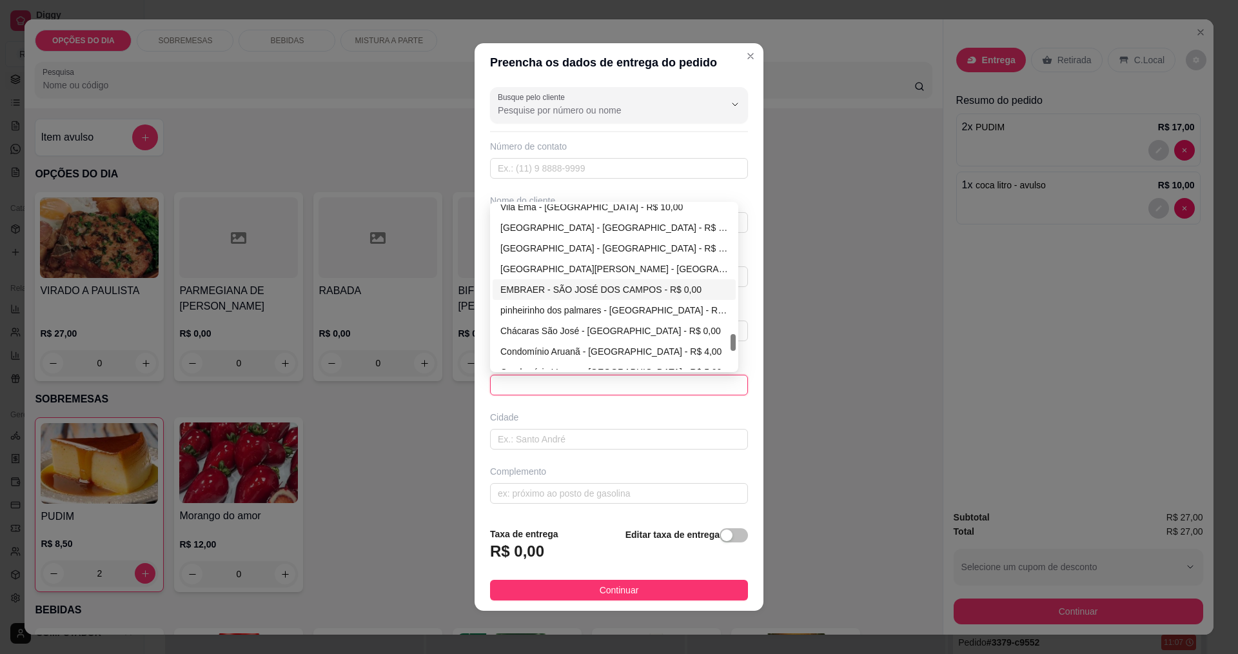
click at [534, 228] on div "[GEOGRAPHIC_DATA] - [GEOGRAPHIC_DATA] - R$ 8,00" at bounding box center [614, 227] width 228 height 14
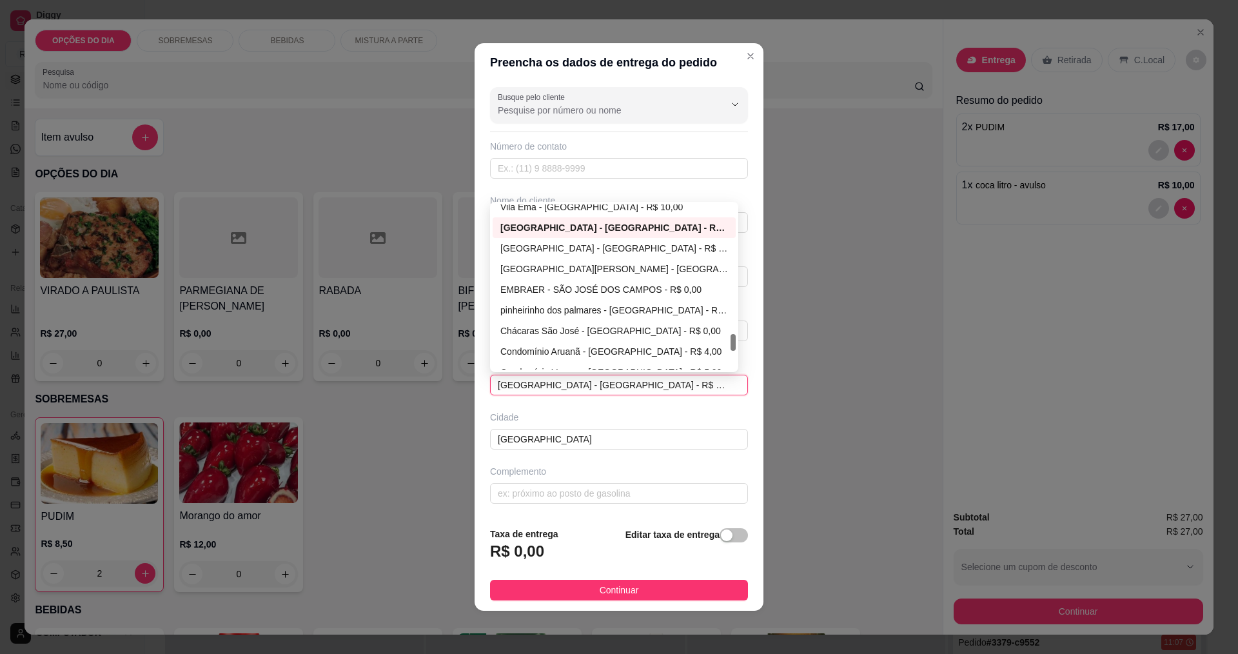
type input "[GEOGRAPHIC_DATA]"
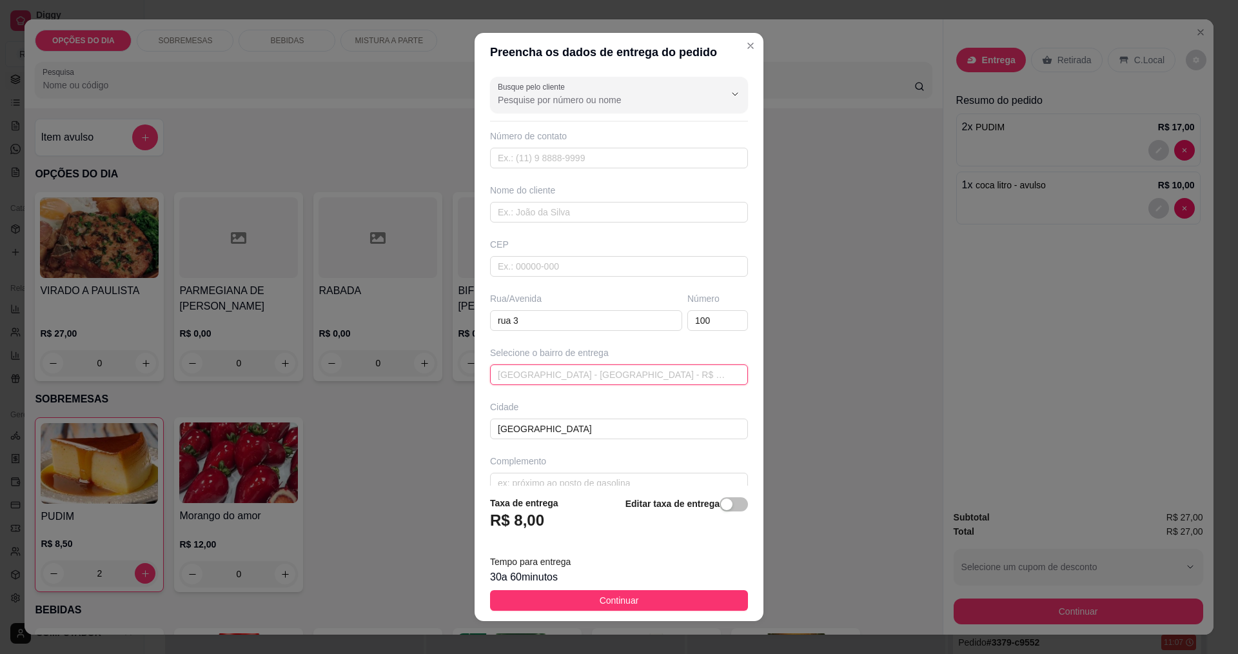
click at [677, 371] on span "[GEOGRAPHIC_DATA] - [GEOGRAPHIC_DATA] - R$ 8,00" at bounding box center [619, 374] width 242 height 19
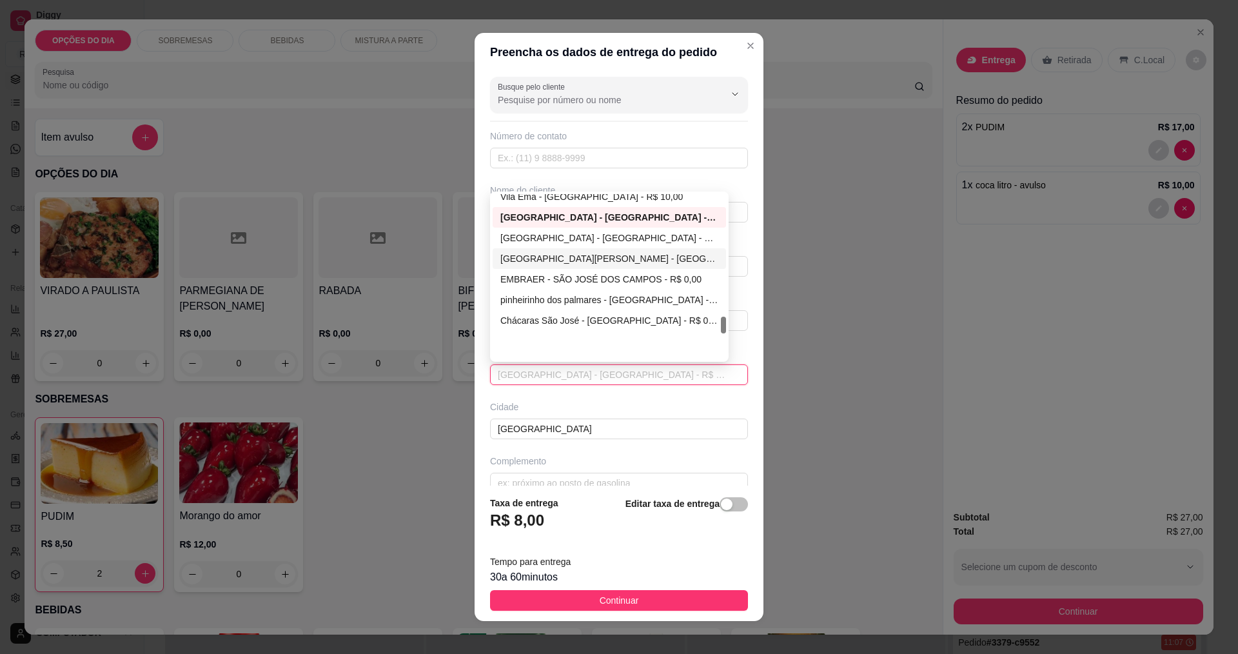
scroll to position [1160, 0]
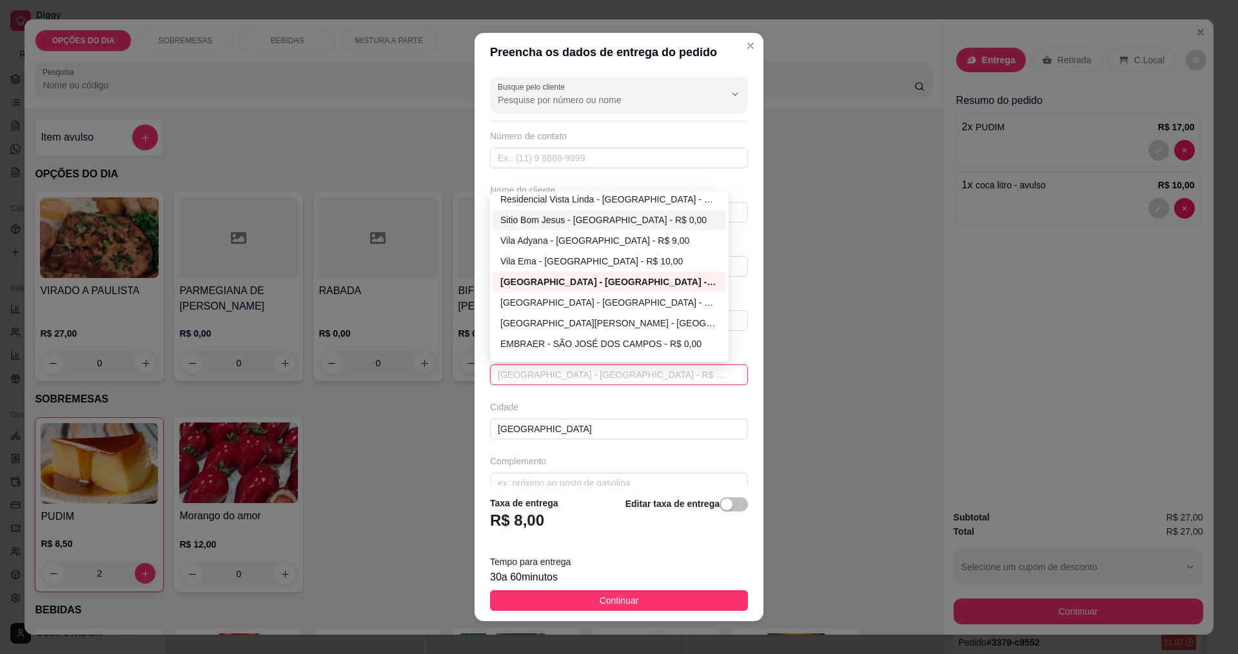
click at [527, 219] on div "Sitio Bom Jesus - [GEOGRAPHIC_DATA] - R$ 0,00" at bounding box center [609, 220] width 218 height 14
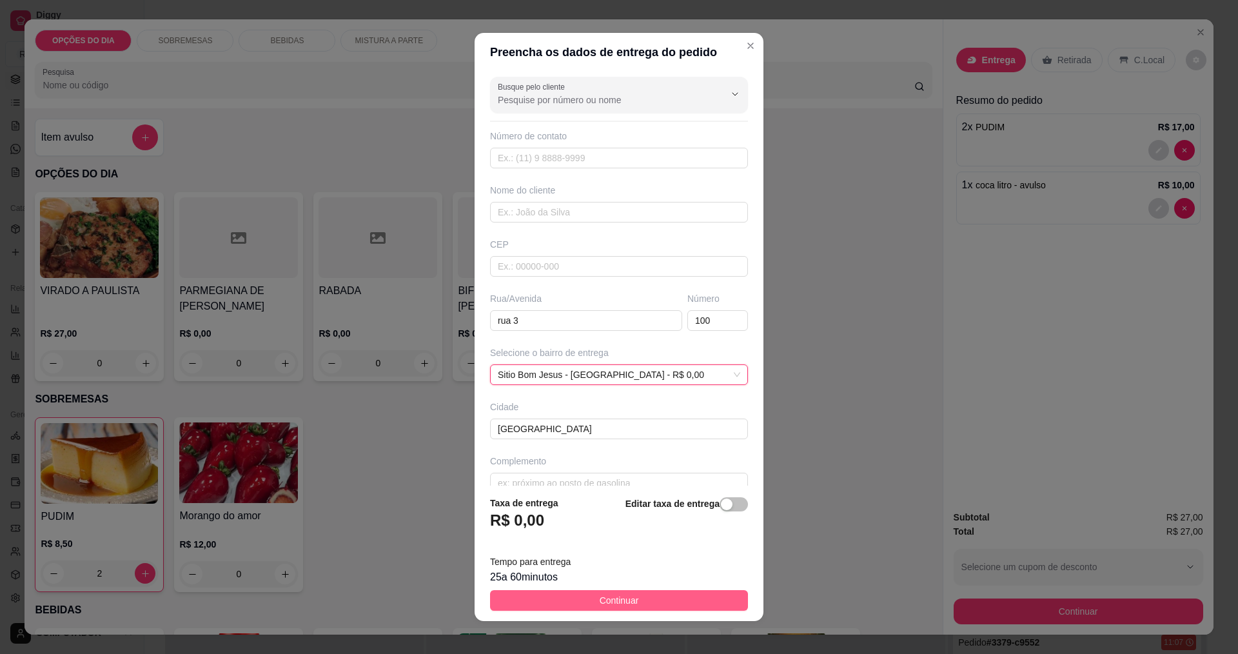
click at [668, 598] on button "Continuar" at bounding box center [619, 600] width 258 height 21
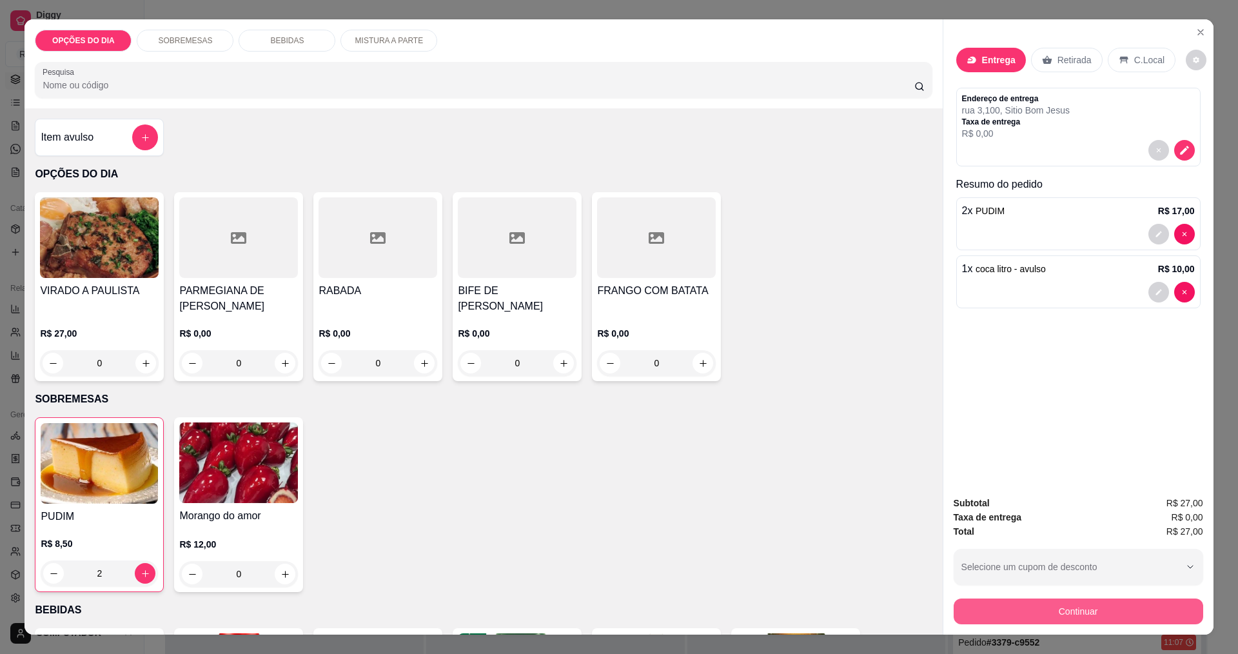
click at [1049, 605] on button "Continuar" at bounding box center [1077, 611] width 249 height 26
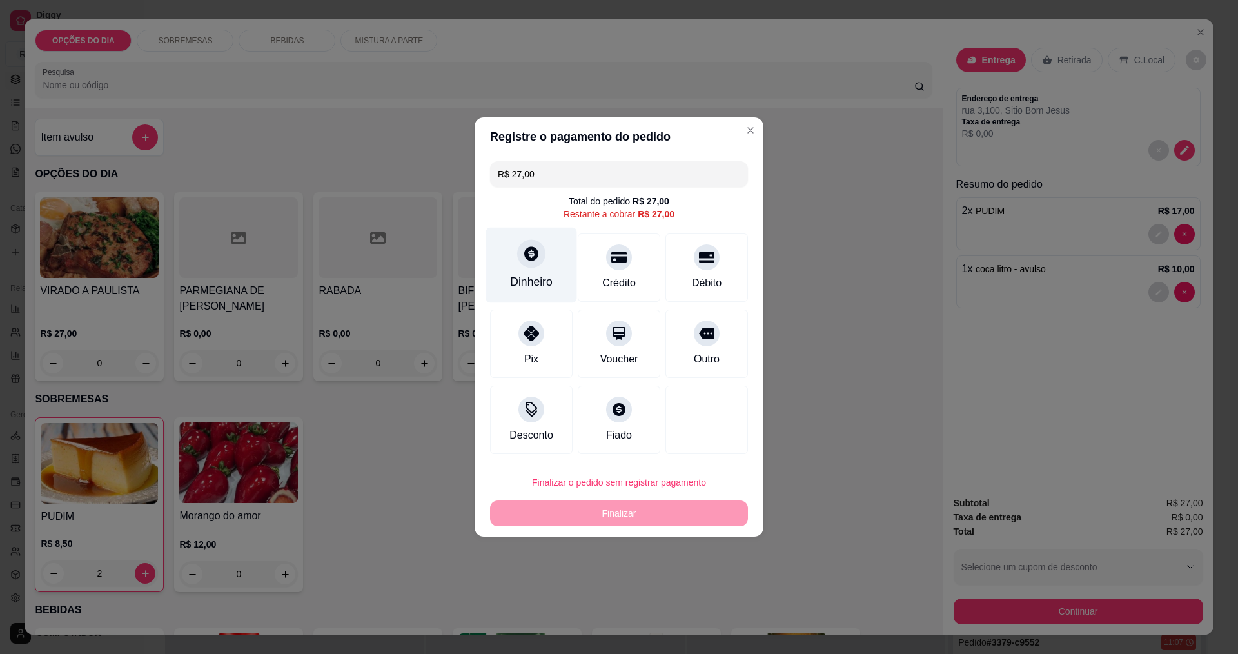
click at [547, 275] on div "Dinheiro" at bounding box center [531, 265] width 91 height 75
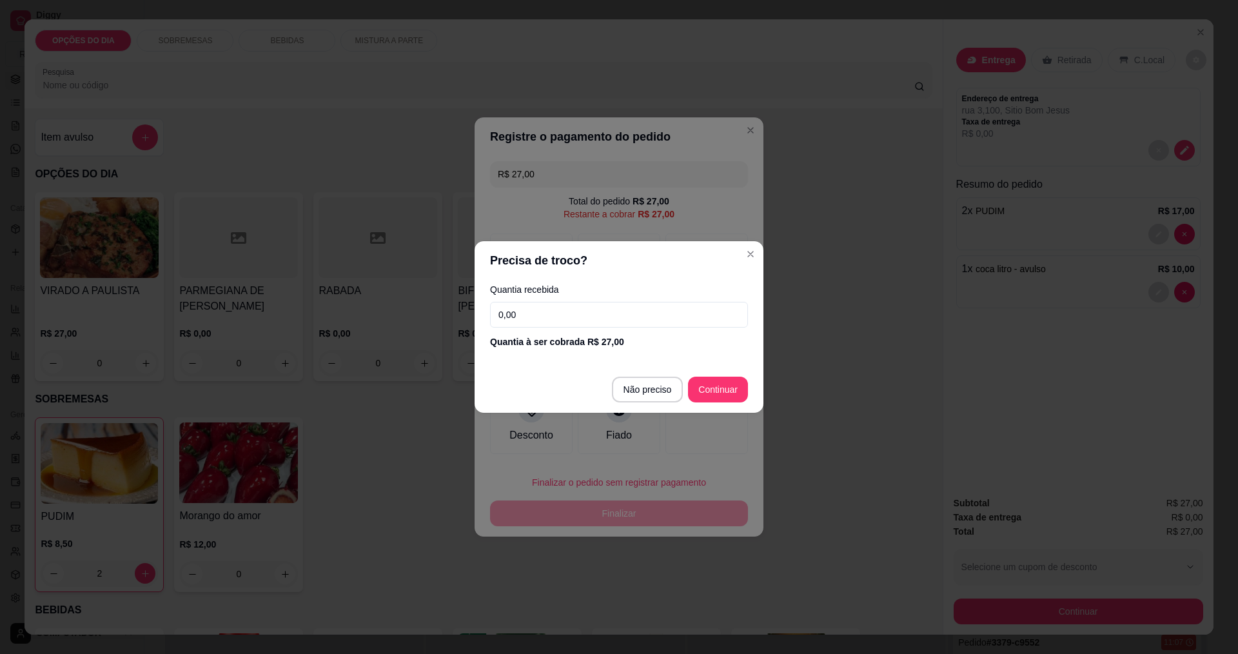
click at [560, 317] on input "0,00" at bounding box center [619, 315] width 258 height 26
type input "50,00"
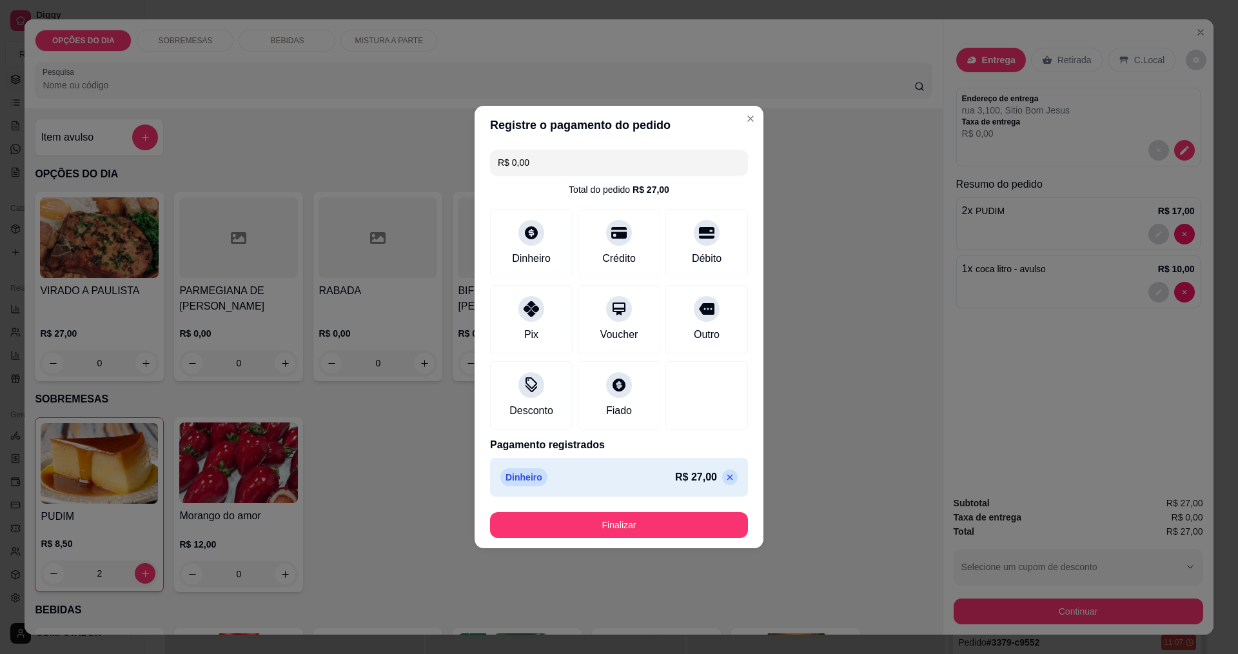
type input "R$ 0,00"
click at [654, 518] on button "Finalizar" at bounding box center [619, 524] width 250 height 25
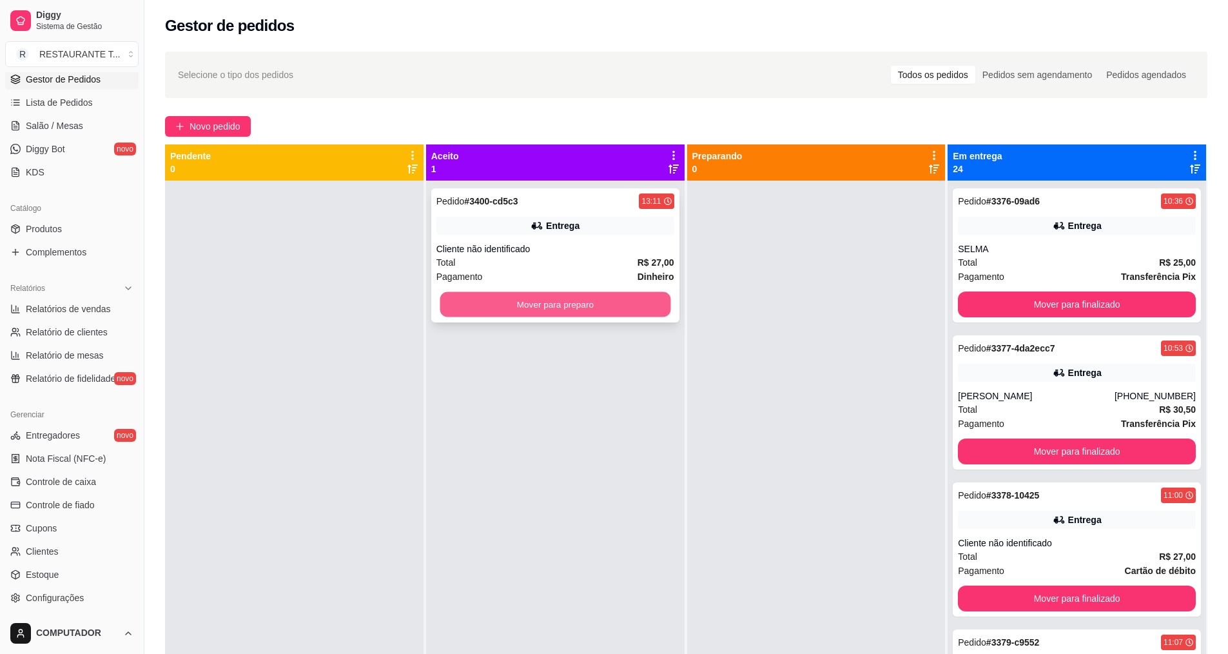
click at [601, 311] on button "Mover para preparo" at bounding box center [555, 304] width 231 height 25
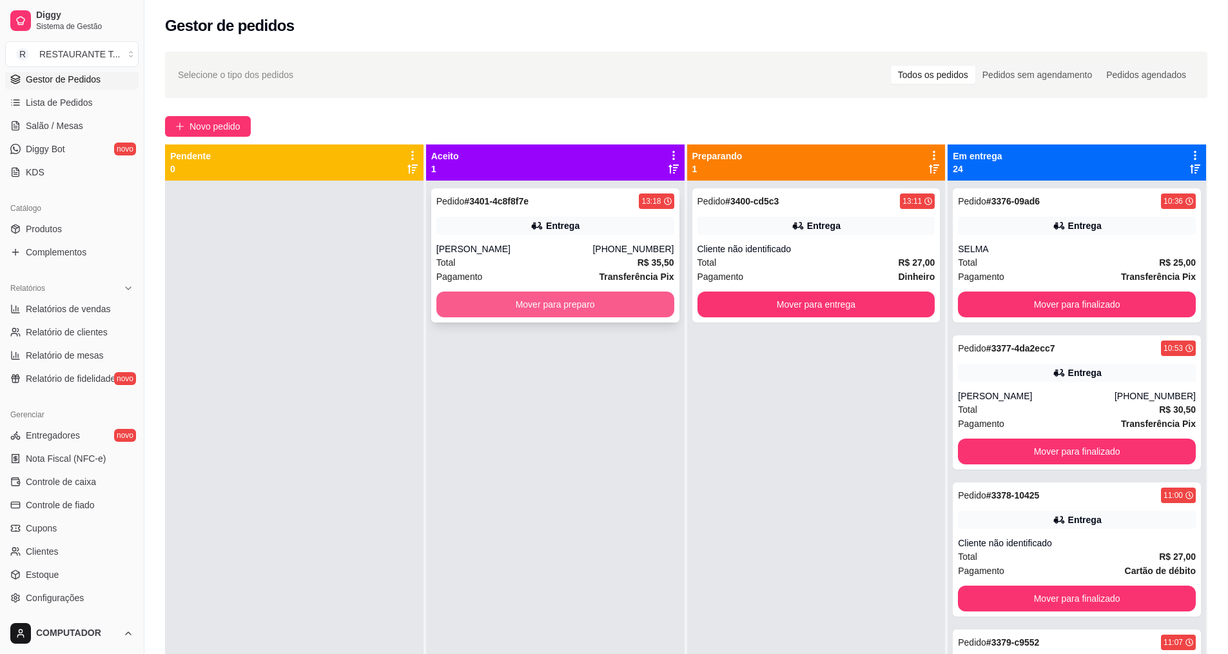
click at [623, 298] on button "Mover para preparo" at bounding box center [555, 304] width 238 height 26
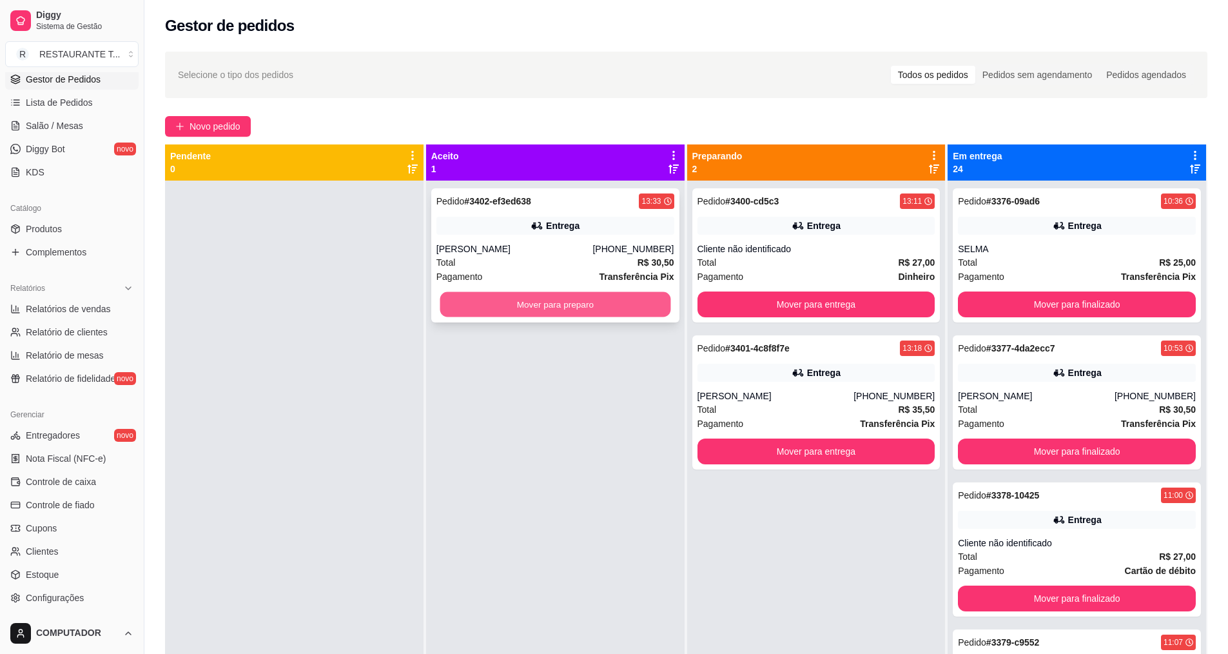
click at [618, 306] on button "Mover para preparo" at bounding box center [555, 304] width 231 height 25
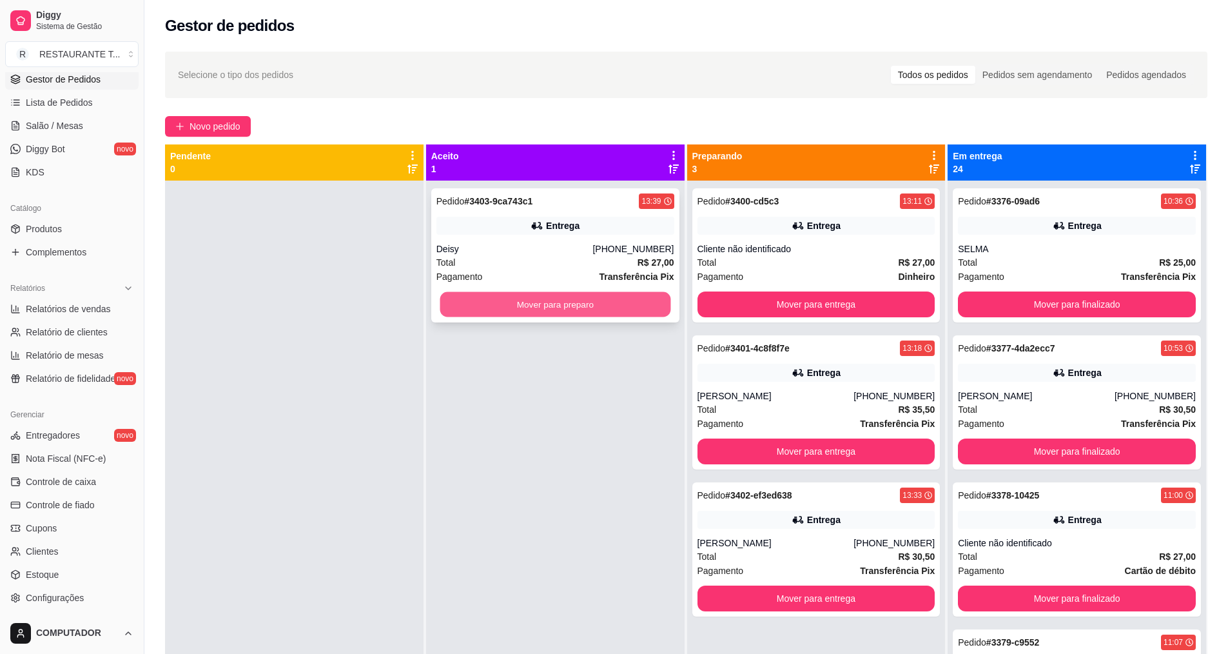
click at [500, 315] on button "Mover para preparo" at bounding box center [555, 304] width 231 height 25
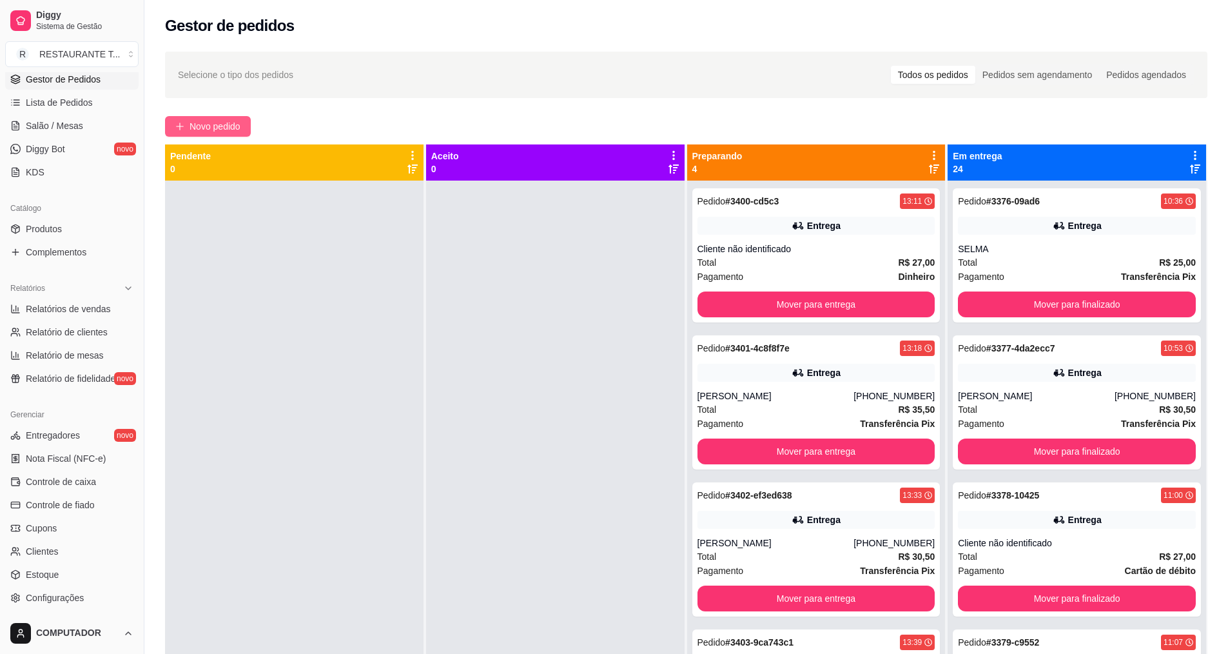
click at [240, 123] on span "Novo pedido" at bounding box center [215, 126] width 51 height 14
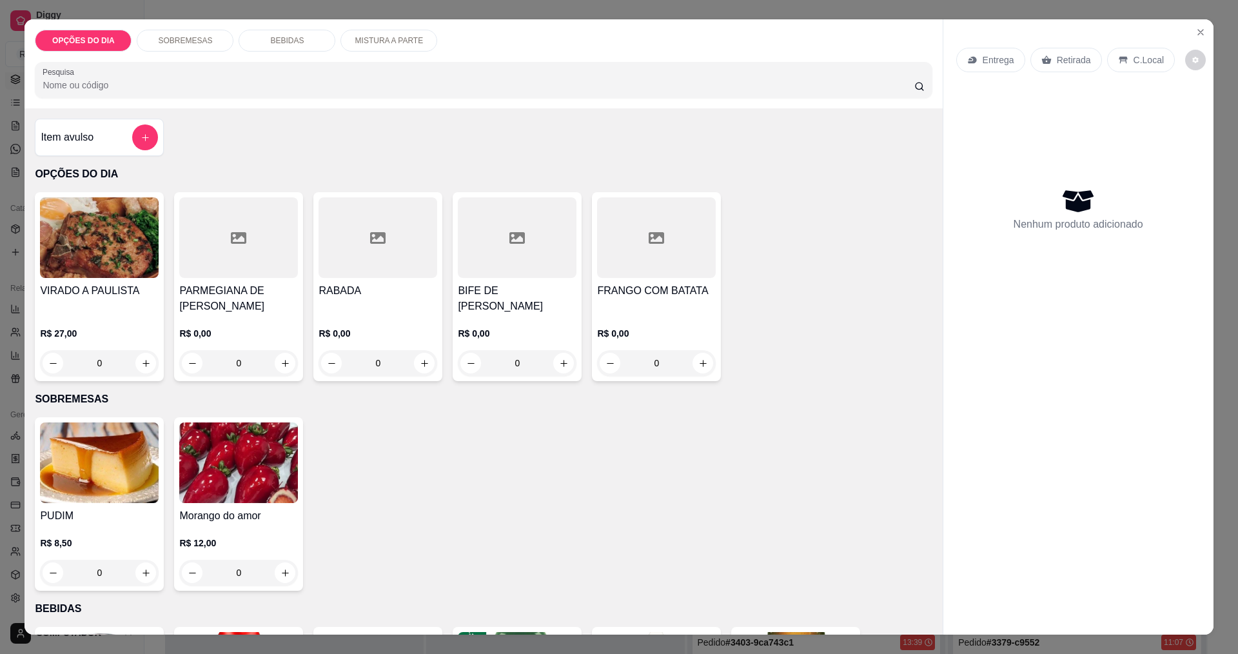
click at [694, 360] on div "0" at bounding box center [656, 363] width 119 height 26
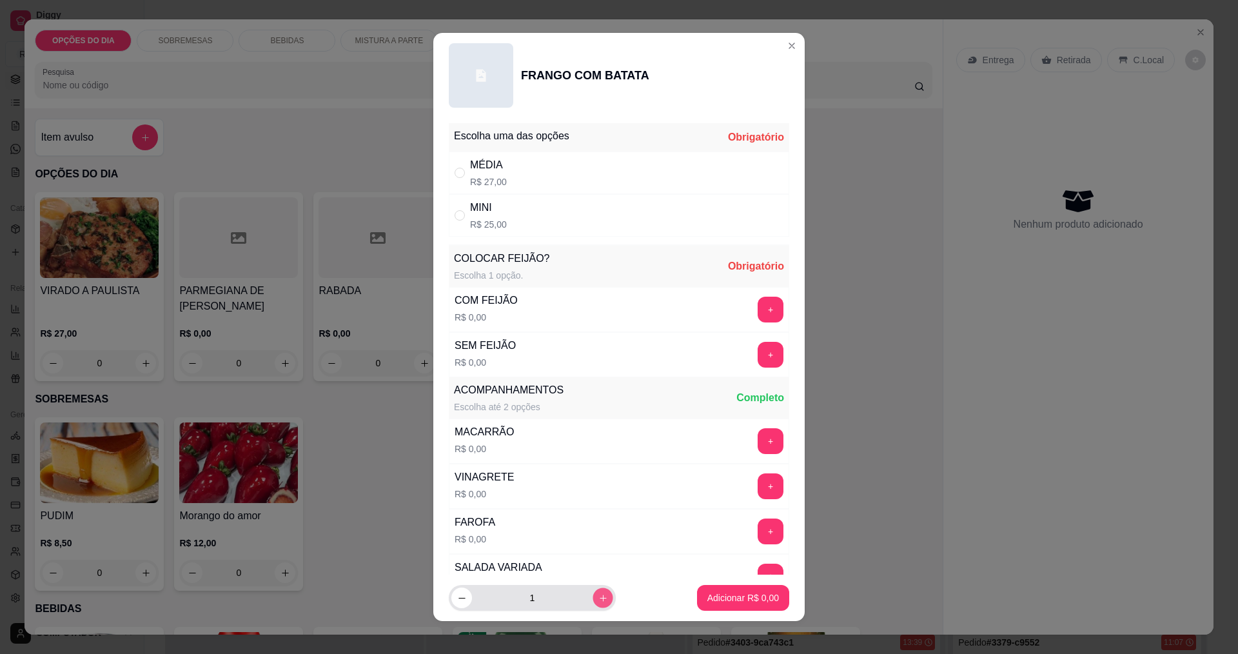
click at [592, 607] on button "increase-product-quantity" at bounding box center [602, 598] width 20 height 20
type input "2"
click at [454, 216] on input "" at bounding box center [459, 215] width 10 height 10
radio input "true"
click at [757, 311] on button "+" at bounding box center [770, 310] width 26 height 26
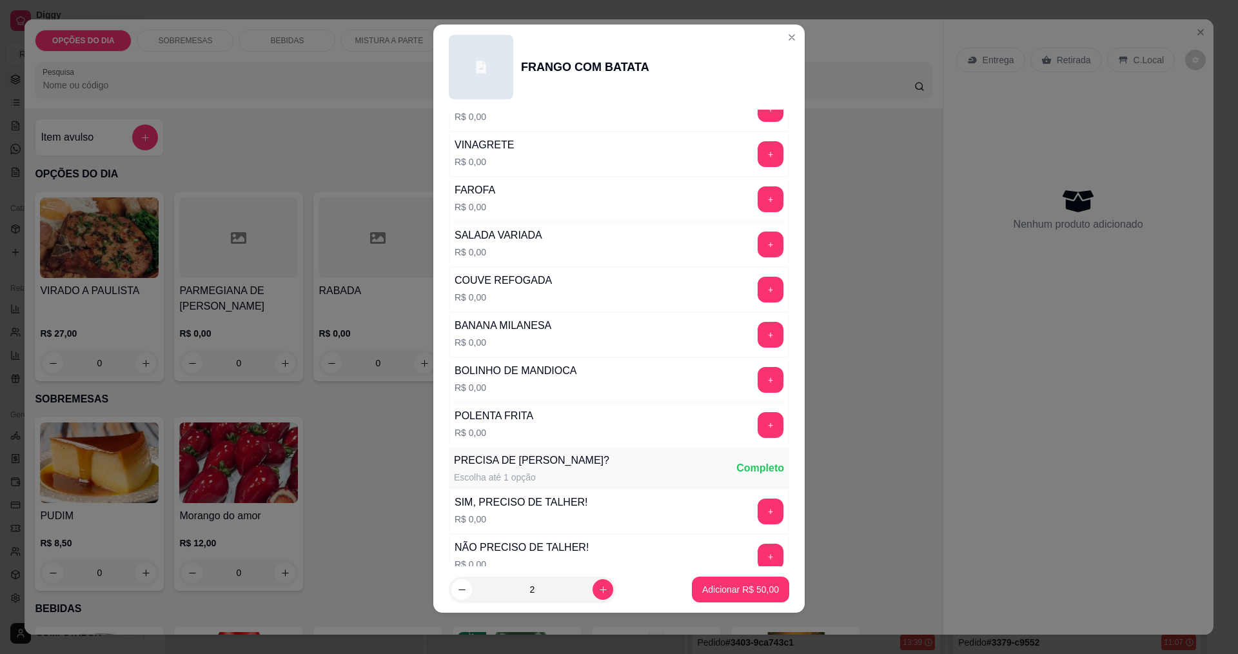
scroll to position [66, 0]
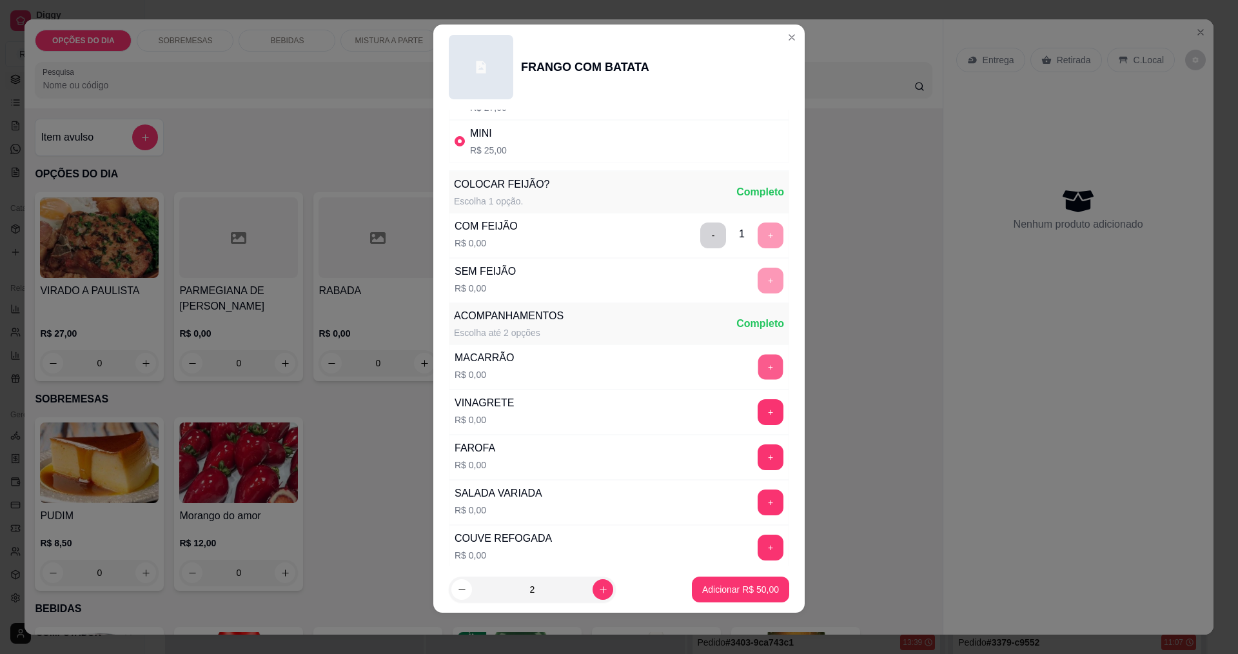
click at [758, 359] on button "+" at bounding box center [770, 366] width 25 height 25
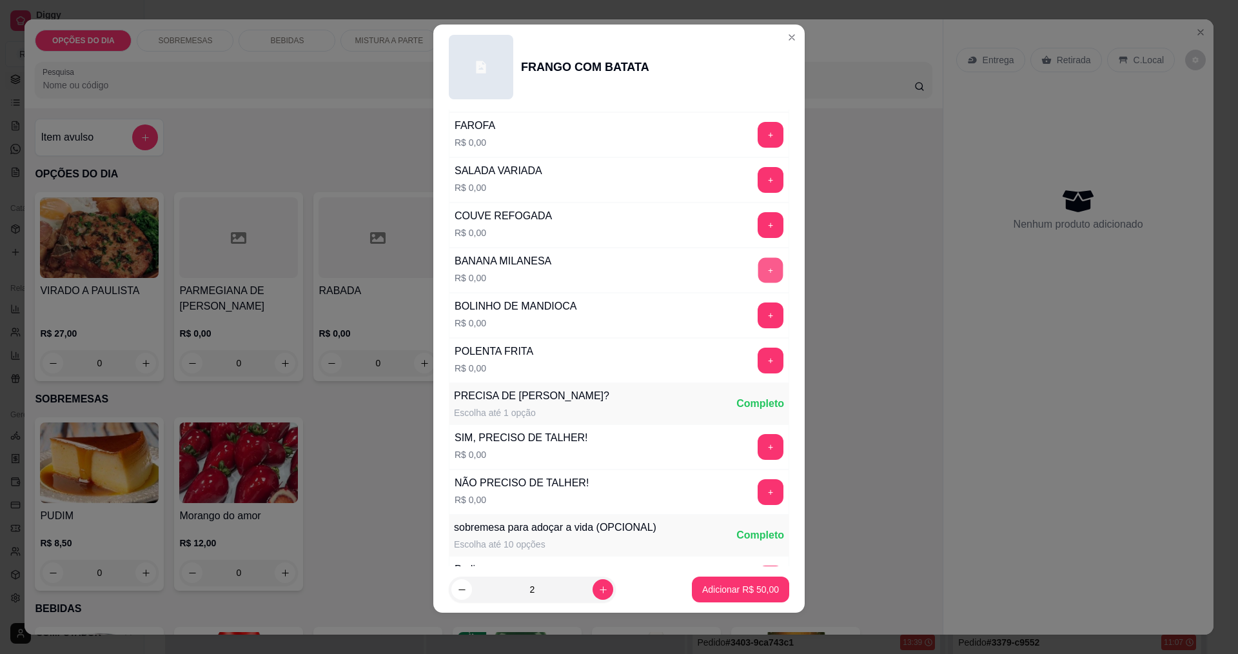
click at [758, 275] on button "+" at bounding box center [770, 269] width 25 height 25
click at [758, 565] on button "+" at bounding box center [770, 577] width 25 height 25
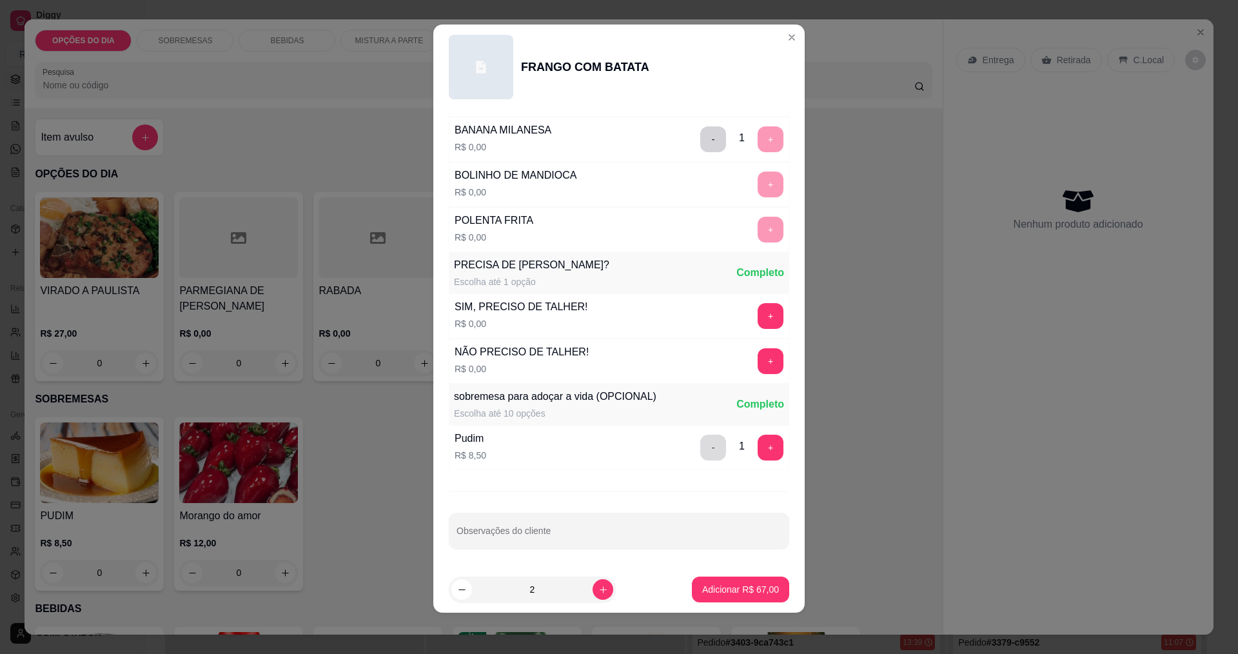
click at [700, 449] on button "-" at bounding box center [713, 447] width 26 height 26
click at [757, 320] on button "+" at bounding box center [770, 316] width 26 height 26
click at [742, 320] on div "- 1 +" at bounding box center [741, 316] width 93 height 26
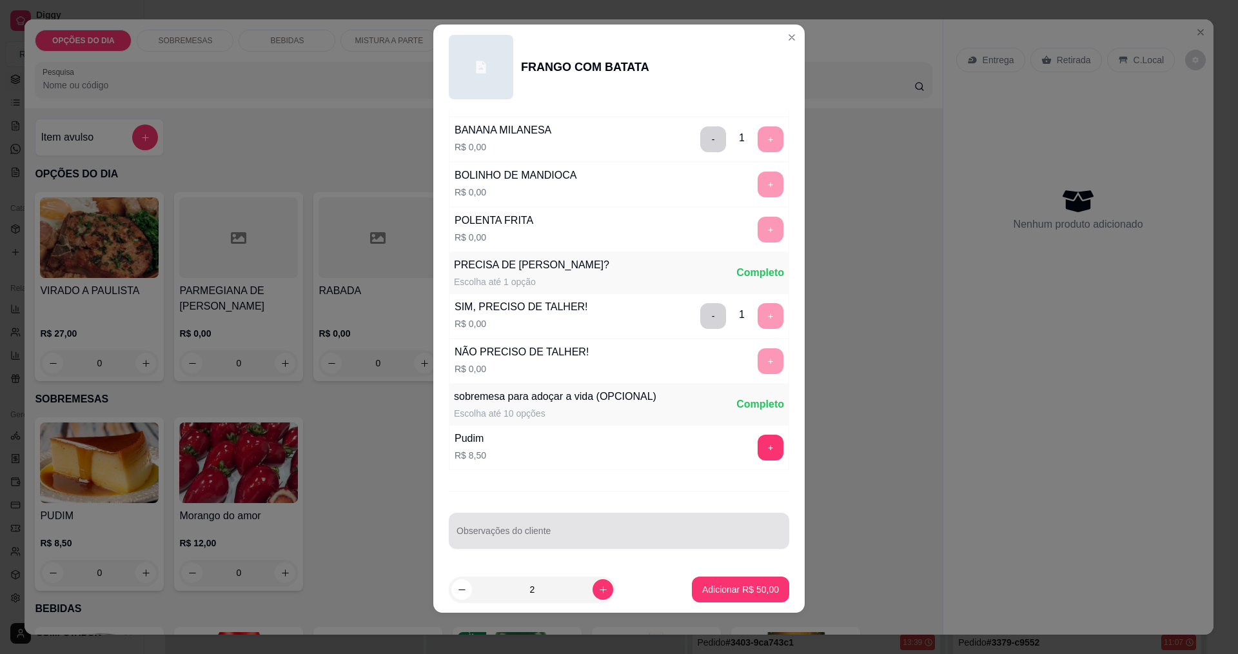
click at [734, 590] on p "Adicionar R$ 50,00" at bounding box center [740, 589] width 77 height 13
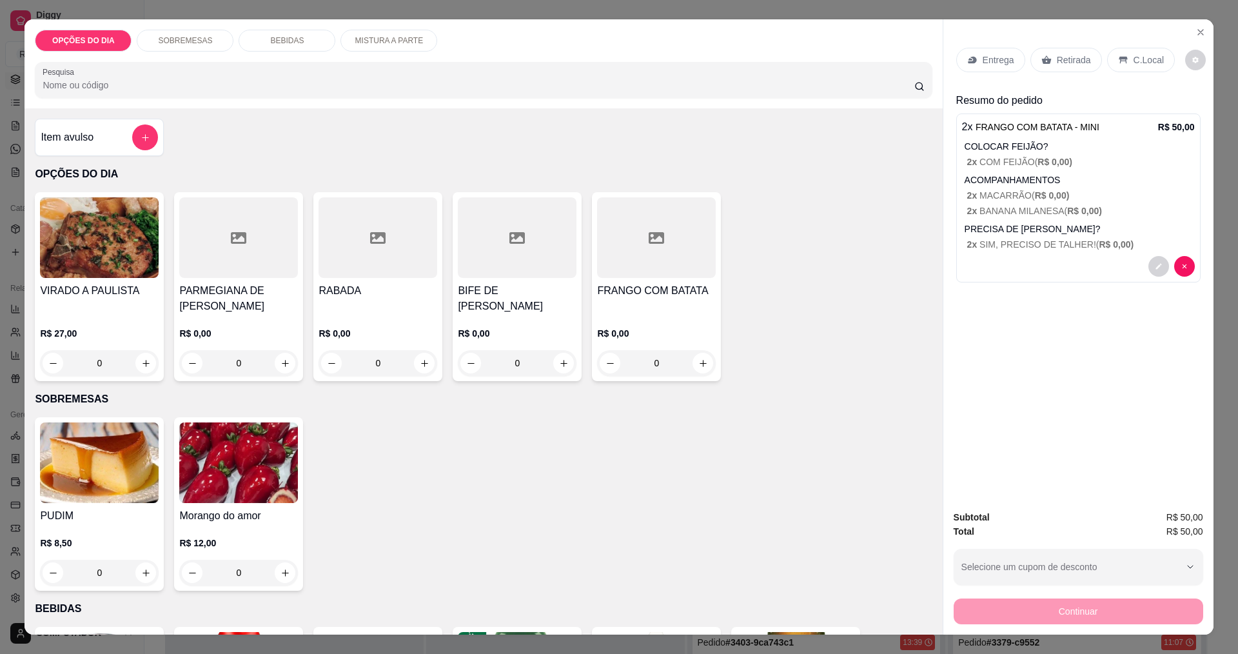
click at [995, 64] on p "Entrega" at bounding box center [998, 60] width 32 height 13
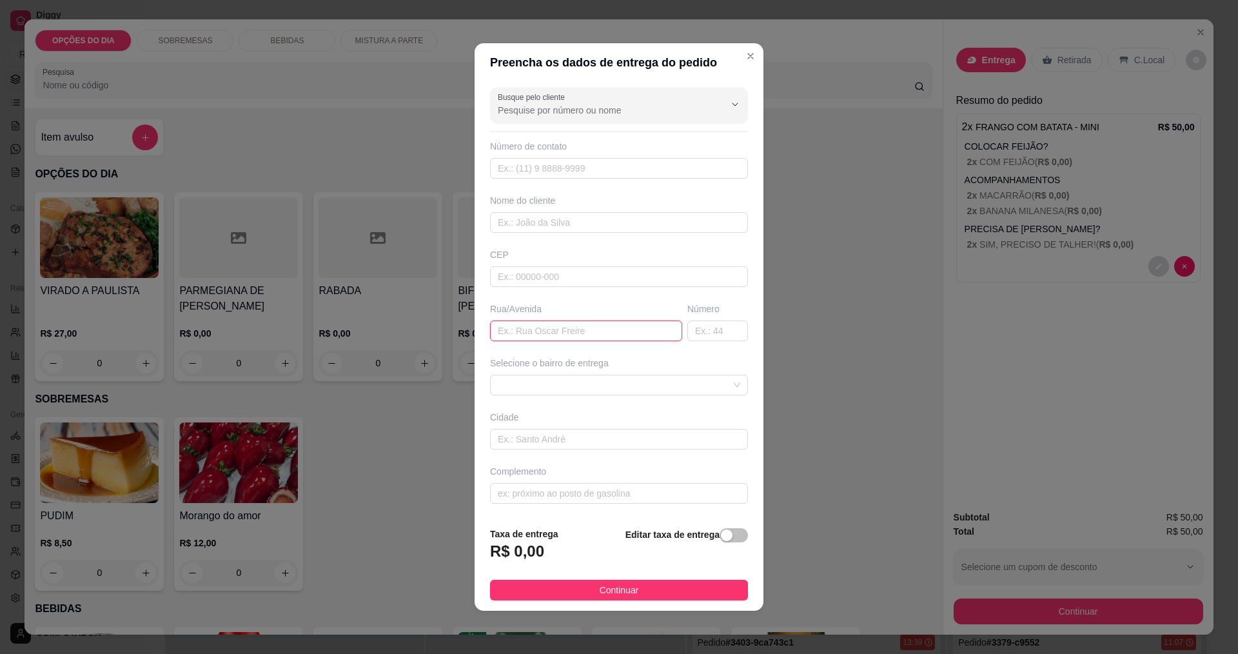
click at [573, 324] on input "text" at bounding box center [586, 330] width 192 height 21
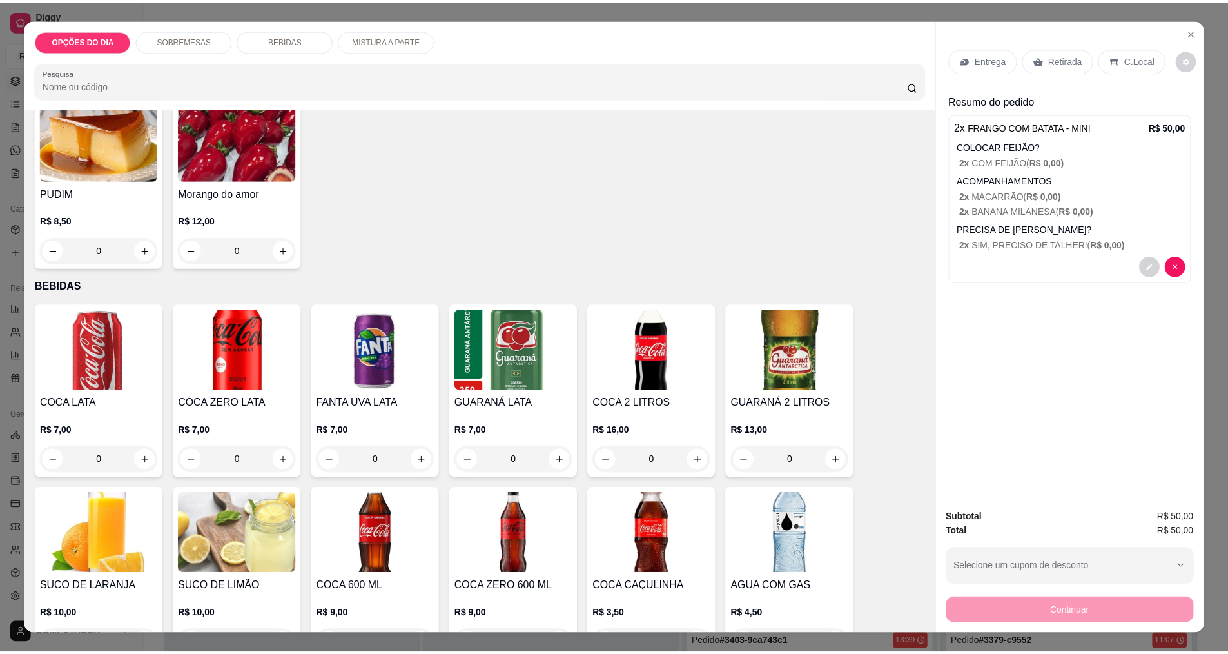
scroll to position [451, 0]
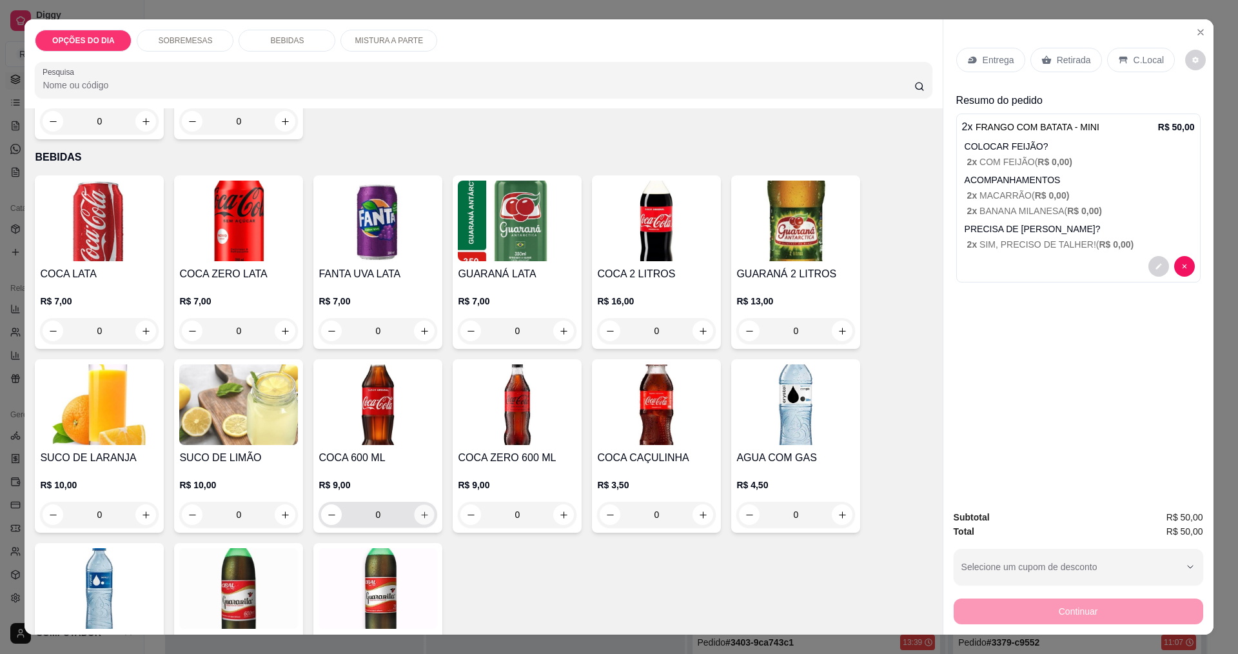
click at [420, 518] on icon "increase-product-quantity" at bounding box center [425, 515] width 10 height 10
type input "1"
click at [982, 62] on p "Entrega" at bounding box center [998, 60] width 32 height 13
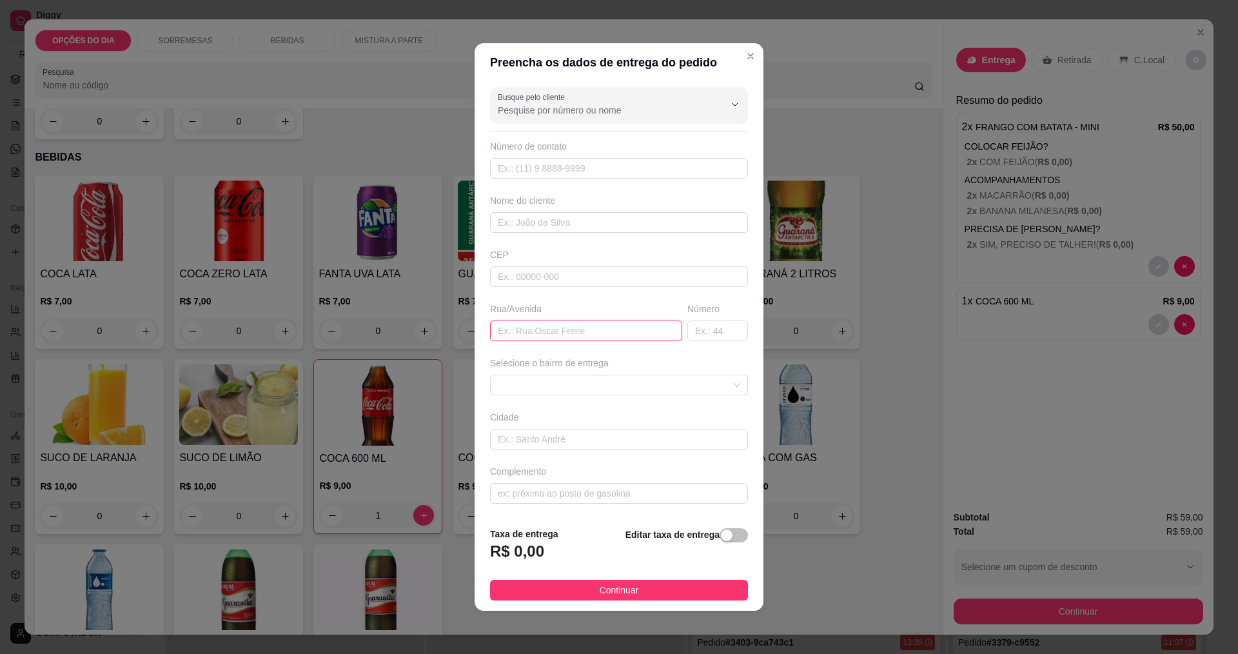
click at [561, 328] on input "text" at bounding box center [586, 330] width 192 height 21
type input "avenida dancaras"
click at [576, 389] on span at bounding box center [619, 384] width 242 height 19
type input "542"
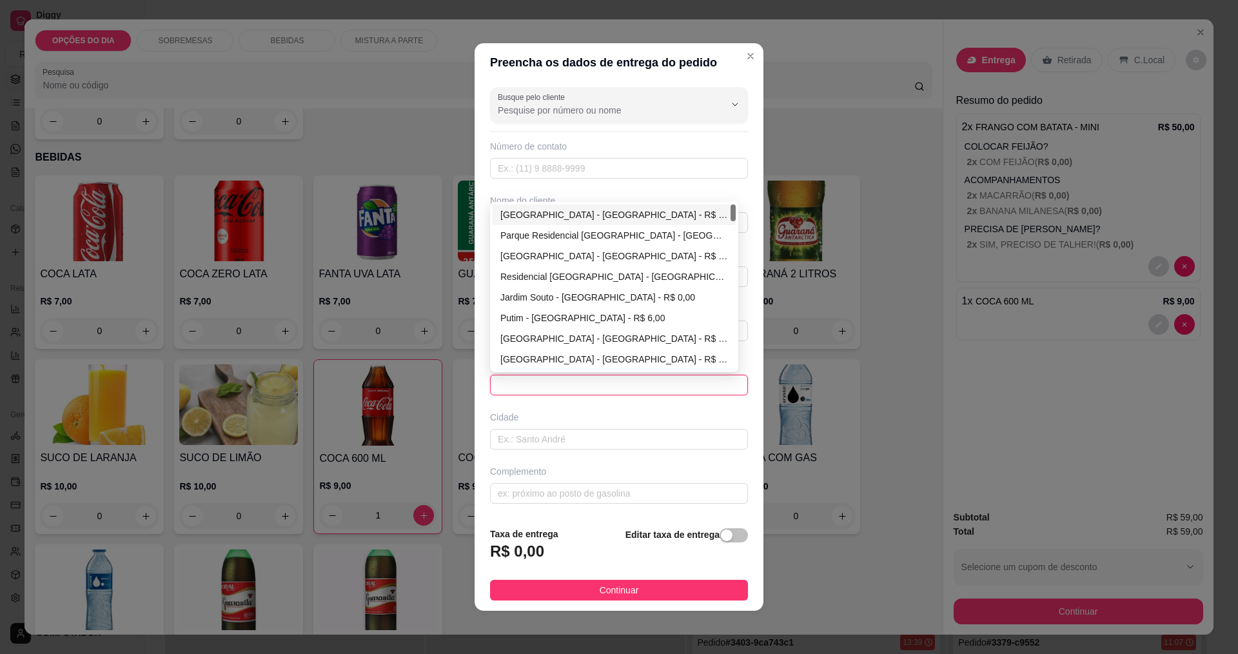
click at [558, 216] on div "[GEOGRAPHIC_DATA] - [GEOGRAPHIC_DATA] - R$ 0,00" at bounding box center [614, 215] width 228 height 14
type input "[GEOGRAPHIC_DATA]"
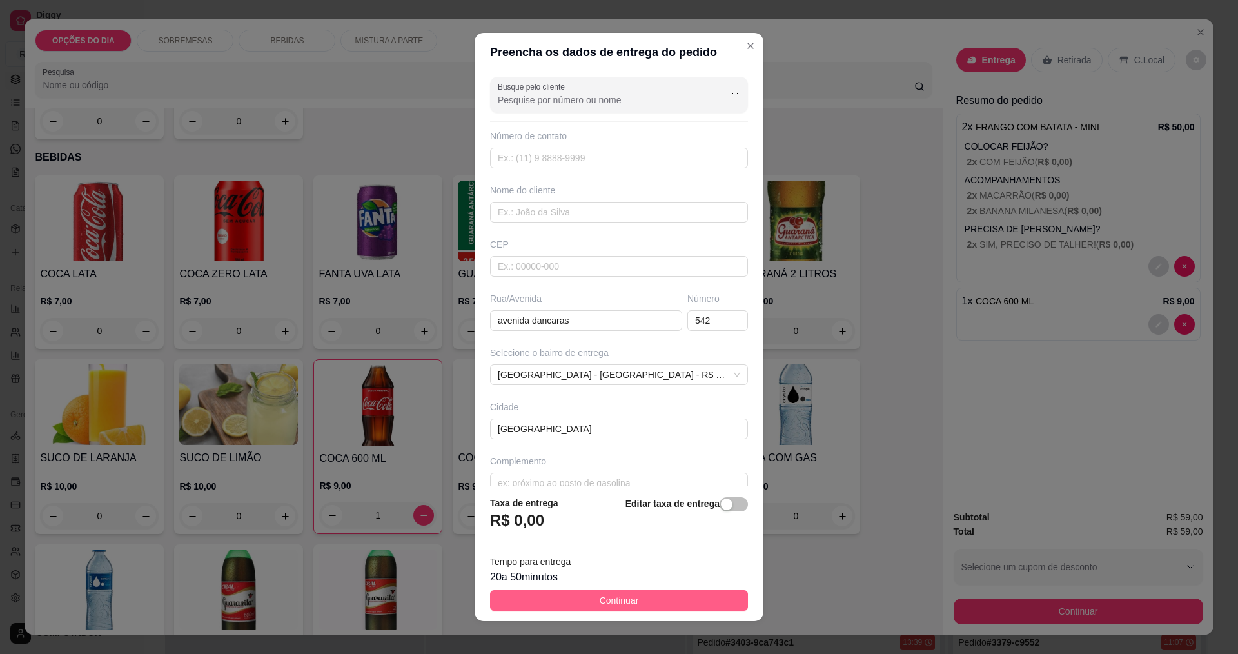
click at [641, 603] on button "Continuar" at bounding box center [619, 600] width 258 height 21
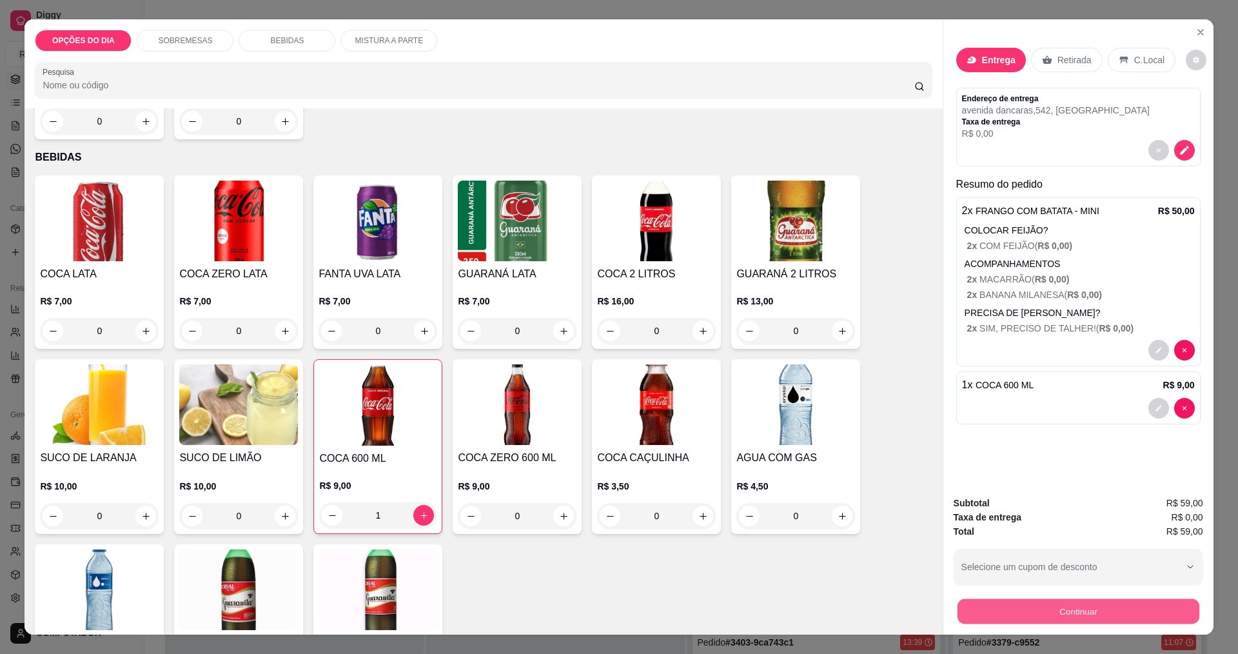
click at [1064, 614] on button "Continuar" at bounding box center [1078, 610] width 242 height 25
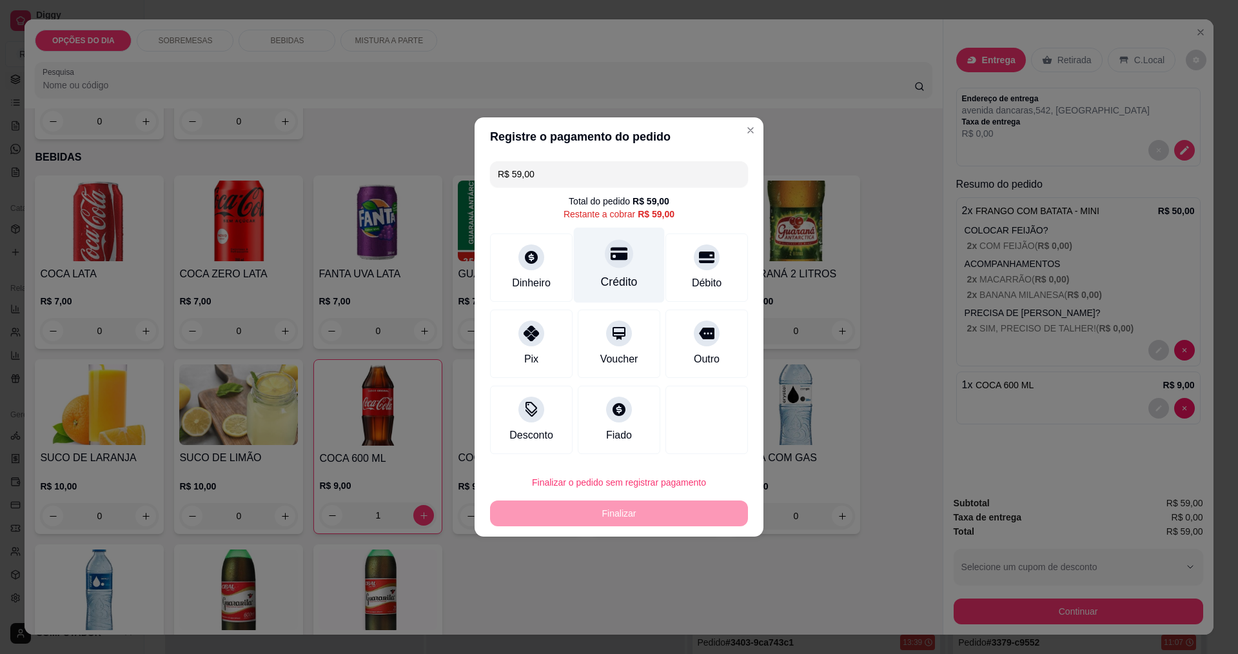
click at [638, 284] on div "Crédito" at bounding box center [619, 265] width 91 height 75
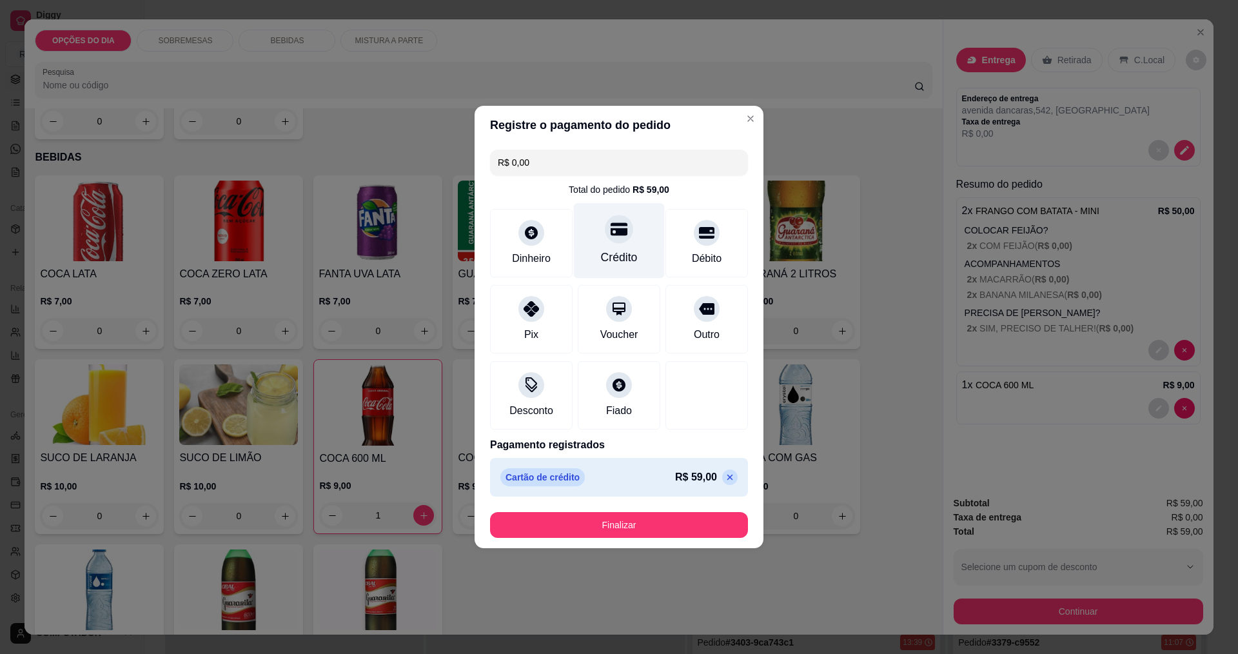
type input "R$ 0,00"
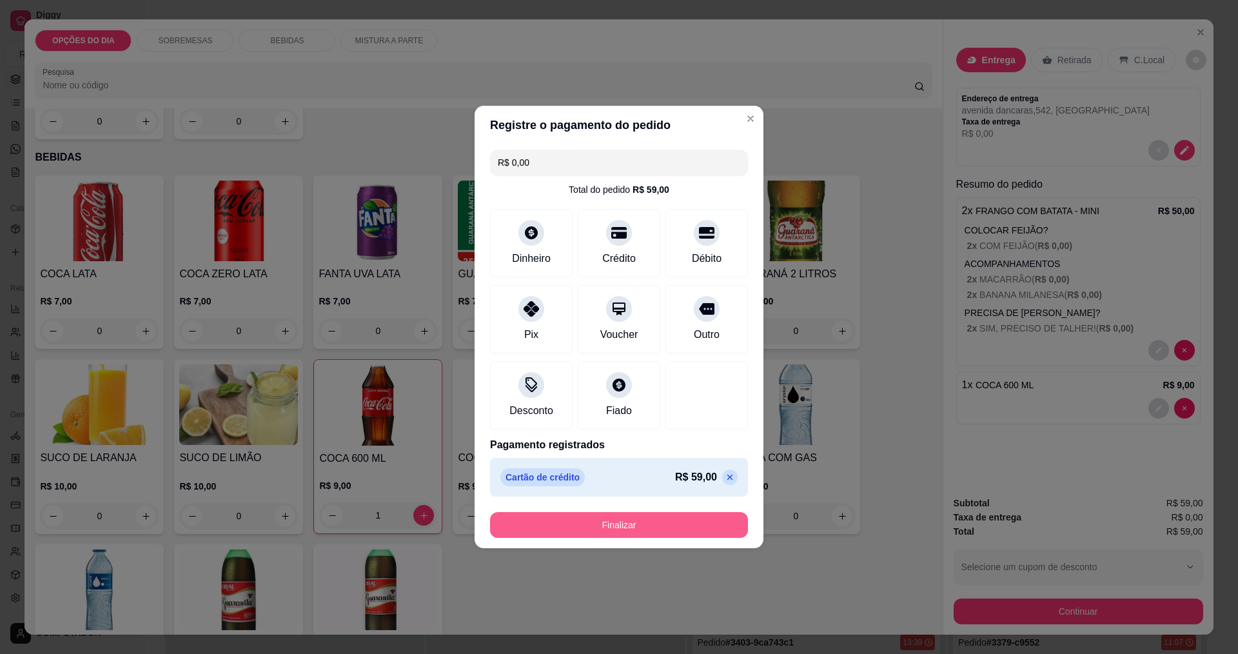
click at [638, 525] on button "Finalizar" at bounding box center [619, 525] width 258 height 26
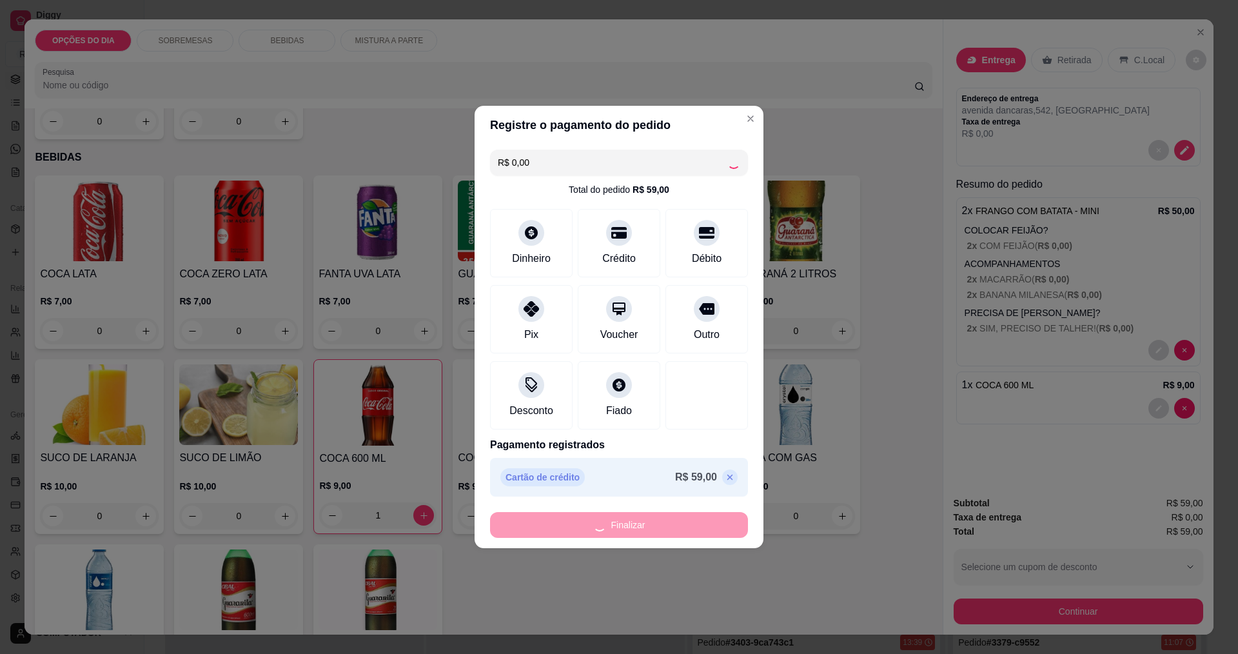
type input "0"
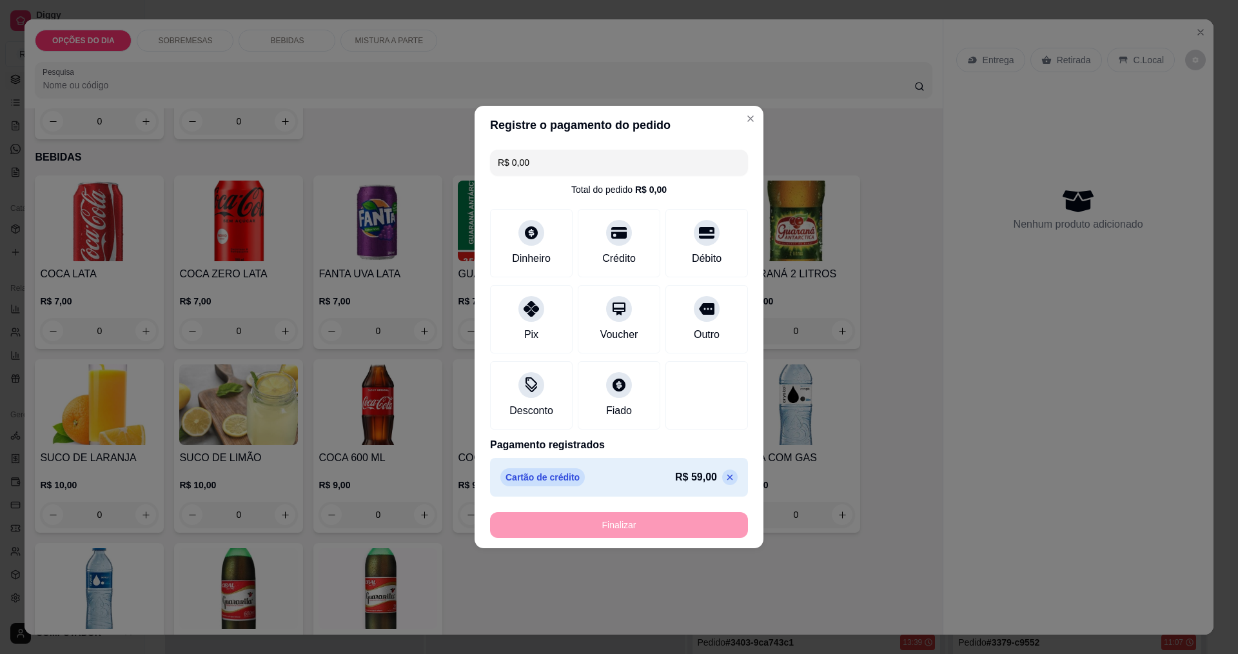
type input "-R$ 59,00"
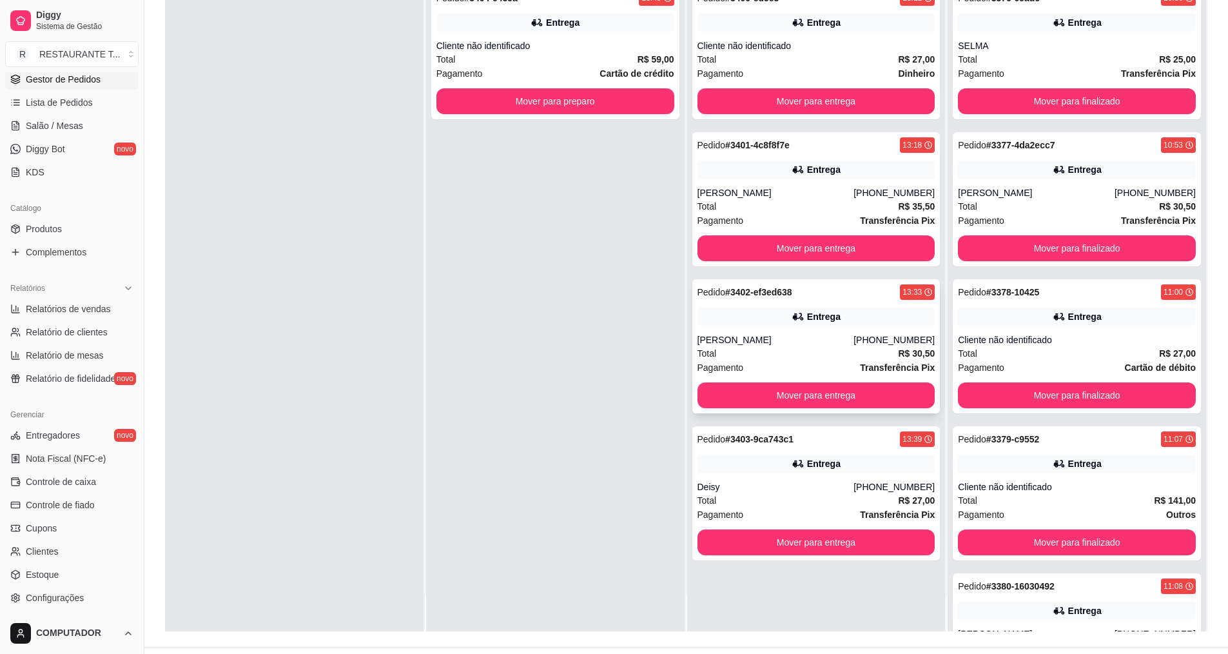
scroll to position [197, 0]
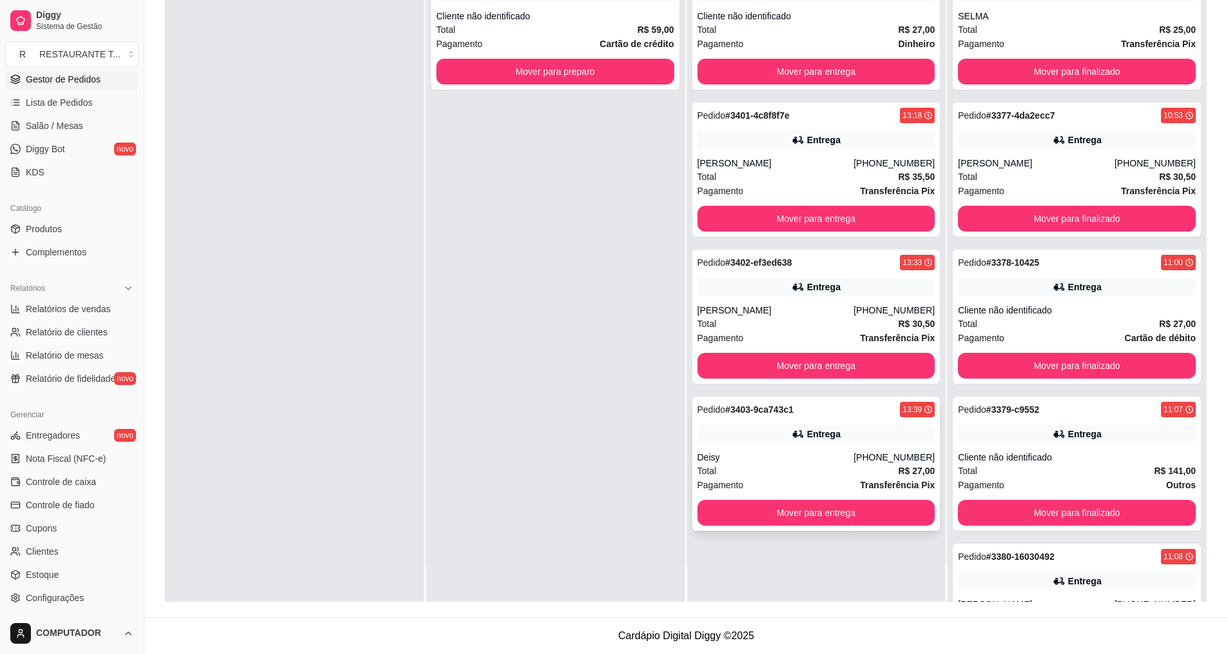
click at [783, 470] on div "Total R$ 27,00" at bounding box center [816, 470] width 238 height 14
click at [650, 79] on button "Mover para preparo" at bounding box center [555, 71] width 231 height 25
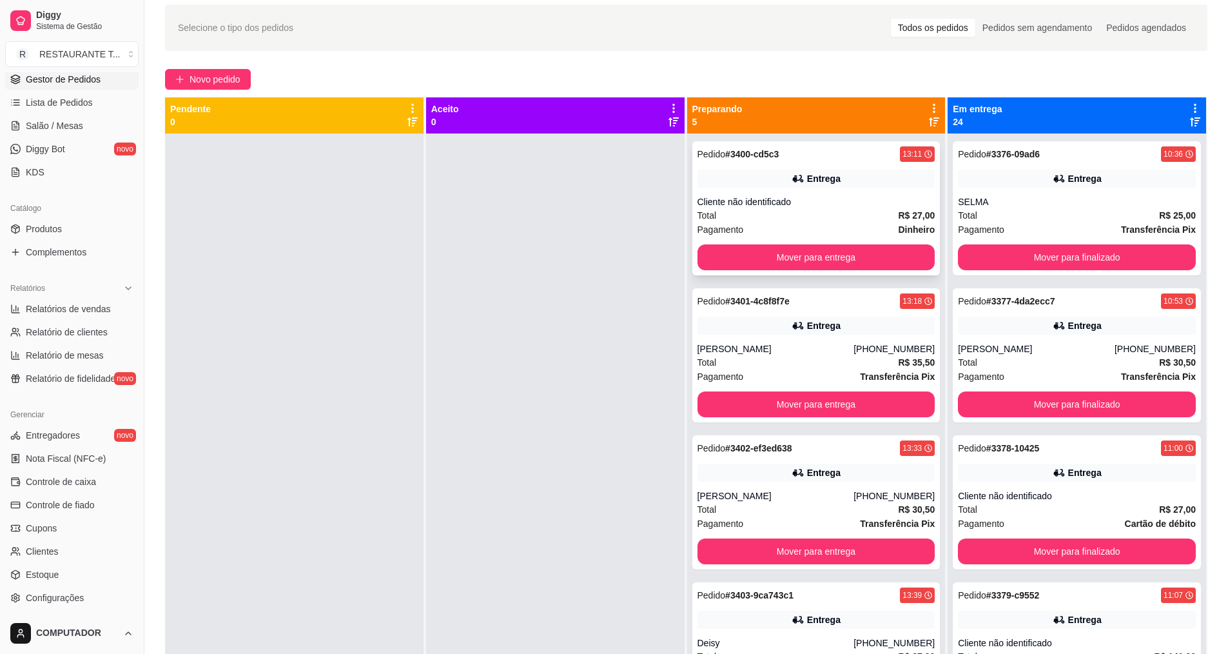
scroll to position [0, 0]
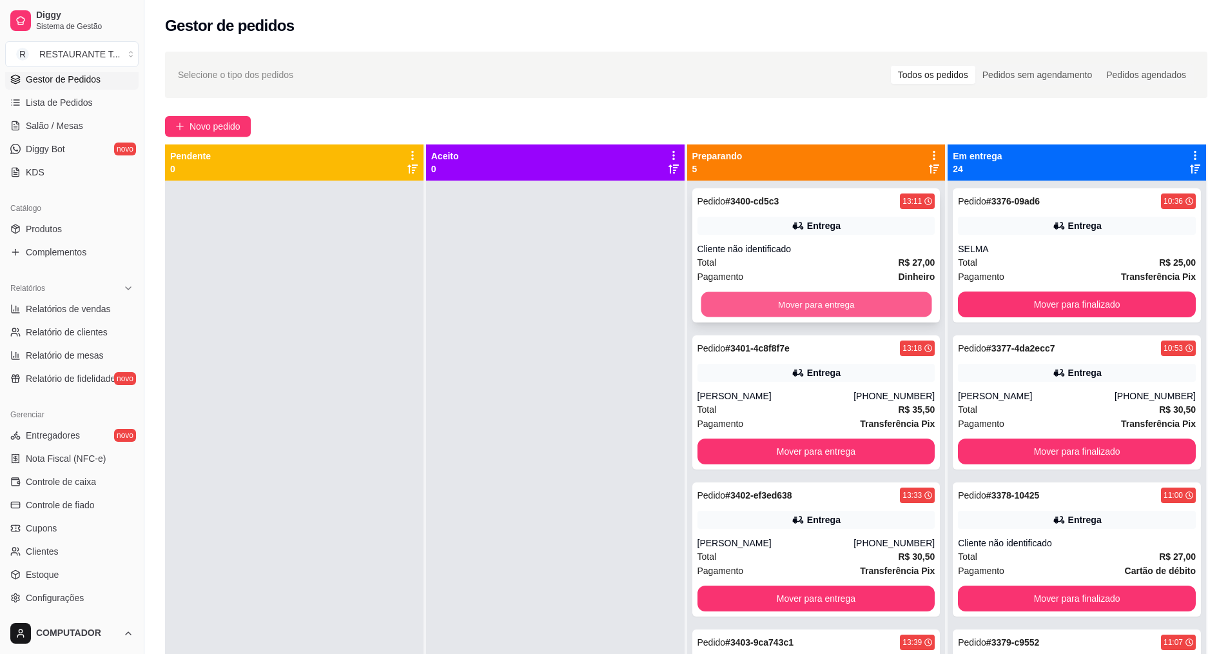
click at [798, 302] on button "Mover para entrega" at bounding box center [816, 304] width 231 height 25
click at [798, 302] on button "Mover para entrega" at bounding box center [816, 304] width 238 height 26
click at [798, 302] on button "Mover para entrega" at bounding box center [816, 304] width 231 height 25
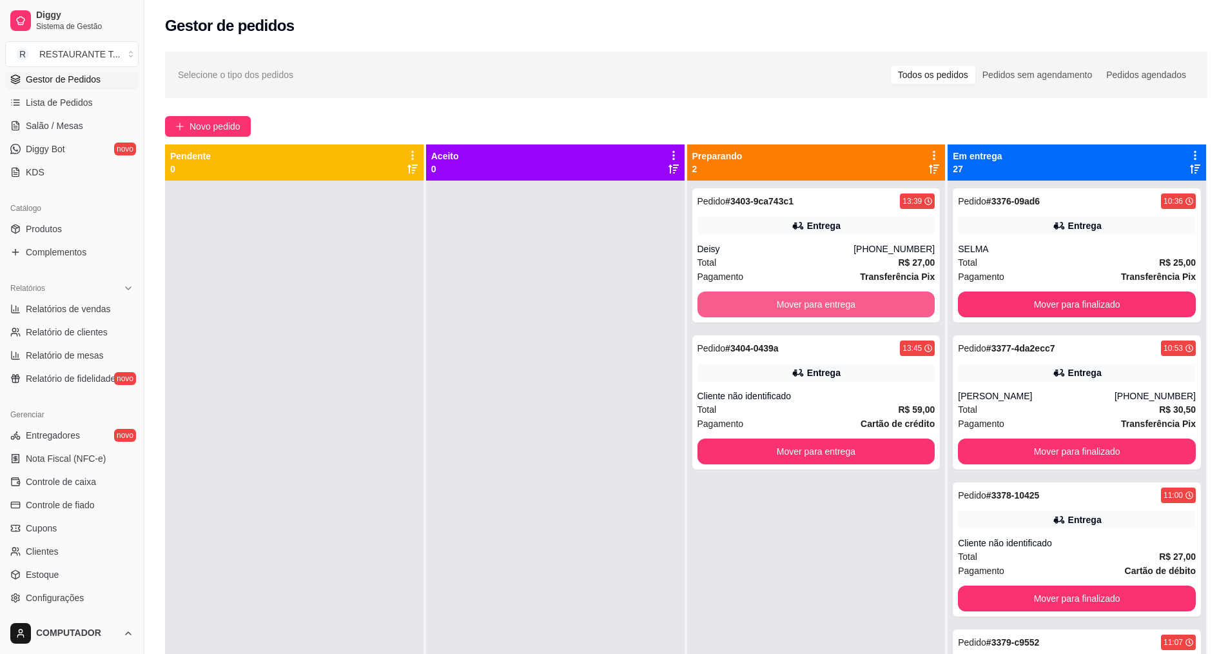
click at [798, 302] on button "Mover para entrega" at bounding box center [816, 304] width 238 height 26
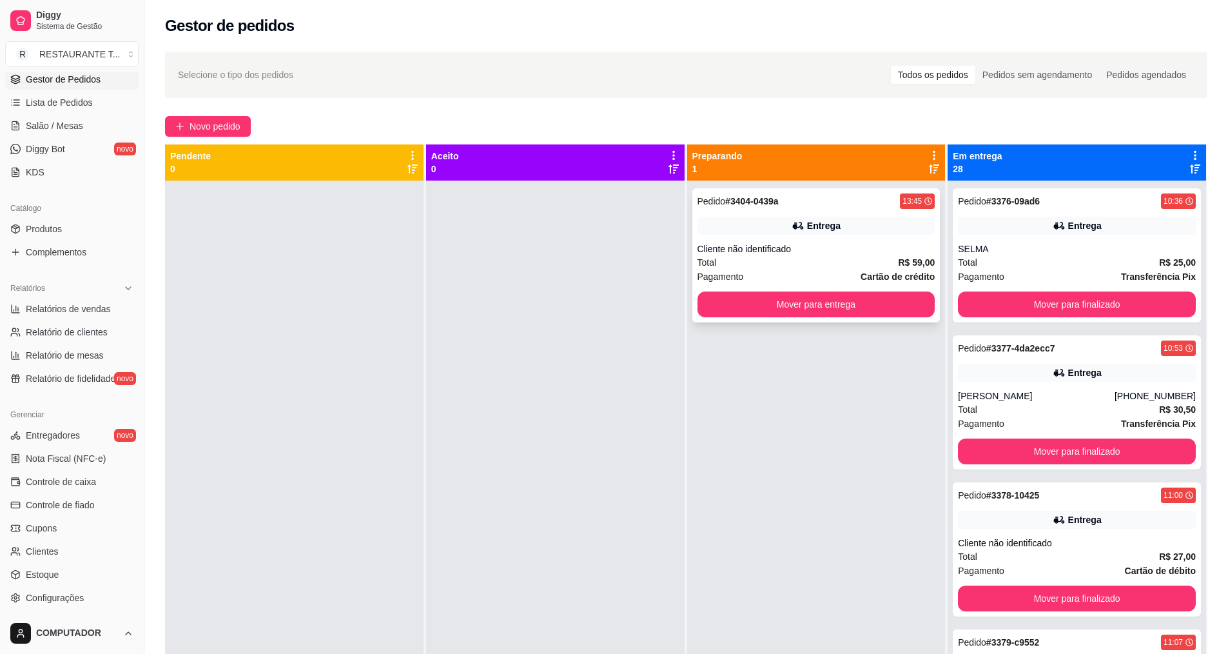
click at [819, 273] on div "Pagamento Cartão de crédito" at bounding box center [816, 276] width 238 height 14
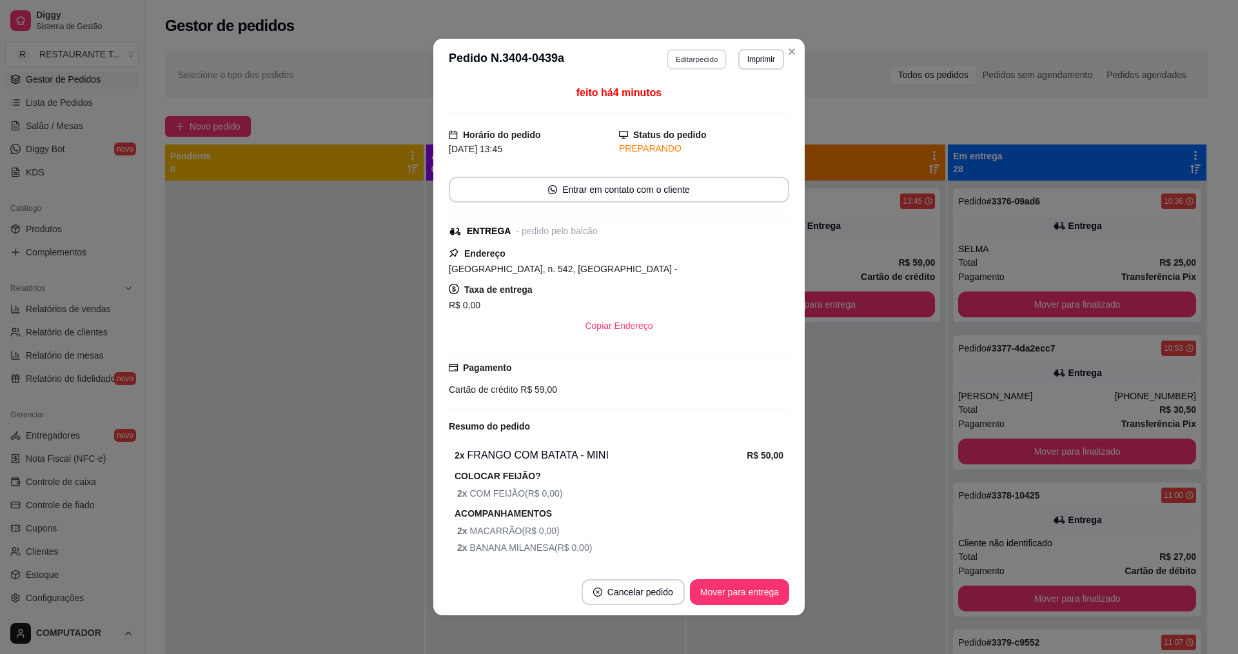
click at [681, 62] on button "Editar pedido" at bounding box center [697, 59] width 60 height 20
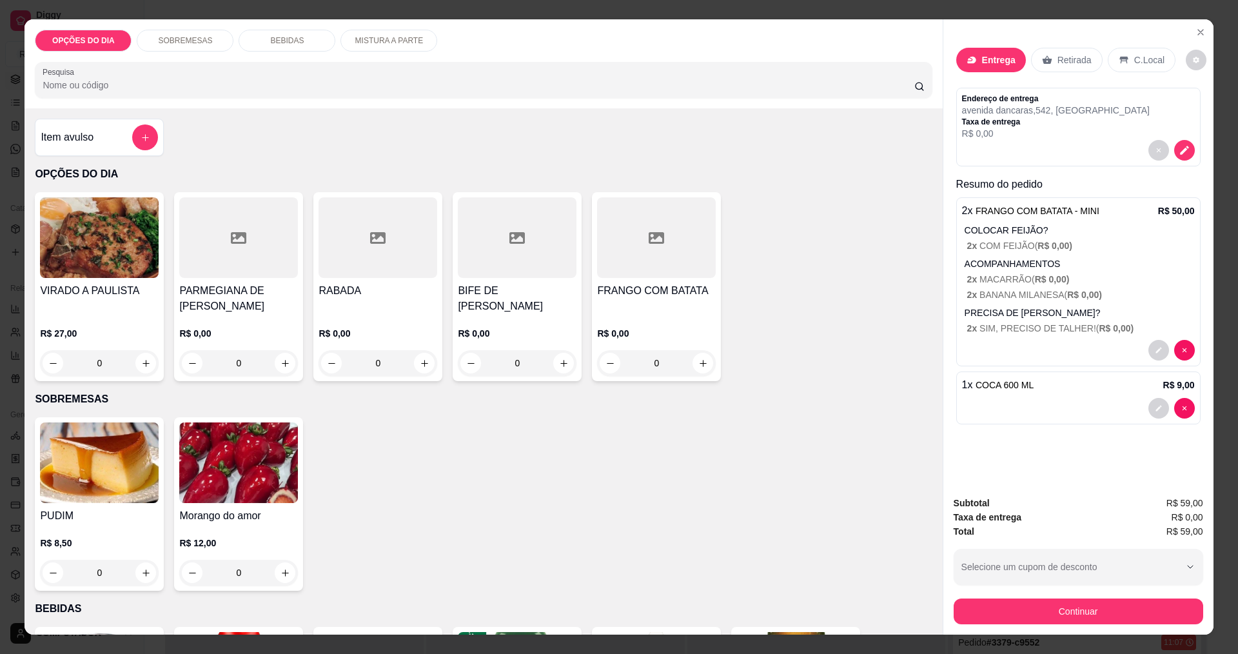
click at [1044, 147] on div at bounding box center [1078, 150] width 233 height 21
click at [1180, 150] on icon "decrease-product-quantity" at bounding box center [1184, 150] width 9 height 9
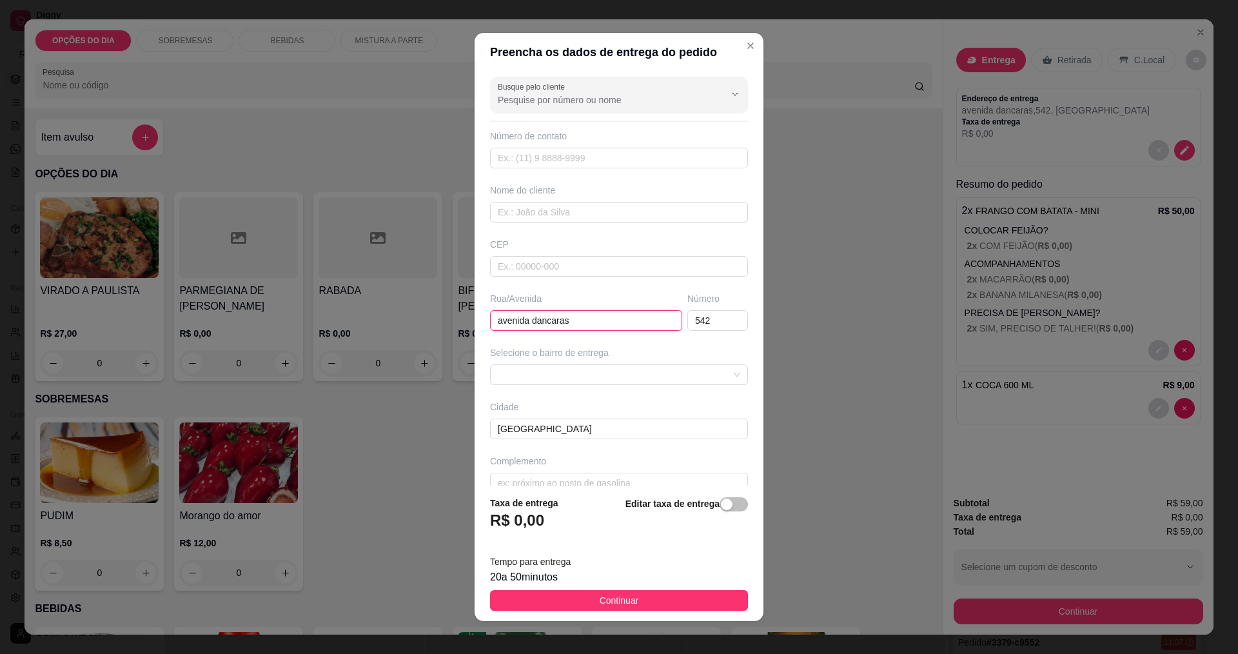
click at [530, 321] on input "avenida dancaras" at bounding box center [586, 320] width 192 height 21
click at [541, 371] on span at bounding box center [619, 374] width 242 height 19
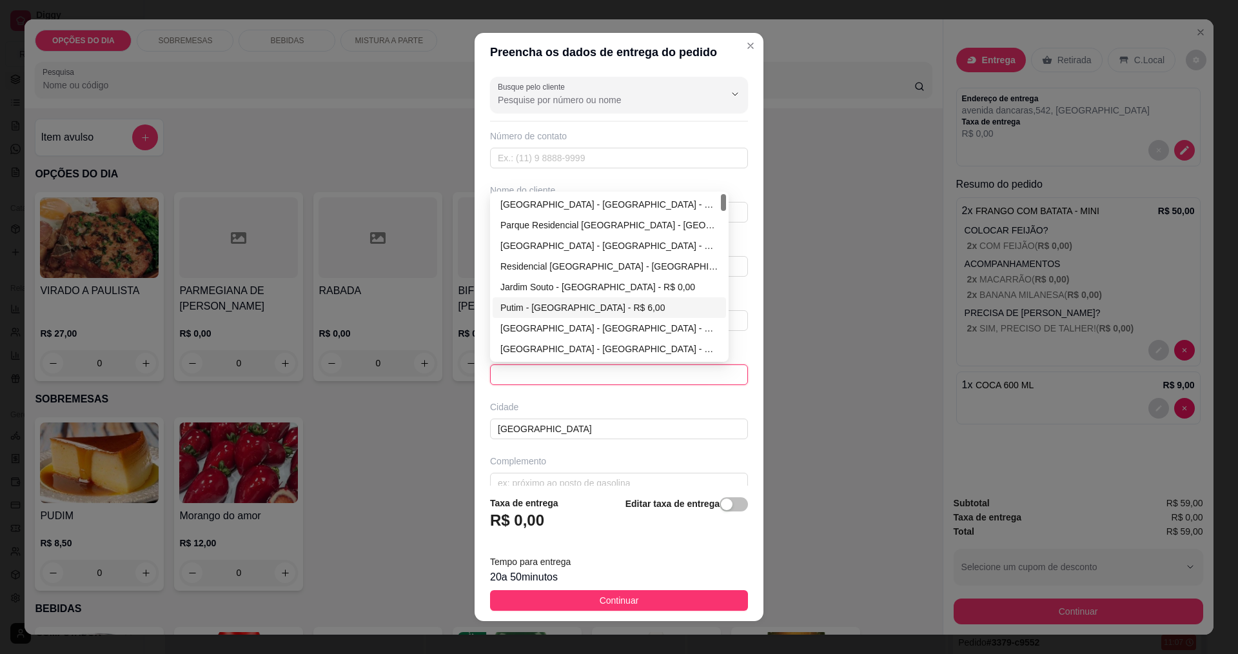
click at [576, 315] on div "Putim - [GEOGRAPHIC_DATA] - R$ 6,00" at bounding box center [609, 307] width 218 height 14
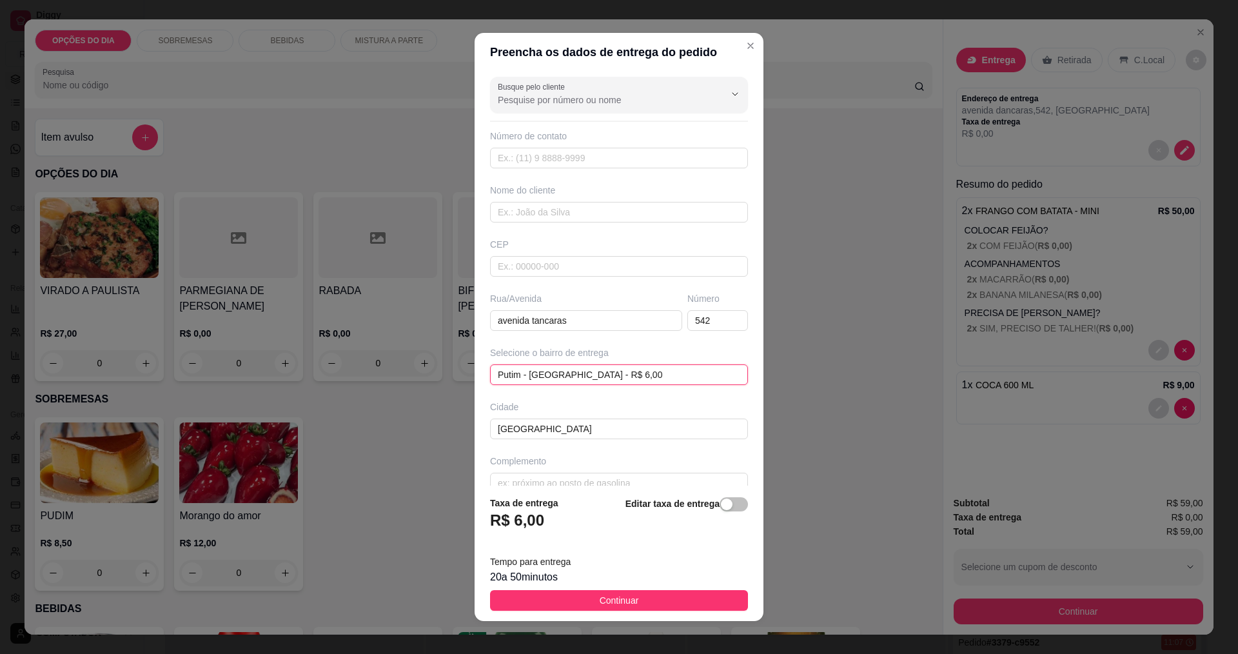
click at [607, 374] on span "Putim - [GEOGRAPHIC_DATA] - R$ 6,00" at bounding box center [619, 374] width 242 height 19
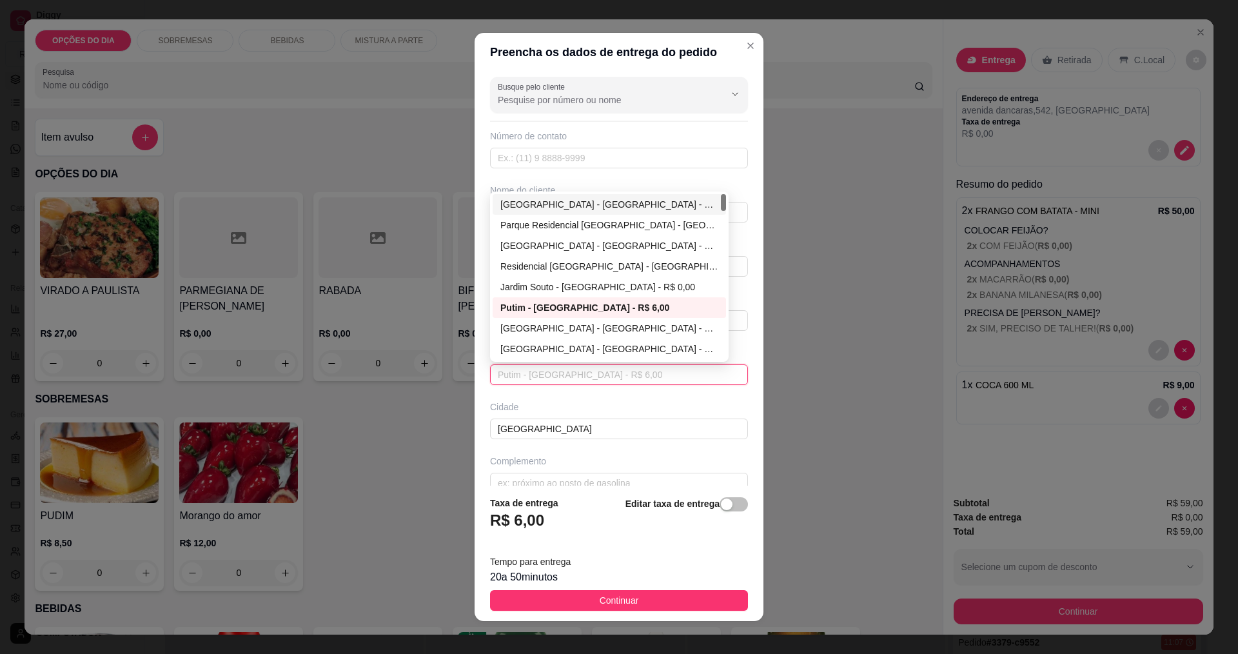
click at [533, 207] on div "[GEOGRAPHIC_DATA] - [GEOGRAPHIC_DATA] - R$ 0,00" at bounding box center [609, 204] width 218 height 14
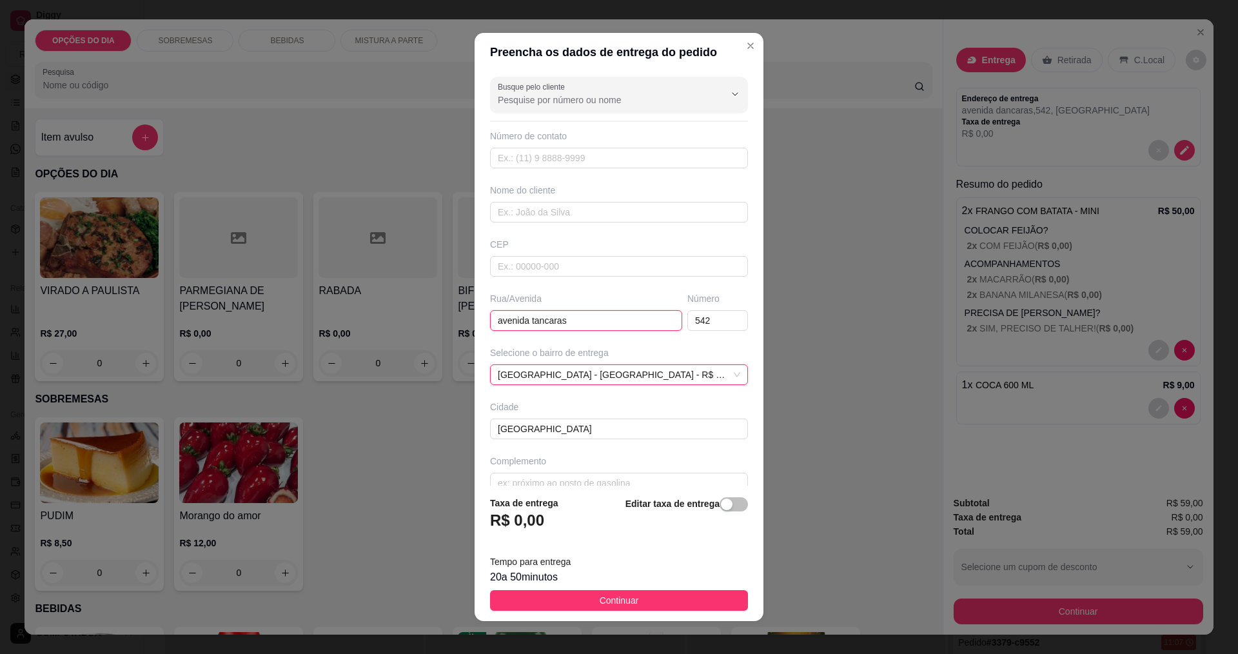
click at [572, 320] on input "avenida tancaras" at bounding box center [586, 320] width 192 height 21
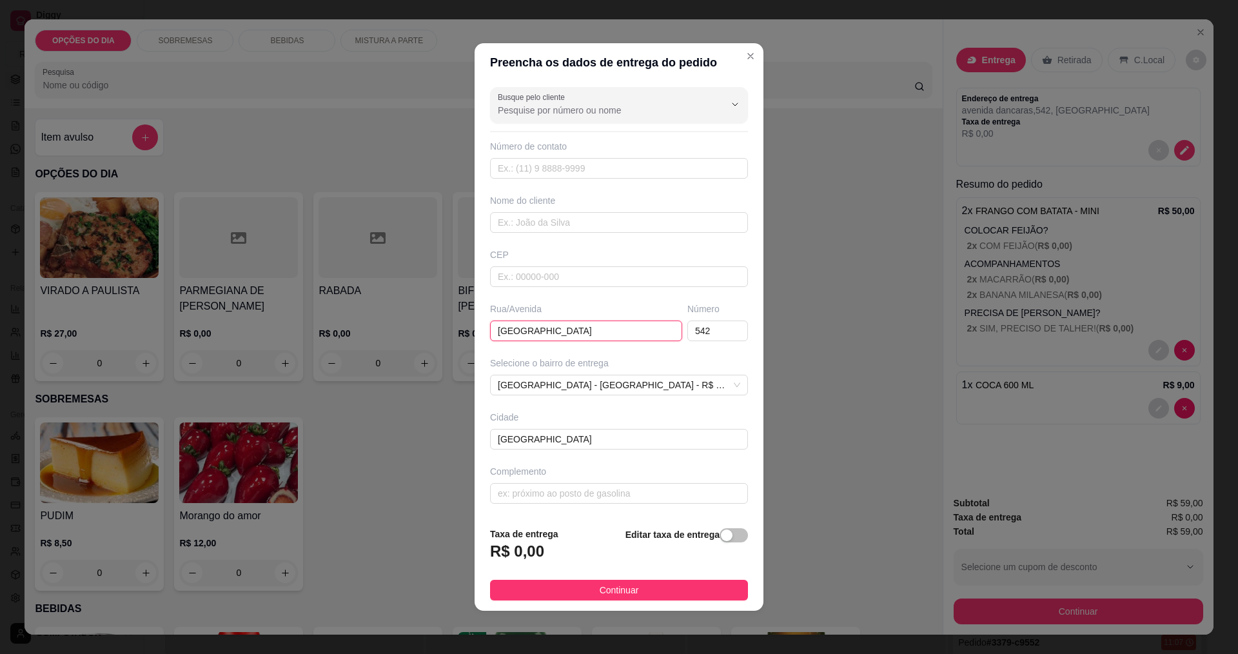
type input "[GEOGRAPHIC_DATA]"
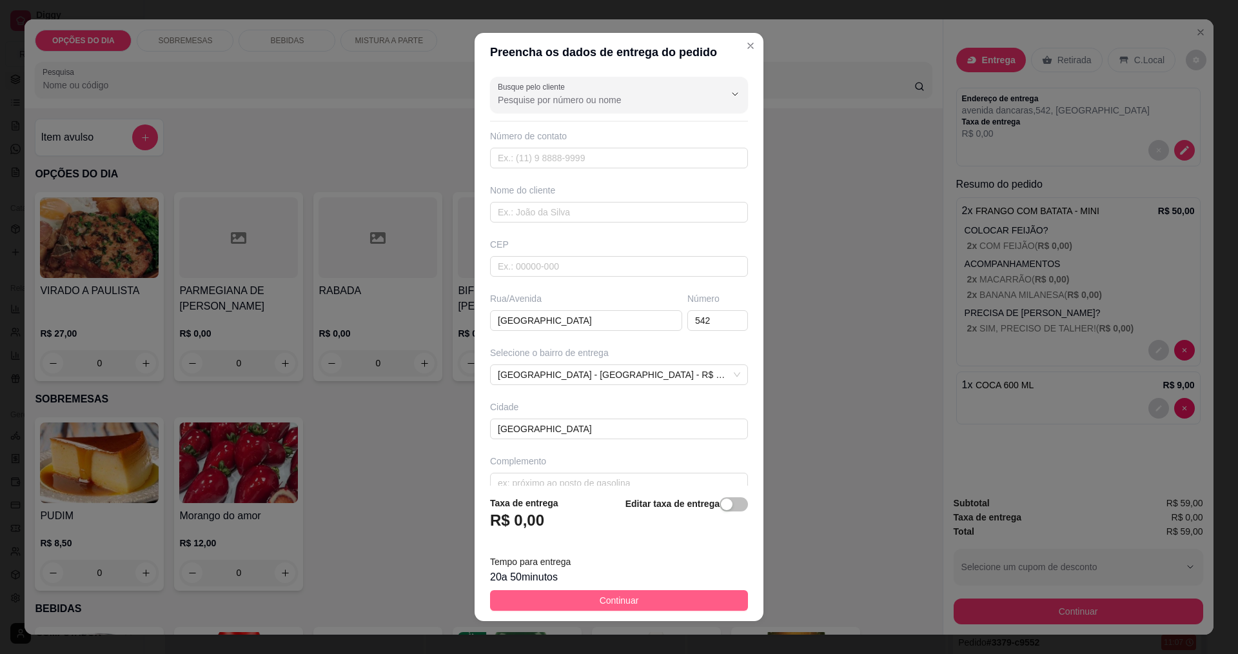
click at [641, 599] on button "Continuar" at bounding box center [619, 600] width 258 height 21
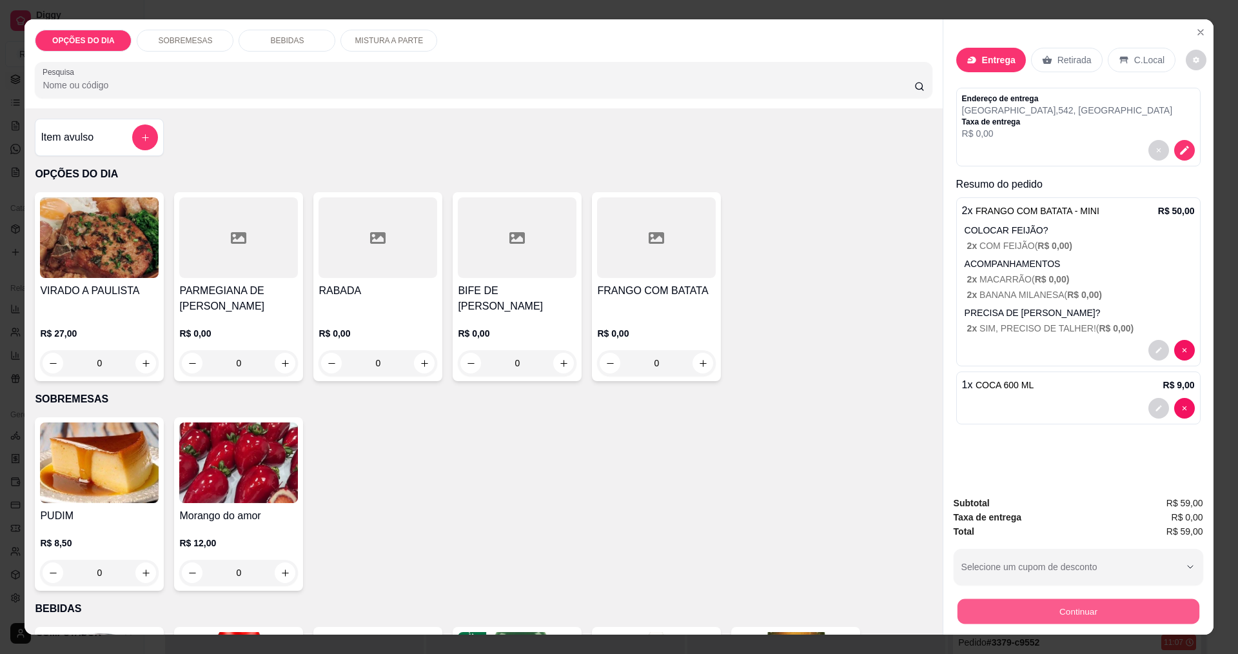
click at [998, 604] on button "Continuar" at bounding box center [1078, 610] width 242 height 25
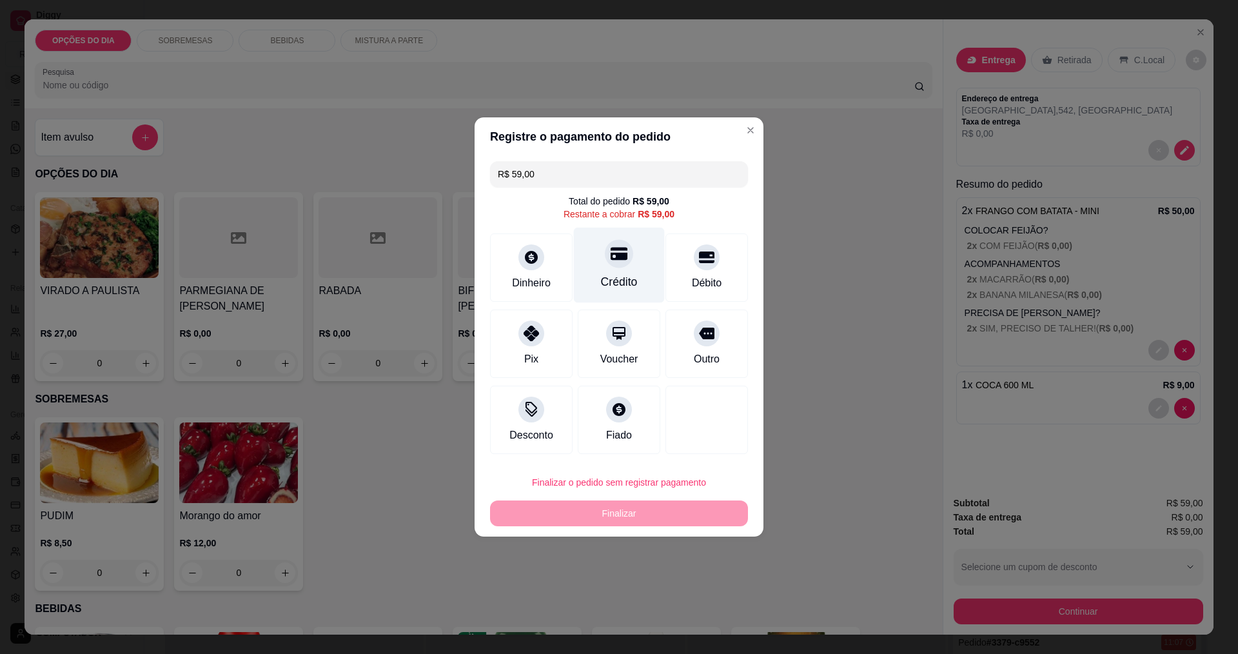
click at [638, 281] on div "Crédito" at bounding box center [619, 265] width 91 height 75
type input "R$ 0,00"
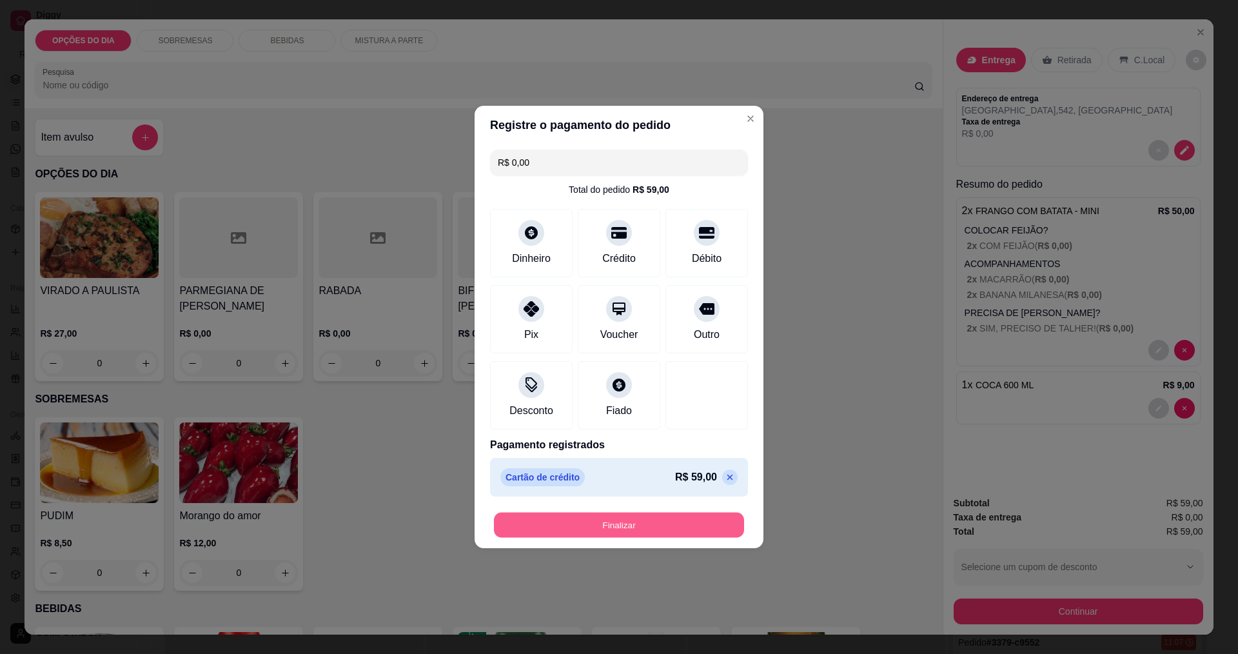
click at [650, 516] on button "Finalizar" at bounding box center [619, 524] width 250 height 25
type input "0"
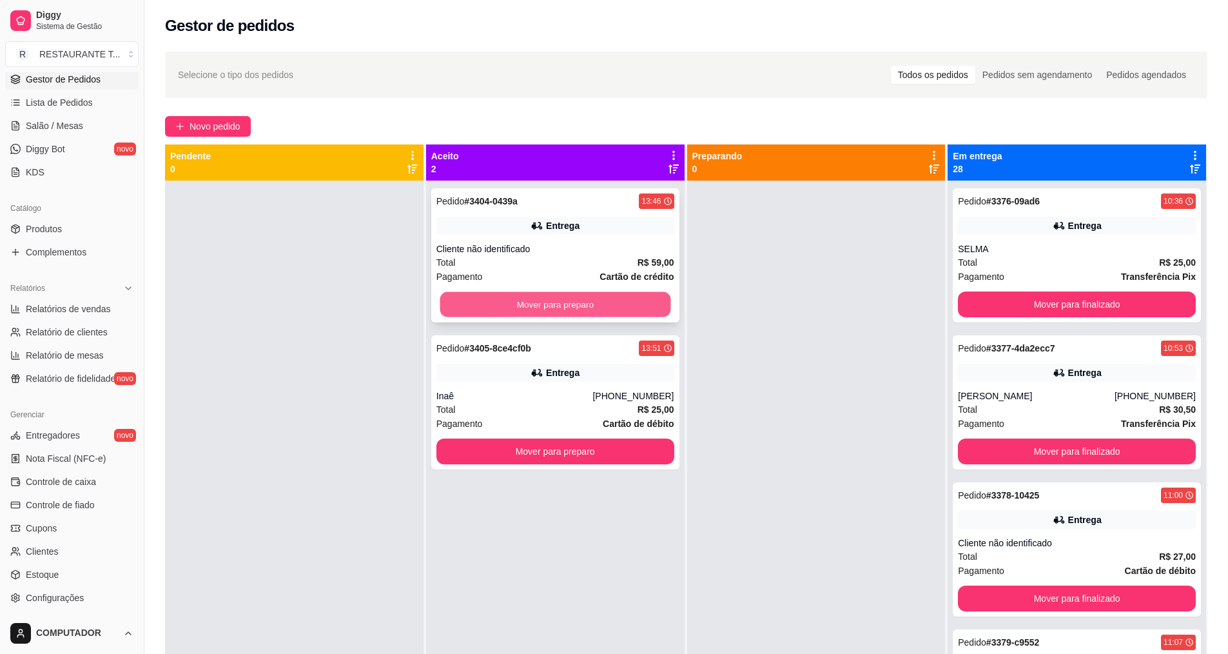
click at [596, 309] on button "Mover para preparo" at bounding box center [555, 304] width 231 height 25
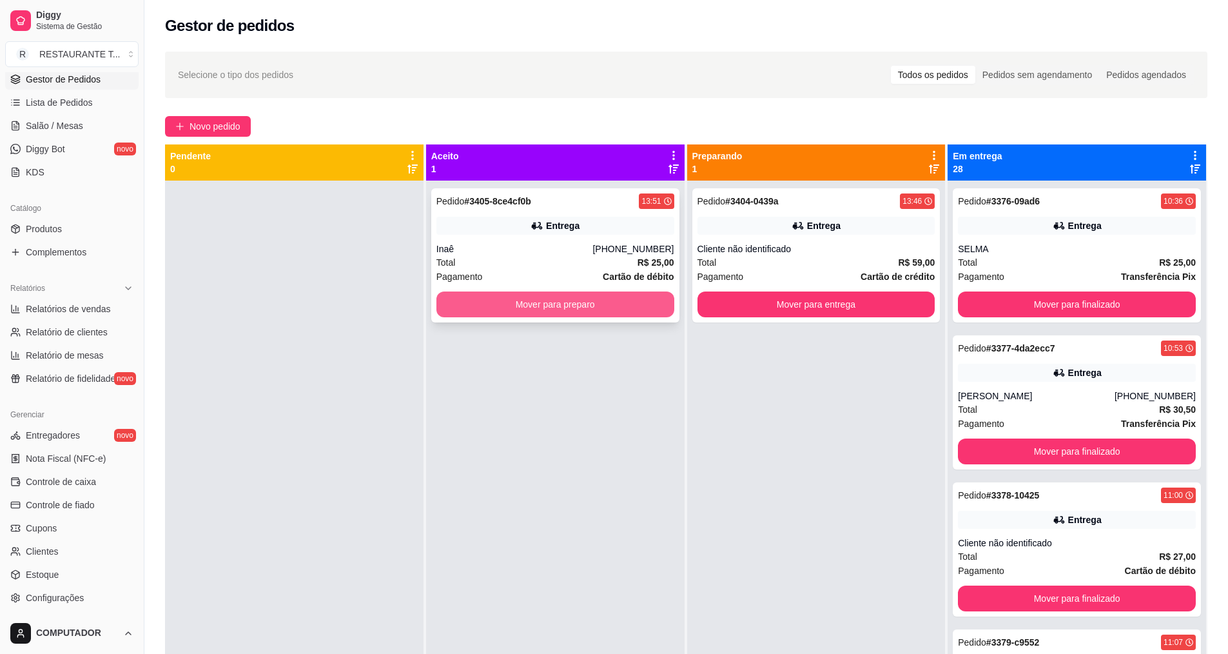
click at [597, 303] on button "Mover para preparo" at bounding box center [555, 304] width 238 height 26
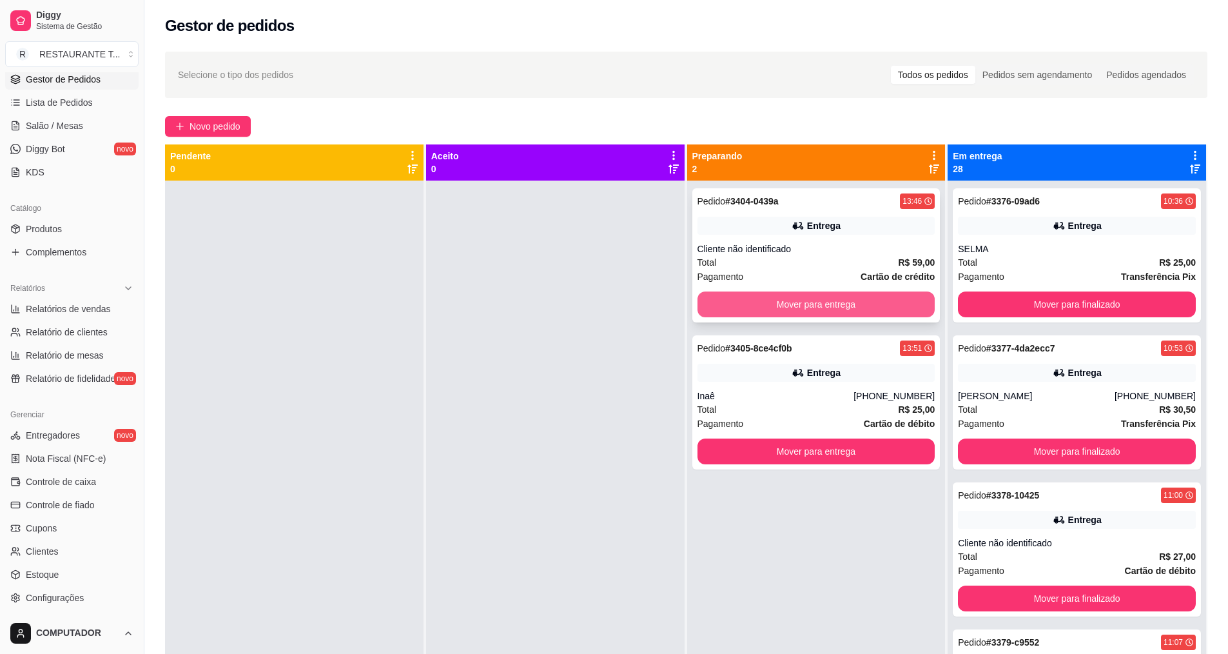
click at [811, 307] on button "Mover para entrega" at bounding box center [816, 304] width 238 height 26
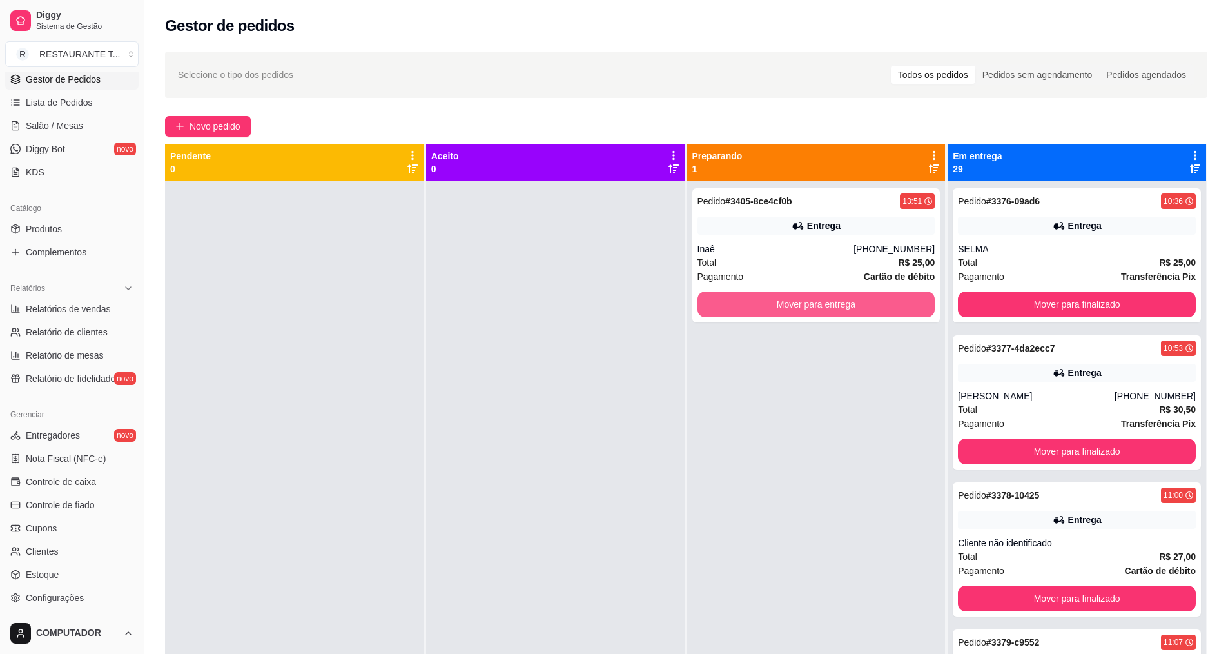
click at [811, 307] on button "Mover para entrega" at bounding box center [816, 304] width 238 height 26
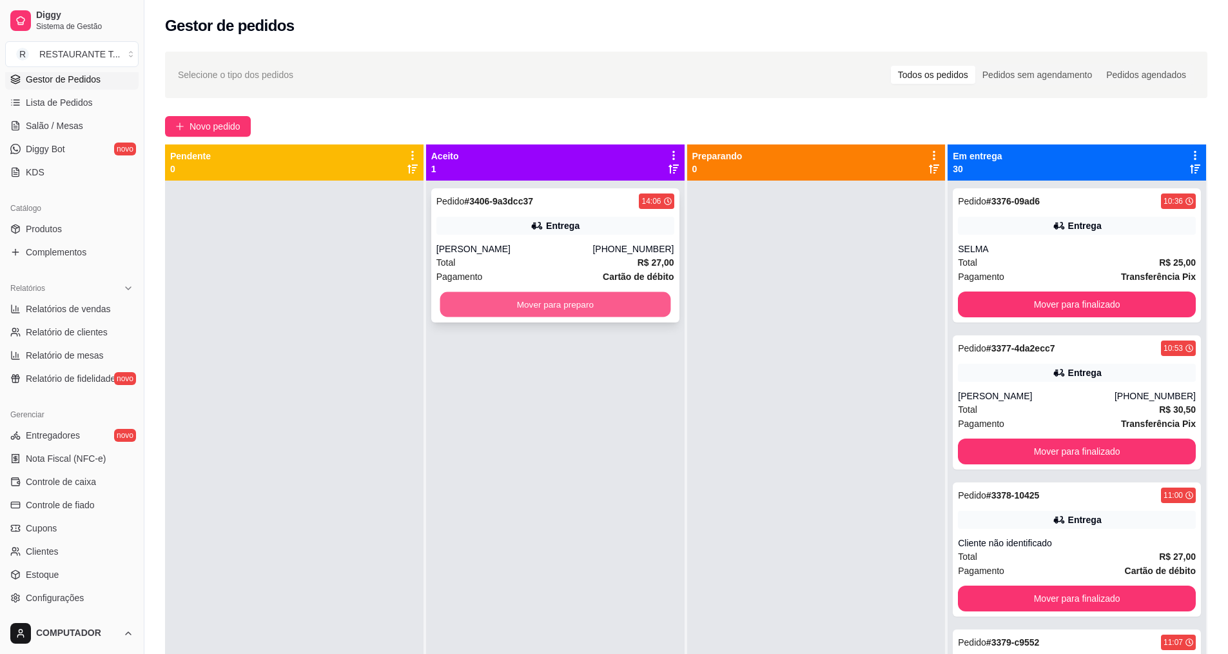
click at [589, 301] on button "Mover para preparo" at bounding box center [555, 304] width 231 height 25
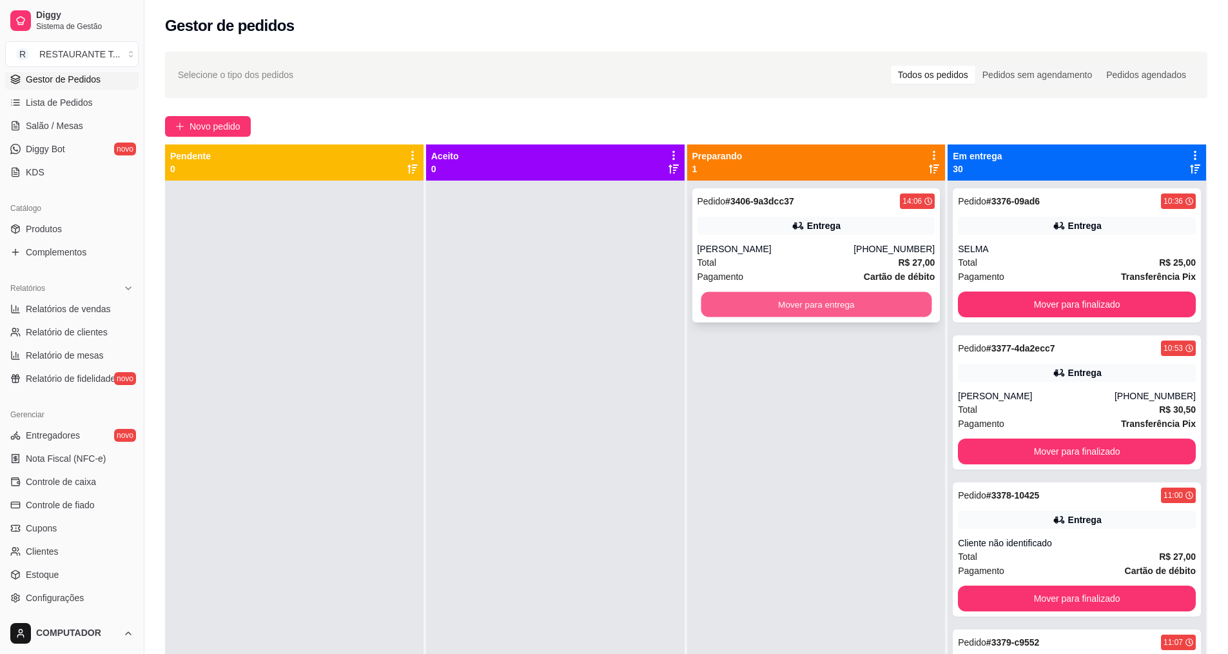
click at [764, 312] on button "Mover para entrega" at bounding box center [816, 304] width 231 height 25
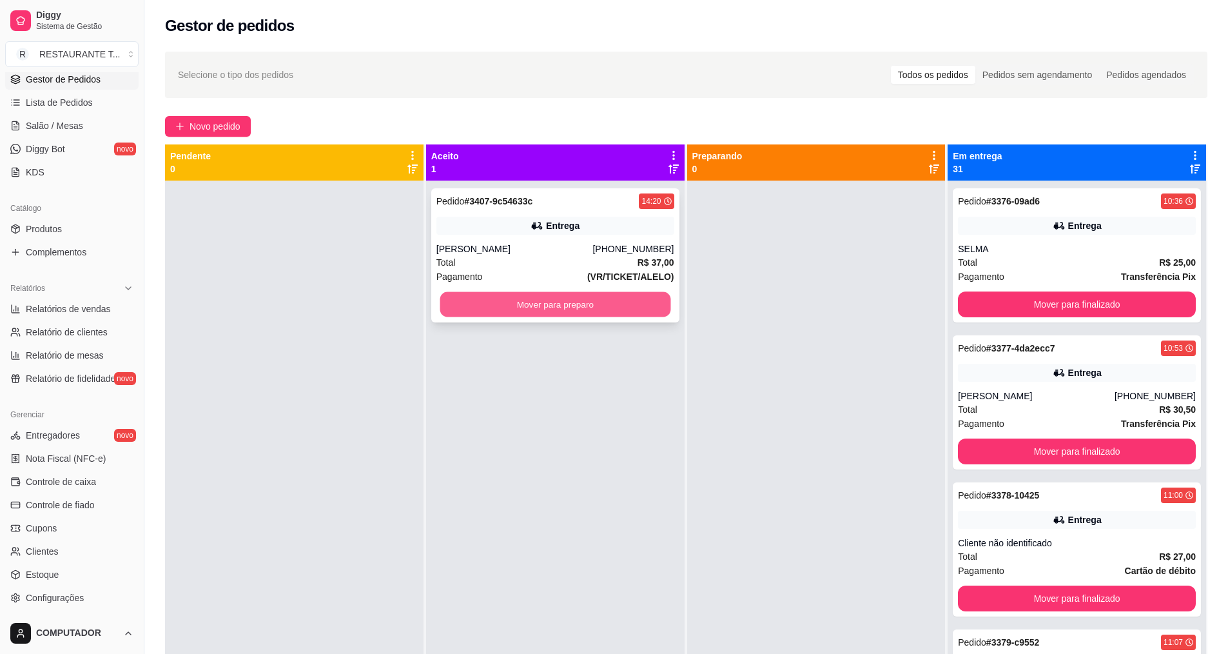
click at [638, 308] on button "Mover para preparo" at bounding box center [555, 304] width 231 height 25
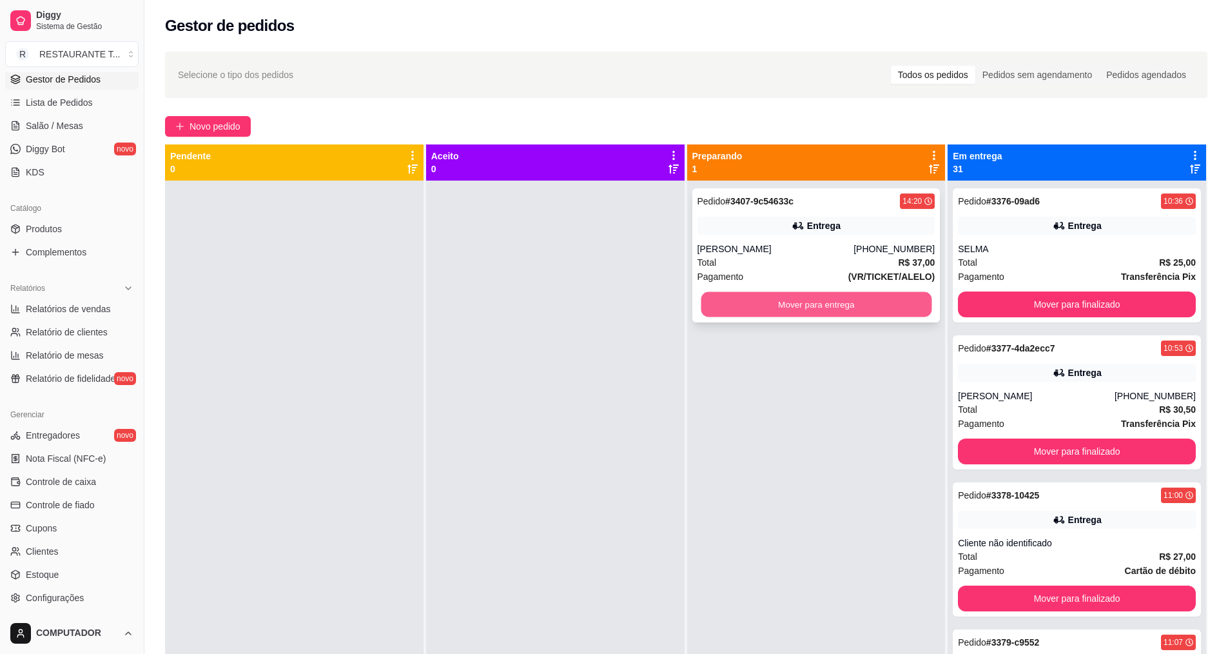
click at [709, 309] on button "Mover para entrega" at bounding box center [816, 304] width 231 height 25
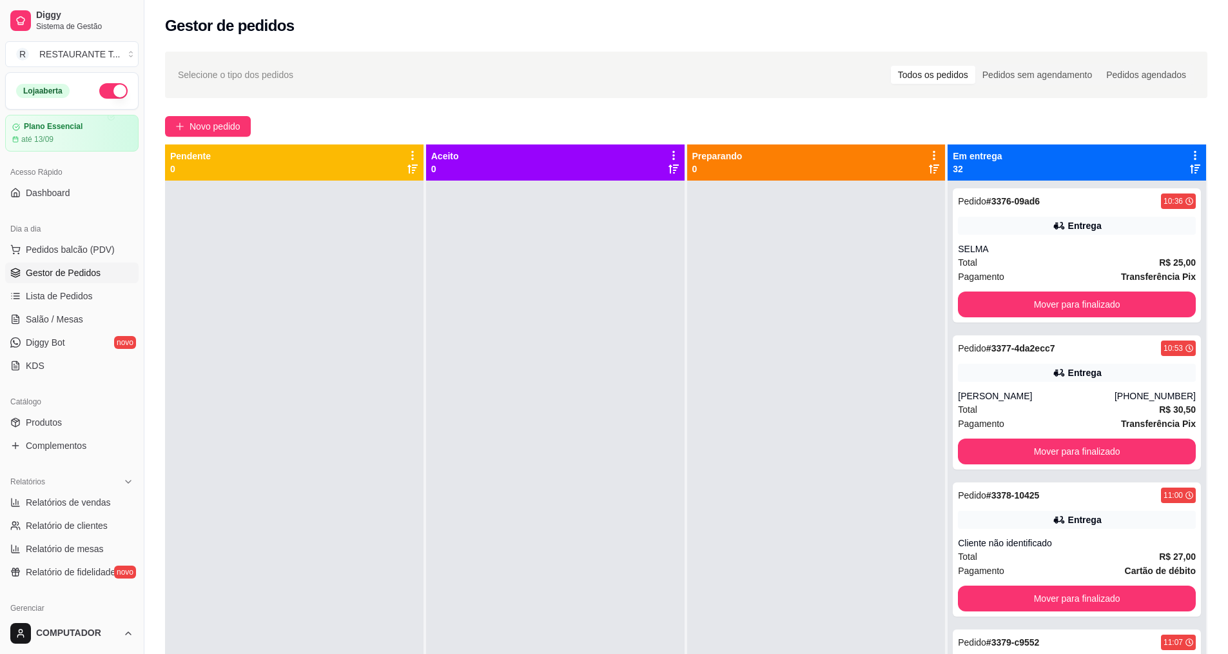
click at [113, 93] on button "button" at bounding box center [113, 90] width 28 height 15
click at [1189, 150] on icon at bounding box center [1195, 156] width 12 height 12
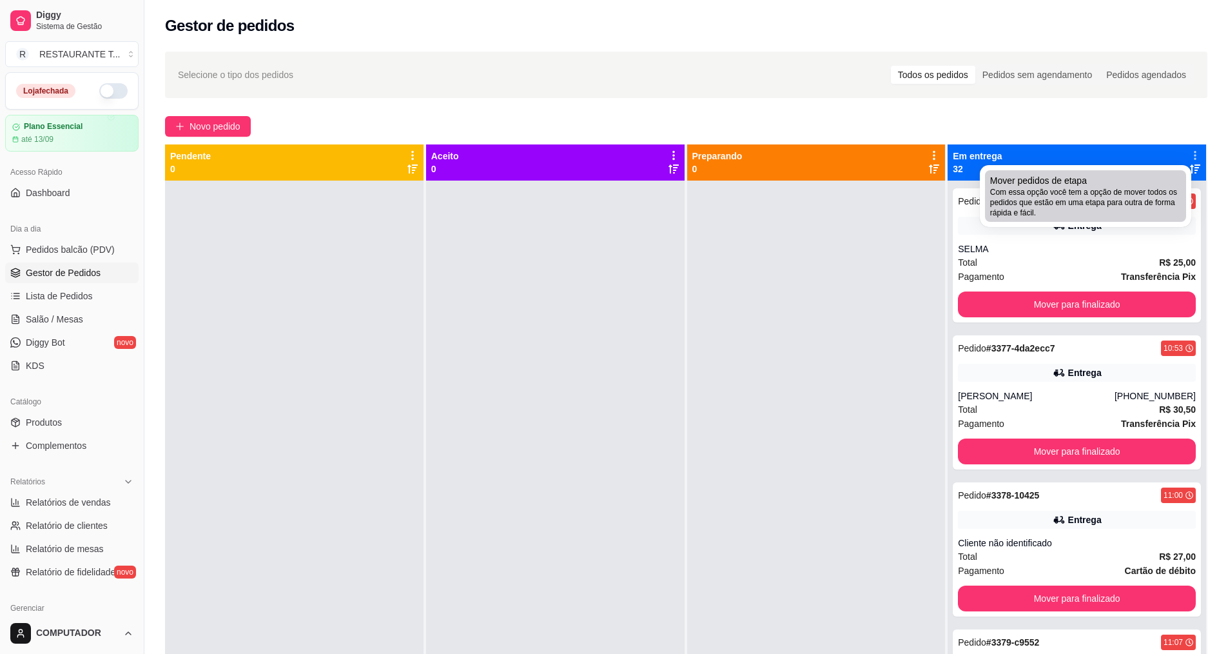
click at [1109, 199] on span "Com essa opção você tem a opção de mover todos os pedidos que estão em uma etap…" at bounding box center [1085, 202] width 191 height 31
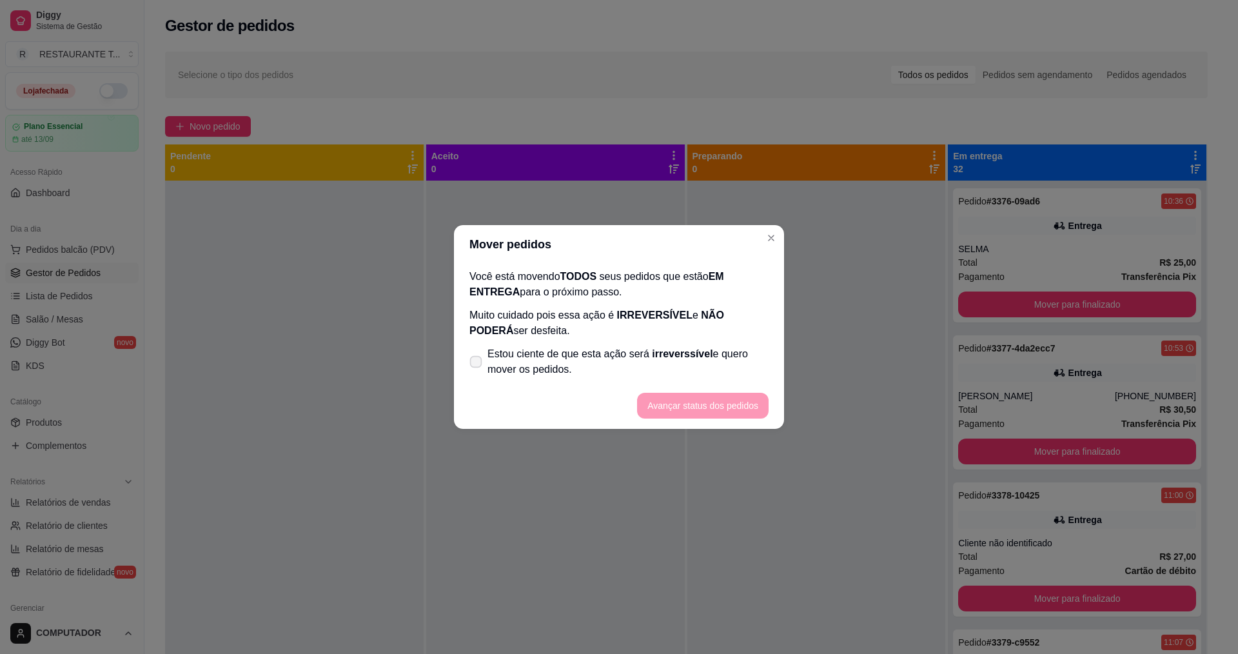
click at [492, 367] on span "Estou ciente de que esta ação será irreverssível e quero mover os pedidos." at bounding box center [627, 361] width 281 height 31
click at [477, 367] on input "Estou ciente de que esta ação será irreverssível e quero mover os pedidos." at bounding box center [473, 368] width 8 height 8
checkbox input "true"
click at [689, 402] on button "Avançar status dos pedidos" at bounding box center [703, 405] width 128 height 25
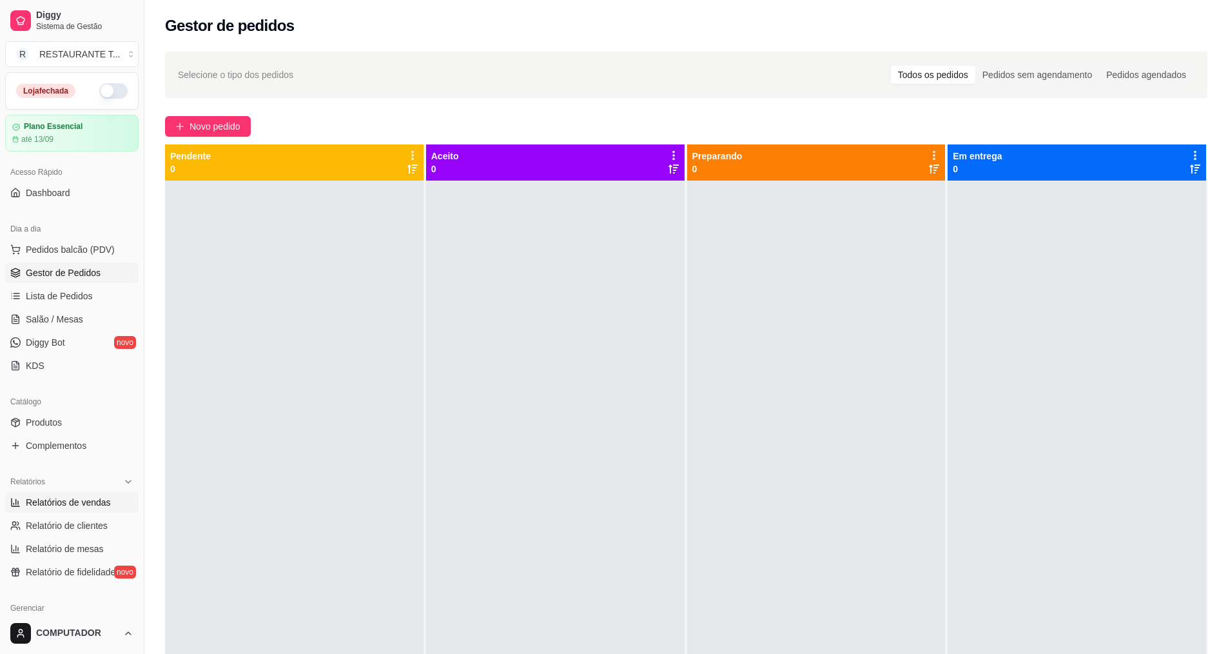
click at [96, 503] on span "Relatórios de vendas" at bounding box center [68, 502] width 85 height 13
select select "ALL"
select select "0"
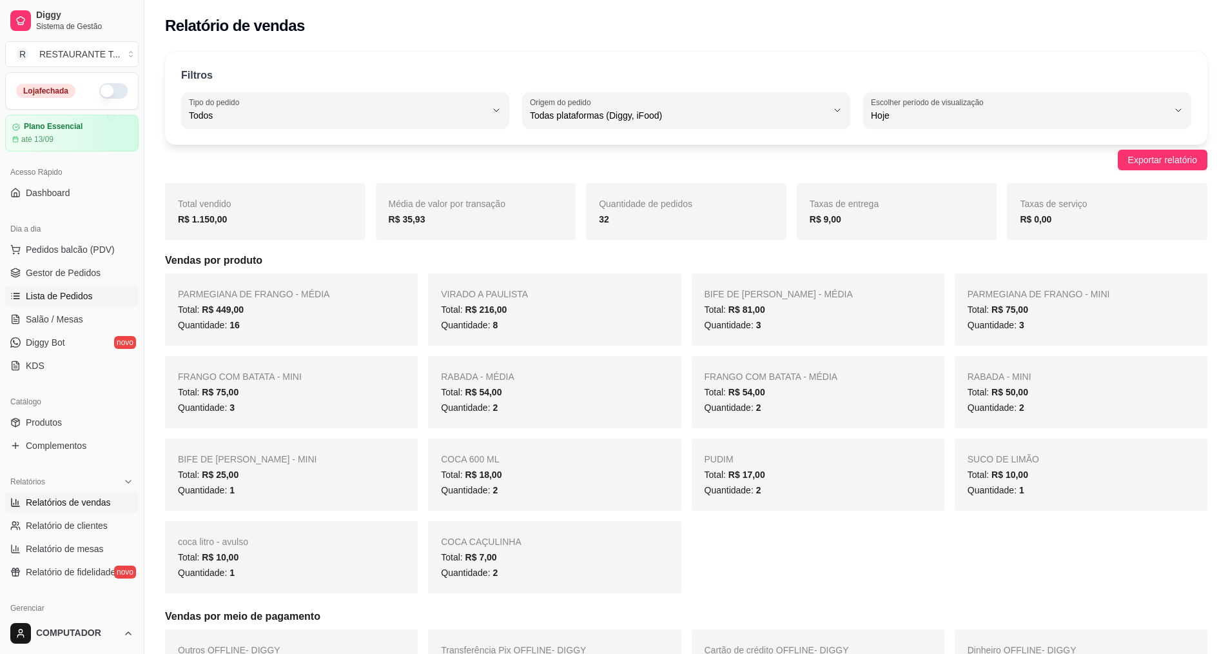
click at [70, 292] on span "Lista de Pedidos" at bounding box center [59, 295] width 67 height 13
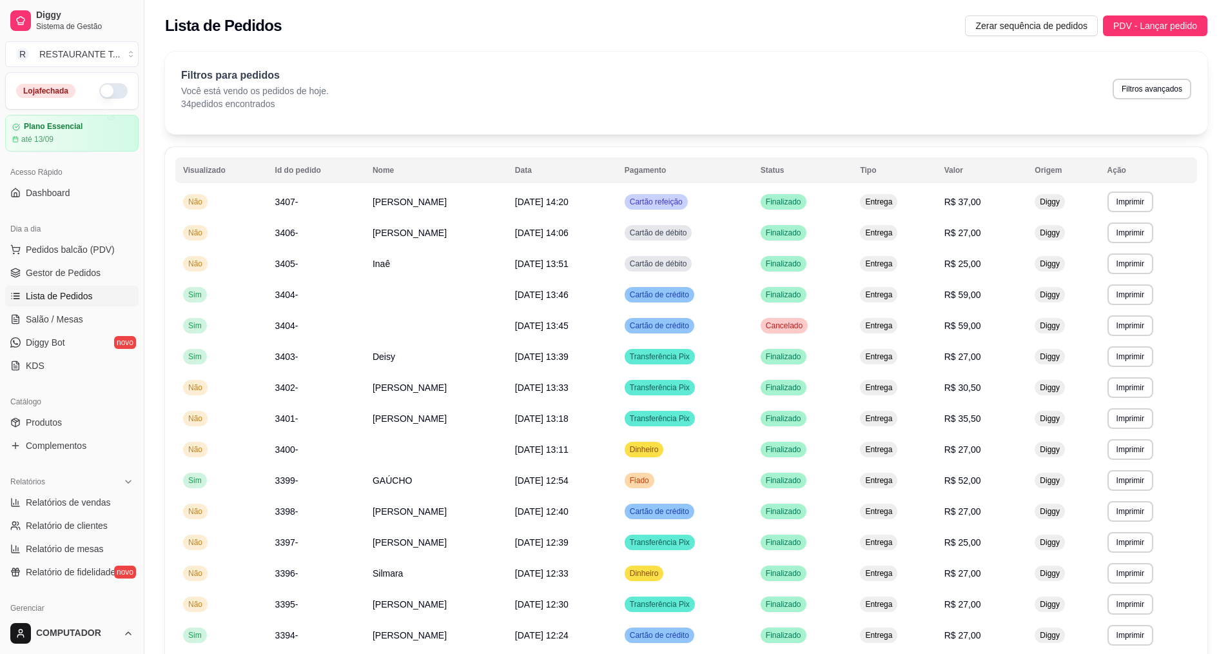
scroll to position [193, 0]
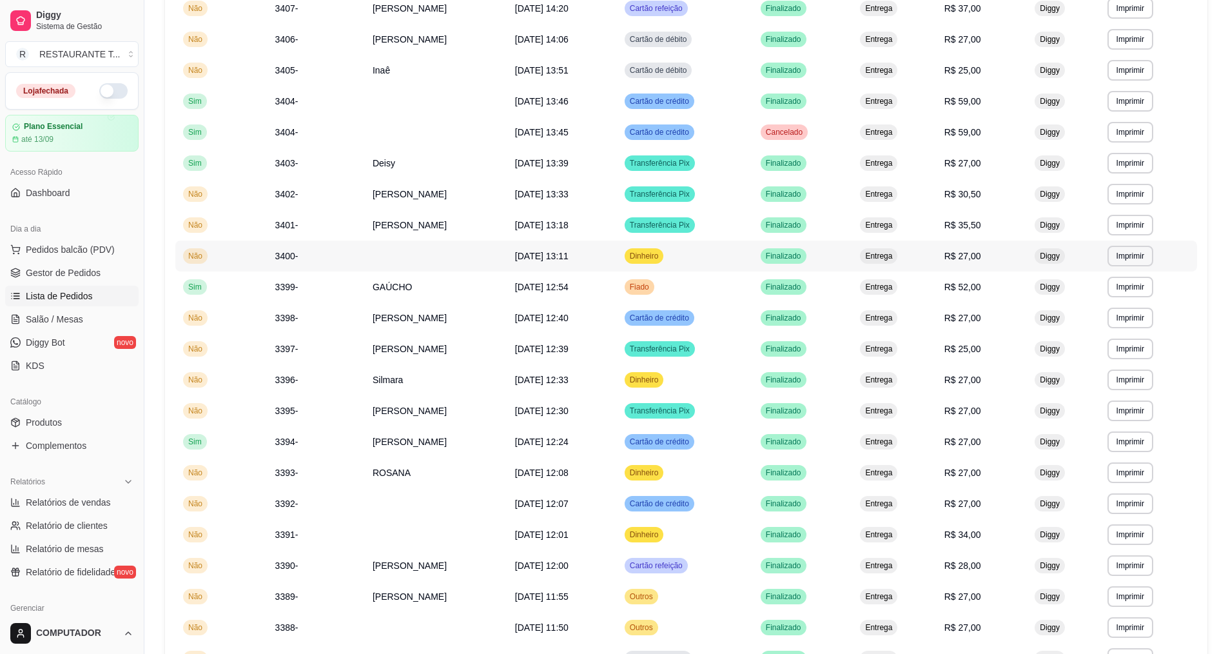
click at [988, 263] on td "R$ 27,00" at bounding box center [982, 255] width 91 height 31
click at [617, 369] on td "[DATE] 12:33" at bounding box center [562, 379] width 110 height 31
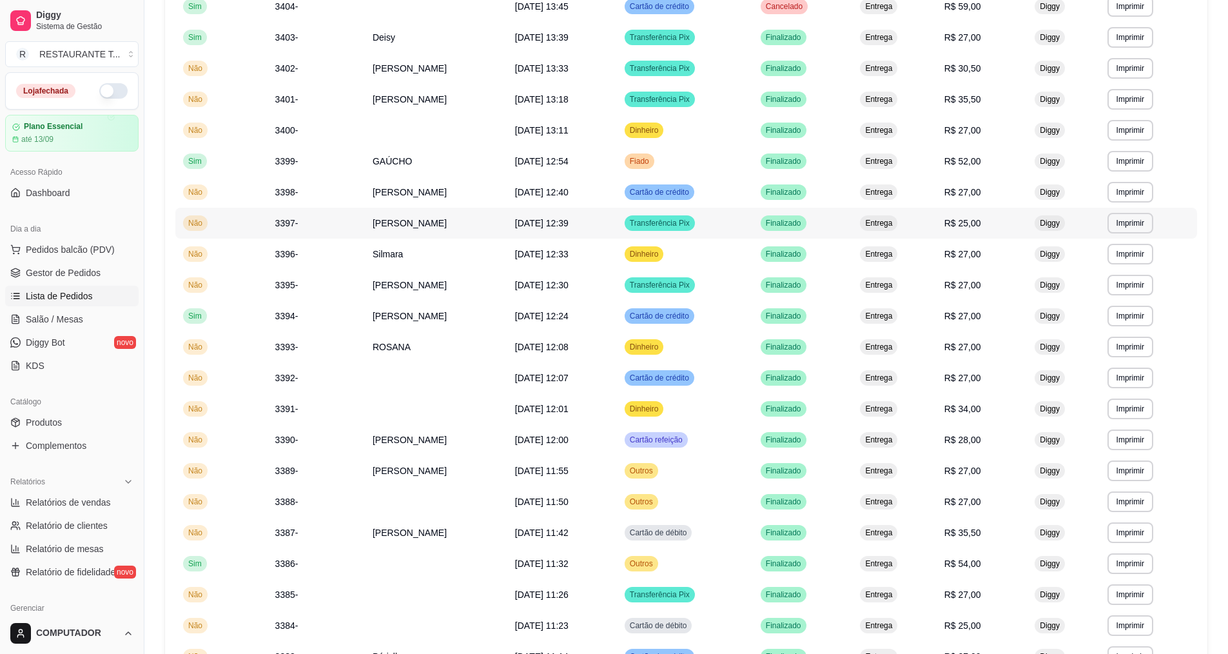
scroll to position [322, 0]
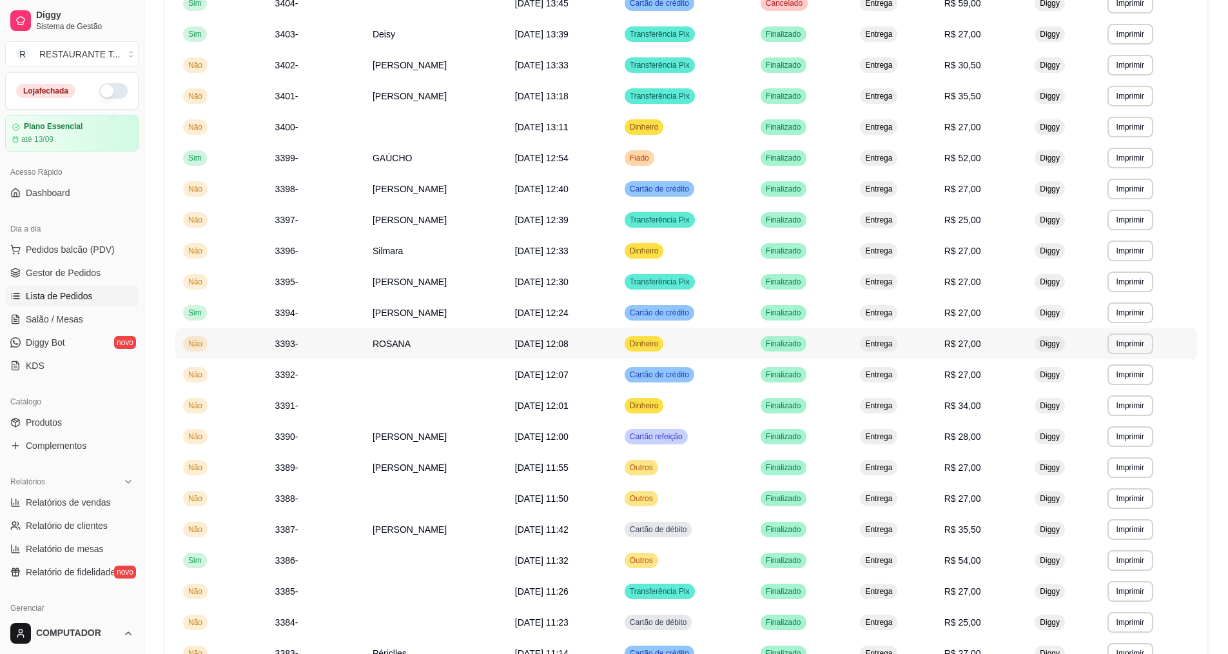
click at [661, 342] on span "Dinheiro" at bounding box center [644, 343] width 34 height 10
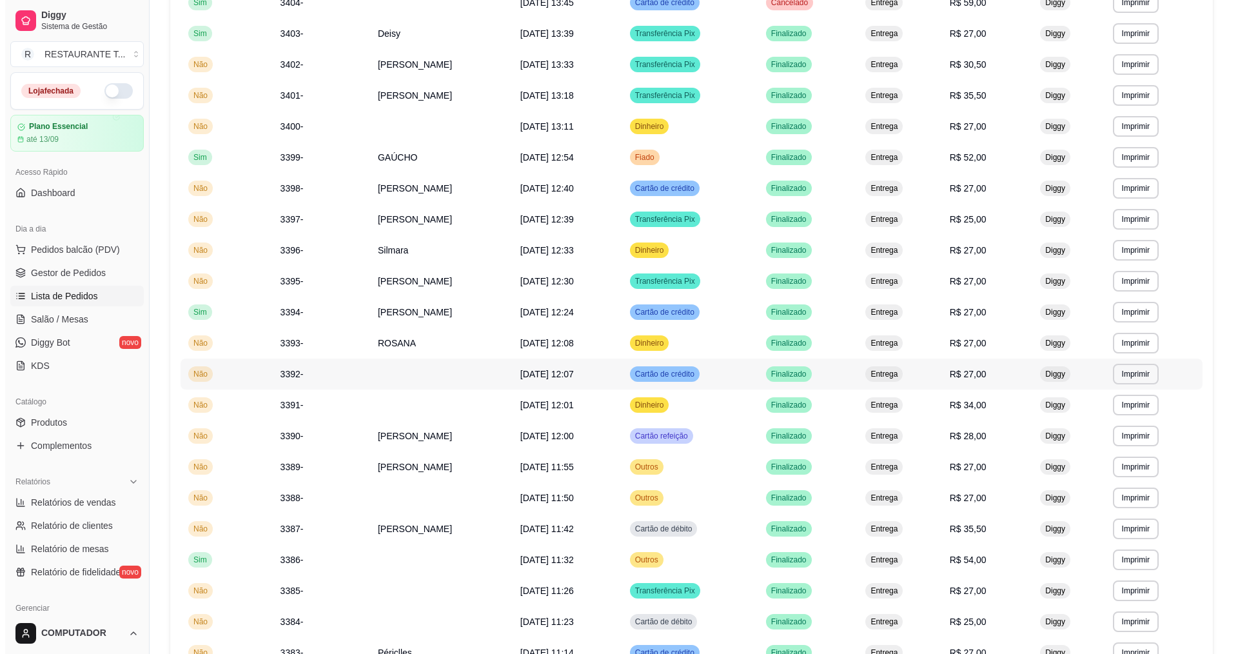
scroll to position [387, 0]
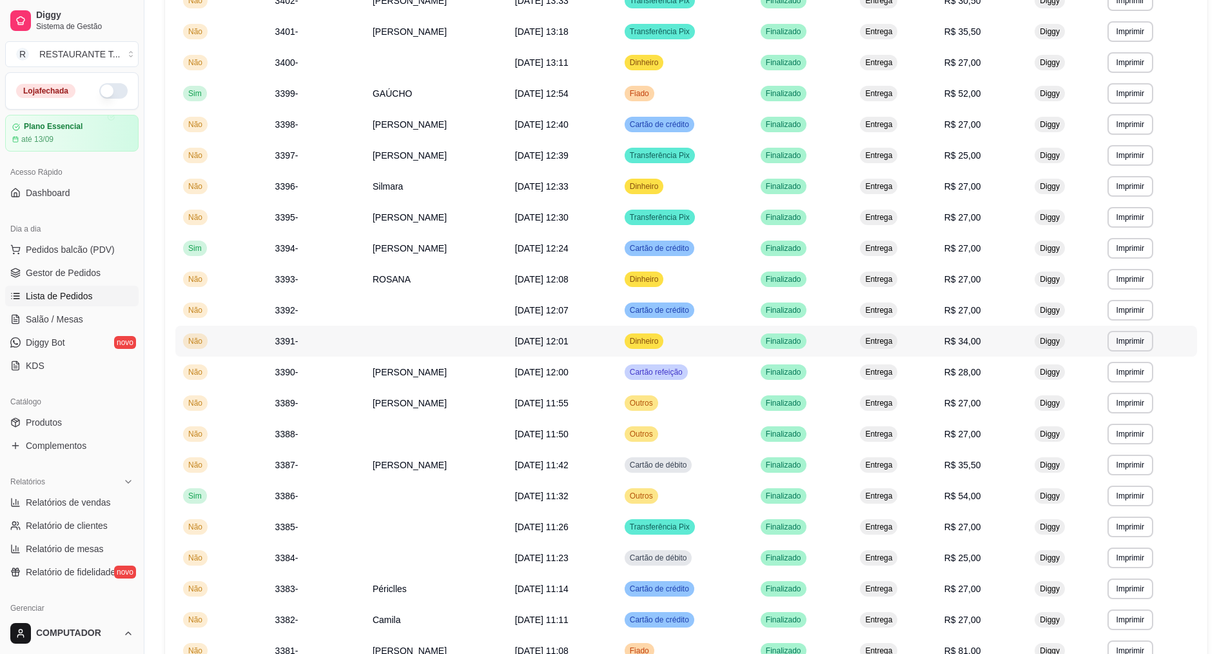
click at [617, 351] on td "[DATE] 12:01" at bounding box center [562, 341] width 110 height 31
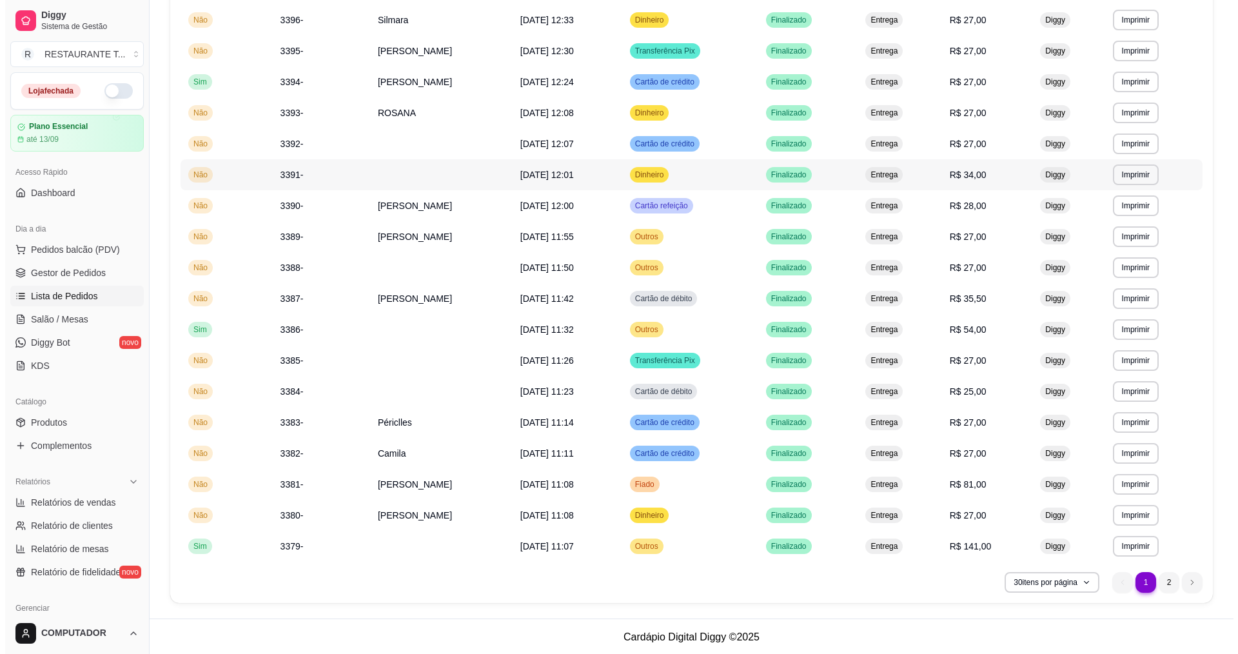
scroll to position [554, 0]
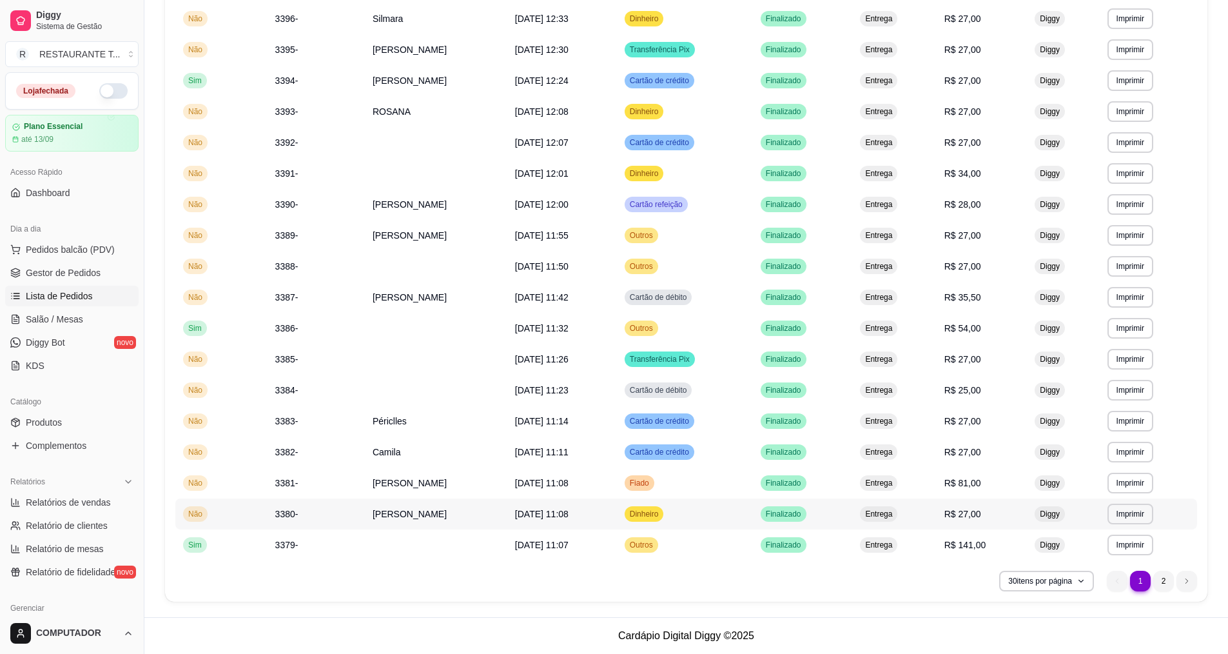
click at [480, 525] on td "[PERSON_NAME]" at bounding box center [436, 513] width 142 height 31
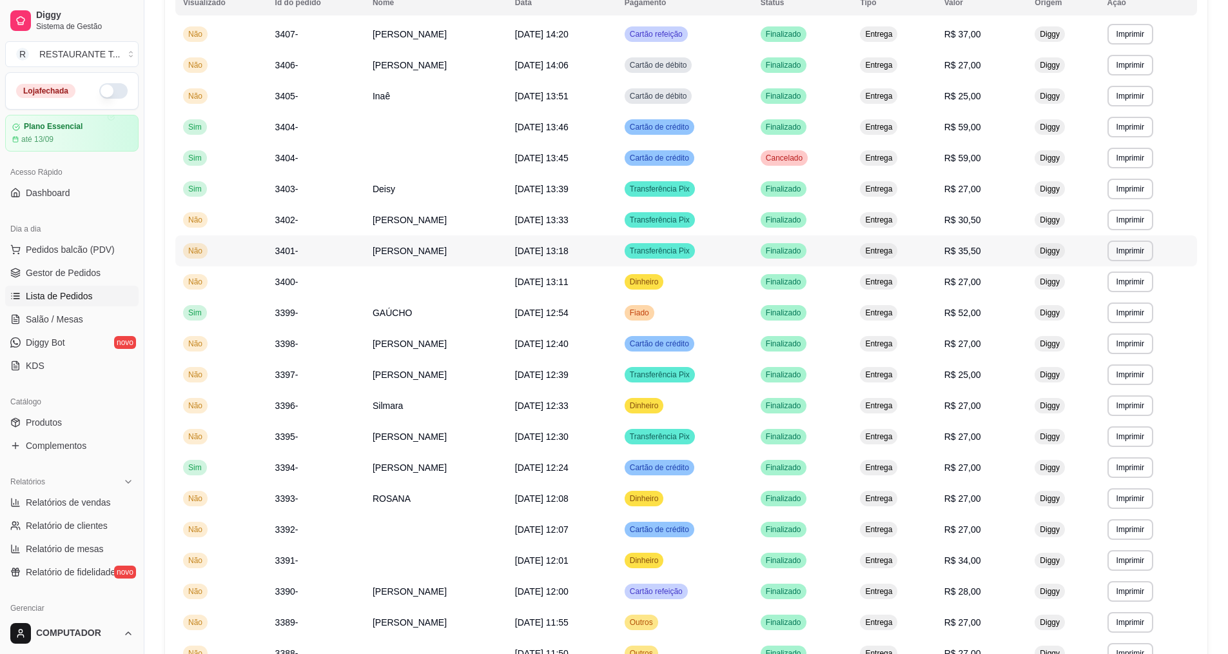
scroll to position [0, 0]
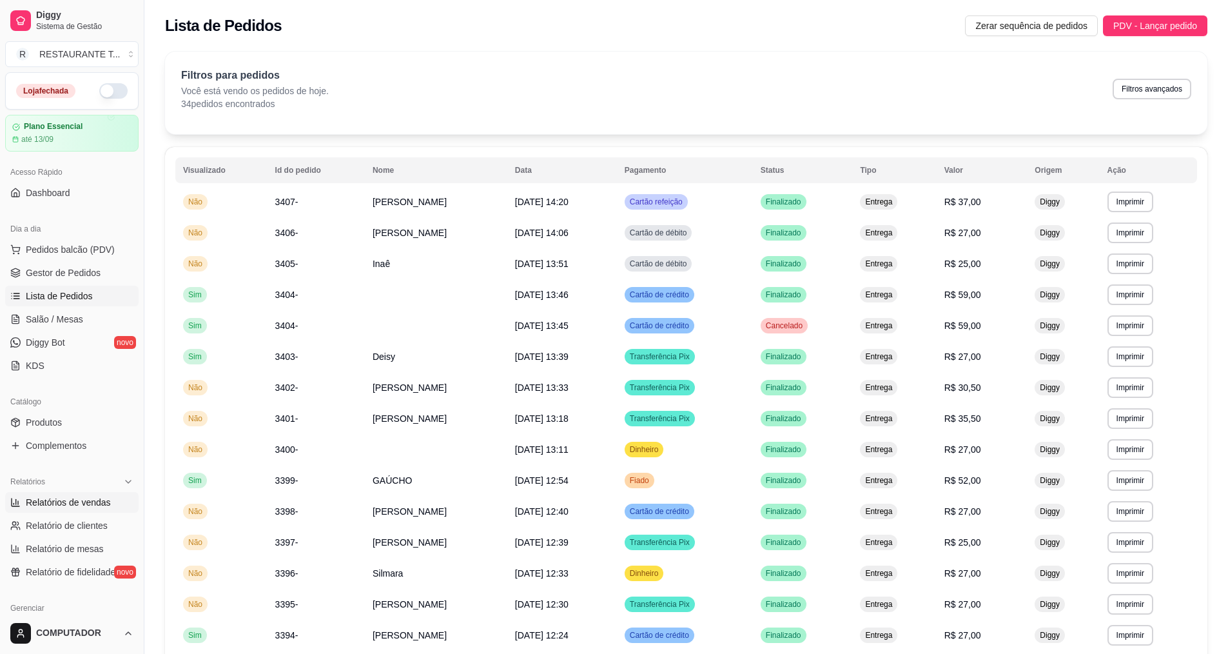
click at [51, 505] on span "Relatórios de vendas" at bounding box center [68, 502] width 85 height 13
select select "ALL"
select select "0"
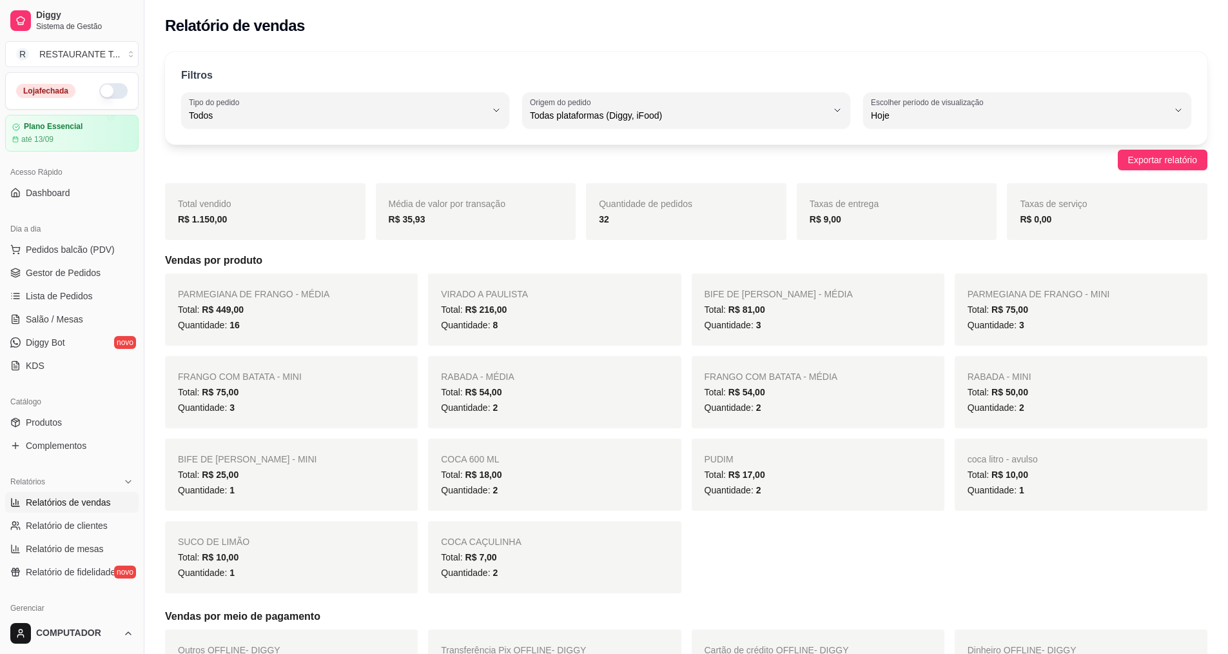
drag, startPoint x: 821, startPoint y: 188, endPoint x: 648, endPoint y: 256, distance: 186.4
click at [648, 256] on h5 "Vendas por produto" at bounding box center [686, 260] width 1042 height 15
